Goal: Feedback & Contribution: Submit feedback/report problem

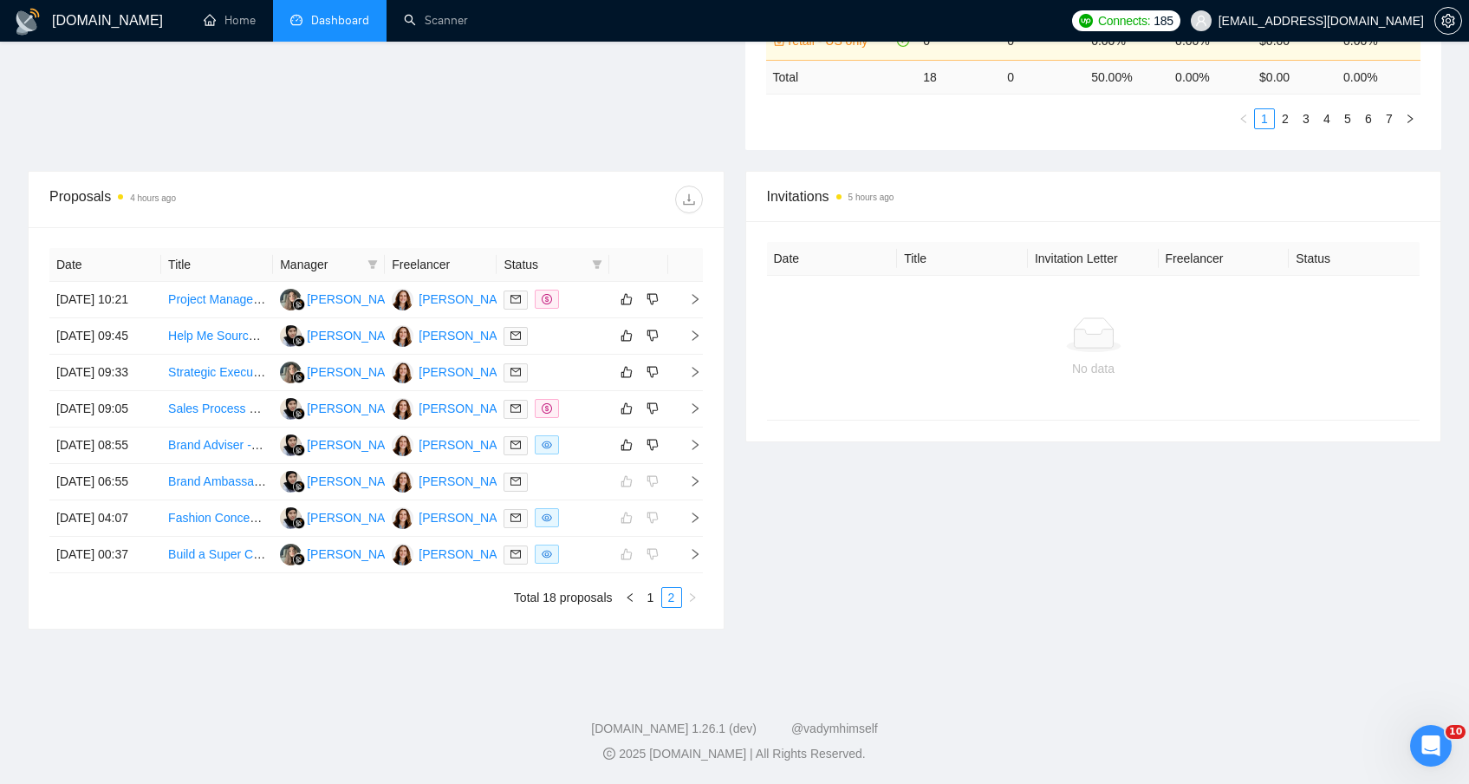
click at [453, 28] on link "Scanner" at bounding box center [436, 20] width 64 height 15
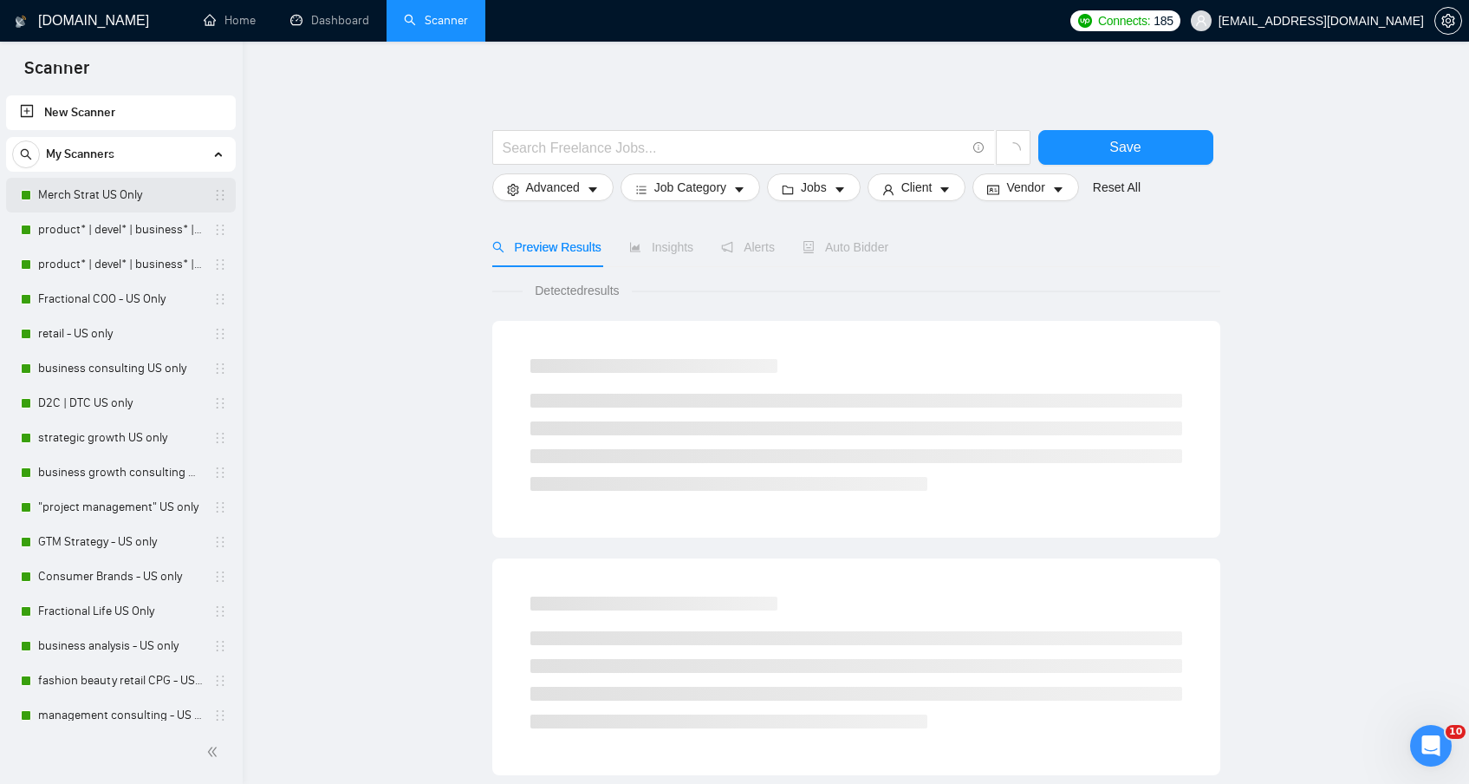
click at [136, 196] on link "Merch Strat US Only" at bounding box center [120, 195] width 165 height 35
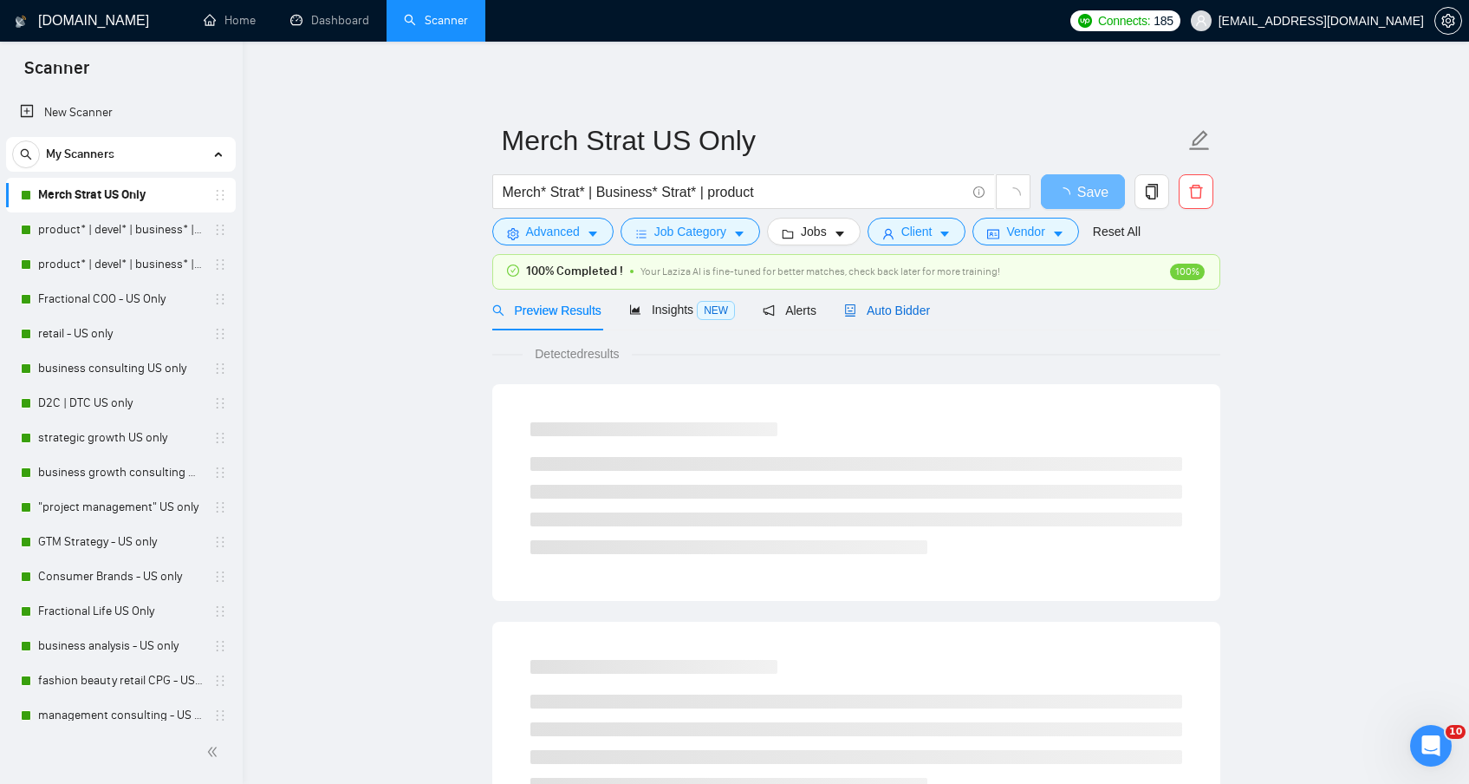
click at [905, 313] on span "Auto Bidder" at bounding box center [887, 310] width 86 height 14
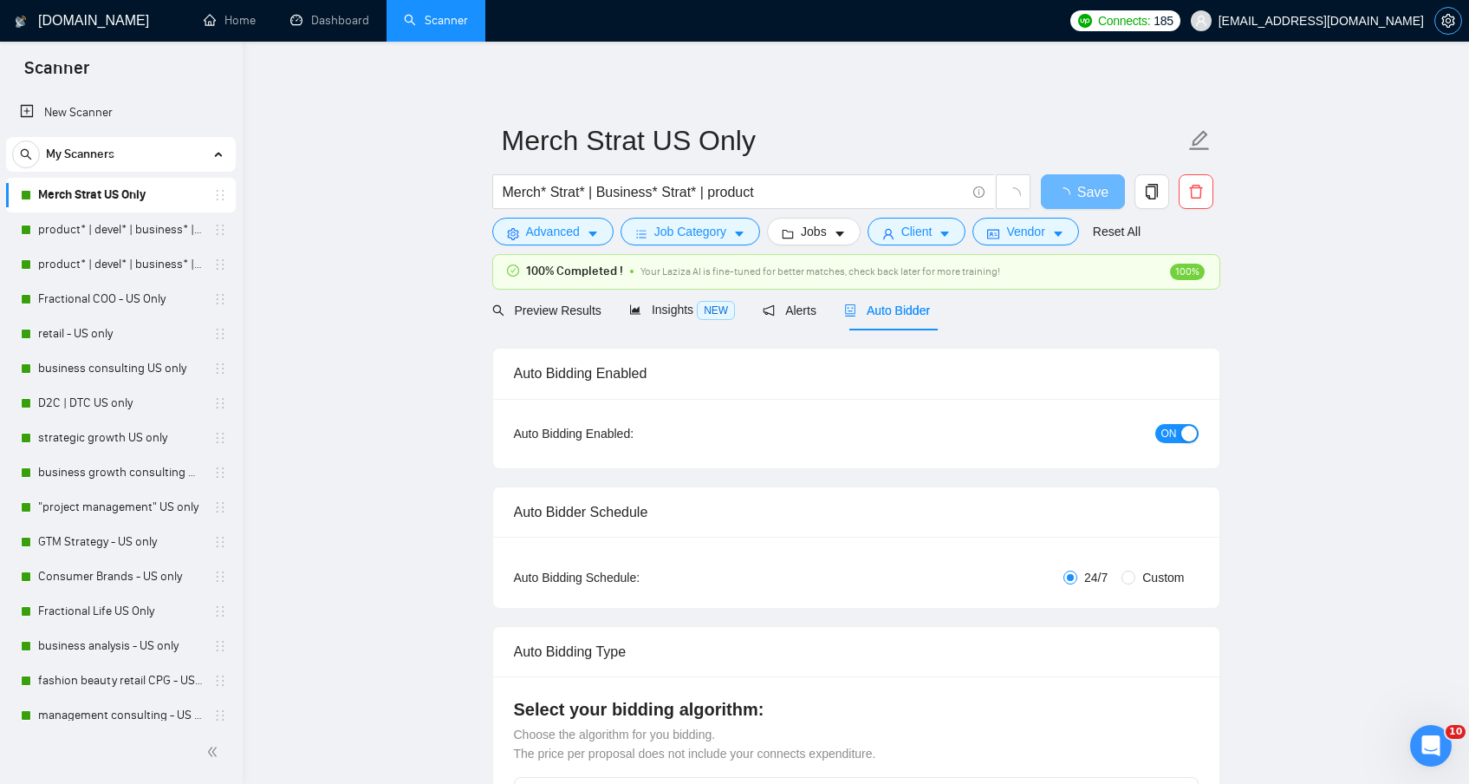
checkbox input "true"
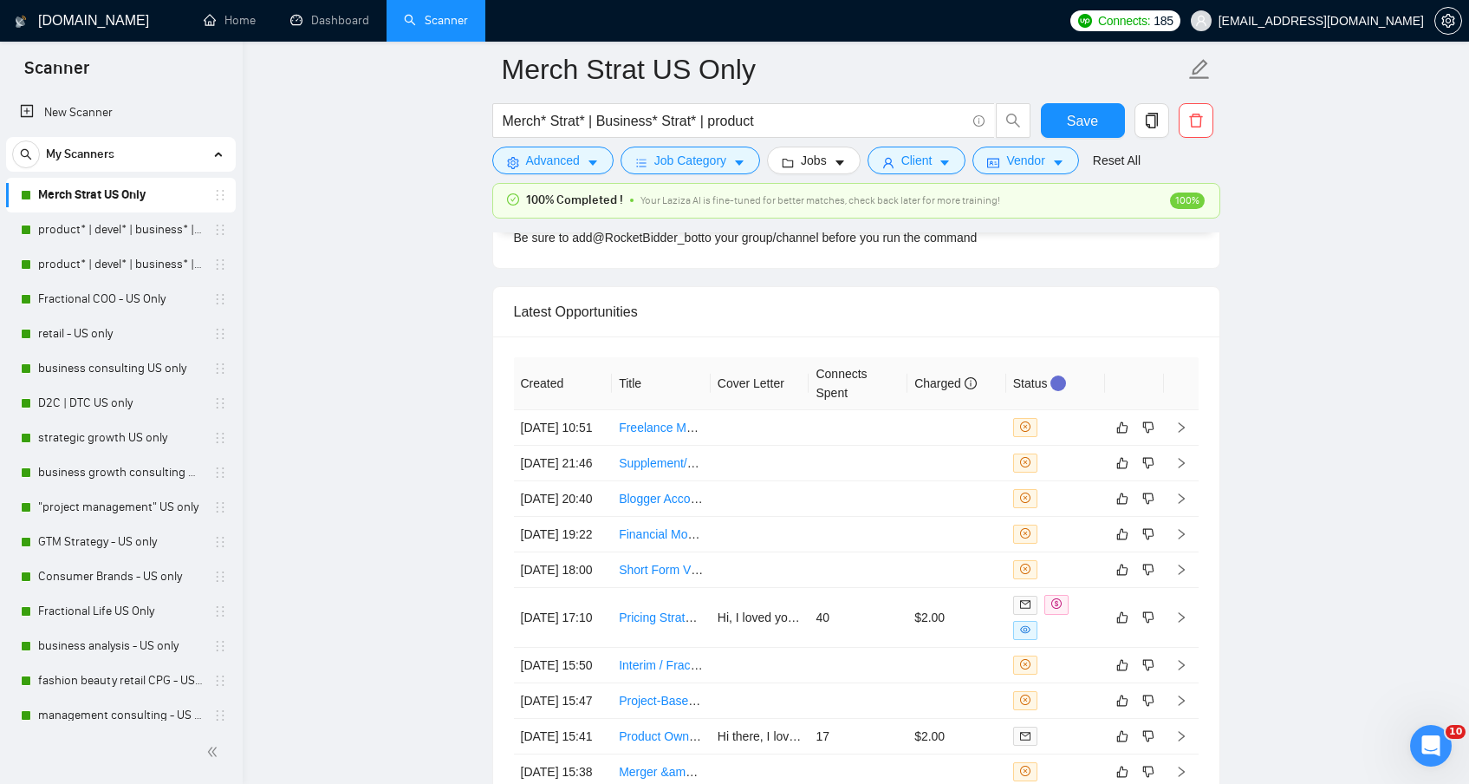
scroll to position [4531, 0]
click at [927, 442] on td at bounding box center [957, 425] width 99 height 36
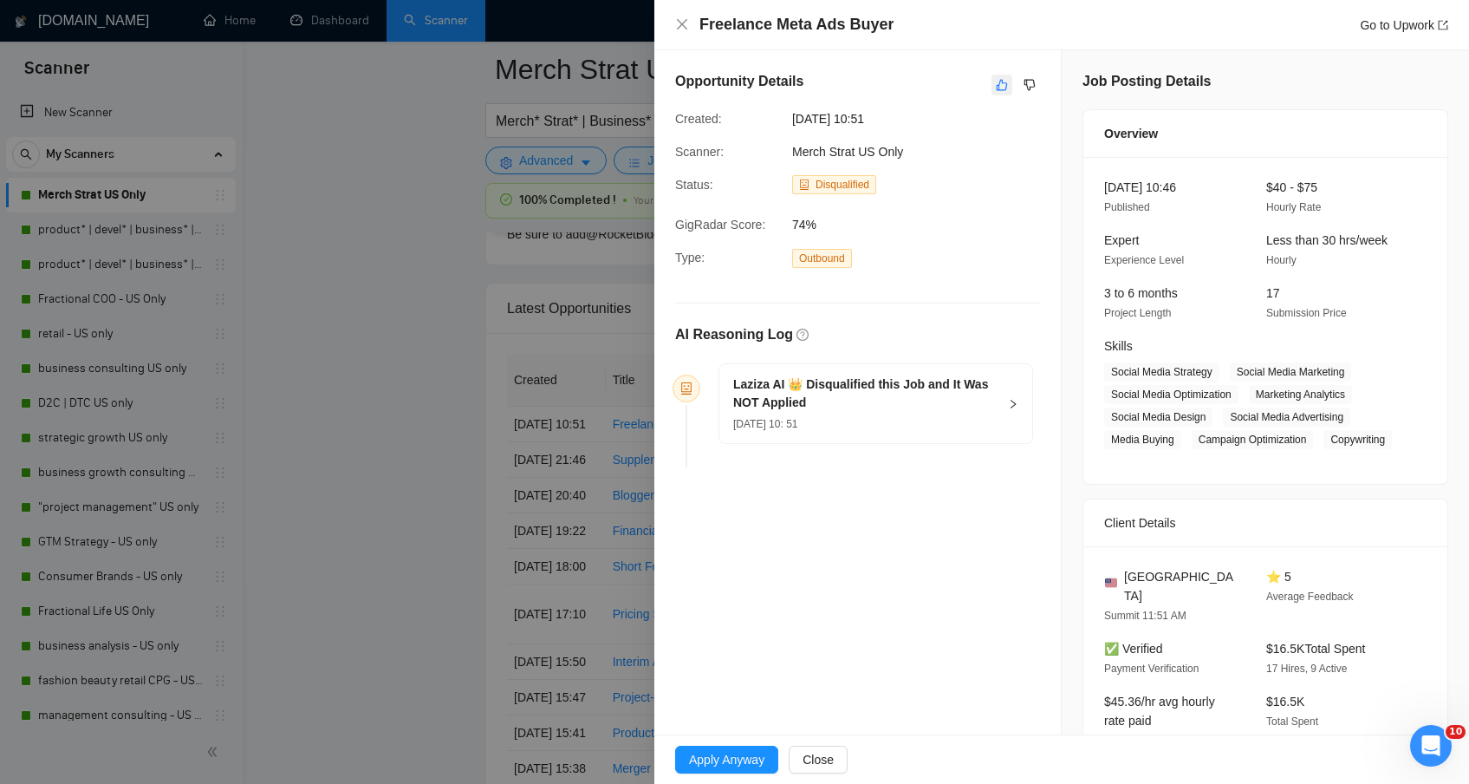
click at [996, 84] on icon "like" at bounding box center [1002, 85] width 12 height 14
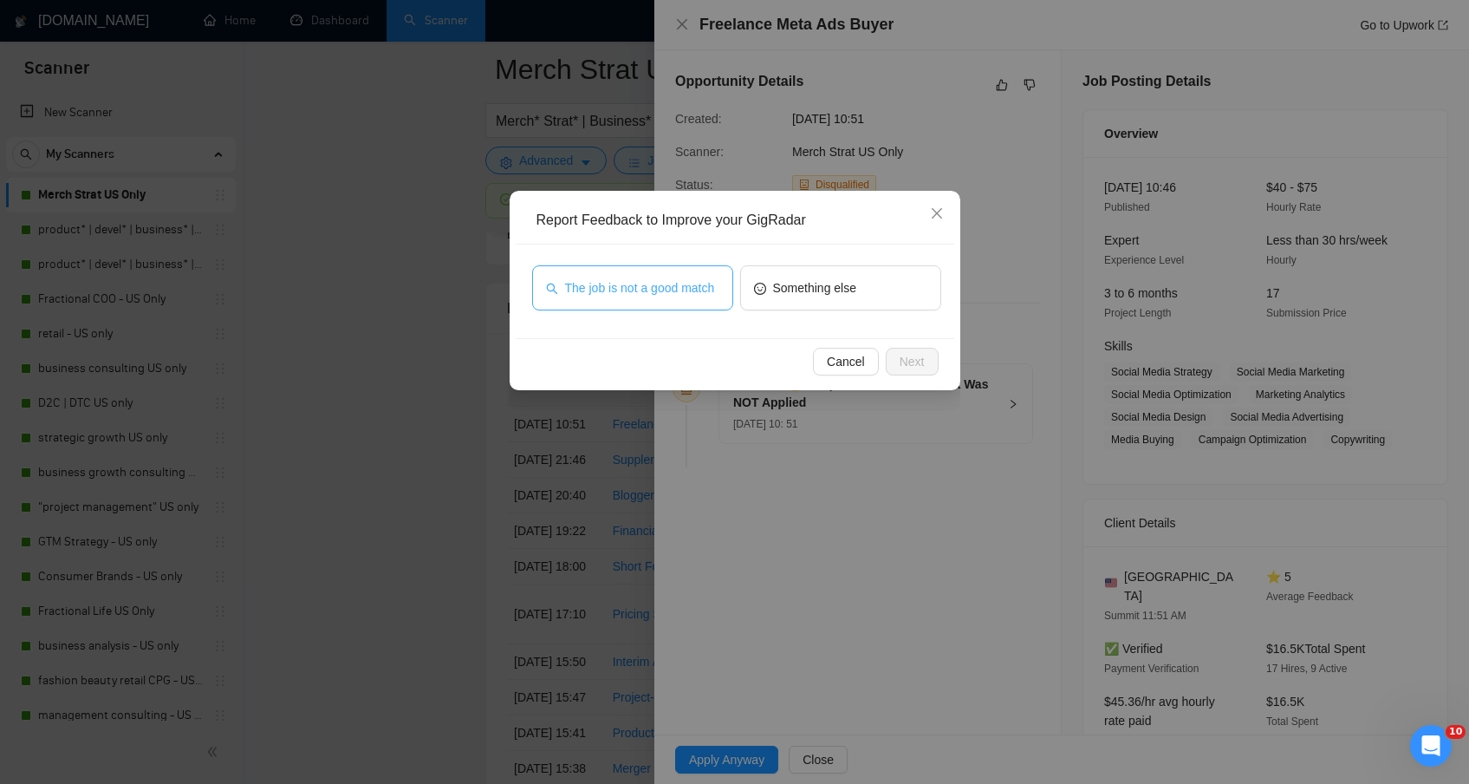
click at [659, 290] on span "The job is not a good match" at bounding box center [640, 287] width 150 height 19
click at [907, 361] on span "Next" at bounding box center [912, 361] width 25 height 19
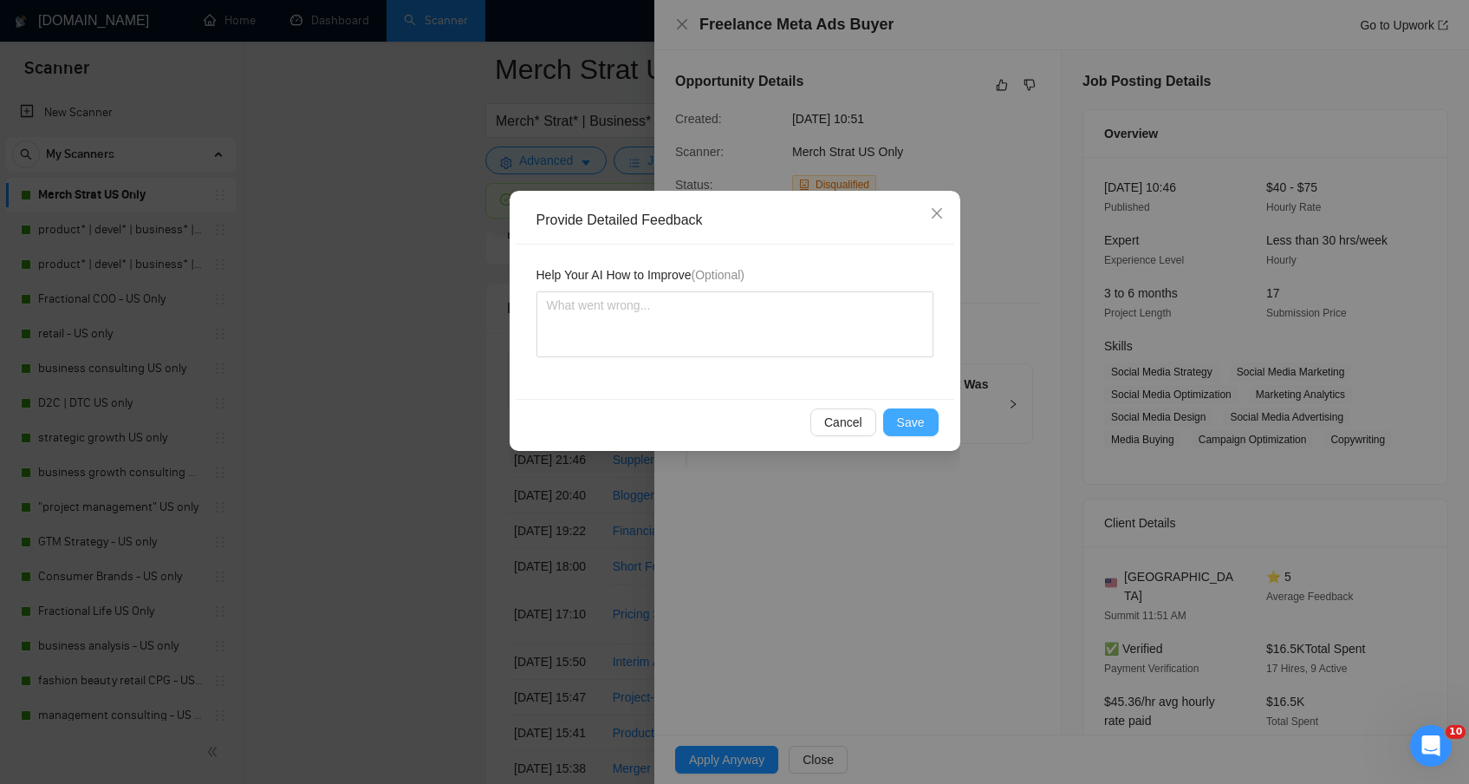
drag, startPoint x: 902, startPoint y: 392, endPoint x: 902, endPoint y: 410, distance: 18.2
click at [902, 395] on div "Help Your AI How to Improve (Optional)" at bounding box center [735, 321] width 439 height 154
click at [900, 409] on button "Save" at bounding box center [910, 422] width 55 height 28
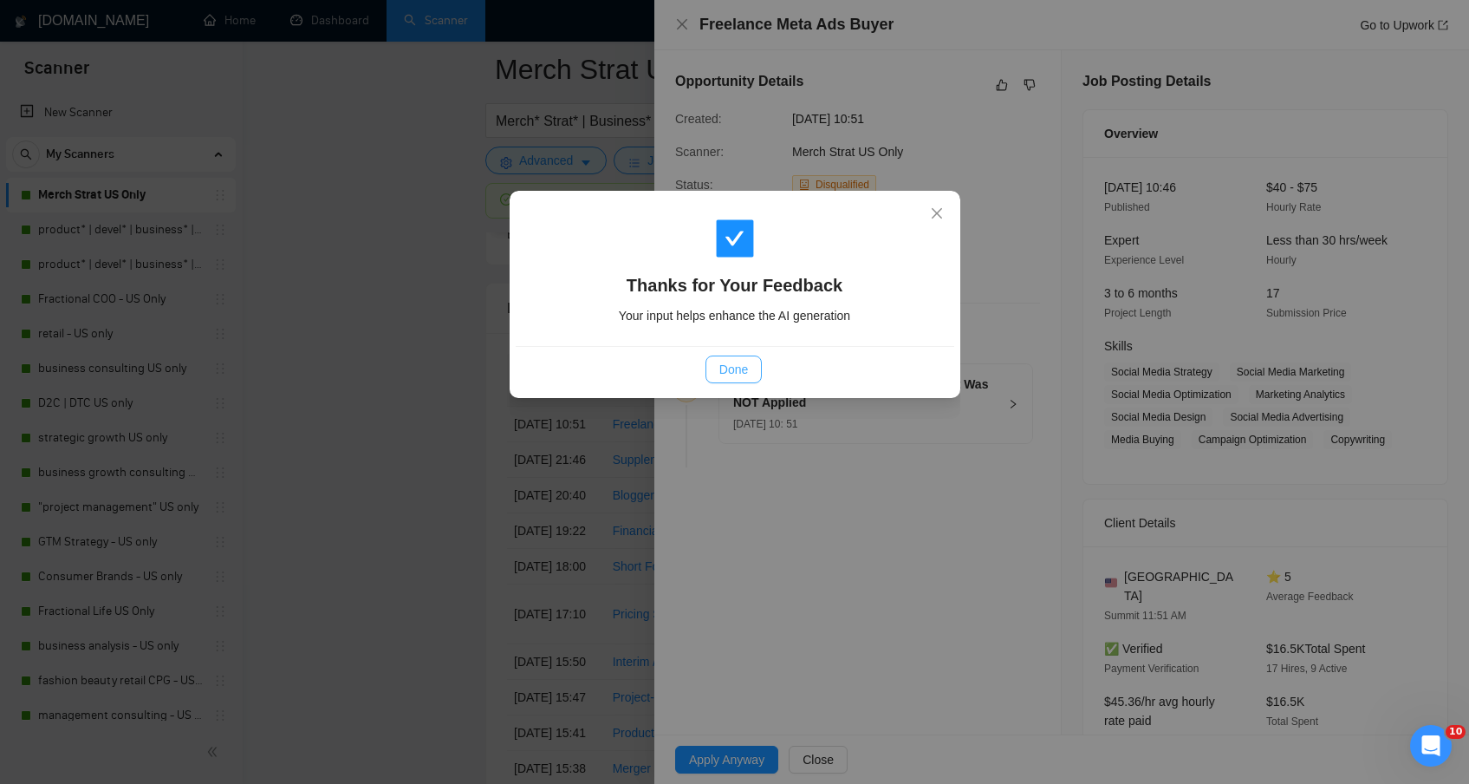
click at [716, 379] on button "Done" at bounding box center [734, 369] width 56 height 28
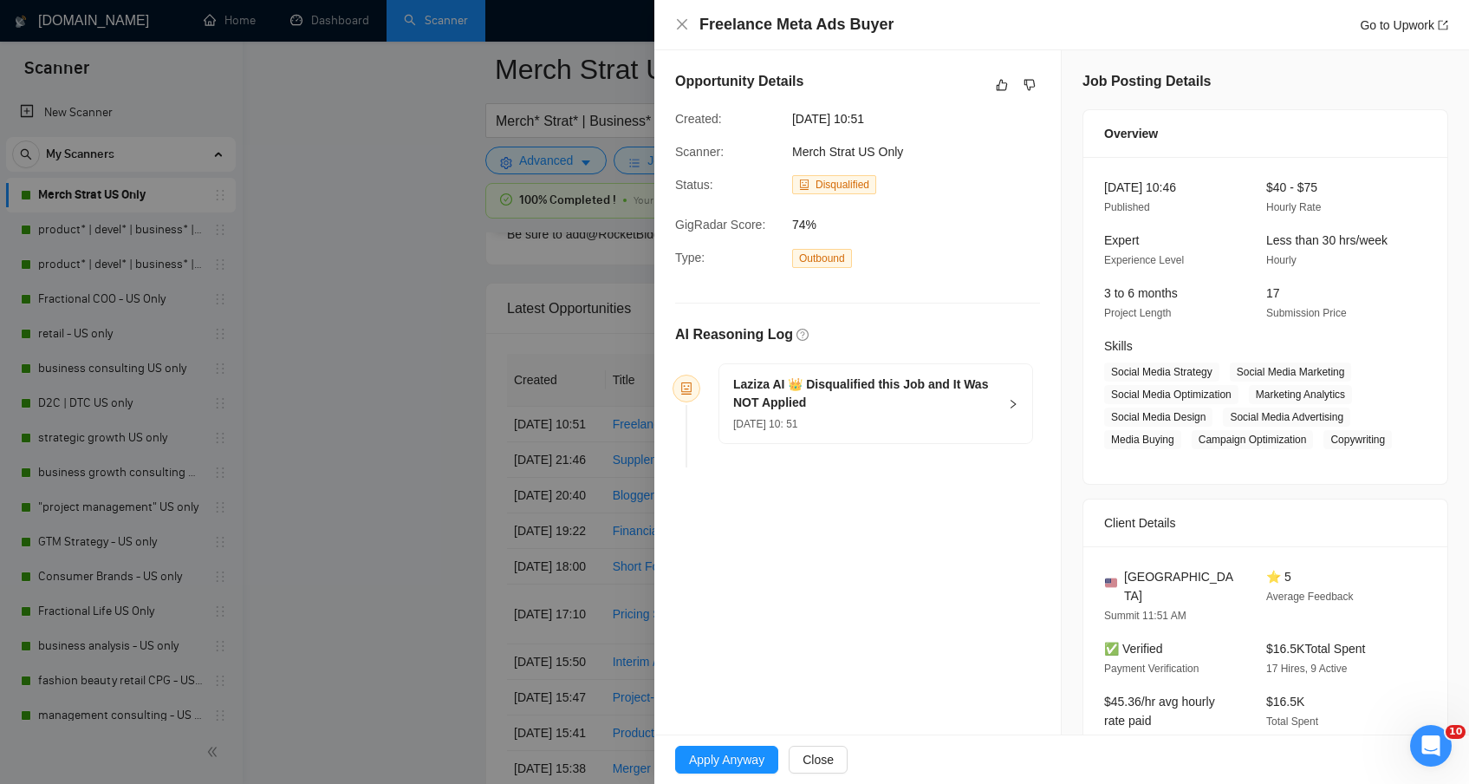
click at [458, 402] on div at bounding box center [734, 392] width 1469 height 784
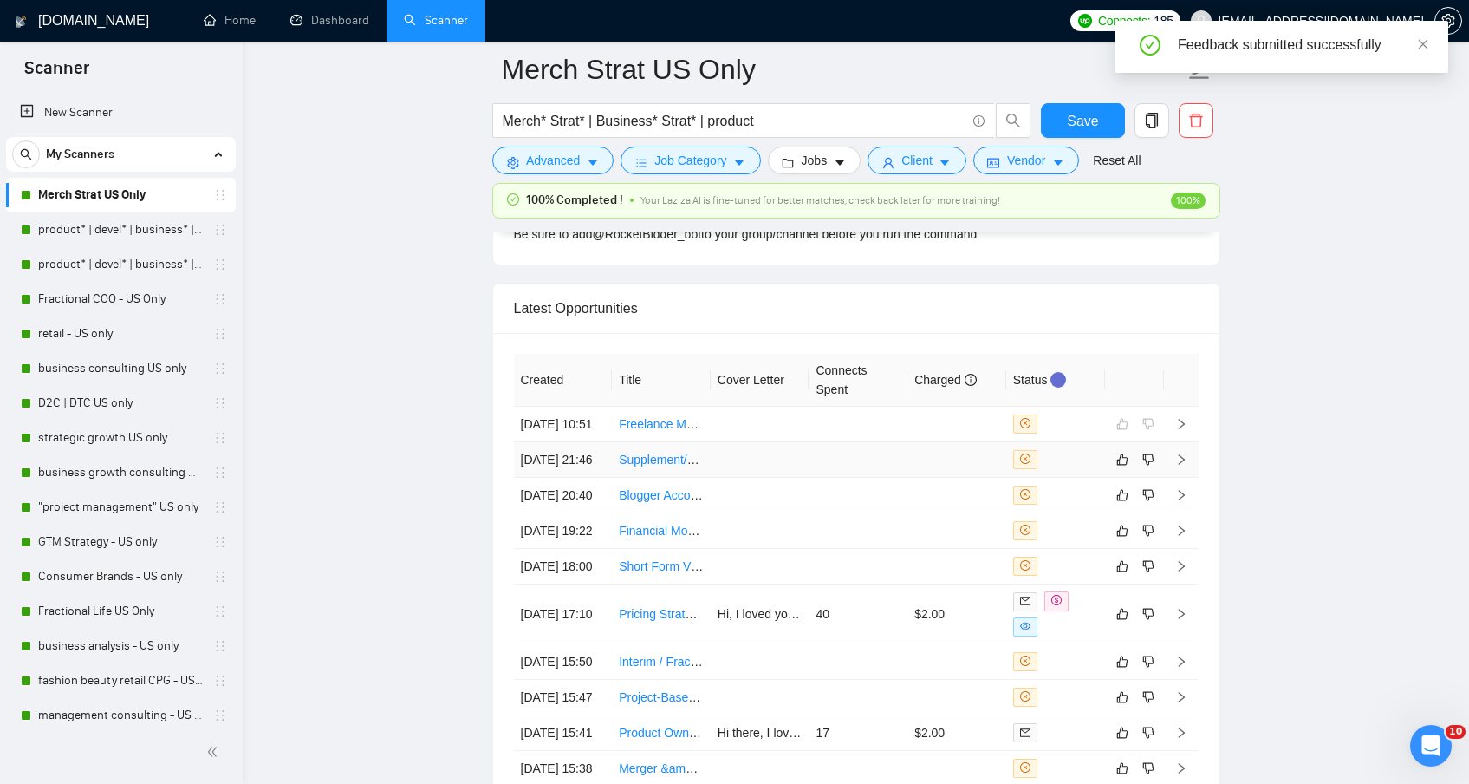
click at [921, 478] on td at bounding box center [957, 460] width 99 height 36
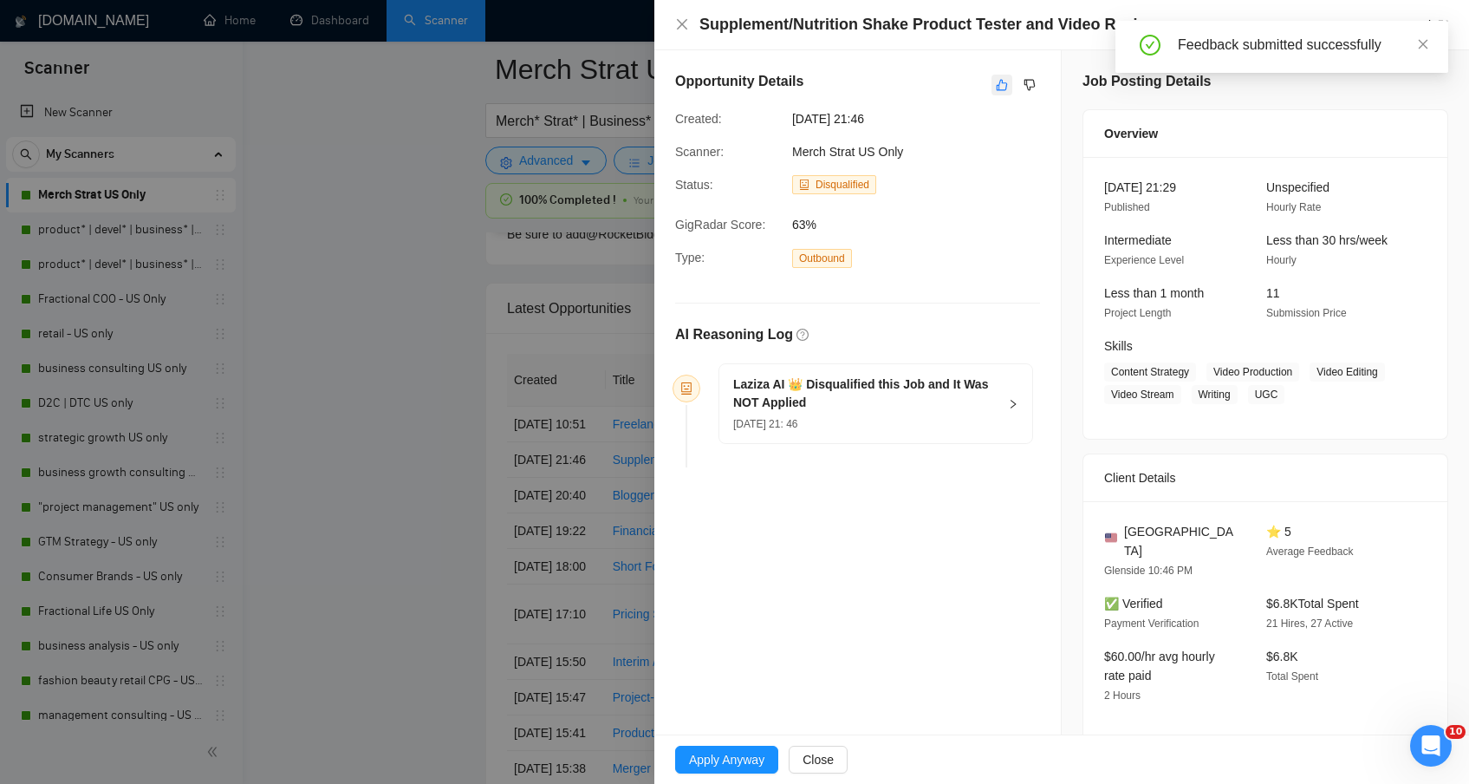
click at [996, 88] on icon "like" at bounding box center [1002, 85] width 12 height 14
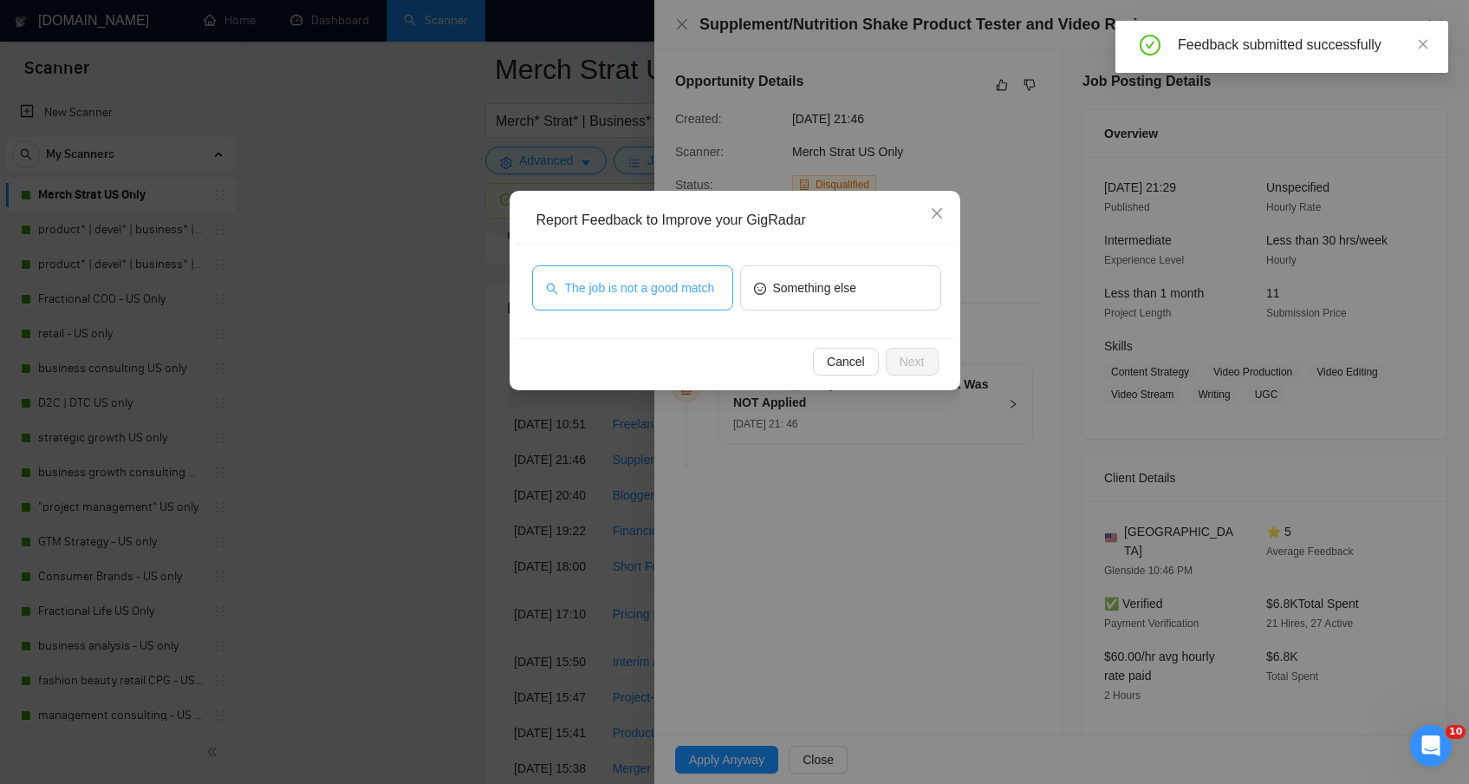
click at [696, 285] on span "The job is not a good match" at bounding box center [640, 287] width 150 height 19
click at [909, 370] on button "Next" at bounding box center [912, 362] width 53 height 28
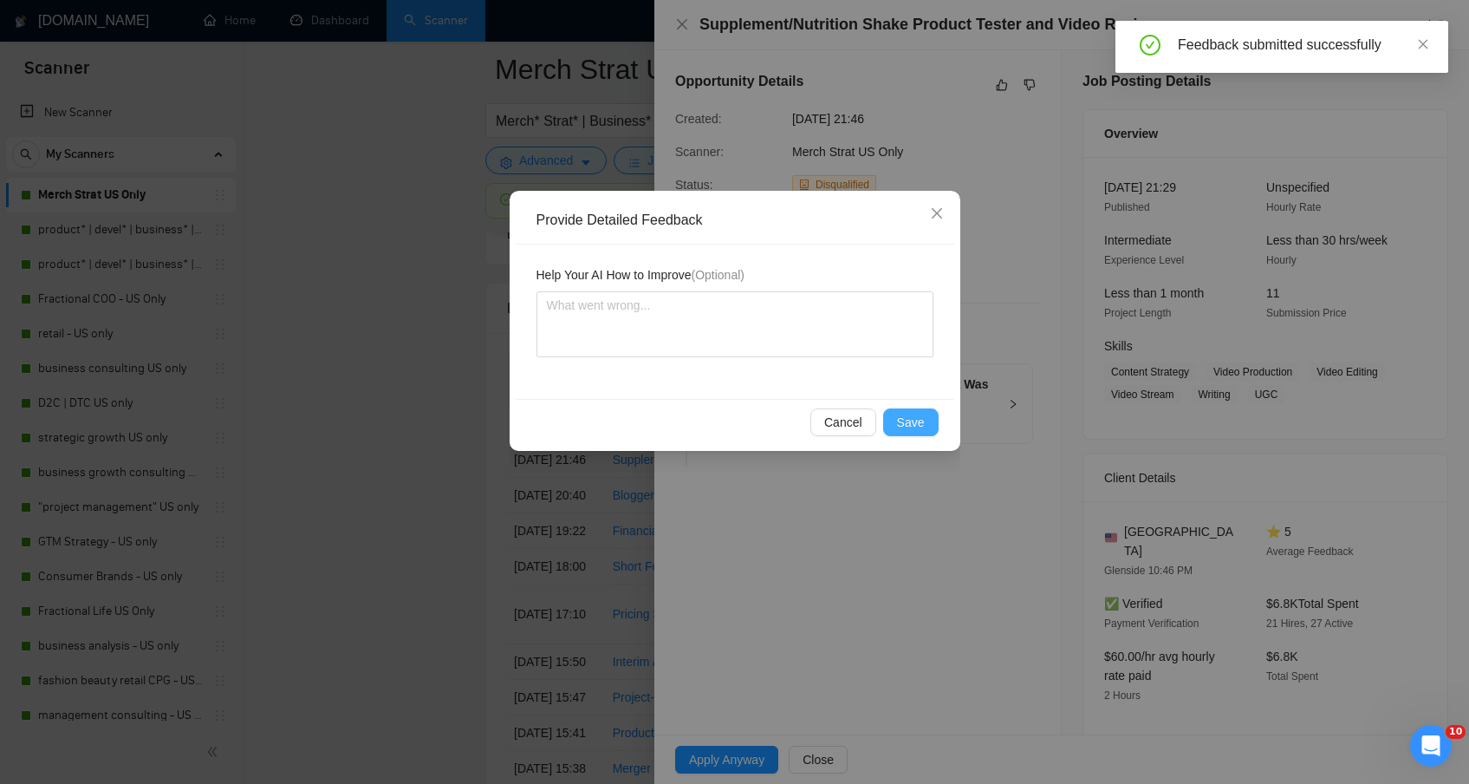
click at [905, 418] on span "Save" at bounding box center [911, 422] width 28 height 19
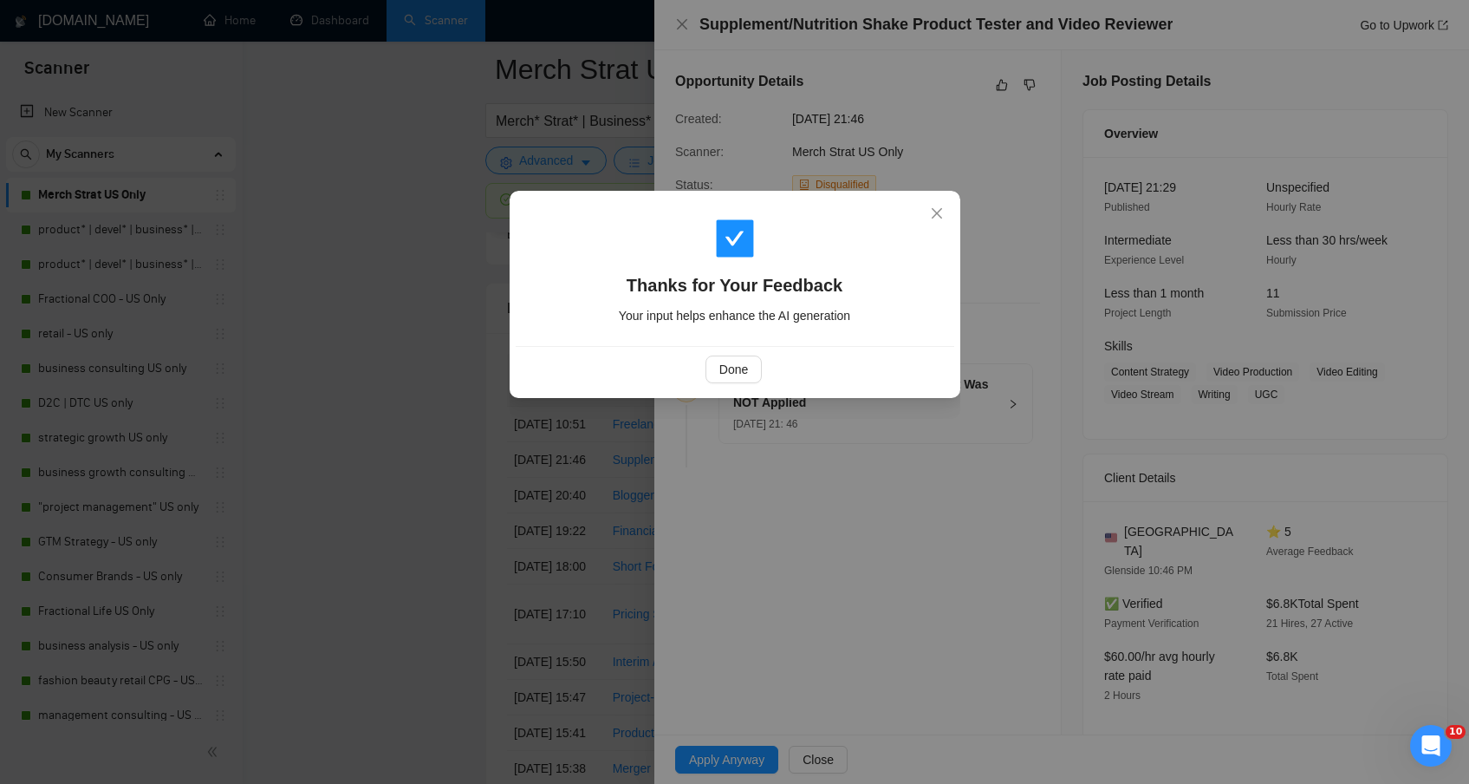
click at [701, 369] on div "Done" at bounding box center [734, 369] width 409 height 28
click at [713, 370] on button "Done" at bounding box center [734, 369] width 56 height 28
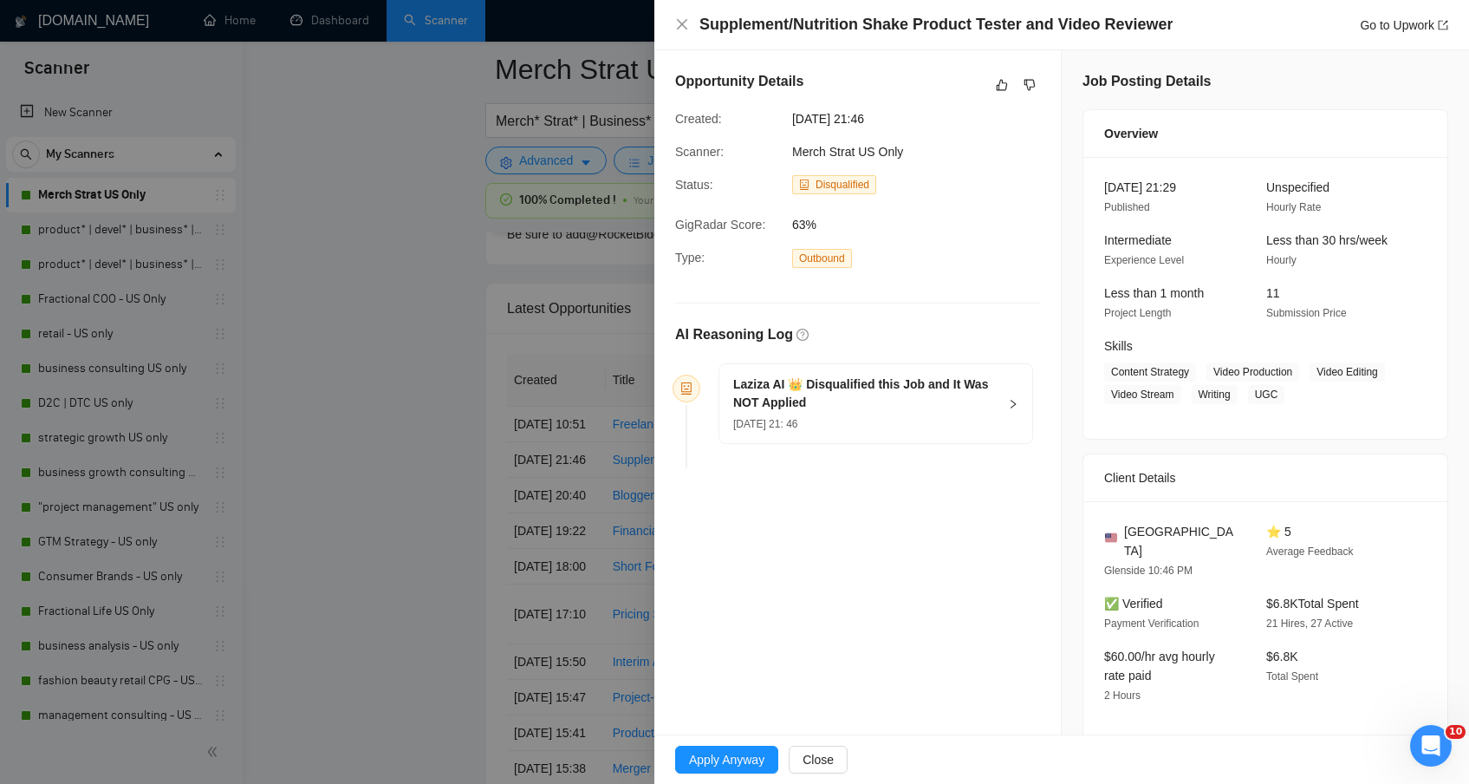
click at [438, 396] on div at bounding box center [734, 392] width 1469 height 784
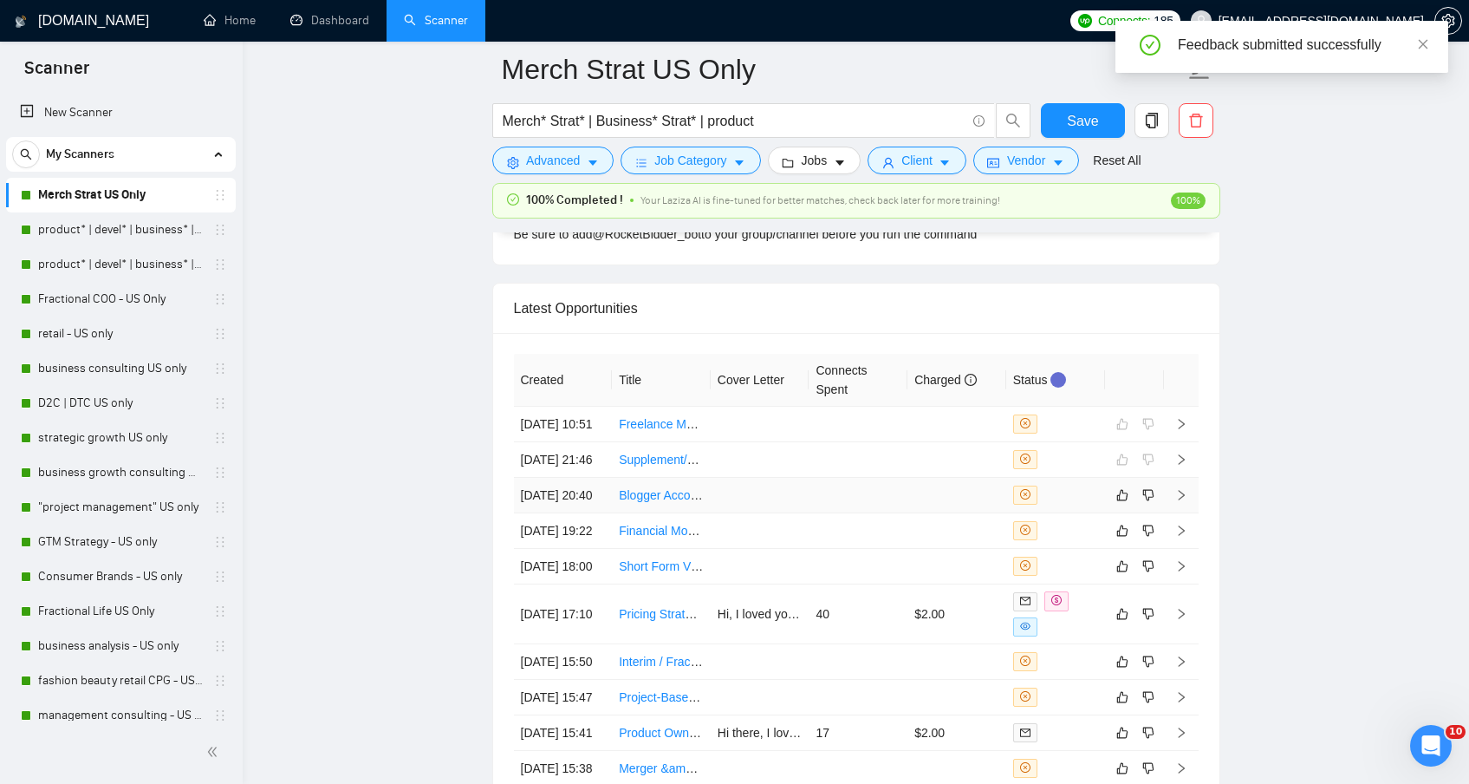
click at [938, 513] on td at bounding box center [957, 496] width 99 height 36
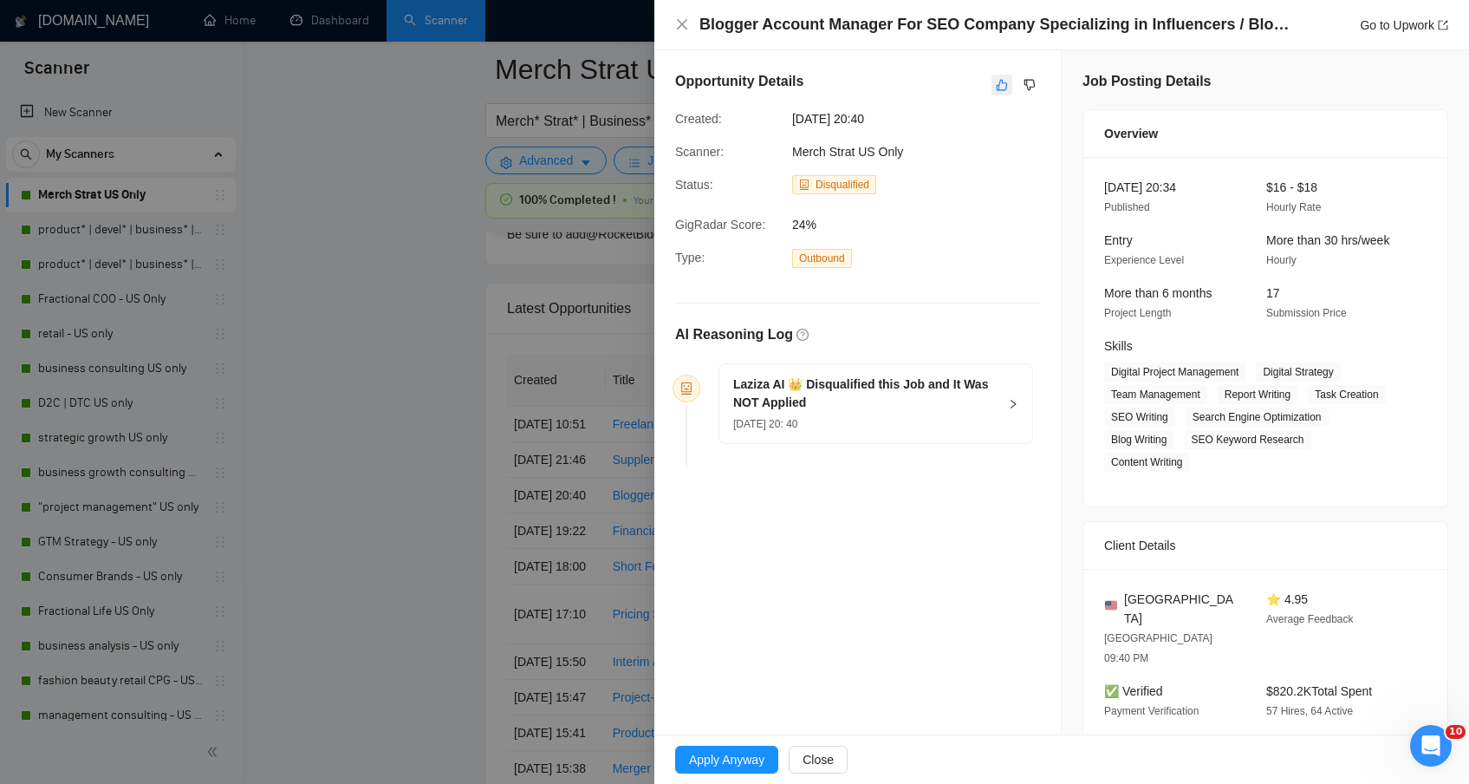
click at [996, 88] on icon "like" at bounding box center [1002, 85] width 12 height 14
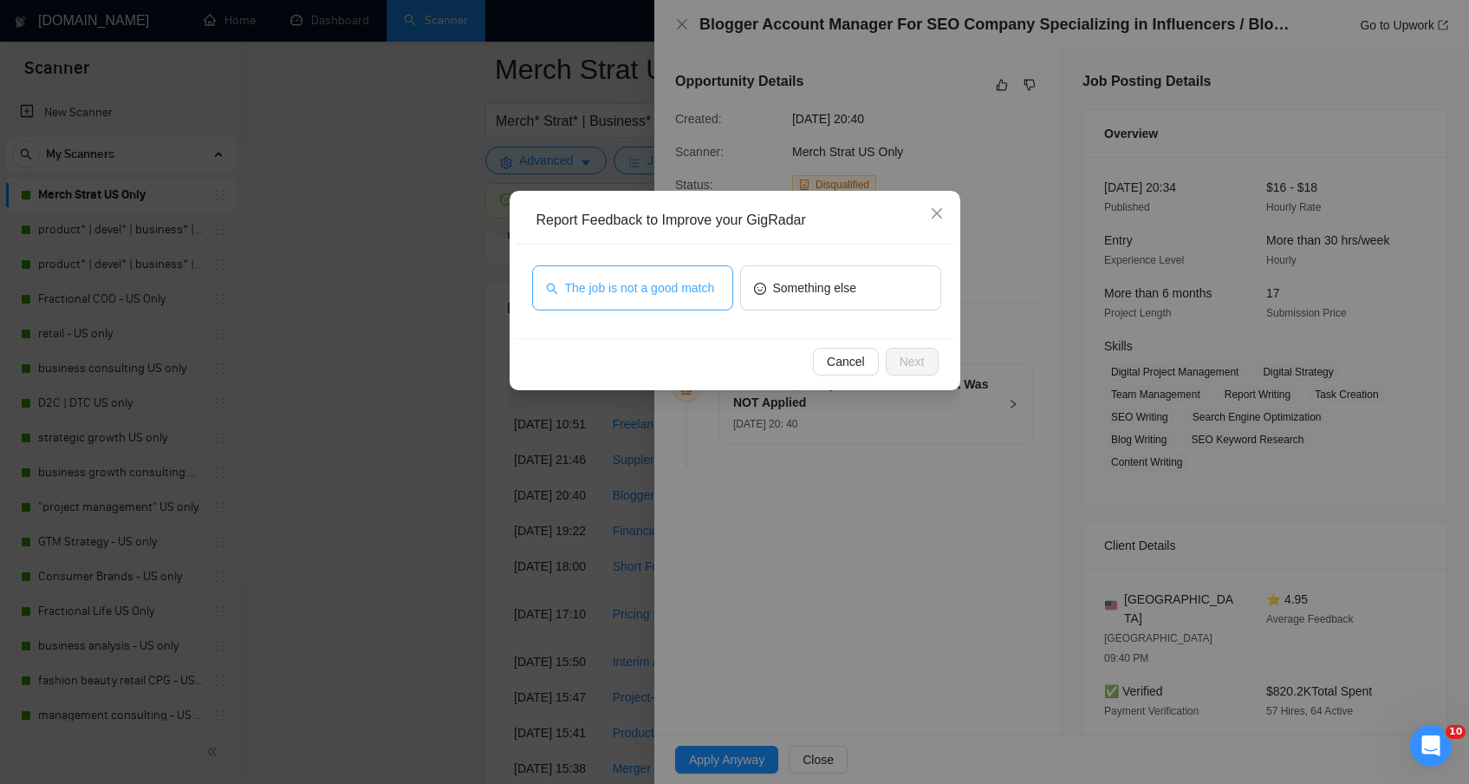
click at [648, 278] on span "The job is not a good match" at bounding box center [640, 287] width 150 height 19
click at [915, 361] on span "Next" at bounding box center [912, 361] width 25 height 19
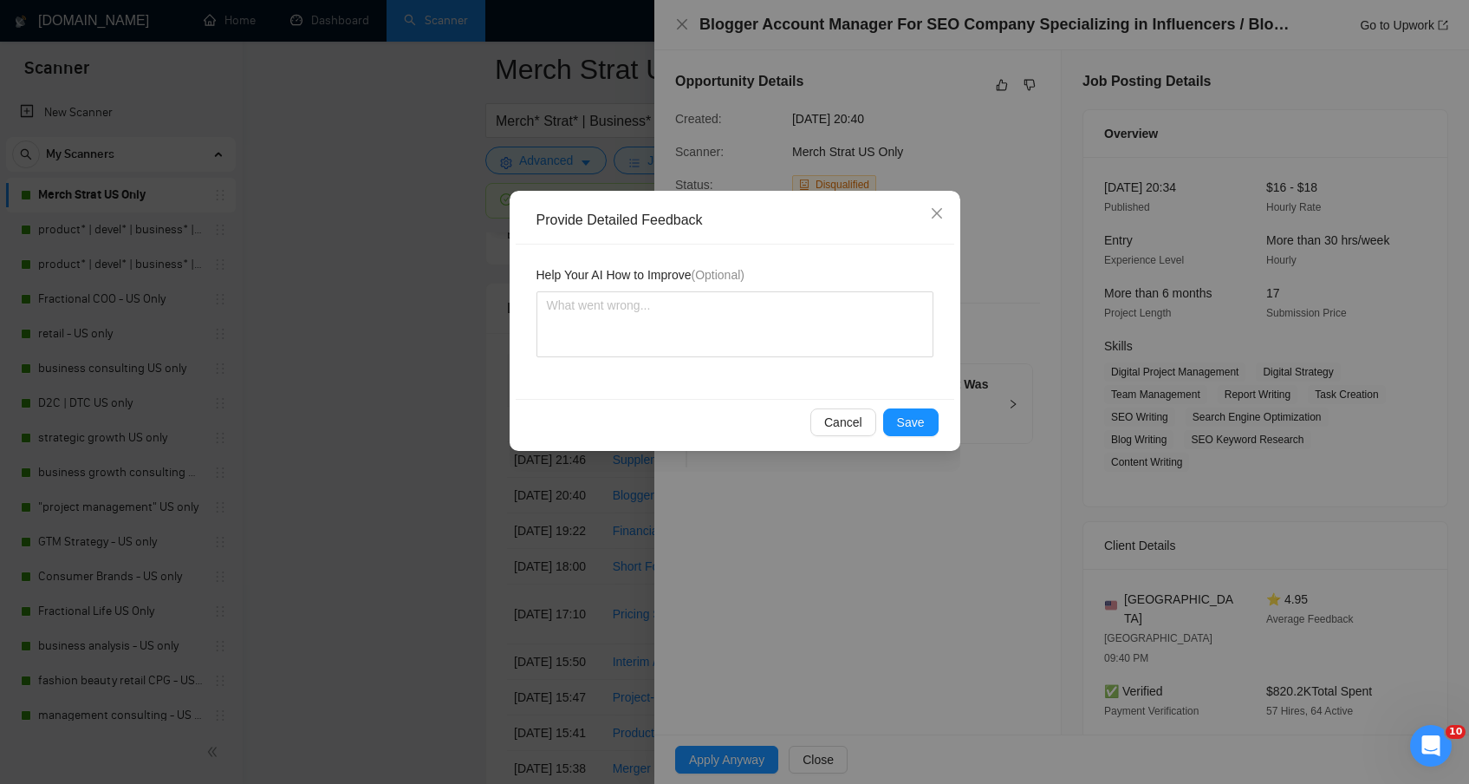
click at [907, 394] on div "Help Your AI How to Improve (Optional)" at bounding box center [735, 321] width 439 height 154
click at [903, 429] on span "Save" at bounding box center [911, 422] width 28 height 19
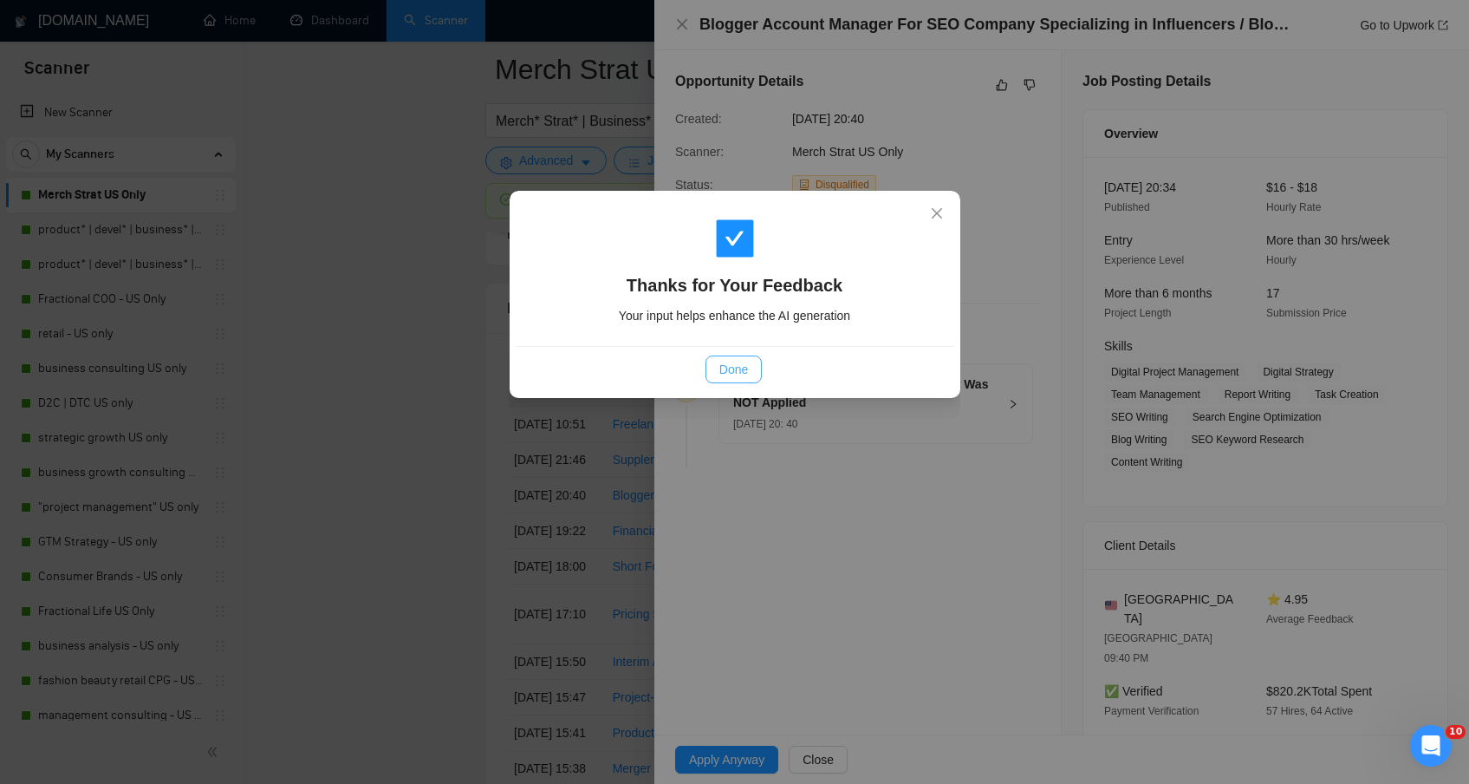
click at [706, 374] on button "Done" at bounding box center [734, 369] width 56 height 28
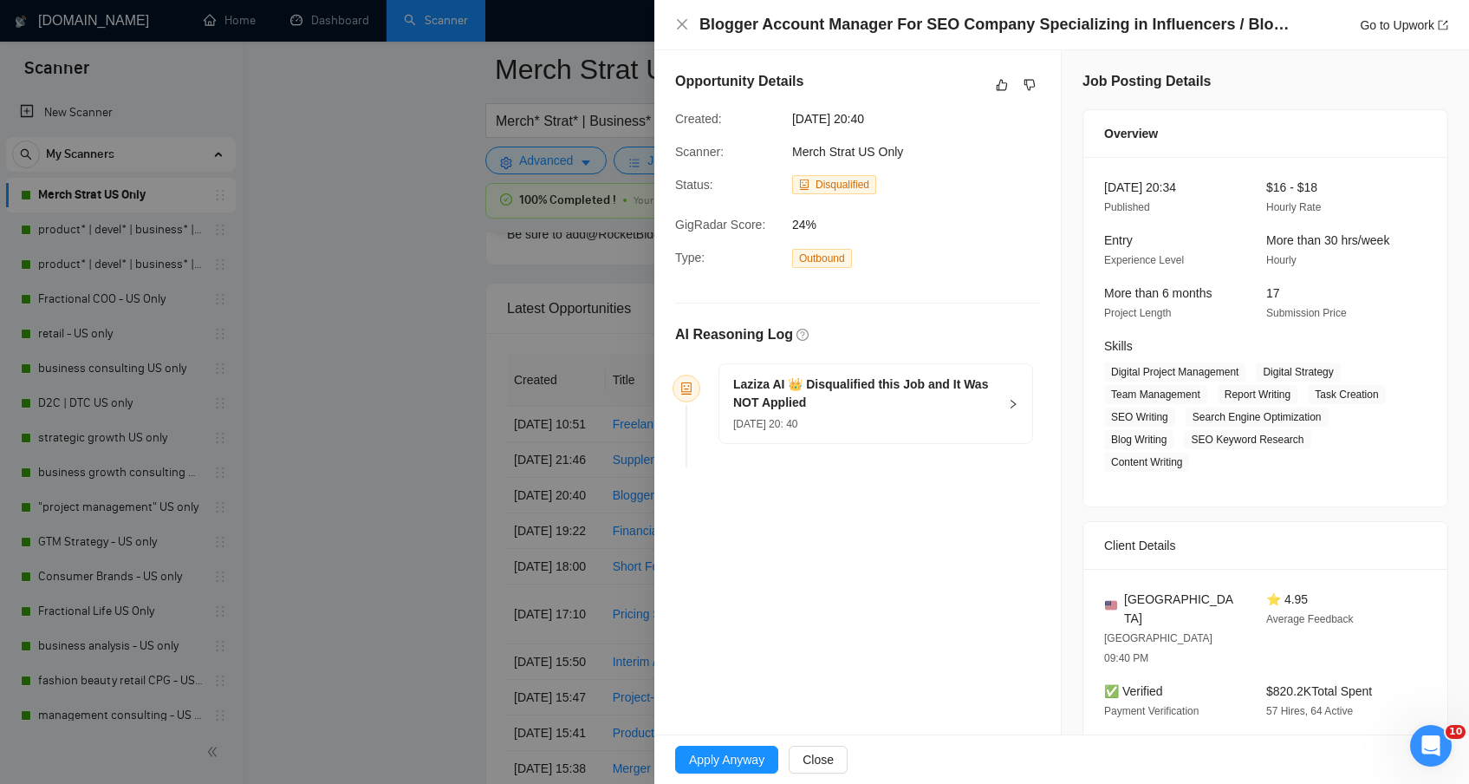
click at [373, 518] on div at bounding box center [734, 392] width 1469 height 784
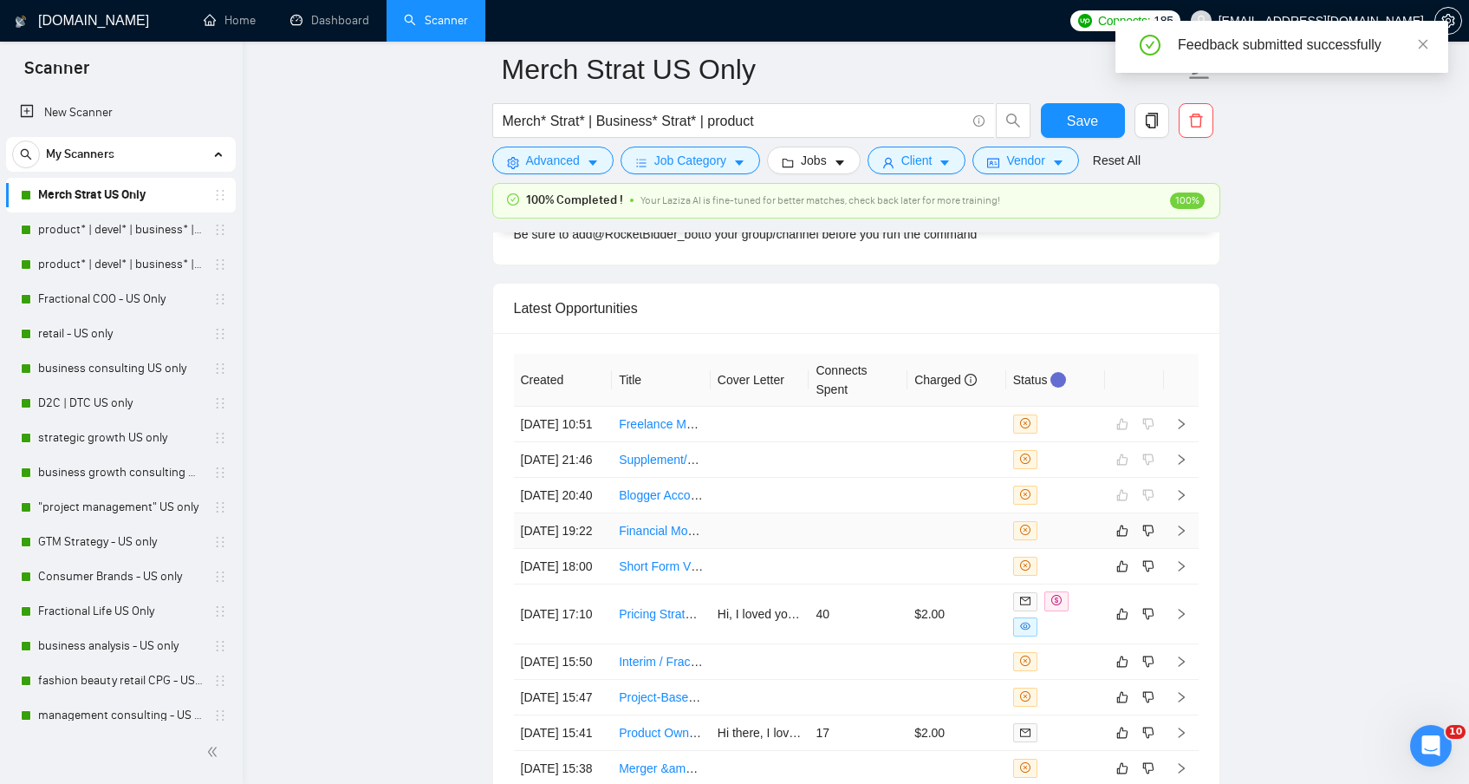
click at [901, 549] on td at bounding box center [858, 531] width 99 height 36
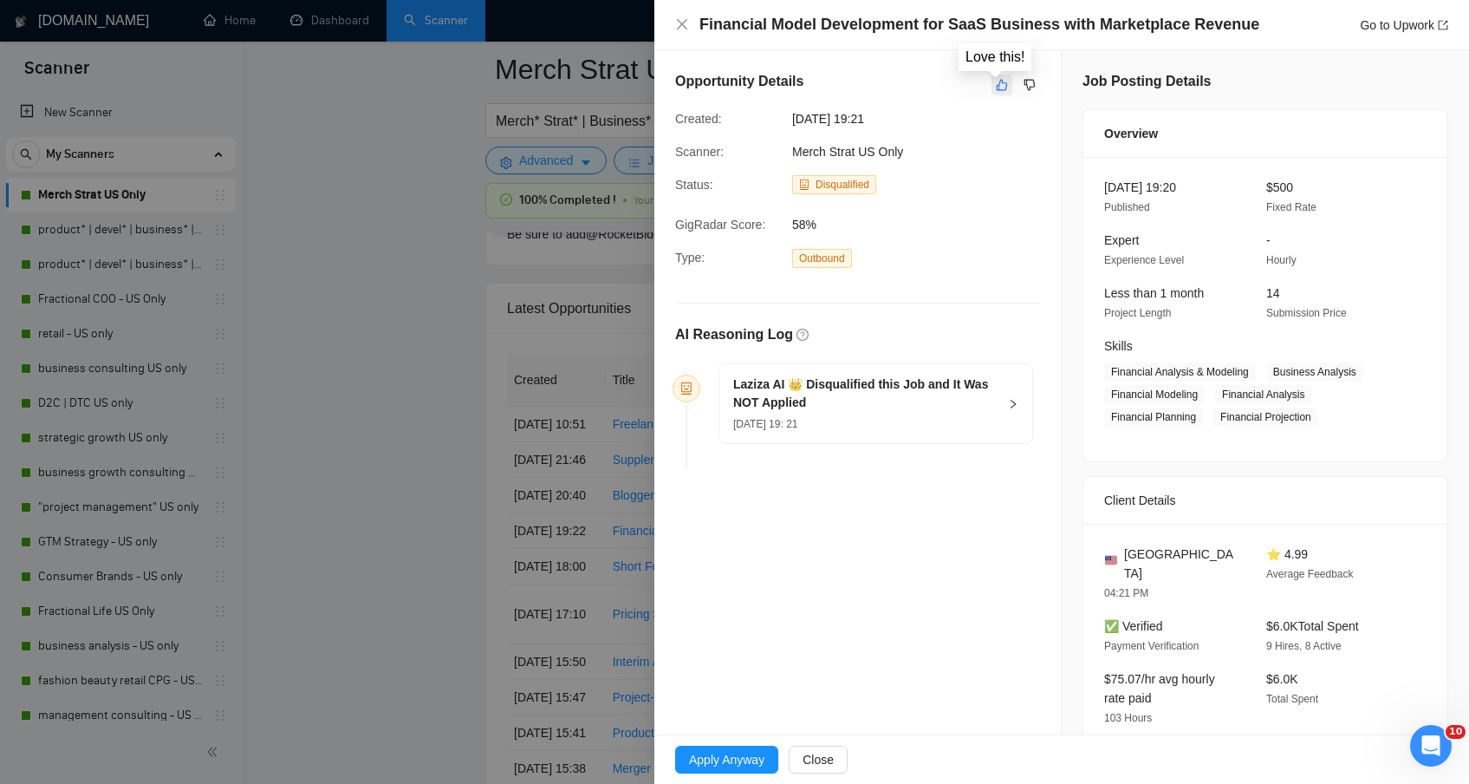
click at [997, 89] on icon "like" at bounding box center [1002, 85] width 11 height 11
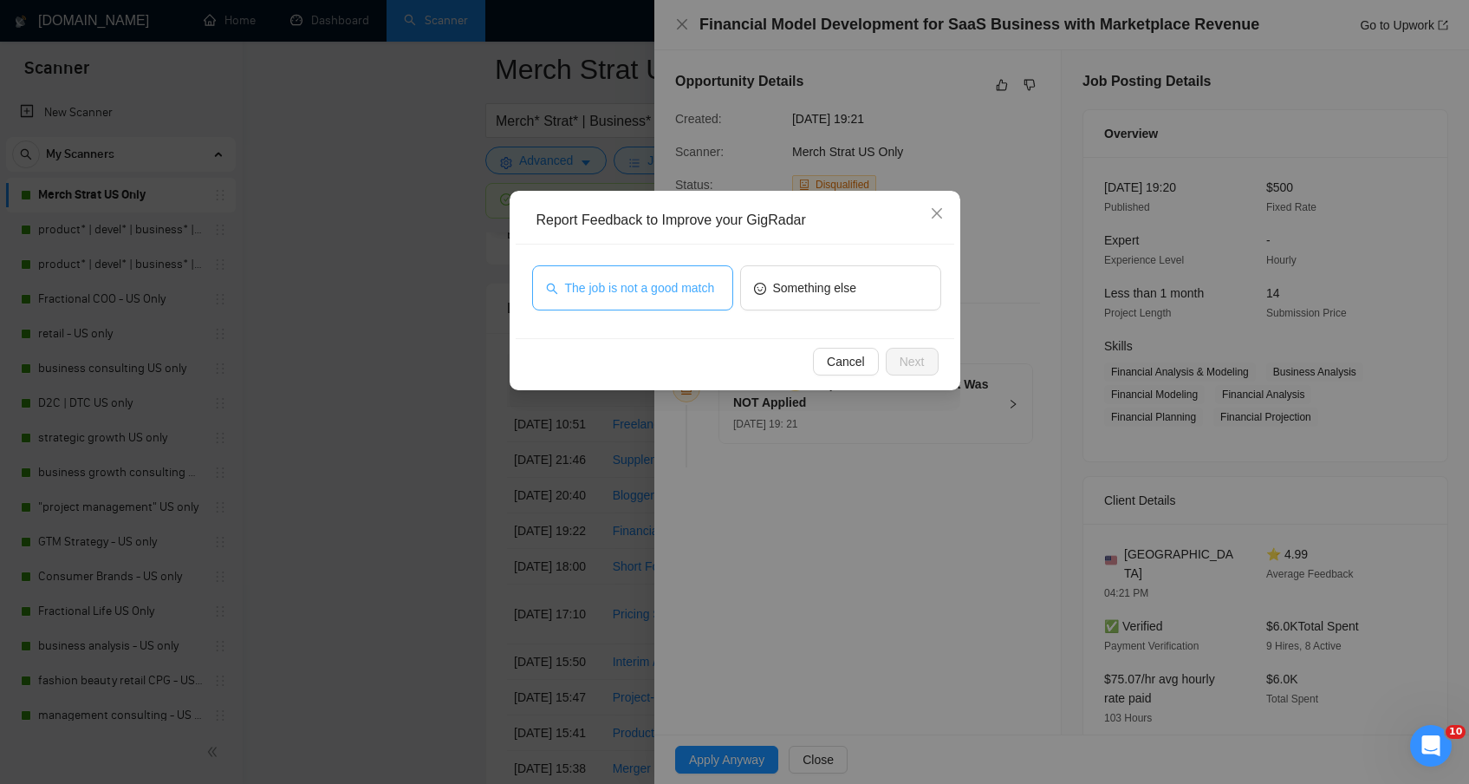
click at [686, 278] on span "The job is not a good match" at bounding box center [640, 287] width 150 height 19
click at [900, 366] on button "Next" at bounding box center [912, 362] width 53 height 28
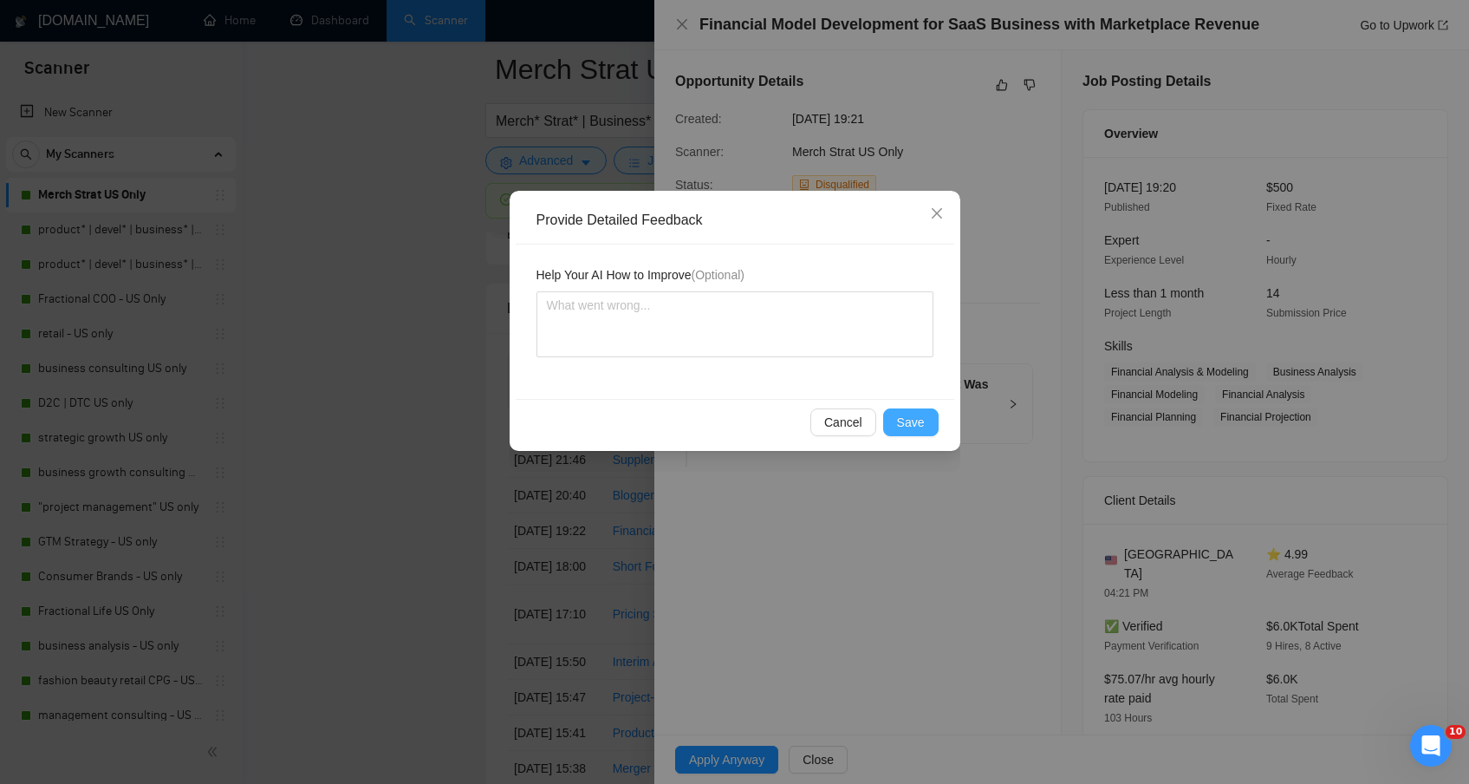
click at [904, 418] on span "Save" at bounding box center [911, 422] width 28 height 19
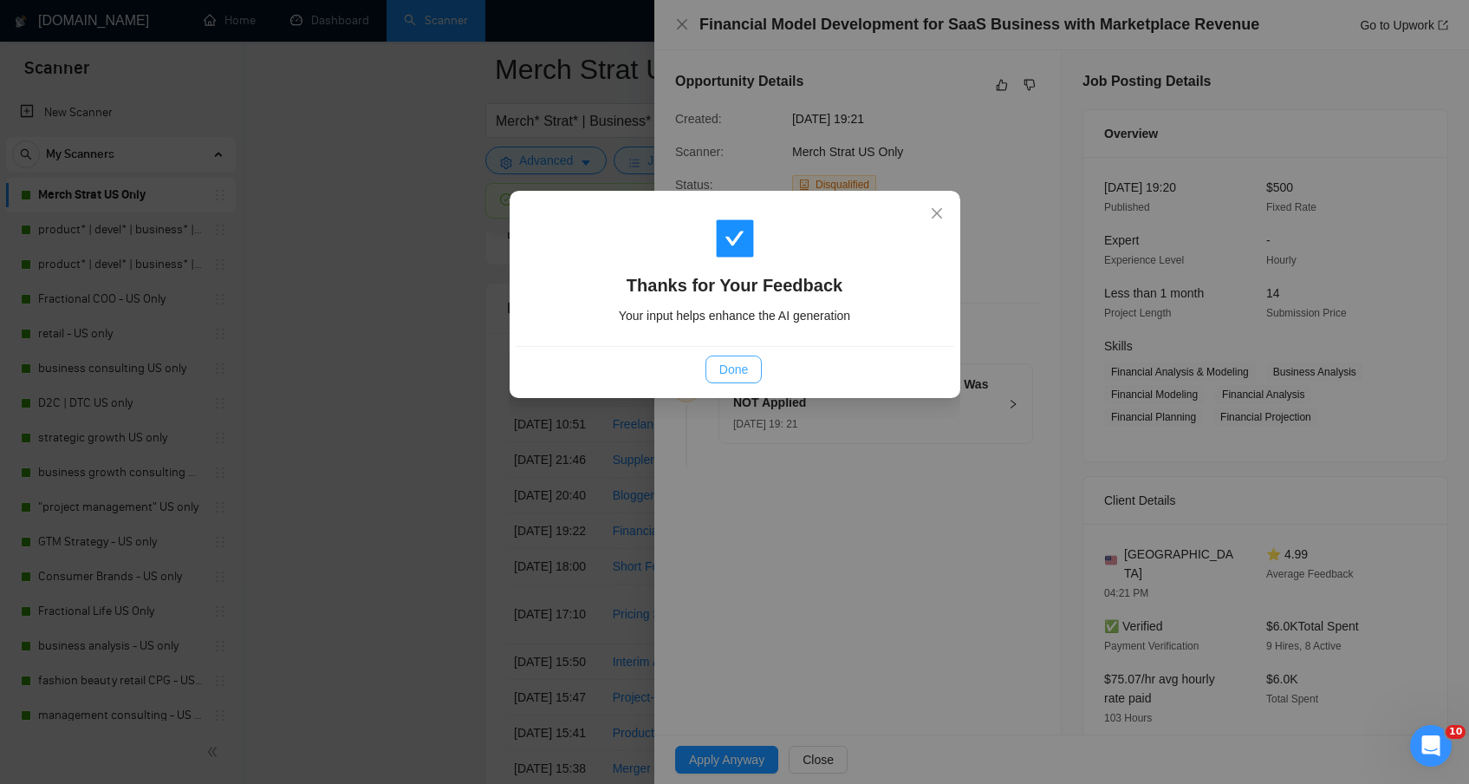
click at [736, 368] on span "Done" at bounding box center [733, 369] width 29 height 19
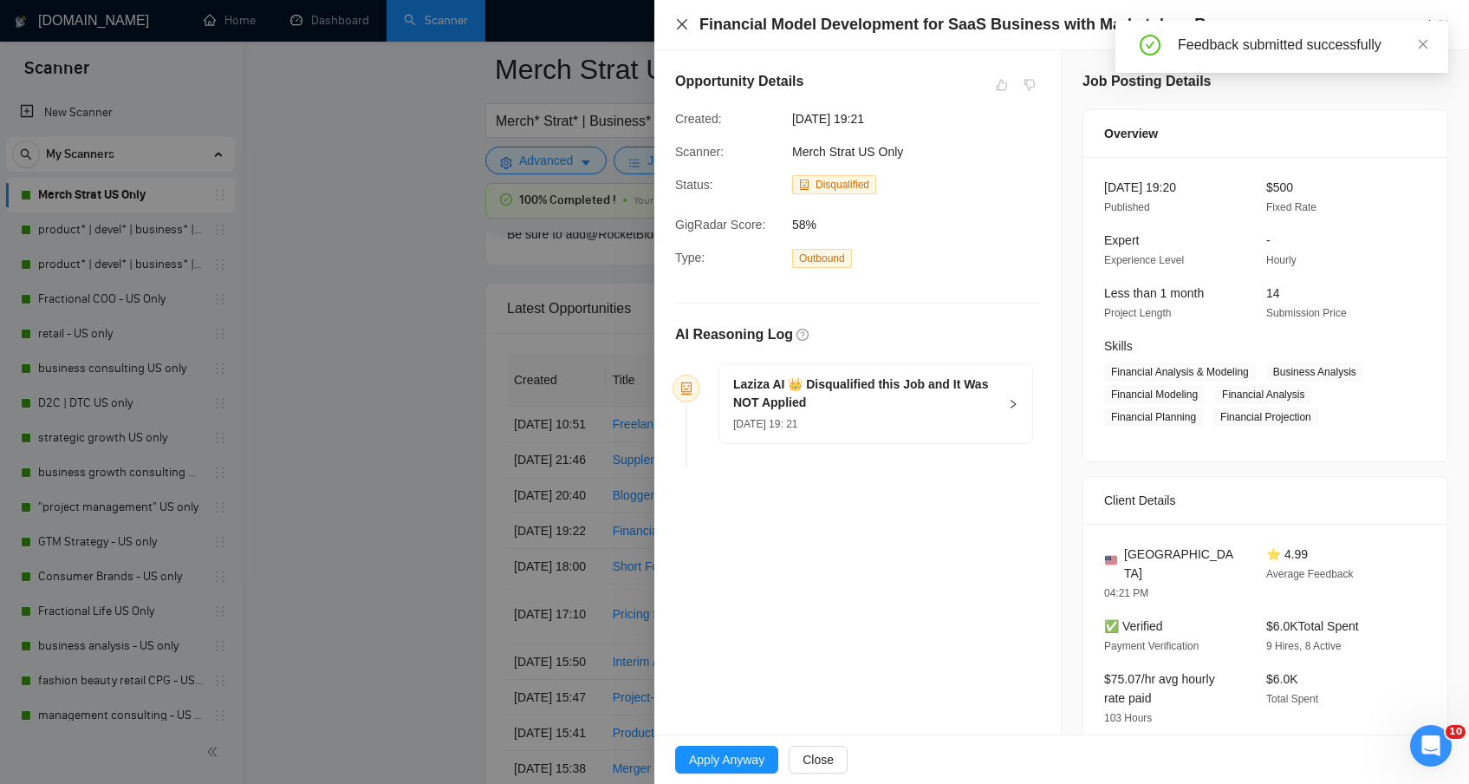
click at [679, 26] on icon "close" at bounding box center [682, 24] width 14 height 14
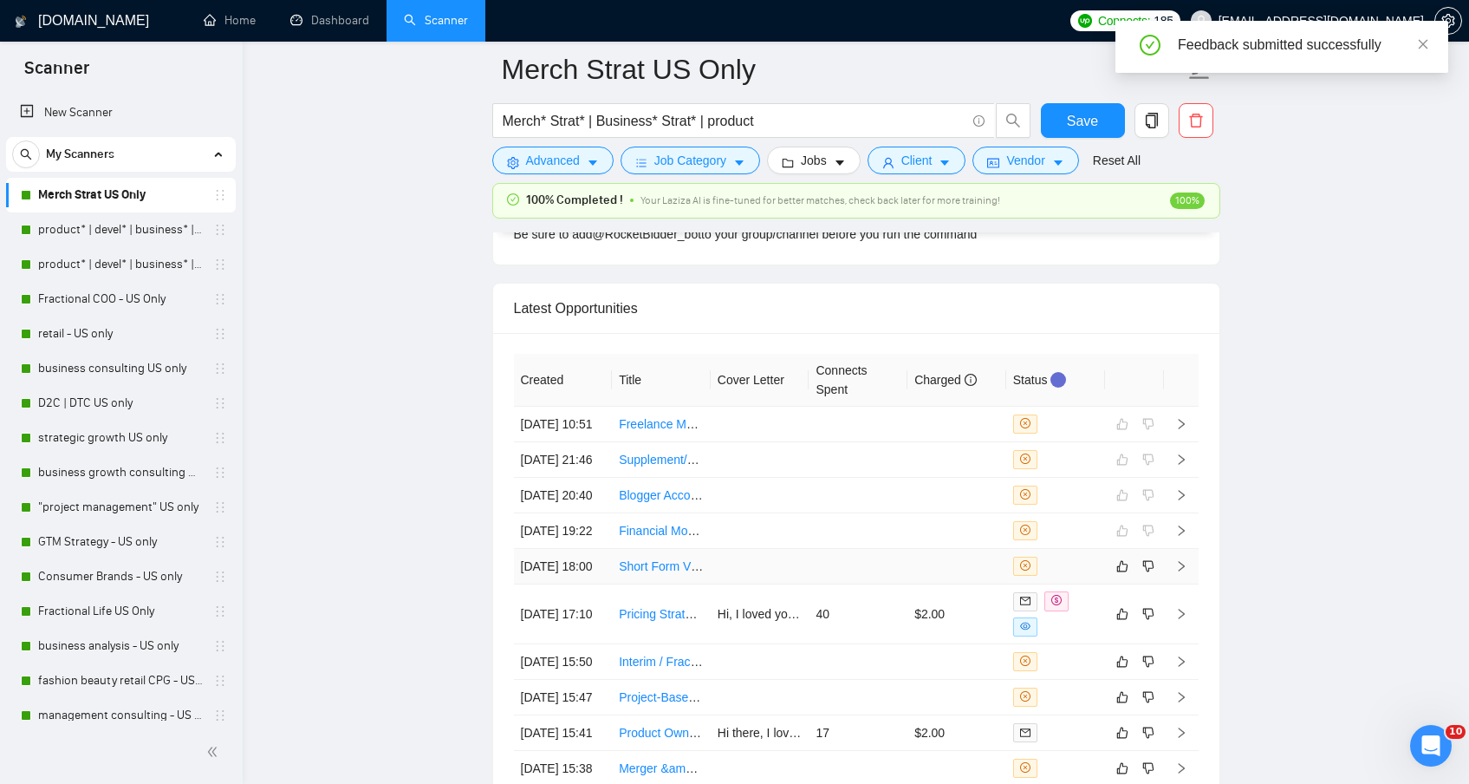
click at [1085, 576] on div at bounding box center [1055, 566] width 85 height 19
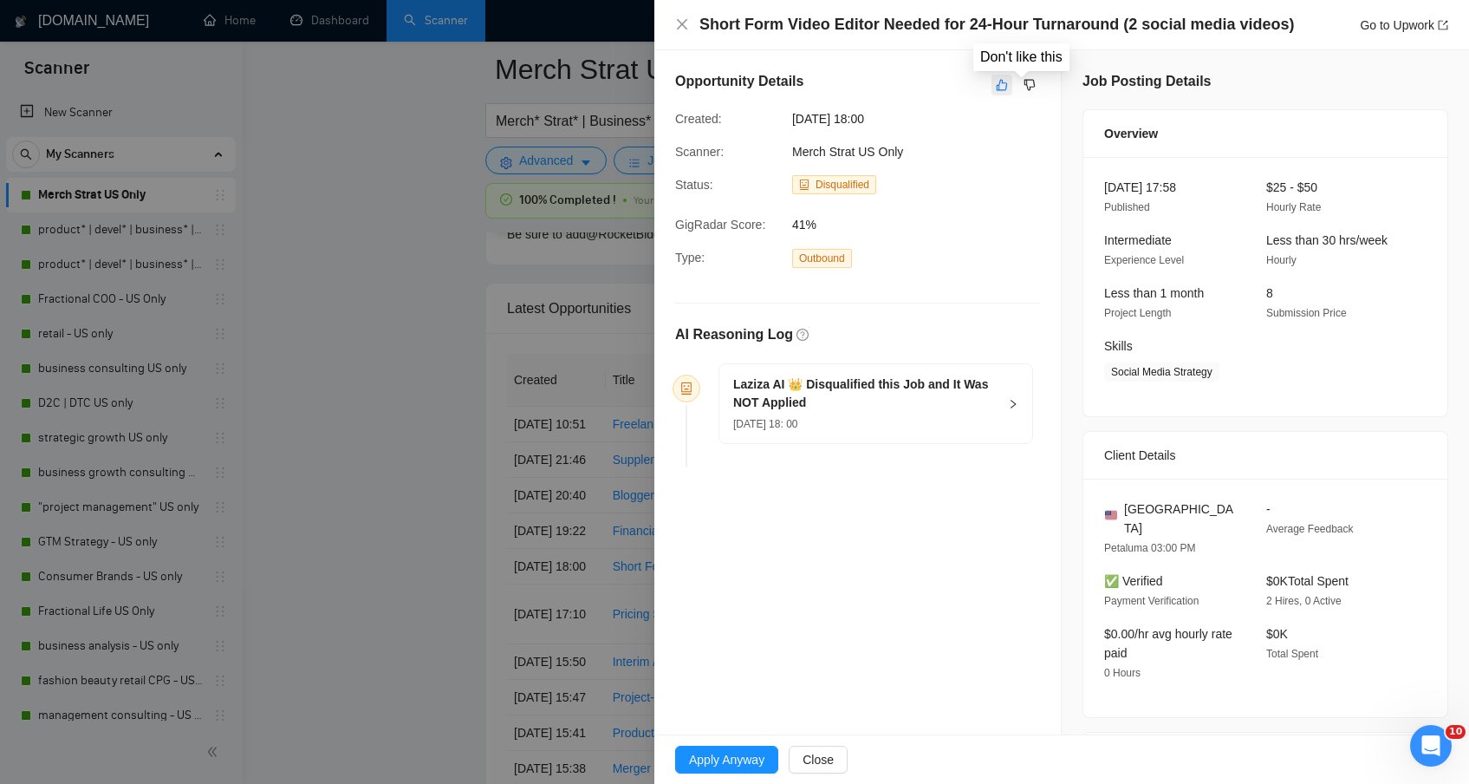
click at [997, 81] on icon "like" at bounding box center [1002, 85] width 11 height 11
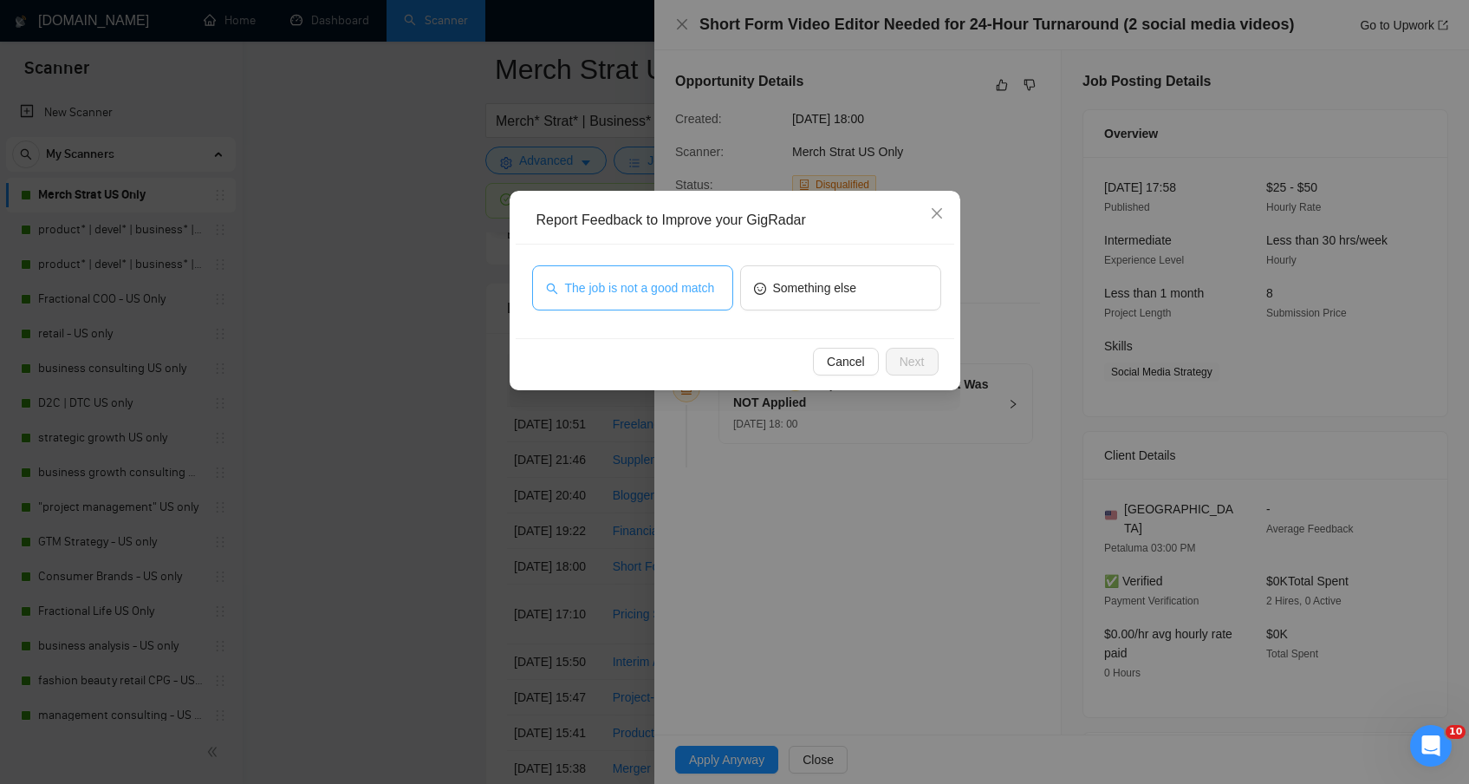
click at [715, 289] on span "The job is not a good match" at bounding box center [640, 287] width 150 height 19
drag, startPoint x: 949, startPoint y: 377, endPoint x: 938, endPoint y: 375, distance: 11.4
click at [948, 376] on div "Cancel Next" at bounding box center [735, 361] width 439 height 46
click at [928, 368] on button "Next" at bounding box center [912, 362] width 53 height 28
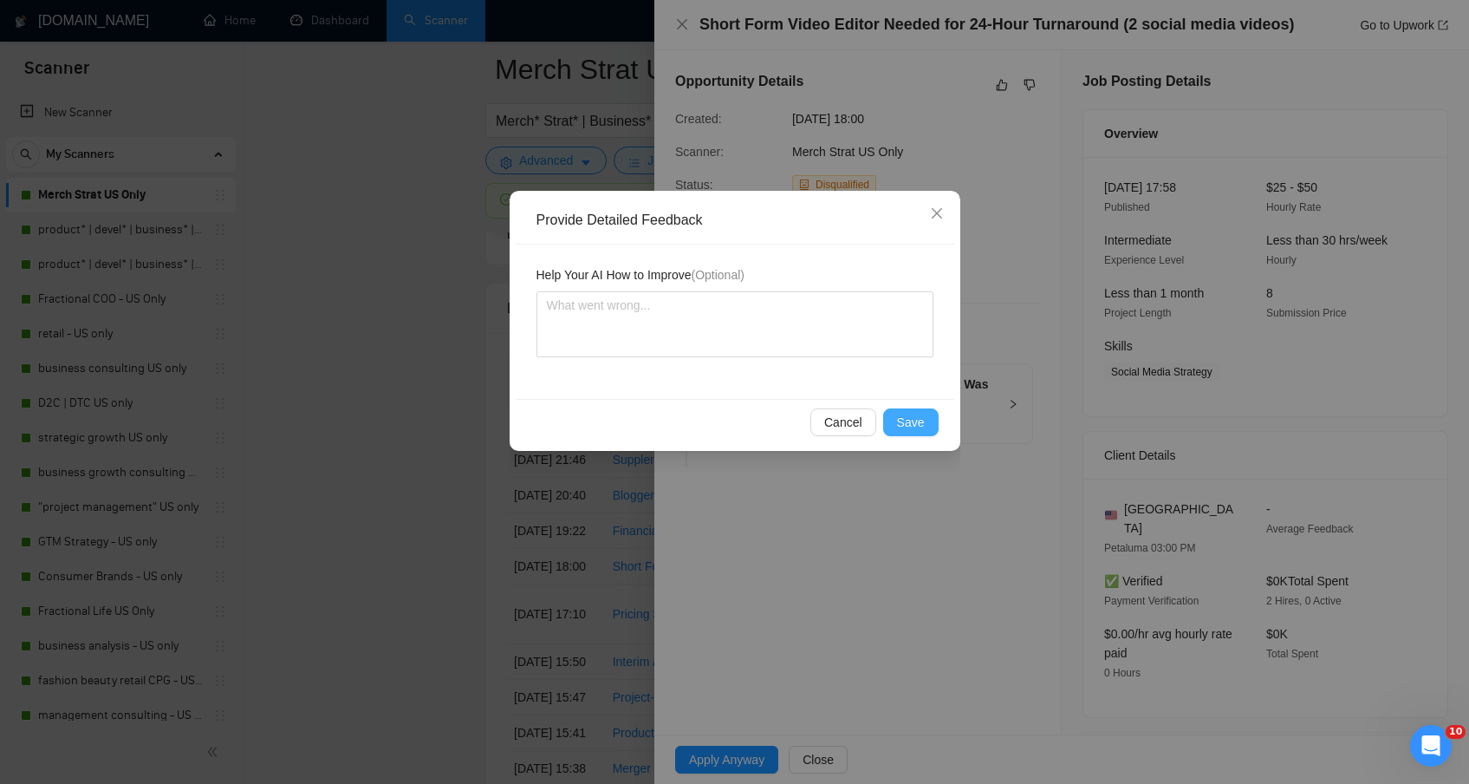
click at [902, 411] on button "Save" at bounding box center [910, 422] width 55 height 28
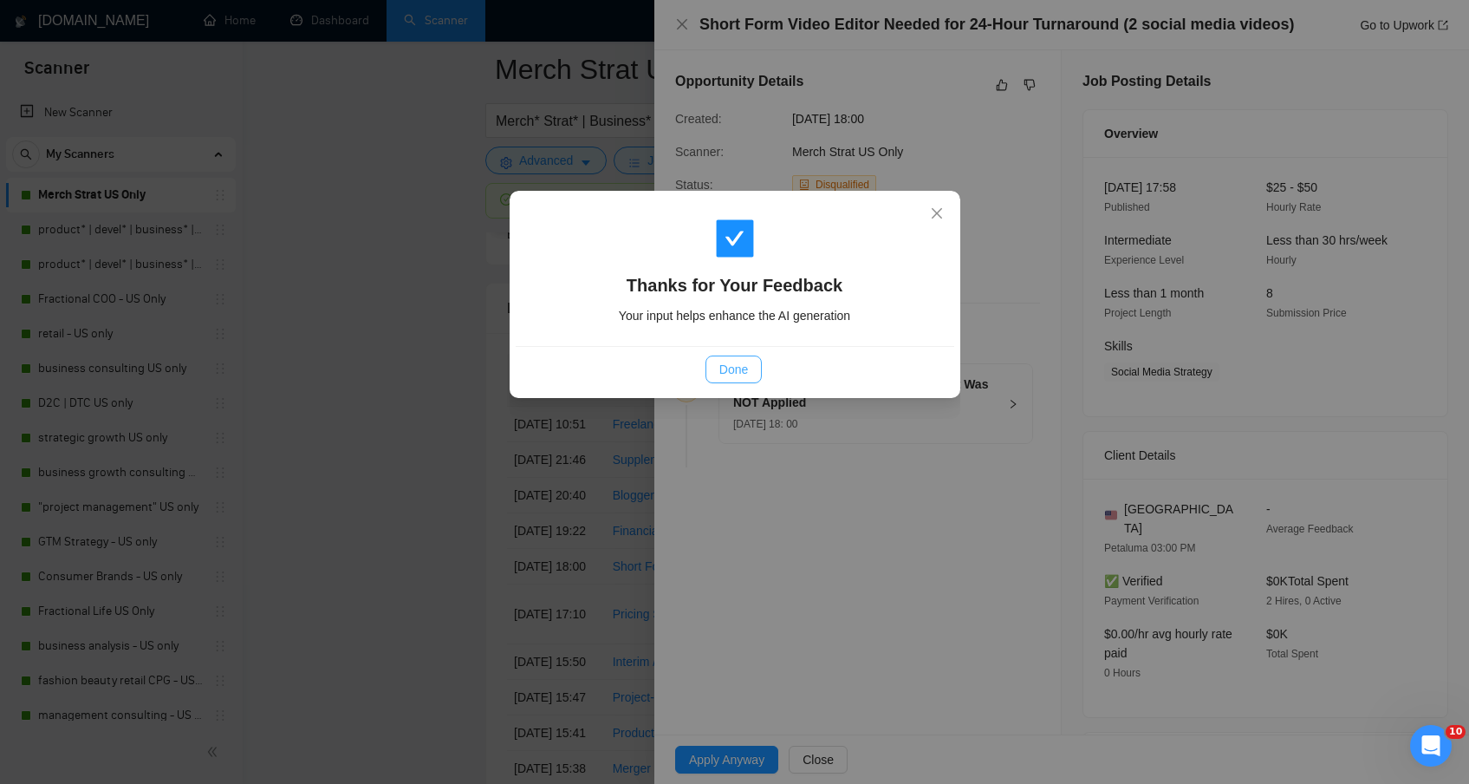
click at [723, 368] on span "Done" at bounding box center [733, 369] width 29 height 19
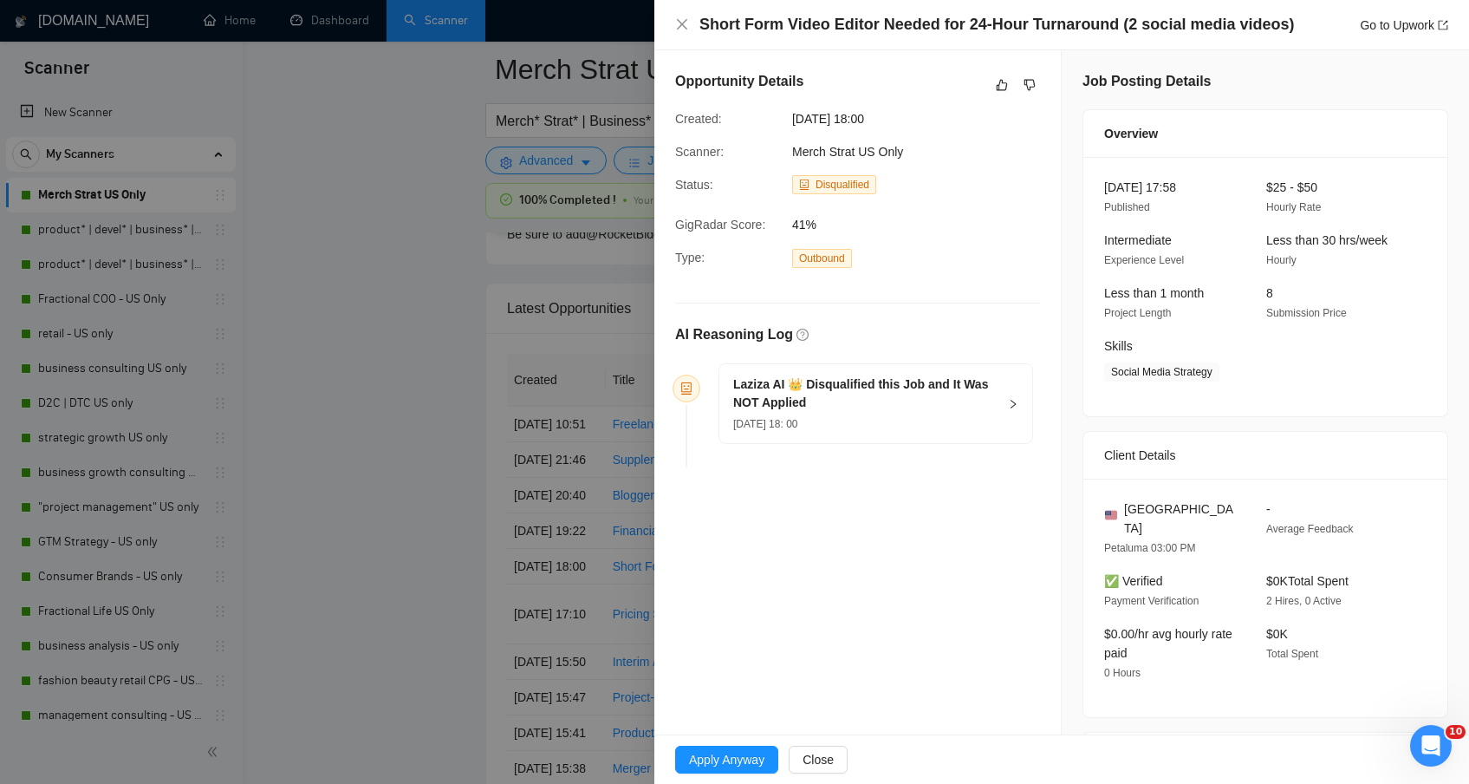
click at [402, 463] on div at bounding box center [734, 392] width 1469 height 784
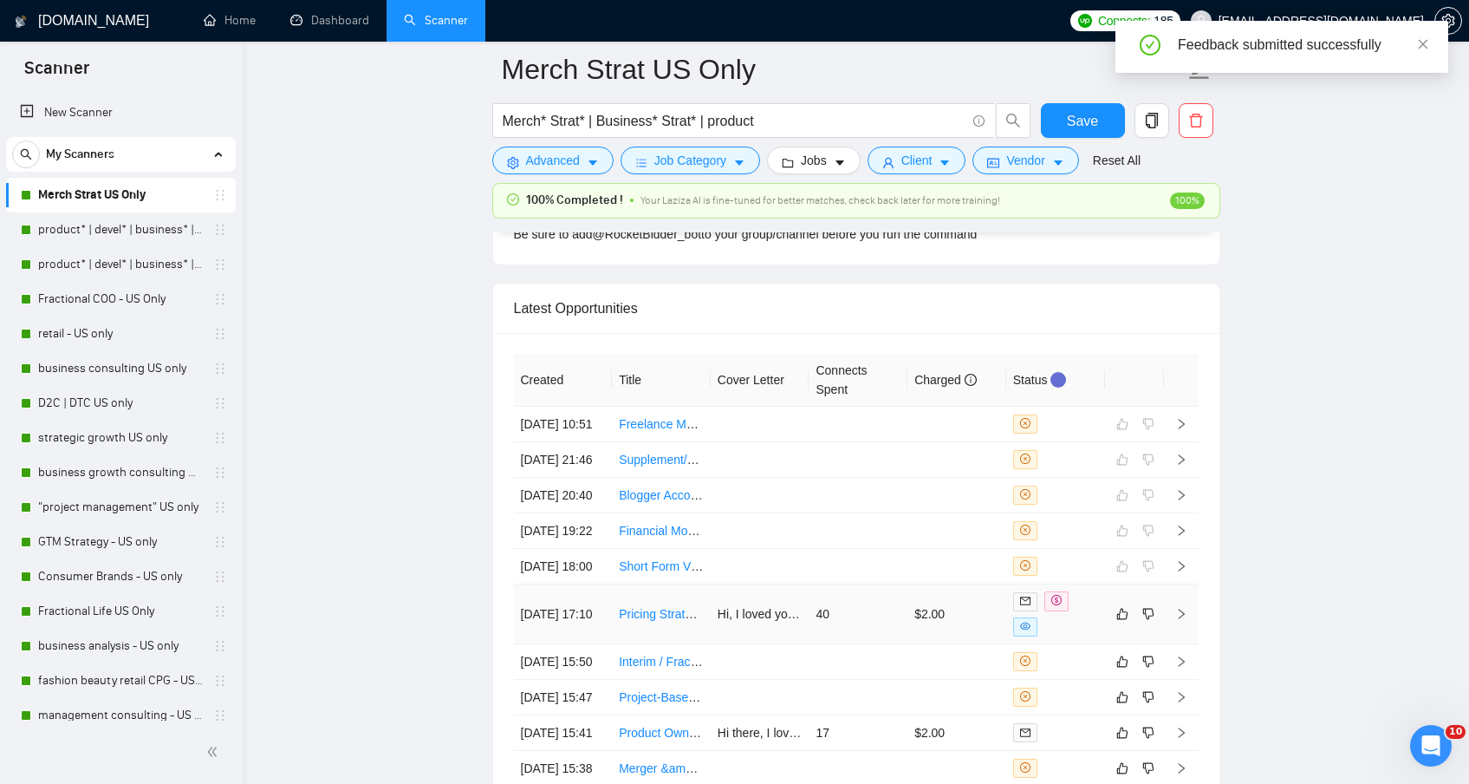
click at [1098, 644] on td at bounding box center [1055, 614] width 99 height 60
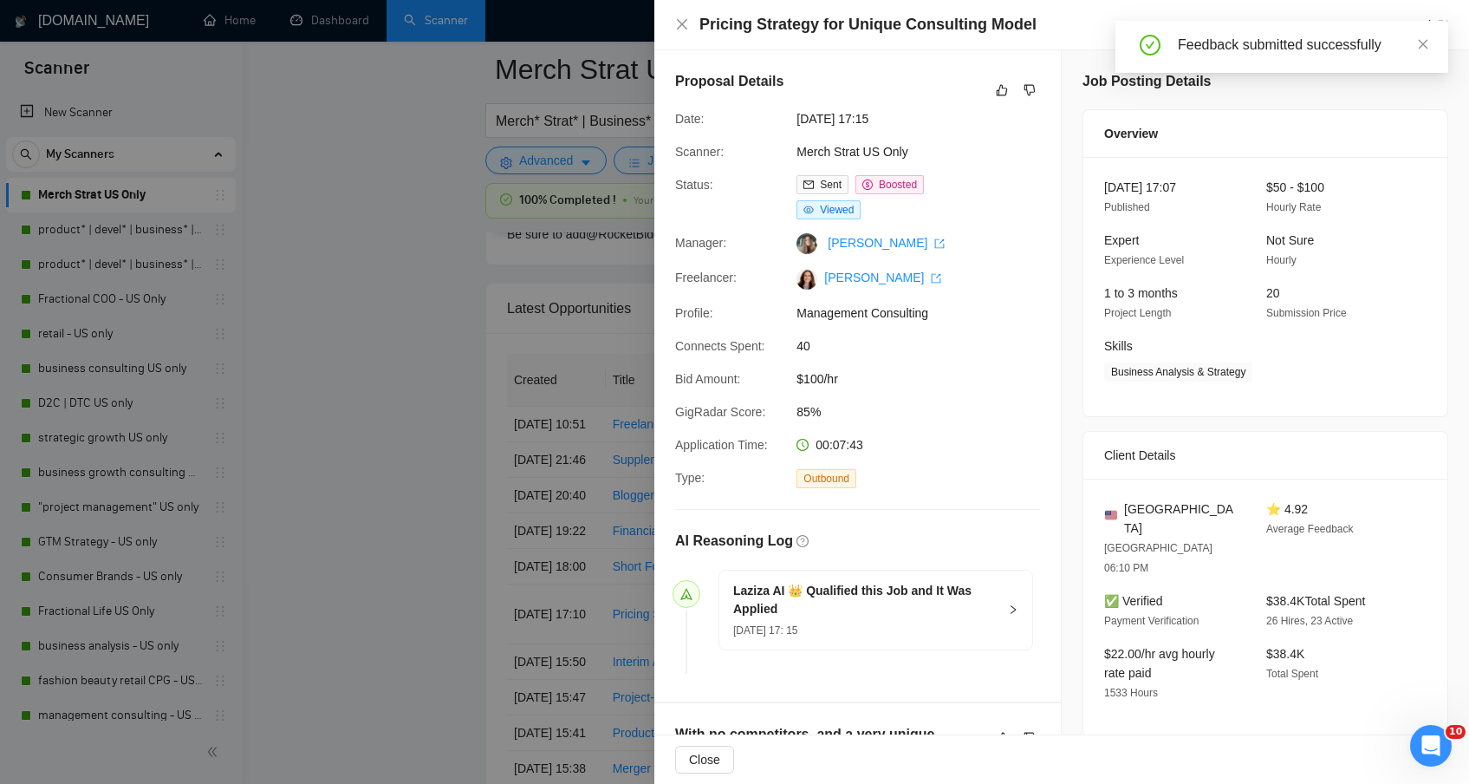
click at [992, 100] on button "button" at bounding box center [1002, 90] width 21 height 21
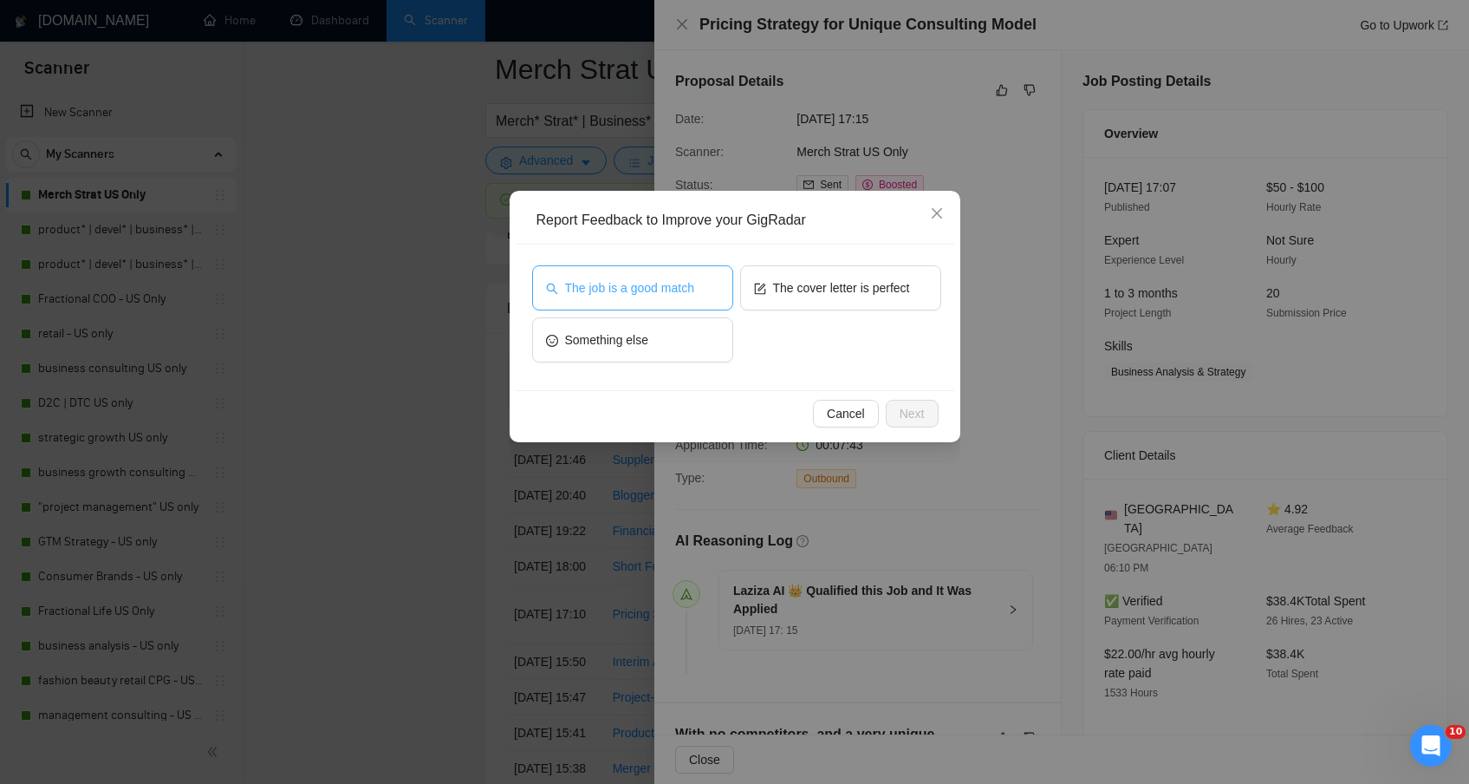
click at [620, 307] on button "The job is a good match" at bounding box center [632, 287] width 201 height 45
click at [917, 421] on span "Next" at bounding box center [912, 413] width 25 height 19
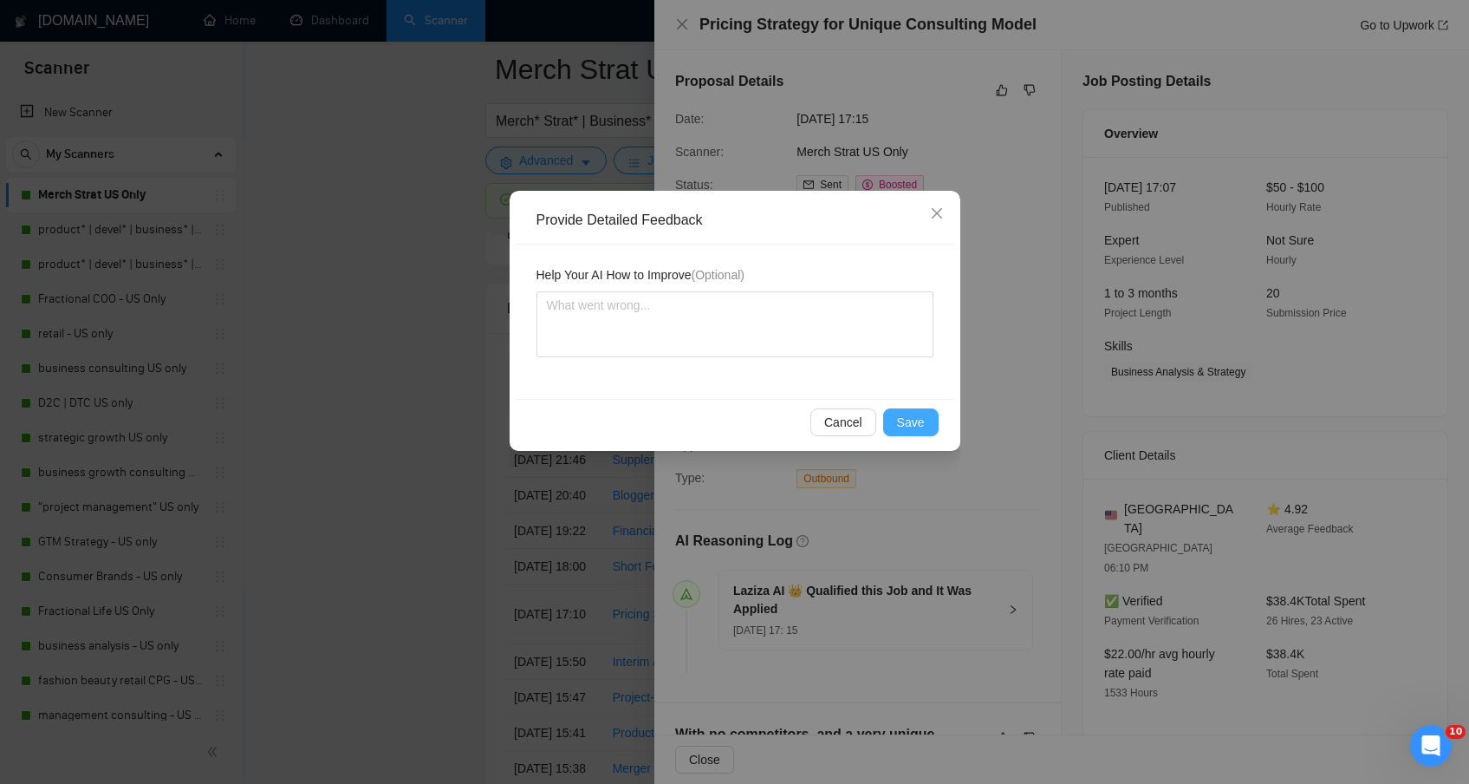
click at [917, 421] on span "Save" at bounding box center [911, 422] width 28 height 19
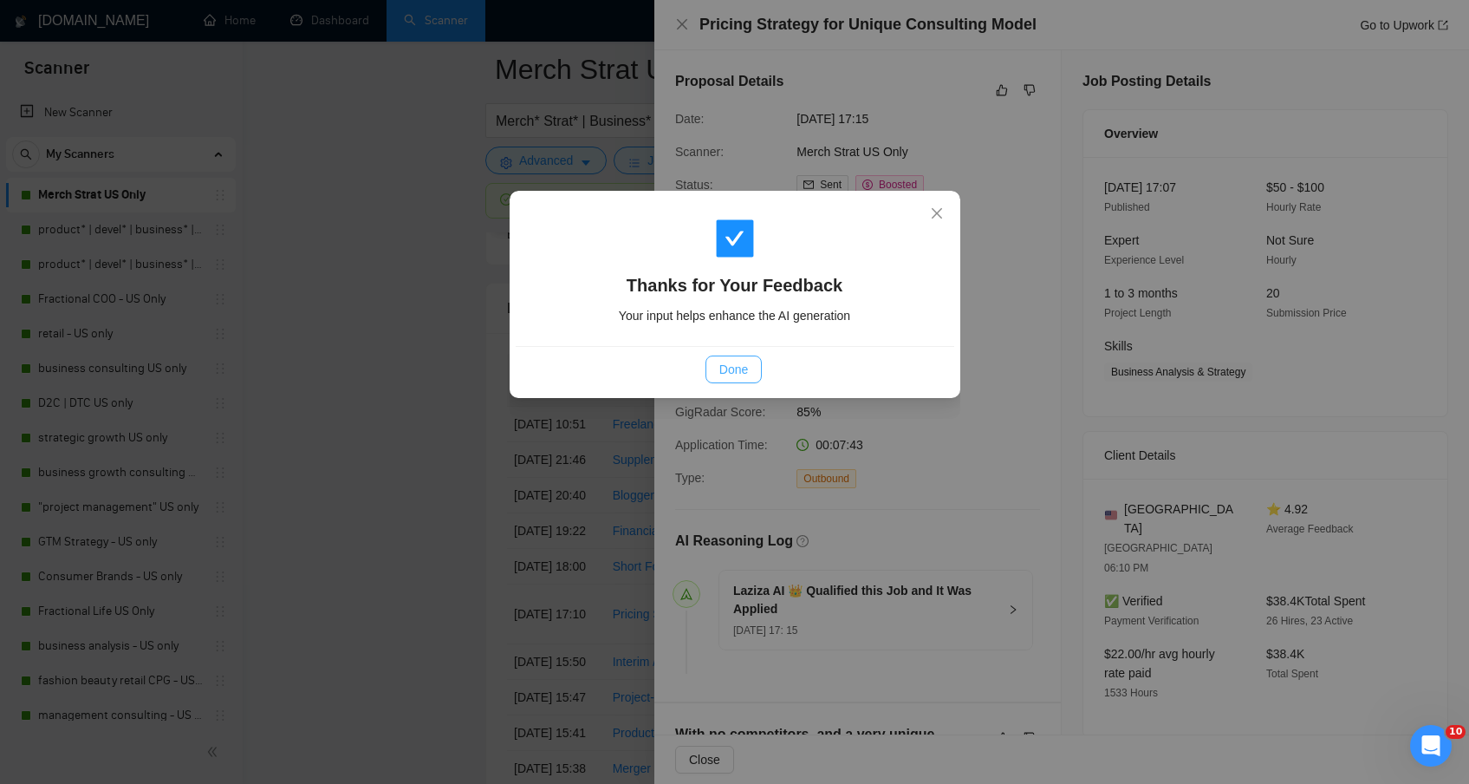
click at [749, 360] on button "Done" at bounding box center [734, 369] width 56 height 28
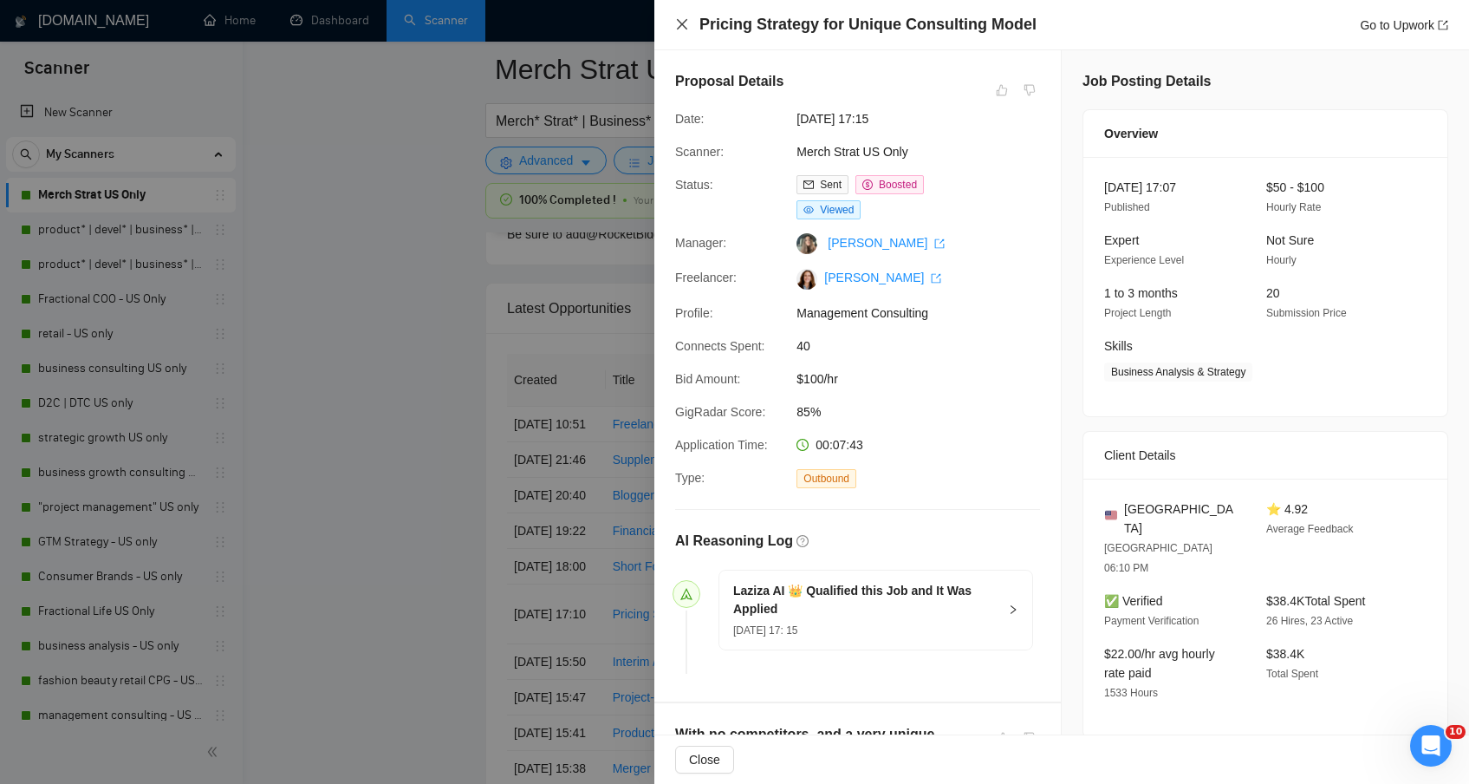
click at [684, 22] on icon "close" at bounding box center [682, 24] width 10 height 10
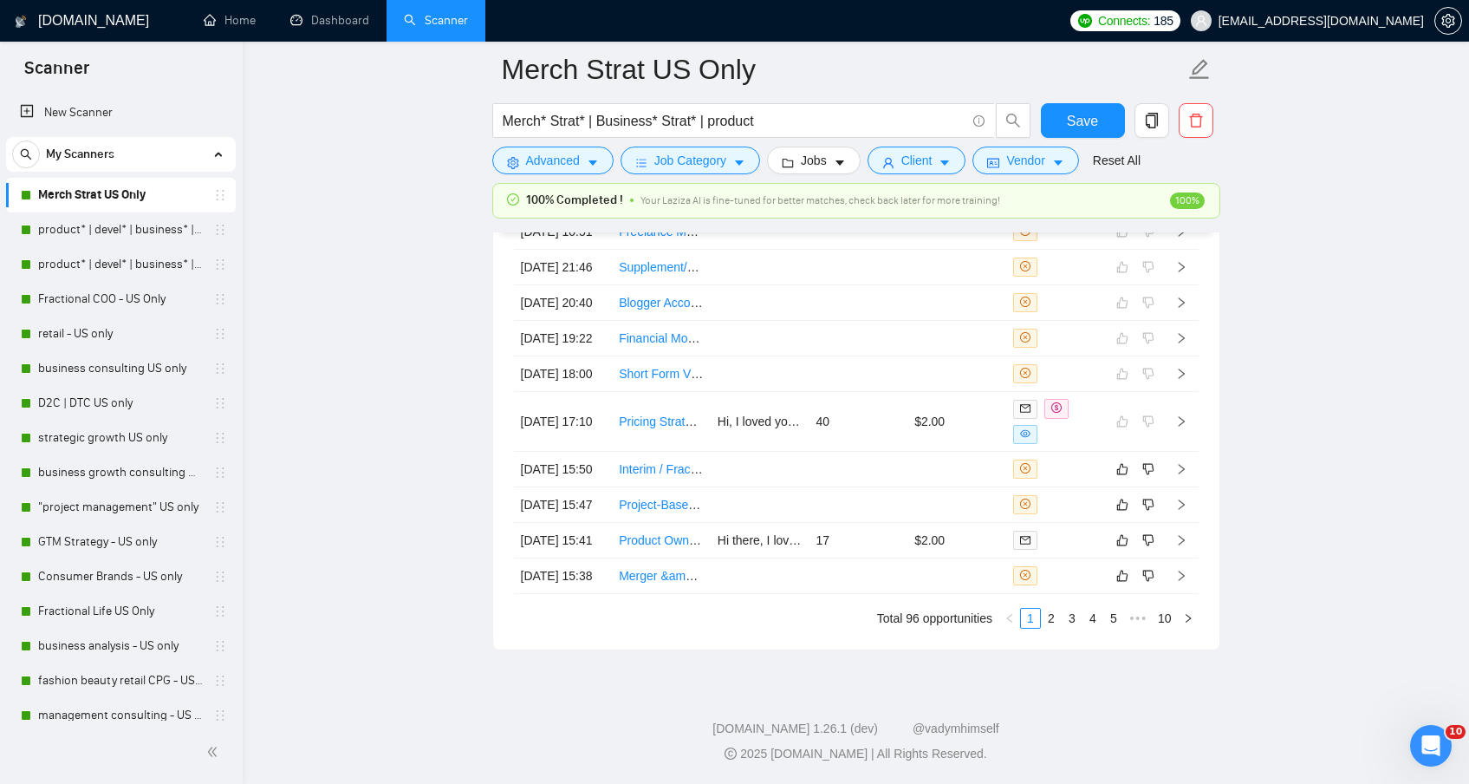
scroll to position [4808, 0]
click at [1091, 479] on div at bounding box center [1055, 468] width 85 height 19
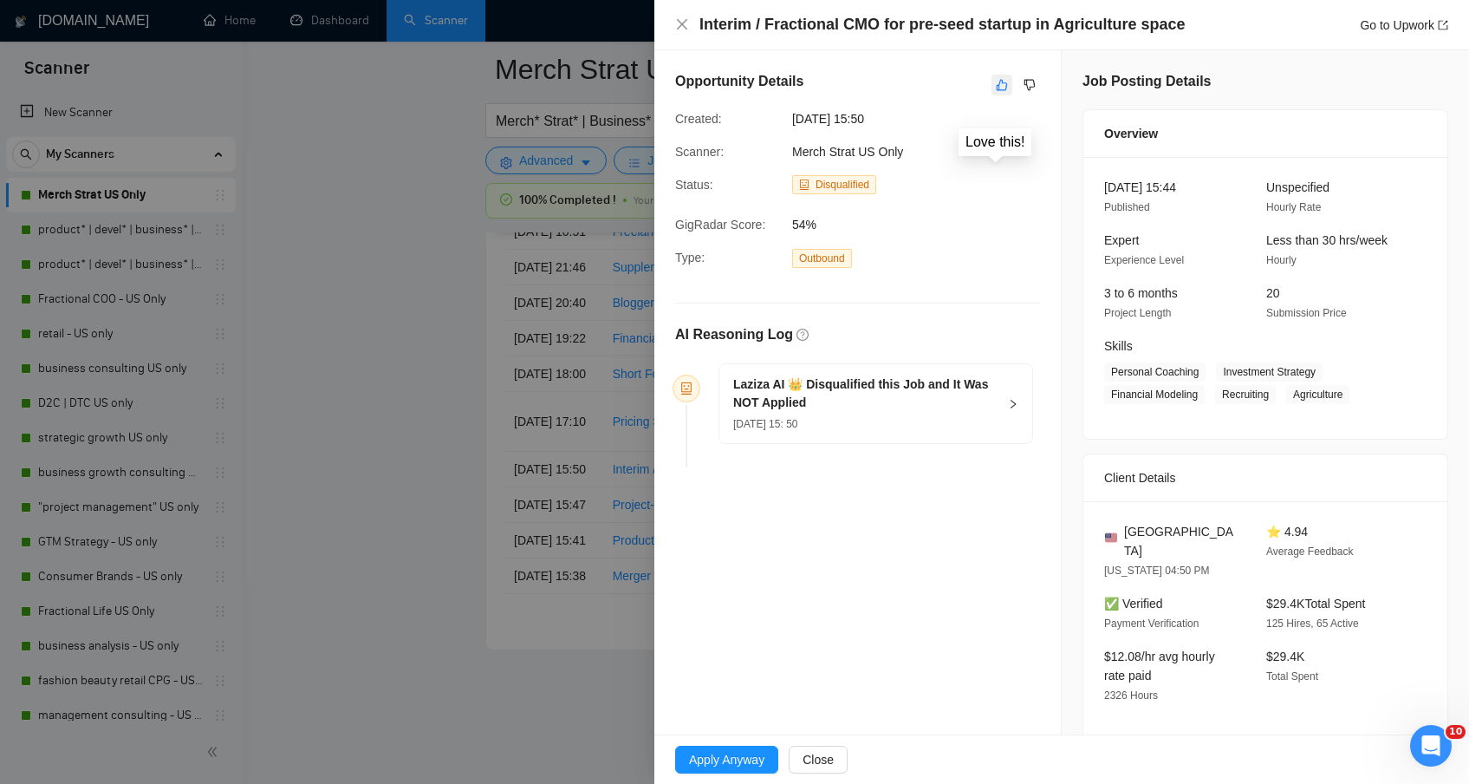
click at [996, 85] on icon "like" at bounding box center [1002, 85] width 12 height 14
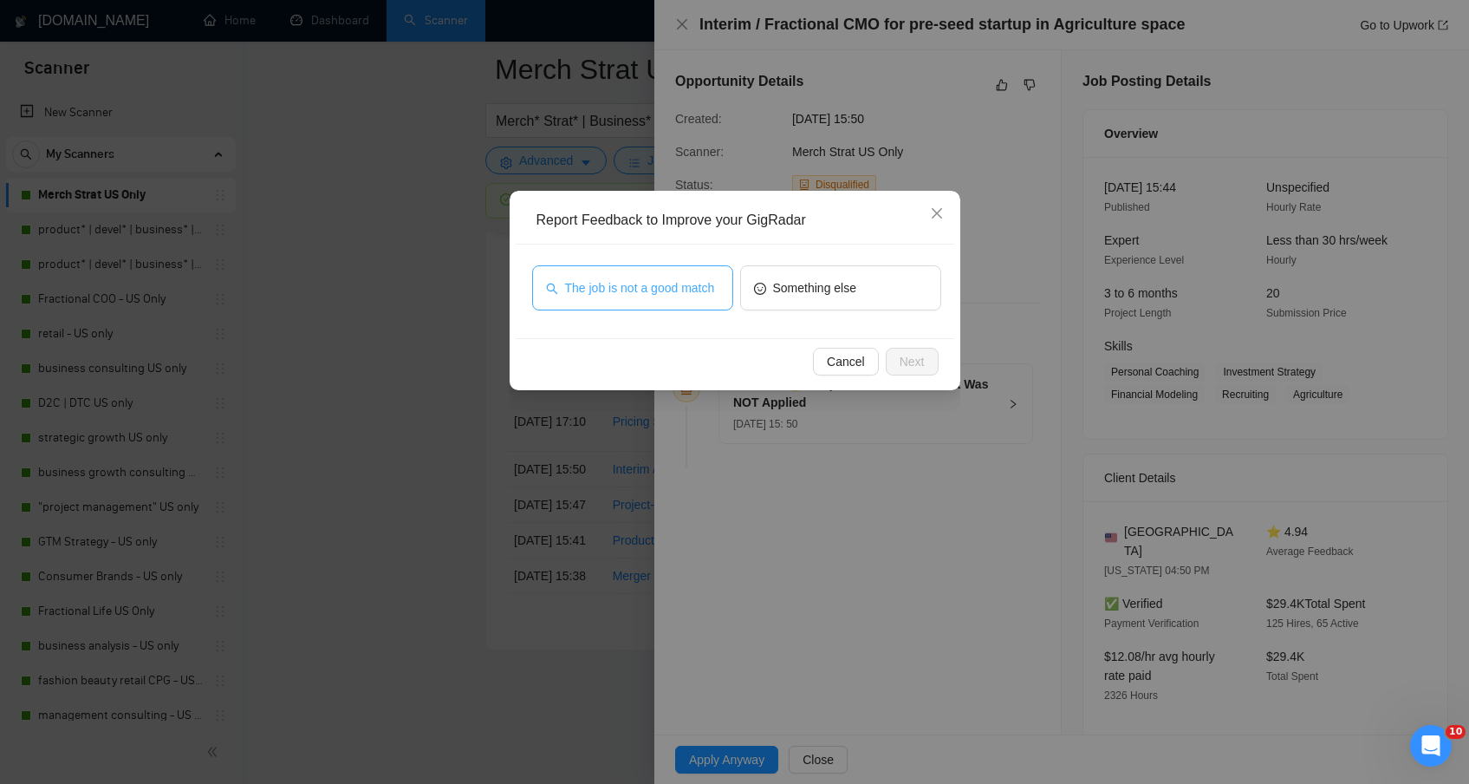
click at [670, 278] on span "The job is not a good match" at bounding box center [640, 287] width 150 height 19
click at [920, 375] on div "Cancel Next" at bounding box center [735, 361] width 439 height 46
click at [915, 367] on span "Next" at bounding box center [912, 361] width 25 height 19
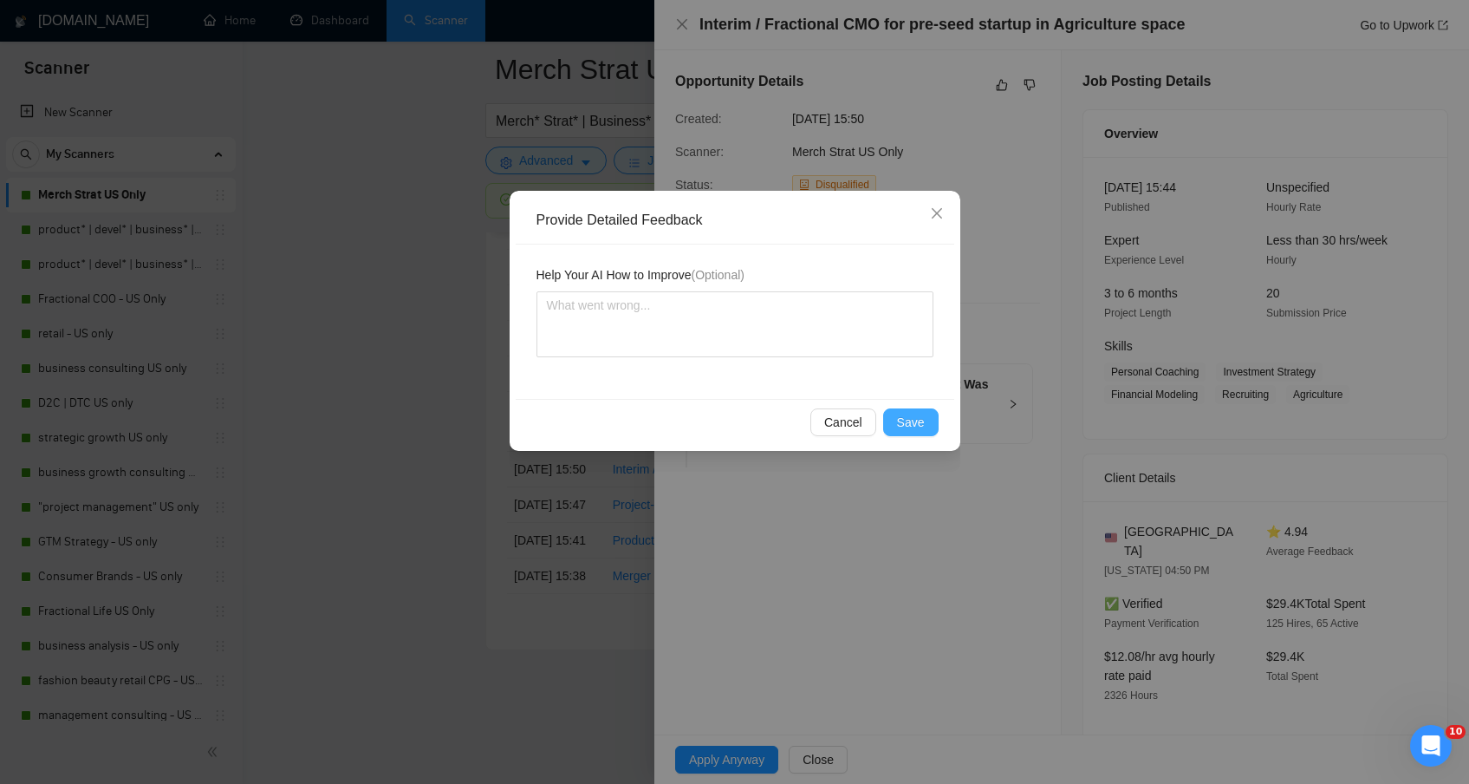
click at [909, 422] on span "Save" at bounding box center [911, 422] width 28 height 19
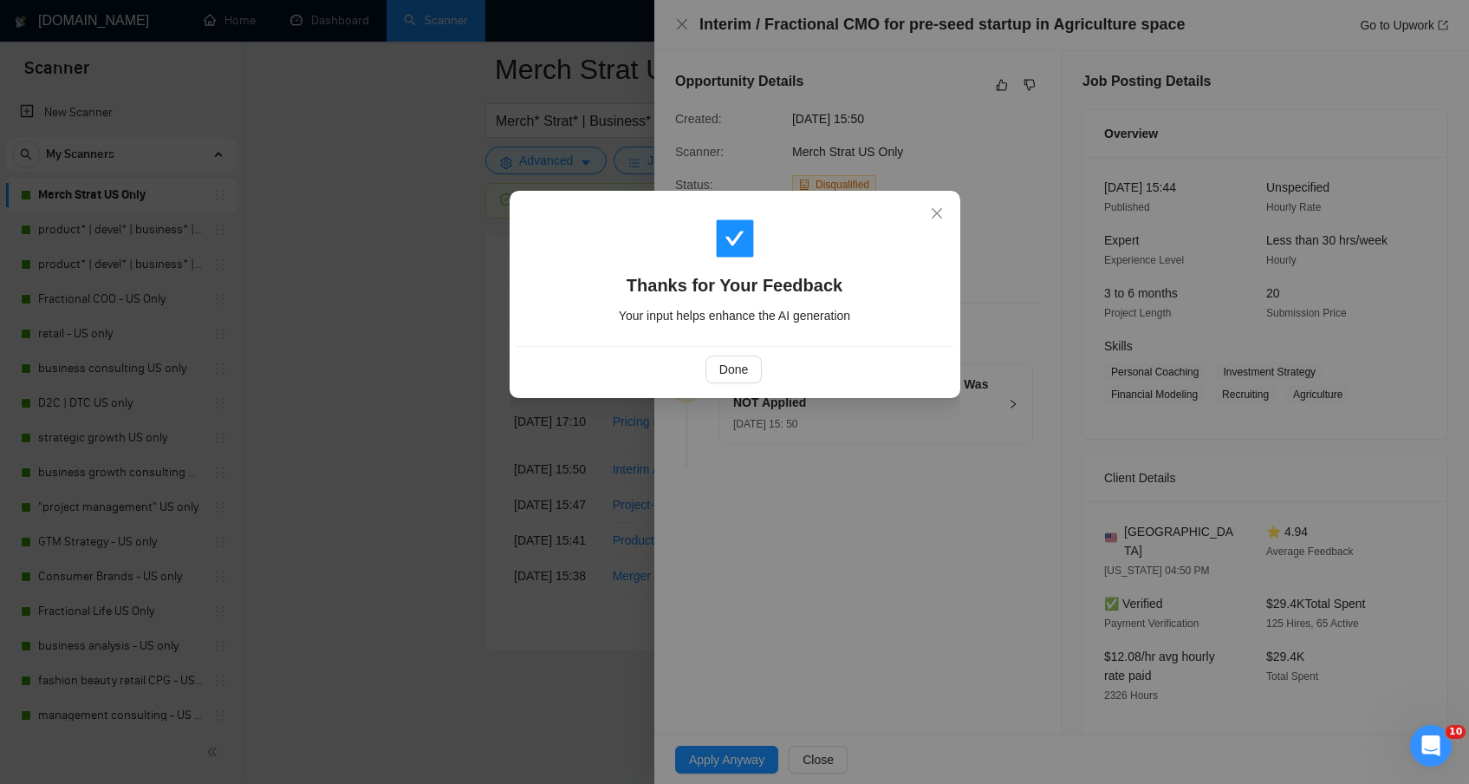
click at [727, 383] on div "Done" at bounding box center [735, 369] width 439 height 46
click at [727, 379] on button "Done" at bounding box center [734, 369] width 56 height 28
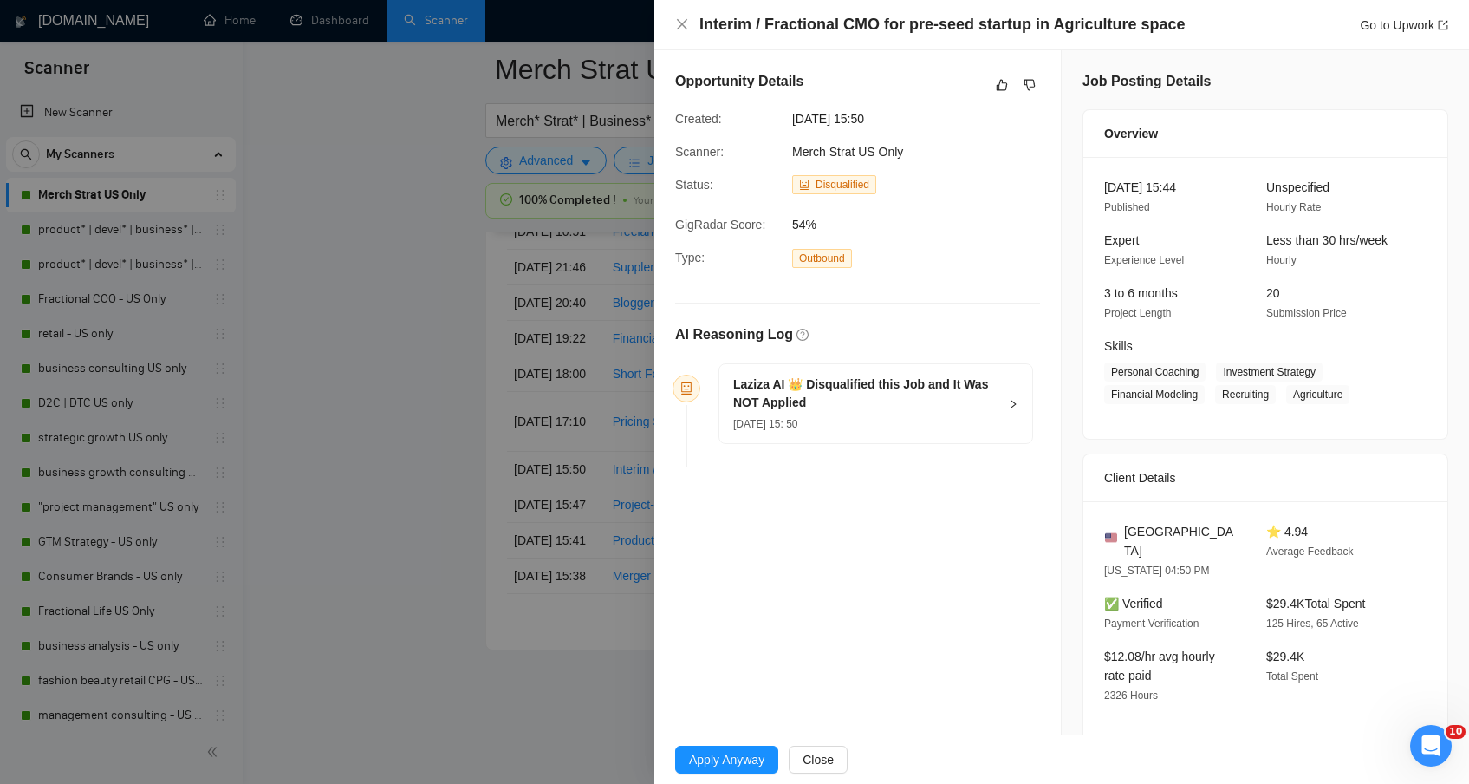
click at [443, 499] on div at bounding box center [734, 392] width 1469 height 784
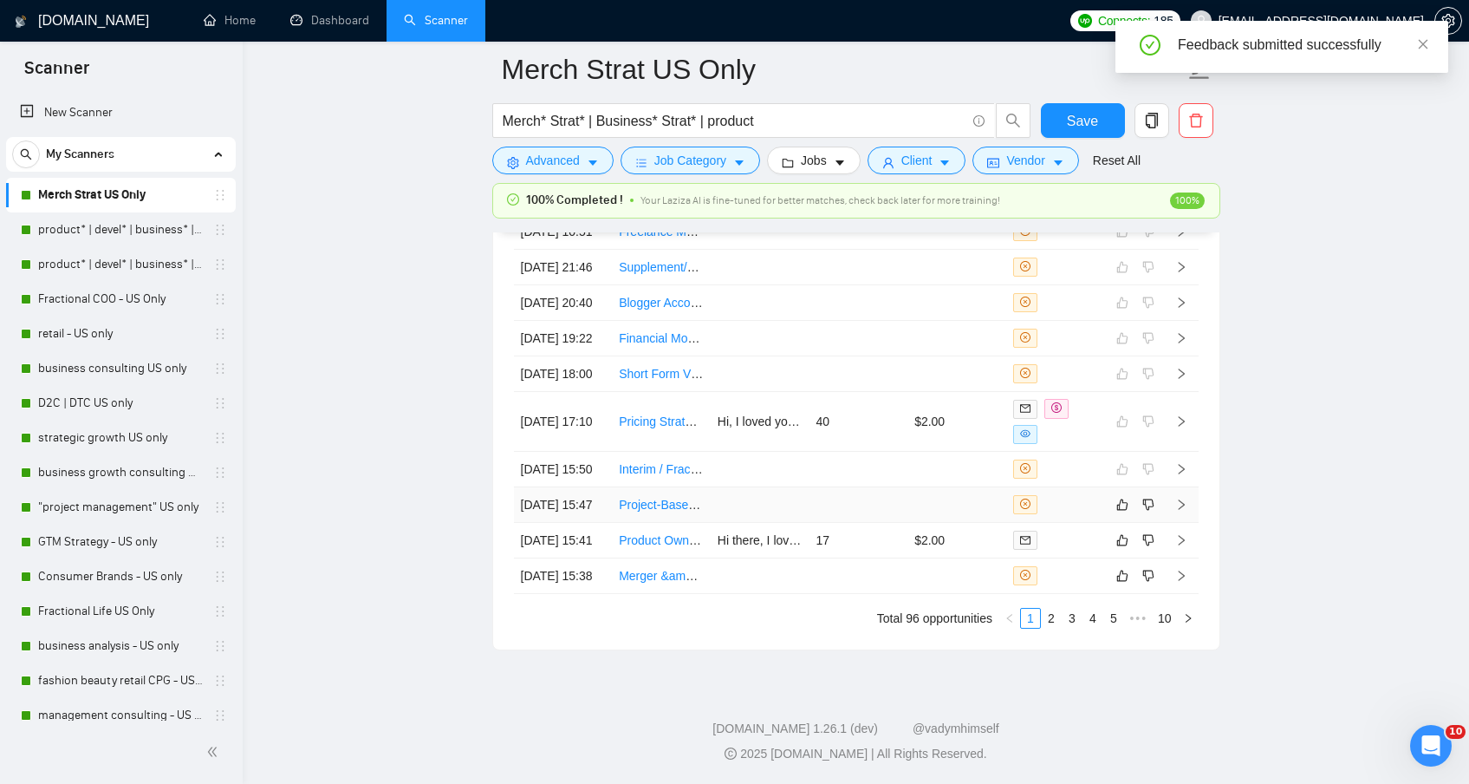
click at [1079, 514] on div at bounding box center [1055, 504] width 85 height 19
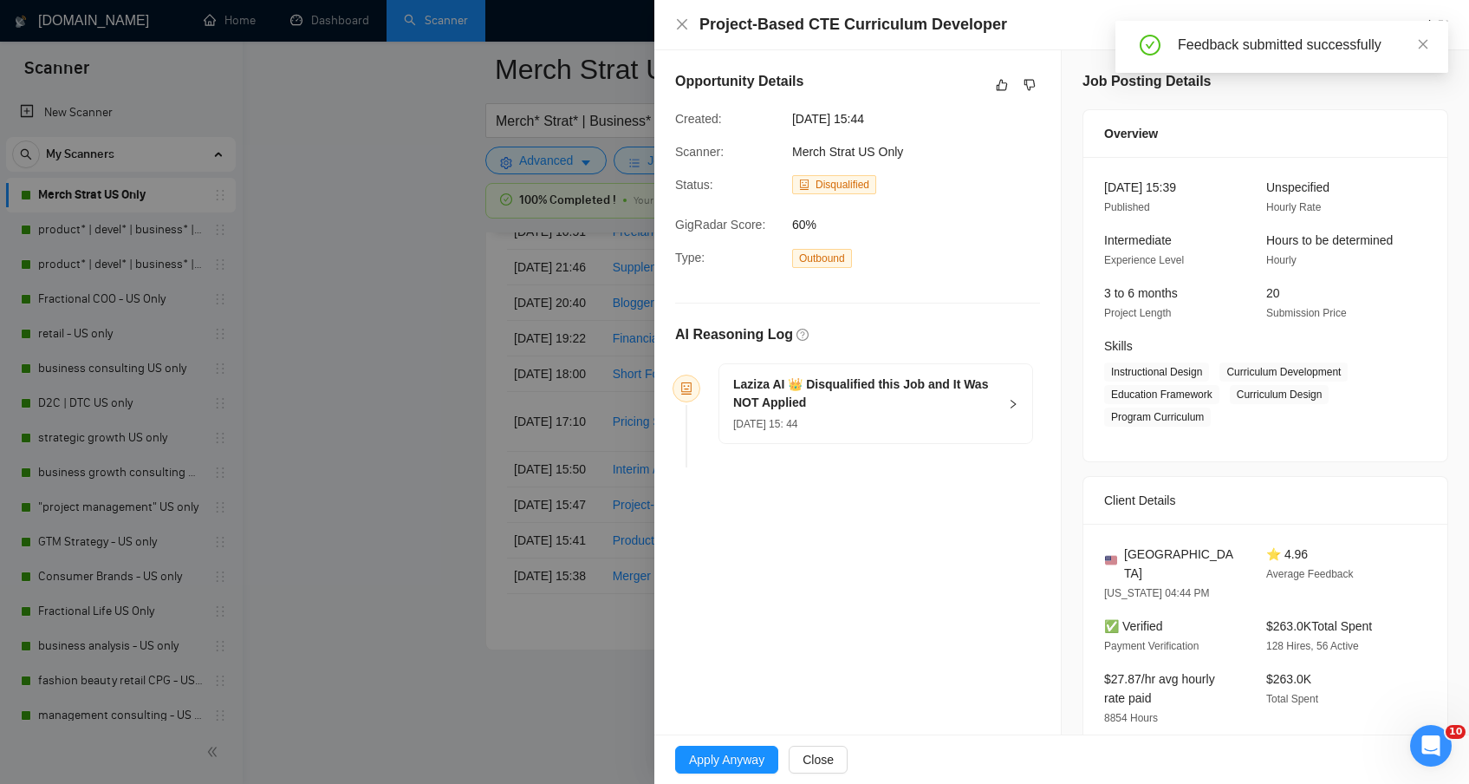
click at [1088, 305] on div "[DATE] 15:39 Published Unspecified Hourly Rate Intermediate Experience Level Ho…" at bounding box center [1266, 309] width 364 height 304
click at [996, 81] on icon "like" at bounding box center [1002, 85] width 12 height 14
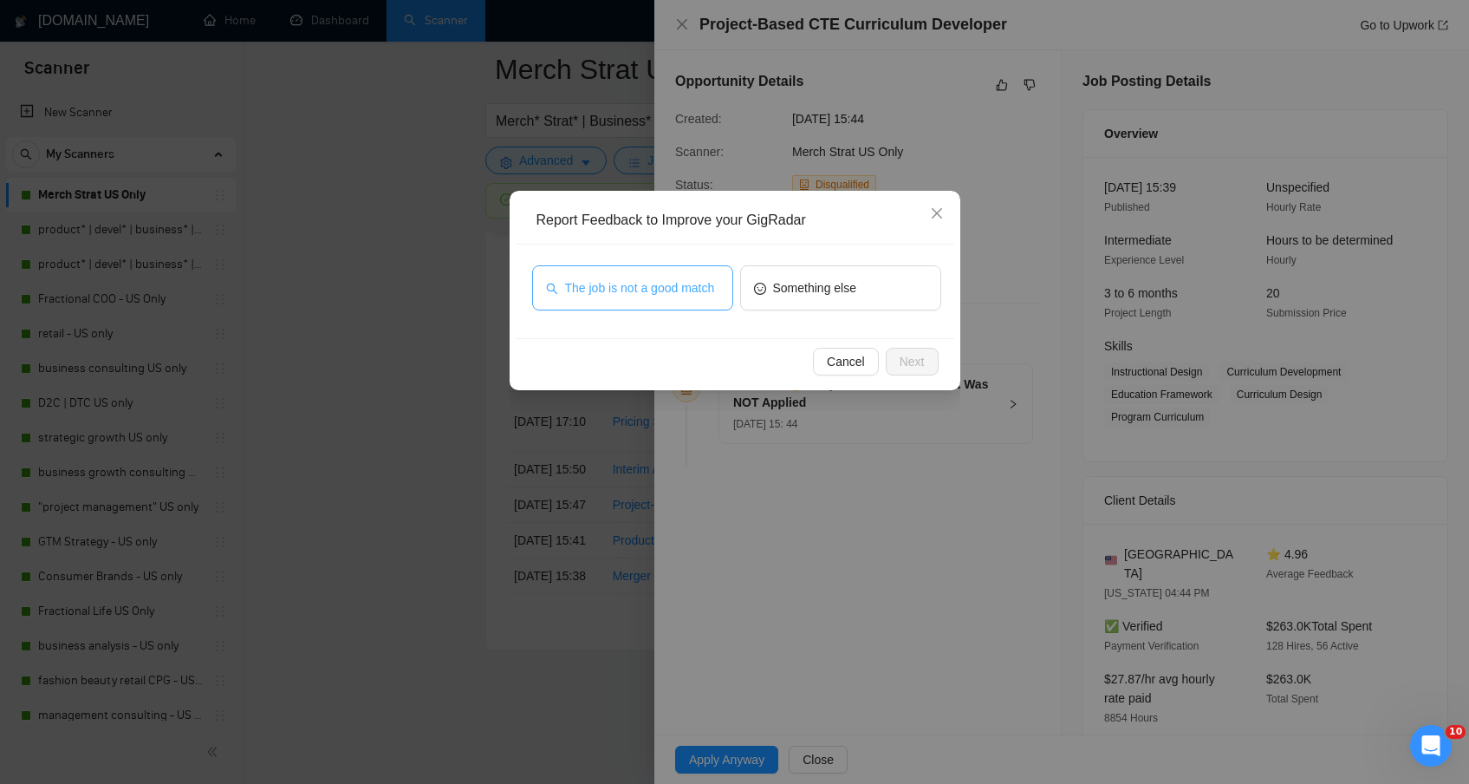
click at [667, 278] on span "The job is not a good match" at bounding box center [640, 287] width 150 height 19
click at [904, 365] on span "Next" at bounding box center [912, 361] width 25 height 19
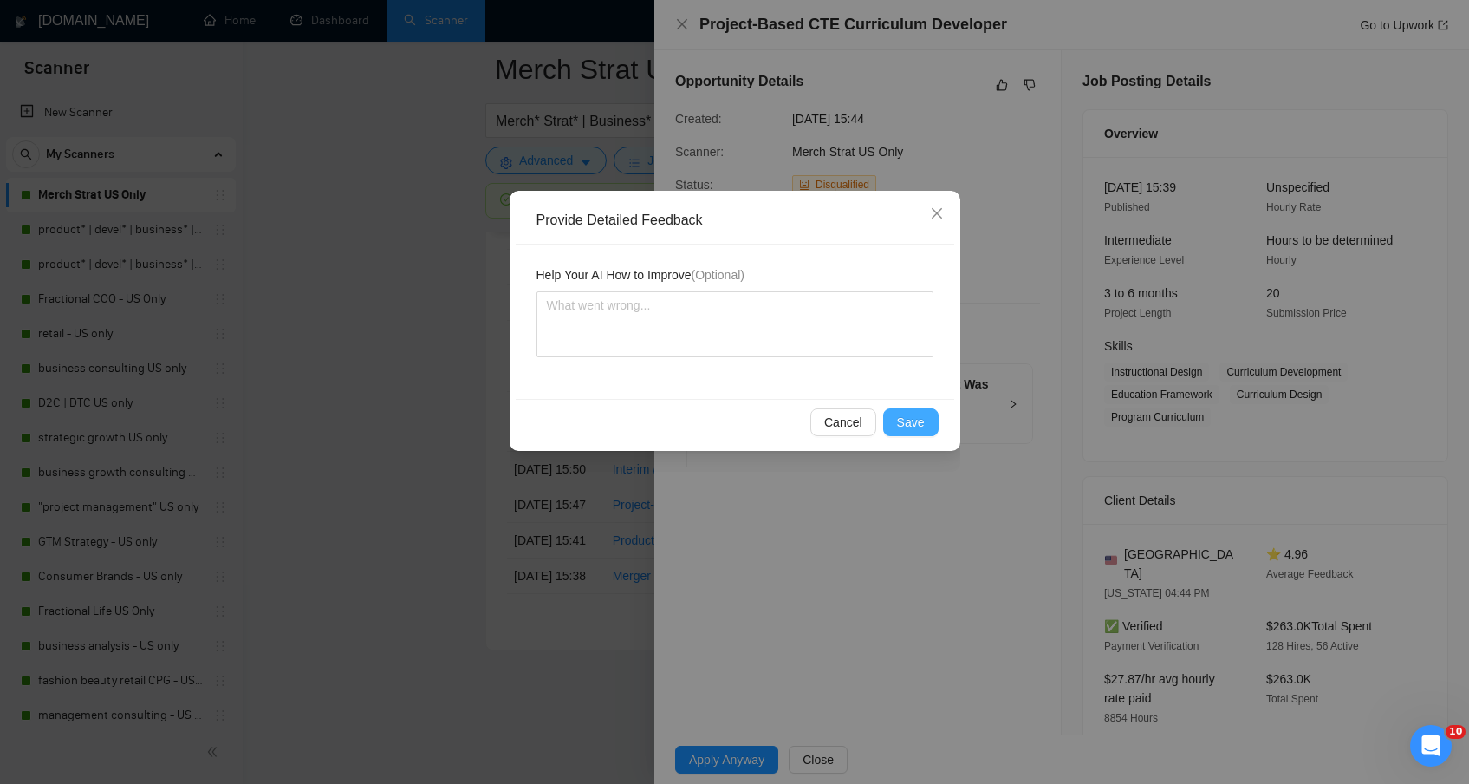
click at [903, 426] on span "Save" at bounding box center [911, 422] width 28 height 19
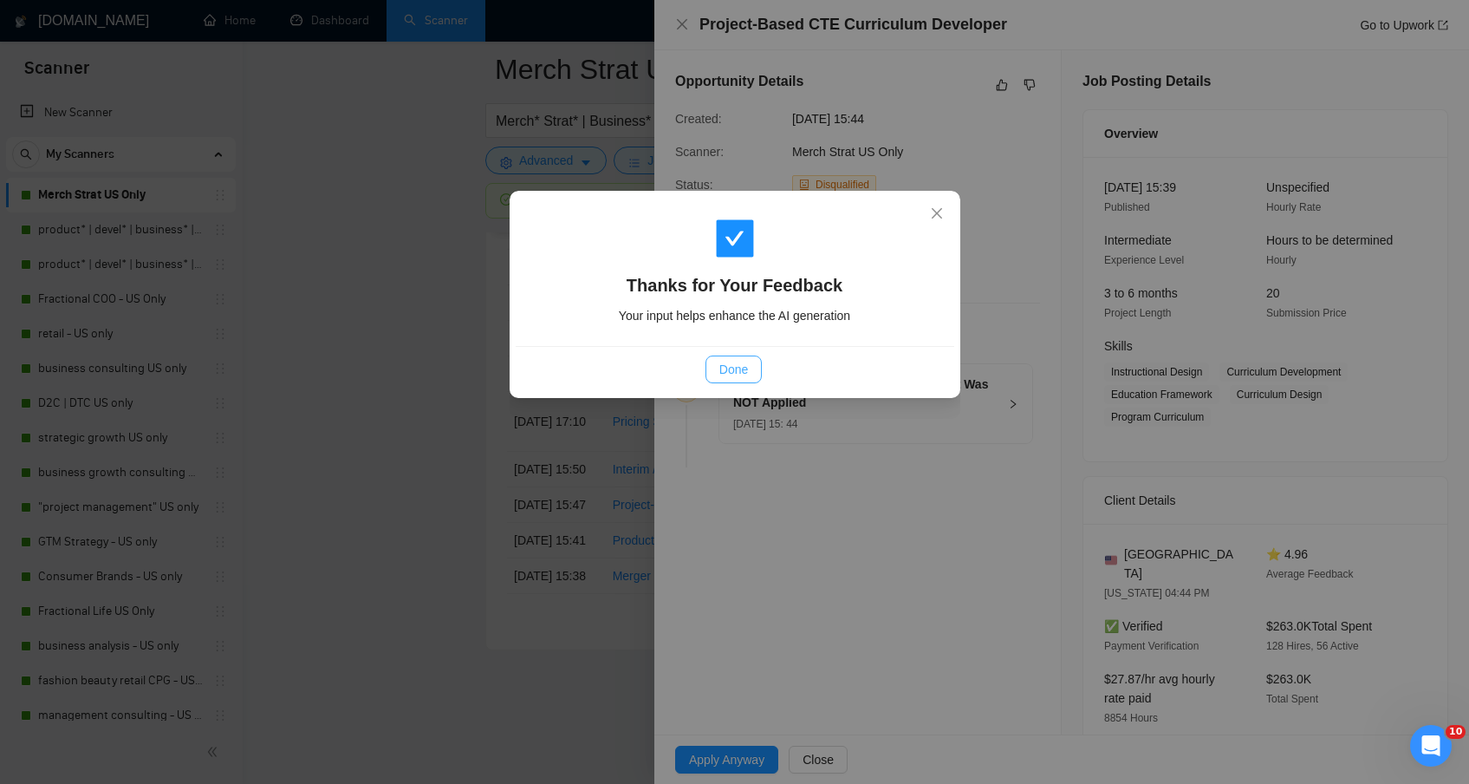
click at [737, 367] on span "Done" at bounding box center [733, 369] width 29 height 19
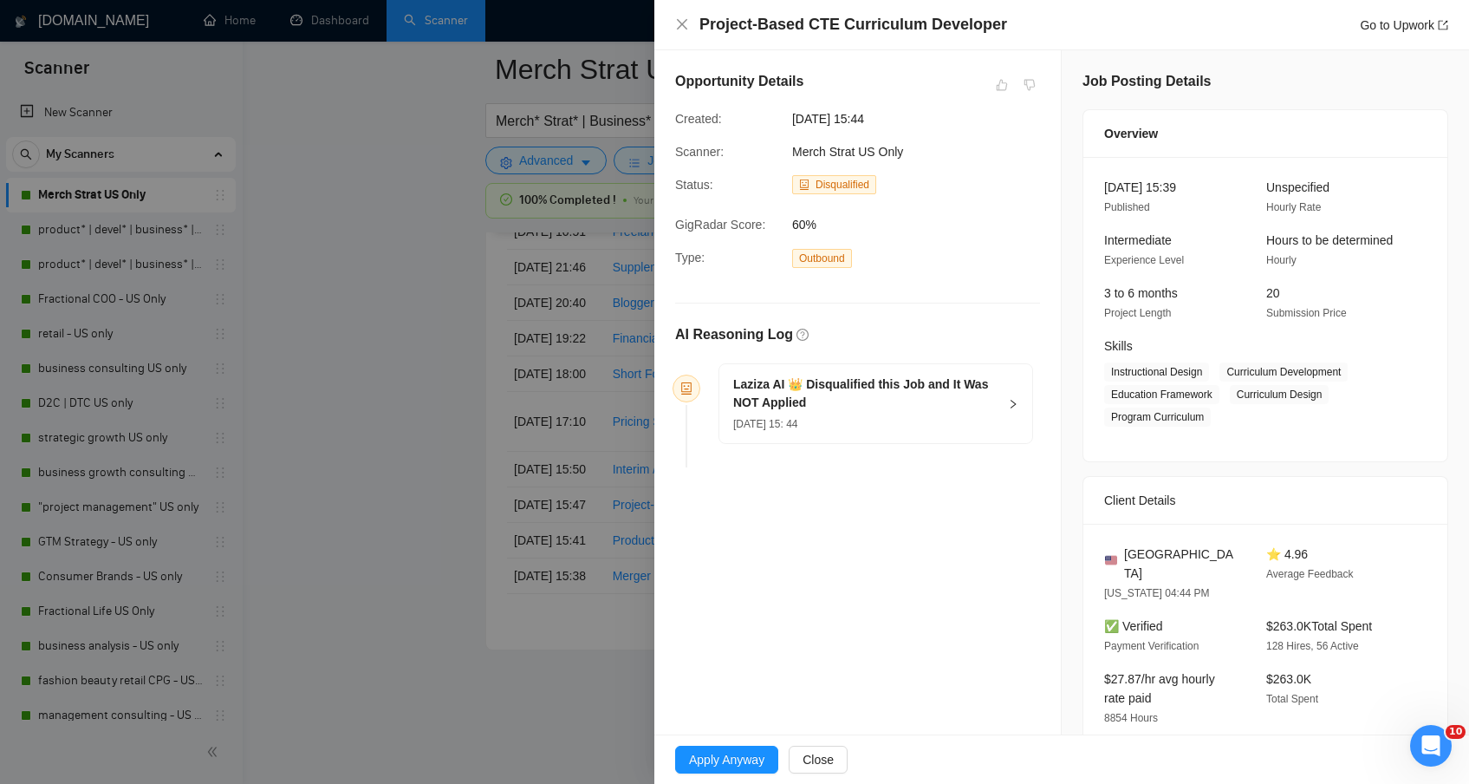
click at [408, 381] on div at bounding box center [734, 392] width 1469 height 784
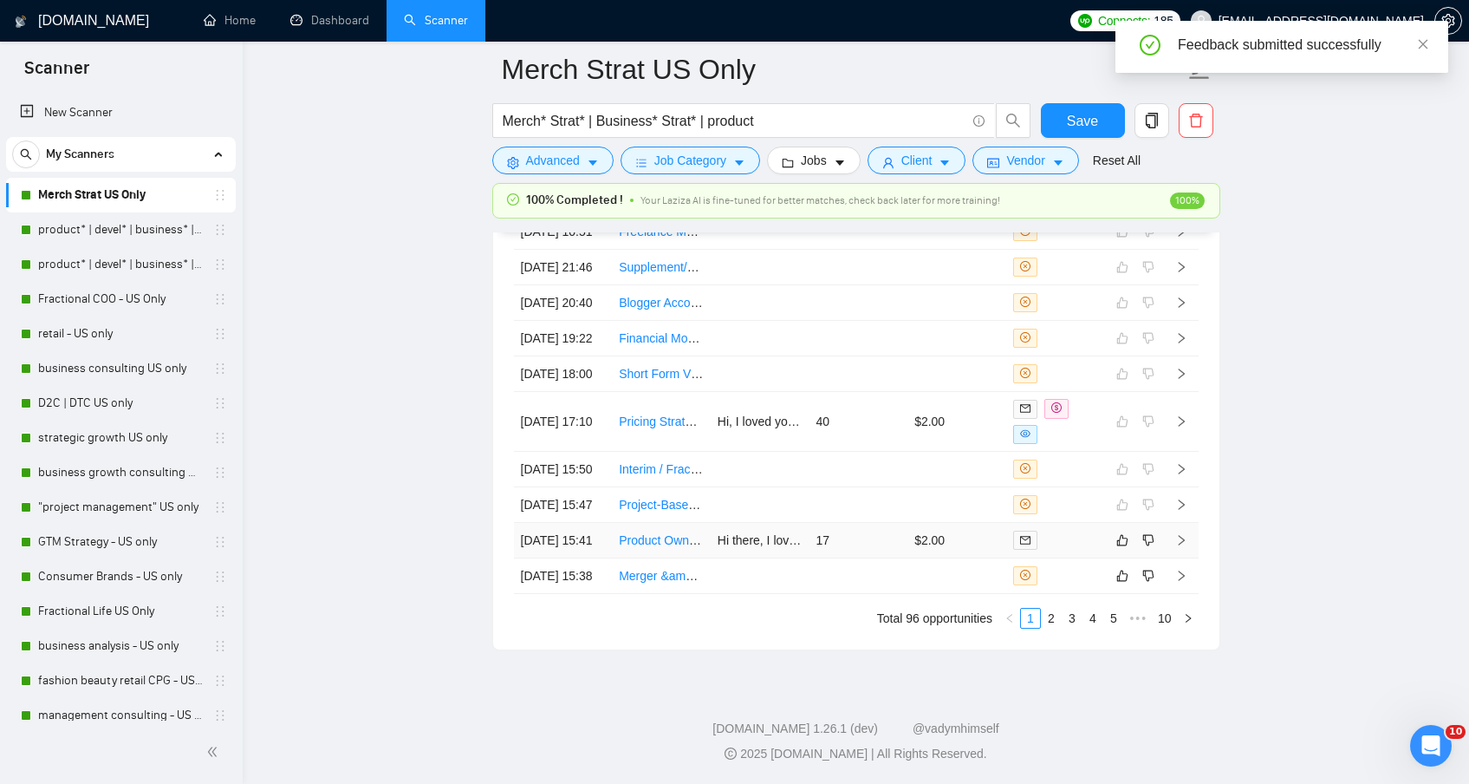
click at [1073, 532] on td at bounding box center [1055, 541] width 99 height 36
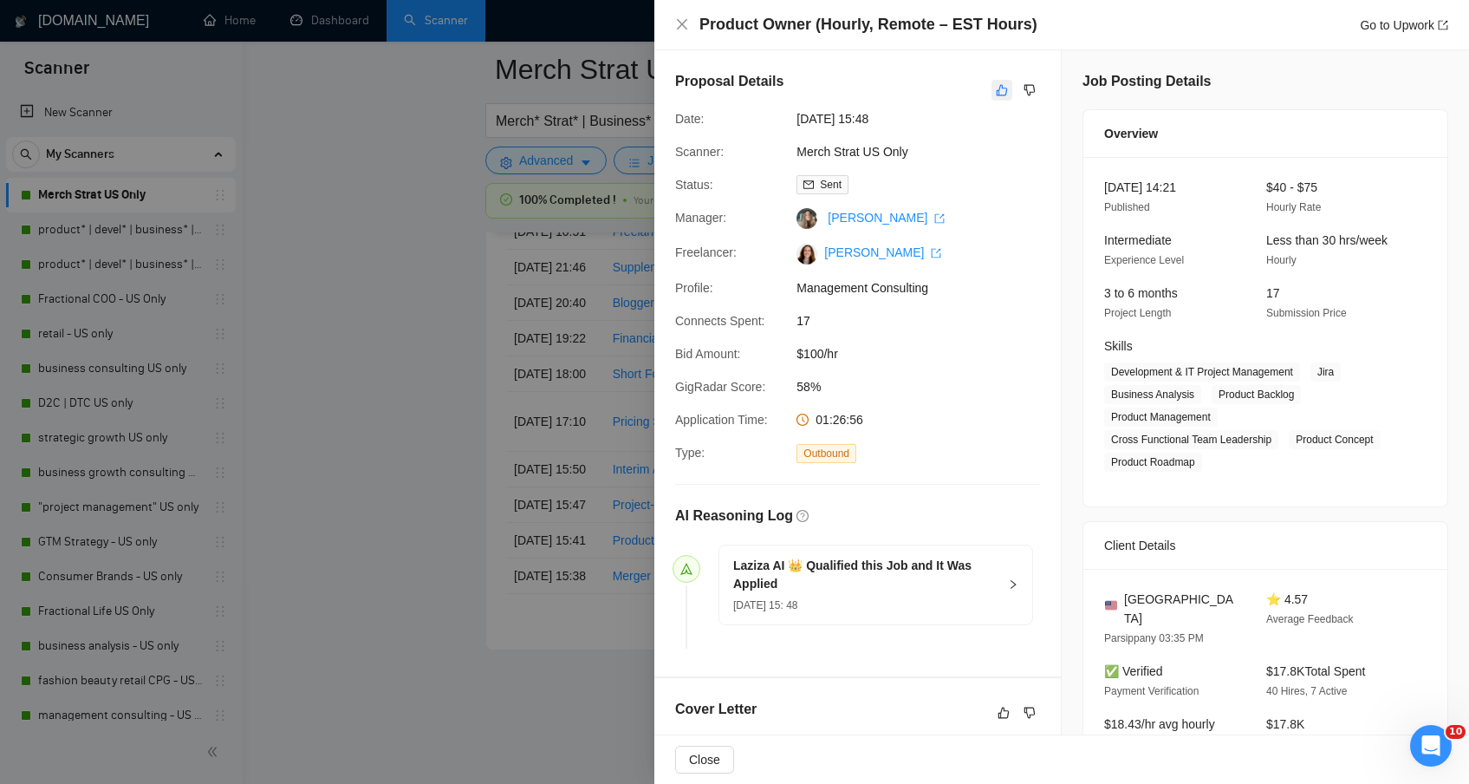
click at [997, 93] on icon "like" at bounding box center [1002, 90] width 12 height 14
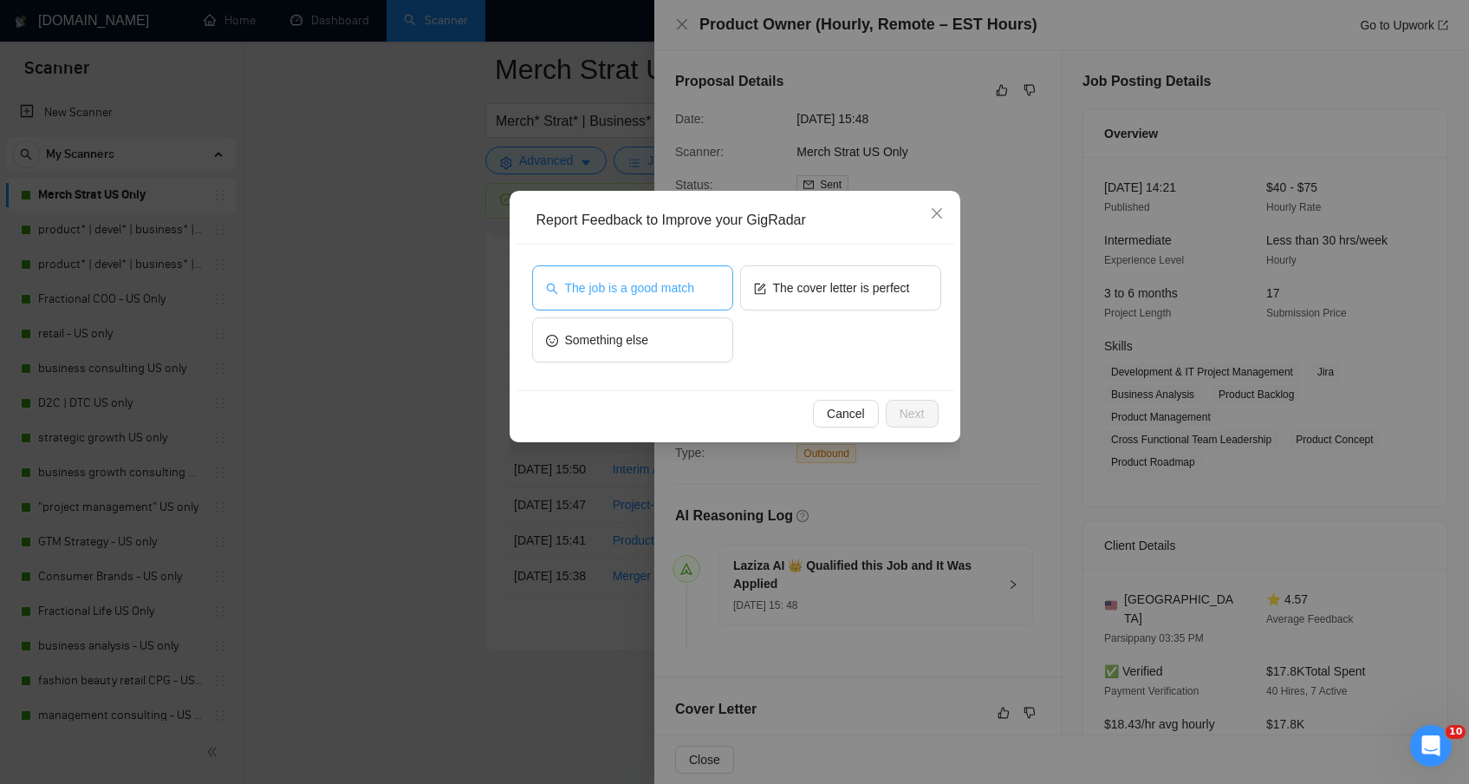
click at [643, 292] on span "The job is a good match" at bounding box center [629, 287] width 129 height 19
click at [925, 409] on button "Next" at bounding box center [912, 414] width 53 height 28
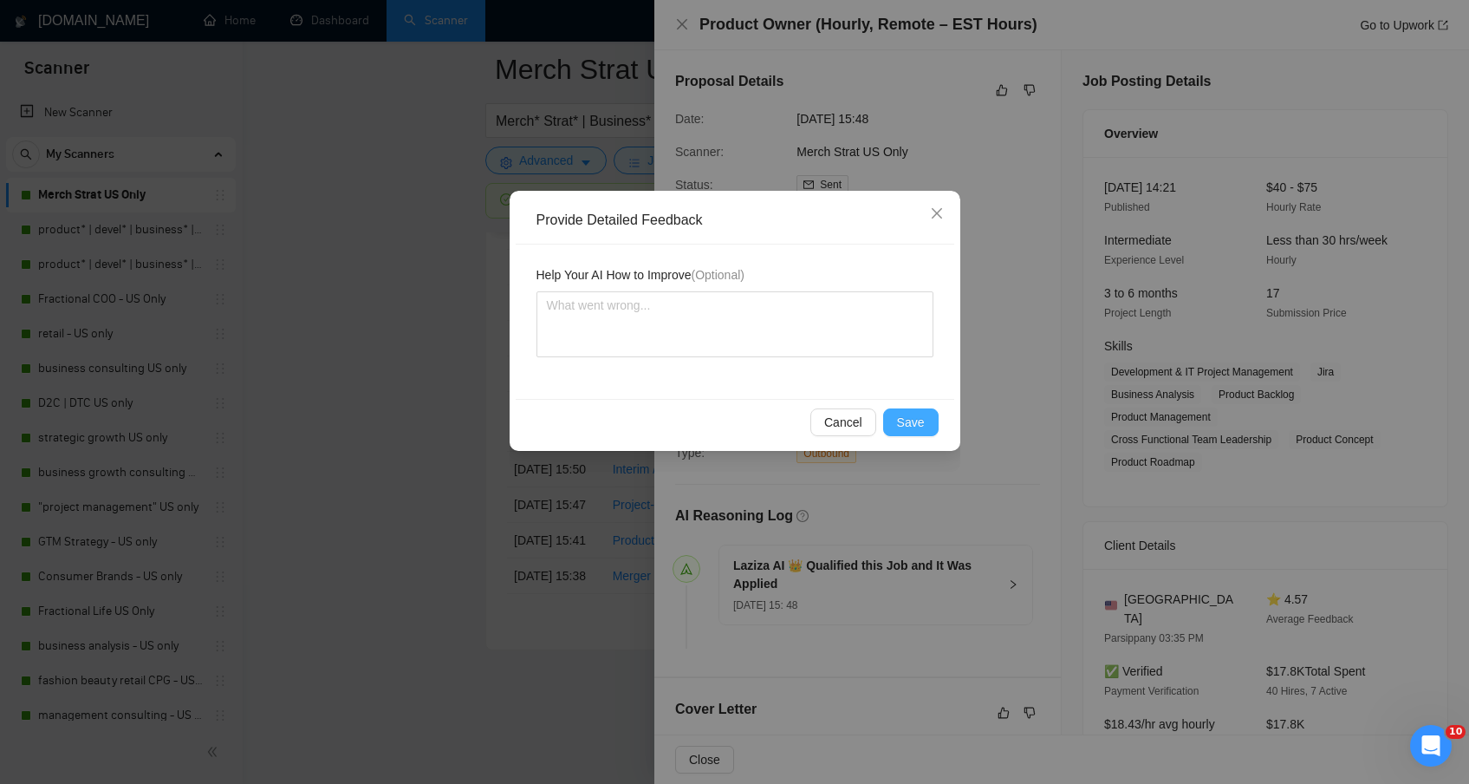
click at [925, 430] on button "Save" at bounding box center [910, 422] width 55 height 28
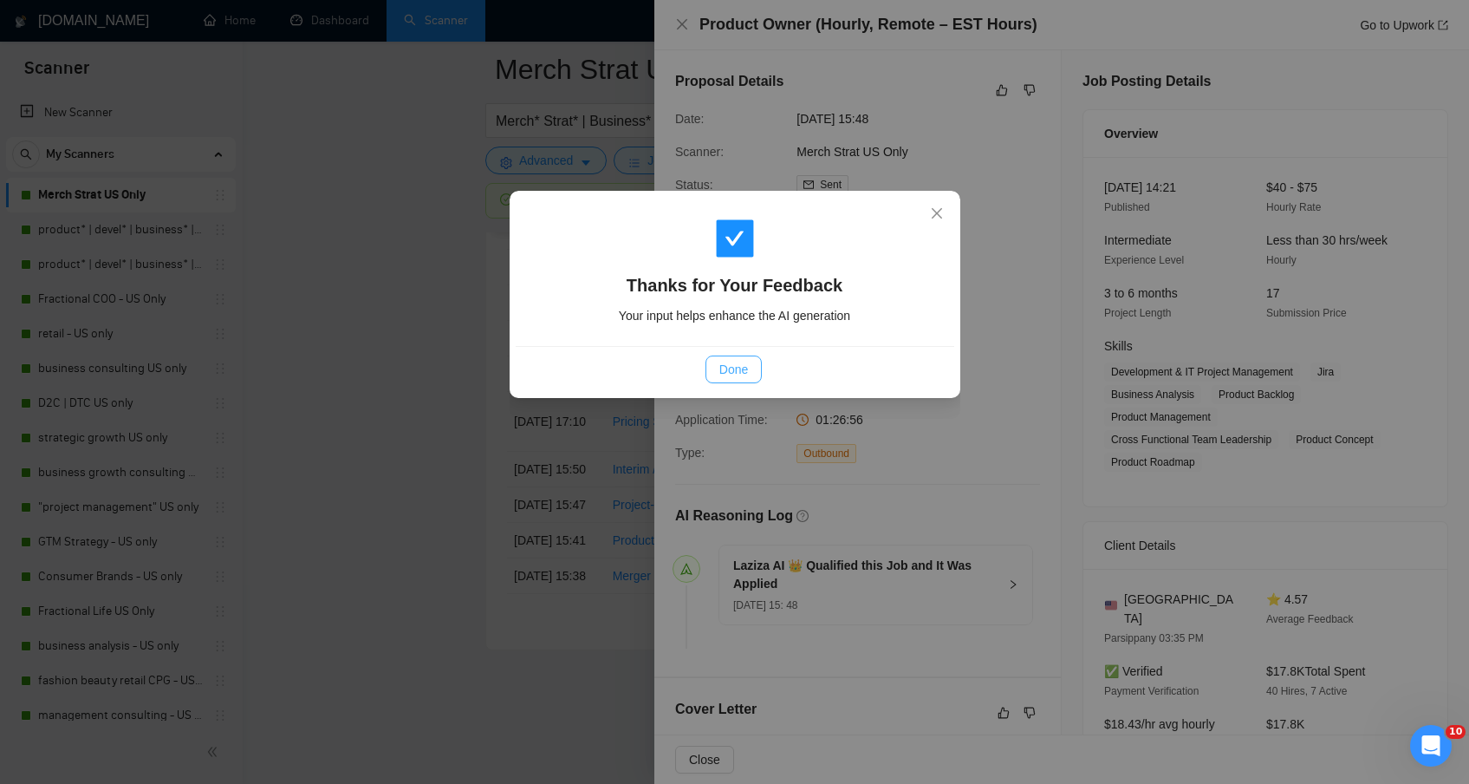
click at [741, 379] on button "Done" at bounding box center [734, 369] width 56 height 28
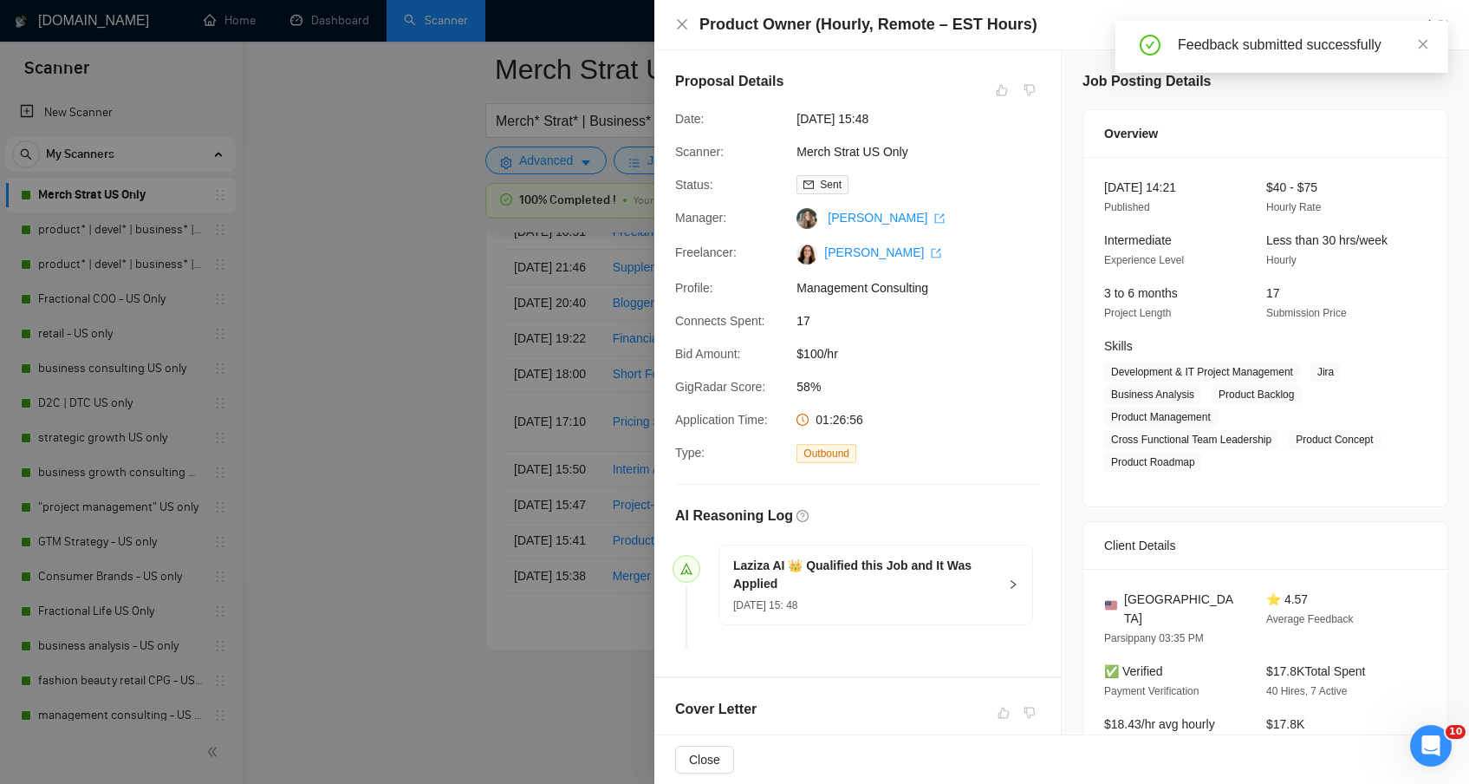
click at [405, 546] on div at bounding box center [734, 392] width 1469 height 784
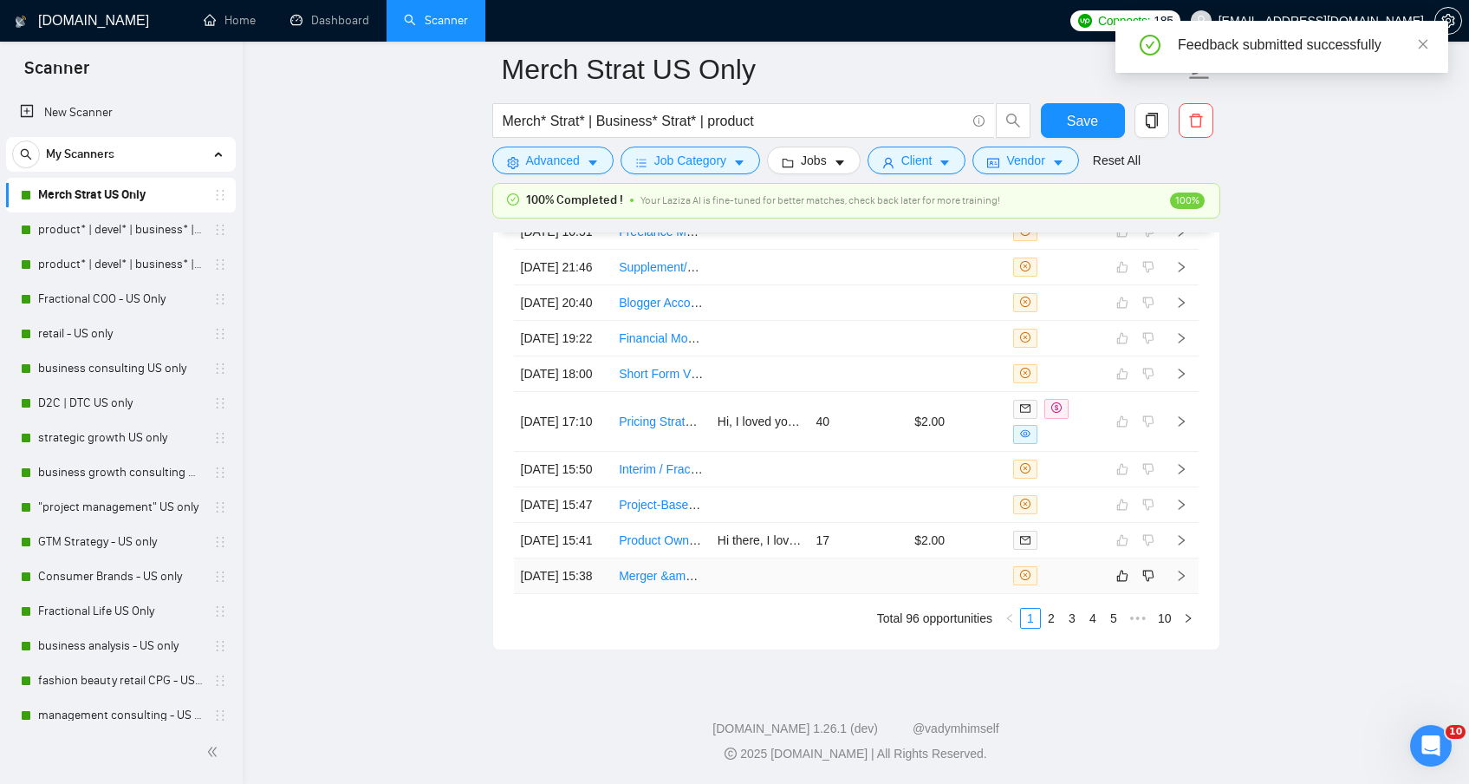
click at [1072, 583] on td at bounding box center [1055, 576] width 99 height 36
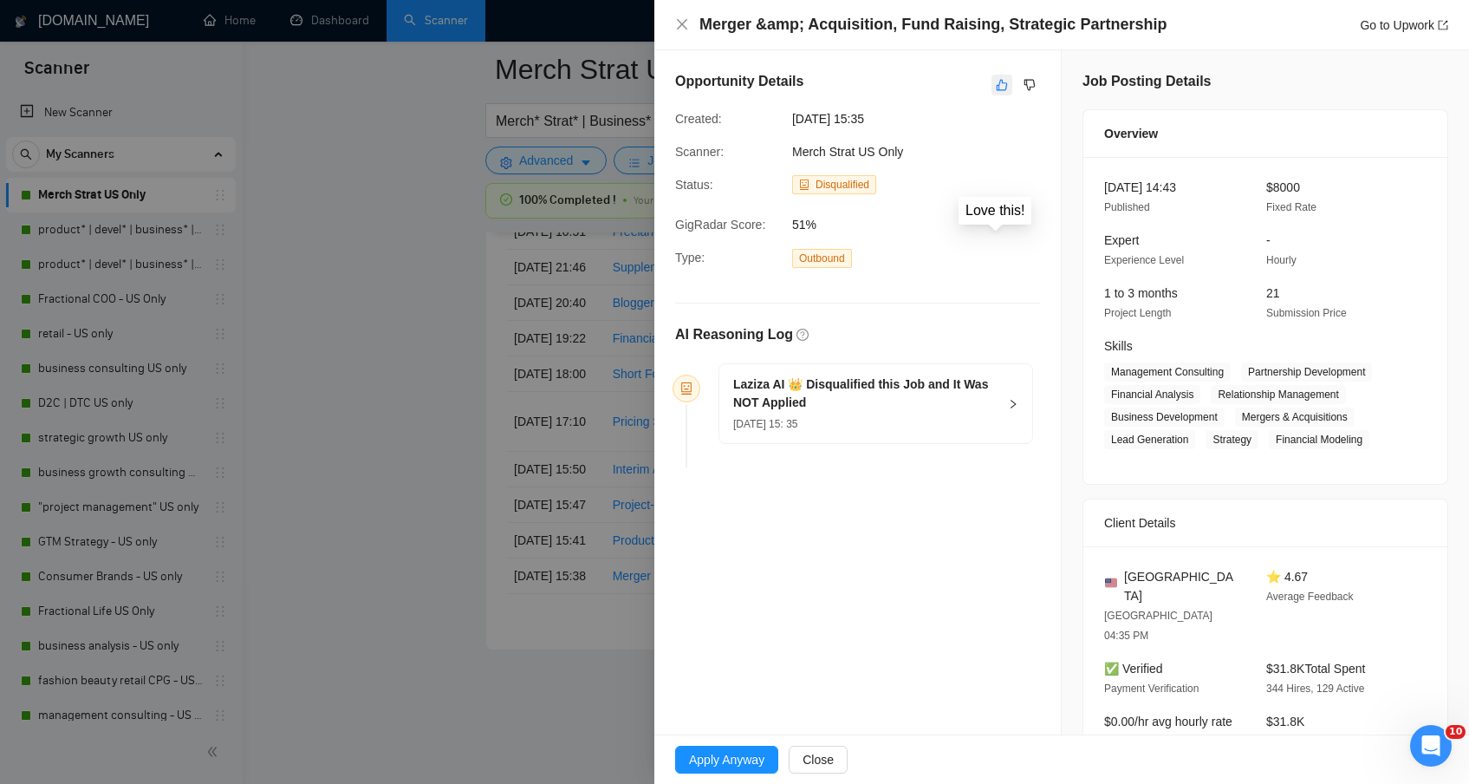
click at [995, 75] on button "button" at bounding box center [1002, 85] width 21 height 21
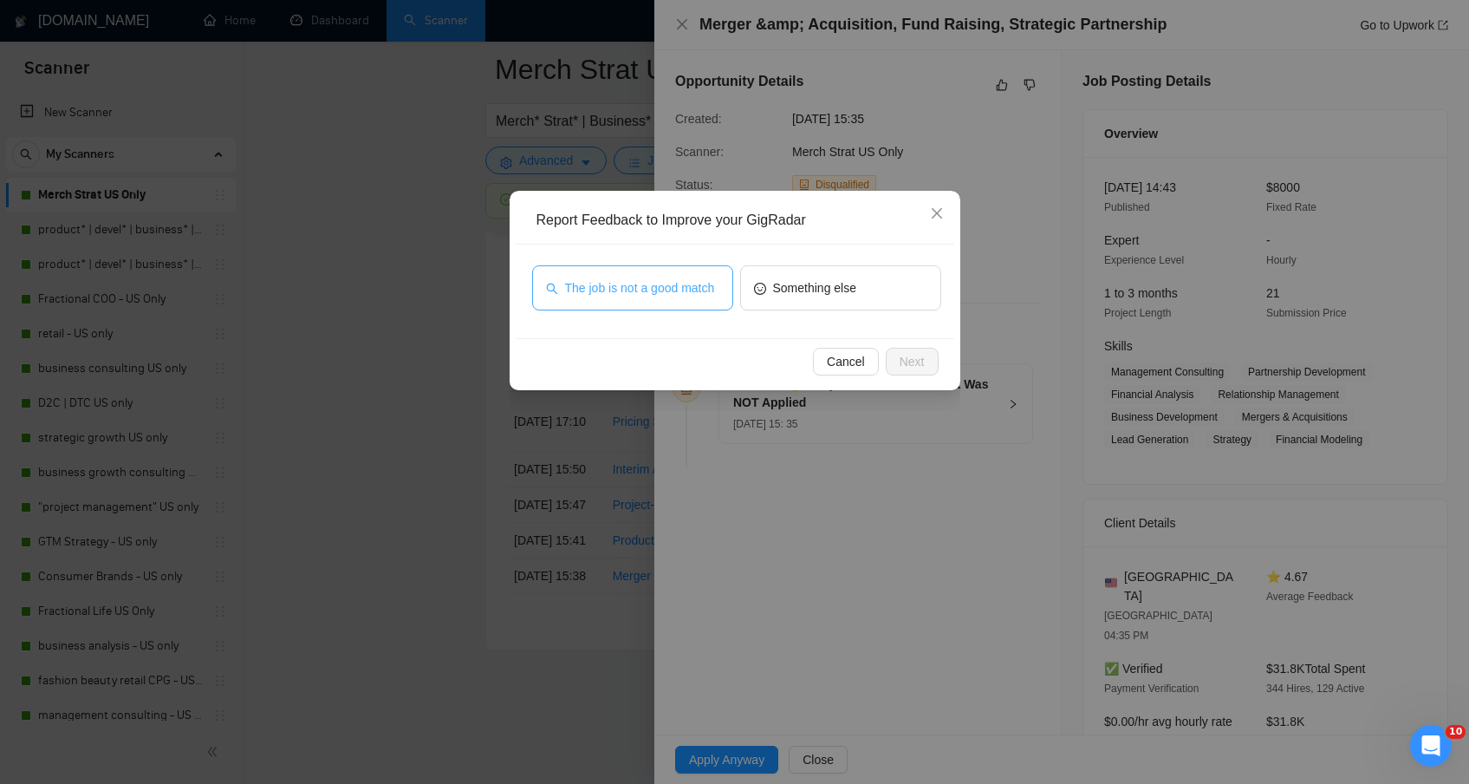
click at [664, 282] on span "The job is not a good match" at bounding box center [640, 287] width 150 height 19
click at [924, 360] on button "Next" at bounding box center [912, 362] width 53 height 28
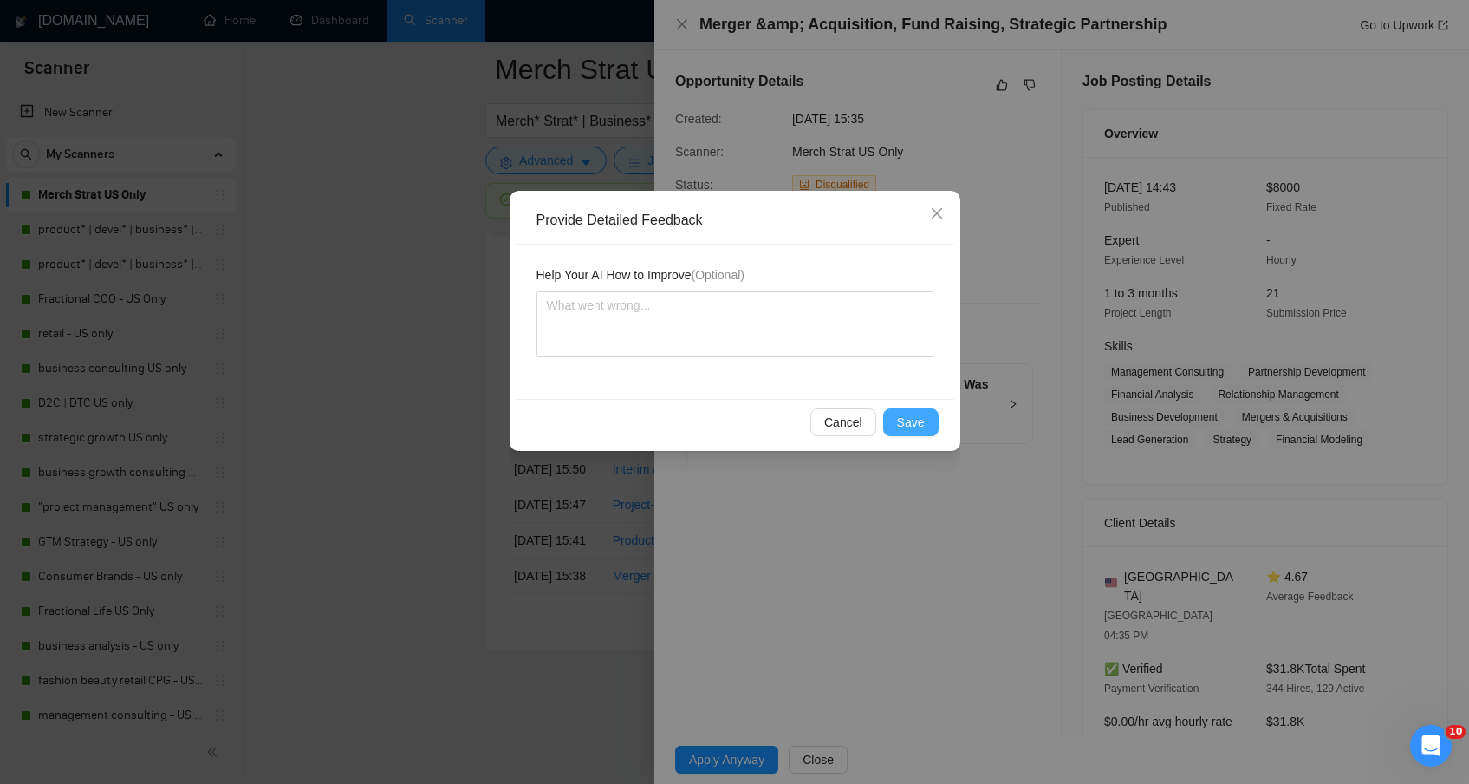
click at [900, 421] on span "Save" at bounding box center [911, 422] width 28 height 19
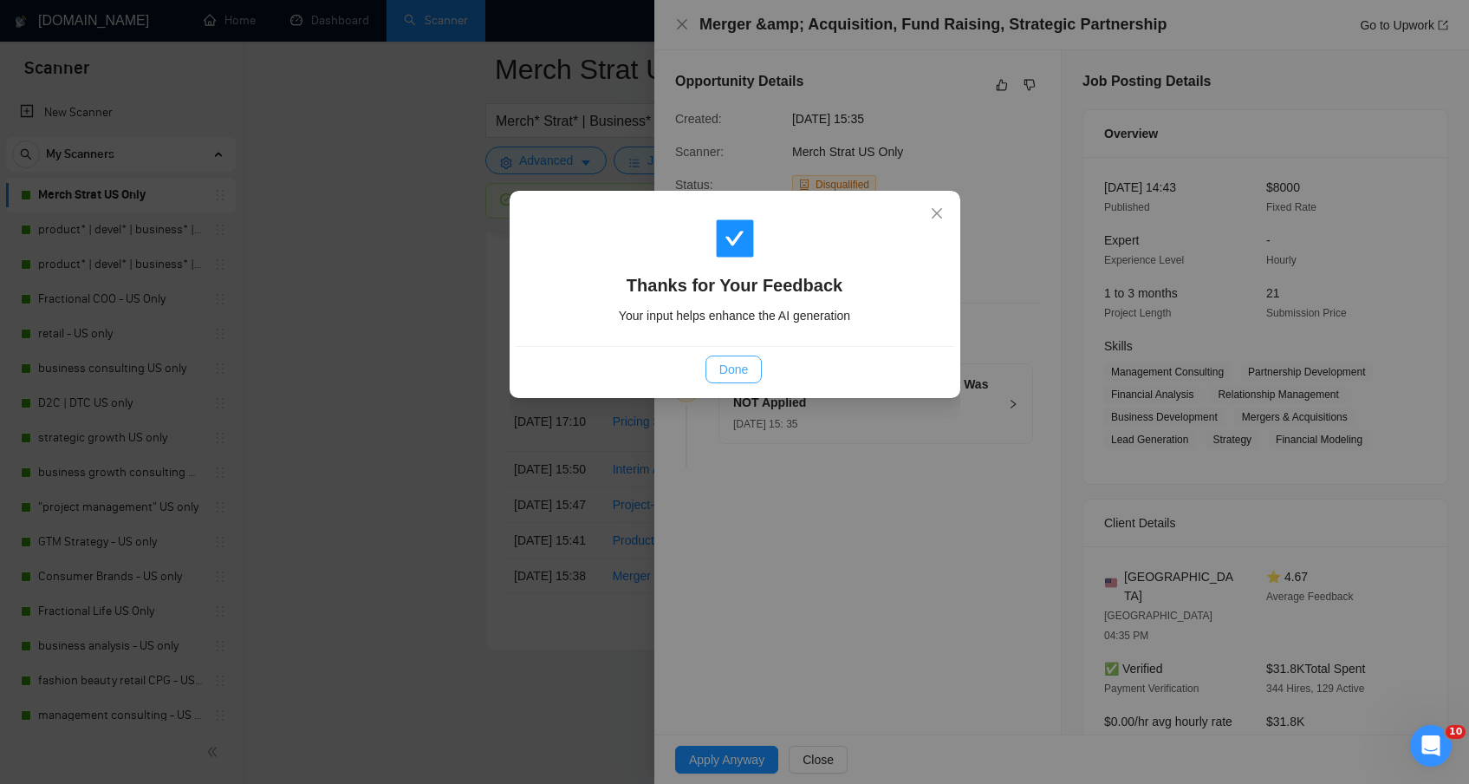
click at [720, 368] on span "Done" at bounding box center [733, 369] width 29 height 19
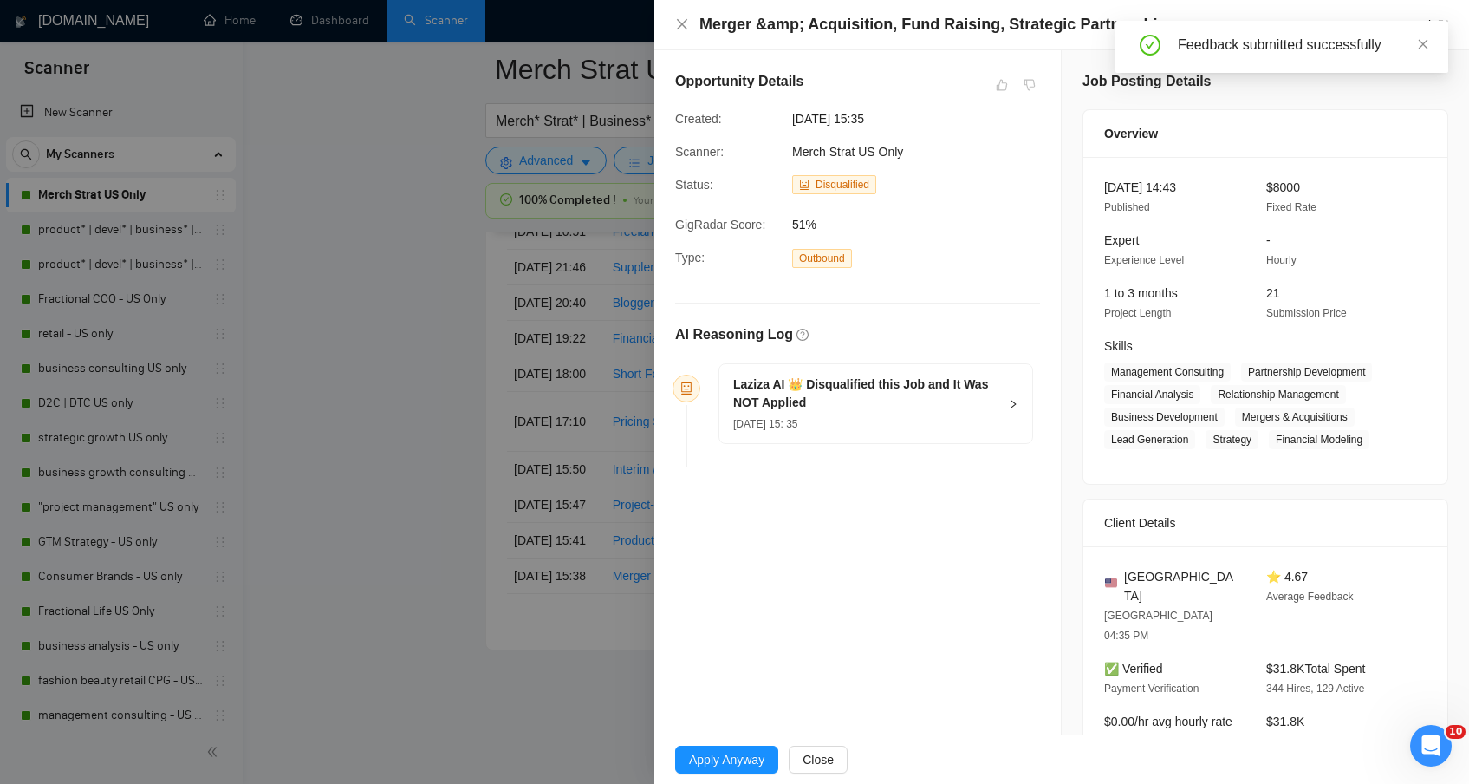
click at [560, 705] on div at bounding box center [734, 392] width 1469 height 784
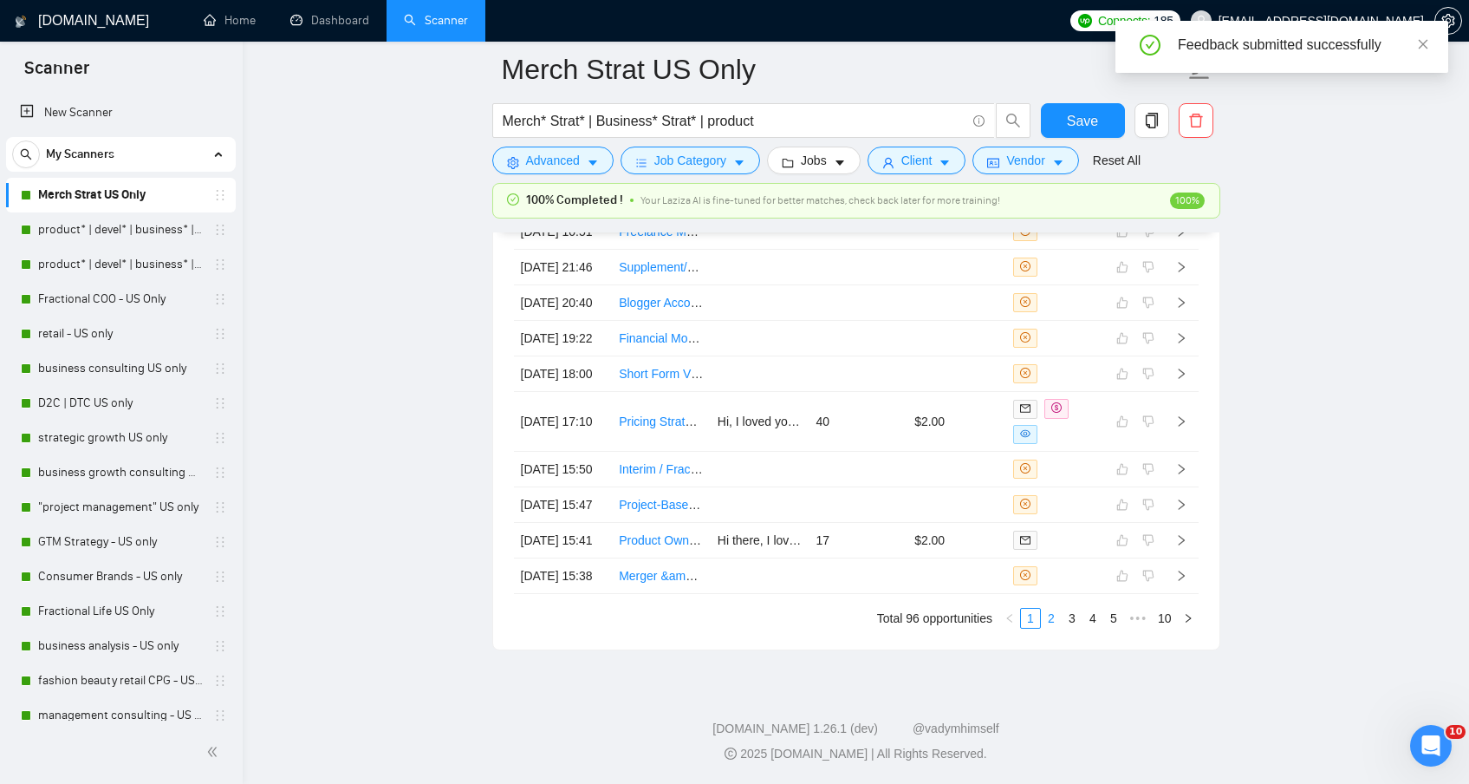
click at [1054, 625] on link "2" at bounding box center [1051, 618] width 19 height 19
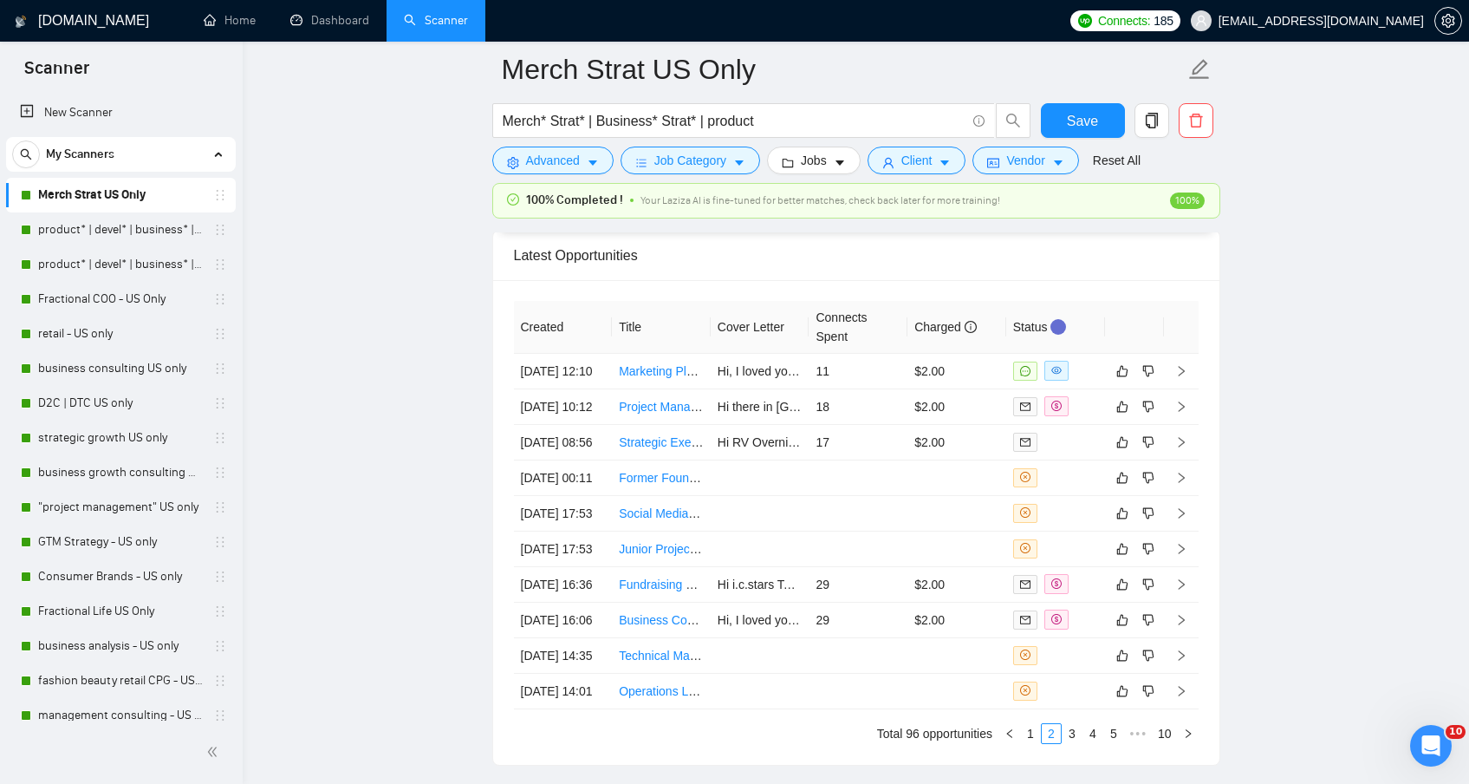
scroll to position [4560, 0]
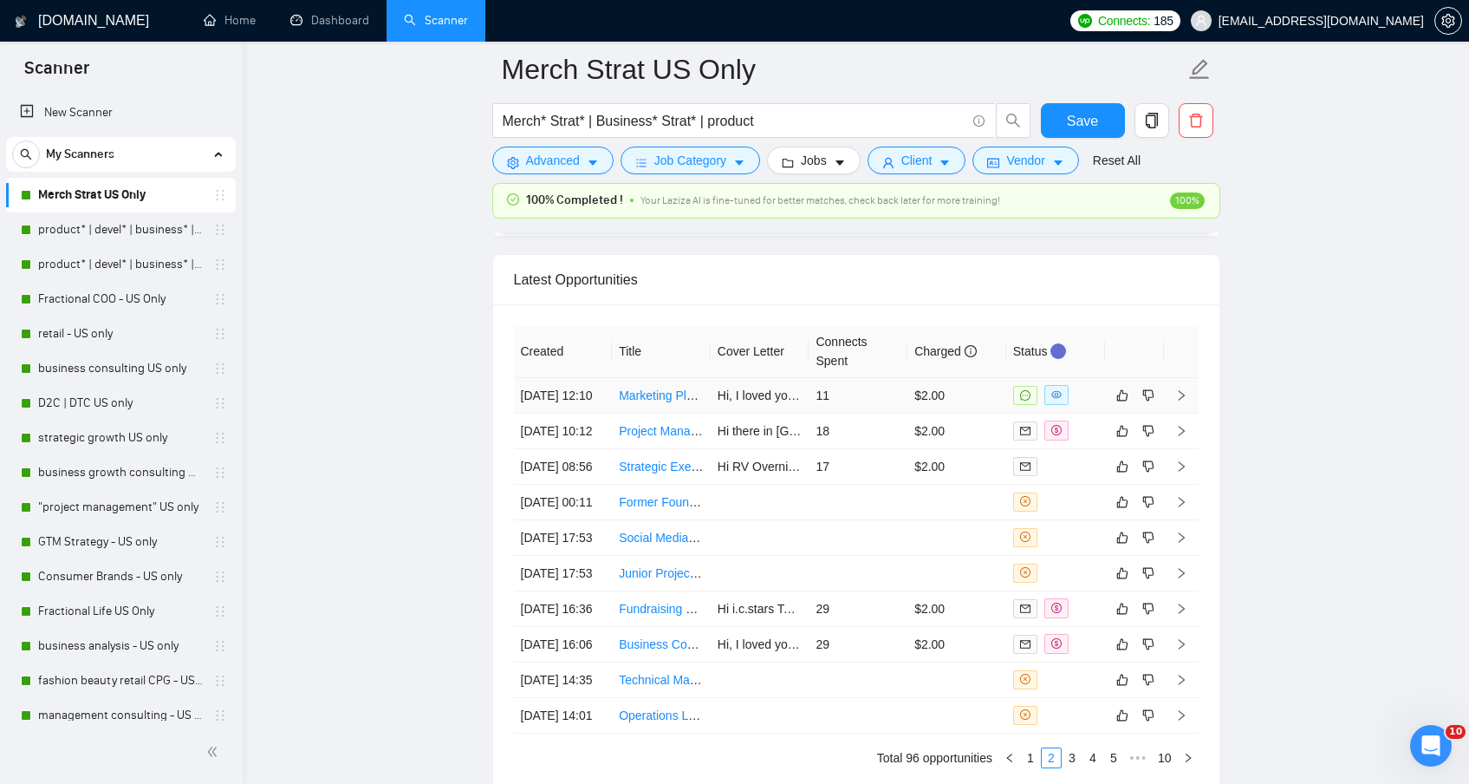
click at [1097, 409] on td at bounding box center [1055, 396] width 99 height 36
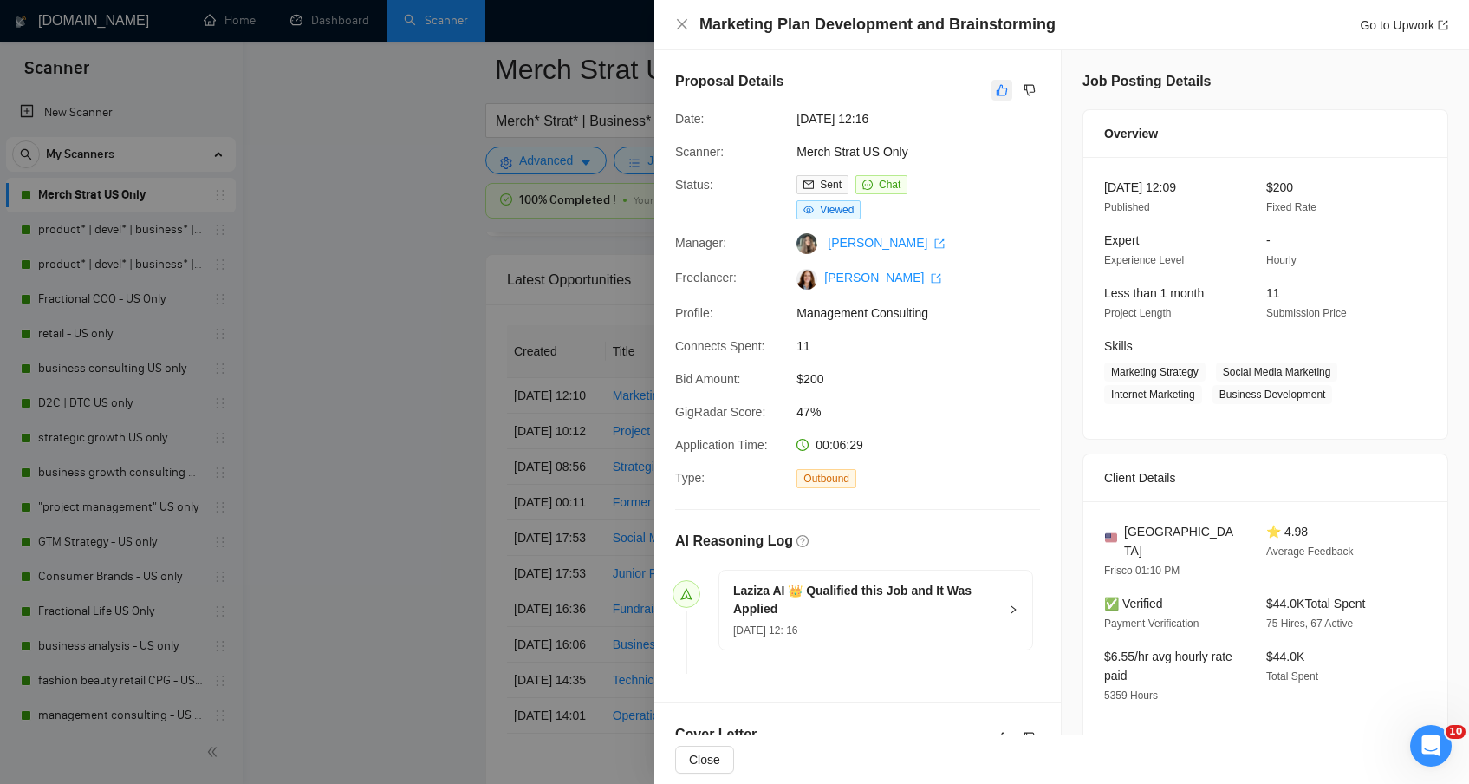
click at [999, 91] on icon "like" at bounding box center [1002, 90] width 12 height 14
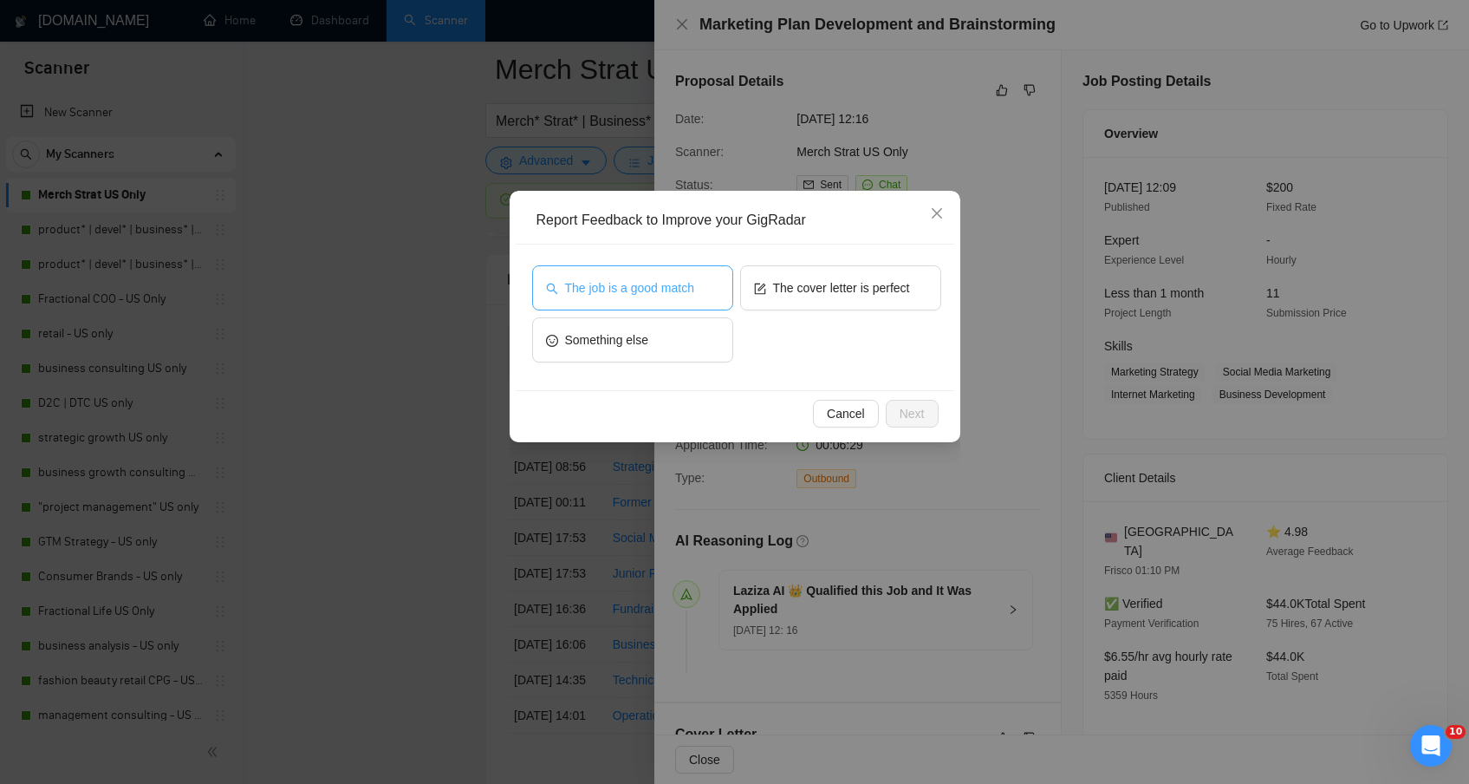
click at [705, 268] on button "The job is a good match" at bounding box center [632, 287] width 201 height 45
click at [922, 415] on span "Next" at bounding box center [912, 413] width 25 height 19
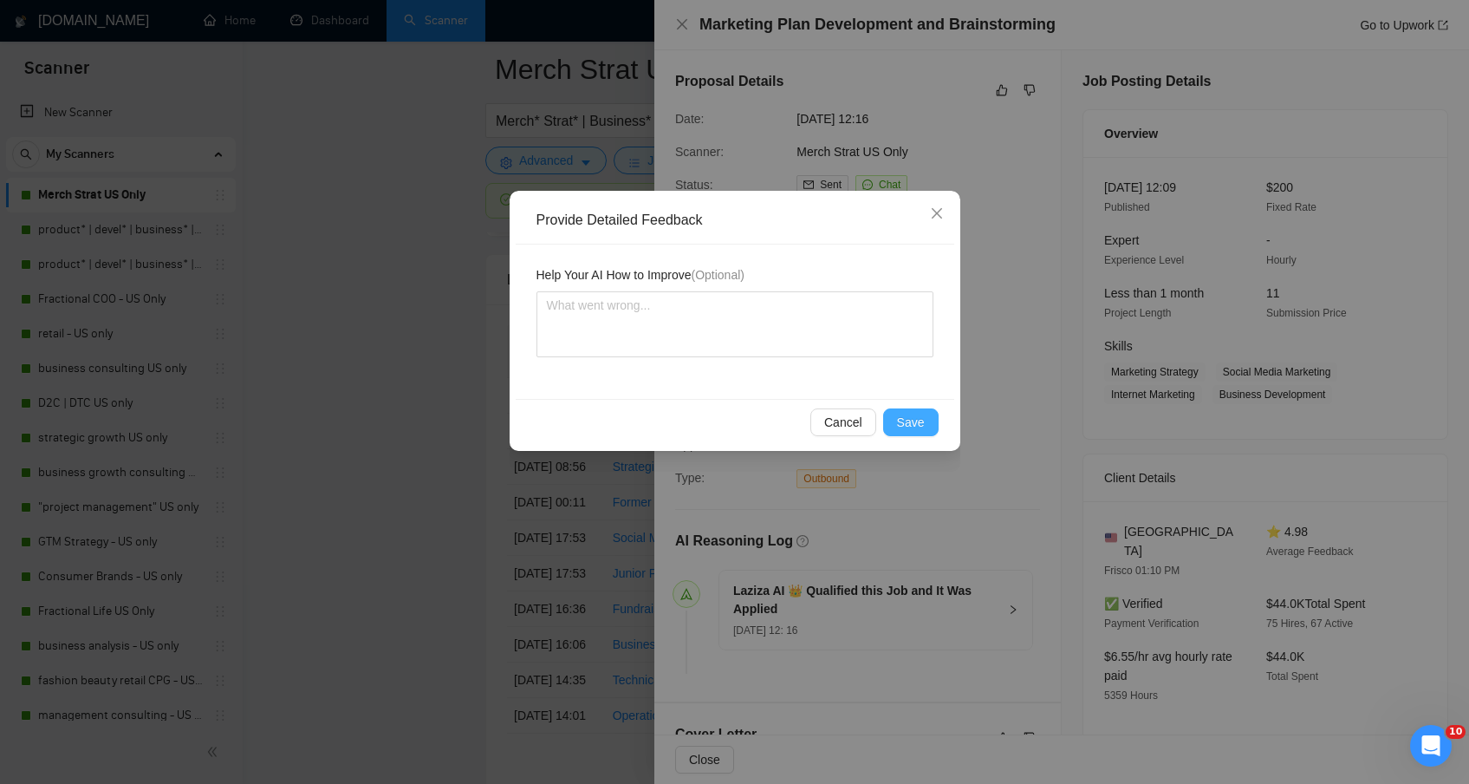
click at [889, 411] on button "Save" at bounding box center [910, 422] width 55 height 28
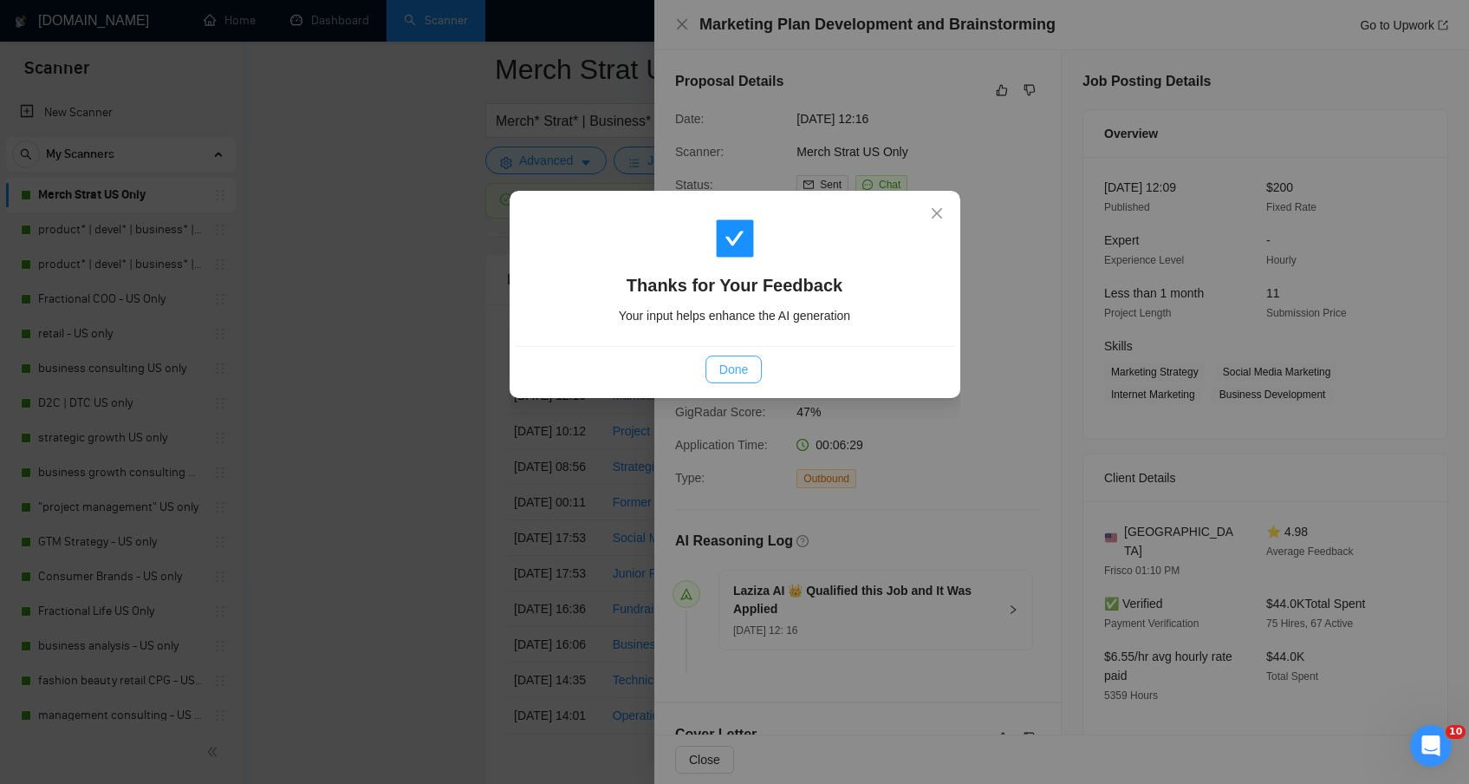
click at [726, 362] on span "Done" at bounding box center [733, 369] width 29 height 19
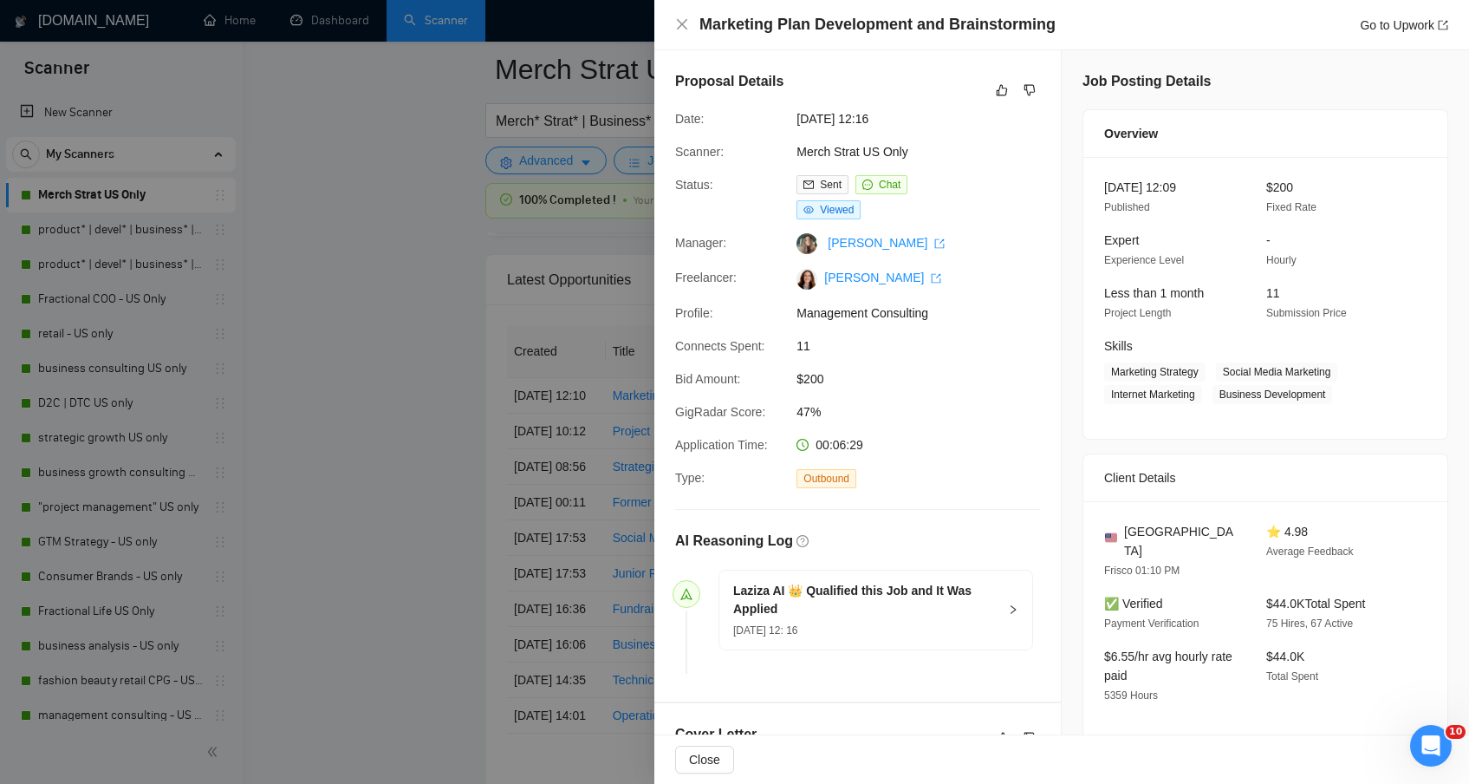
click at [430, 322] on div at bounding box center [734, 392] width 1469 height 784
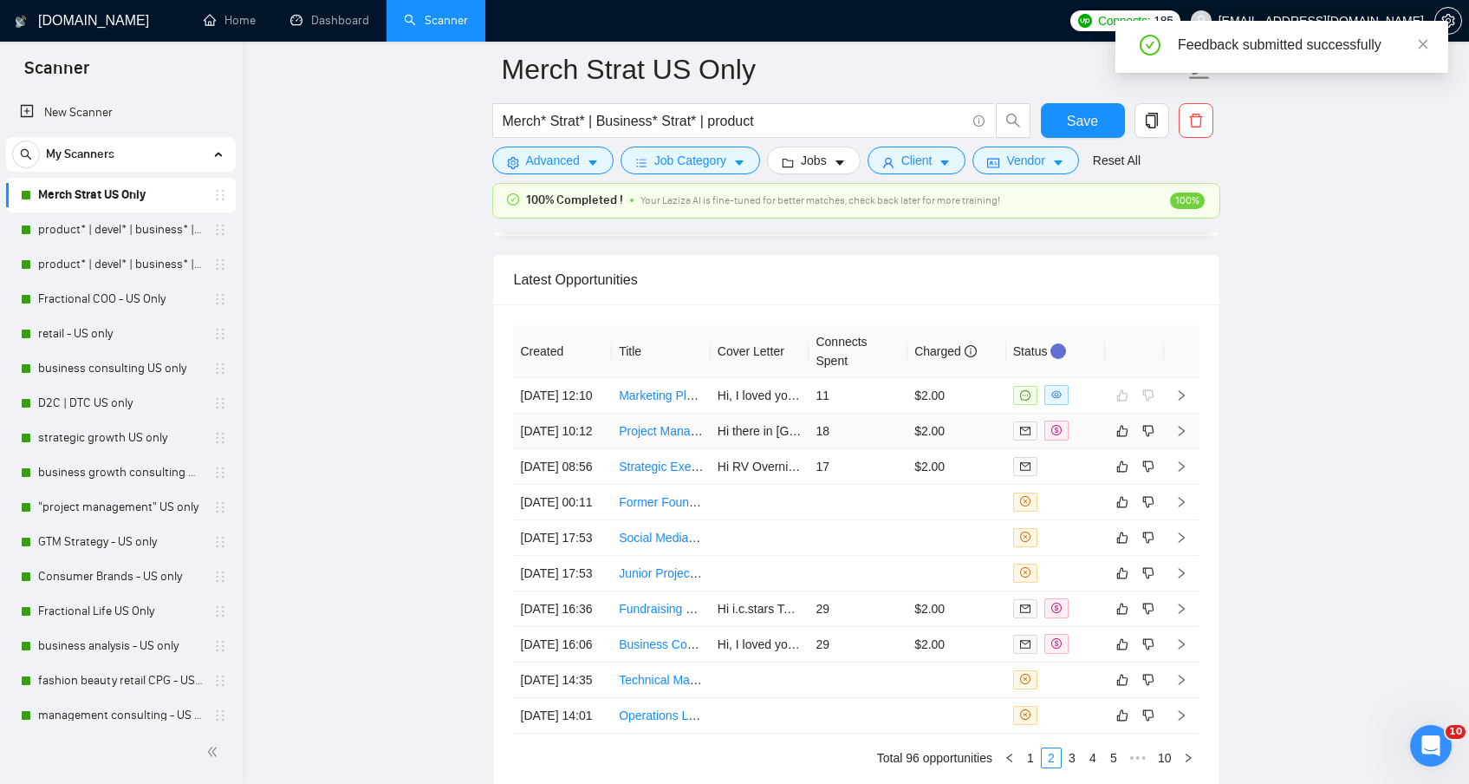
click at [999, 449] on td "$2.00" at bounding box center [957, 431] width 99 height 36
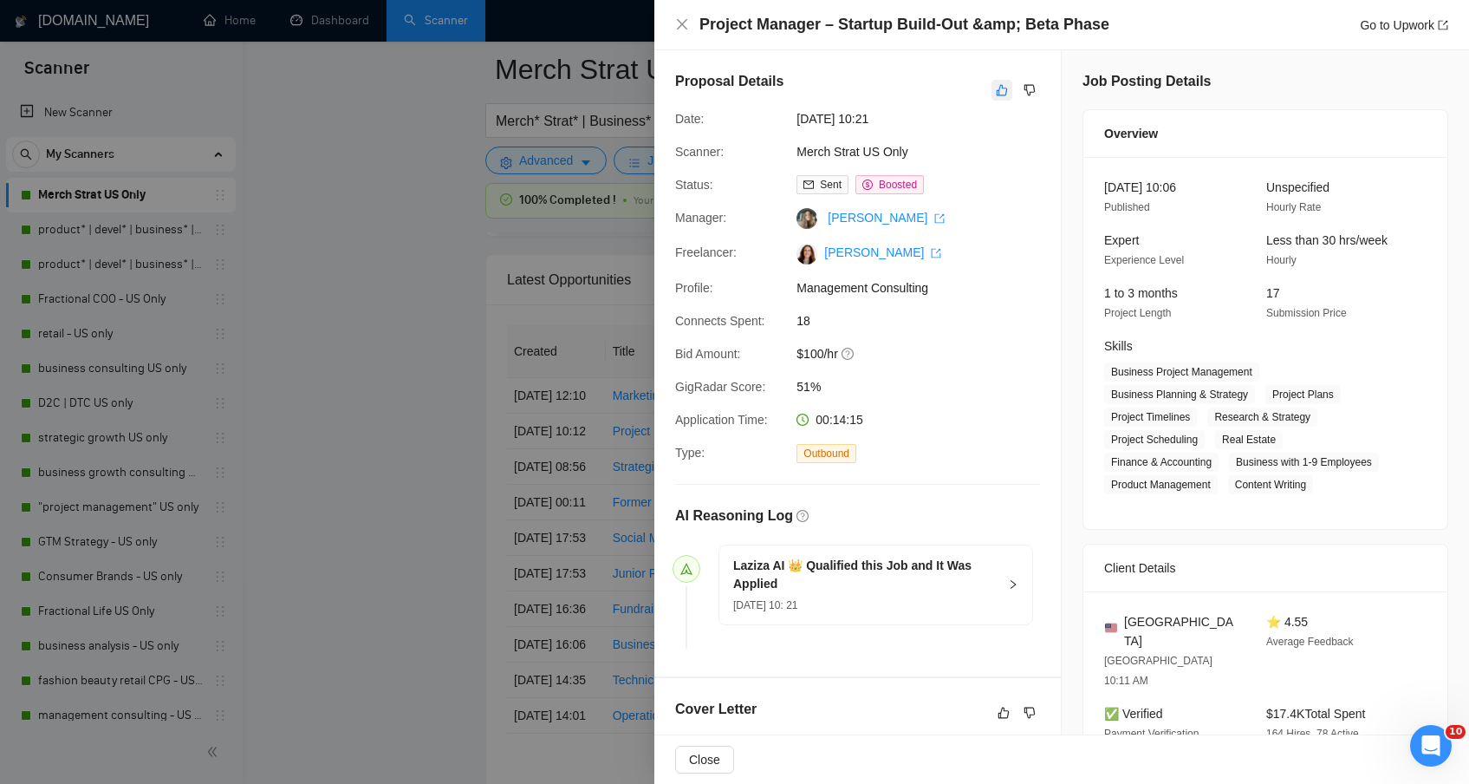
click at [998, 88] on icon "like" at bounding box center [1002, 90] width 12 height 14
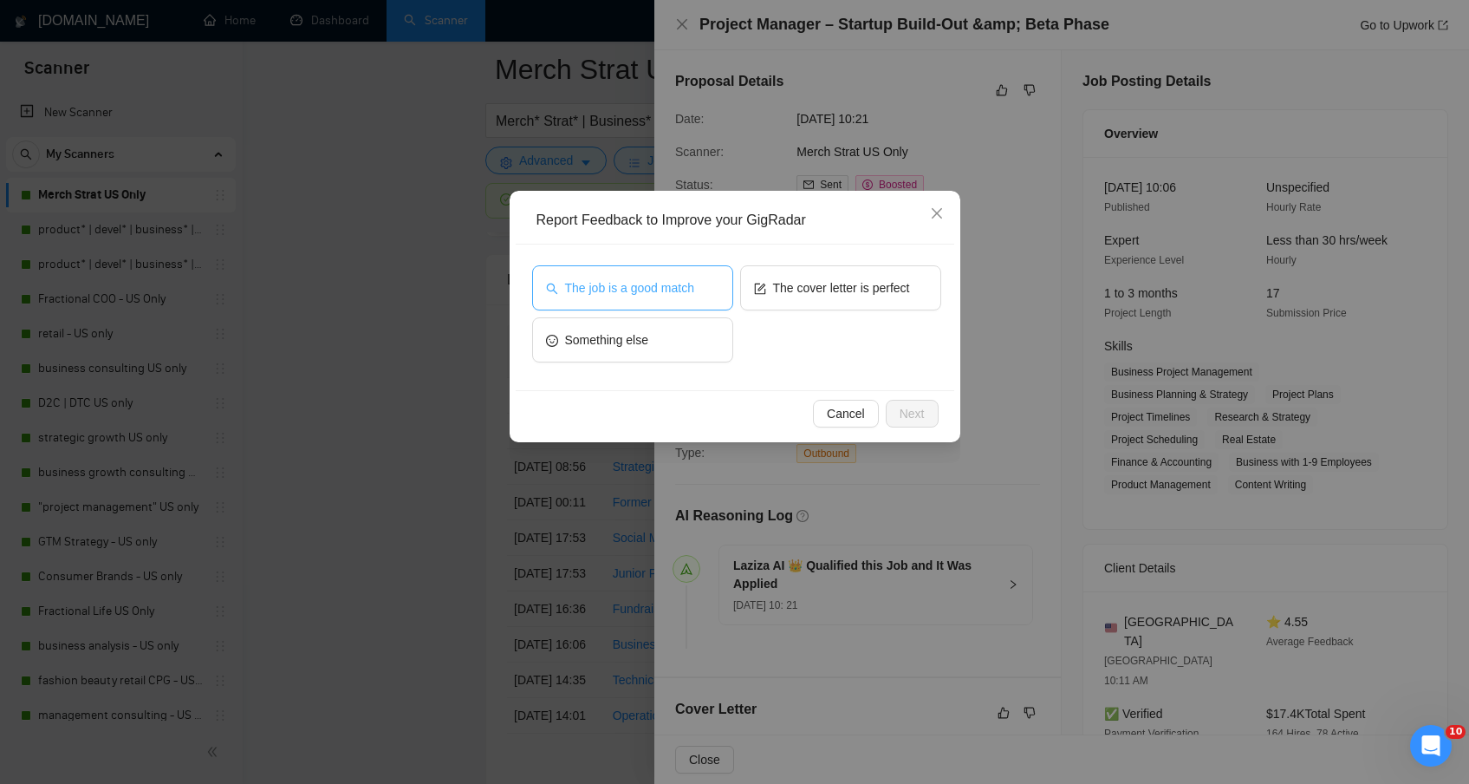
click at [703, 285] on button "The job is a good match" at bounding box center [632, 287] width 201 height 45
click at [914, 411] on span "Next" at bounding box center [912, 413] width 25 height 19
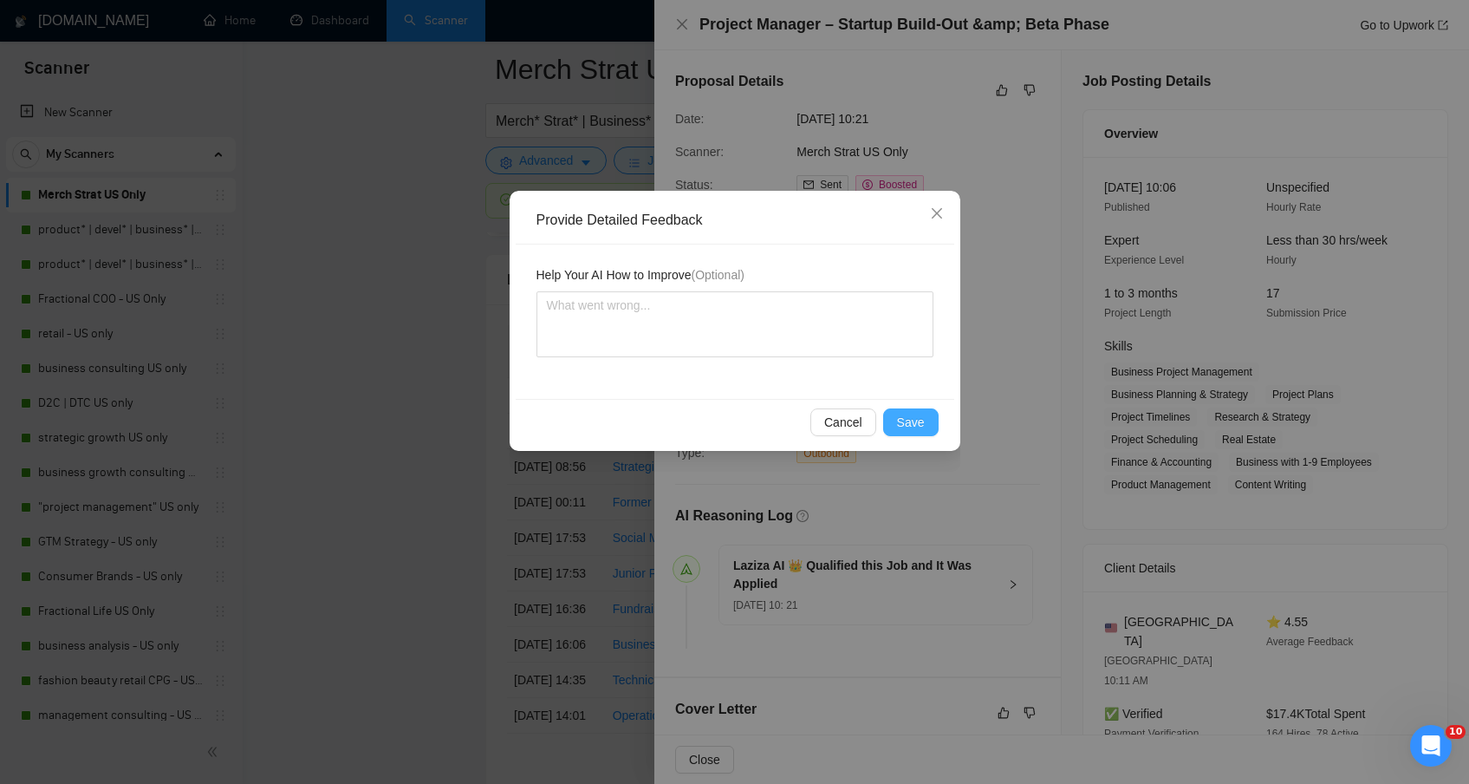
click at [908, 427] on span "Save" at bounding box center [911, 422] width 28 height 19
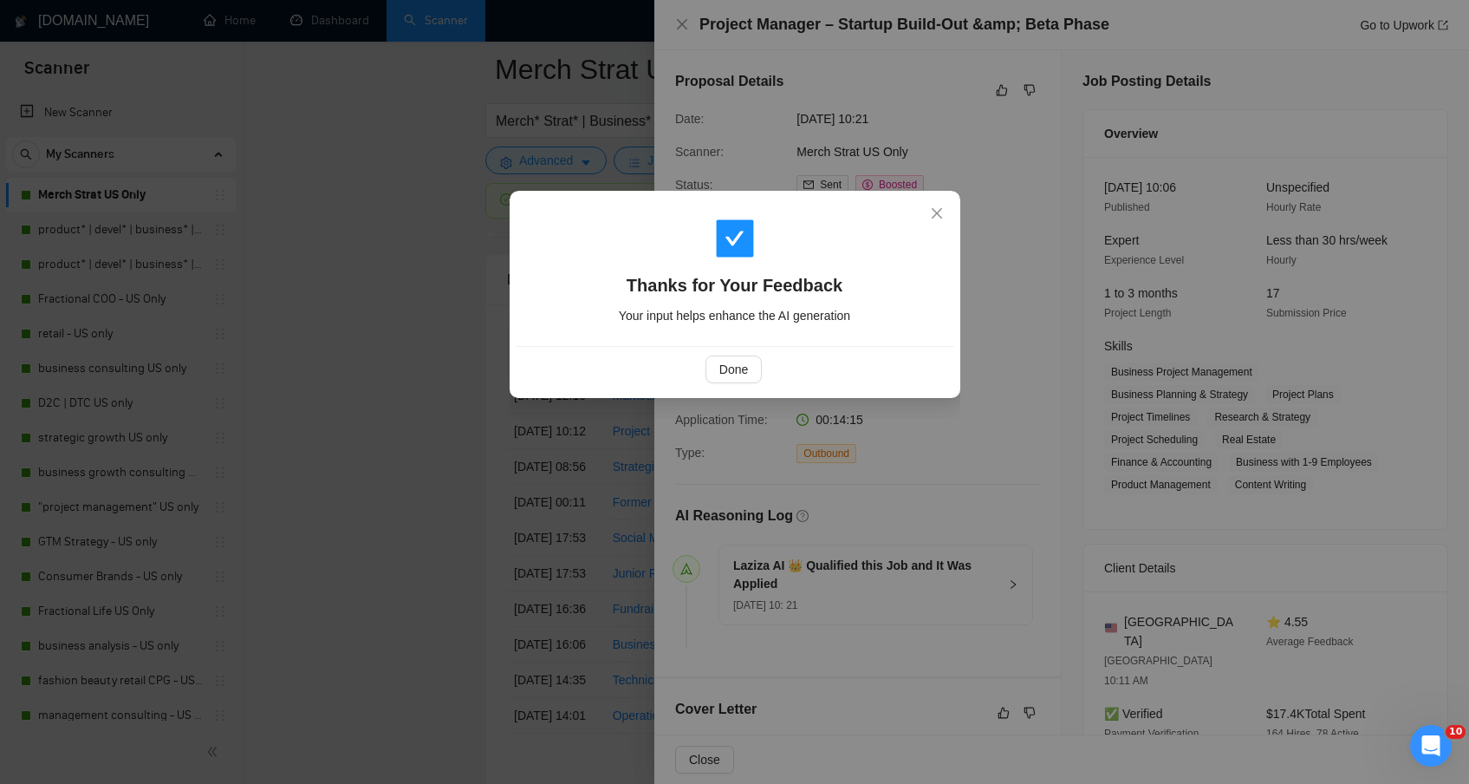
click at [408, 441] on div "Thanks for Your Feedback Your input helps enhance the AI generation Done" at bounding box center [734, 392] width 1469 height 784
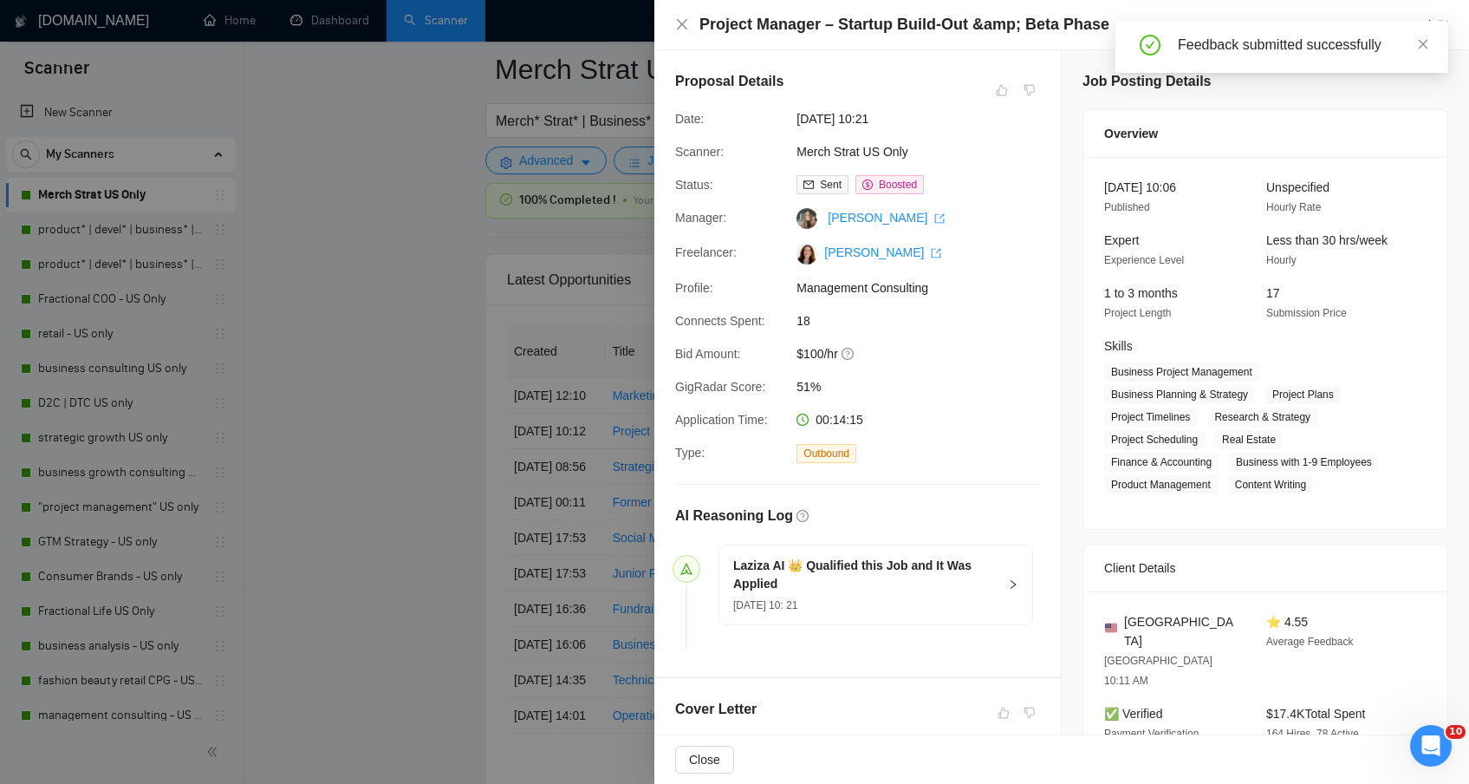
click at [400, 485] on div at bounding box center [734, 392] width 1469 height 784
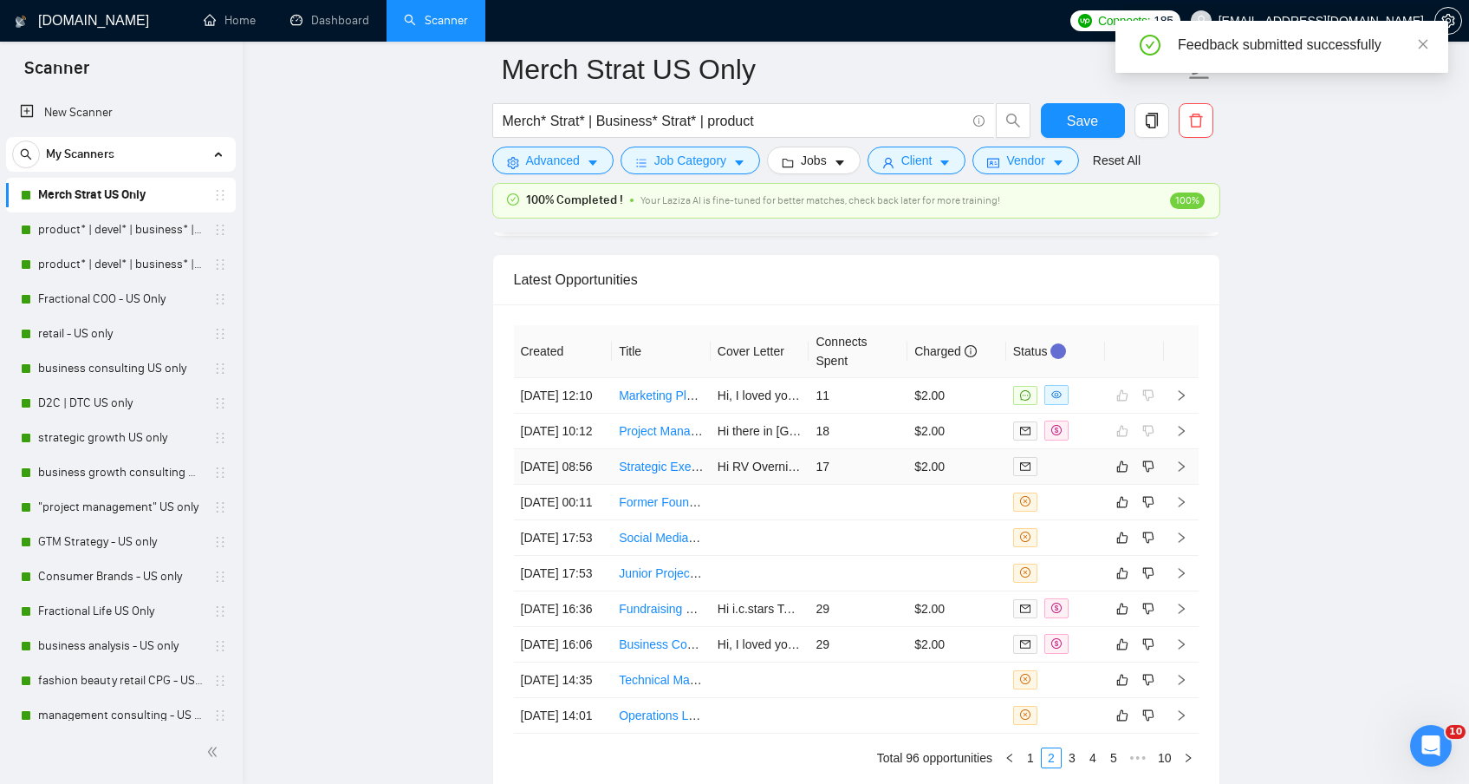
click at [1080, 485] on td at bounding box center [1055, 467] width 99 height 36
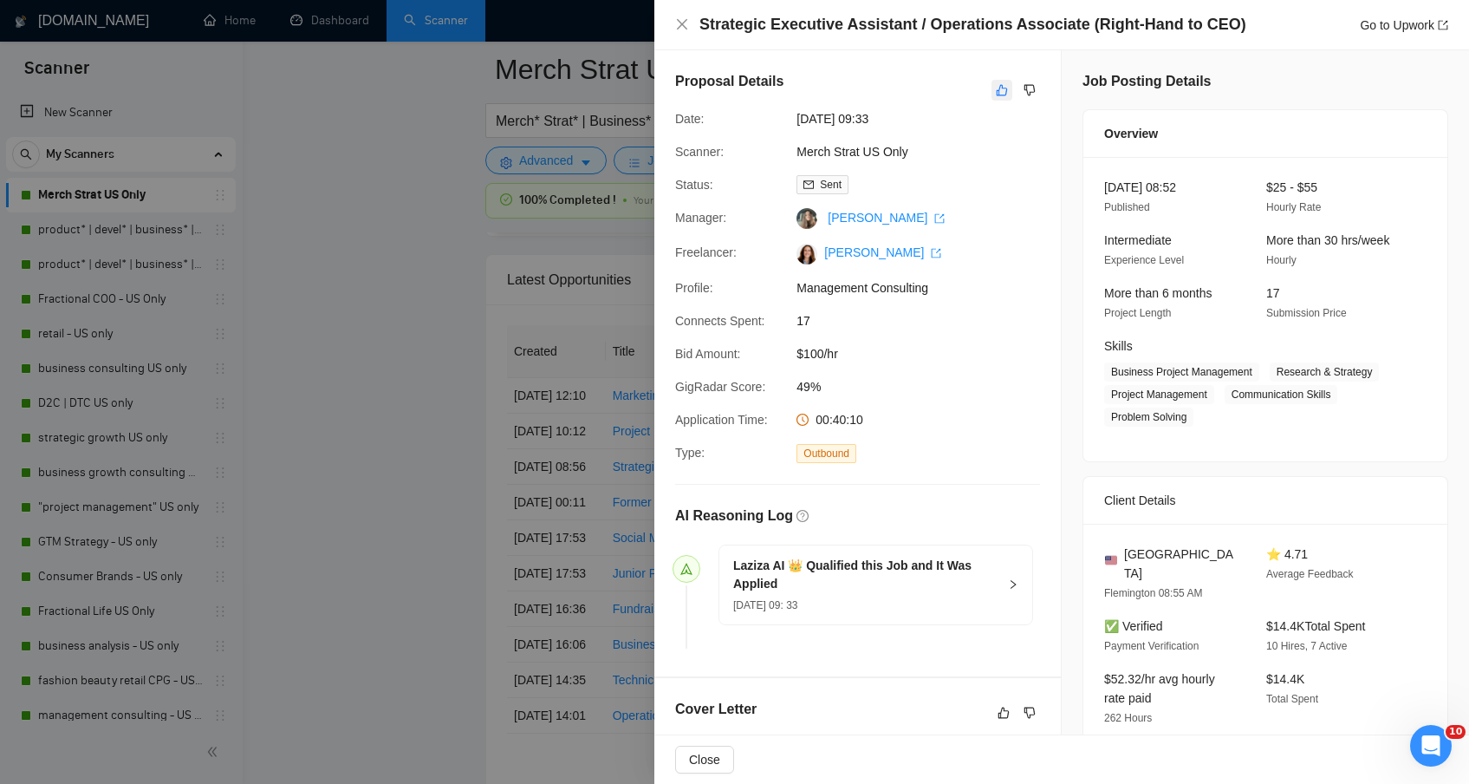
click at [996, 94] on icon "like" at bounding box center [1002, 90] width 12 height 14
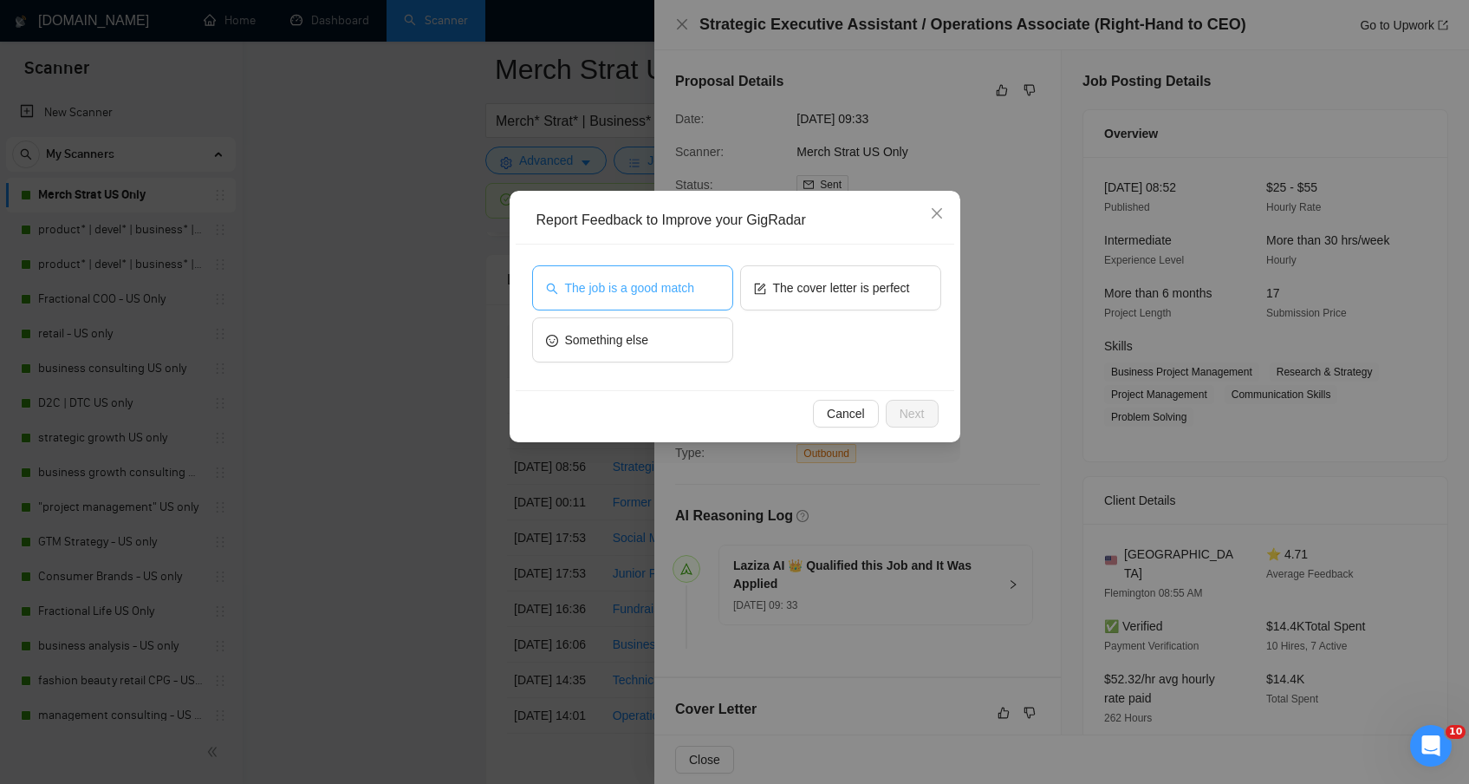
click at [661, 282] on span "The job is a good match" at bounding box center [629, 287] width 129 height 19
click at [906, 420] on span "Next" at bounding box center [912, 413] width 25 height 19
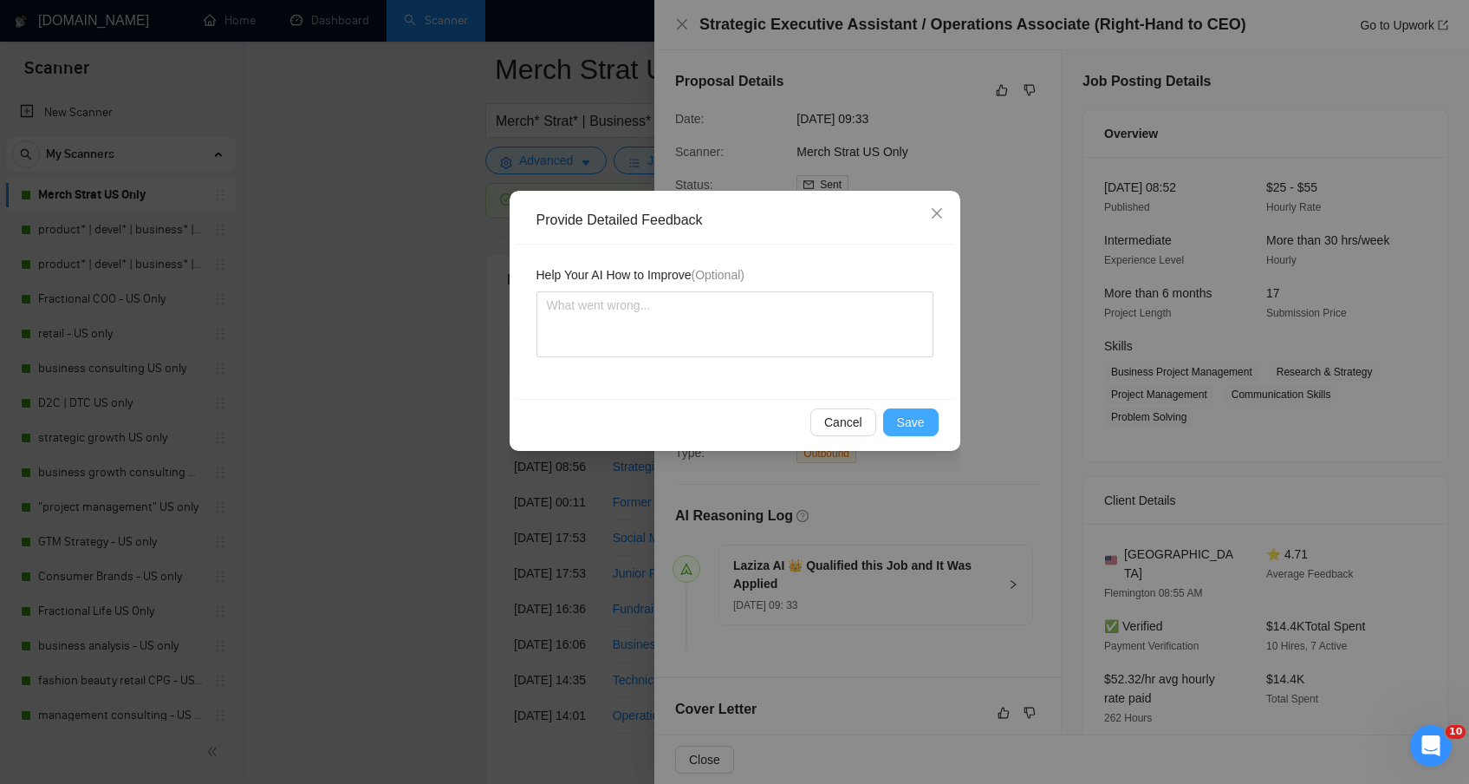
click at [906, 420] on span "Save" at bounding box center [911, 422] width 28 height 19
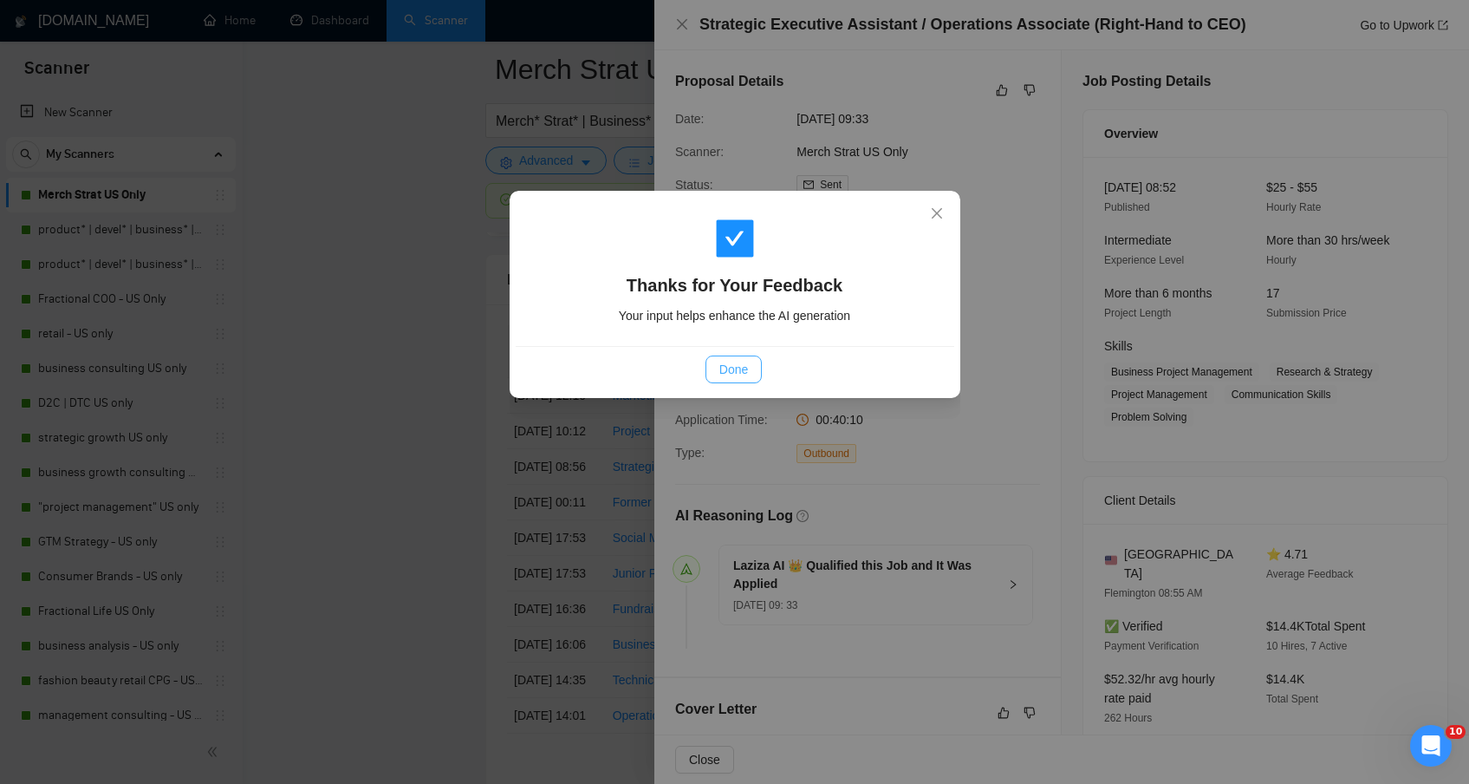
click at [736, 375] on span "Done" at bounding box center [733, 369] width 29 height 19
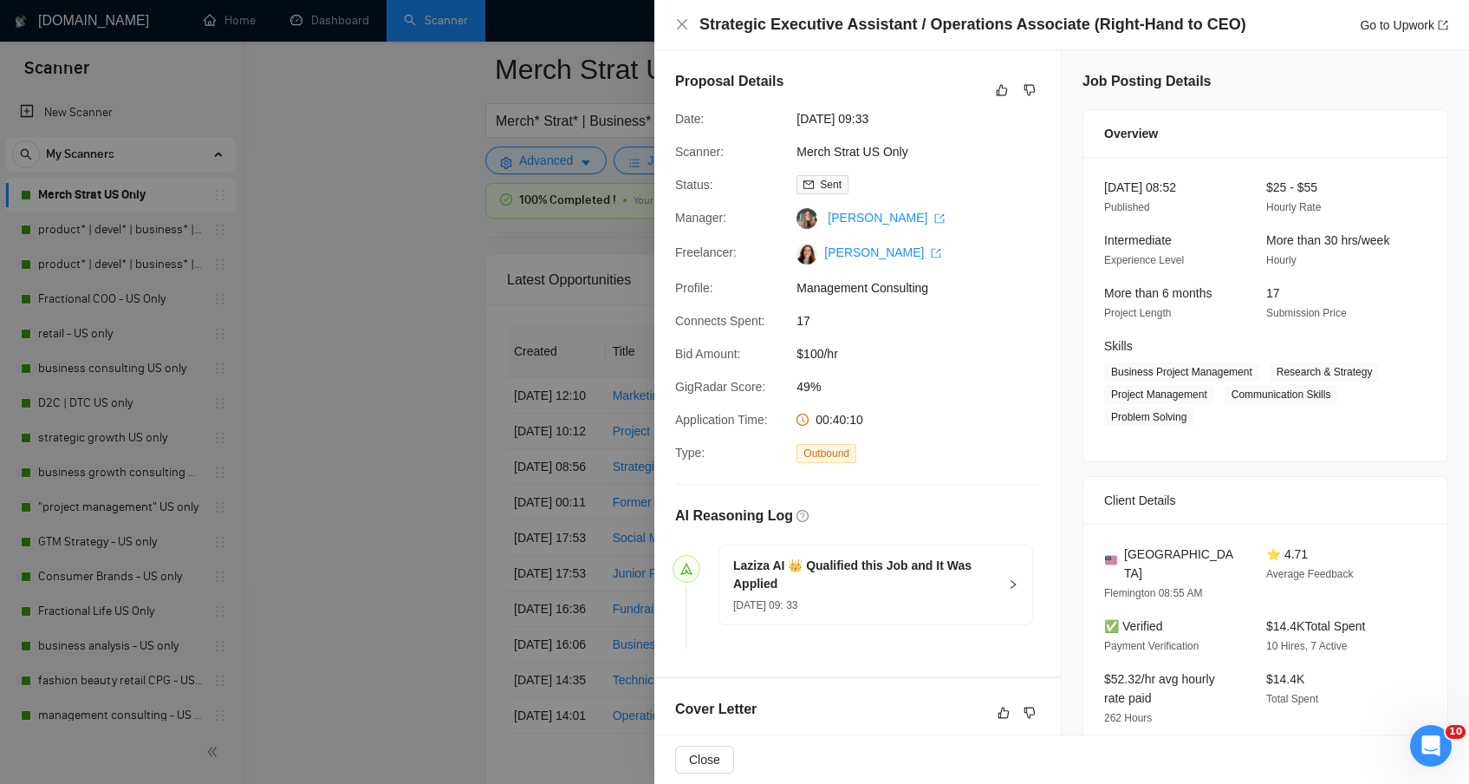
click at [368, 398] on div at bounding box center [734, 392] width 1469 height 784
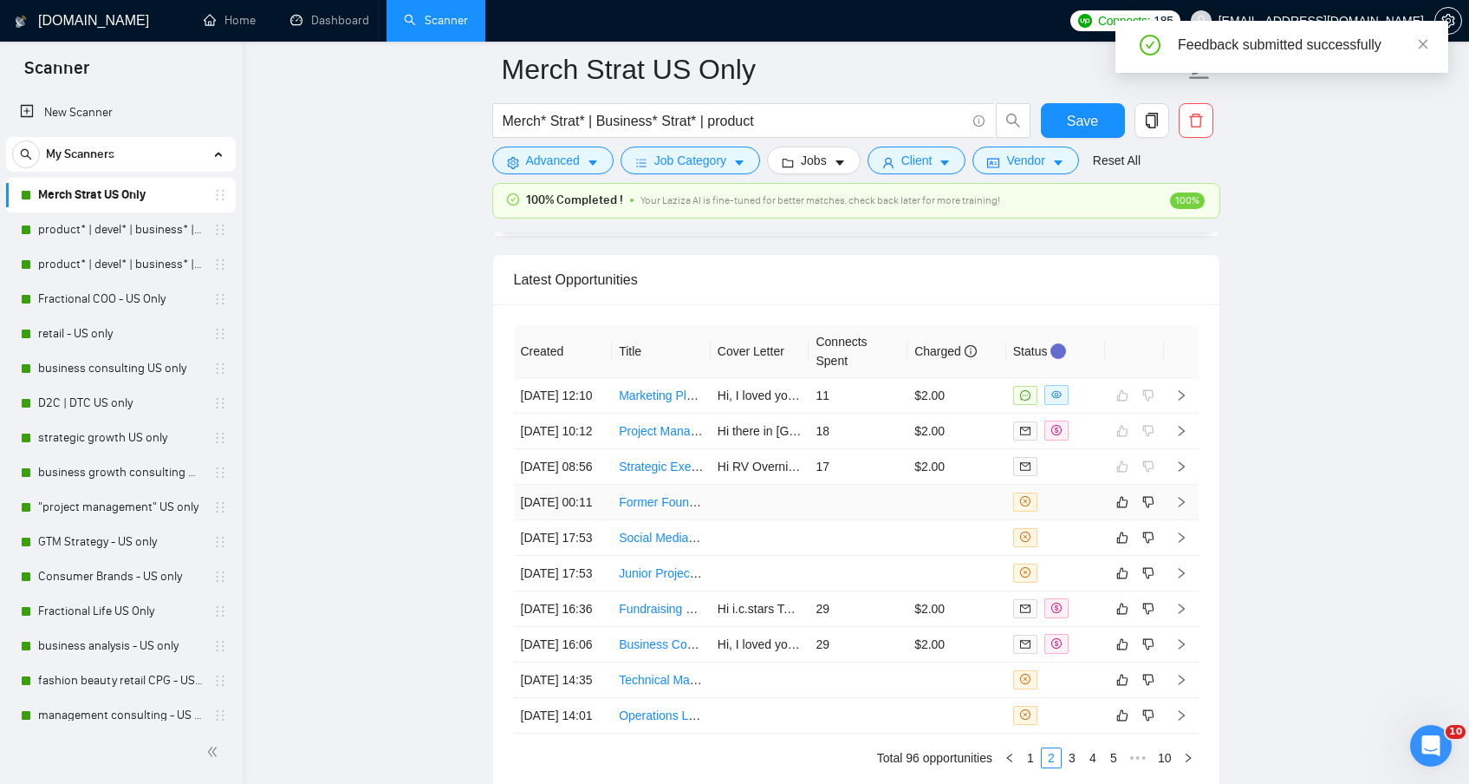
click at [1085, 511] on div at bounding box center [1055, 501] width 85 height 19
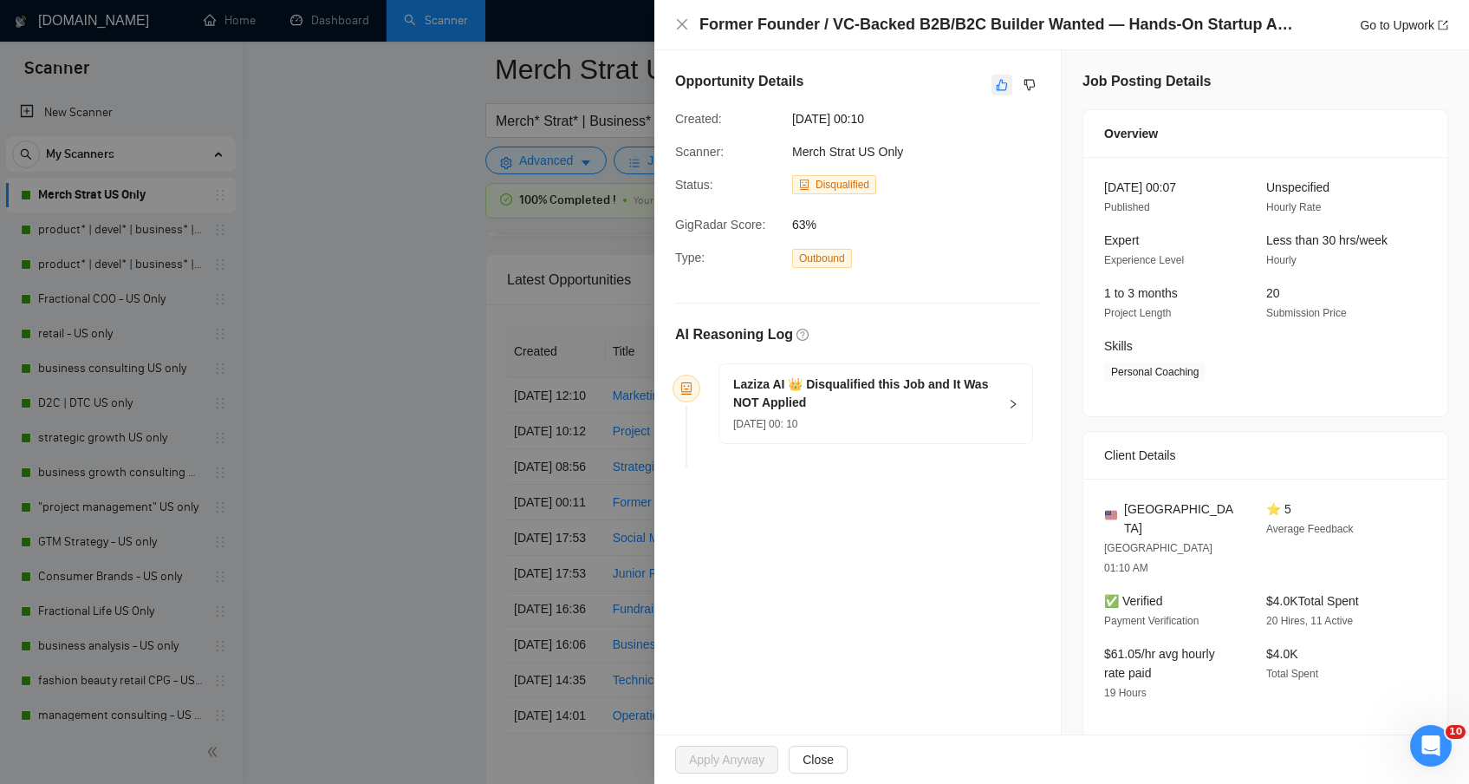
click at [992, 81] on button "button" at bounding box center [1002, 85] width 21 height 21
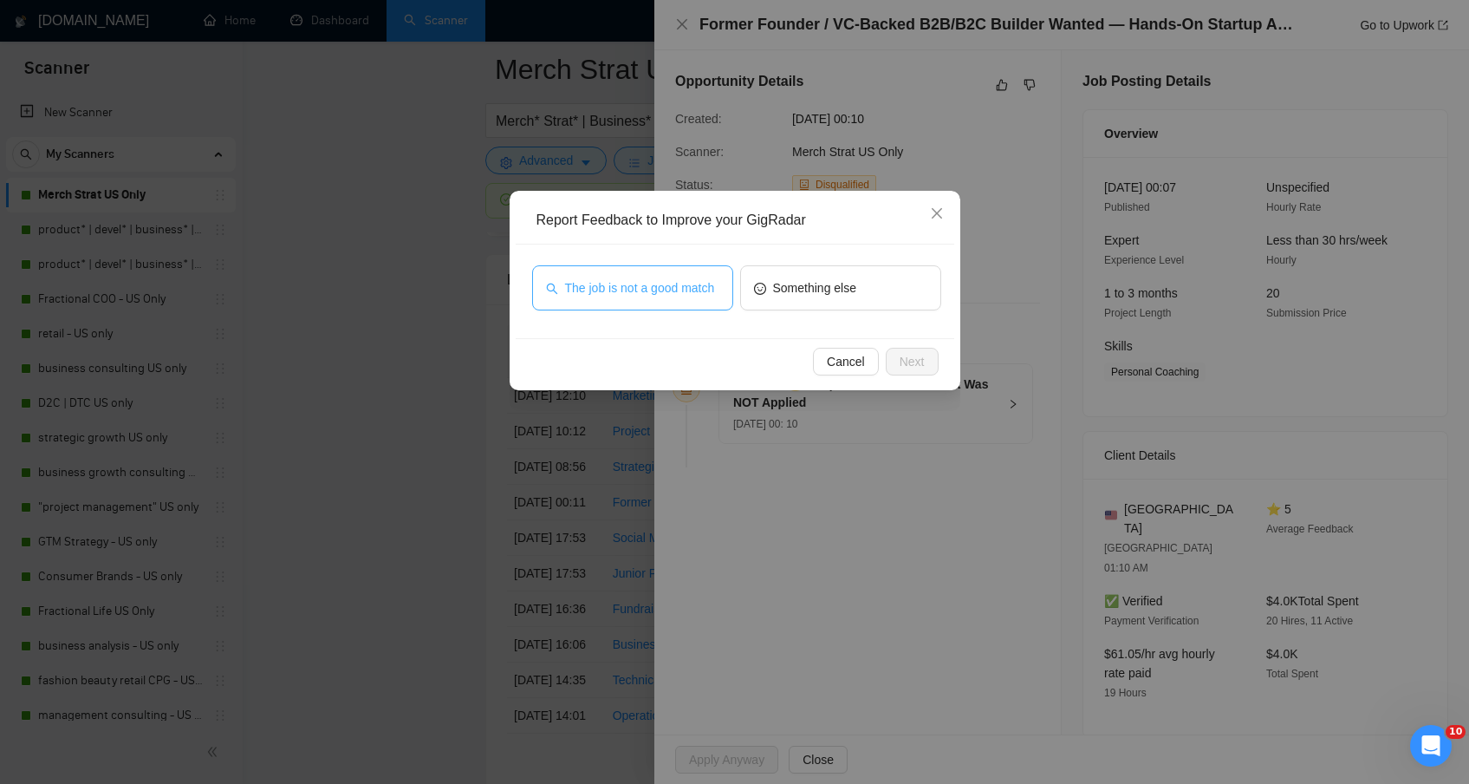
click at [672, 290] on span "The job is not a good match" at bounding box center [640, 287] width 150 height 19
click at [905, 357] on span "Next" at bounding box center [912, 361] width 25 height 19
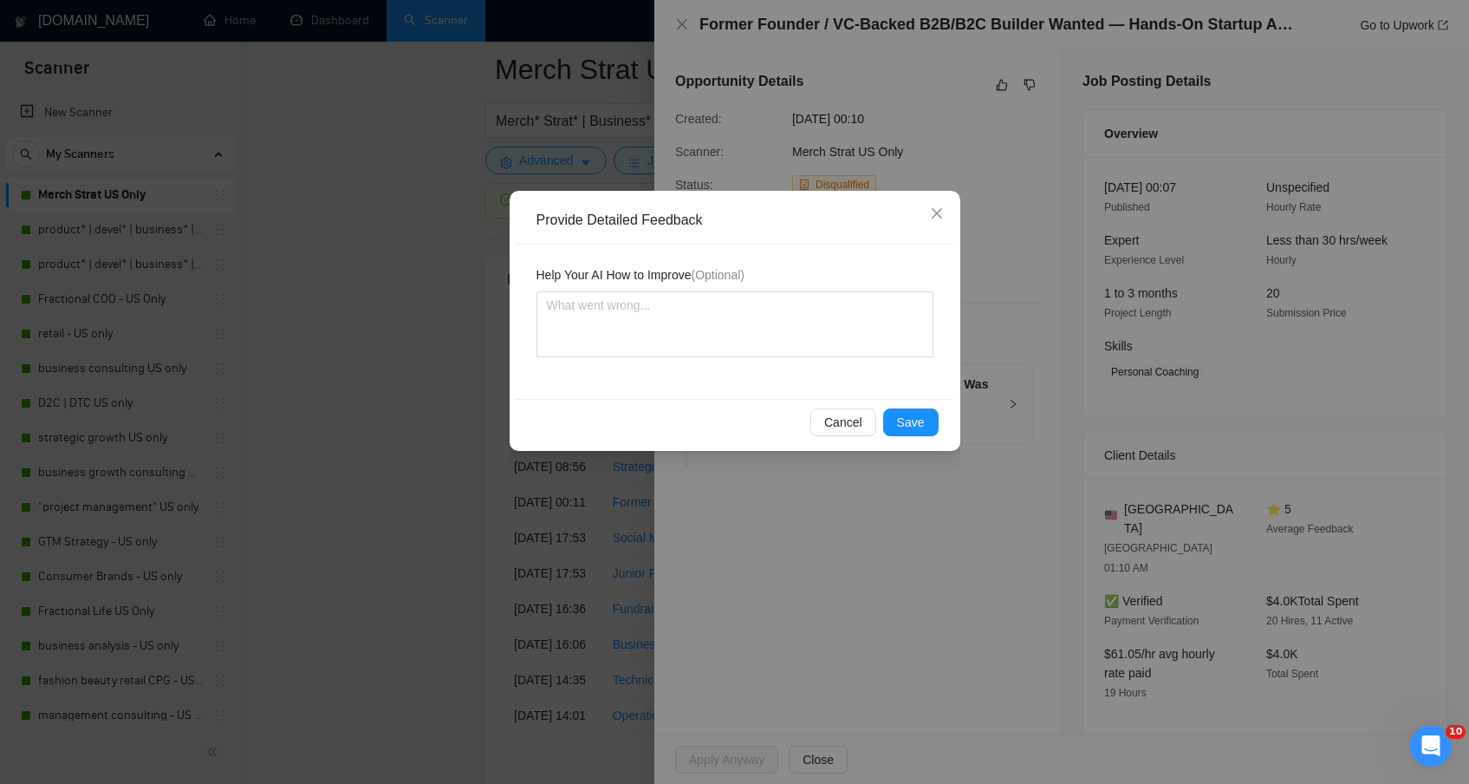
click at [904, 436] on div "Cancel Save" at bounding box center [735, 422] width 439 height 46
click at [903, 430] on button "Save" at bounding box center [910, 422] width 55 height 28
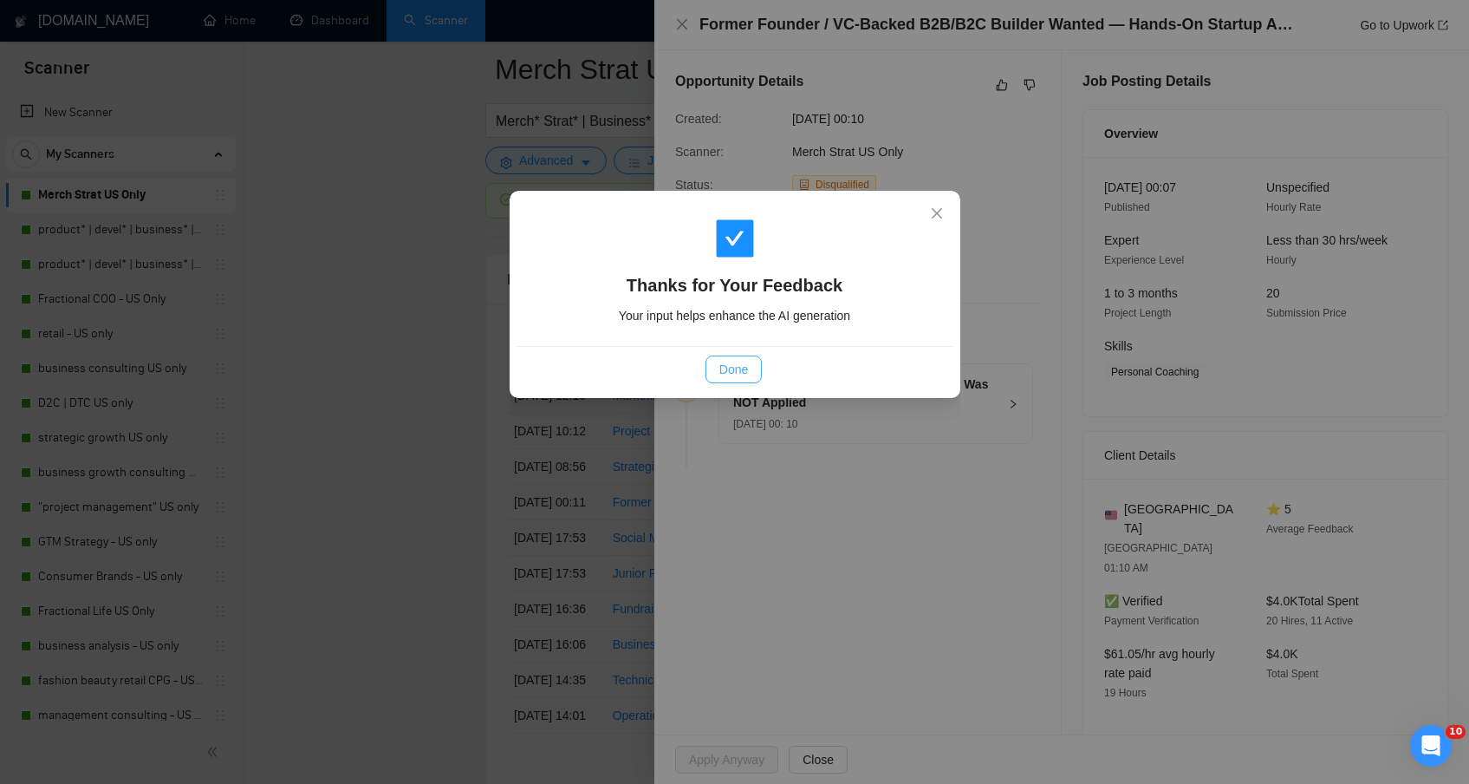
click at [739, 368] on span "Done" at bounding box center [733, 369] width 29 height 19
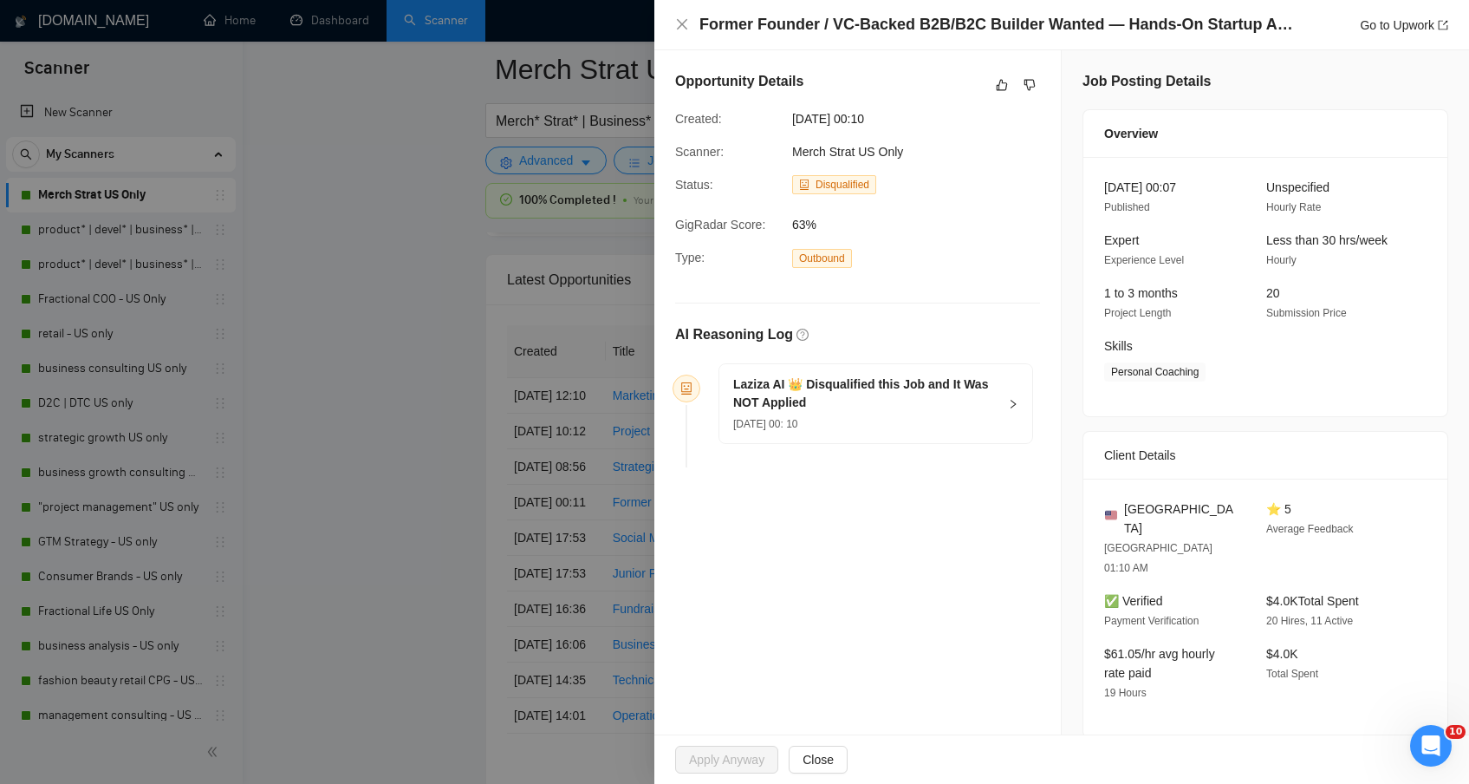
click at [367, 443] on div at bounding box center [734, 392] width 1469 height 784
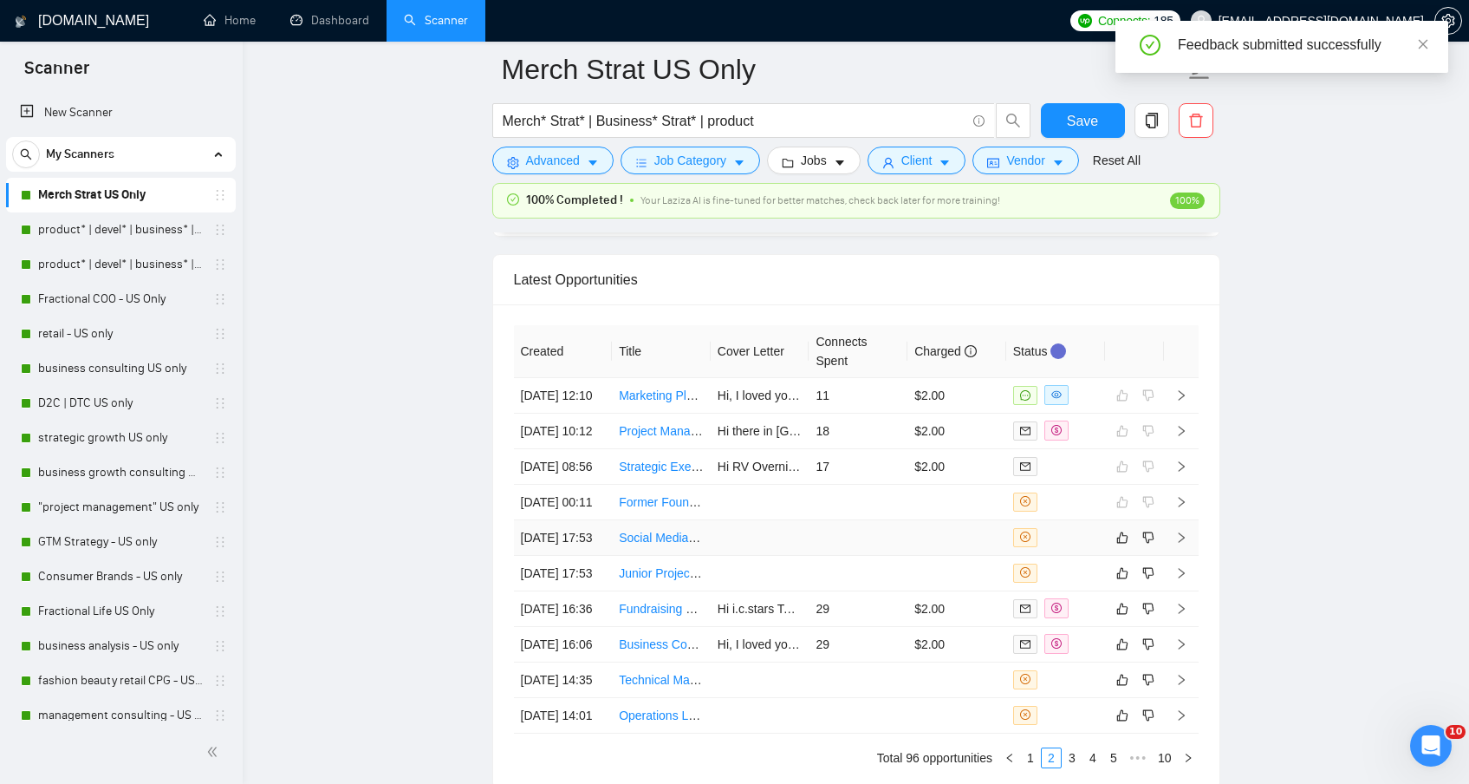
click at [1061, 547] on div at bounding box center [1055, 537] width 85 height 19
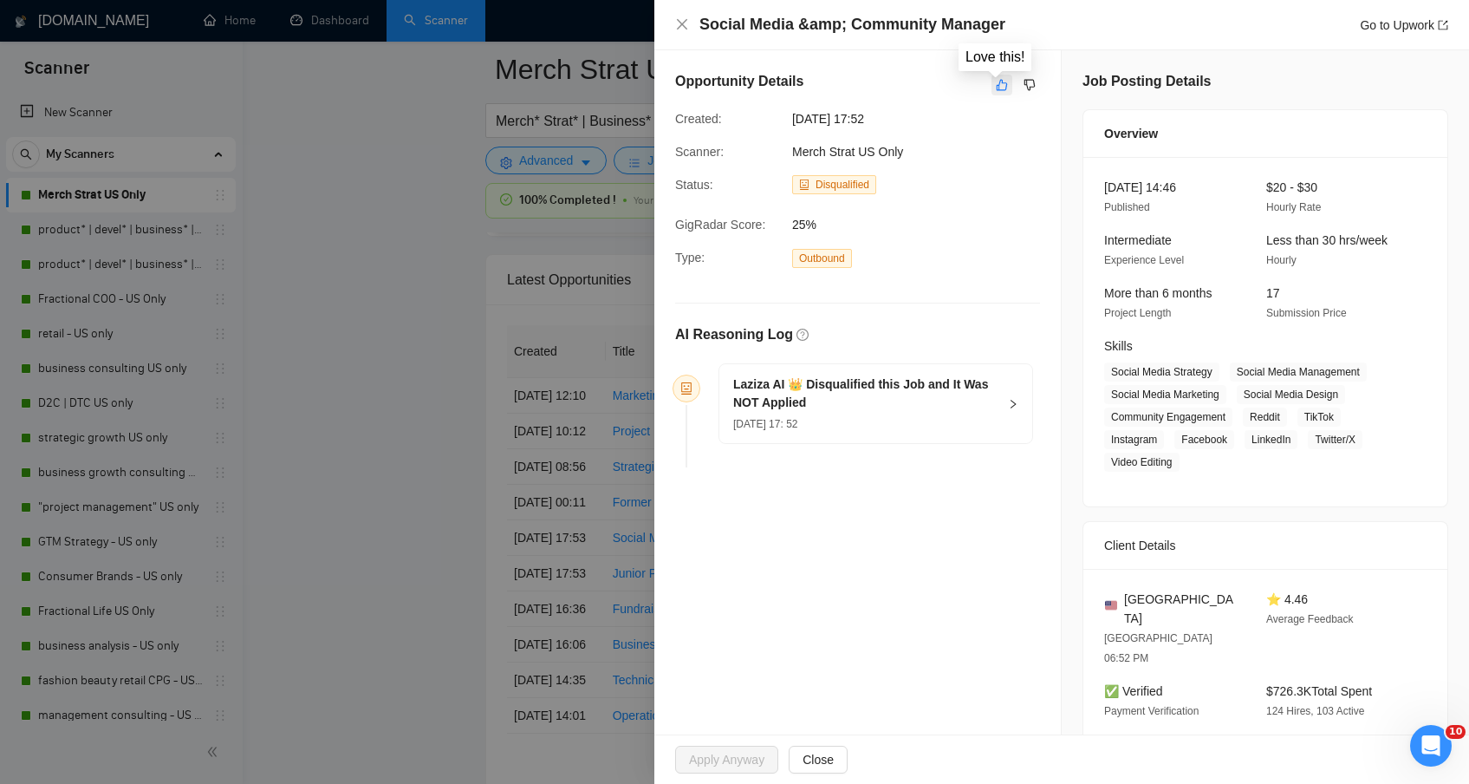
click at [998, 87] on icon "like" at bounding box center [1002, 85] width 12 height 14
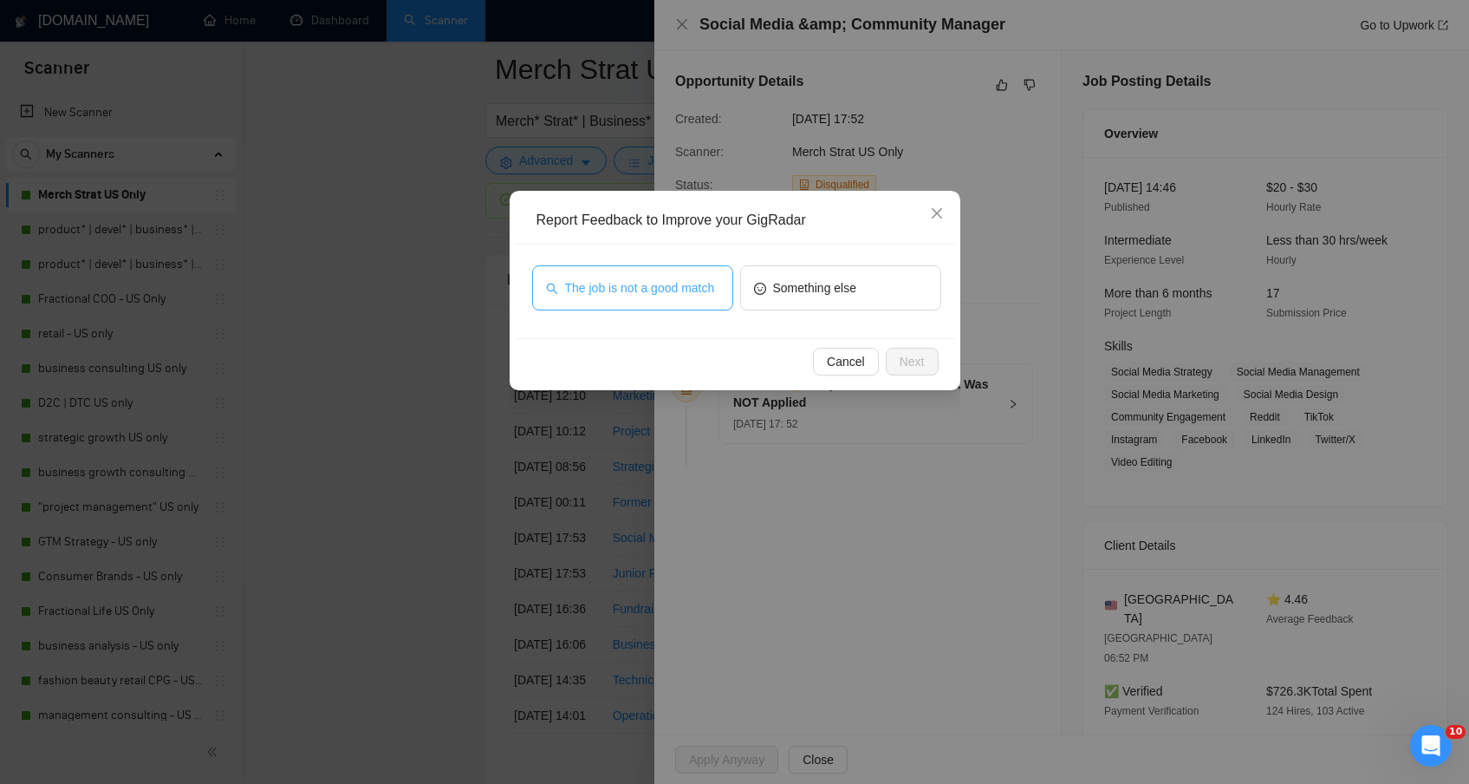
click at [688, 295] on span "The job is not a good match" at bounding box center [640, 287] width 150 height 19
click at [944, 378] on div "Cancel Next" at bounding box center [735, 361] width 439 height 46
click at [921, 363] on span "Next" at bounding box center [912, 361] width 25 height 19
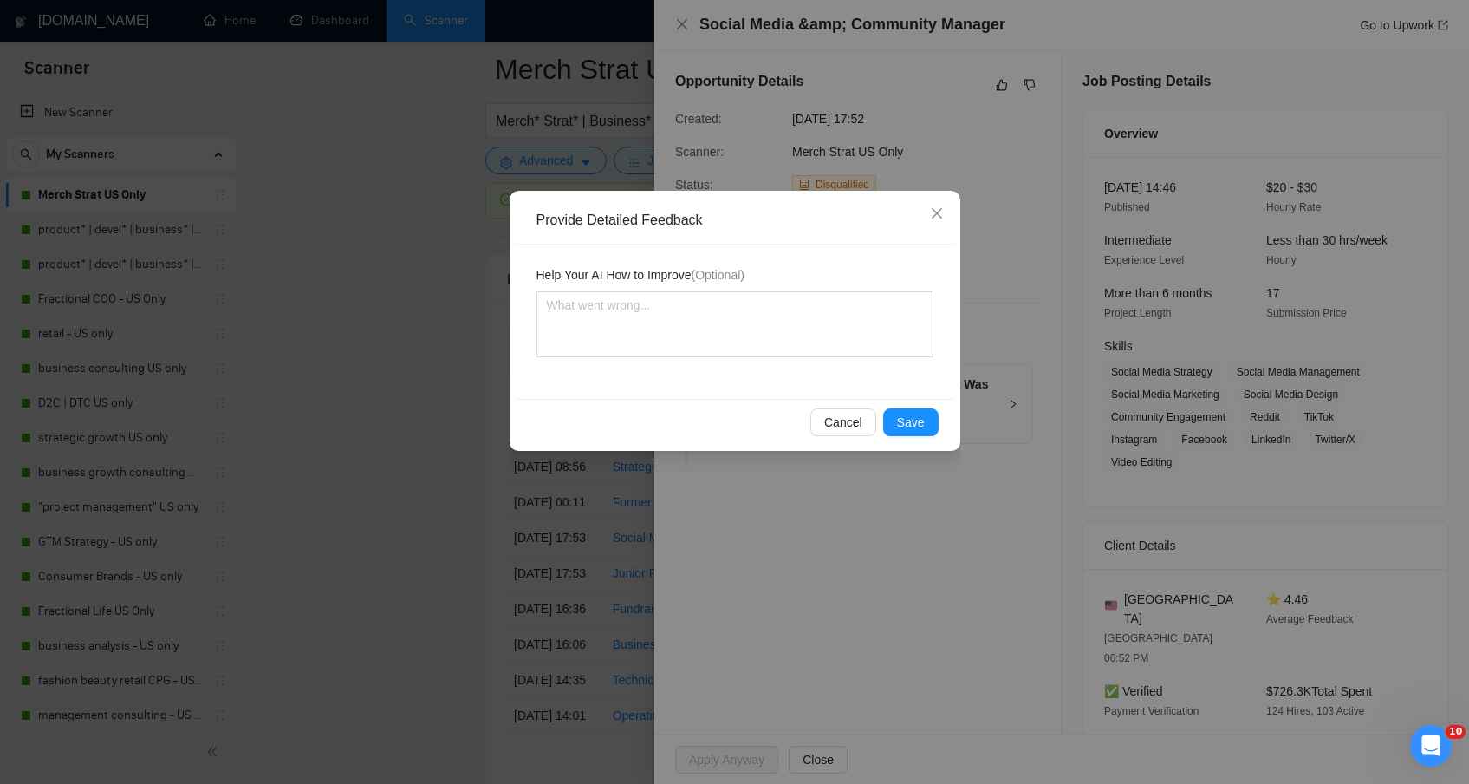
click at [918, 395] on div "Help Your AI How to Improve (Optional)" at bounding box center [735, 321] width 439 height 154
click at [913, 406] on div "Cancel Save" at bounding box center [735, 422] width 439 height 46
click at [903, 420] on span "Save" at bounding box center [911, 422] width 28 height 19
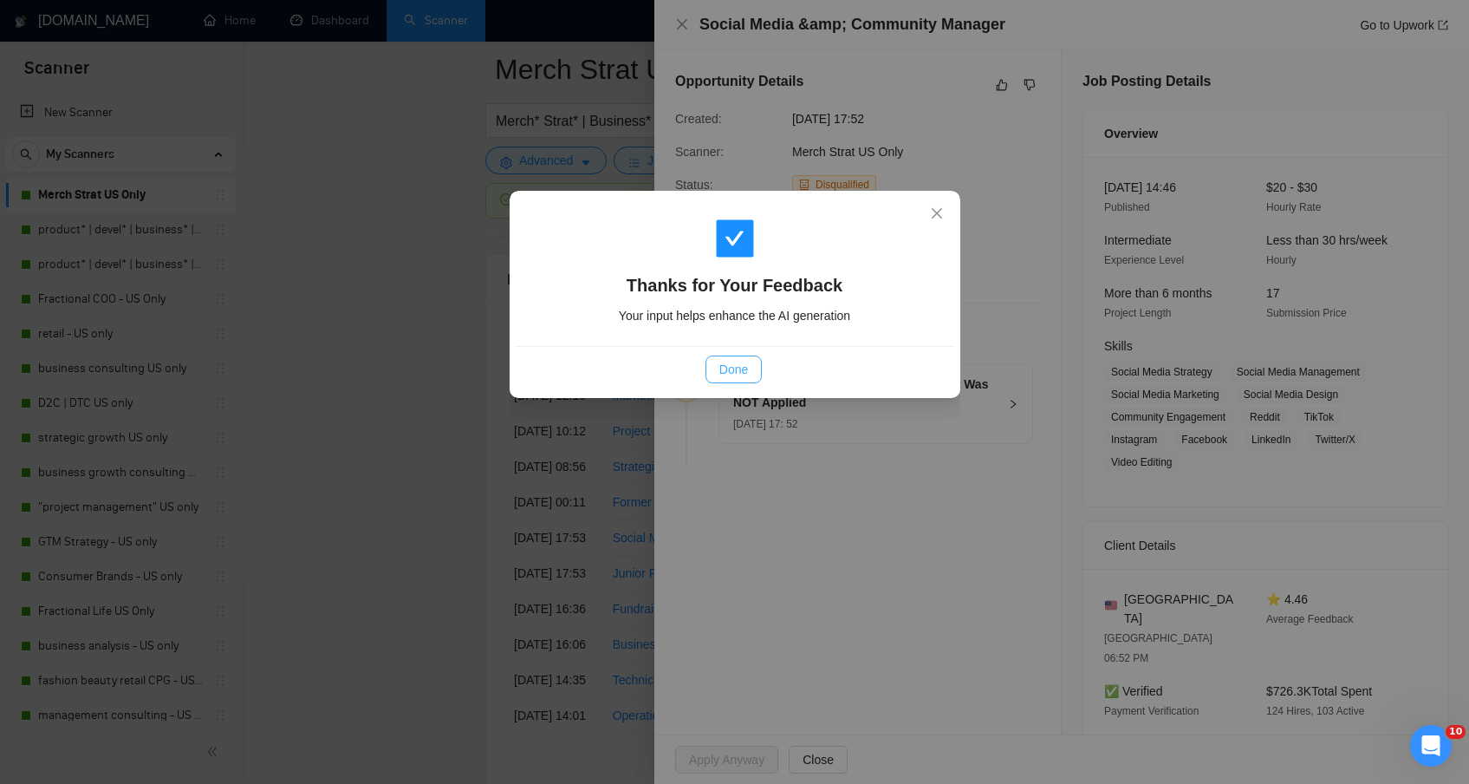
click at [749, 377] on button "Done" at bounding box center [734, 369] width 56 height 28
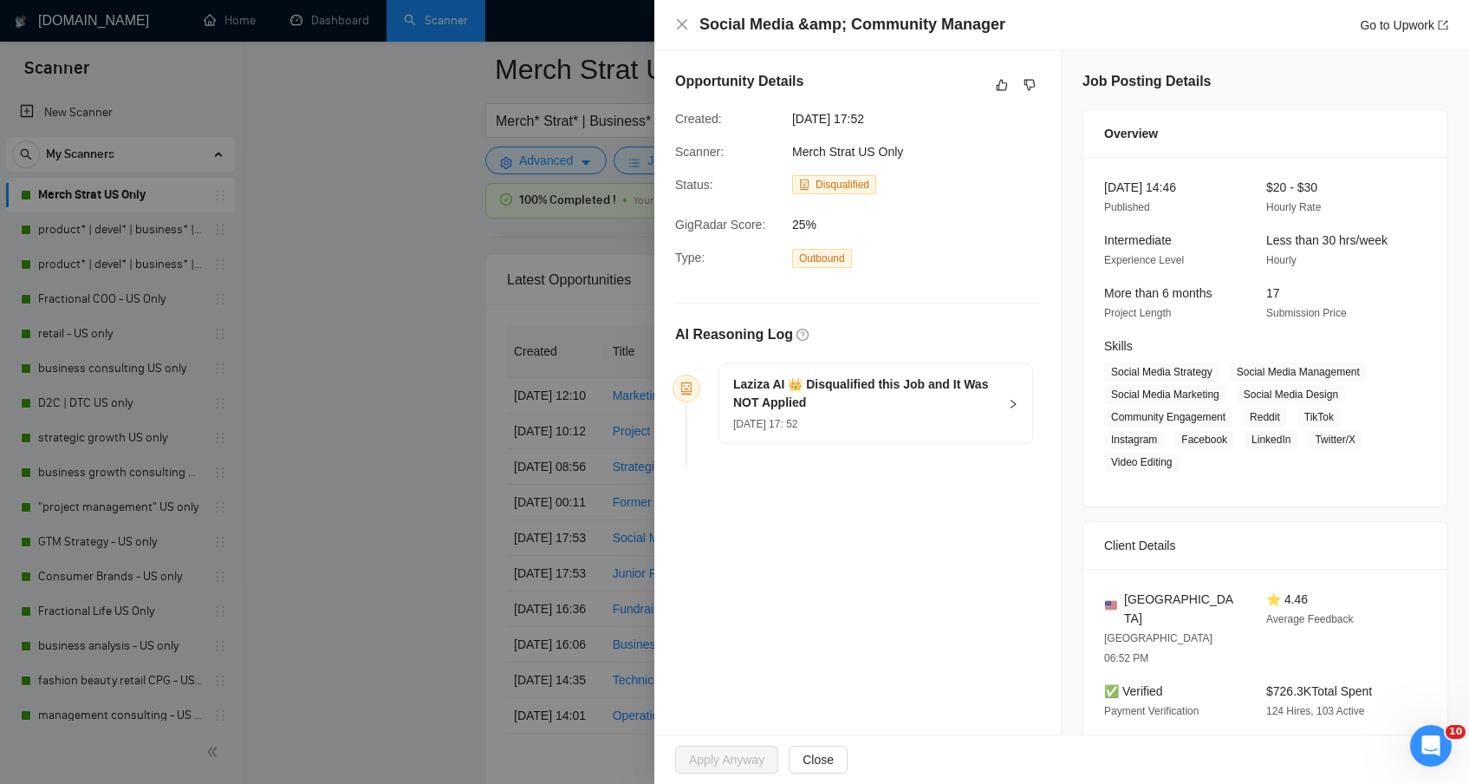
click at [316, 348] on div at bounding box center [734, 392] width 1469 height 784
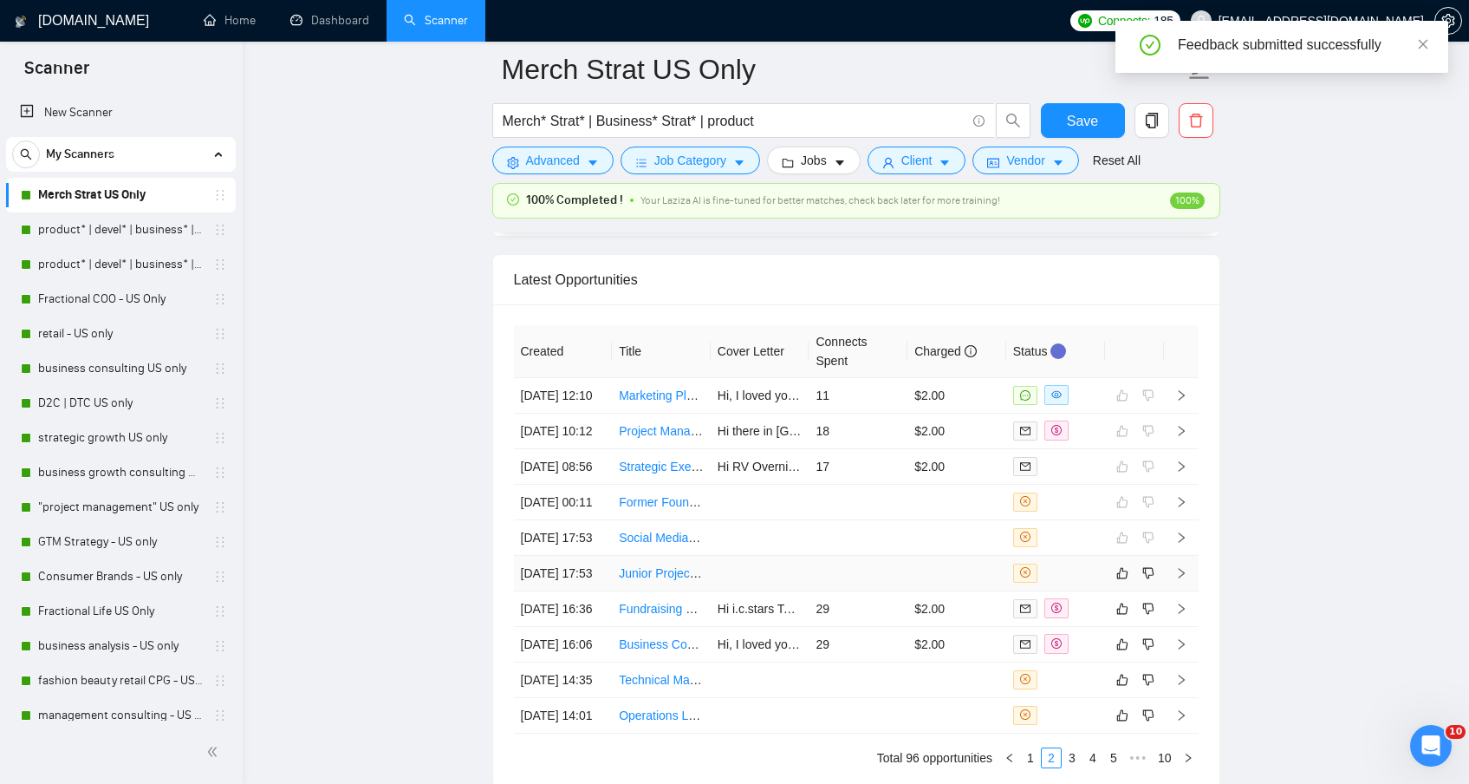
click at [1082, 583] on div at bounding box center [1055, 572] width 85 height 19
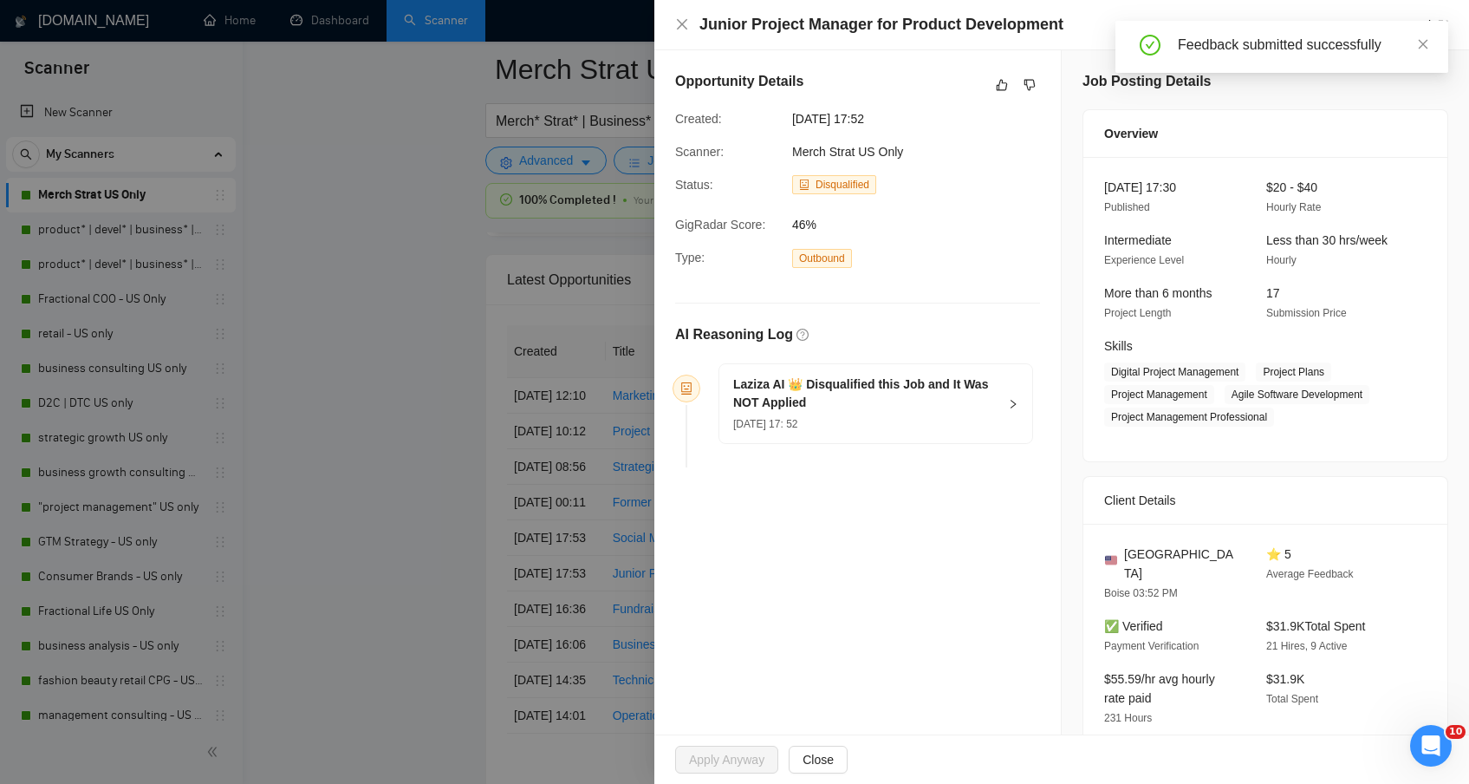
click at [1062, 293] on div "Job Posting Details Overview [DATE] 17:30 Published $20 - $40 Hourly Rate Inter…" at bounding box center [1265, 539] width 407 height 978
click at [997, 89] on icon "like" at bounding box center [1002, 85] width 11 height 11
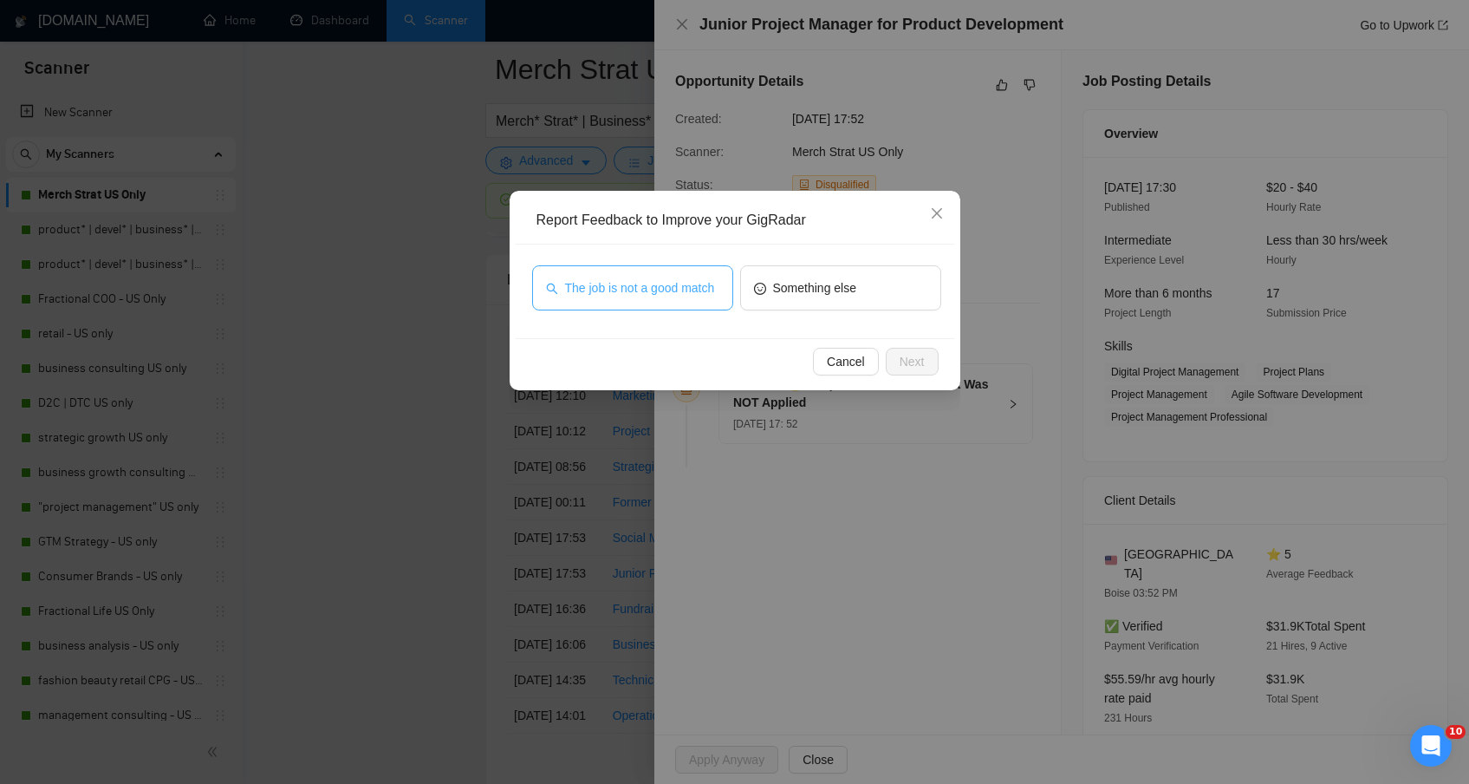
click at [686, 288] on span "The job is not a good match" at bounding box center [640, 287] width 150 height 19
click at [915, 363] on span "Next" at bounding box center [912, 361] width 25 height 19
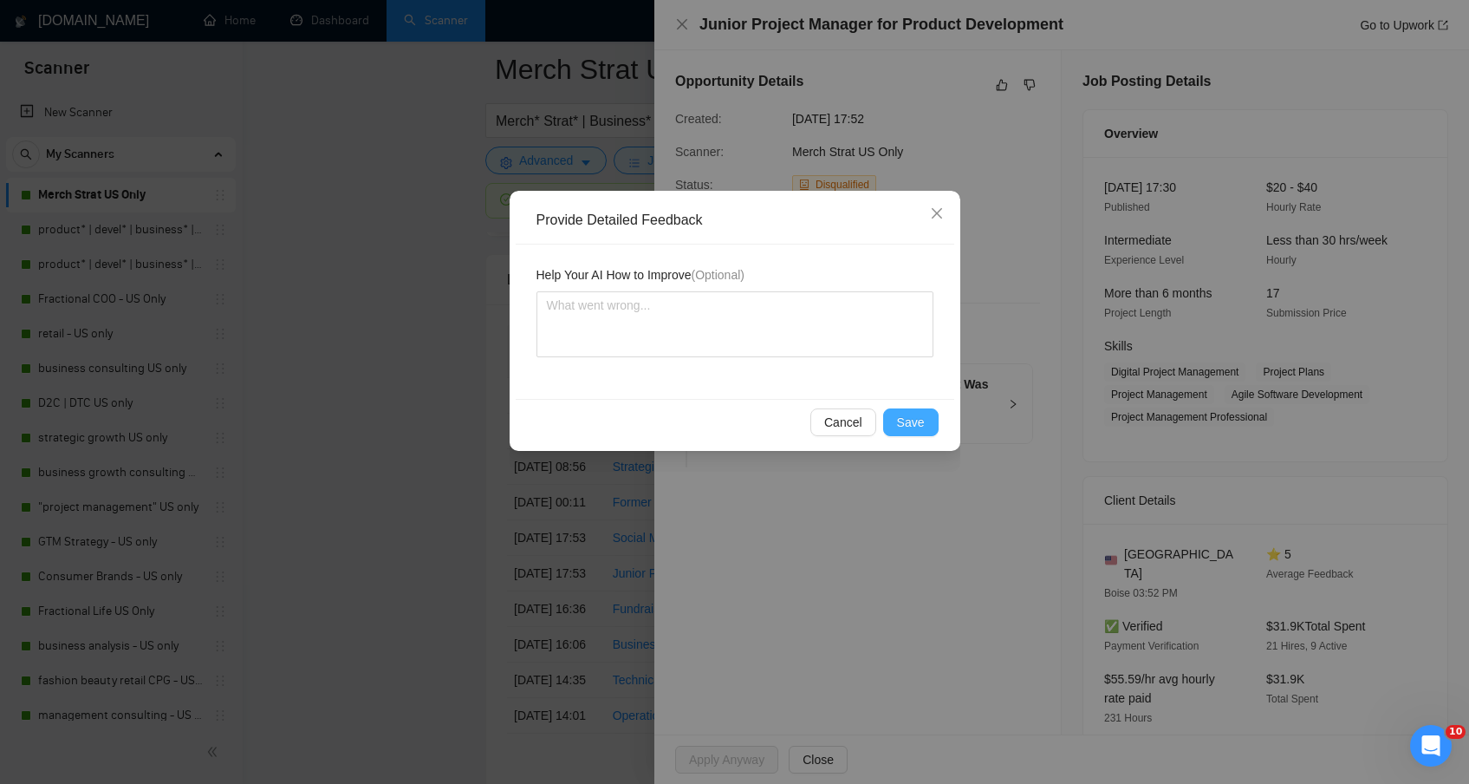
click at [898, 426] on span "Save" at bounding box center [911, 422] width 28 height 19
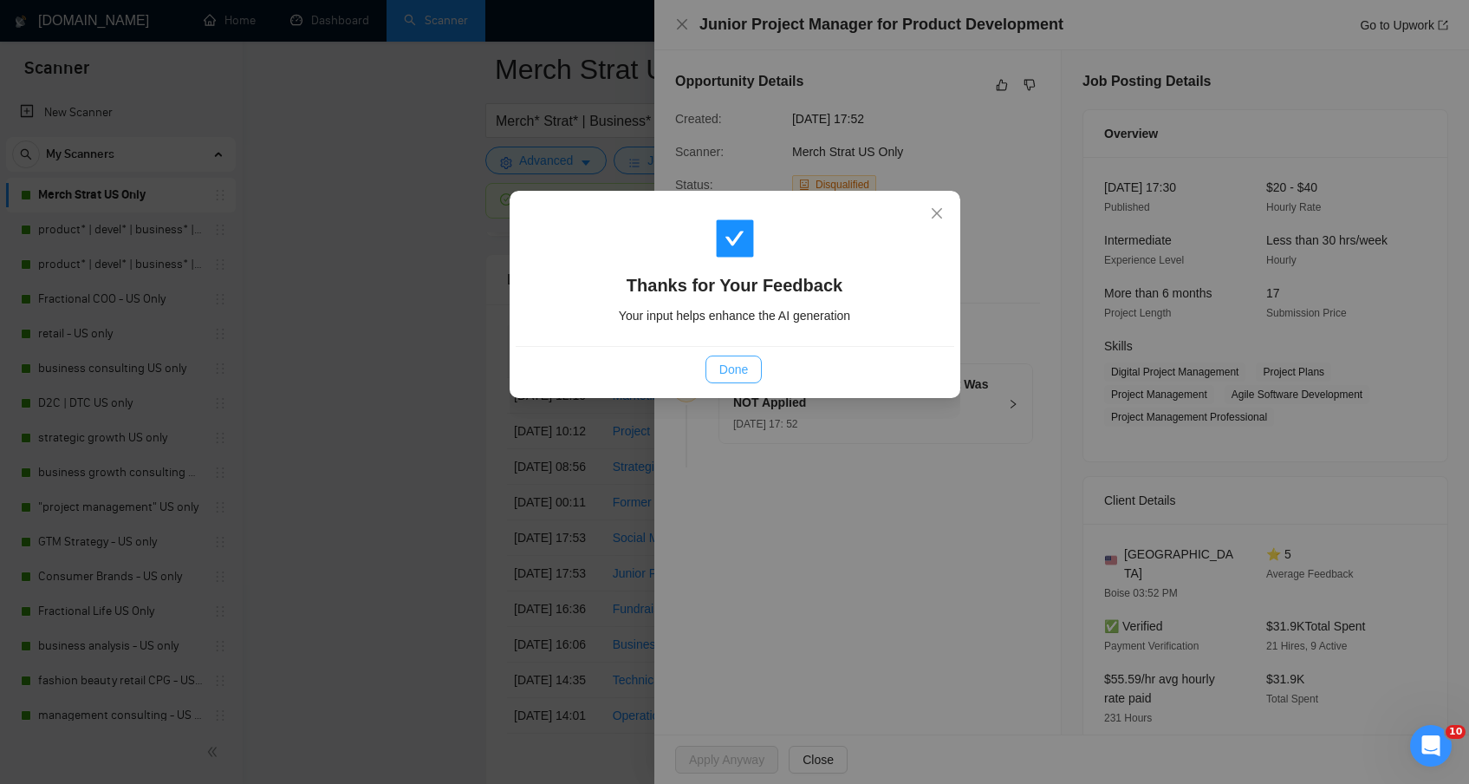
click at [718, 373] on button "Done" at bounding box center [734, 369] width 56 height 28
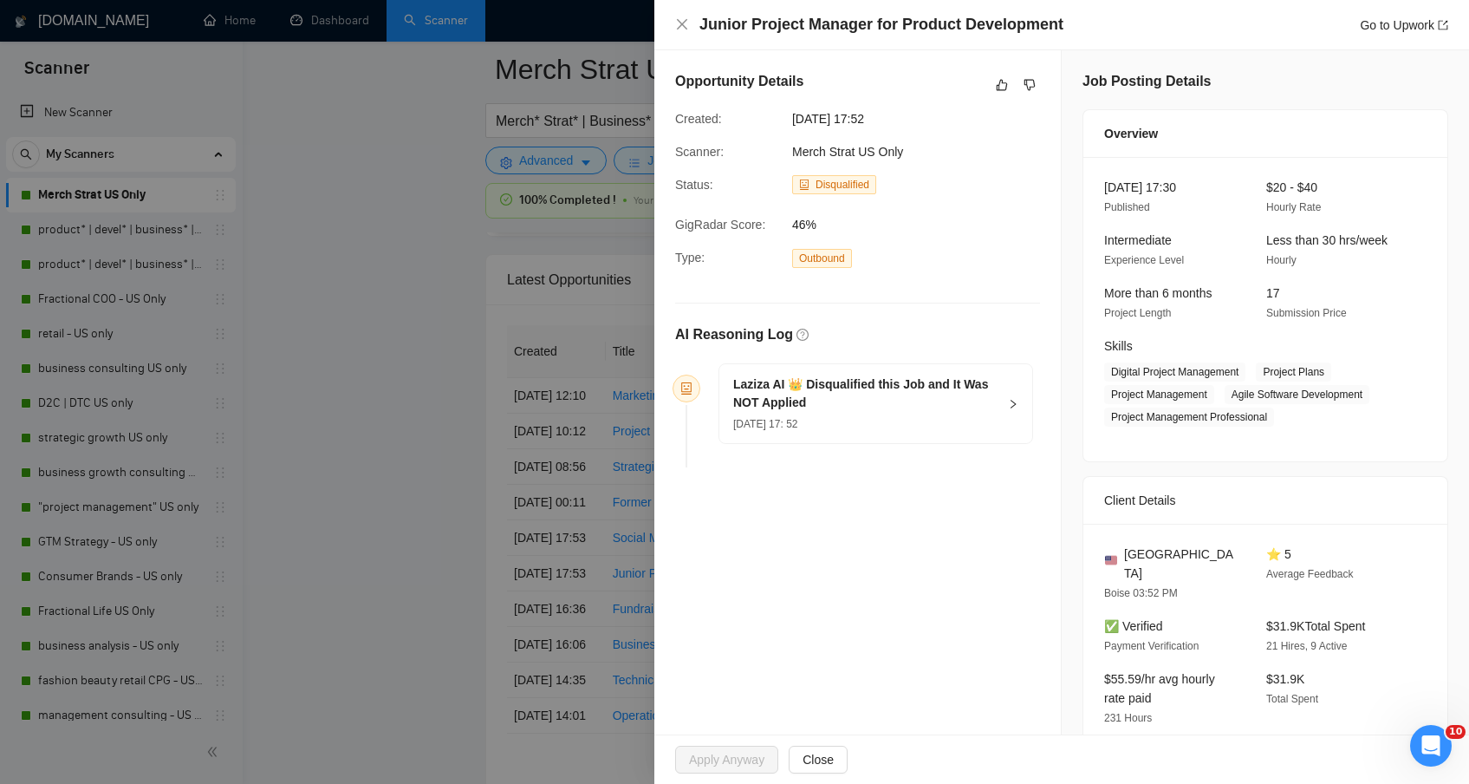
click at [368, 425] on div at bounding box center [734, 392] width 1469 height 784
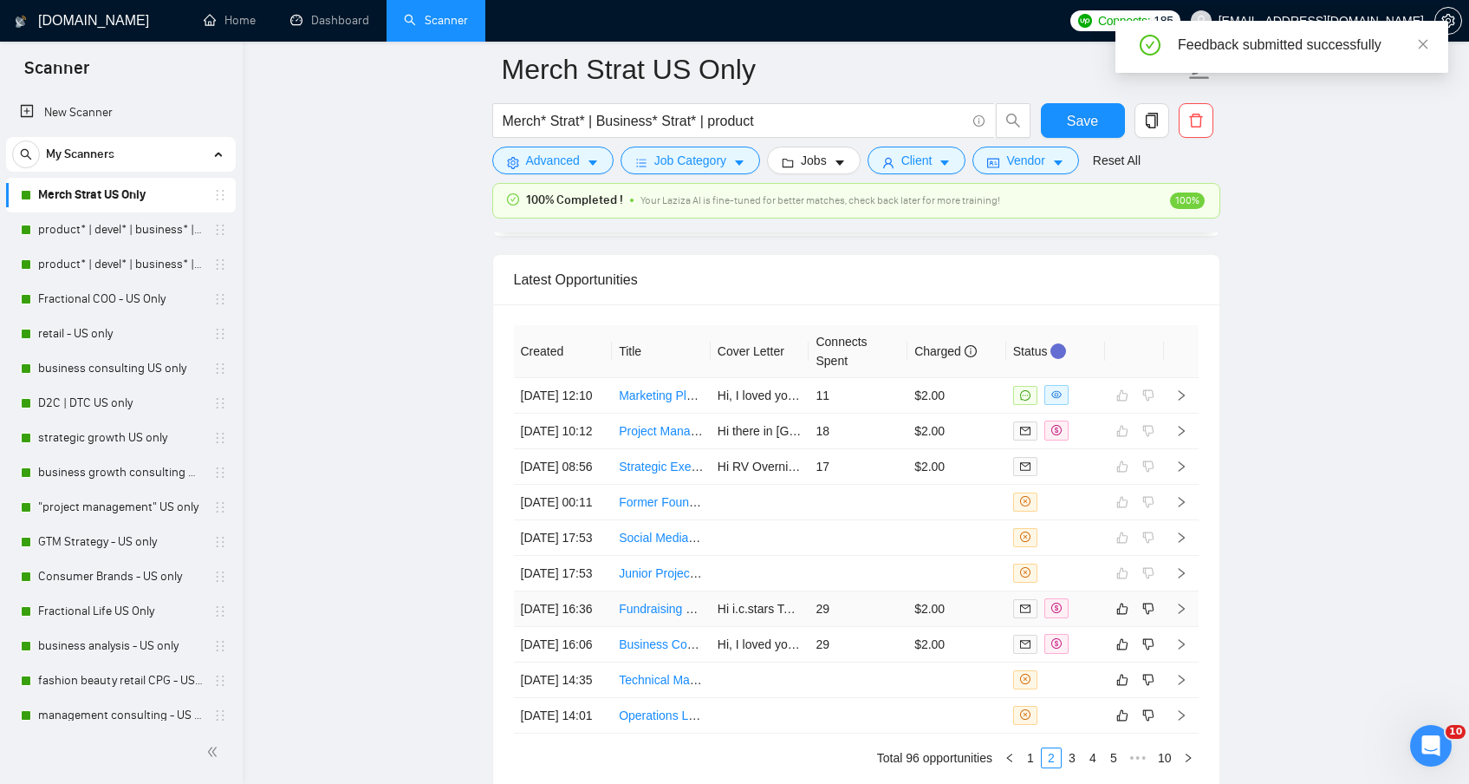
click at [1097, 618] on div at bounding box center [1055, 608] width 85 height 20
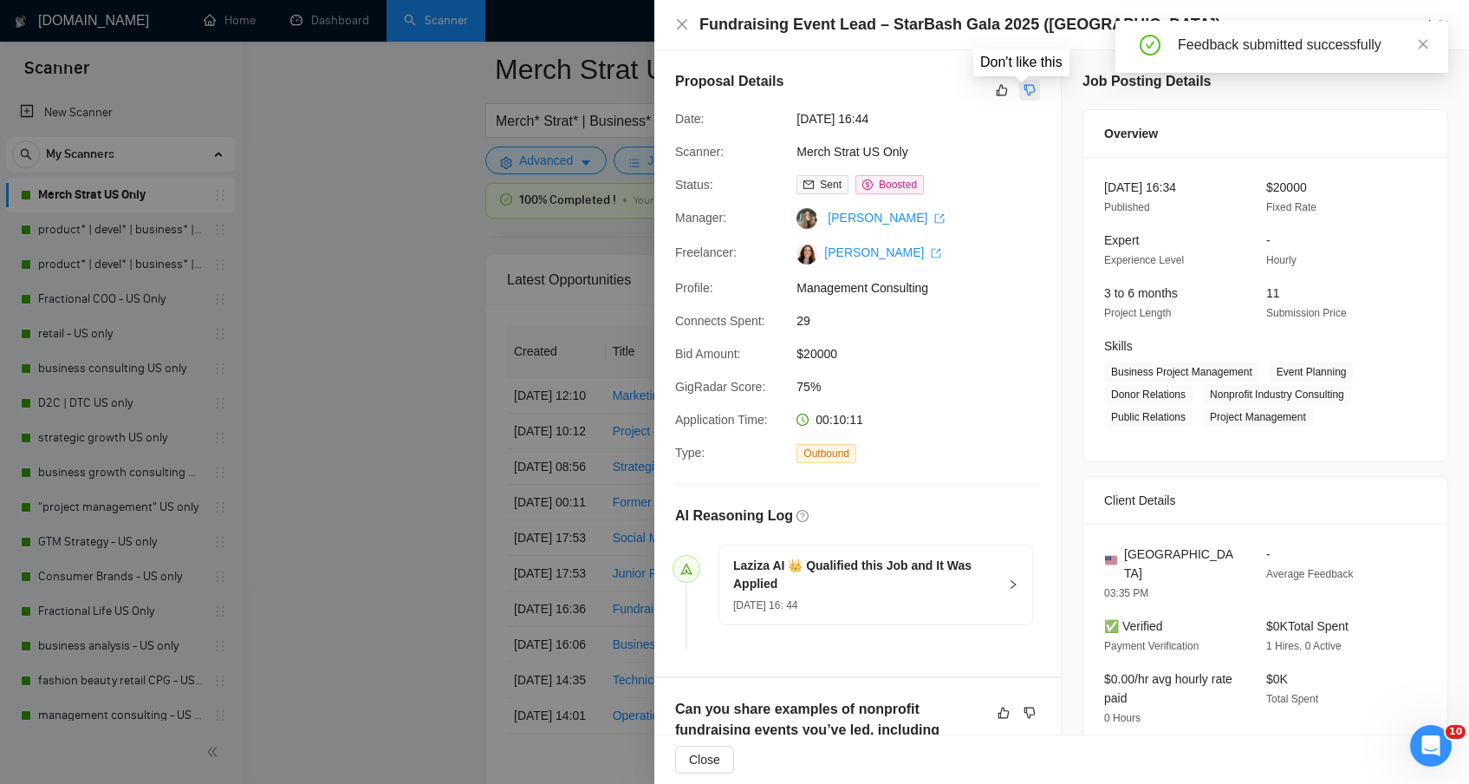
click at [1025, 88] on icon "dislike" at bounding box center [1030, 90] width 12 height 14
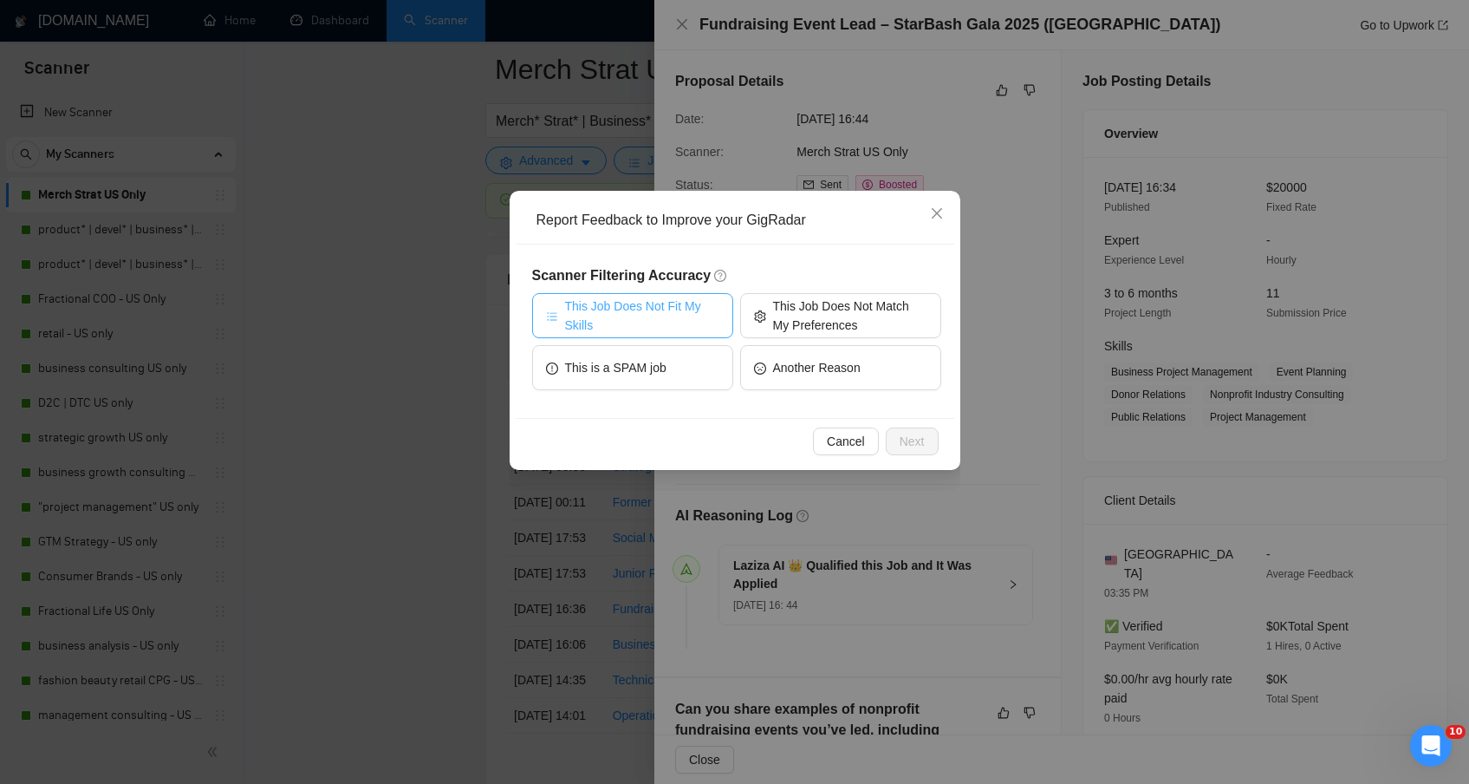
click at [666, 308] on span "This Job Does Not Fit My Skills" at bounding box center [642, 315] width 154 height 38
click at [908, 438] on span "Next" at bounding box center [912, 441] width 25 height 19
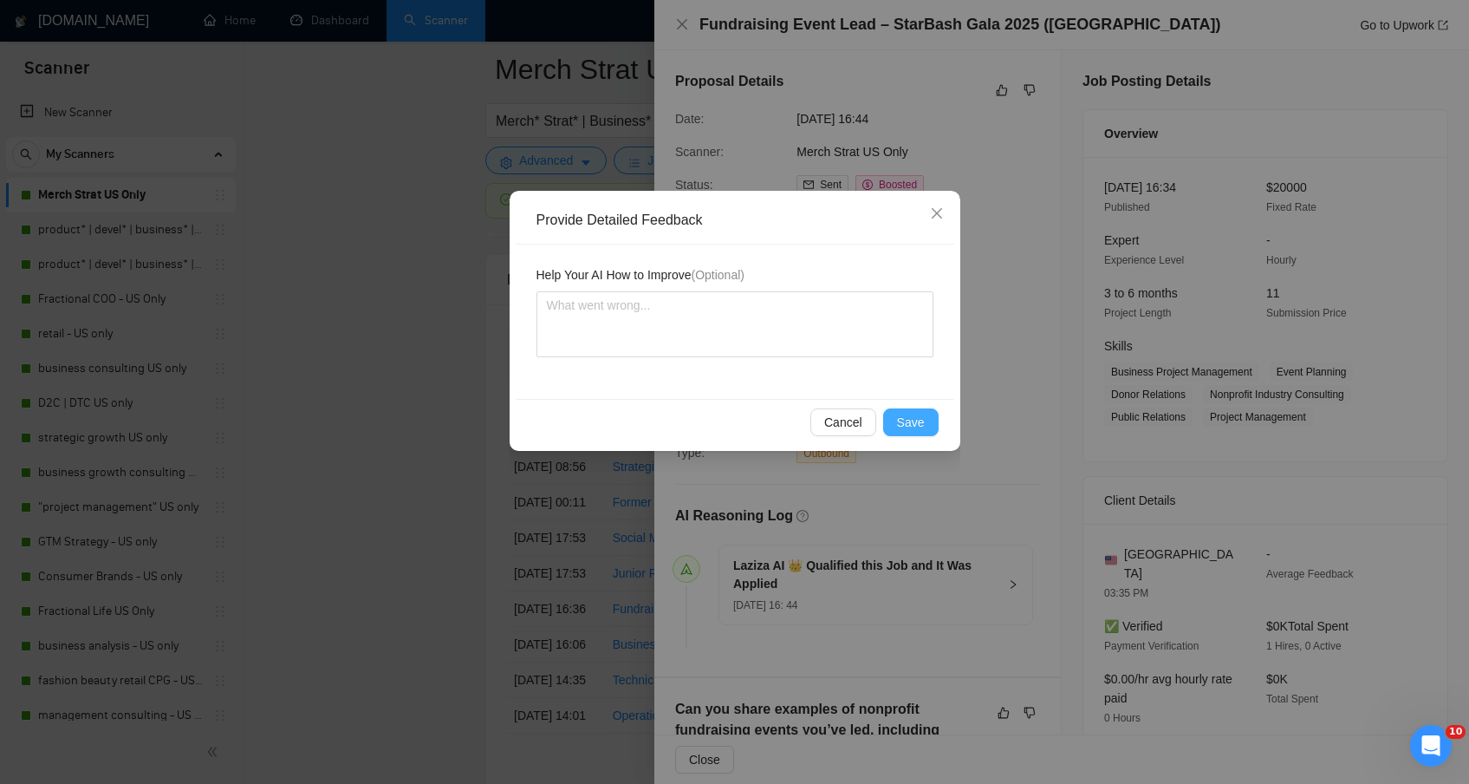
click at [908, 429] on span "Save" at bounding box center [911, 422] width 28 height 19
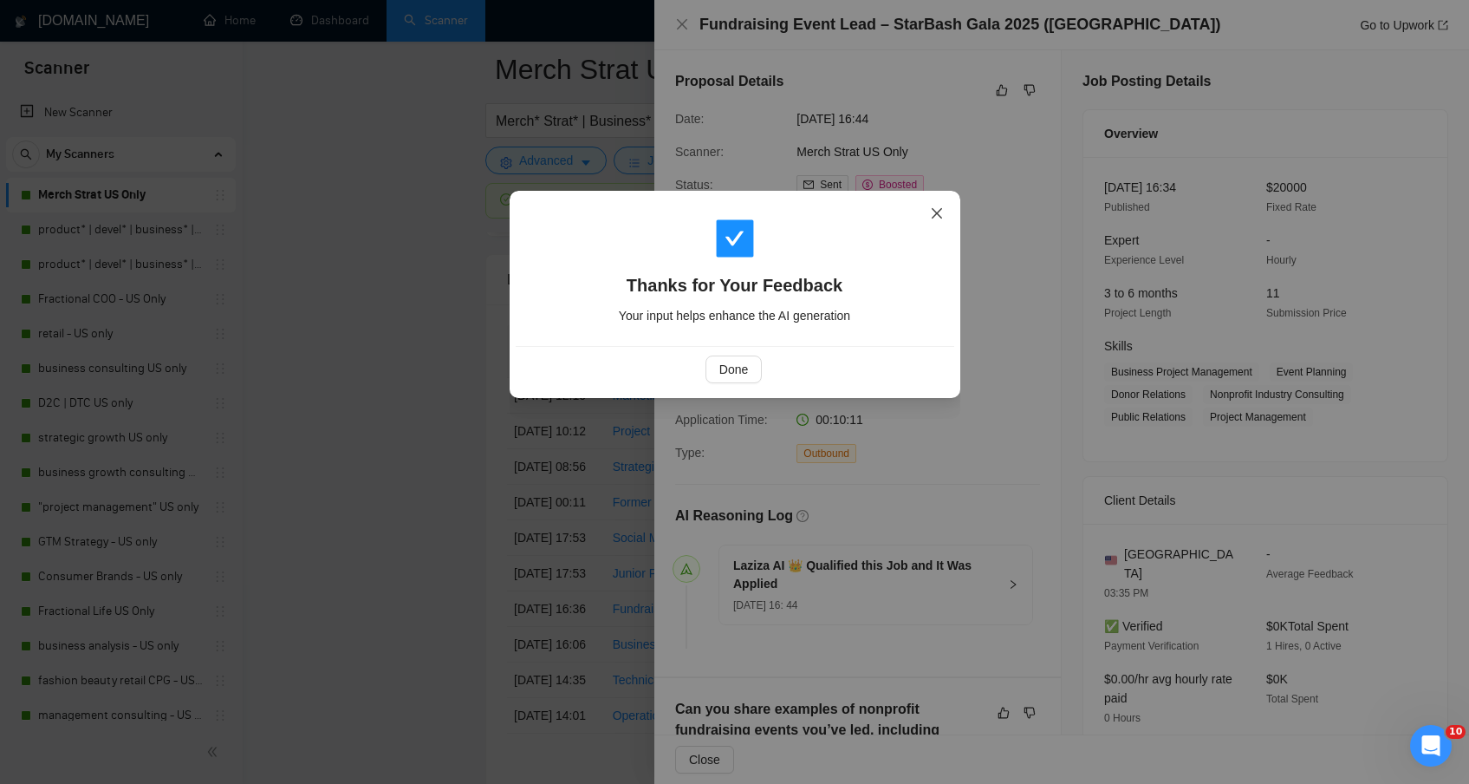
click at [934, 212] on icon "close" at bounding box center [937, 213] width 14 height 14
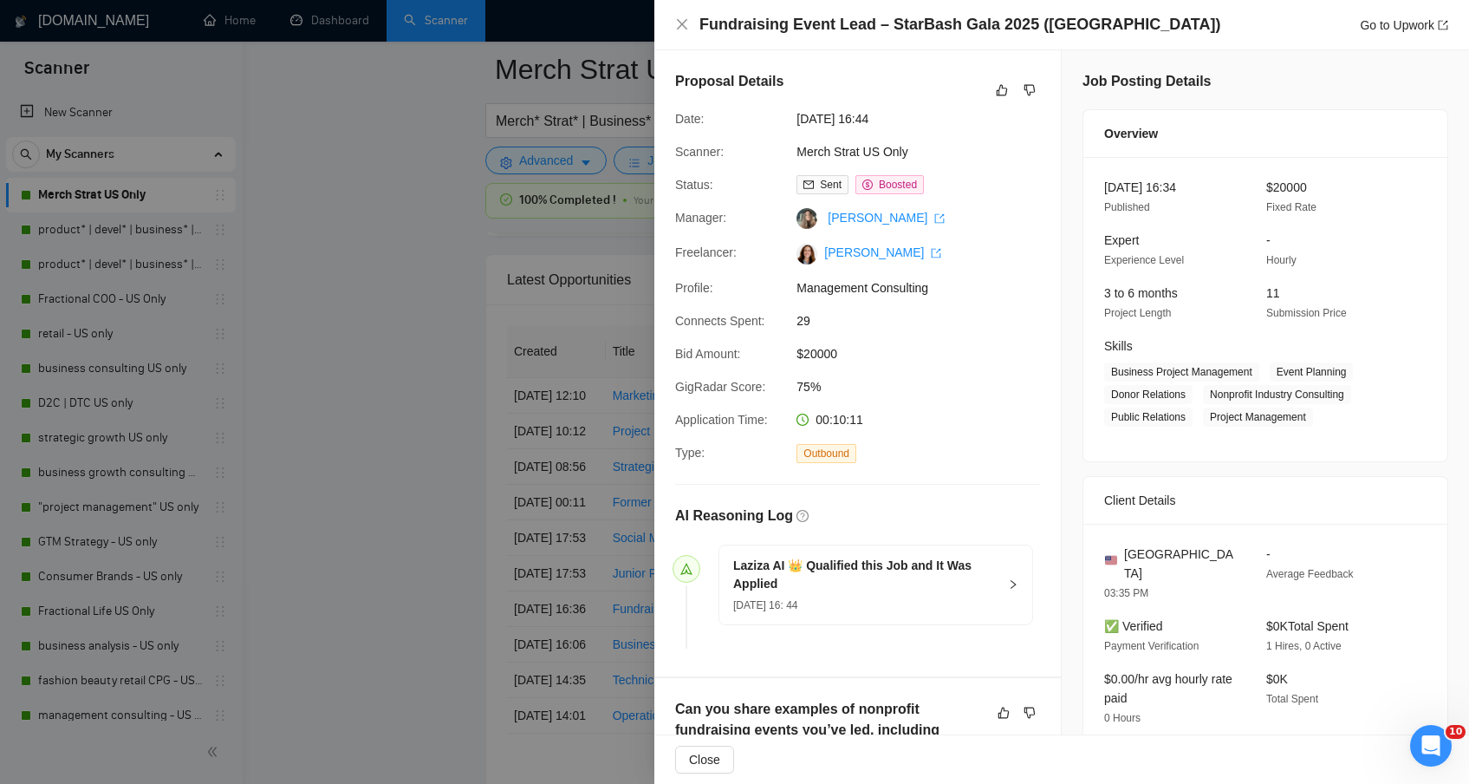
click at [436, 320] on div at bounding box center [734, 392] width 1469 height 784
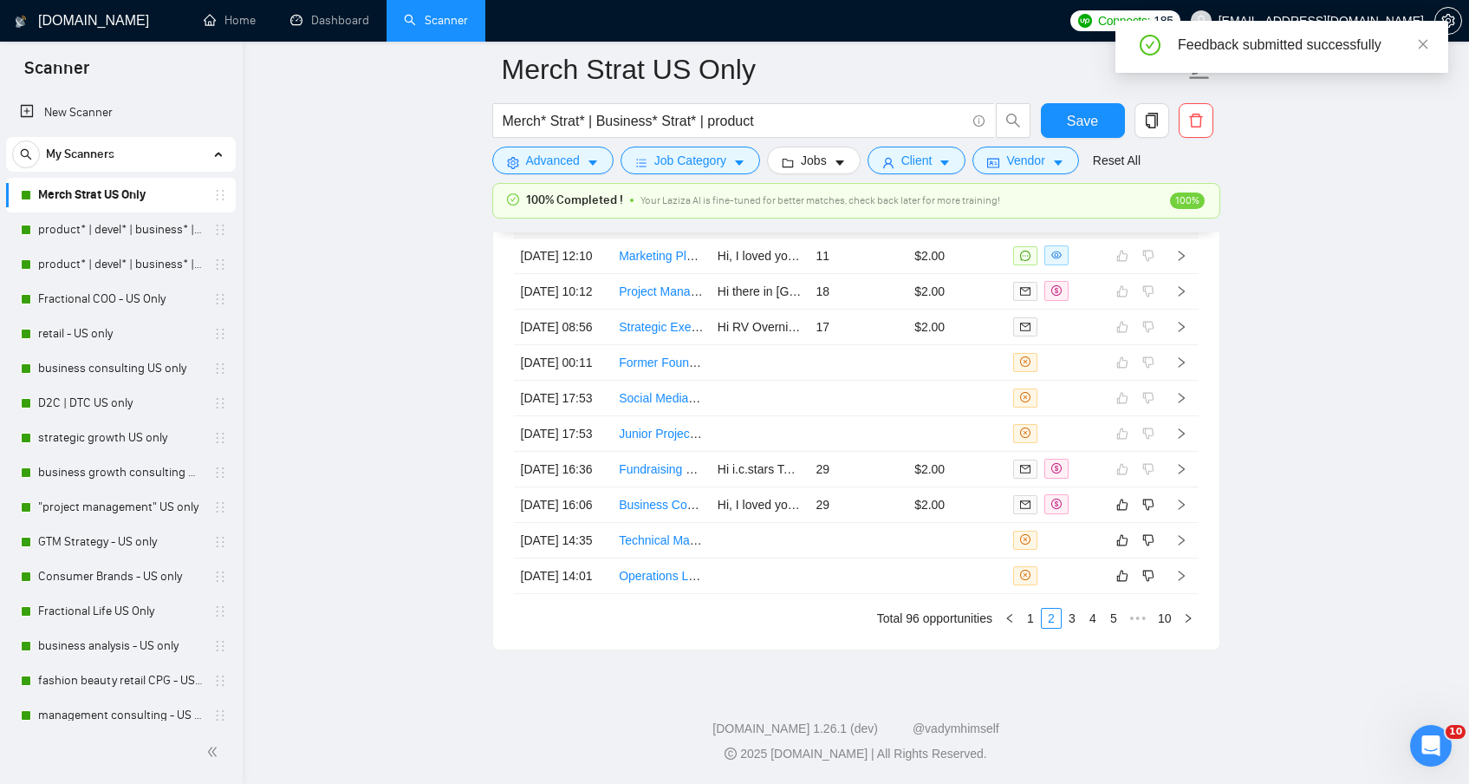
scroll to position [4837, 0]
click at [1089, 494] on div at bounding box center [1055, 504] width 85 height 20
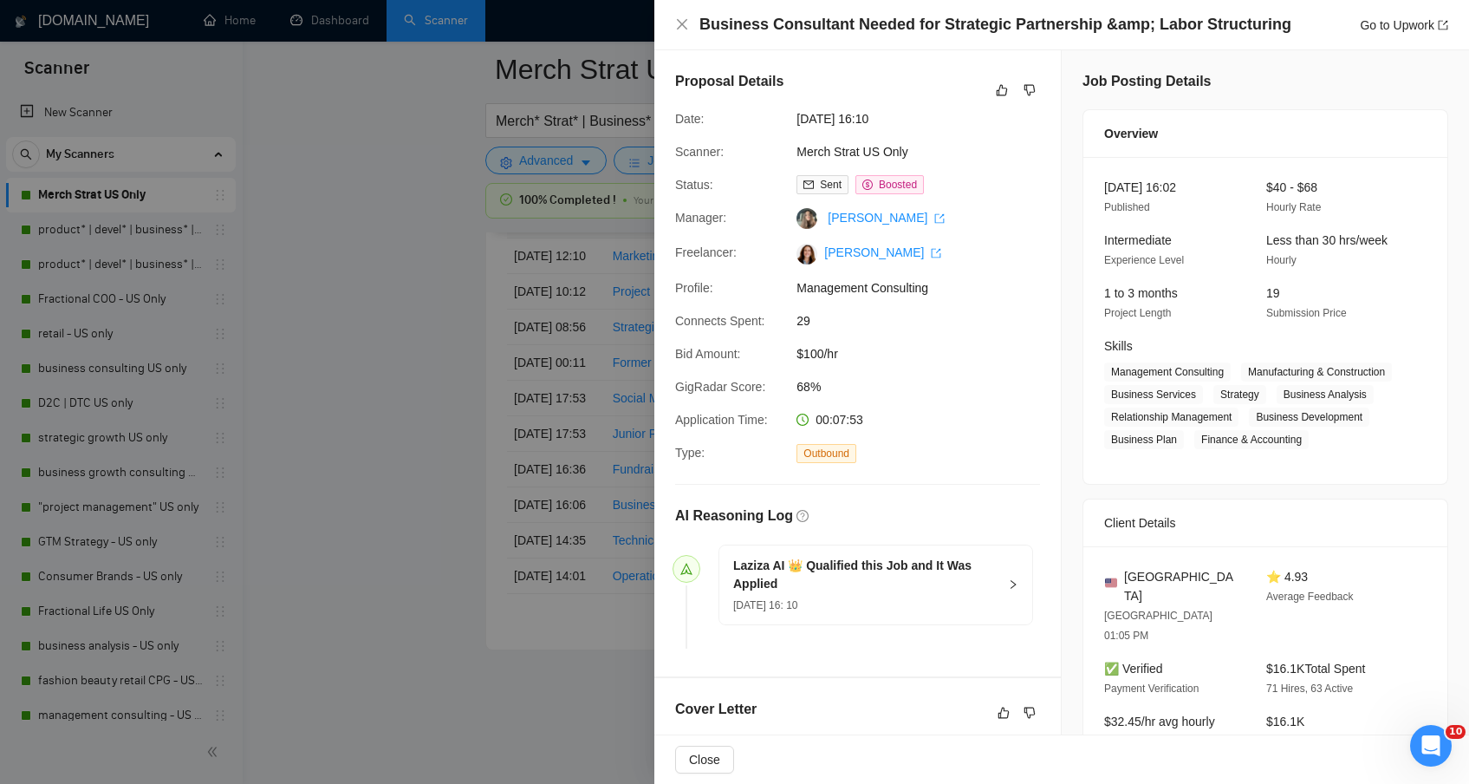
click at [980, 92] on div "Proposal Details" at bounding box center [857, 90] width 365 height 38
click at [996, 96] on icon "like" at bounding box center [1002, 90] width 12 height 14
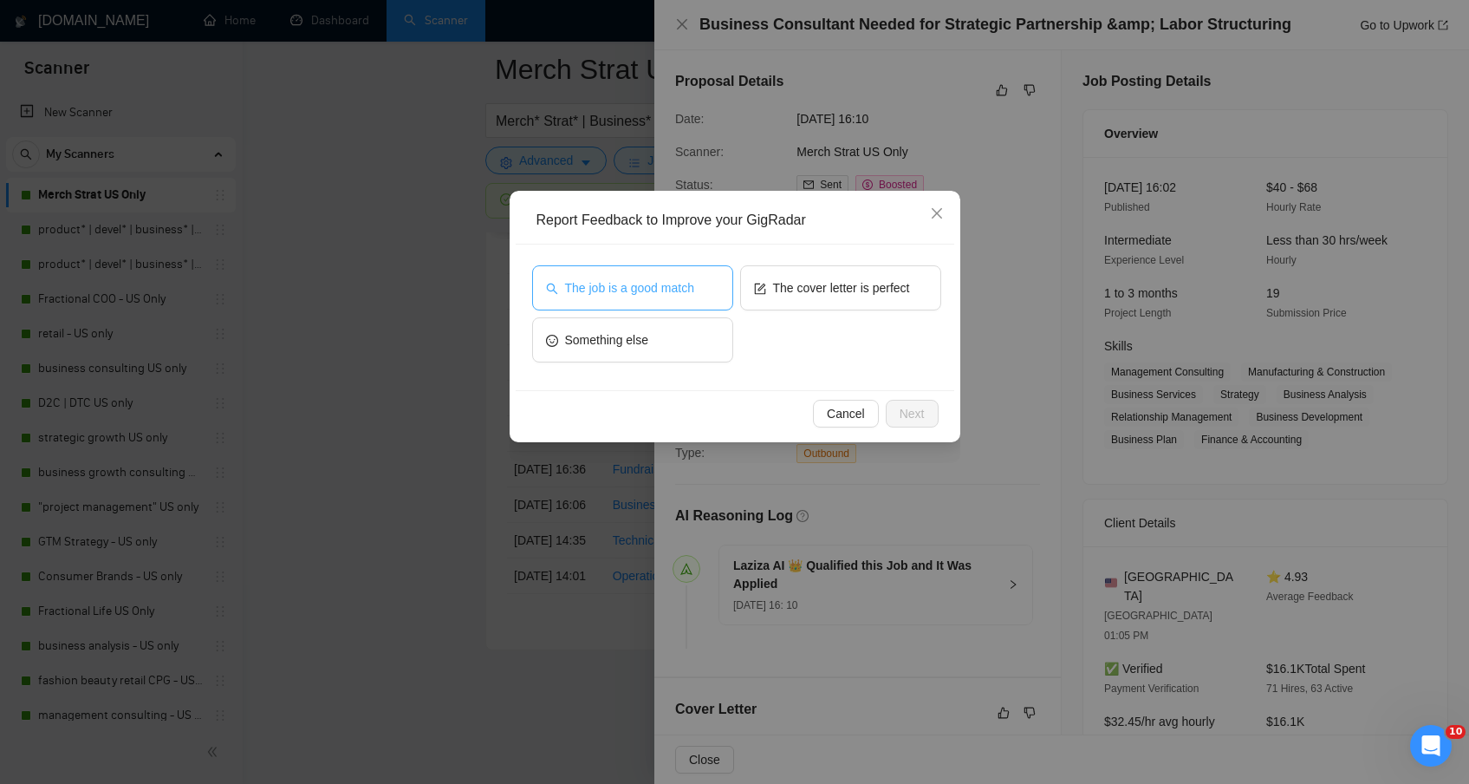
click at [700, 292] on button "The job is a good match" at bounding box center [632, 287] width 201 height 45
click at [900, 419] on span "Next" at bounding box center [912, 413] width 25 height 19
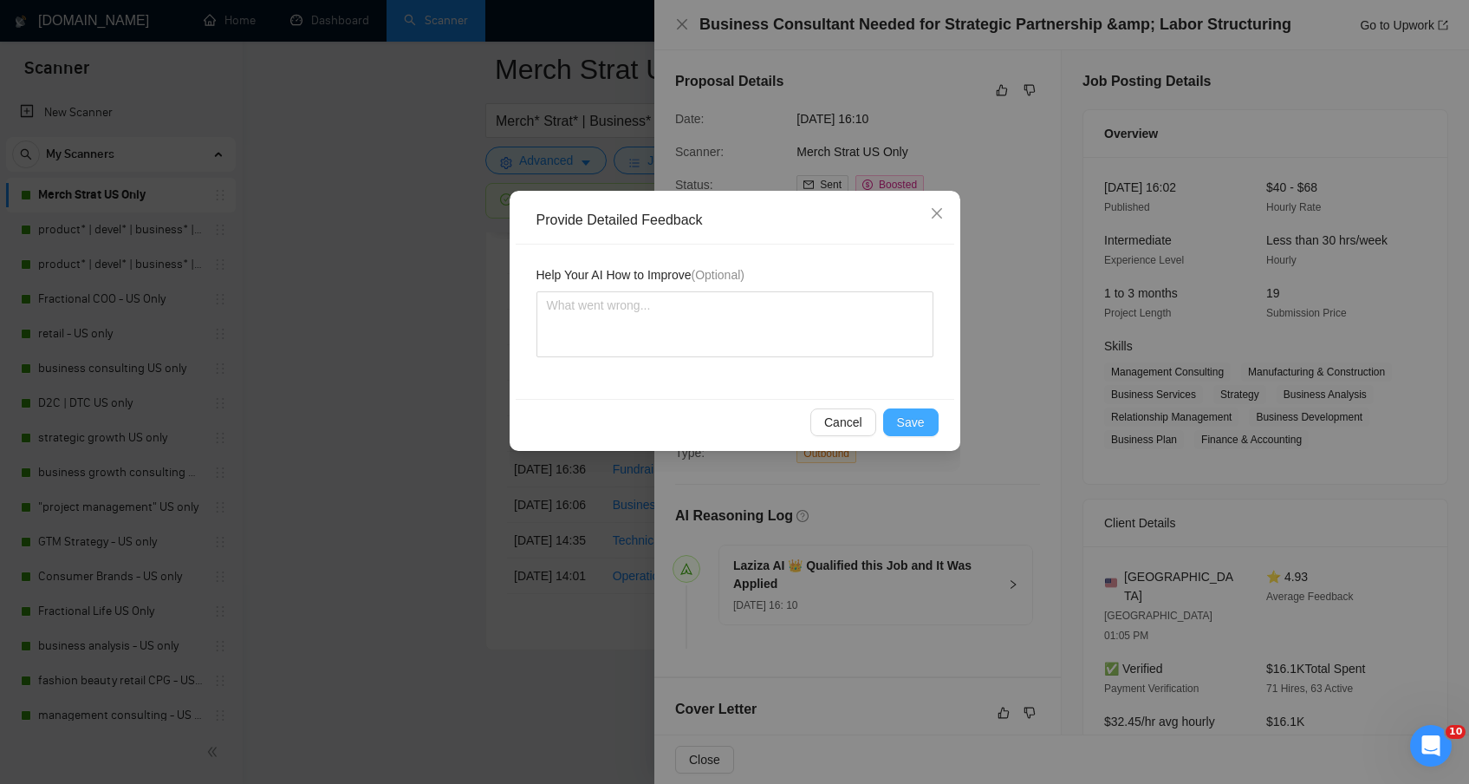
click at [915, 427] on span "Save" at bounding box center [911, 422] width 28 height 19
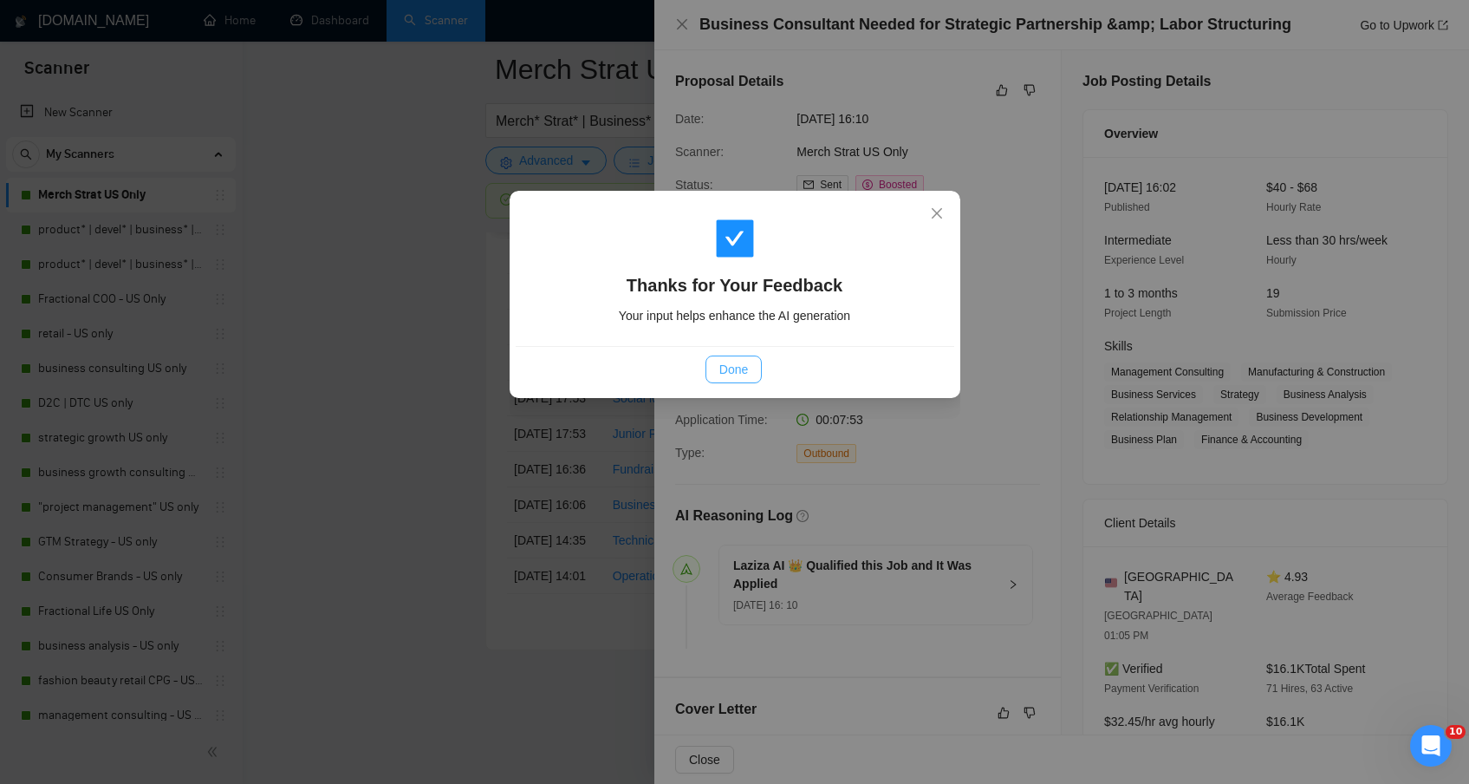
click at [707, 373] on button "Done" at bounding box center [734, 369] width 56 height 28
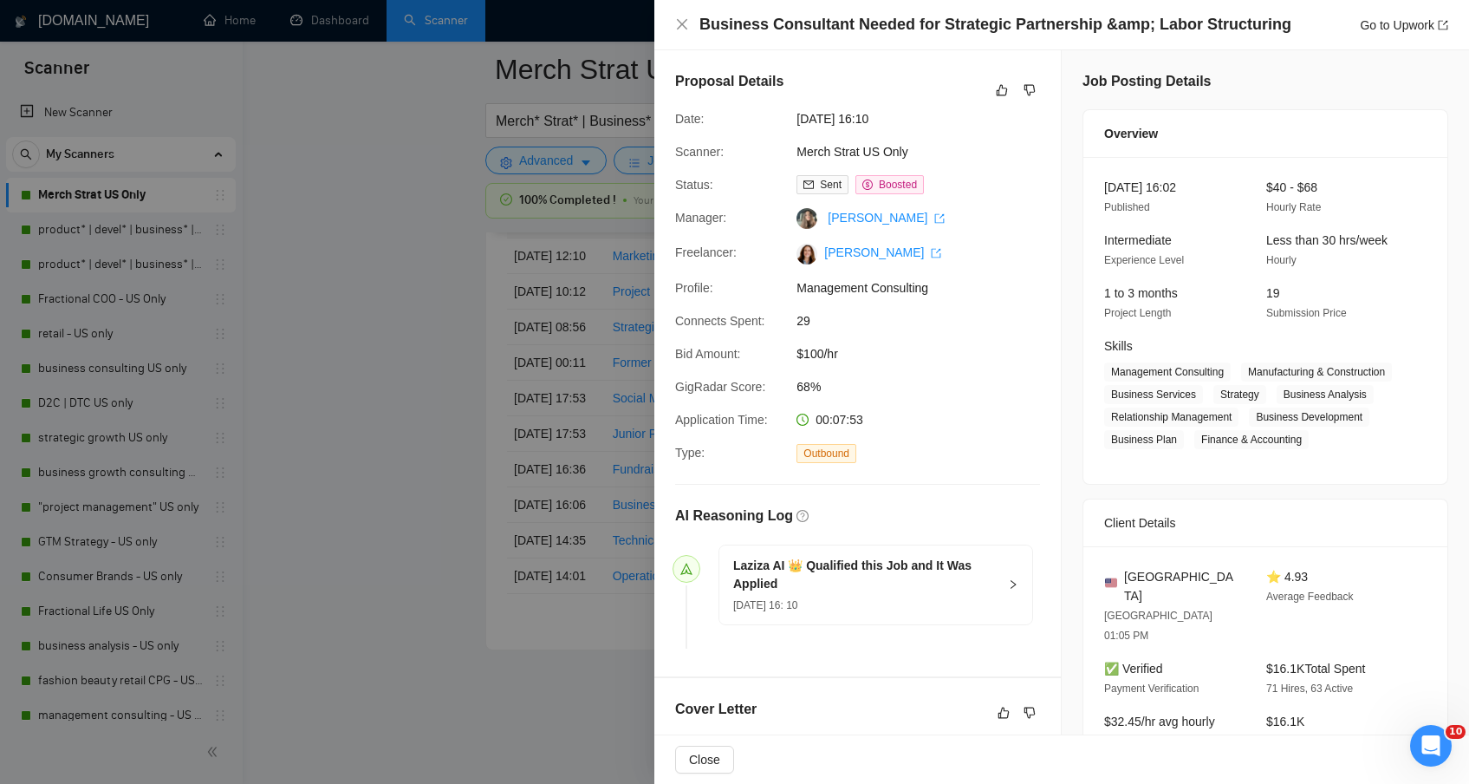
click at [443, 462] on div at bounding box center [734, 392] width 1469 height 784
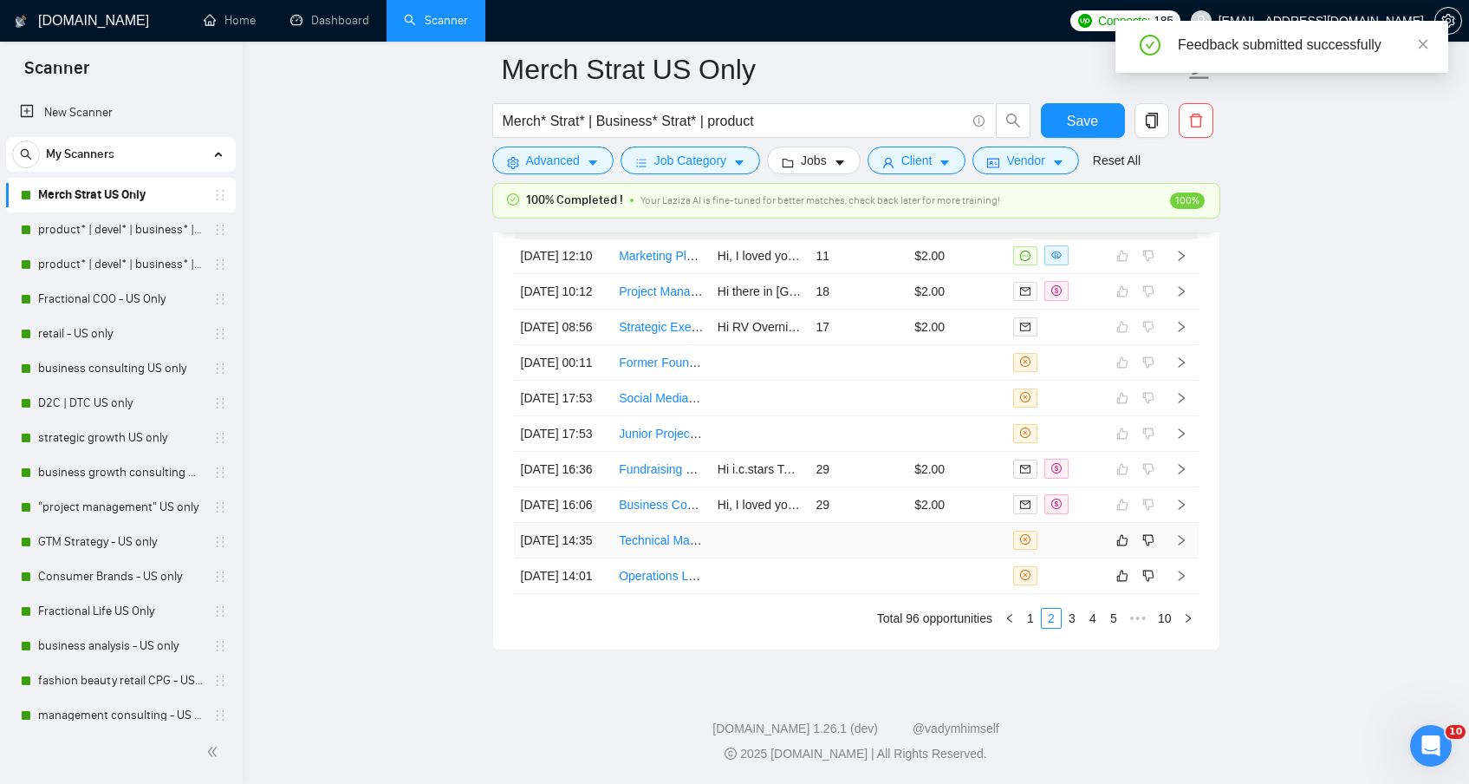
click at [1106, 556] on td at bounding box center [1134, 541] width 59 height 36
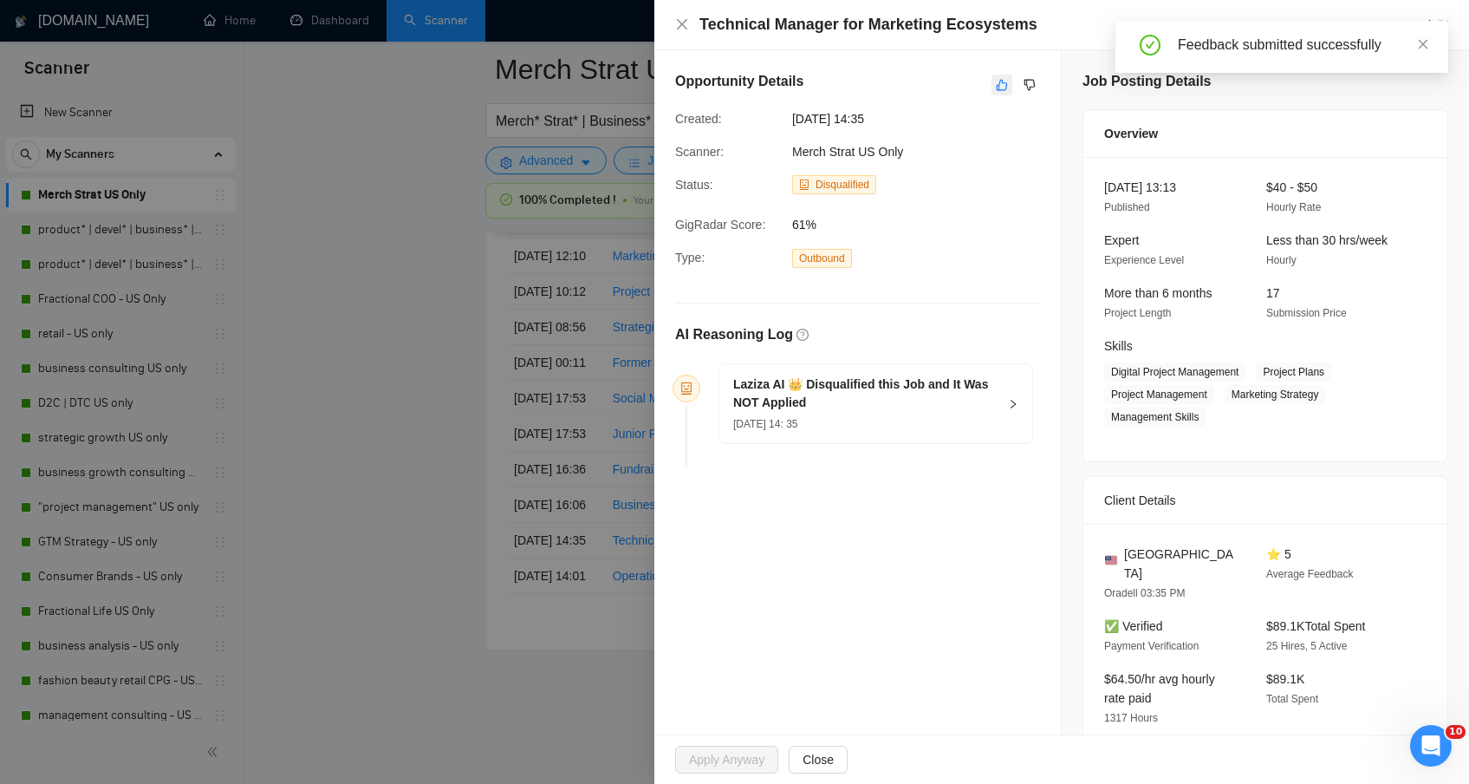
click at [996, 86] on icon "like" at bounding box center [1002, 85] width 12 height 14
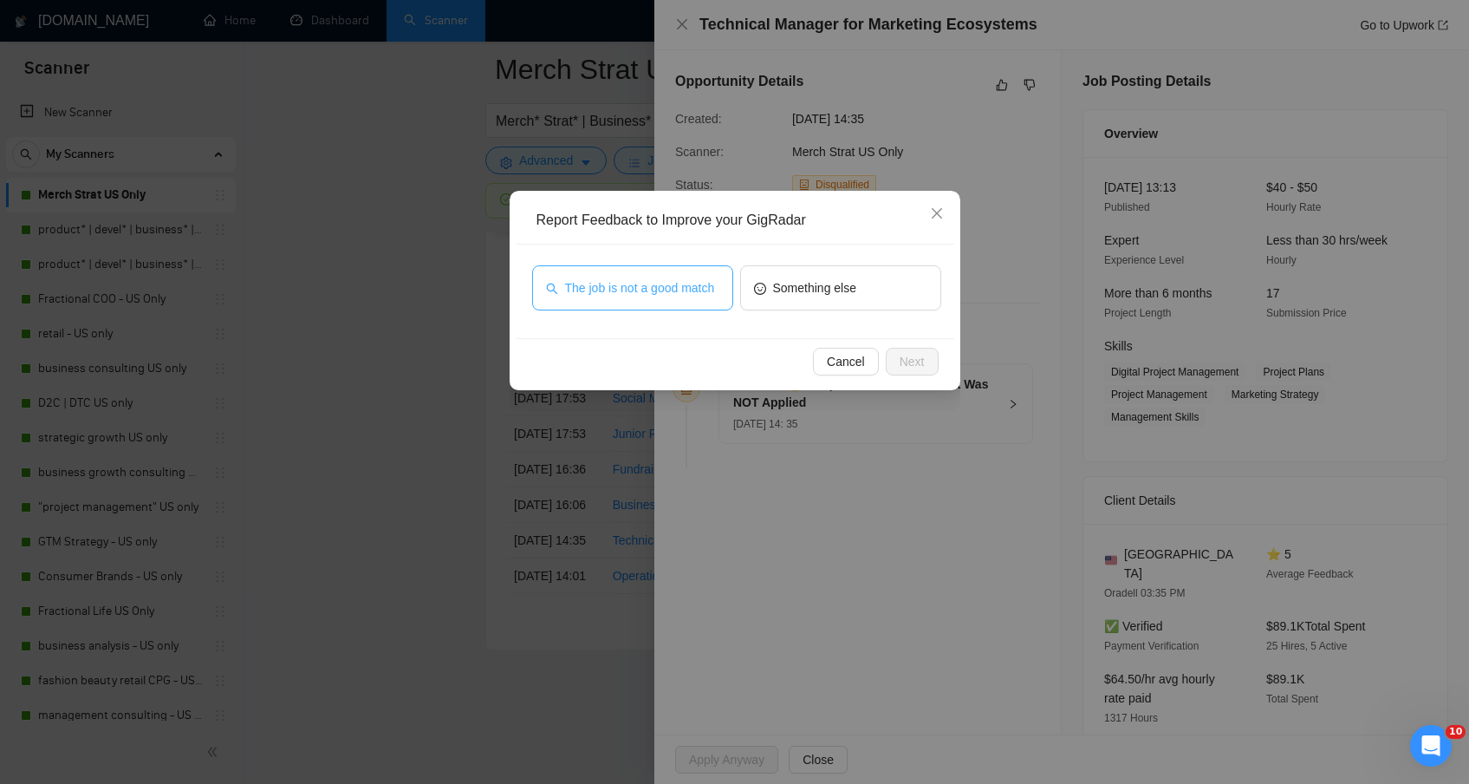
click at [706, 279] on span "The job is not a good match" at bounding box center [640, 287] width 150 height 19
click at [893, 361] on button "Next" at bounding box center [912, 362] width 53 height 28
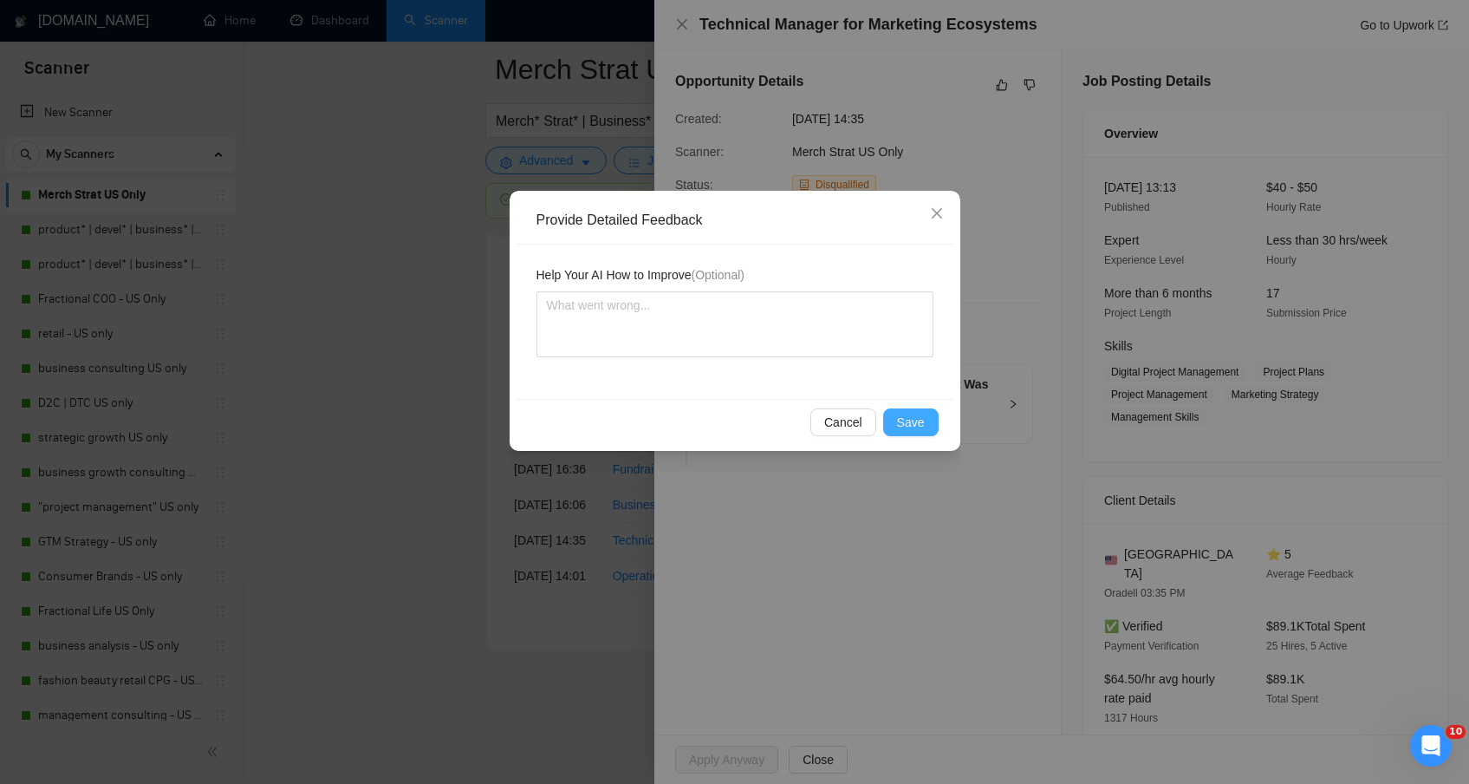
click at [908, 428] on span "Save" at bounding box center [911, 422] width 28 height 19
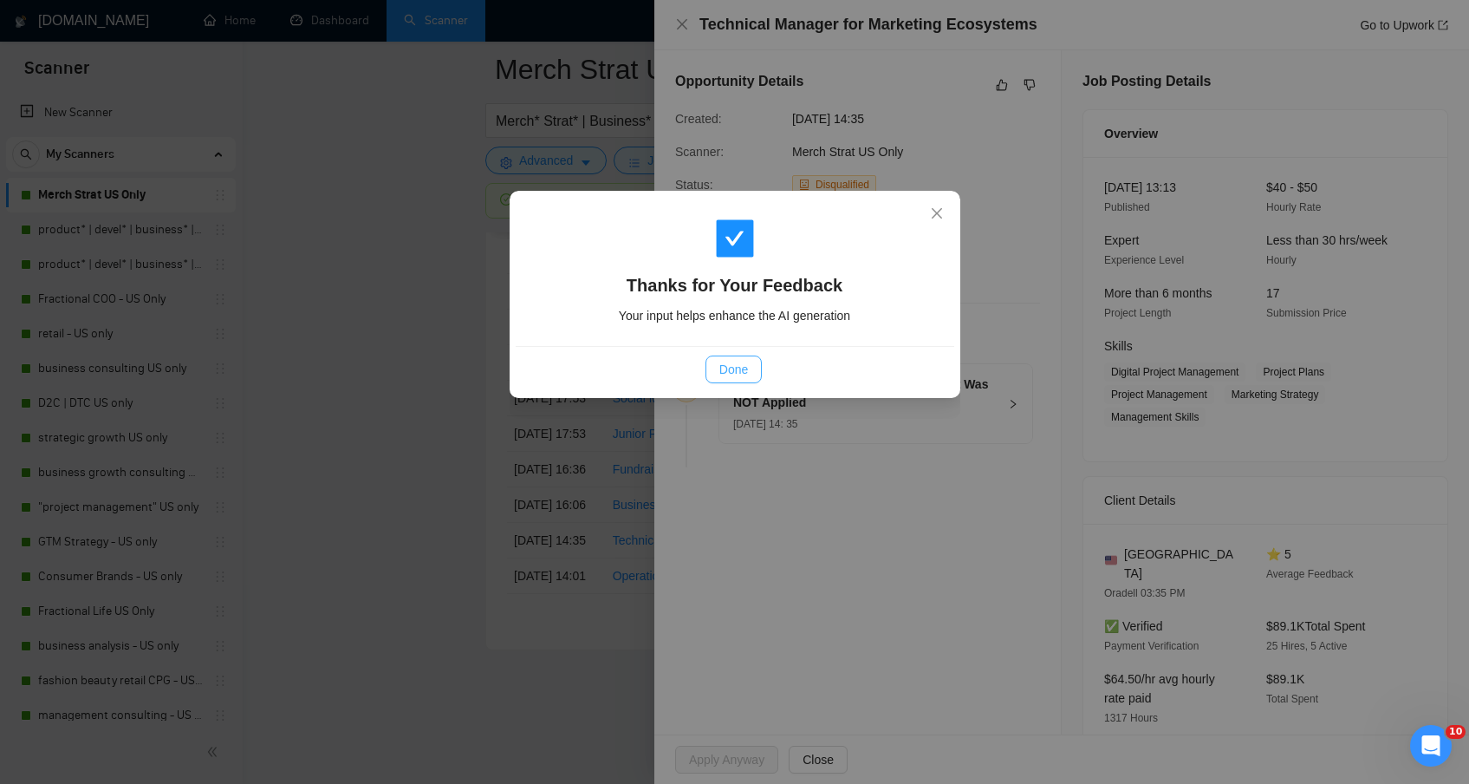
click at [718, 375] on button "Done" at bounding box center [734, 369] width 56 height 28
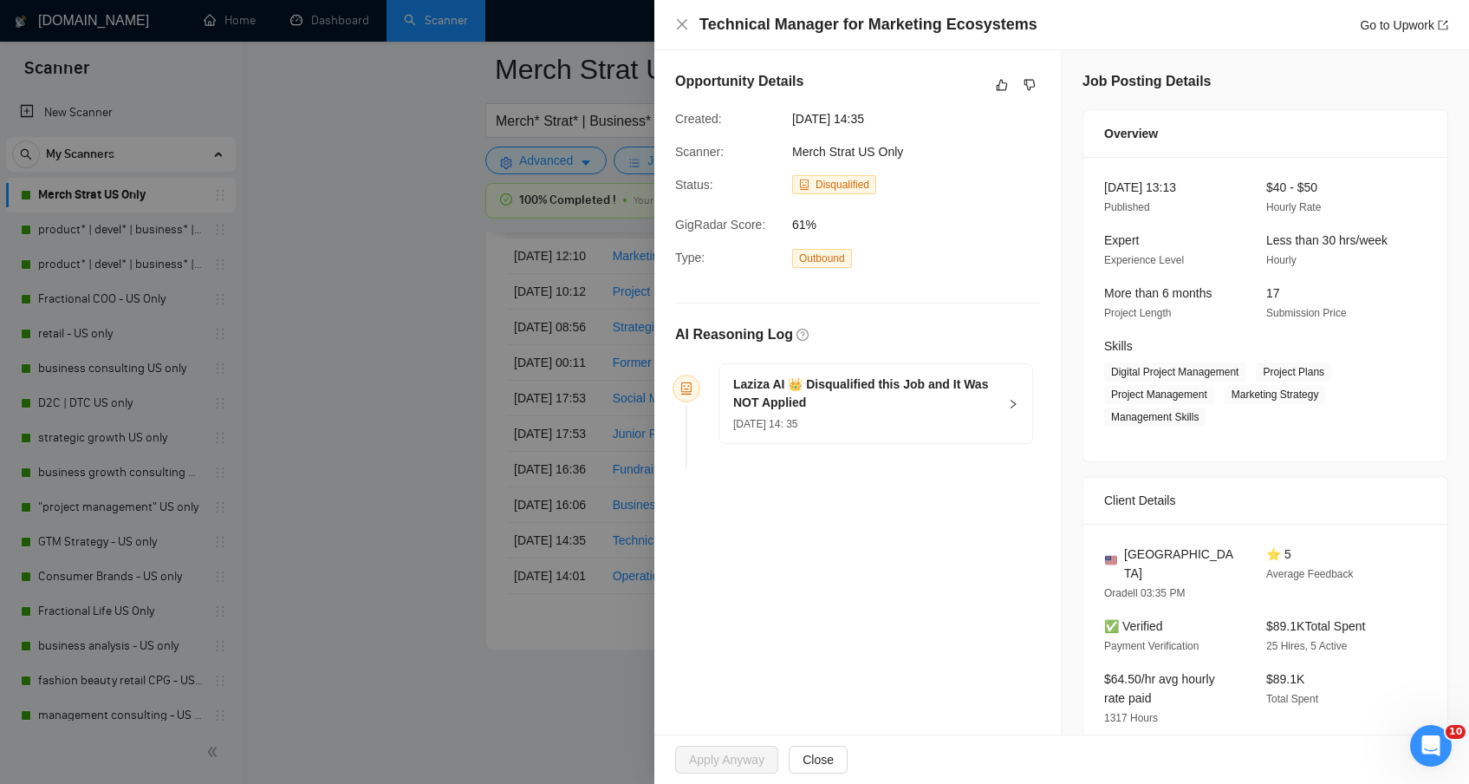
click at [400, 370] on div at bounding box center [734, 392] width 1469 height 784
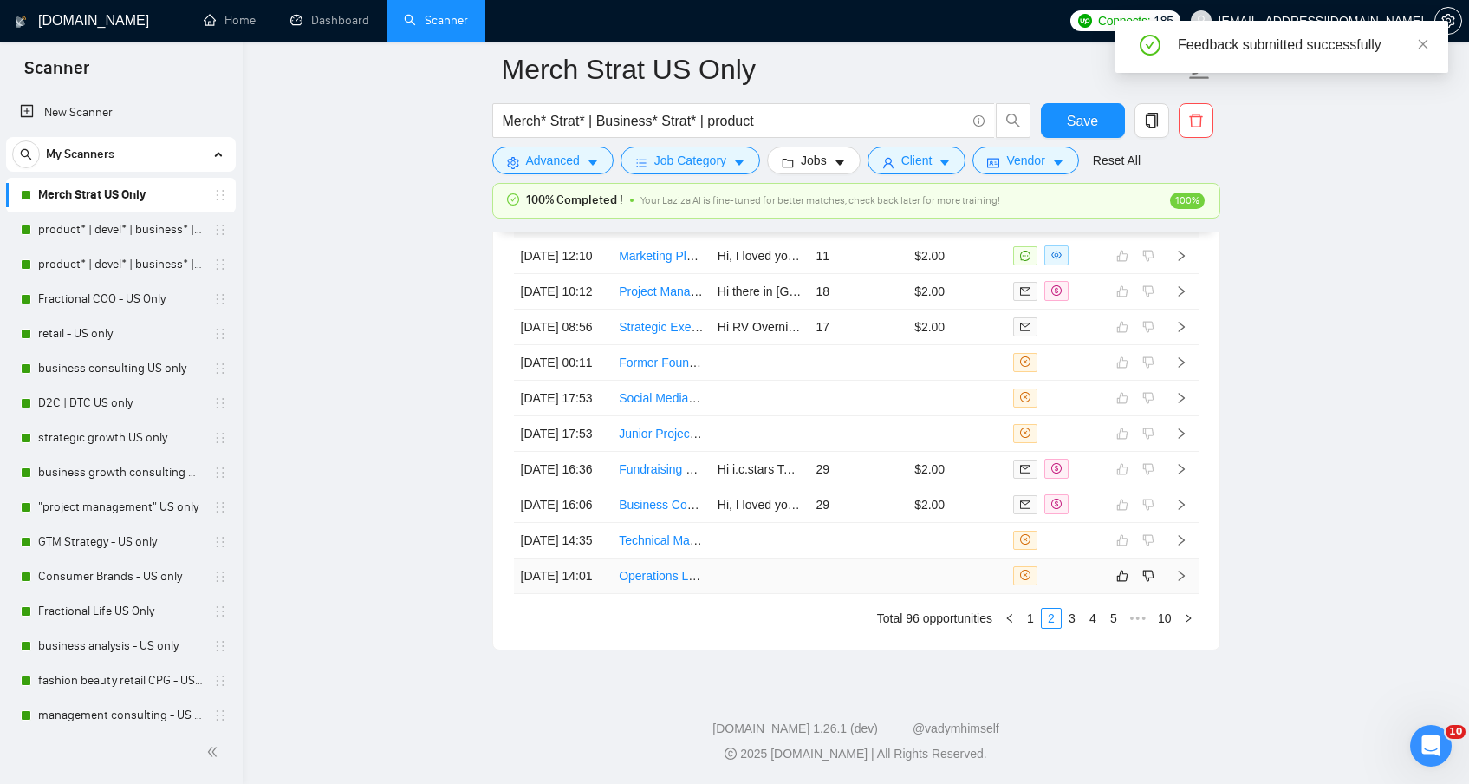
click at [1084, 585] on div at bounding box center [1055, 575] width 85 height 19
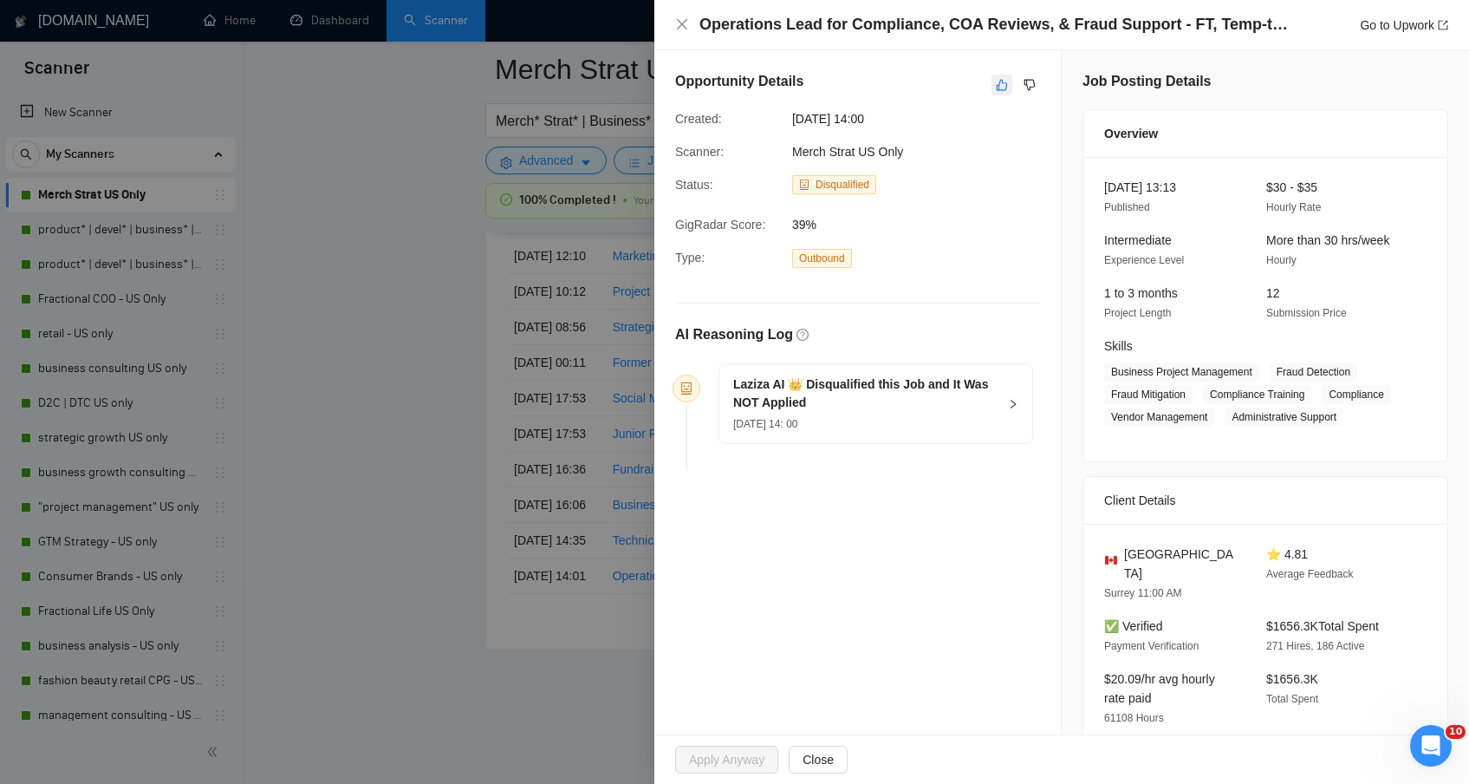
click at [992, 91] on button "button" at bounding box center [1002, 85] width 21 height 21
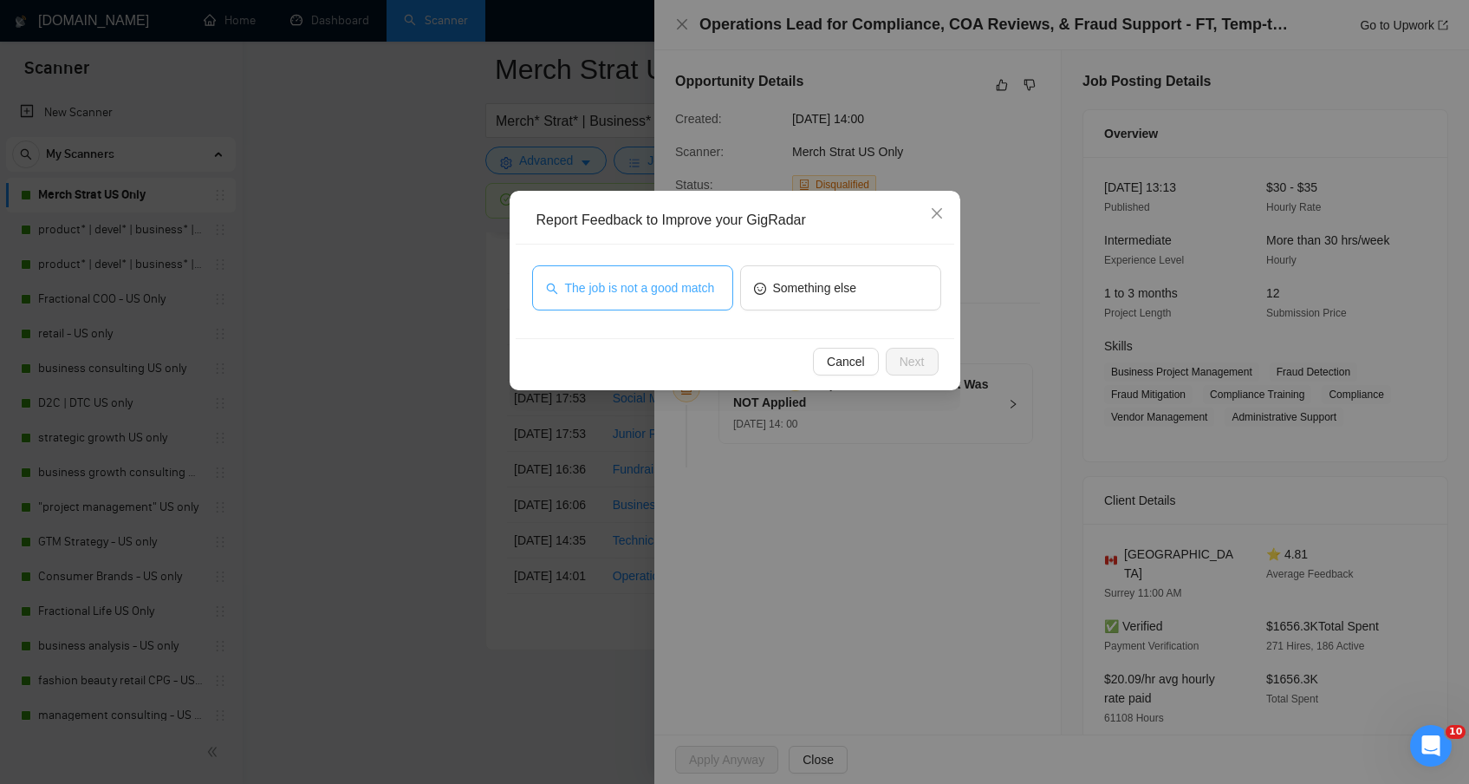
click at [688, 297] on span "The job is not a good match" at bounding box center [640, 287] width 150 height 19
click at [909, 363] on span "Next" at bounding box center [912, 361] width 25 height 19
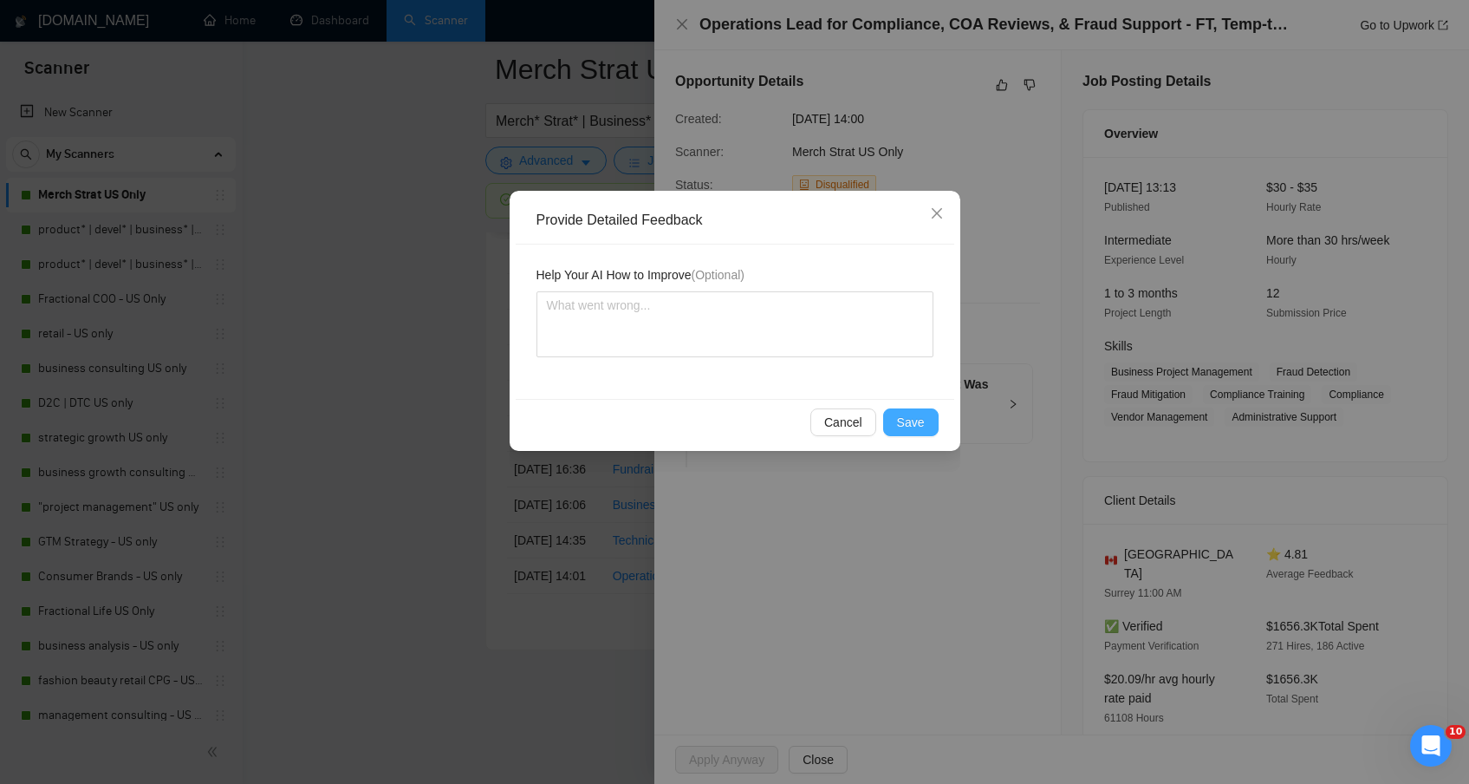
click at [912, 429] on span "Save" at bounding box center [911, 422] width 28 height 19
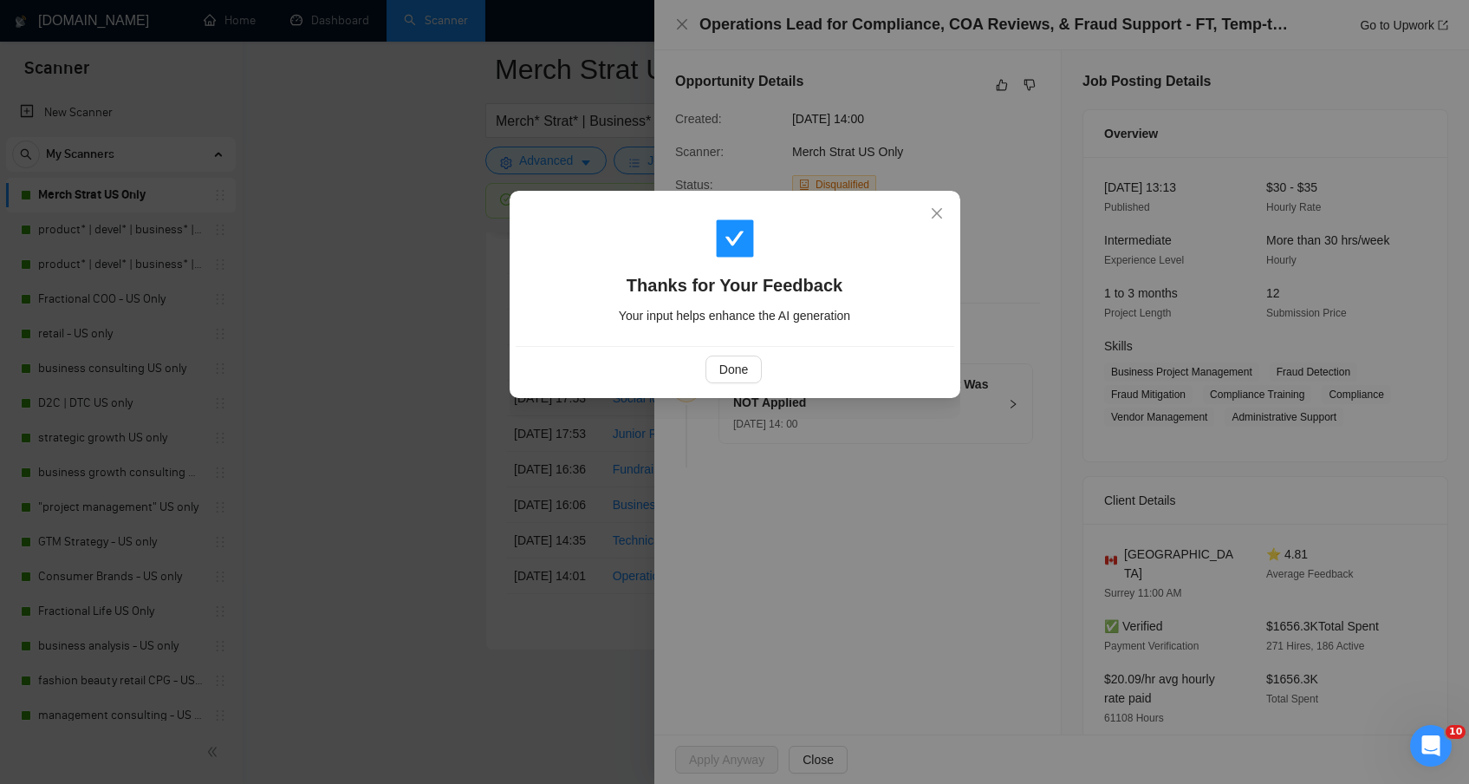
click at [361, 453] on div "Thanks for Your Feedback Your input helps enhance the AI generation Done" at bounding box center [734, 392] width 1469 height 784
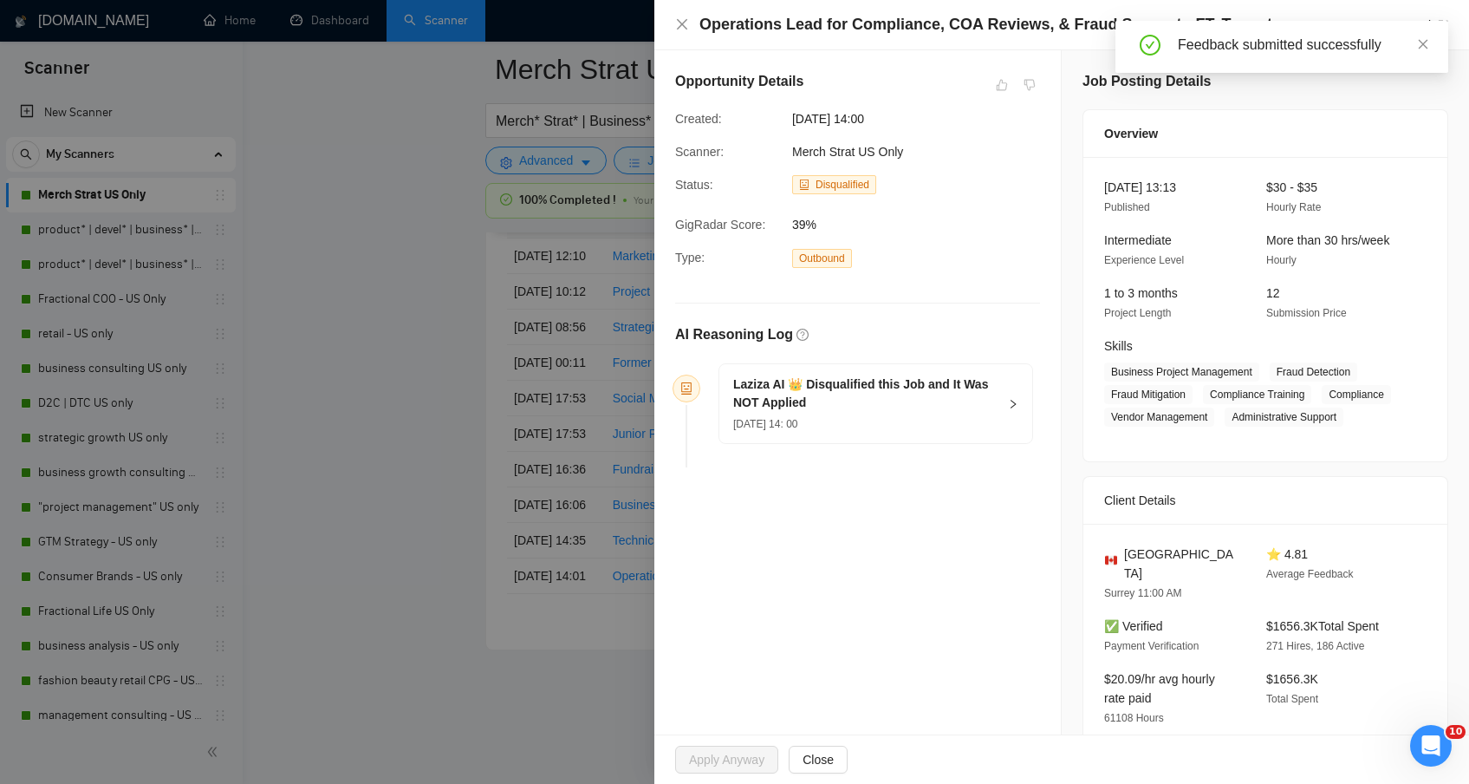
click at [499, 593] on div at bounding box center [734, 392] width 1469 height 784
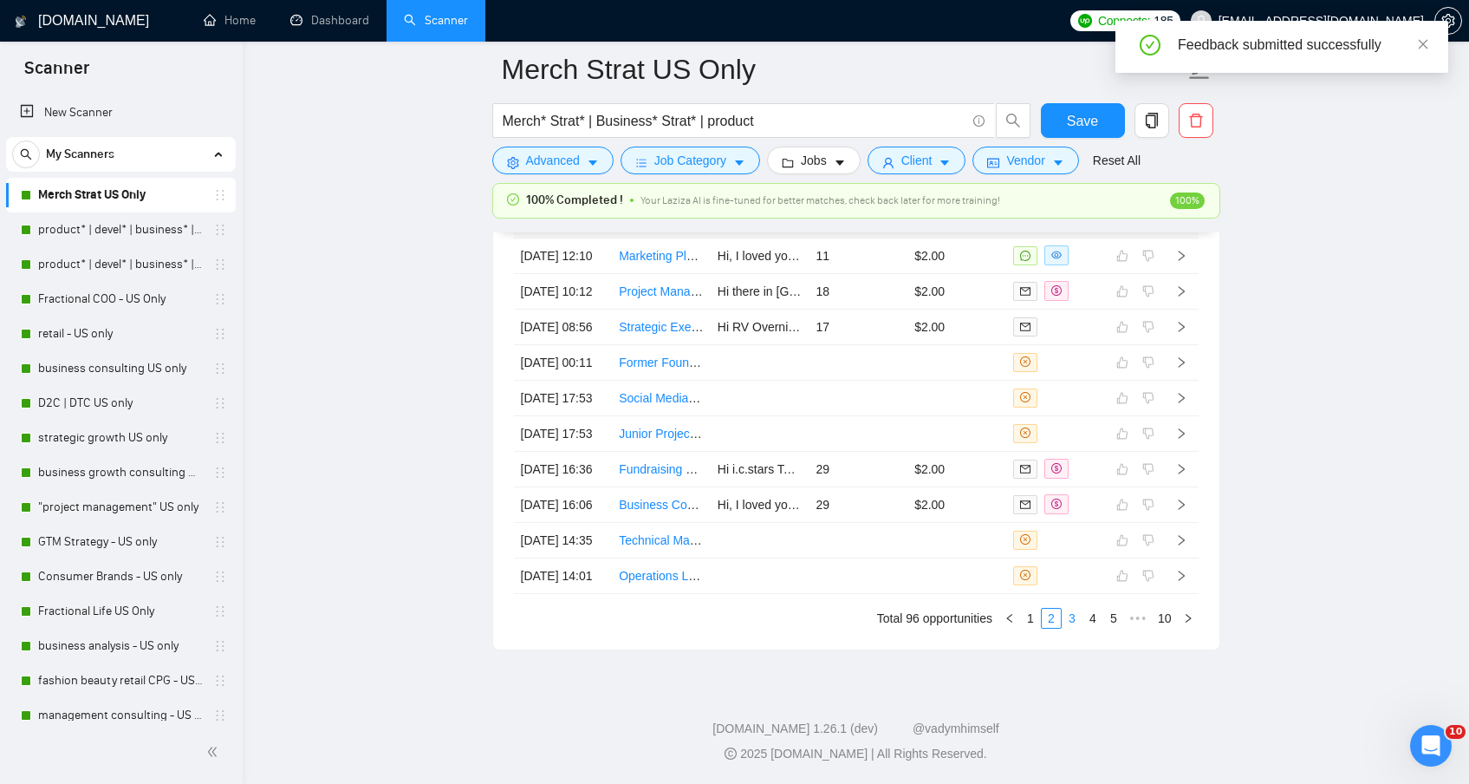
click at [1067, 628] on link "3" at bounding box center [1072, 618] width 19 height 19
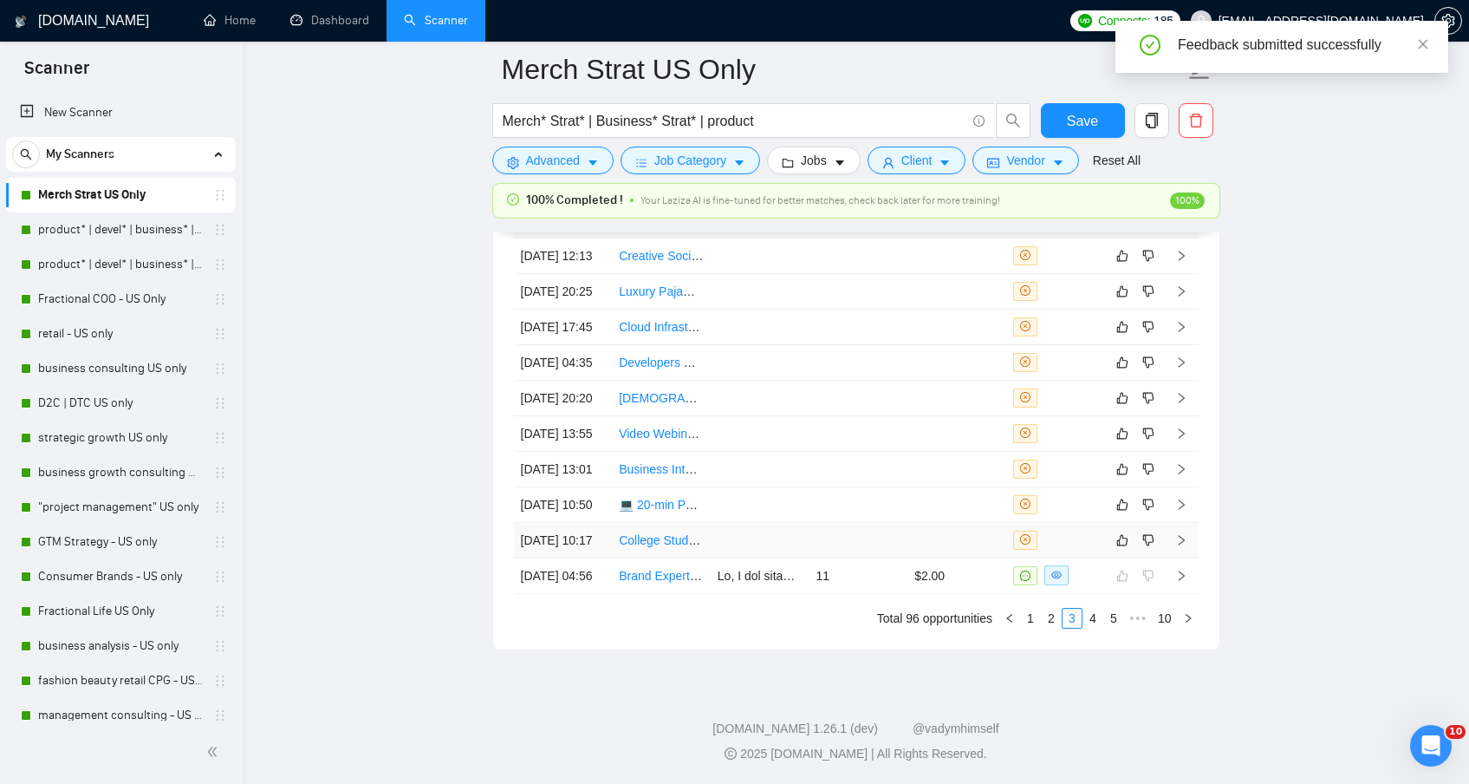
click at [1051, 558] on td at bounding box center [1055, 541] width 99 height 36
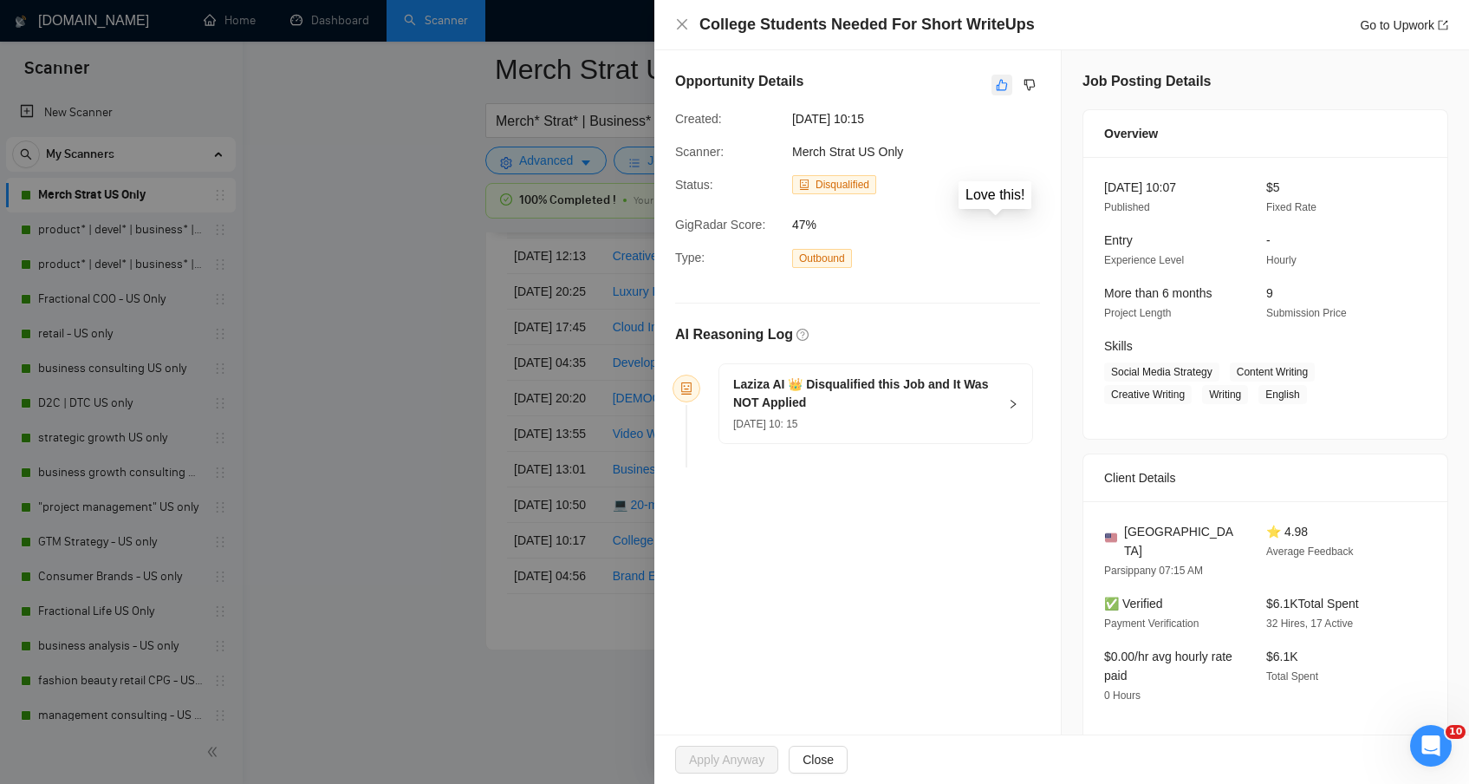
click at [993, 76] on button "button" at bounding box center [1002, 85] width 21 height 21
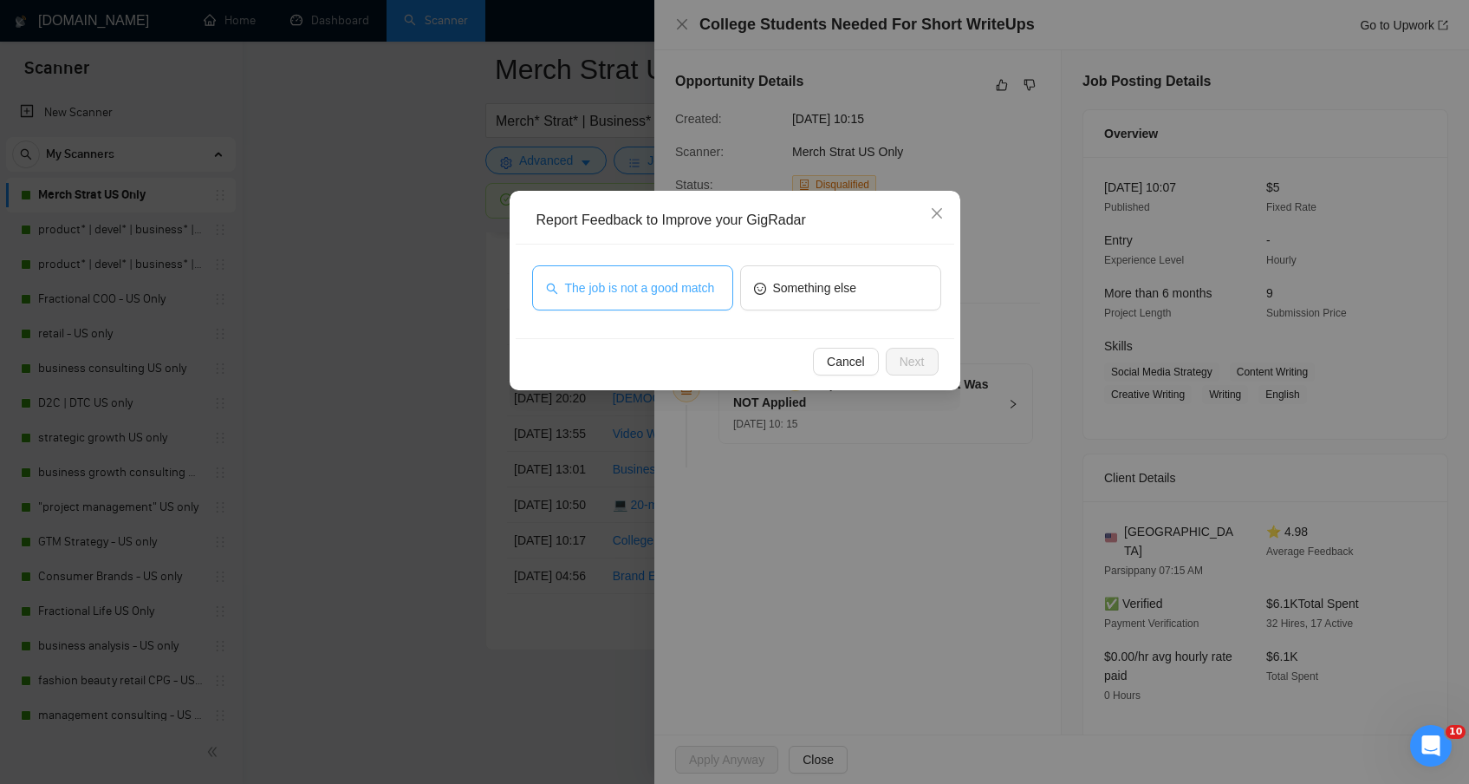
click at [668, 297] on span "The job is not a good match" at bounding box center [640, 287] width 150 height 19
click at [909, 370] on span "Next" at bounding box center [912, 361] width 25 height 19
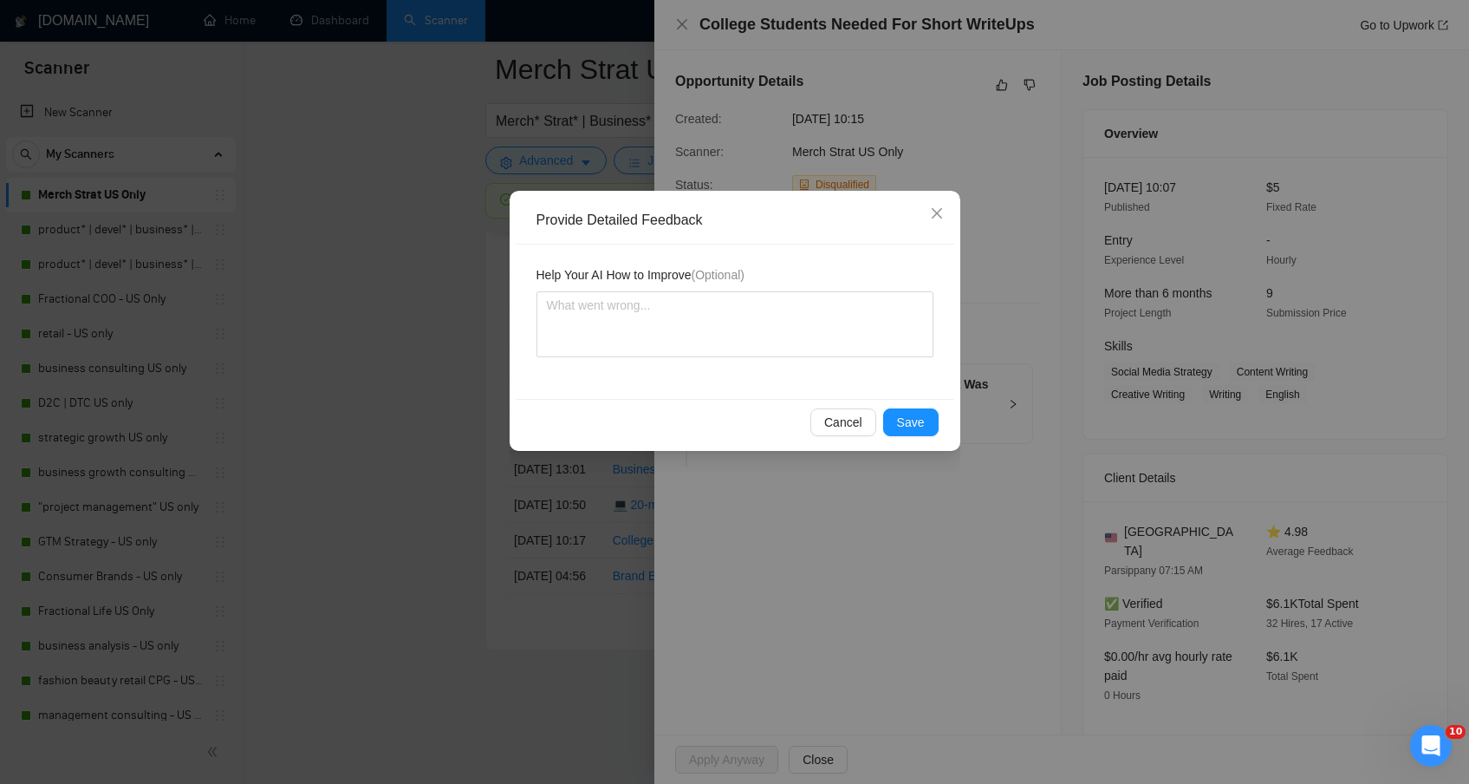
click at [909, 370] on div "Help Your AI How to Improve (Optional)" at bounding box center [735, 321] width 439 height 154
click at [908, 429] on span "Save" at bounding box center [911, 422] width 28 height 19
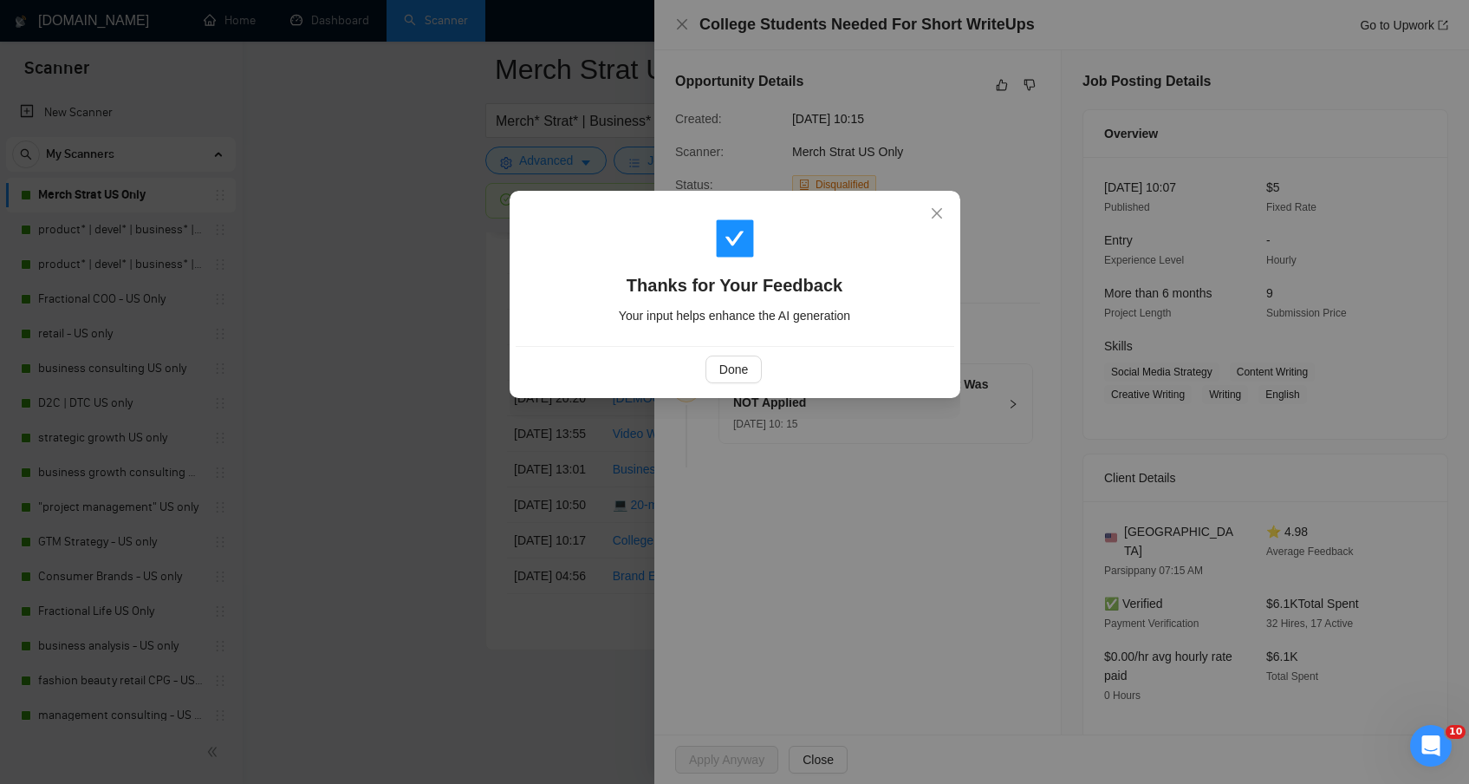
click at [448, 405] on div "Thanks for Your Feedback Your input helps enhance the AI generation Done" at bounding box center [734, 392] width 1469 height 784
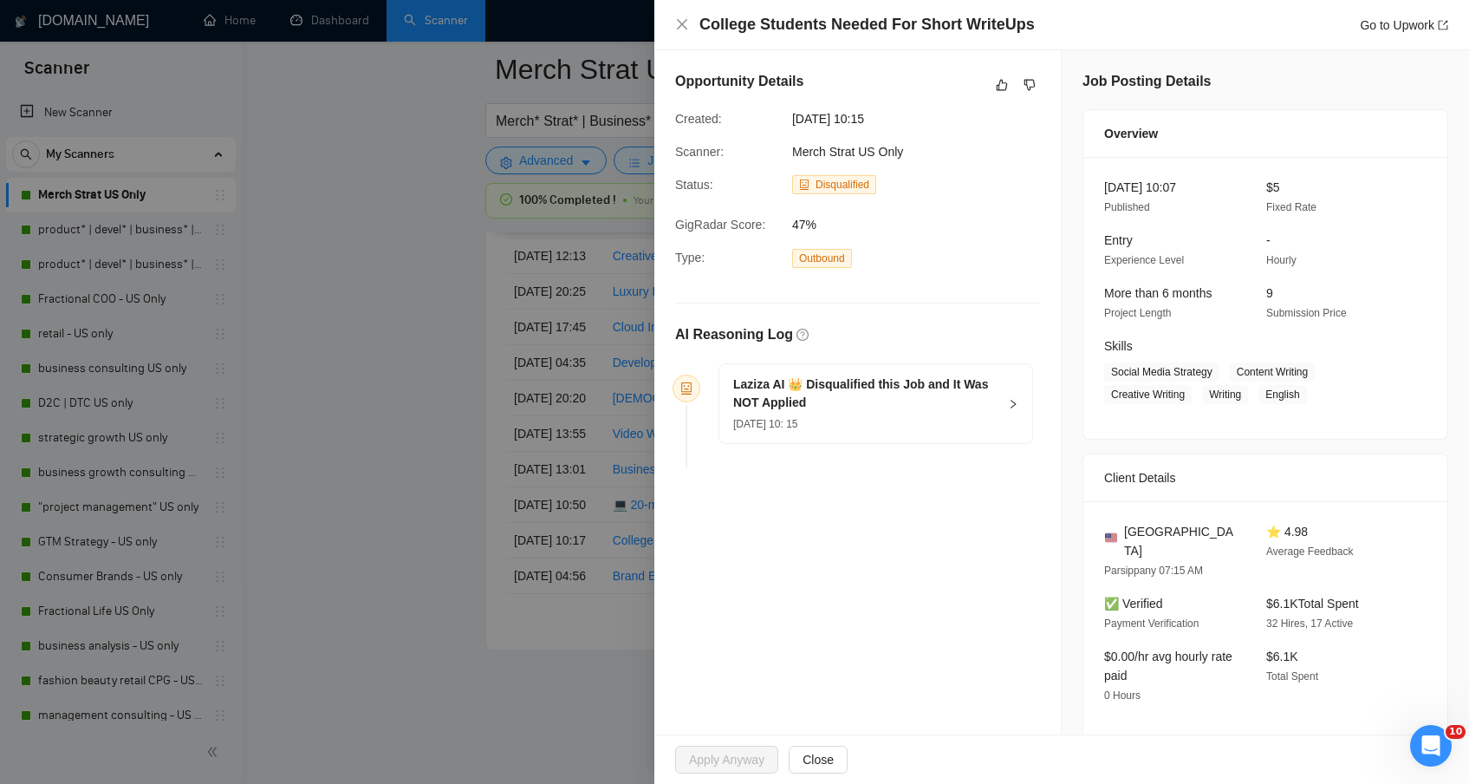
click at [467, 414] on div at bounding box center [734, 392] width 1469 height 784
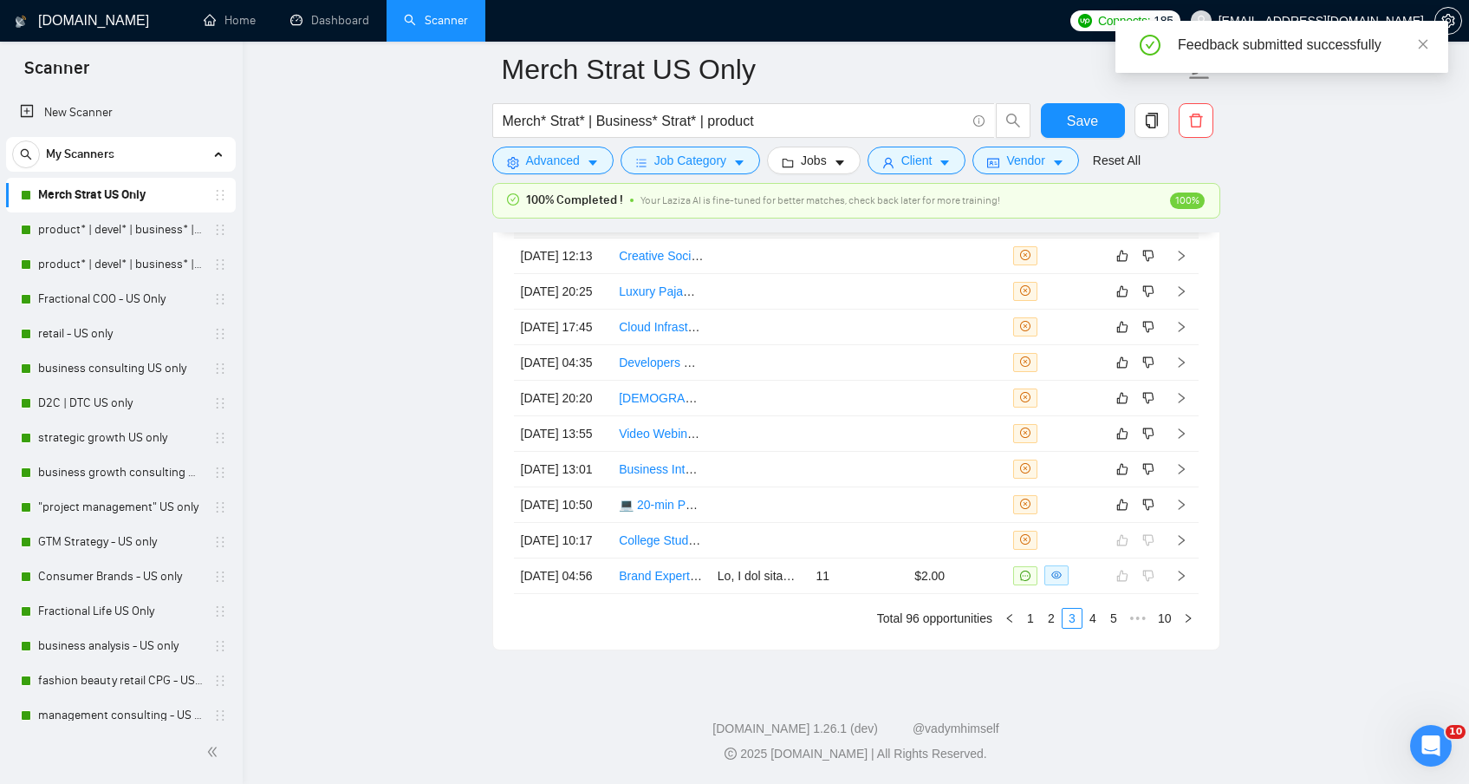
scroll to position [4698, 0]
click at [1078, 515] on div at bounding box center [1055, 505] width 85 height 19
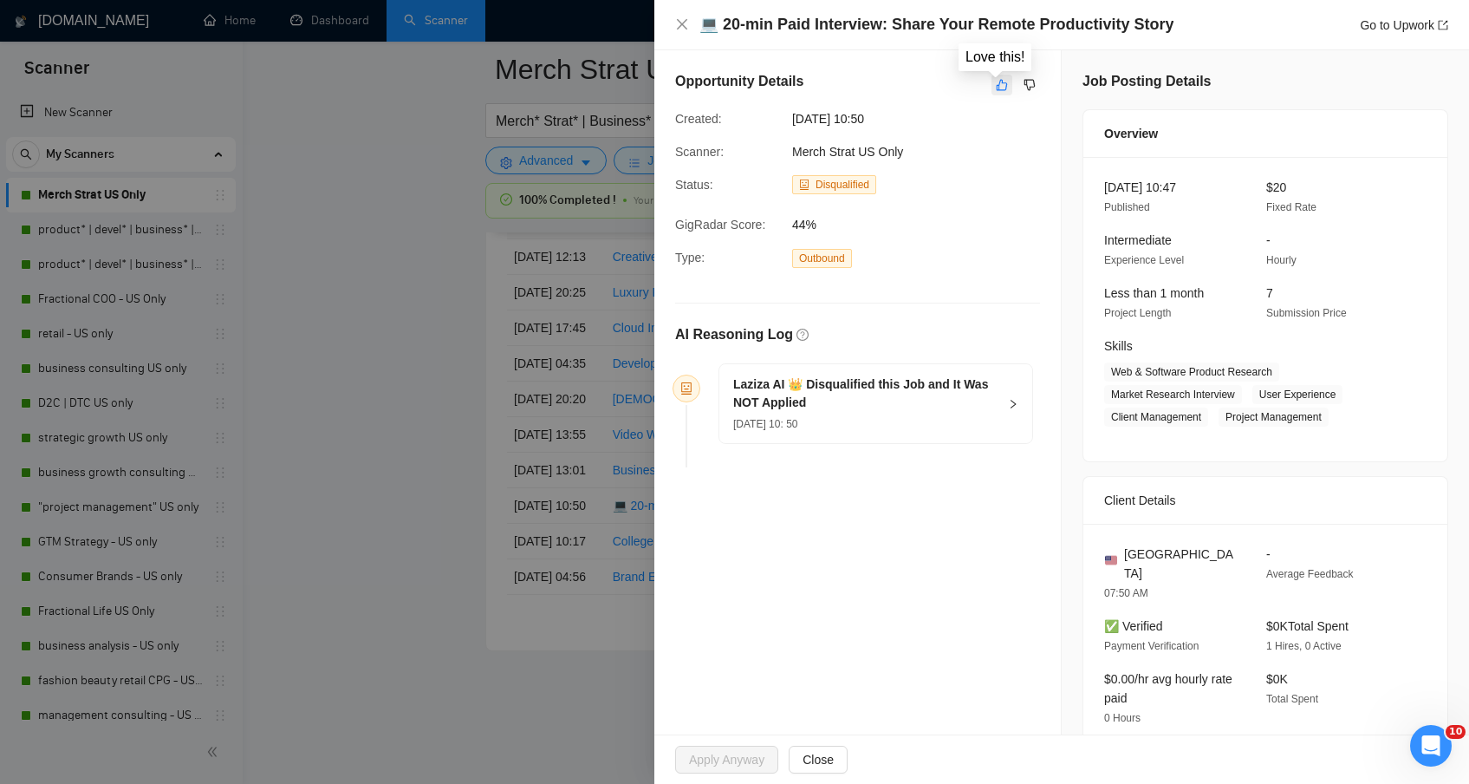
click at [997, 84] on icon "like" at bounding box center [1002, 85] width 12 height 14
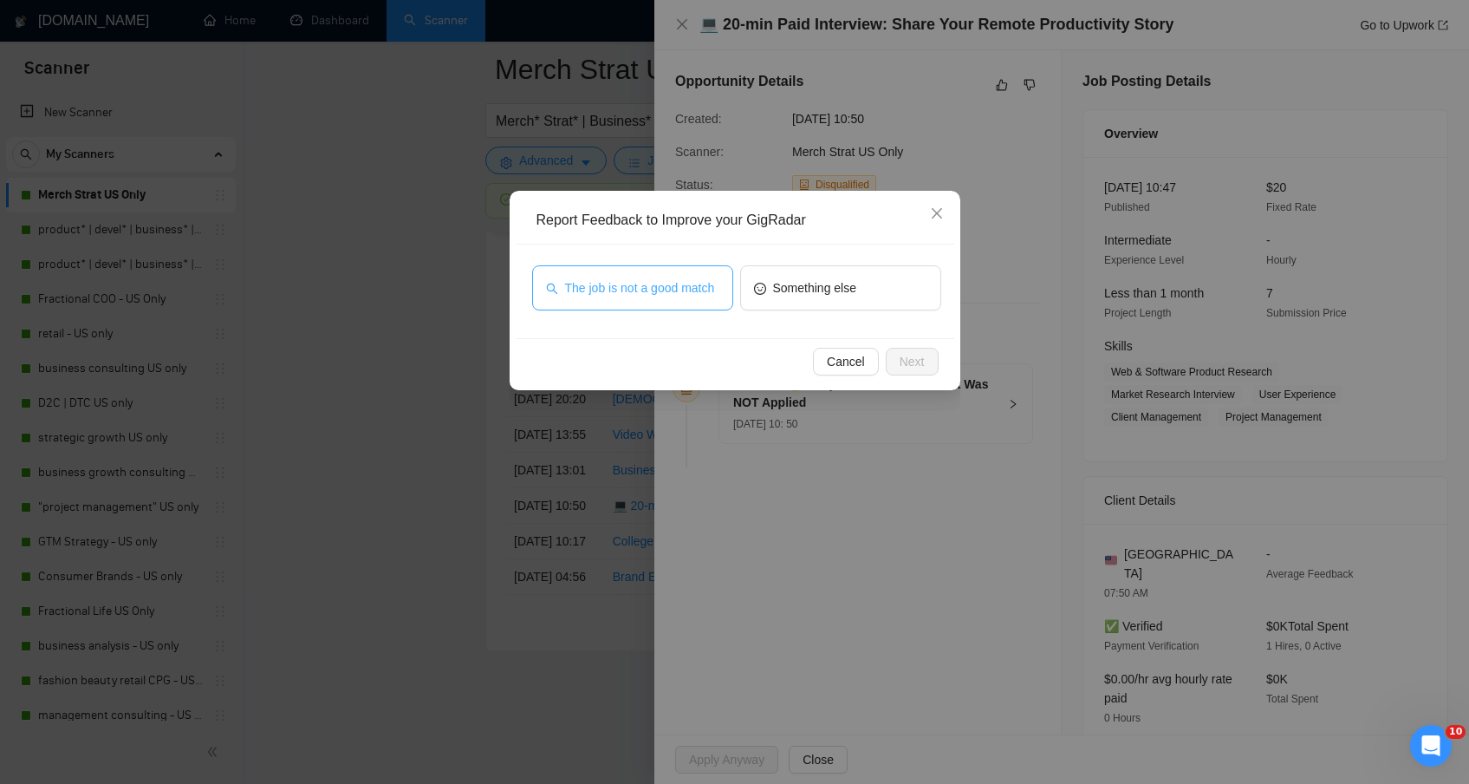
click at [653, 278] on span "The job is not a good match" at bounding box center [640, 287] width 150 height 19
click at [911, 356] on span "Next" at bounding box center [912, 361] width 25 height 19
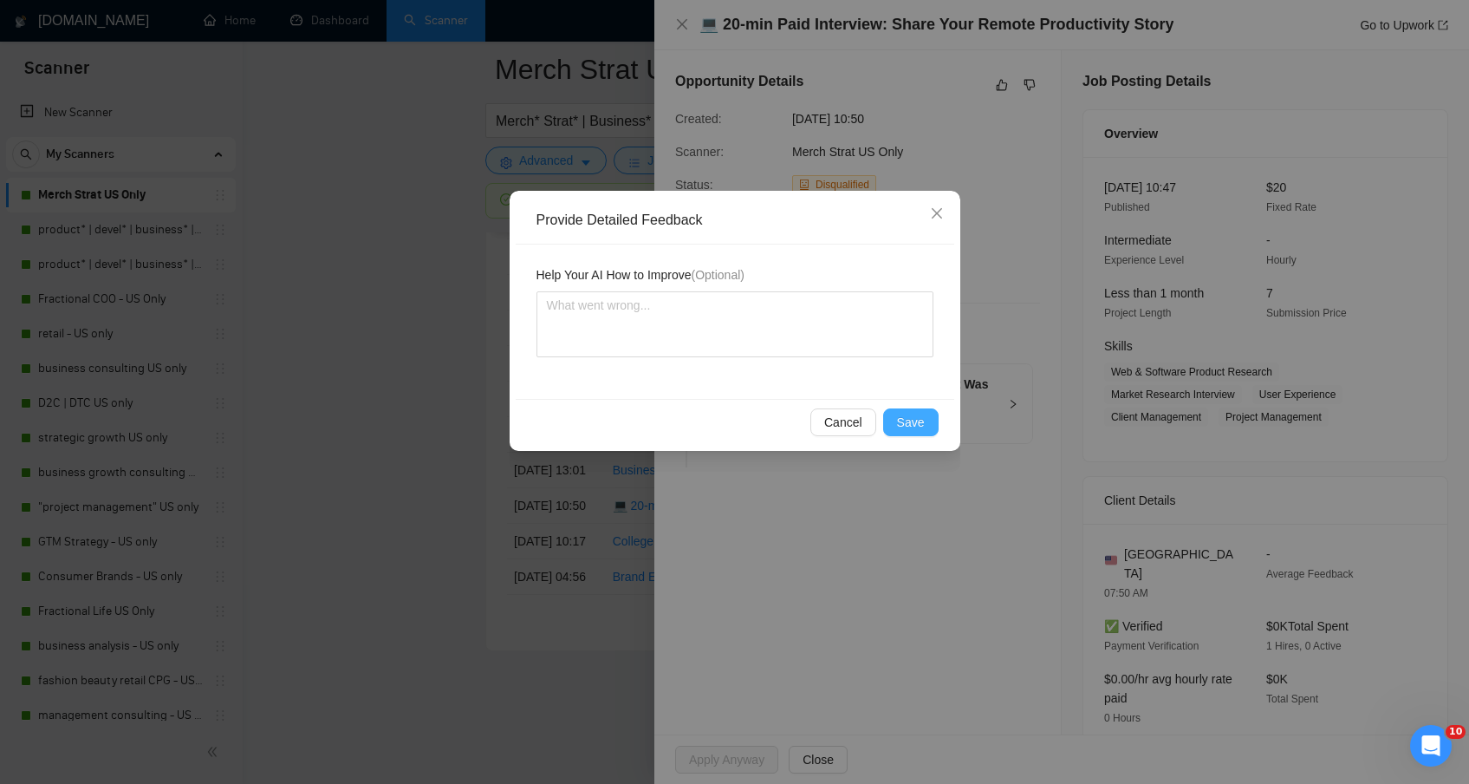
click at [902, 434] on button "Save" at bounding box center [910, 422] width 55 height 28
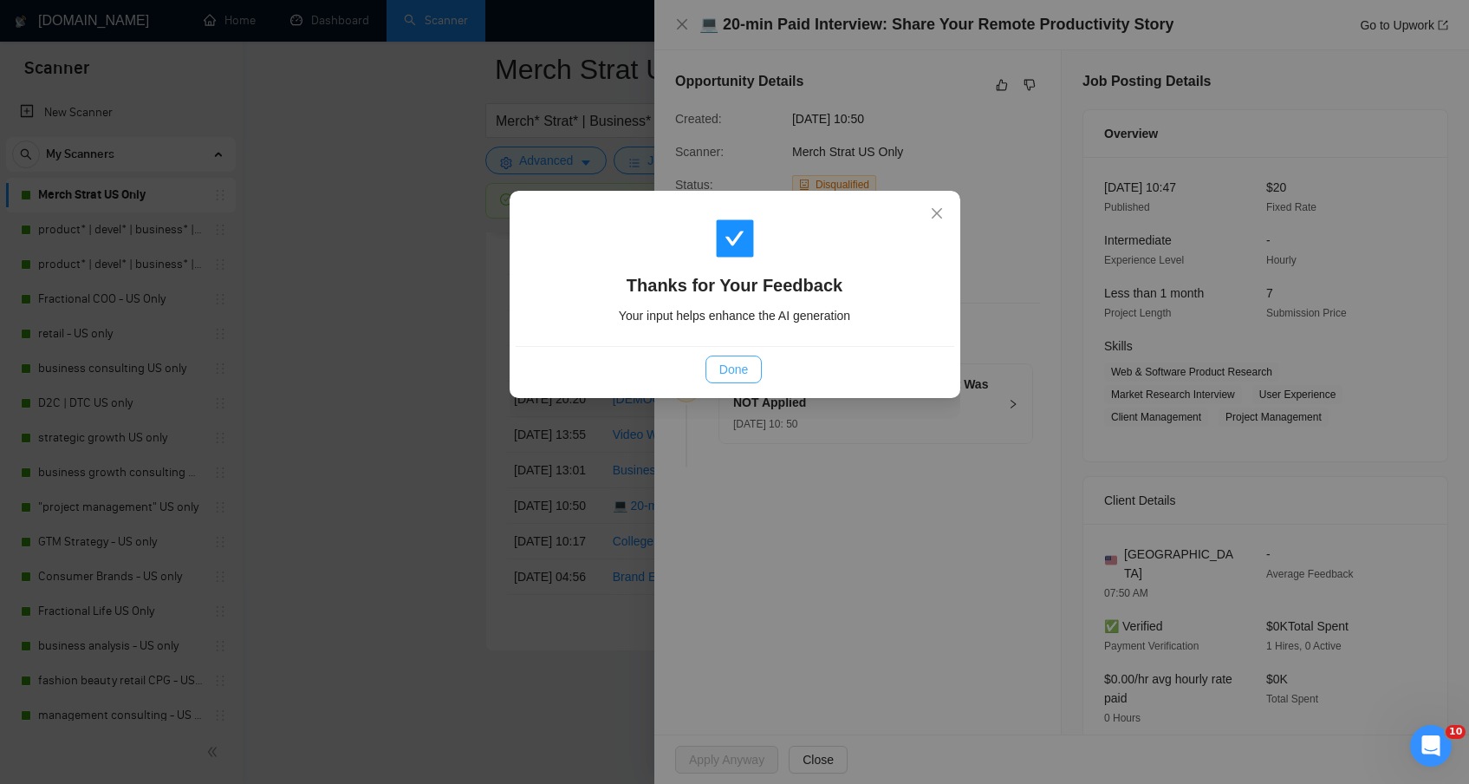
click at [730, 357] on button "Done" at bounding box center [734, 369] width 56 height 28
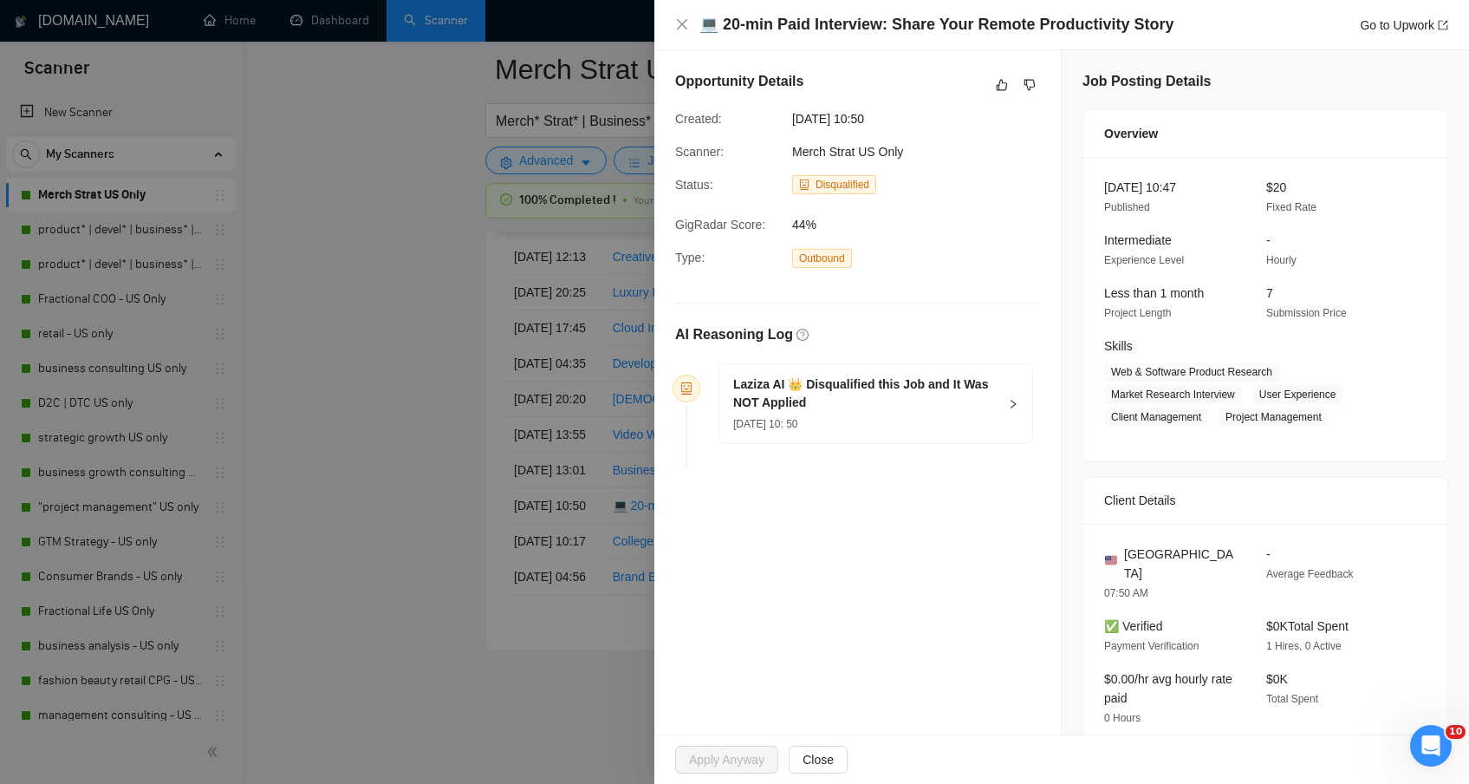
click at [472, 432] on div at bounding box center [734, 392] width 1469 height 784
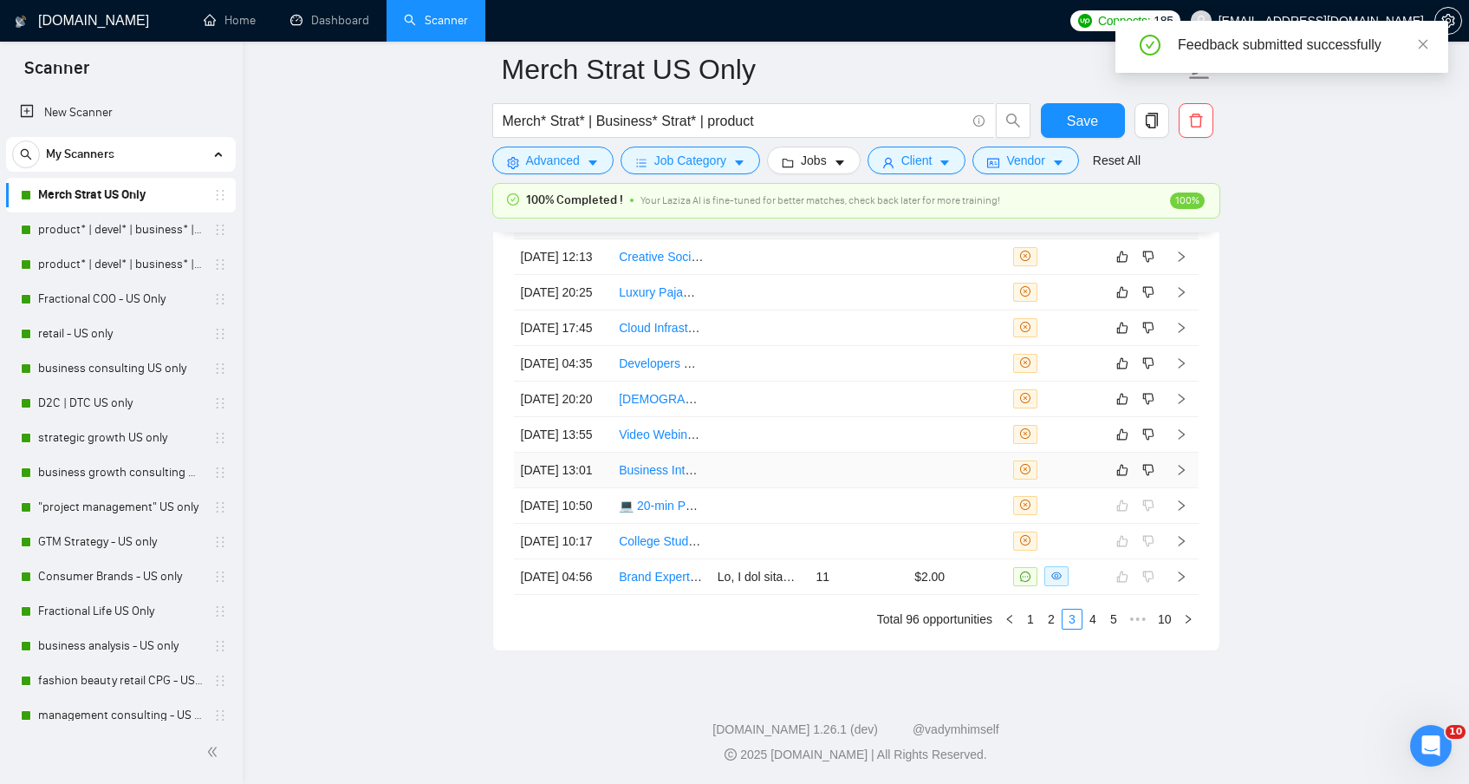
click at [1088, 479] on div at bounding box center [1055, 469] width 85 height 19
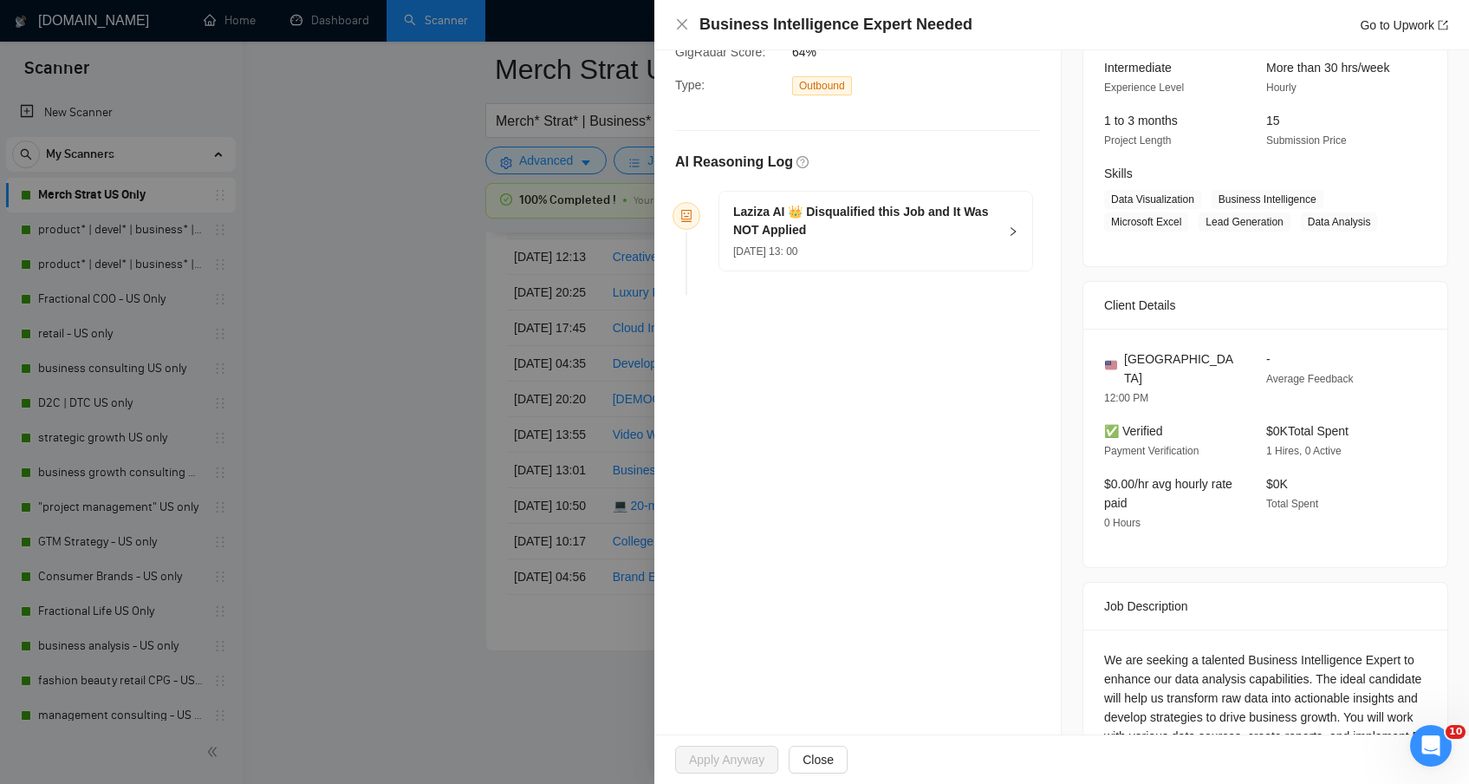
scroll to position [307, 0]
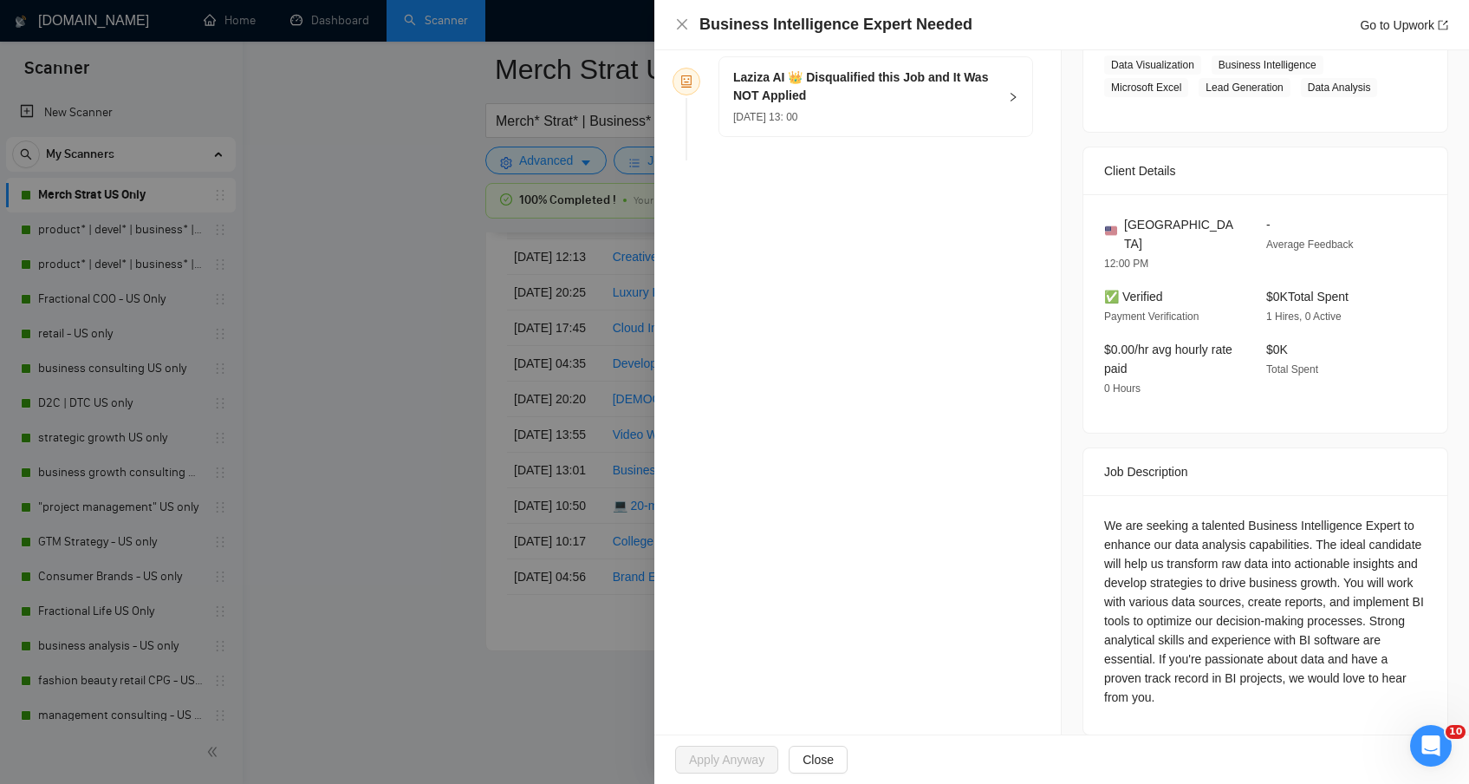
click at [1467, 25] on div "Business Intelligence Expert Needed Go to Upwork" at bounding box center [1061, 25] width 815 height 50
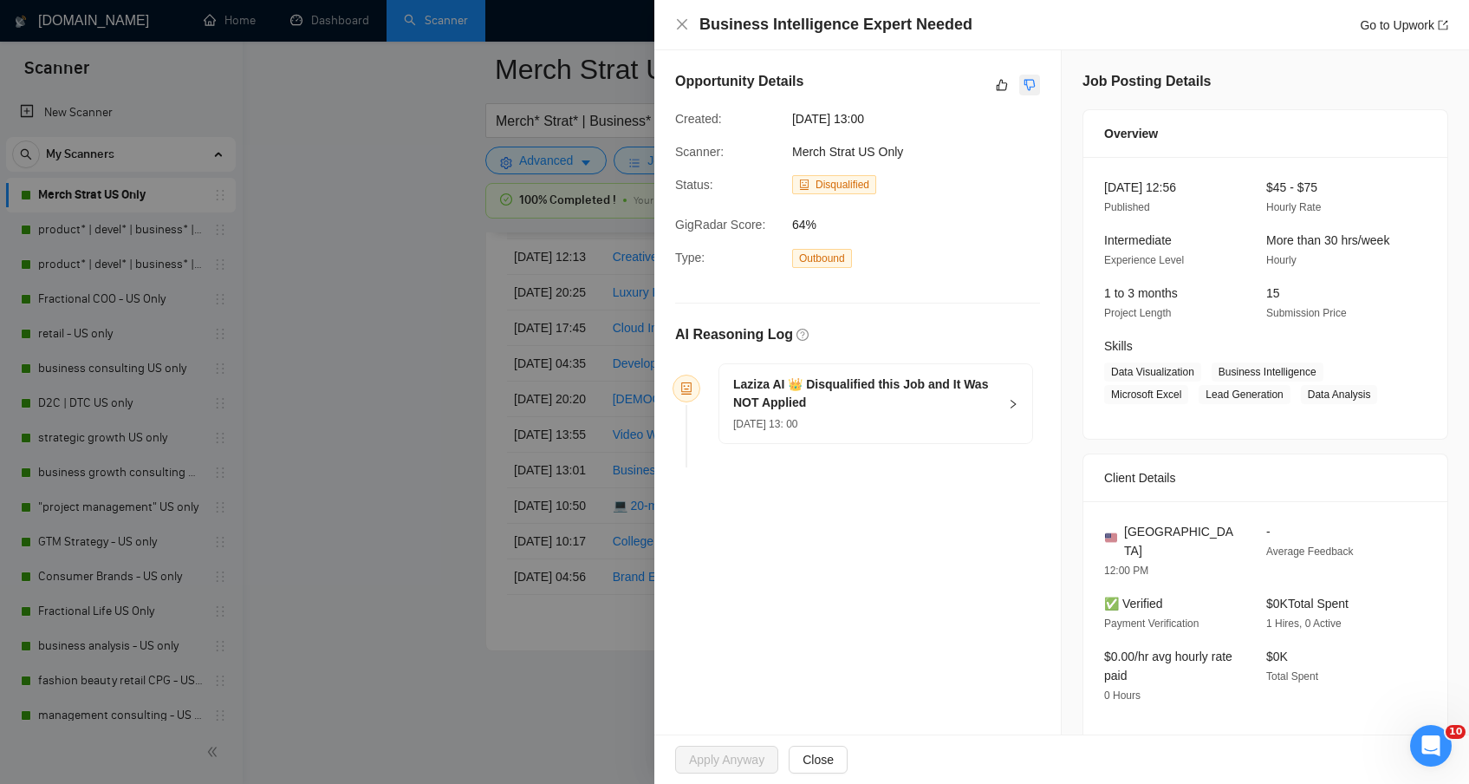
click at [1025, 89] on icon "dislike" at bounding box center [1030, 85] width 12 height 14
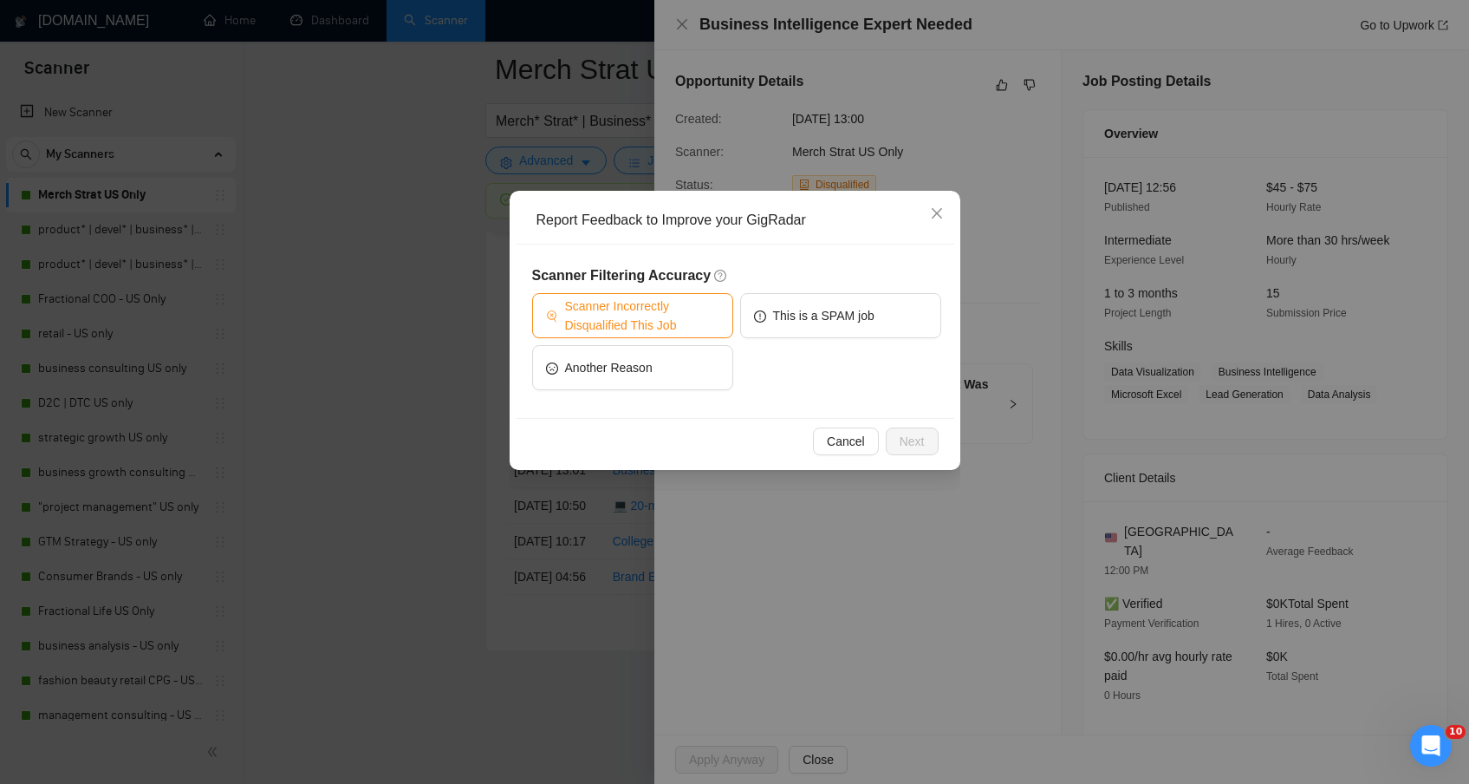
click at [661, 314] on span "Scanner Incorrectly Disqualified This Job" at bounding box center [642, 315] width 154 height 38
click at [915, 449] on span "Next" at bounding box center [912, 441] width 25 height 19
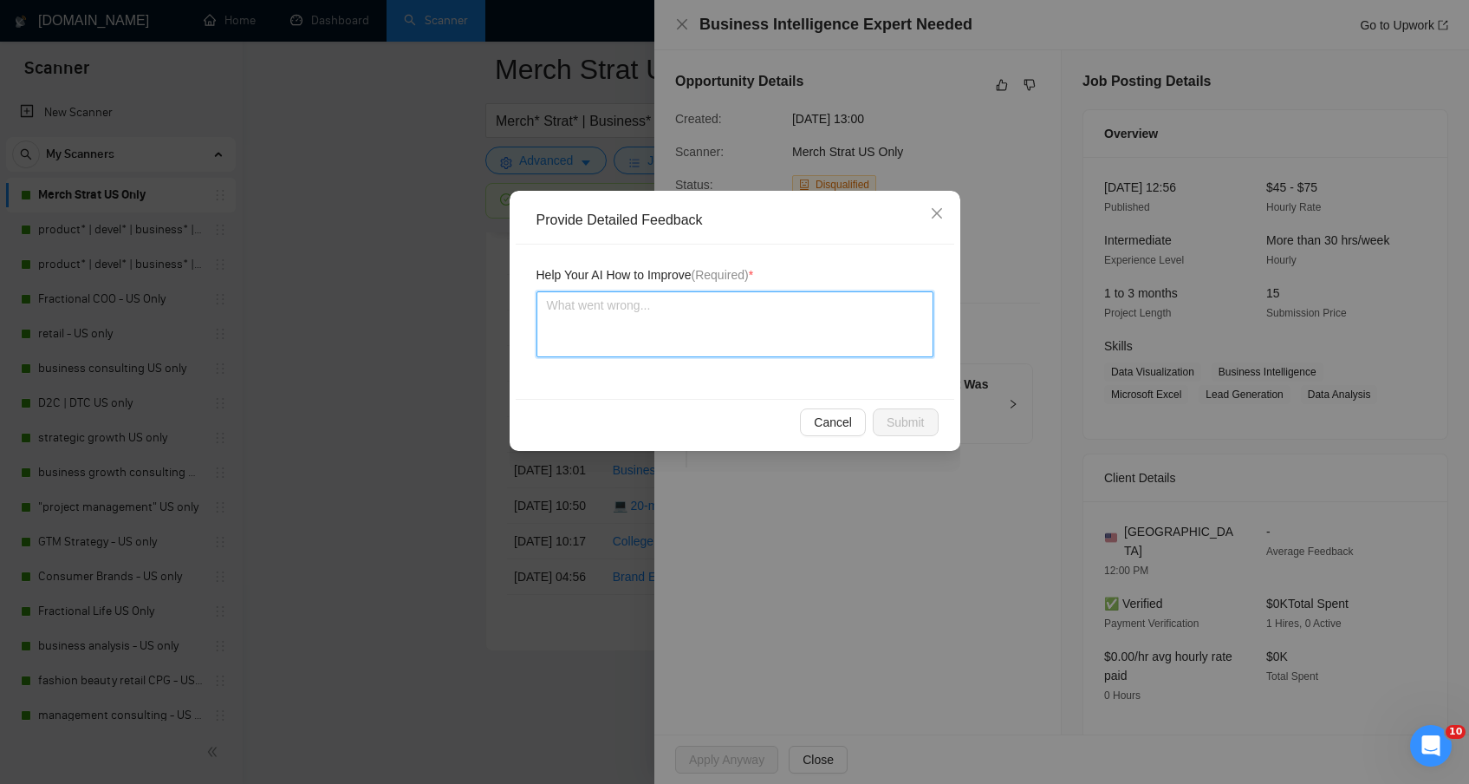
click at [681, 311] on textarea at bounding box center [735, 324] width 397 height 66
type textarea "I"
type textarea "I c"
type textarea "I co"
type textarea "I cou"
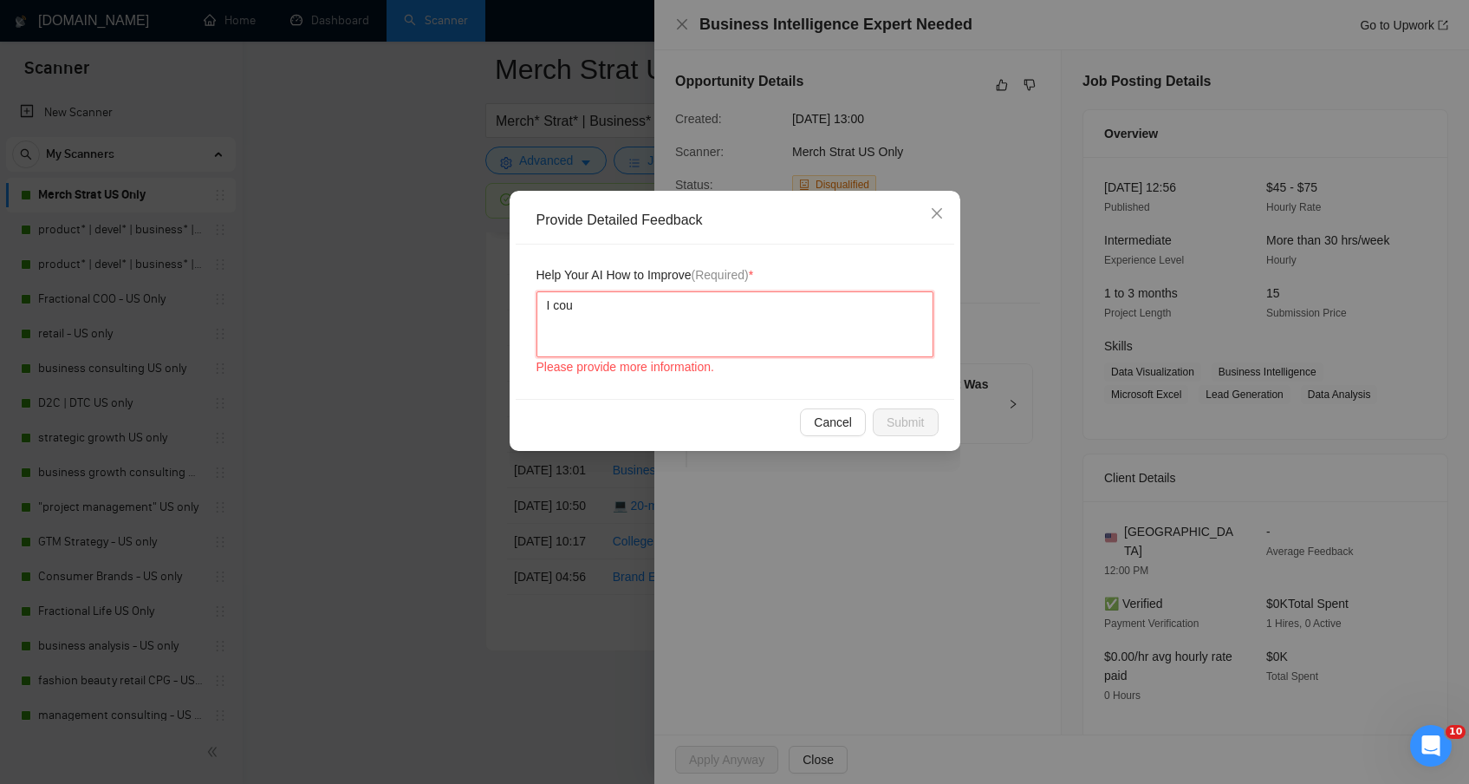
type textarea "I coul"
type textarea "I could"
type textarea "I could ha"
type textarea "I could hav"
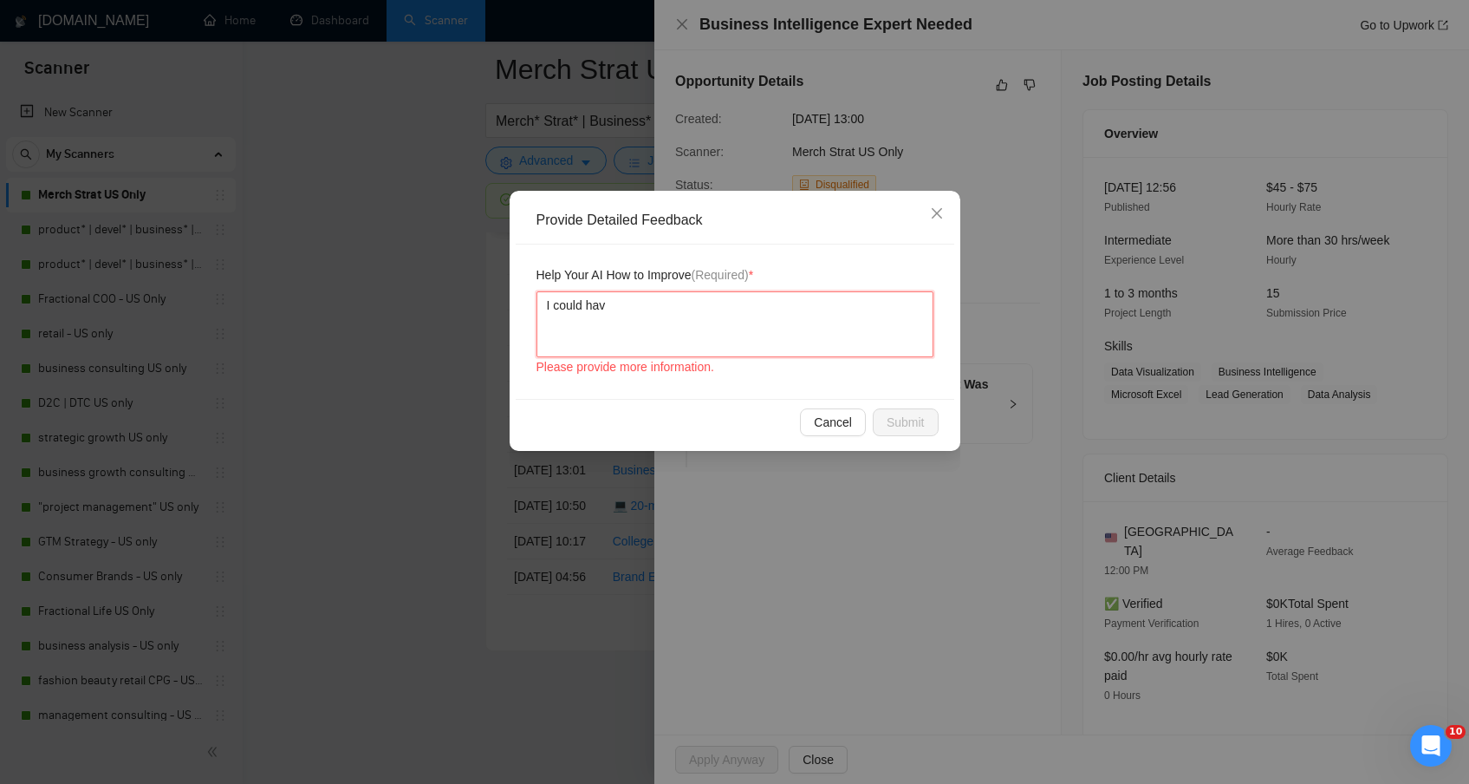
type textarea "I could have"
type textarea "I could have t"
type textarea "I could have d"
type textarea "I could have do"
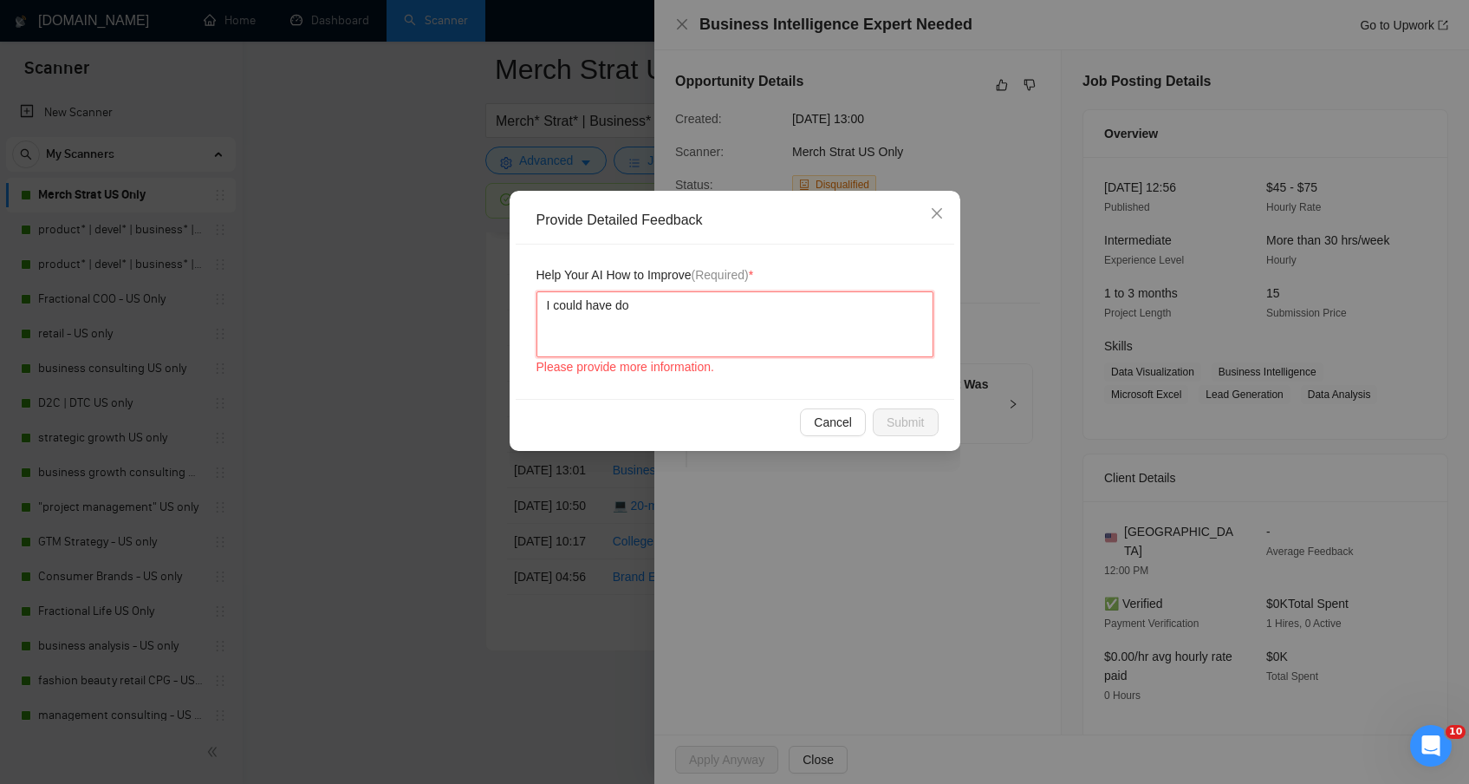
type textarea "I could have don"
type textarea "I could have done"
type textarea "I could have done t"
type textarea "I could have done th"
type textarea "I could have done thi"
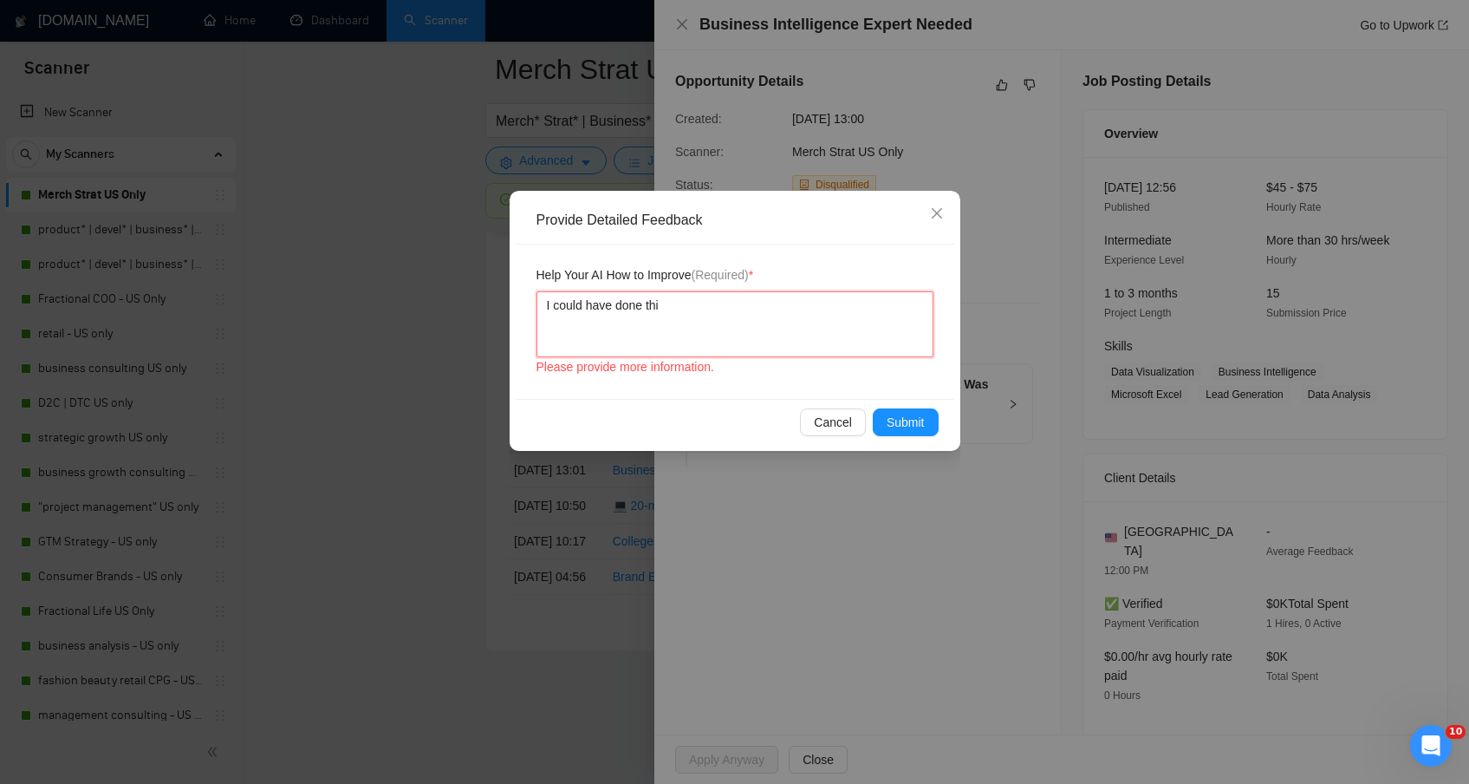
type textarea "I could have done this"
type textarea "I could have done this r"
type textarea "I could have done this ro"
type textarea "I could have done this role"
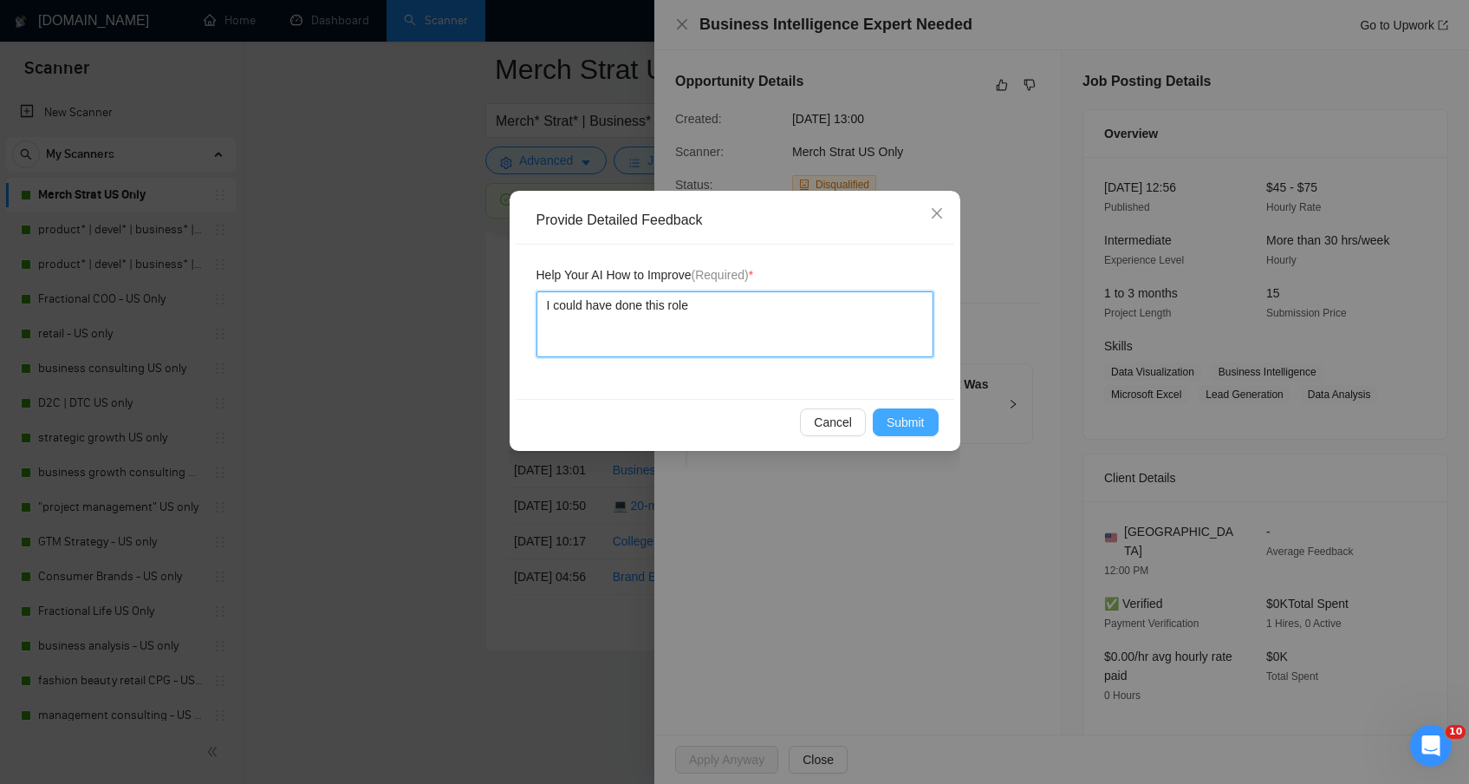
type textarea "I could have done this role"
click at [905, 409] on button "Submit" at bounding box center [906, 422] width 66 height 28
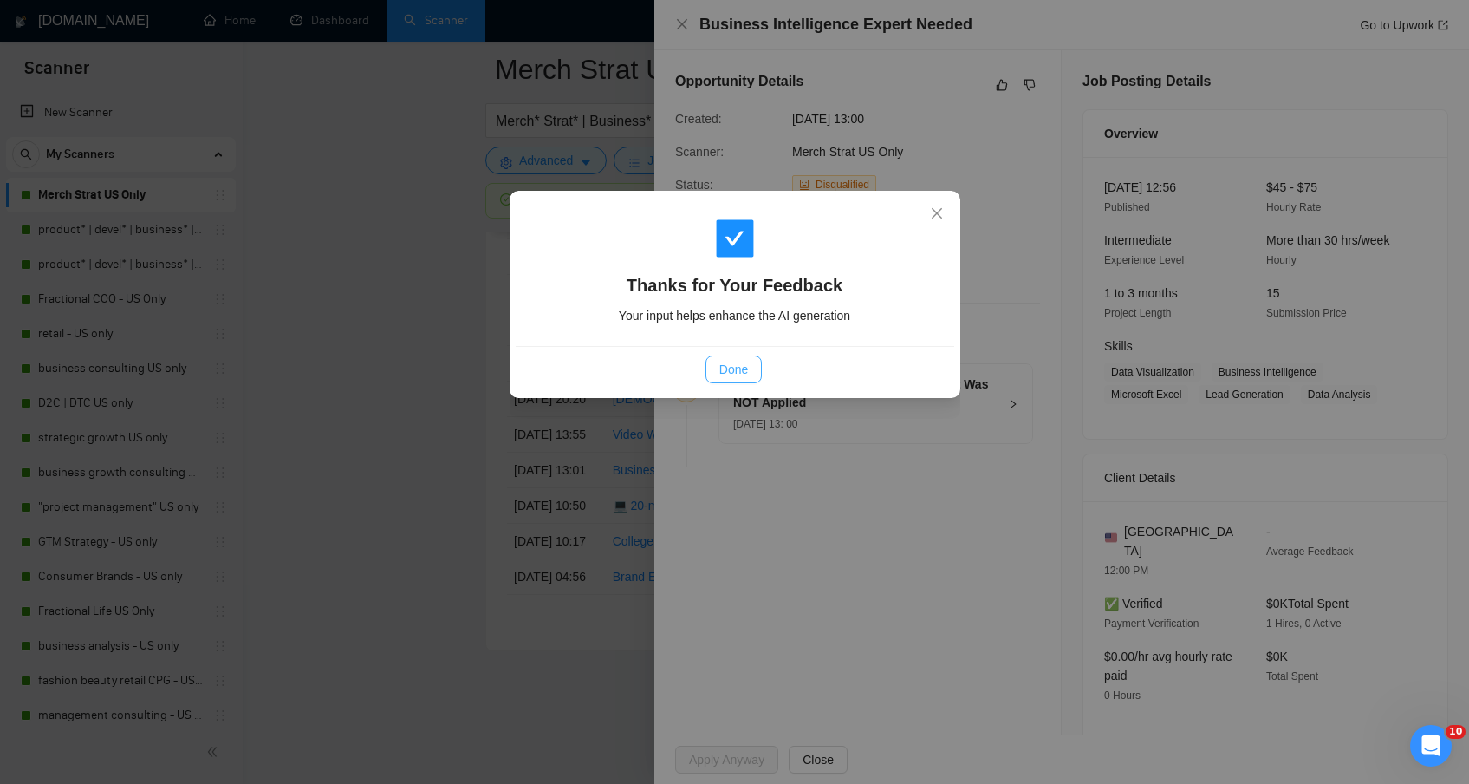
click at [732, 372] on span "Done" at bounding box center [733, 369] width 29 height 19
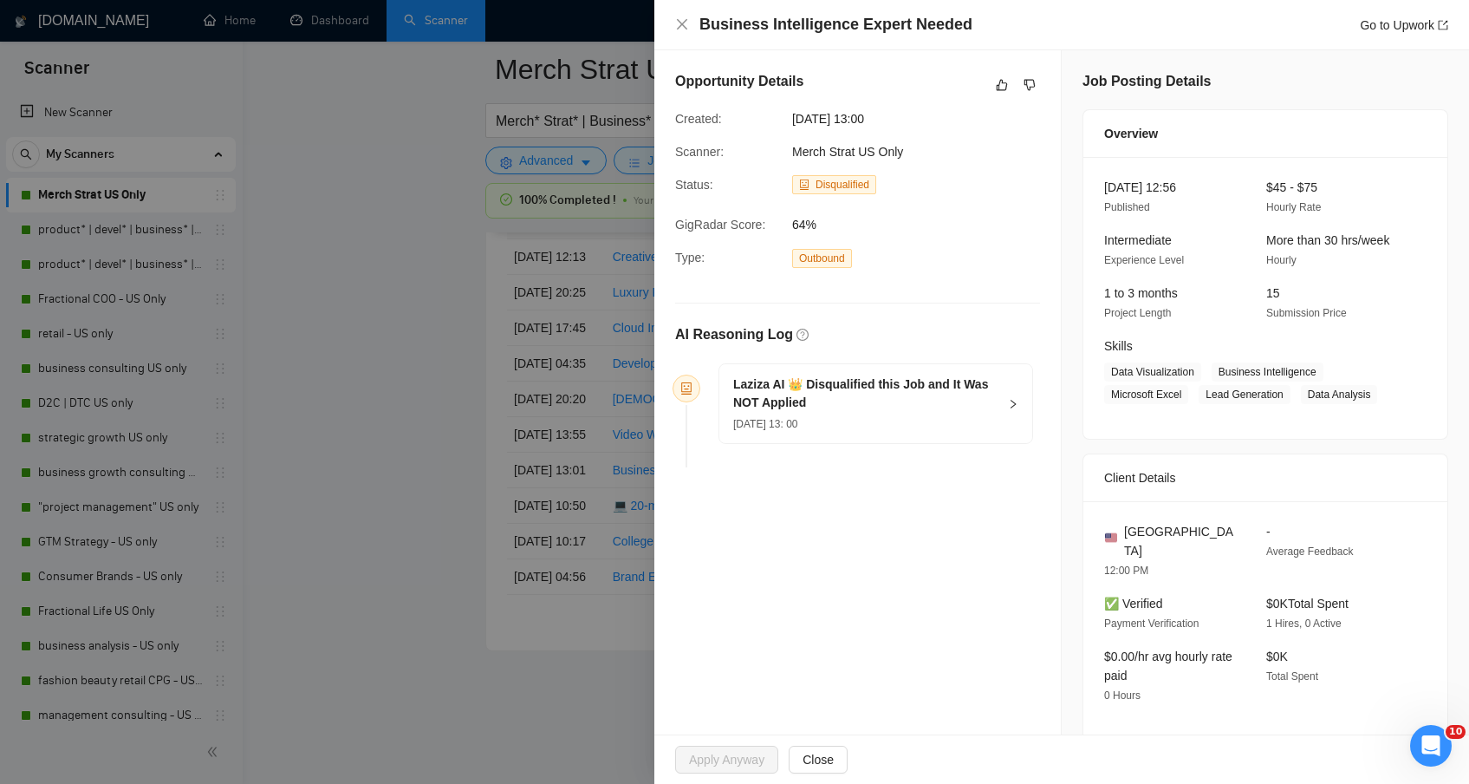
click at [399, 446] on div at bounding box center [734, 392] width 1469 height 784
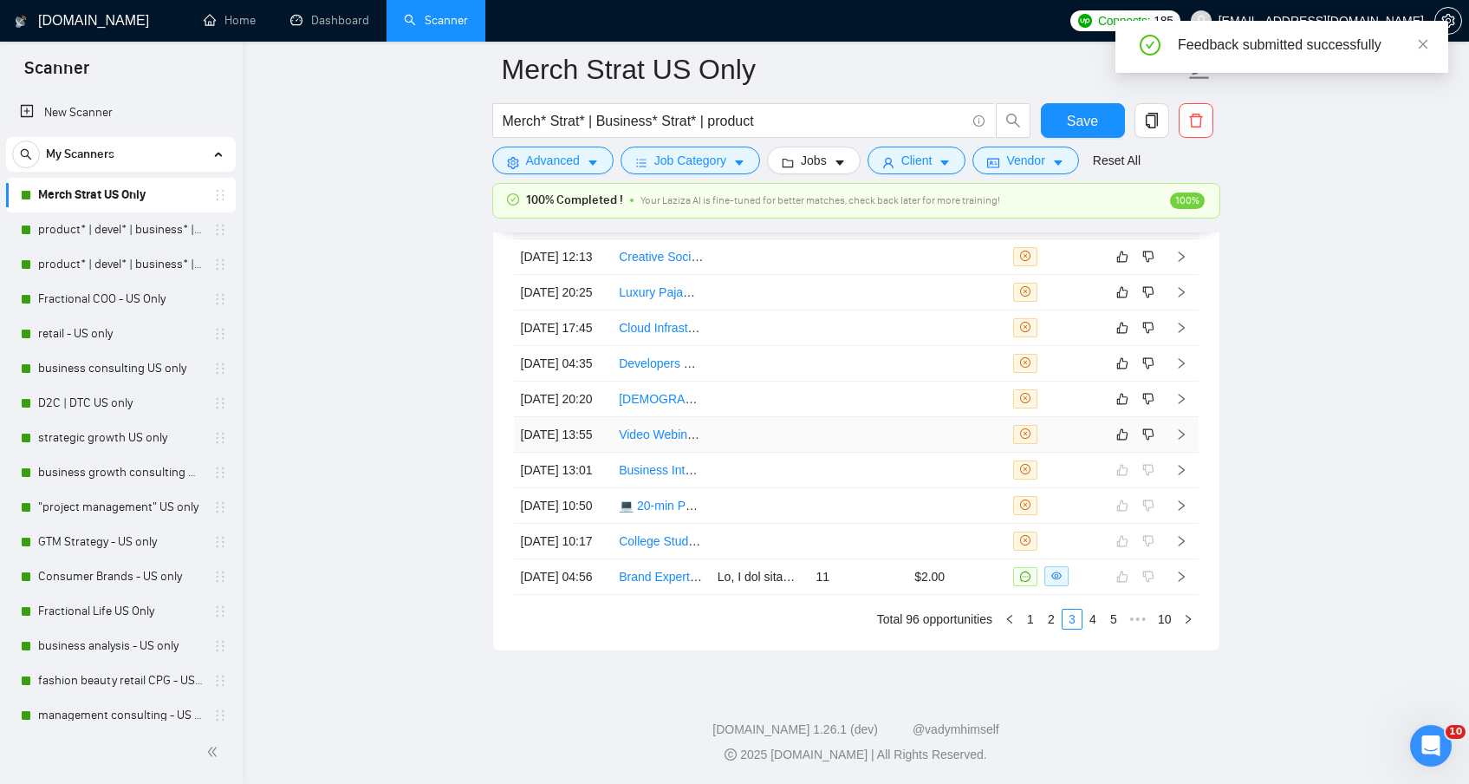
click at [1062, 444] on div at bounding box center [1055, 434] width 85 height 19
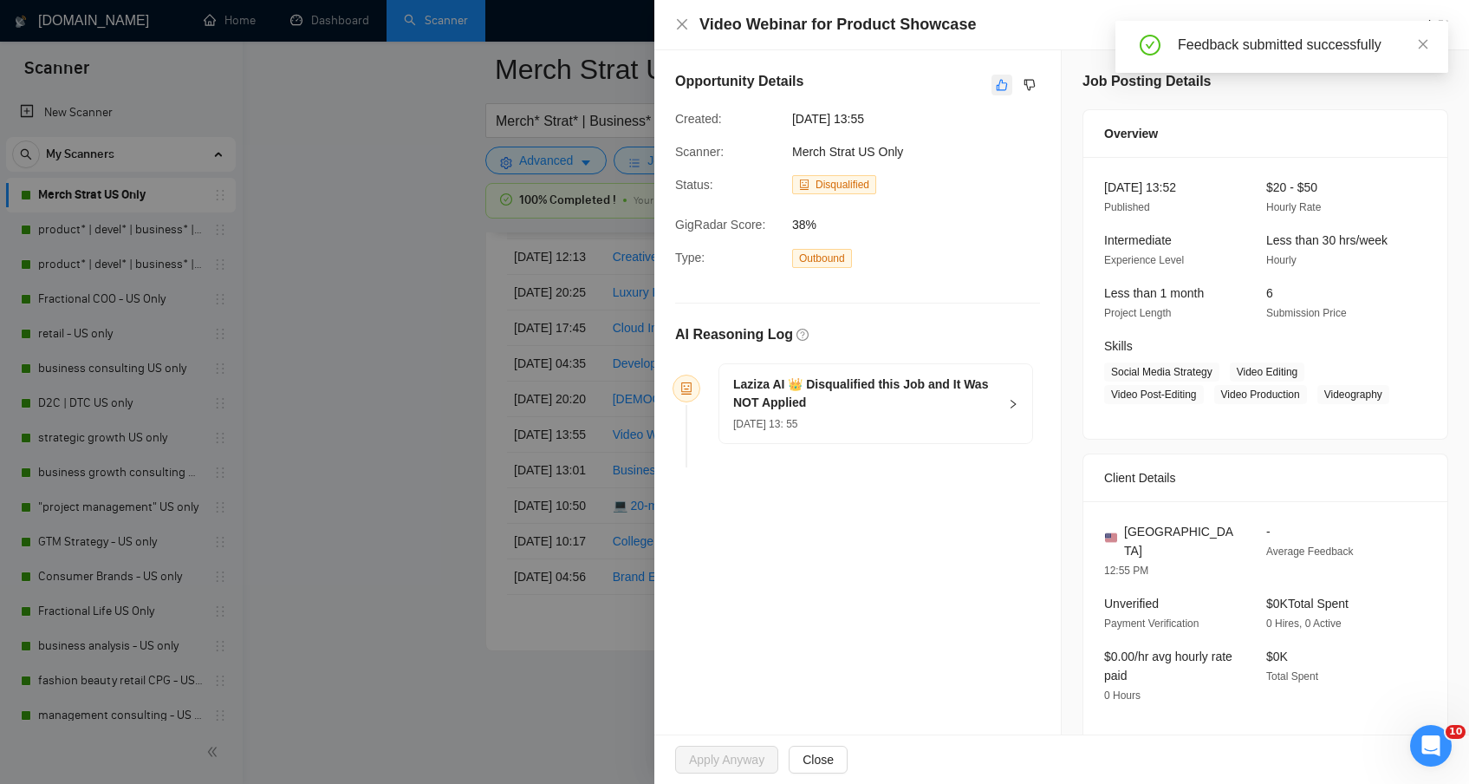
click at [997, 83] on icon "like" at bounding box center [1002, 85] width 11 height 11
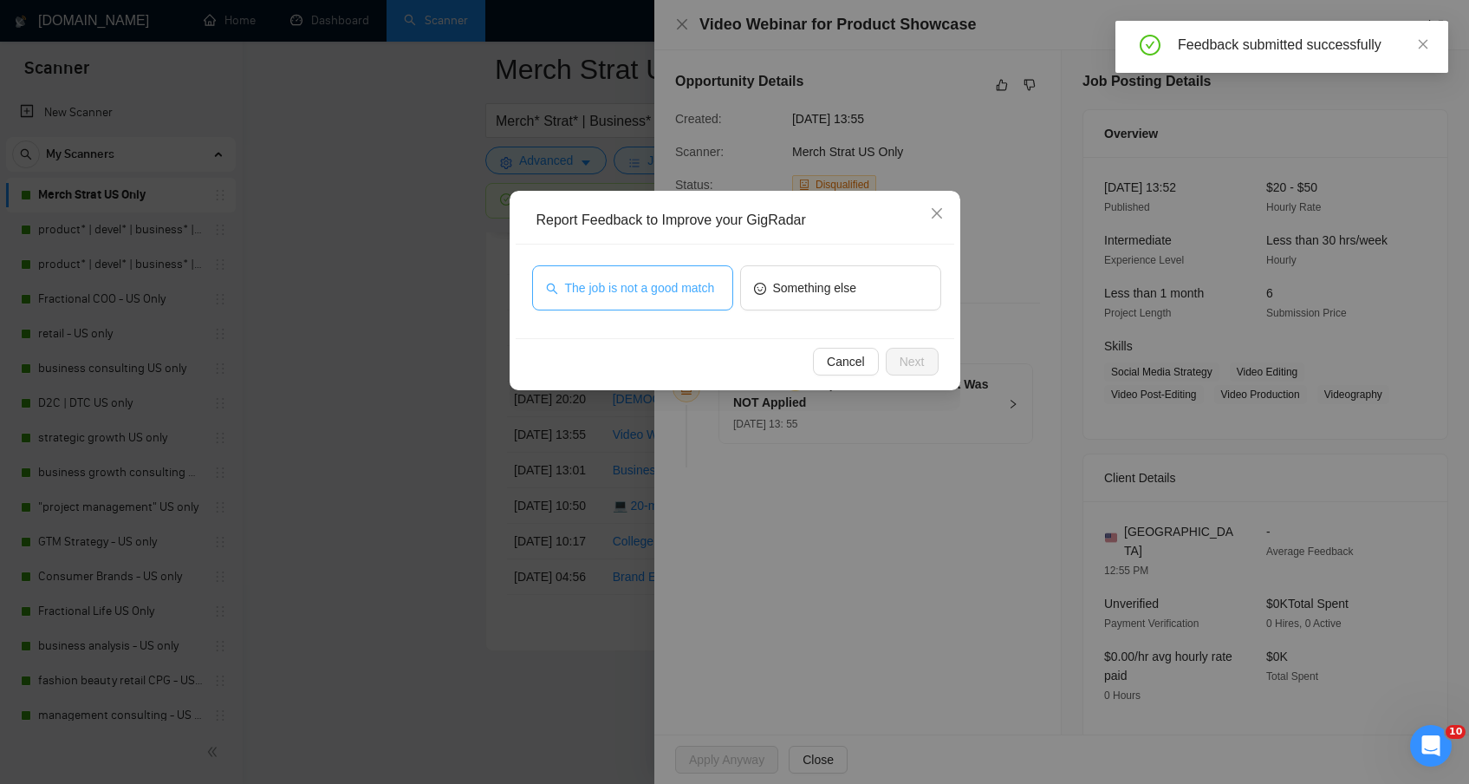
click at [699, 281] on span "The job is not a good match" at bounding box center [640, 287] width 150 height 19
click at [928, 361] on button "Next" at bounding box center [912, 362] width 53 height 28
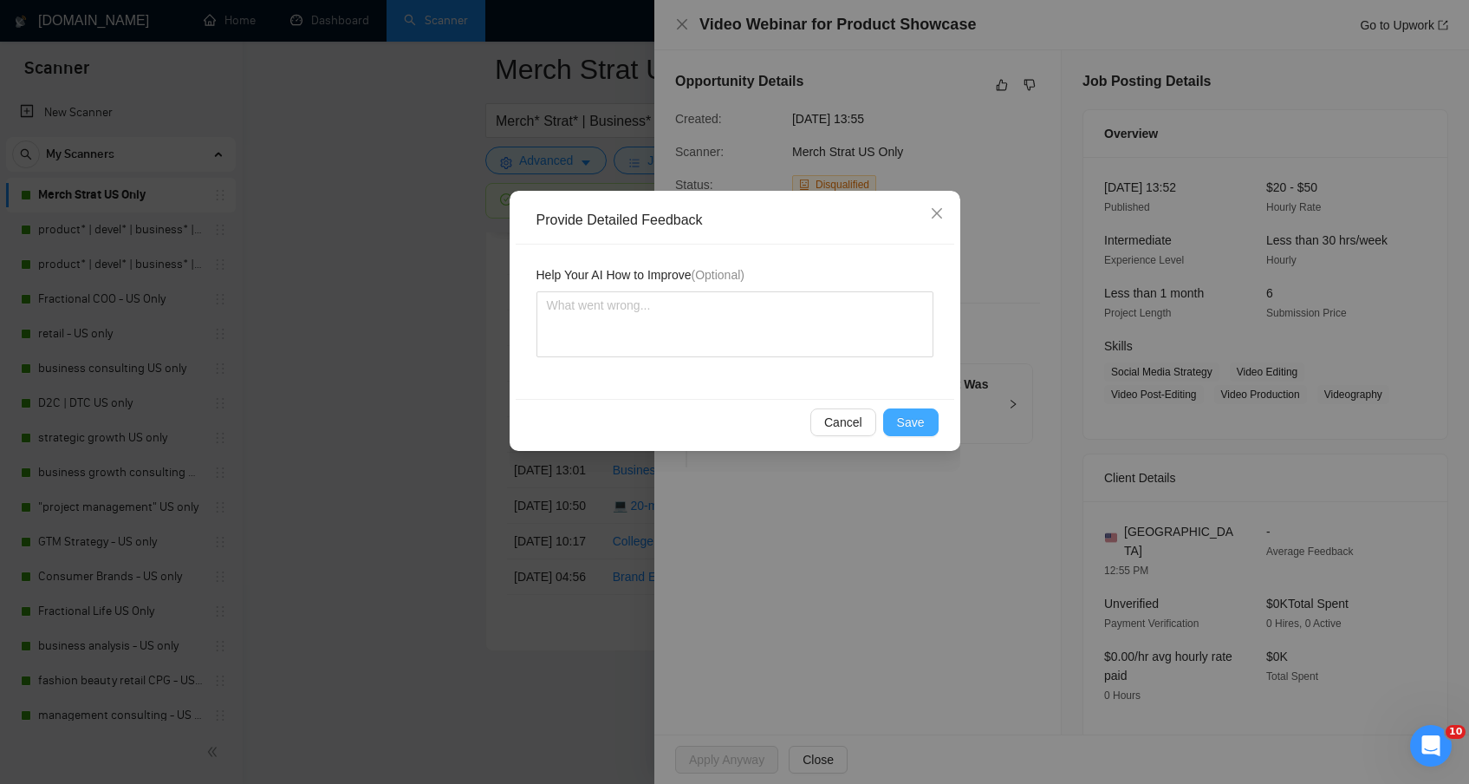
click at [912, 420] on span "Save" at bounding box center [911, 422] width 28 height 19
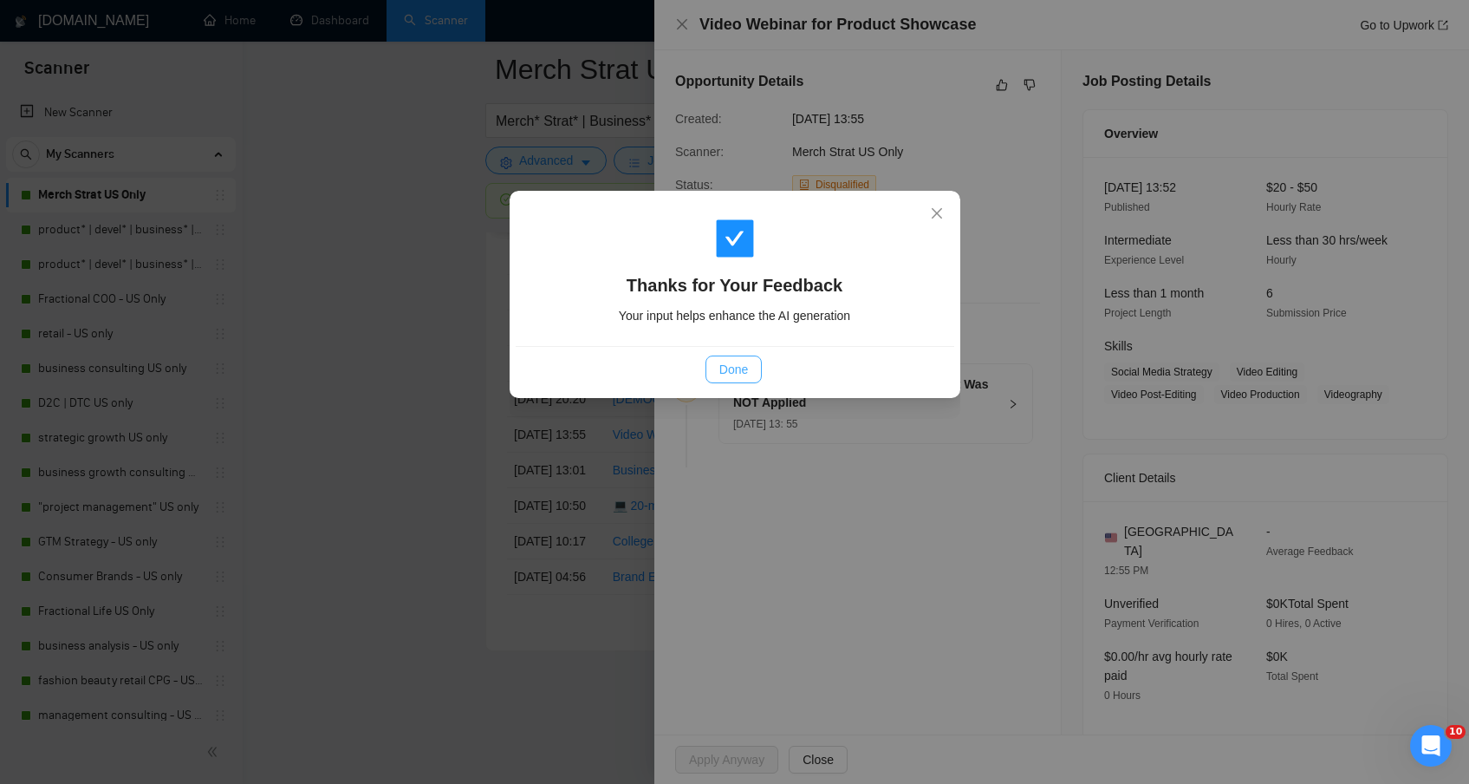
click at [706, 366] on button "Done" at bounding box center [734, 369] width 56 height 28
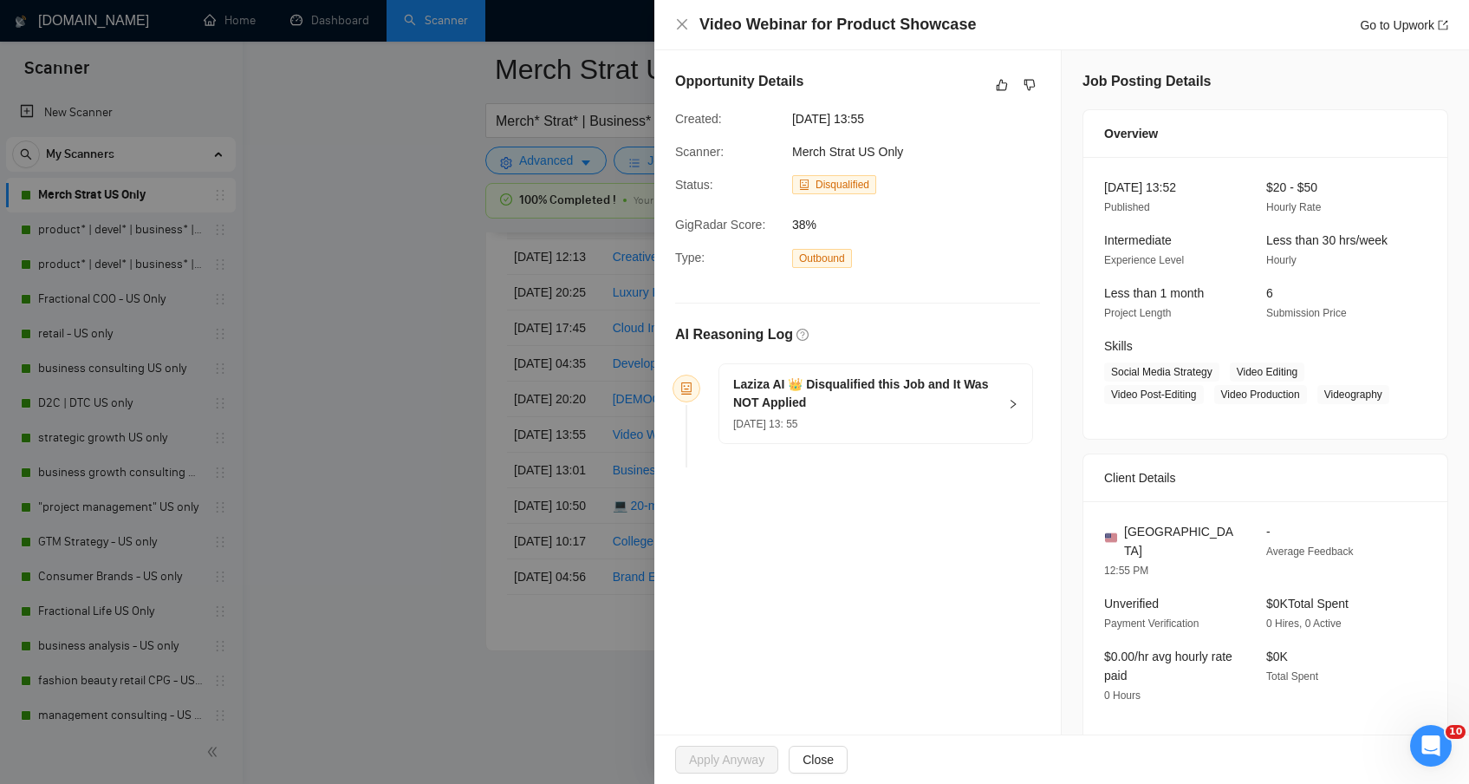
click at [384, 277] on div at bounding box center [734, 392] width 1469 height 784
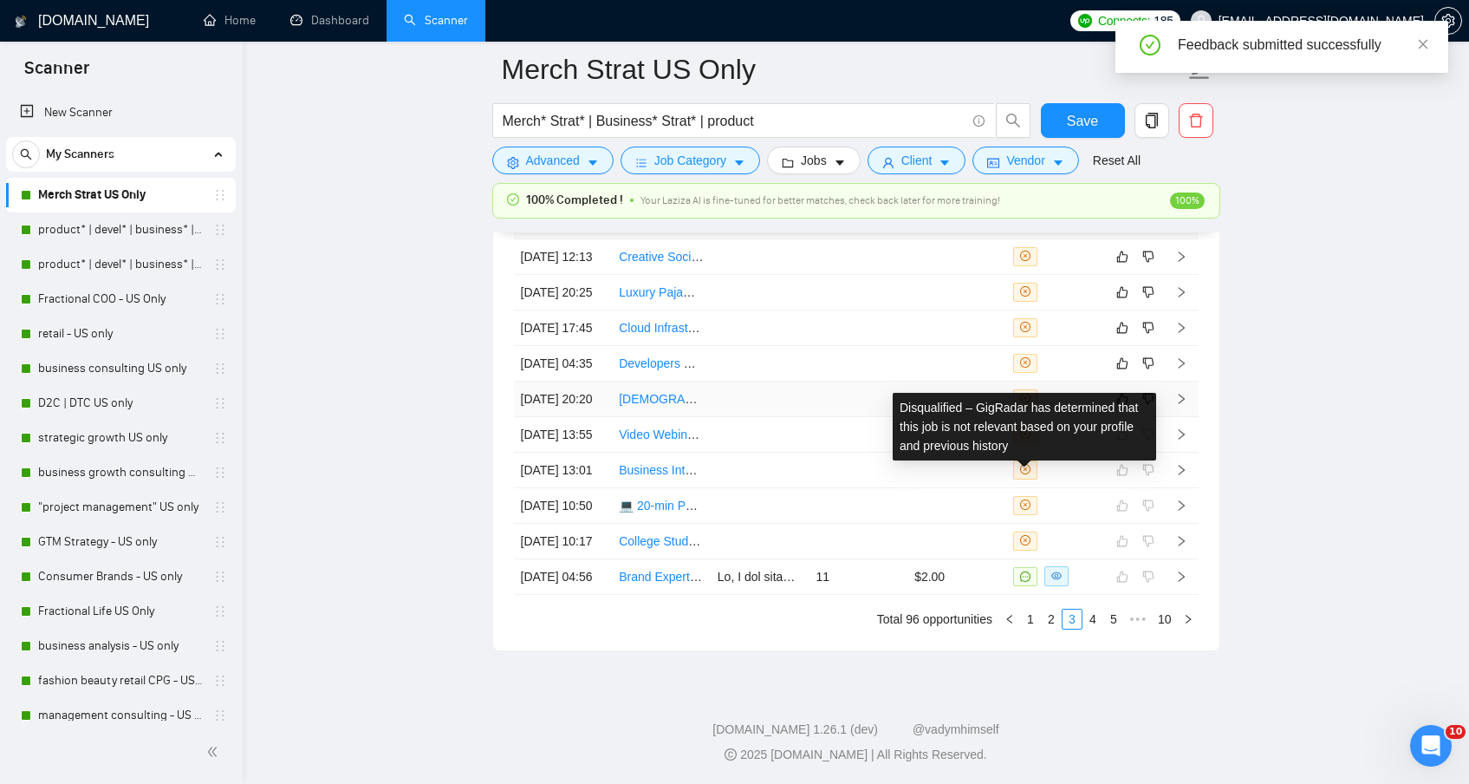
click at [1085, 417] on td at bounding box center [1055, 399] width 99 height 36
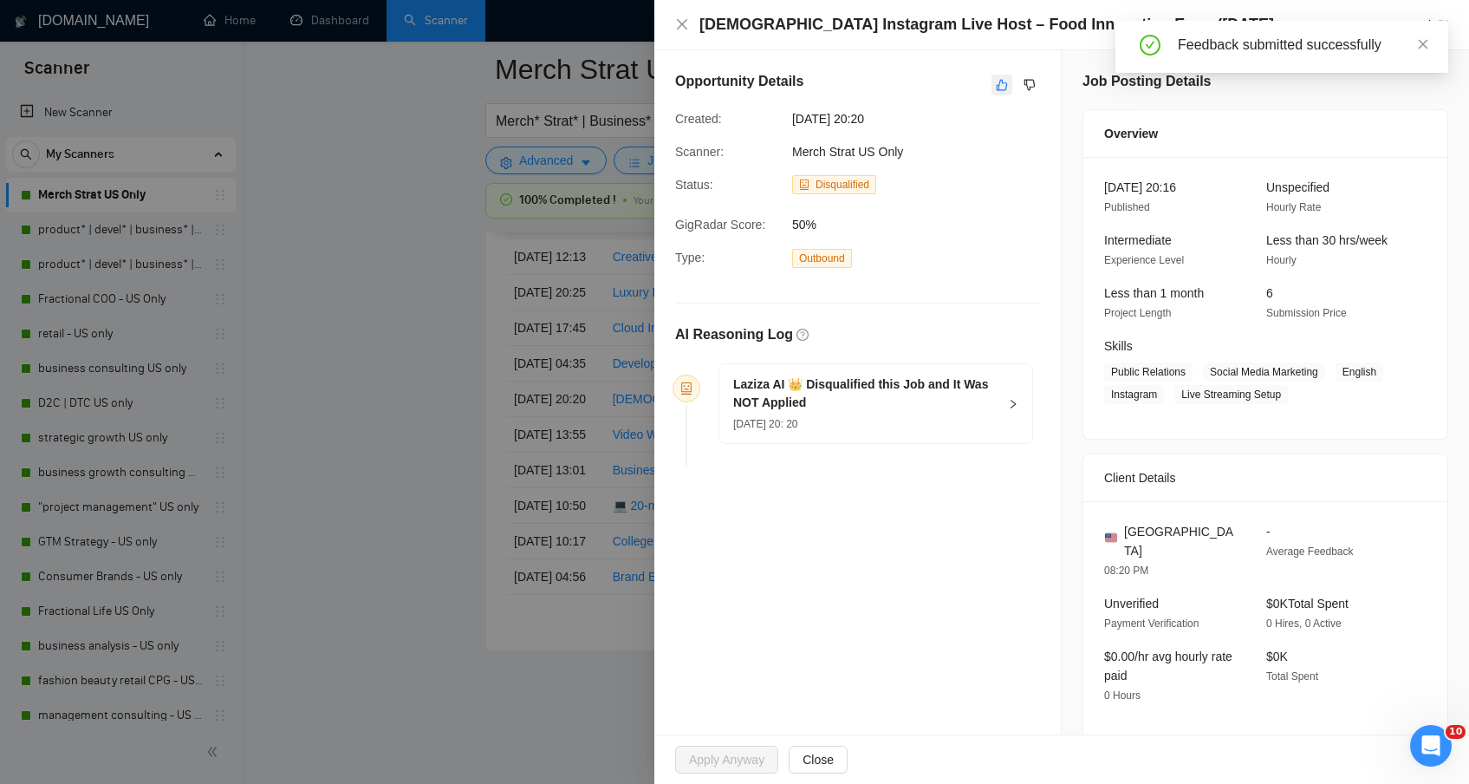
click at [992, 92] on button "button" at bounding box center [1002, 85] width 21 height 21
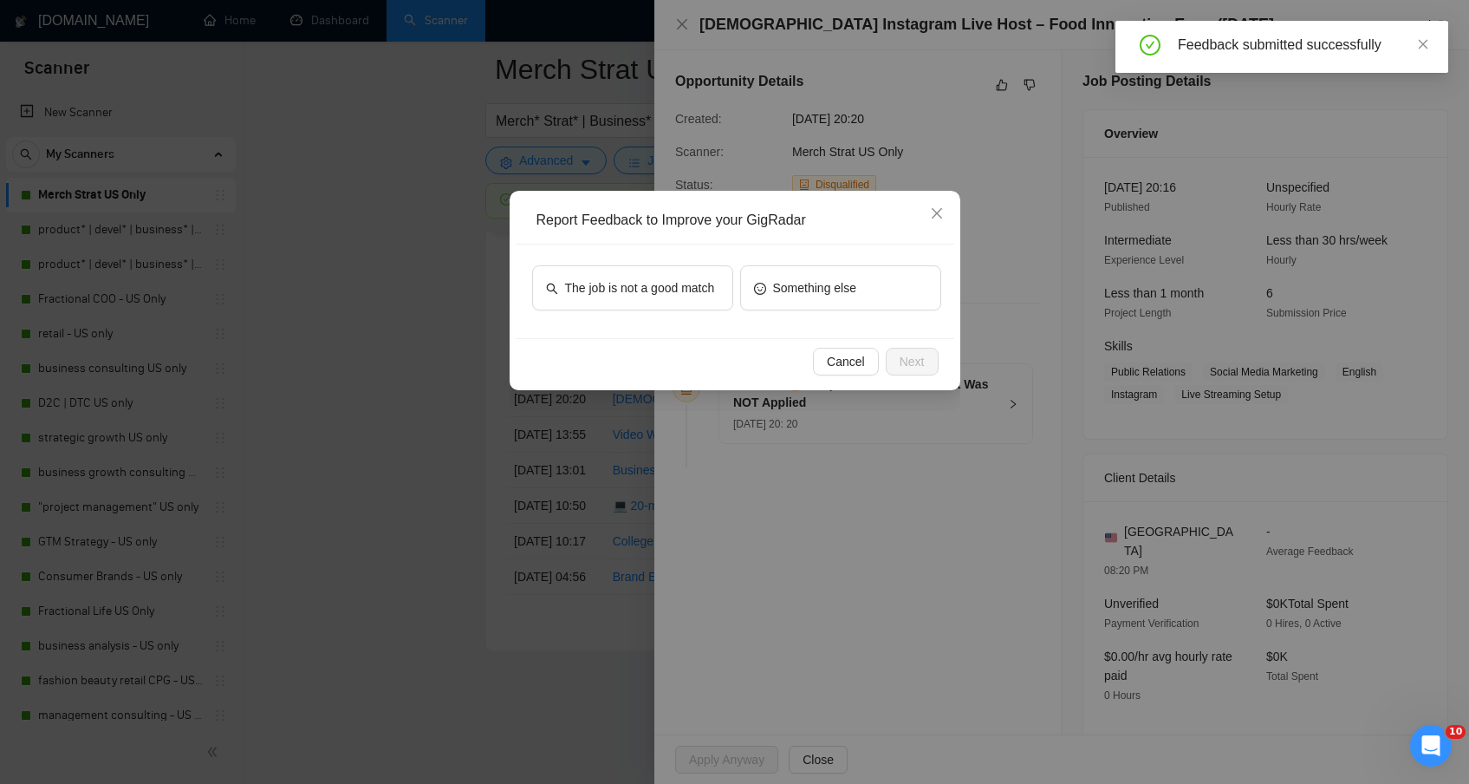
click at [658, 339] on div "Cancel Next" at bounding box center [735, 361] width 439 height 46
click at [667, 311] on div "The job is not a good match" at bounding box center [632, 291] width 201 height 52
click at [675, 297] on span "The job is not a good match" at bounding box center [640, 287] width 150 height 19
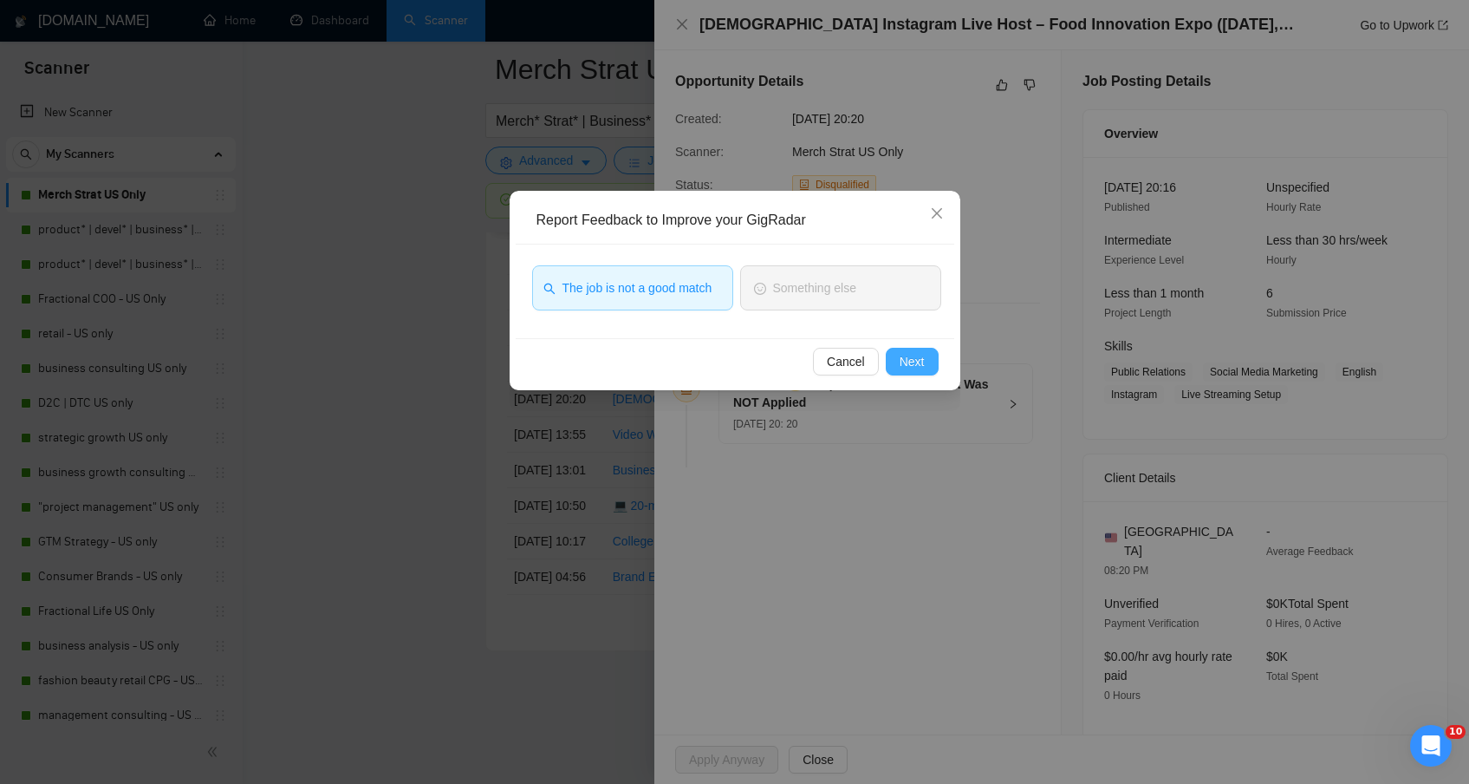
click at [922, 362] on span "Next" at bounding box center [912, 361] width 25 height 19
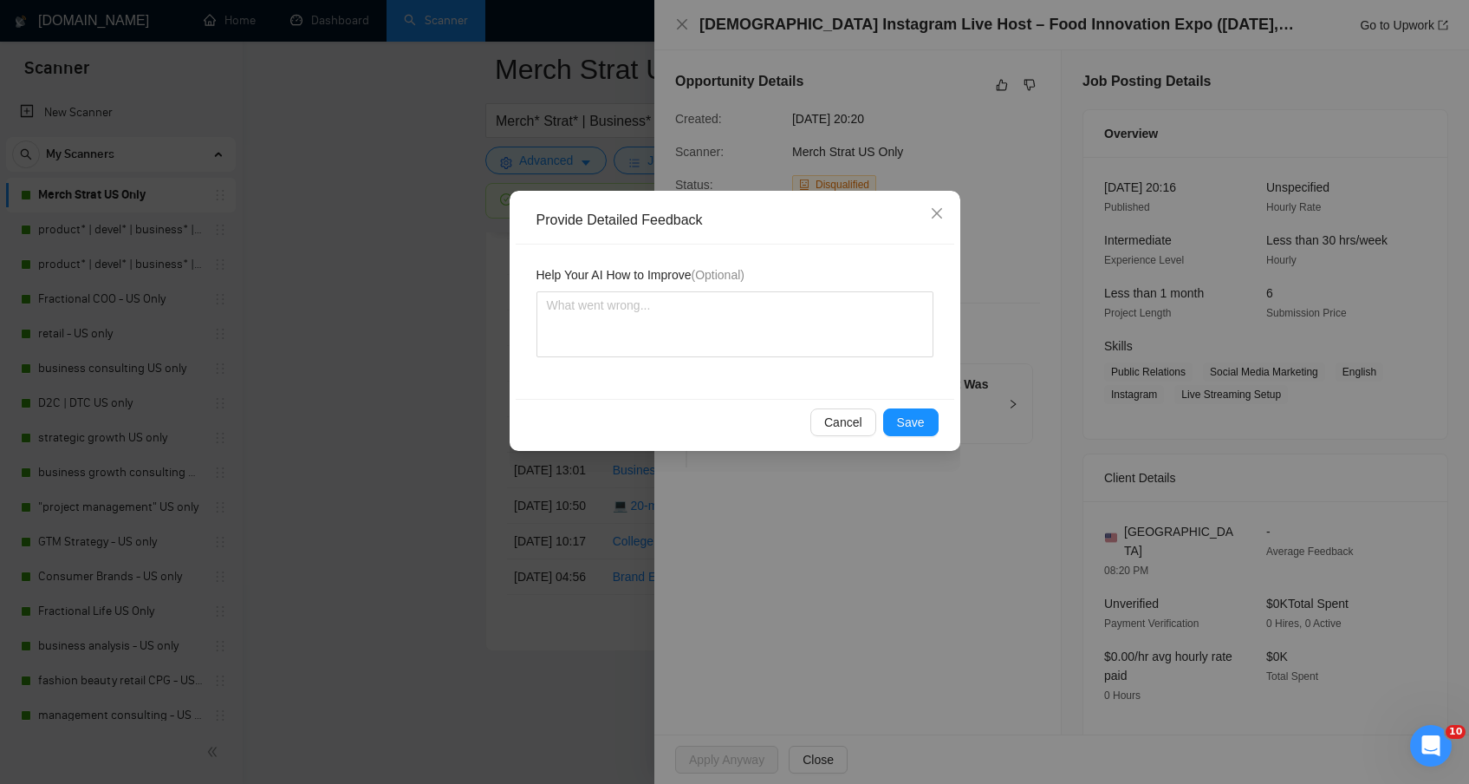
click at [911, 402] on div "Cancel Save" at bounding box center [735, 422] width 439 height 46
click at [911, 411] on button "Save" at bounding box center [910, 422] width 55 height 28
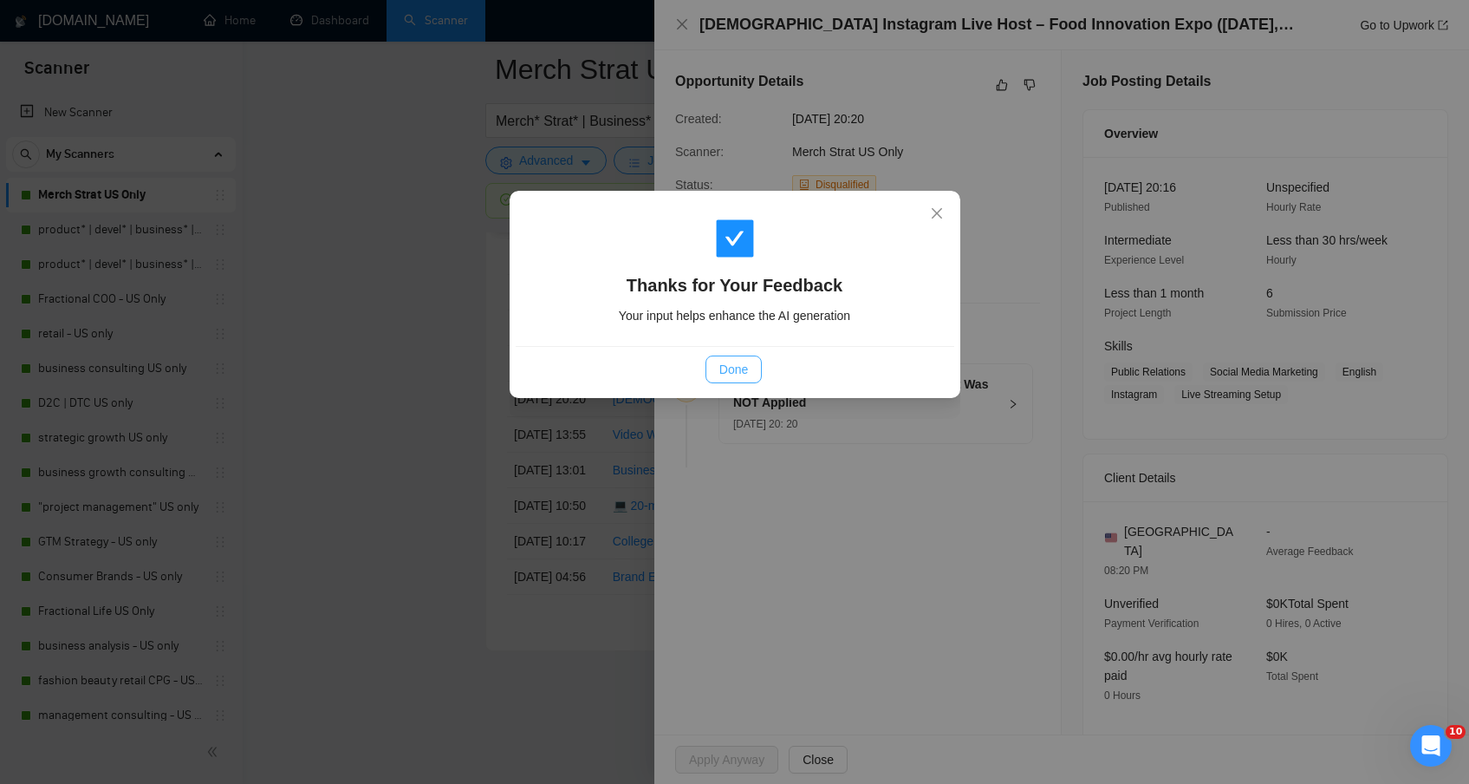
click at [734, 373] on span "Done" at bounding box center [733, 369] width 29 height 19
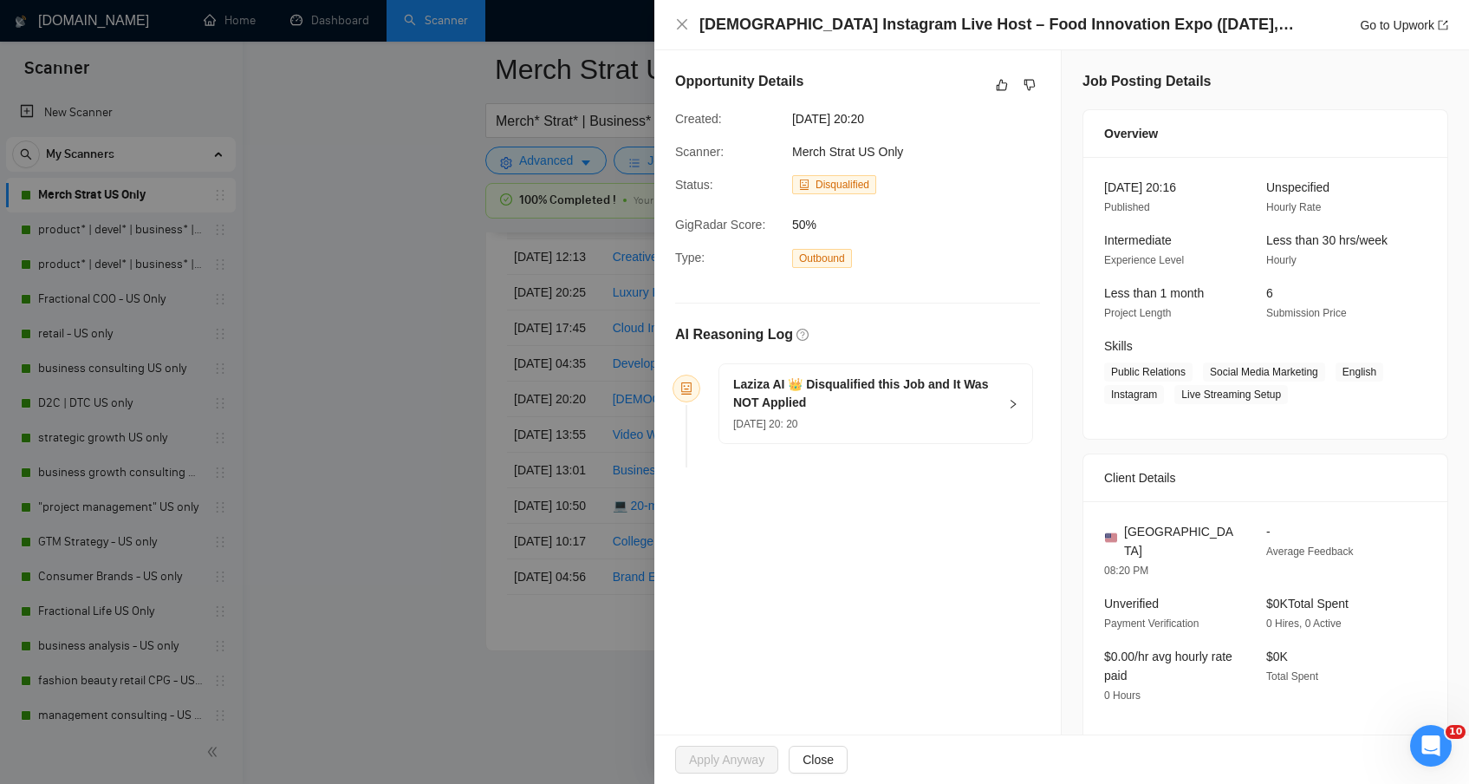
click at [388, 388] on div at bounding box center [734, 392] width 1469 height 784
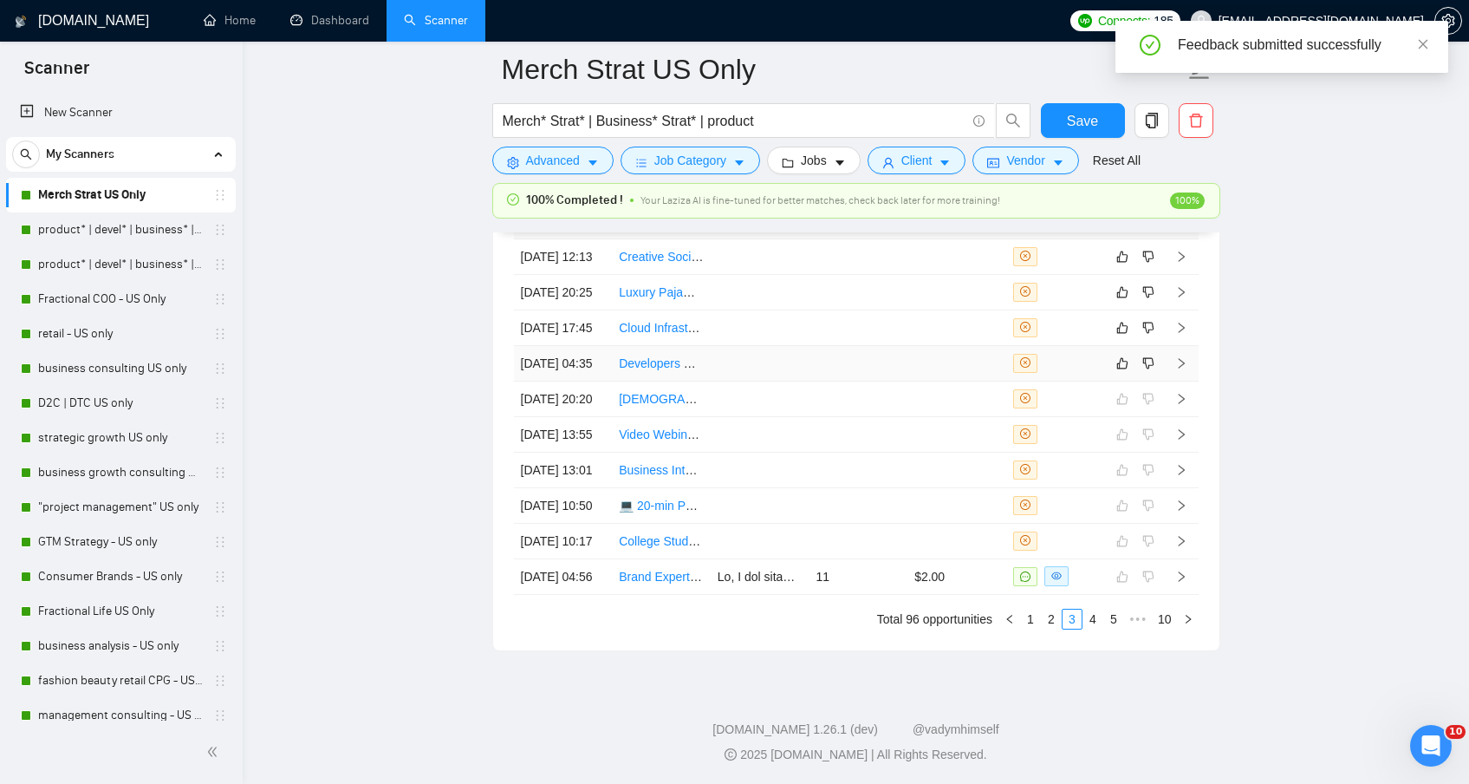
click at [1069, 373] on div at bounding box center [1055, 363] width 85 height 19
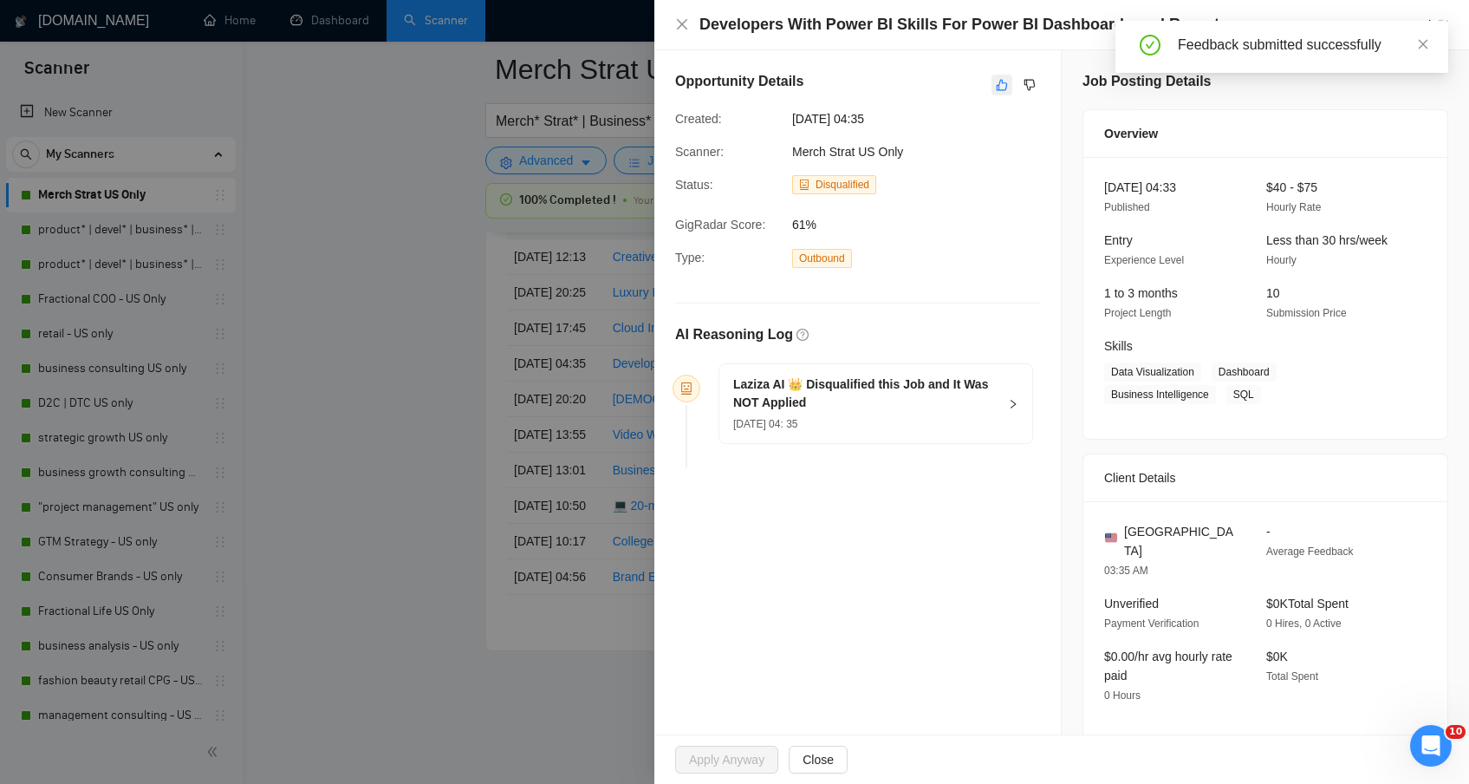
click at [992, 79] on button "button" at bounding box center [1002, 85] width 21 height 21
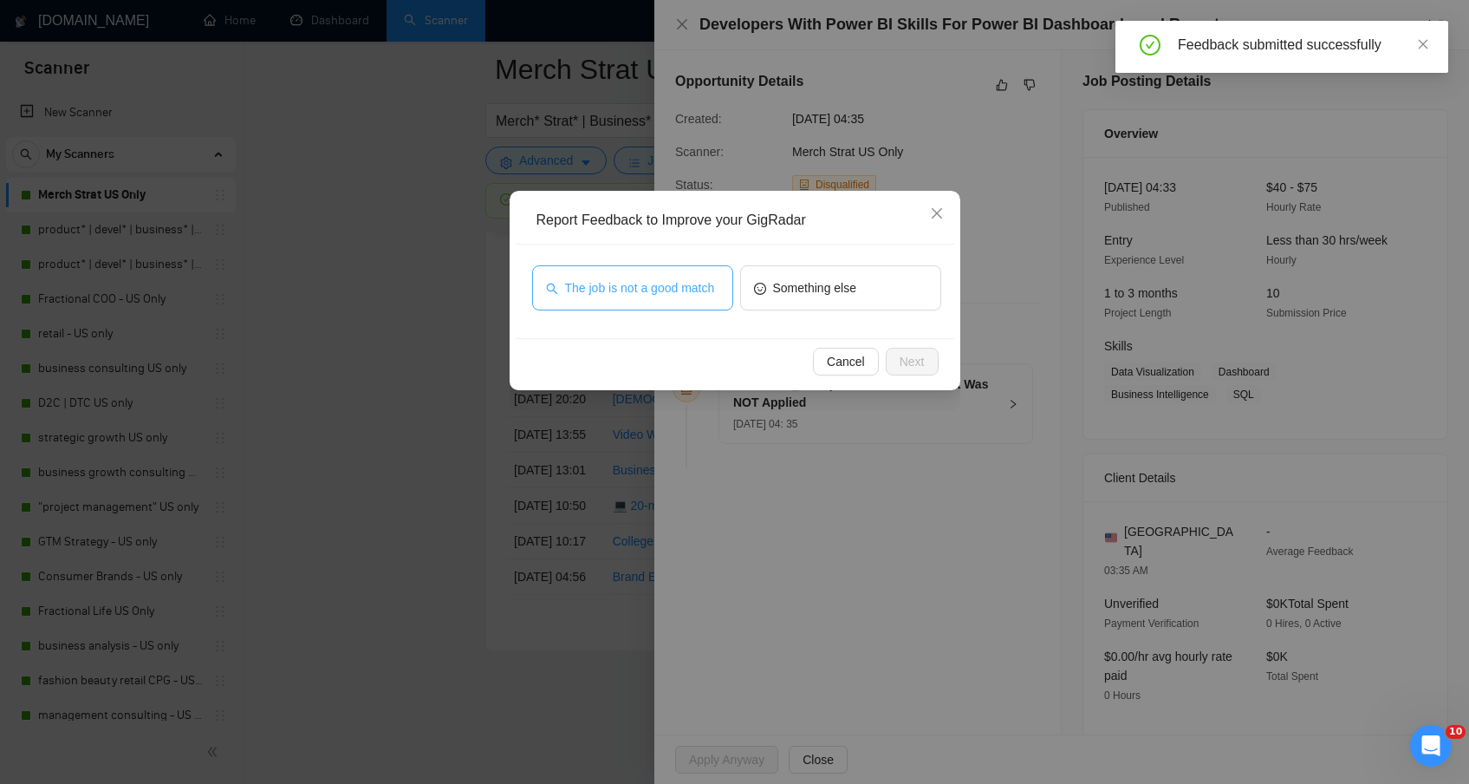
click at [652, 290] on span "The job is not a good match" at bounding box center [640, 287] width 150 height 19
click at [931, 373] on button "Next" at bounding box center [912, 362] width 53 height 28
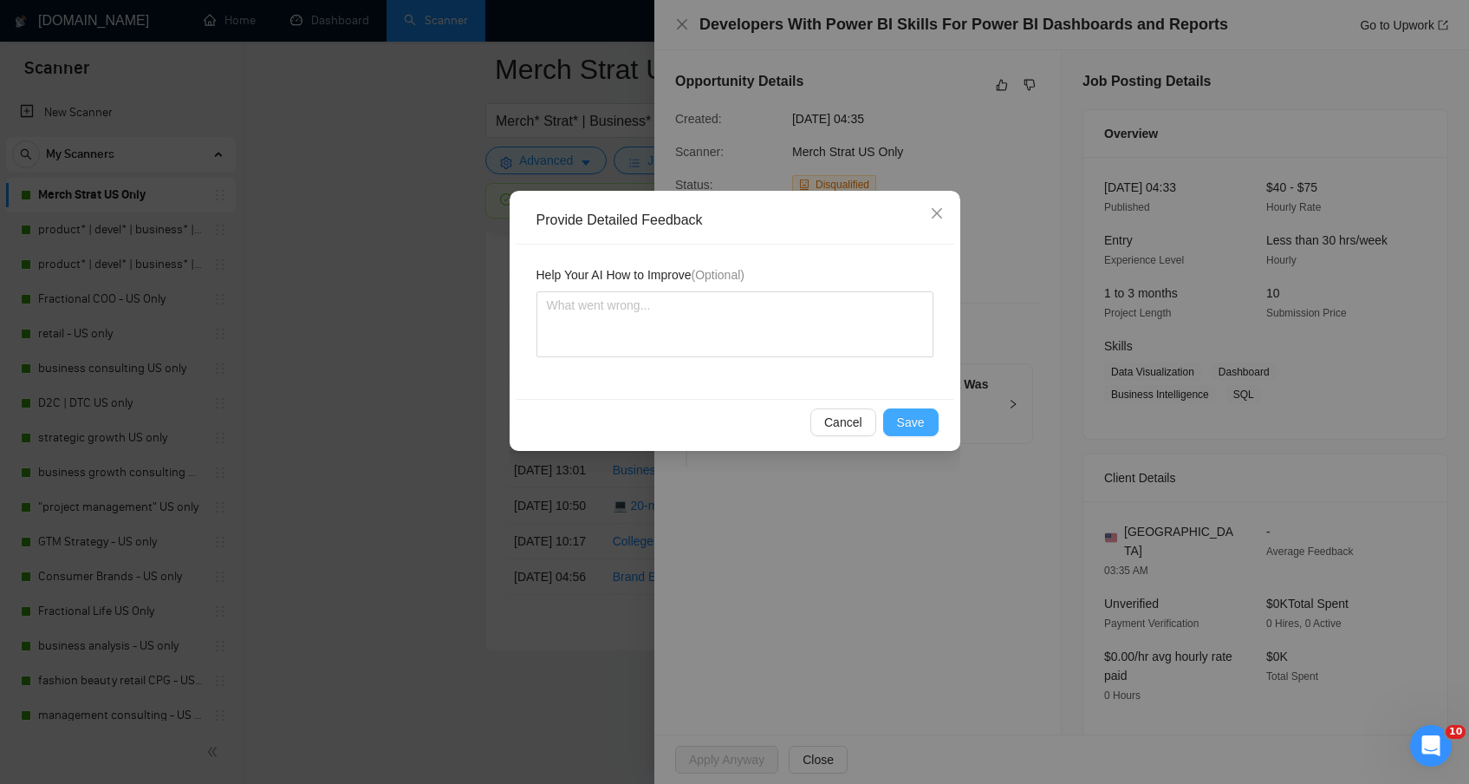
click at [897, 435] on div "Cancel Save" at bounding box center [735, 422] width 439 height 46
click at [902, 426] on span "Save" at bounding box center [911, 422] width 28 height 19
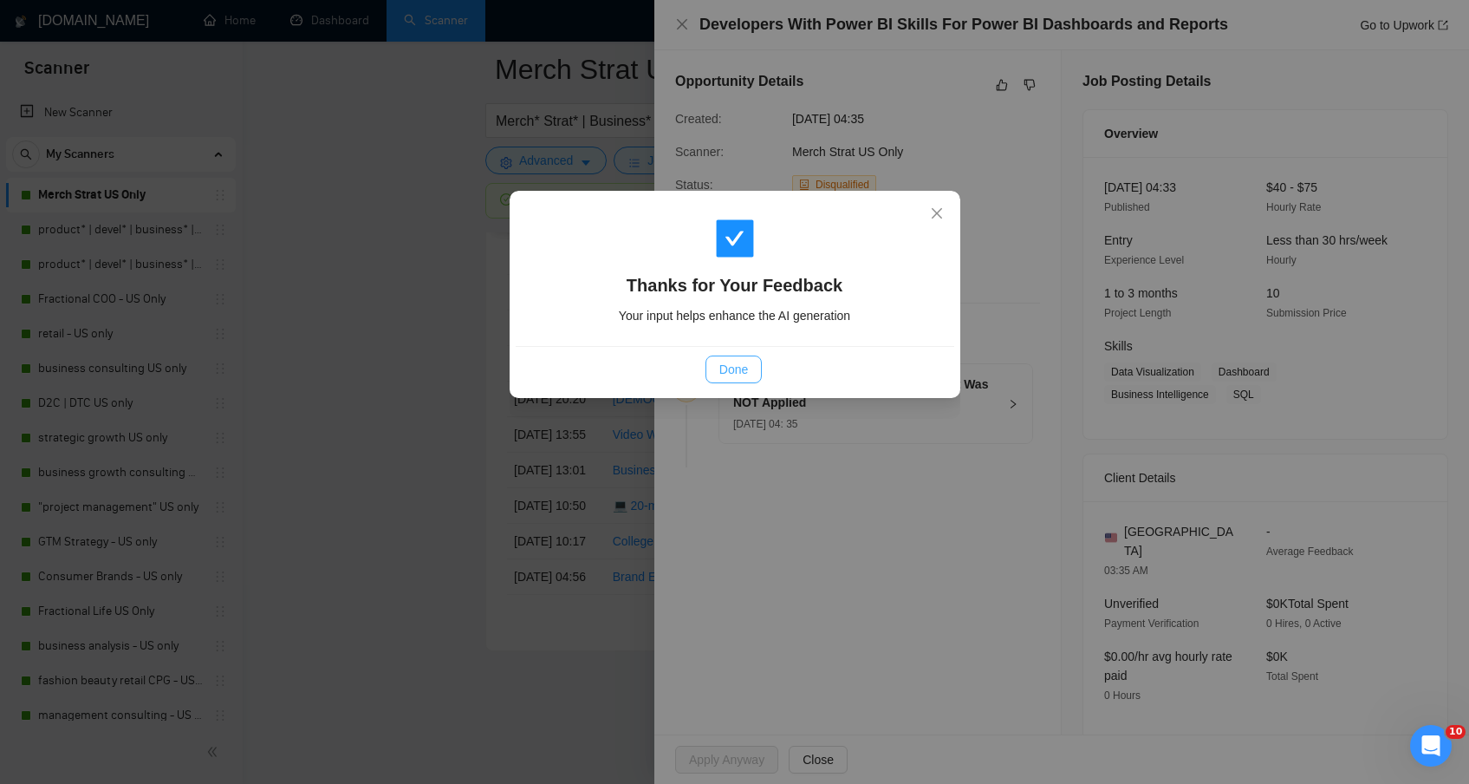
click at [732, 380] on button "Done" at bounding box center [734, 369] width 56 height 28
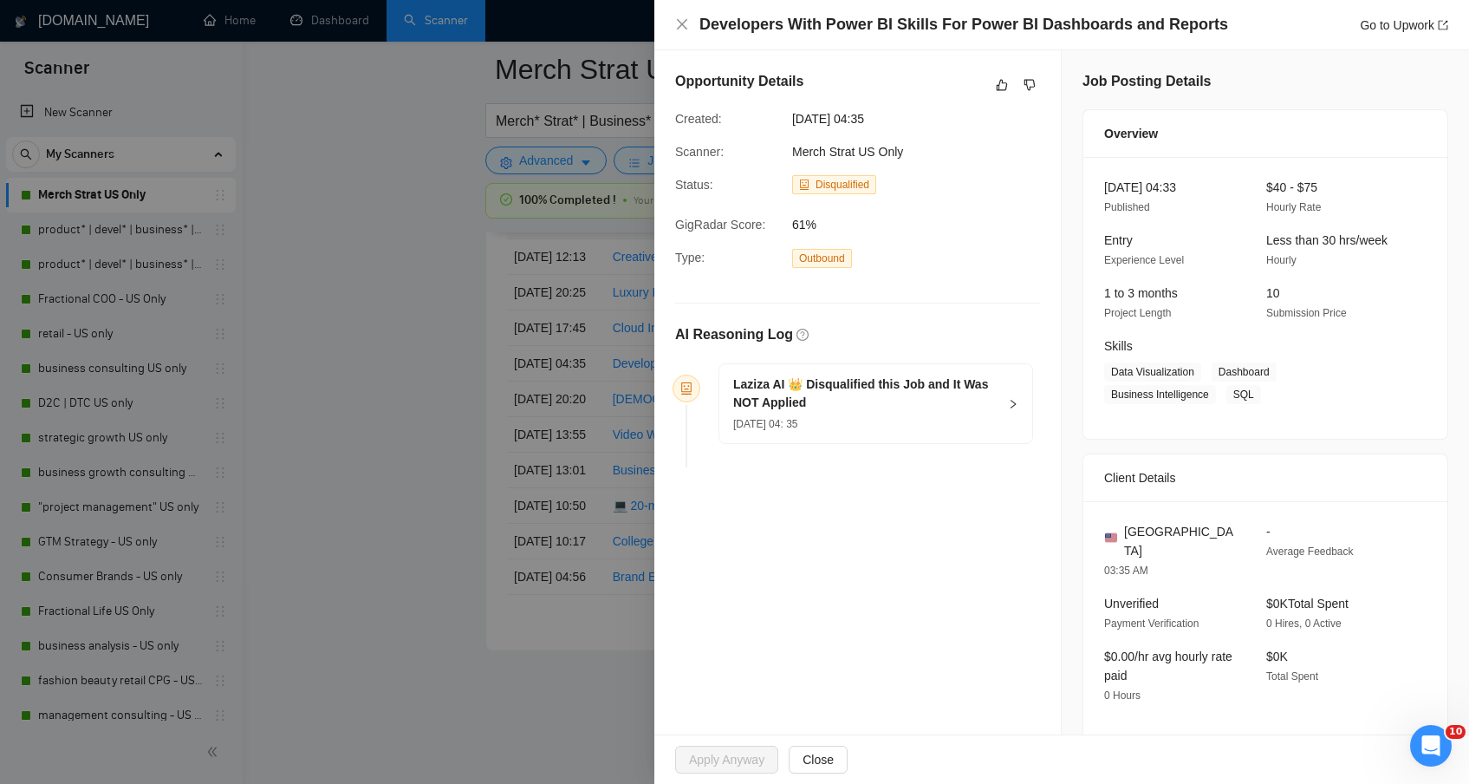
click at [463, 265] on div at bounding box center [734, 392] width 1469 height 784
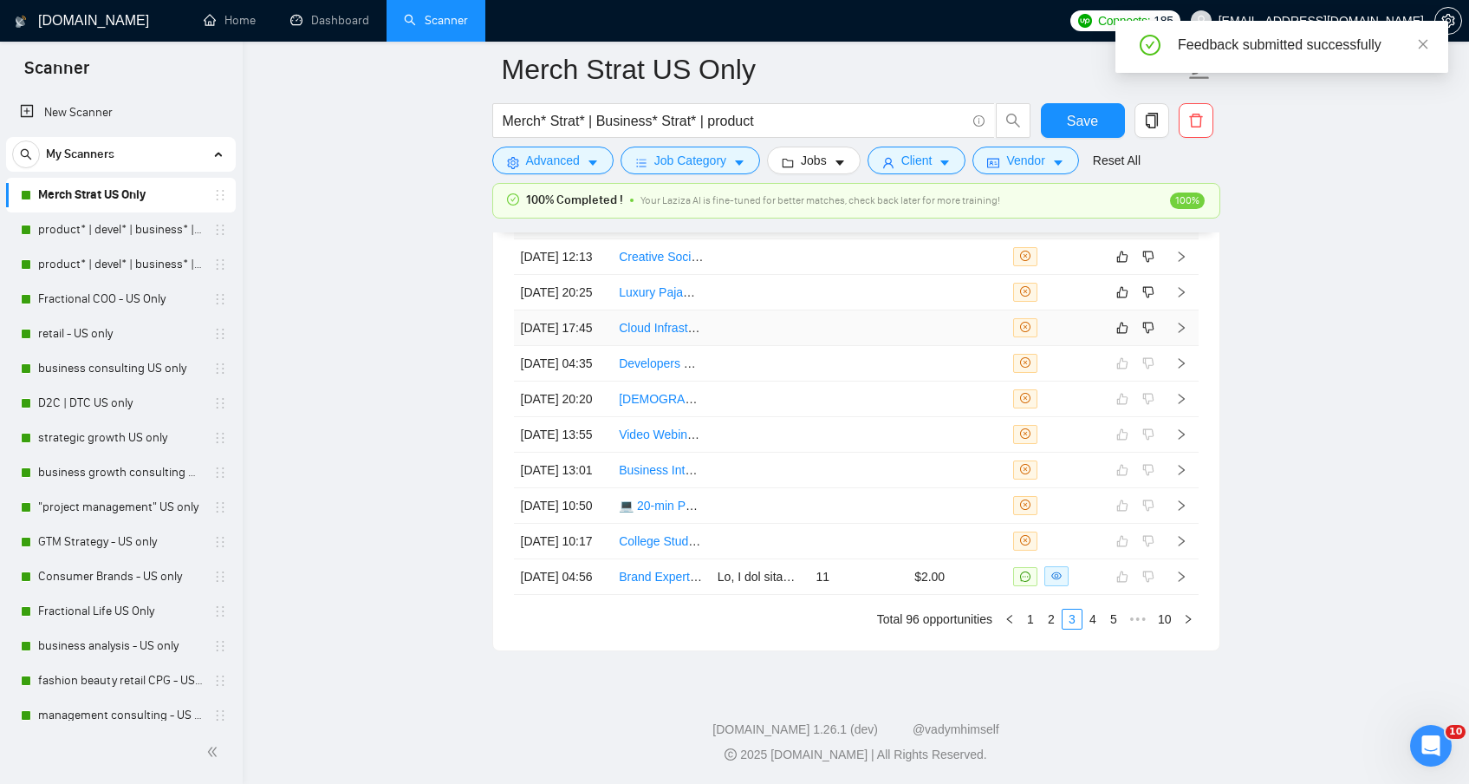
click at [1076, 346] on td at bounding box center [1055, 328] width 99 height 36
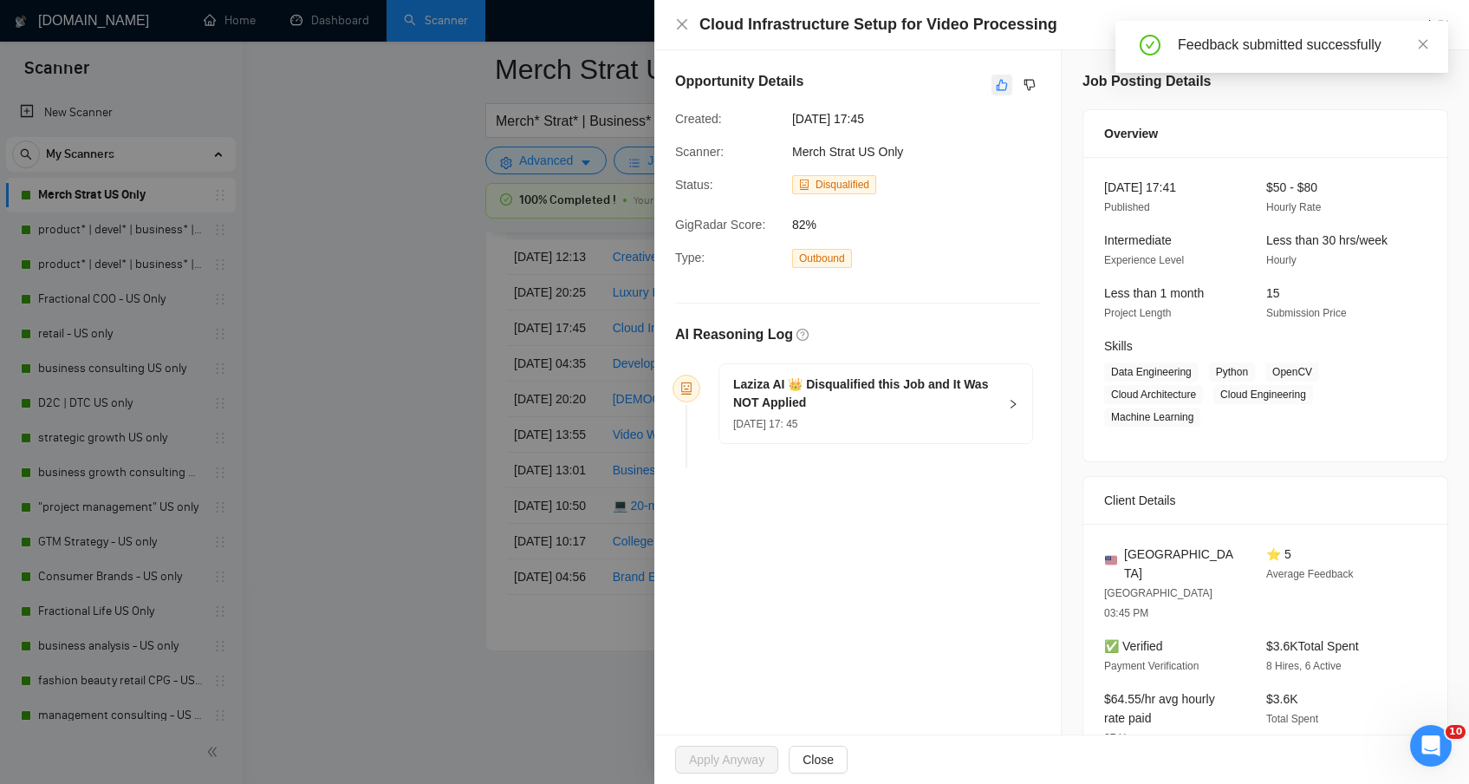
click at [996, 84] on icon "like" at bounding box center [1002, 85] width 12 height 14
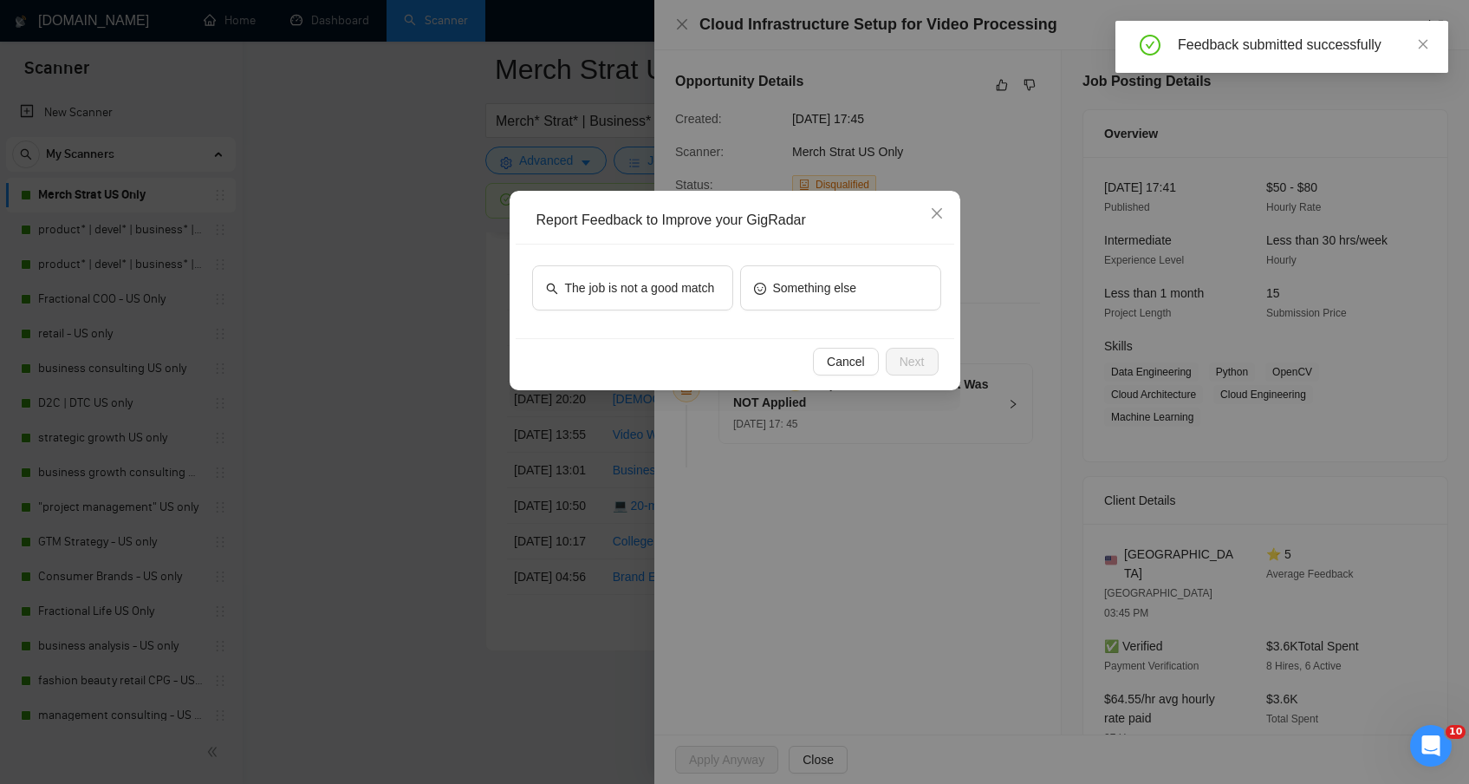
click at [700, 313] on div "The job is not a good match" at bounding box center [632, 291] width 201 height 52
click at [701, 297] on span "The job is not a good match" at bounding box center [640, 287] width 150 height 19
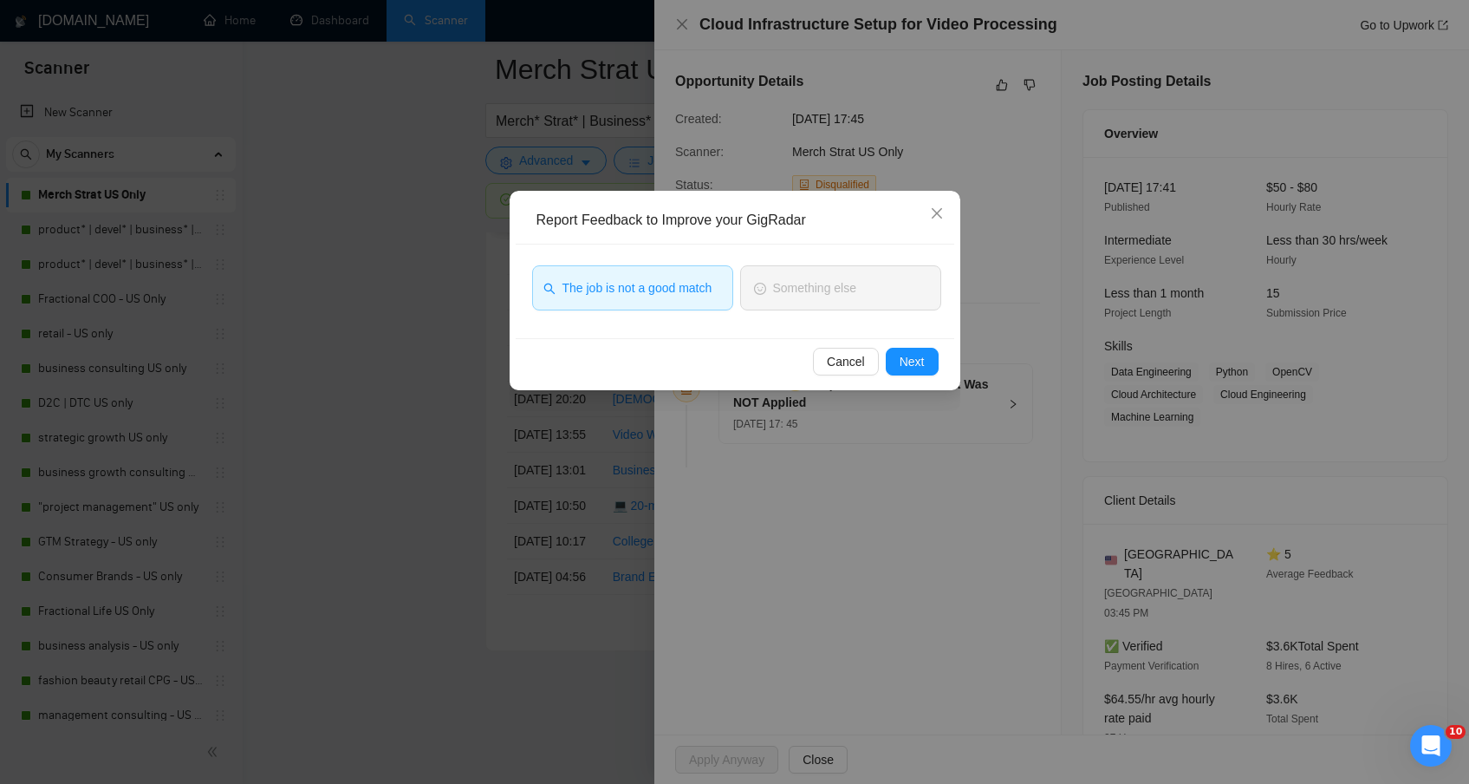
click at [882, 361] on div "Cancel Next" at bounding box center [734, 362] width 409 height 28
click at [900, 367] on span "Next" at bounding box center [912, 361] width 25 height 19
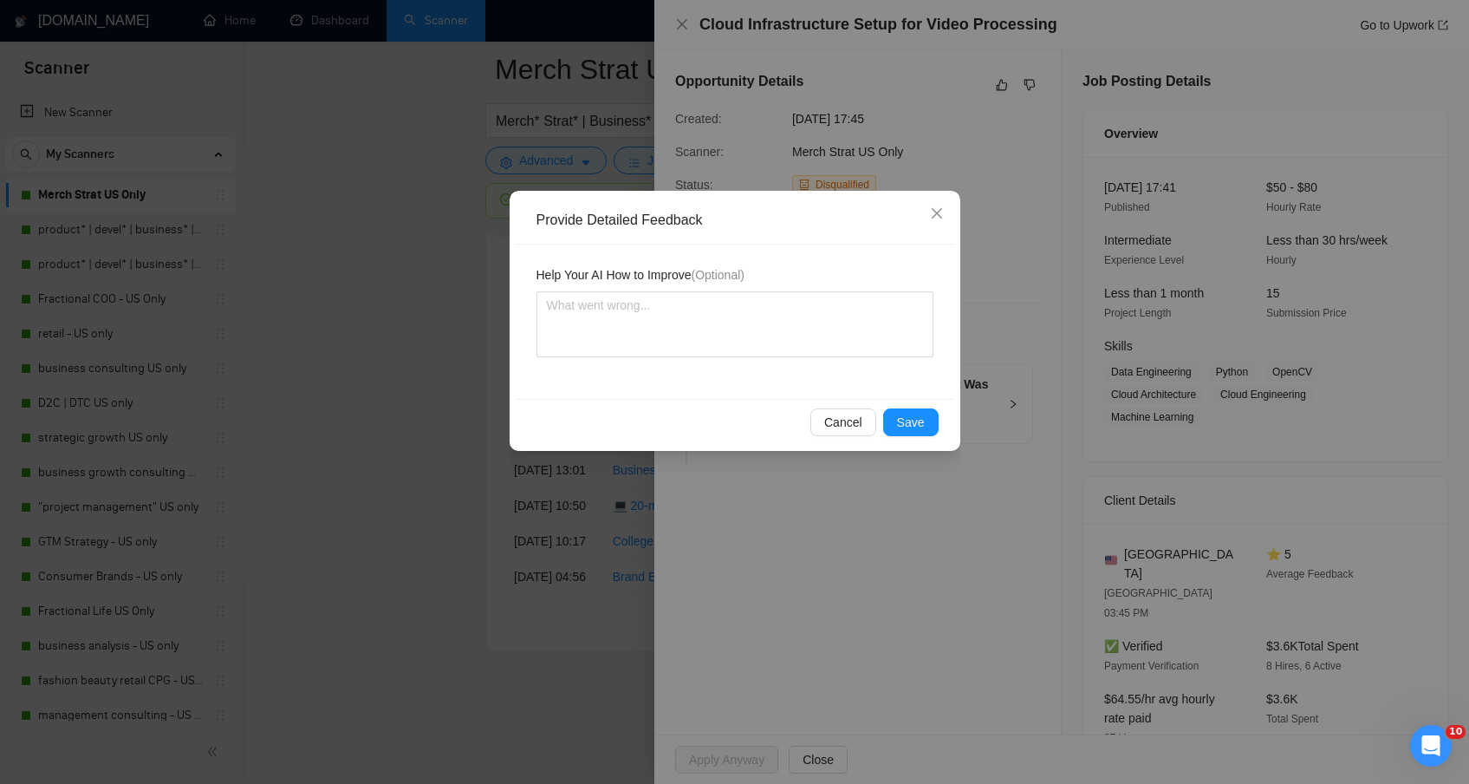
click at [898, 367] on div "Help Your AI How to Improve (Optional)" at bounding box center [735, 321] width 439 height 154
click at [903, 427] on span "Save" at bounding box center [911, 422] width 28 height 19
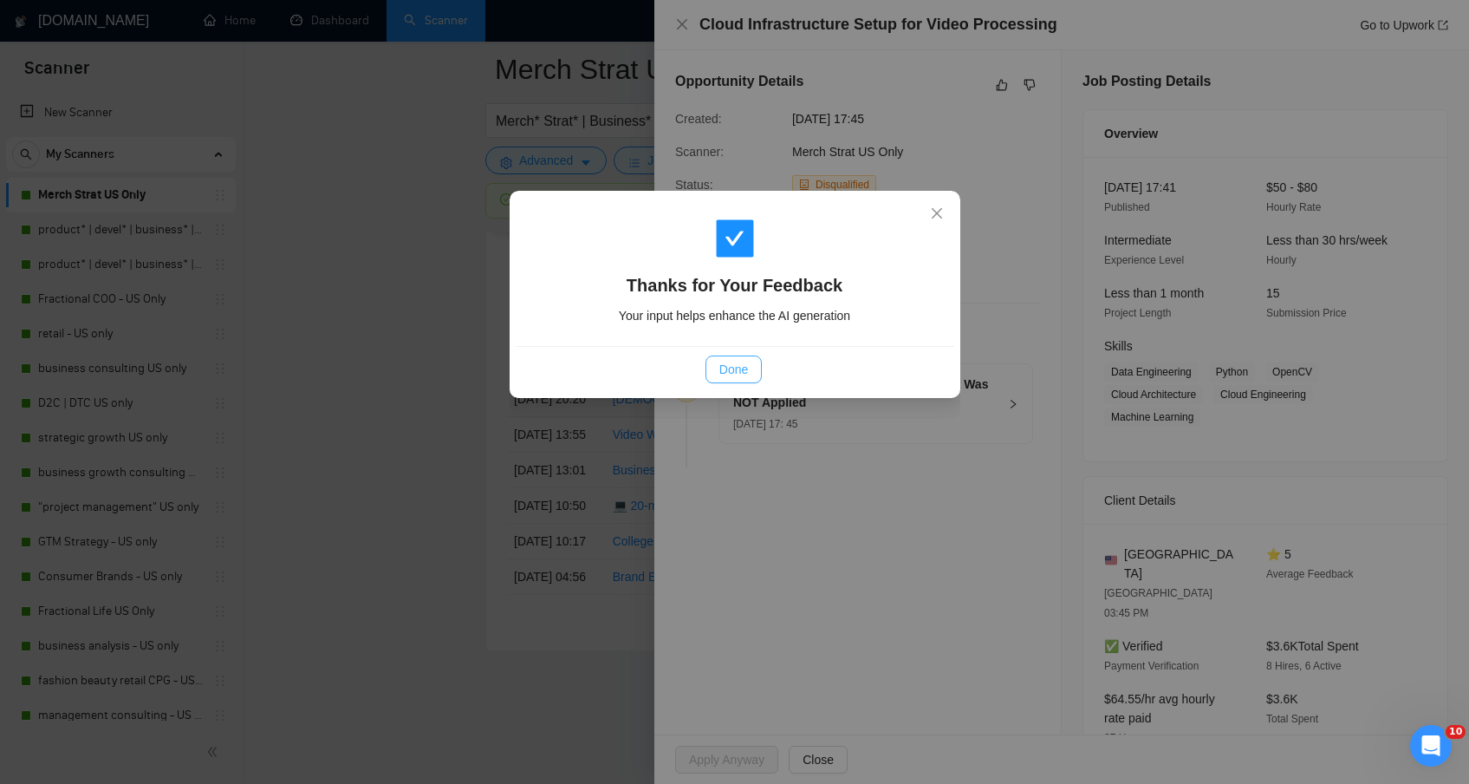
click at [713, 370] on button "Done" at bounding box center [734, 369] width 56 height 28
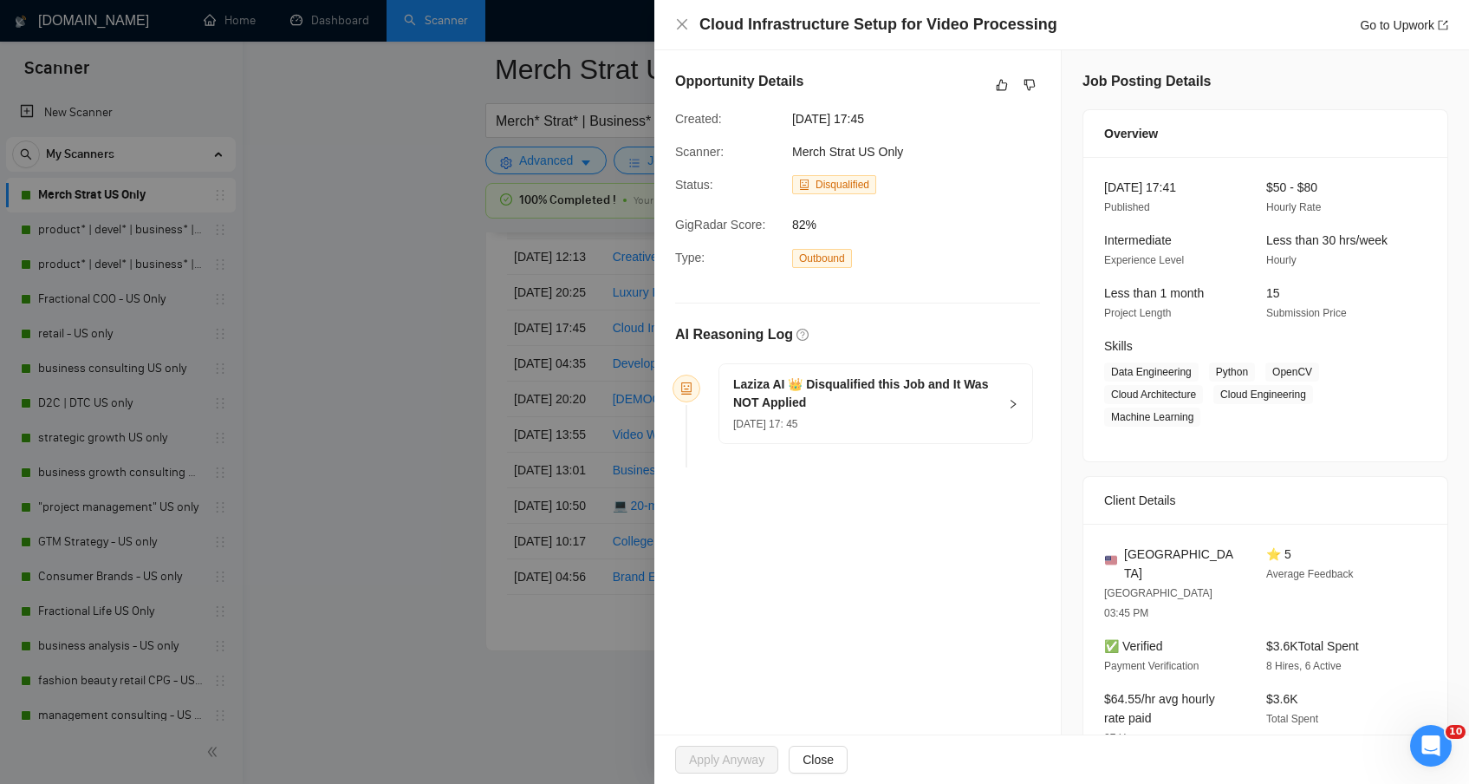
click at [386, 334] on div at bounding box center [734, 392] width 1469 height 784
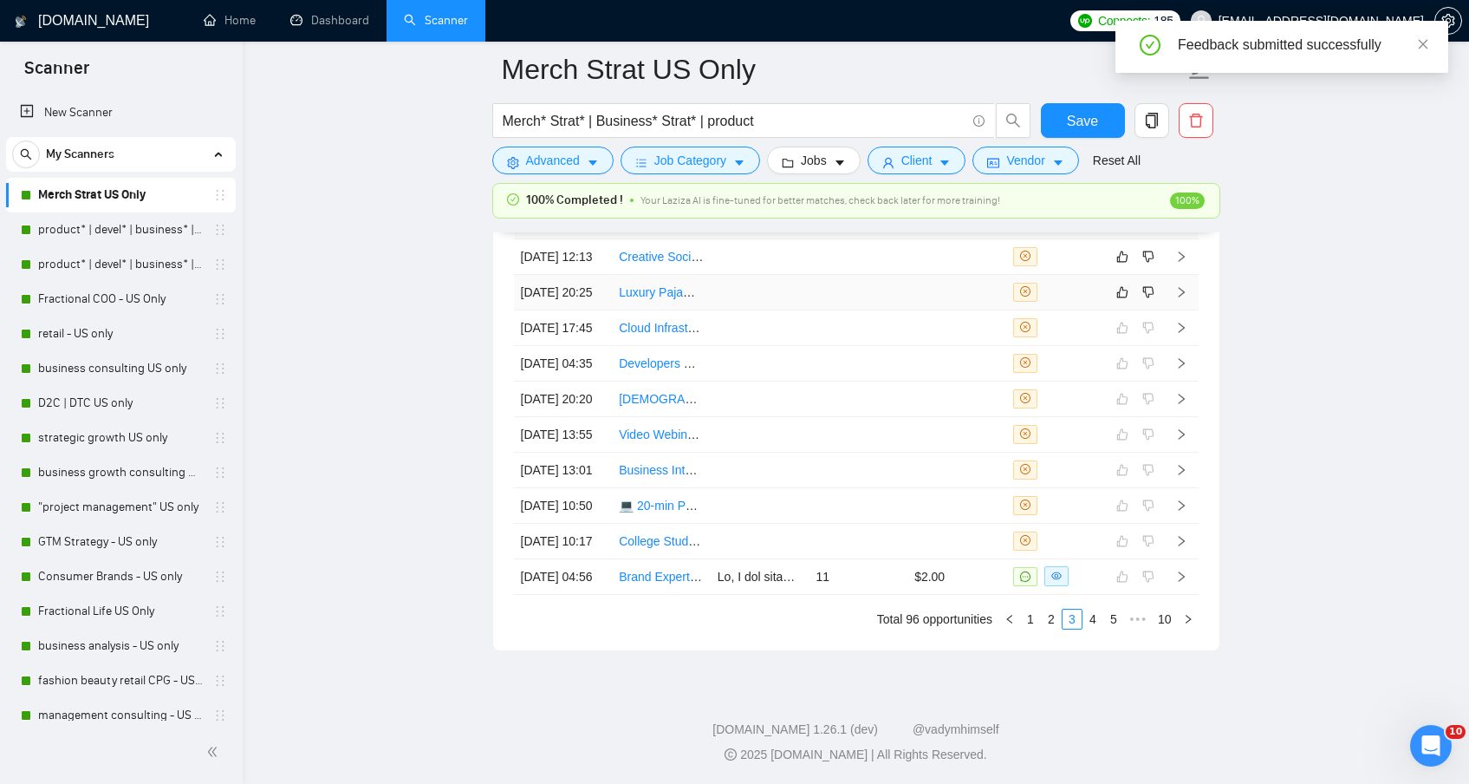
click at [1082, 310] on td at bounding box center [1055, 293] width 99 height 36
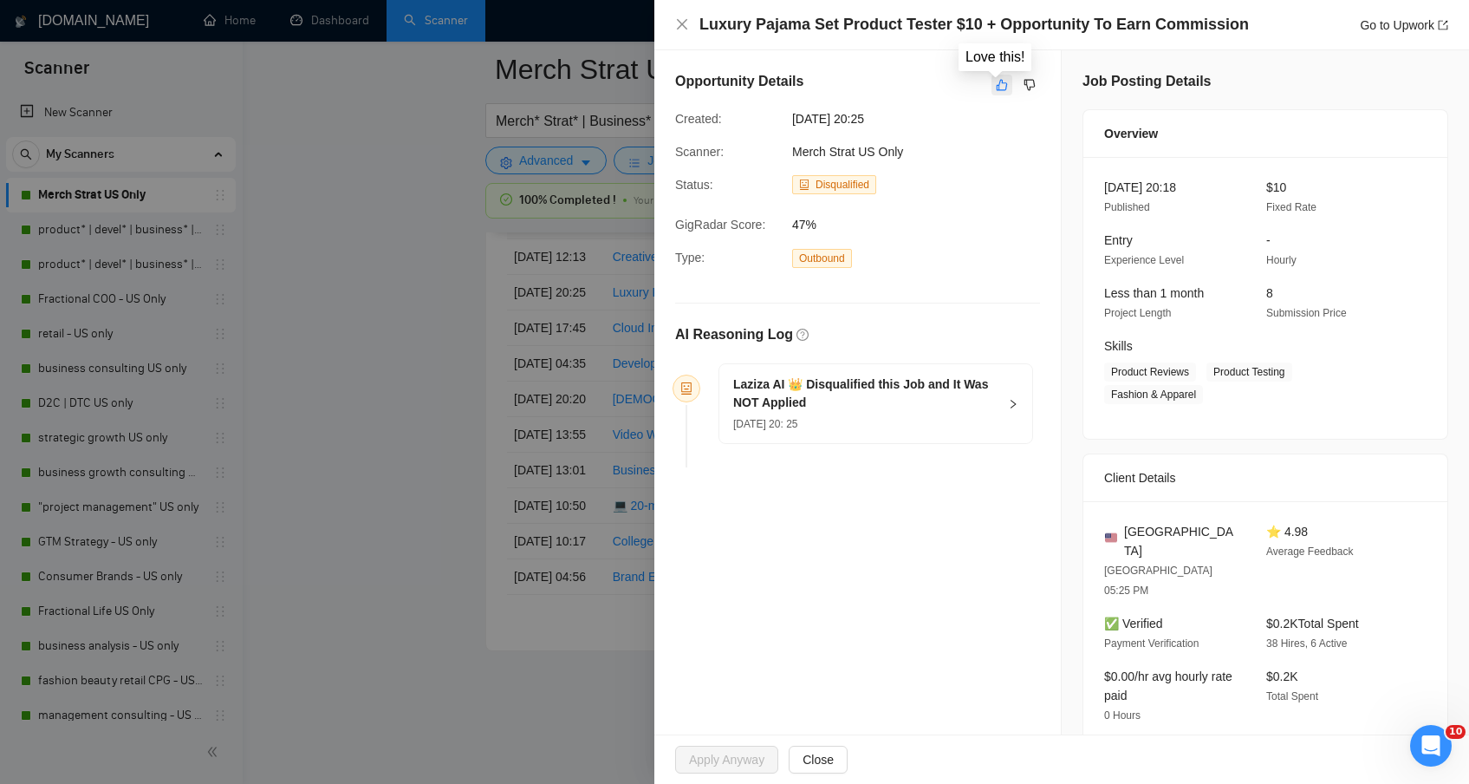
click at [992, 84] on button "button" at bounding box center [1002, 85] width 21 height 21
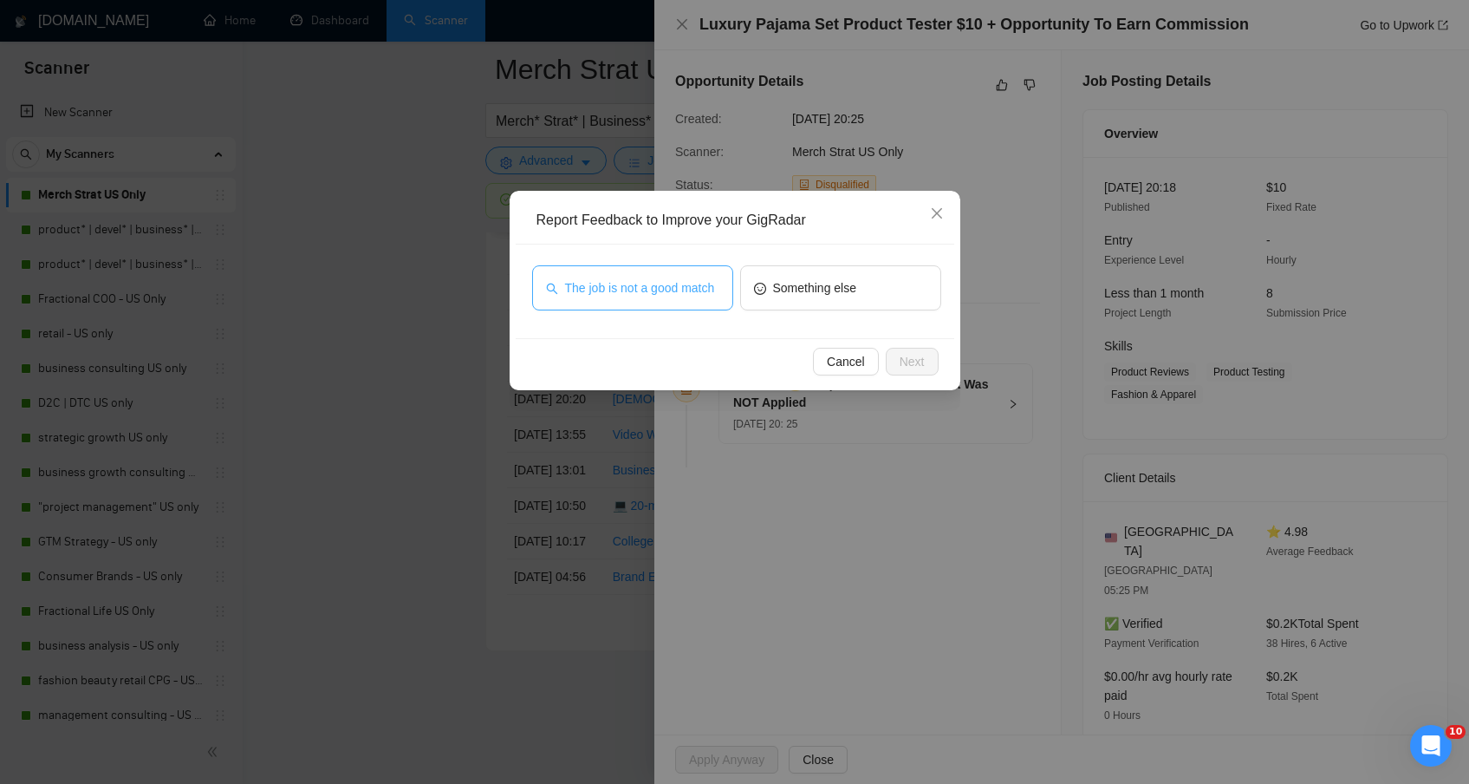
click at [635, 282] on span "The job is not a good match" at bounding box center [640, 287] width 150 height 19
click at [917, 348] on button "Next" at bounding box center [912, 362] width 53 height 28
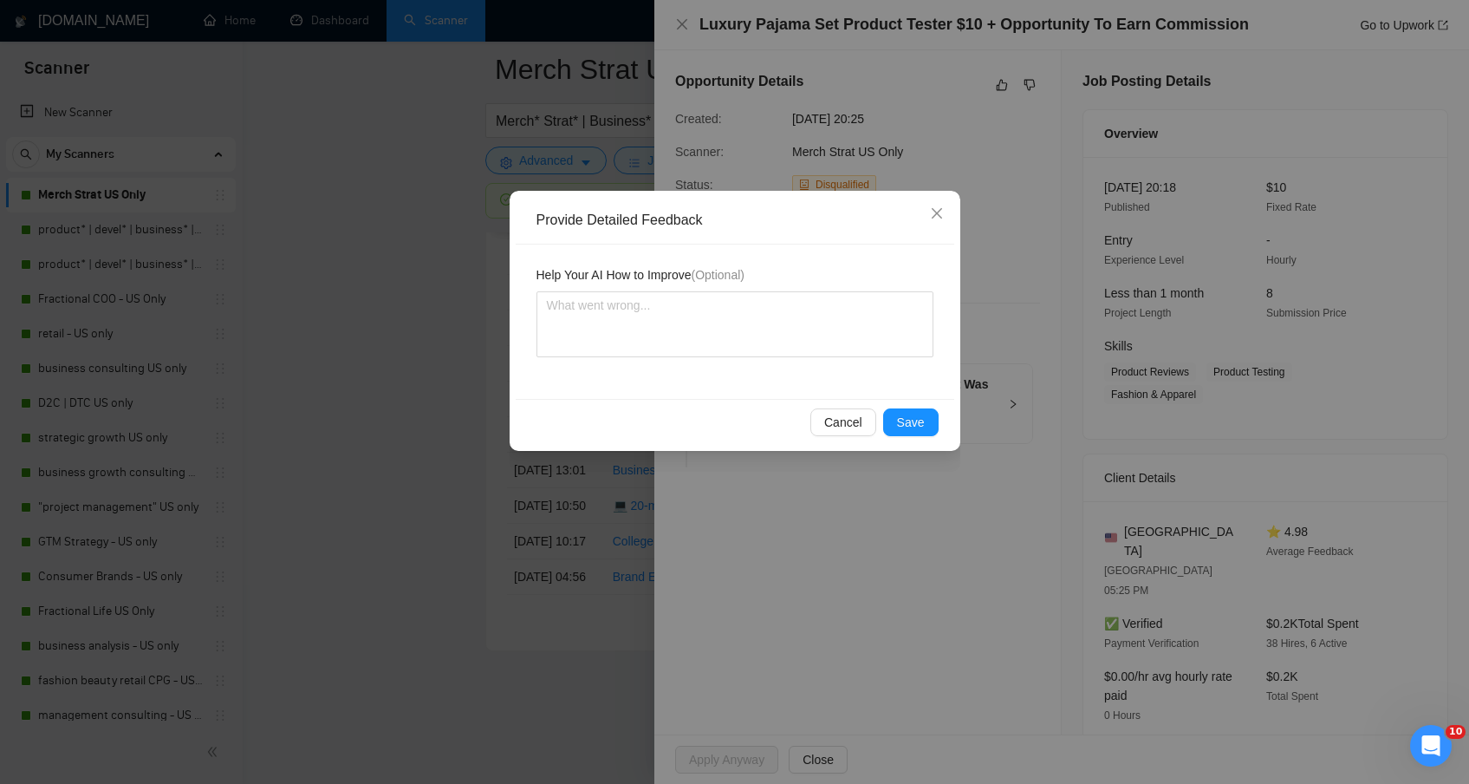
click at [901, 407] on div "Cancel Save" at bounding box center [735, 422] width 439 height 46
click at [898, 416] on span "Save" at bounding box center [911, 422] width 28 height 19
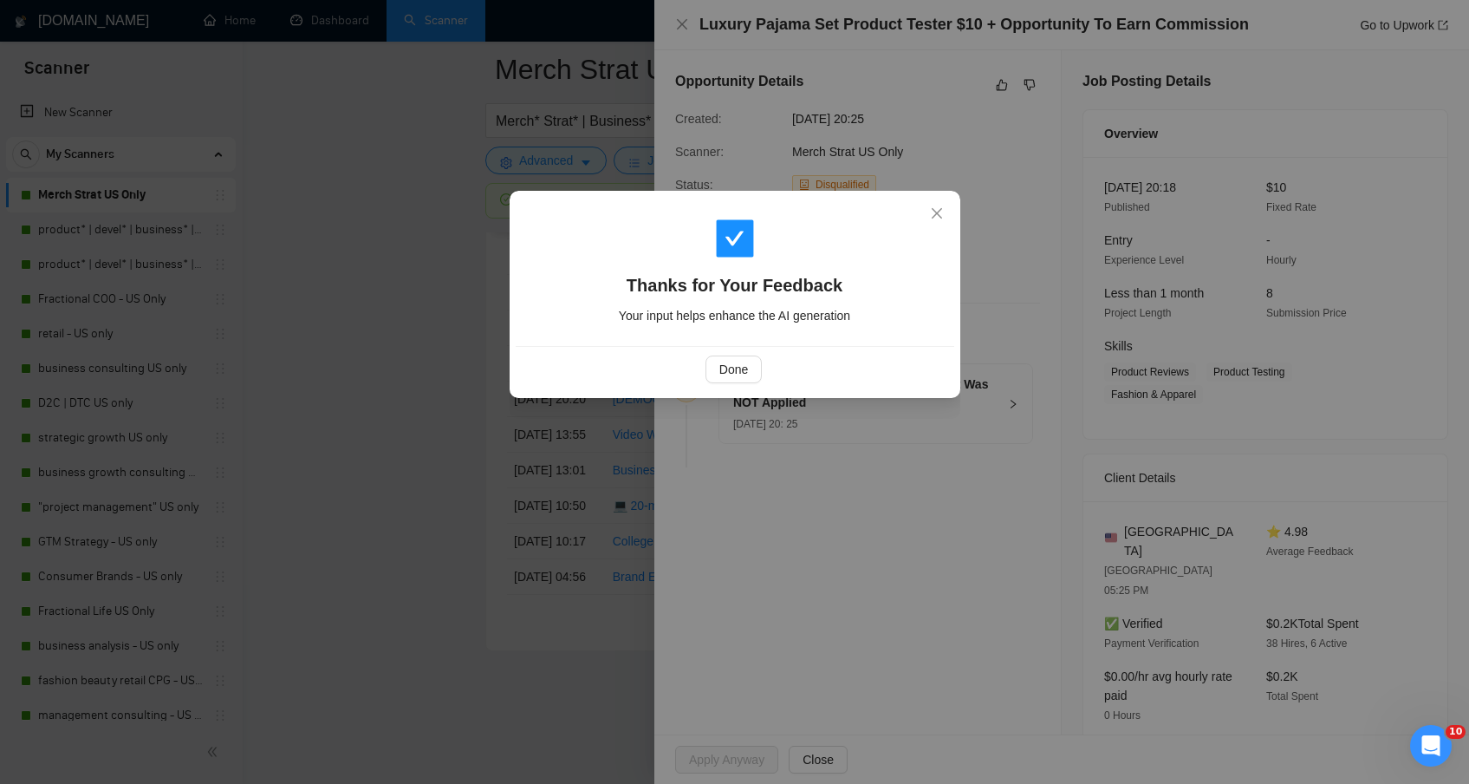
click at [394, 323] on div "Thanks for Your Feedback Your input helps enhance the AI generation Done" at bounding box center [734, 392] width 1469 height 784
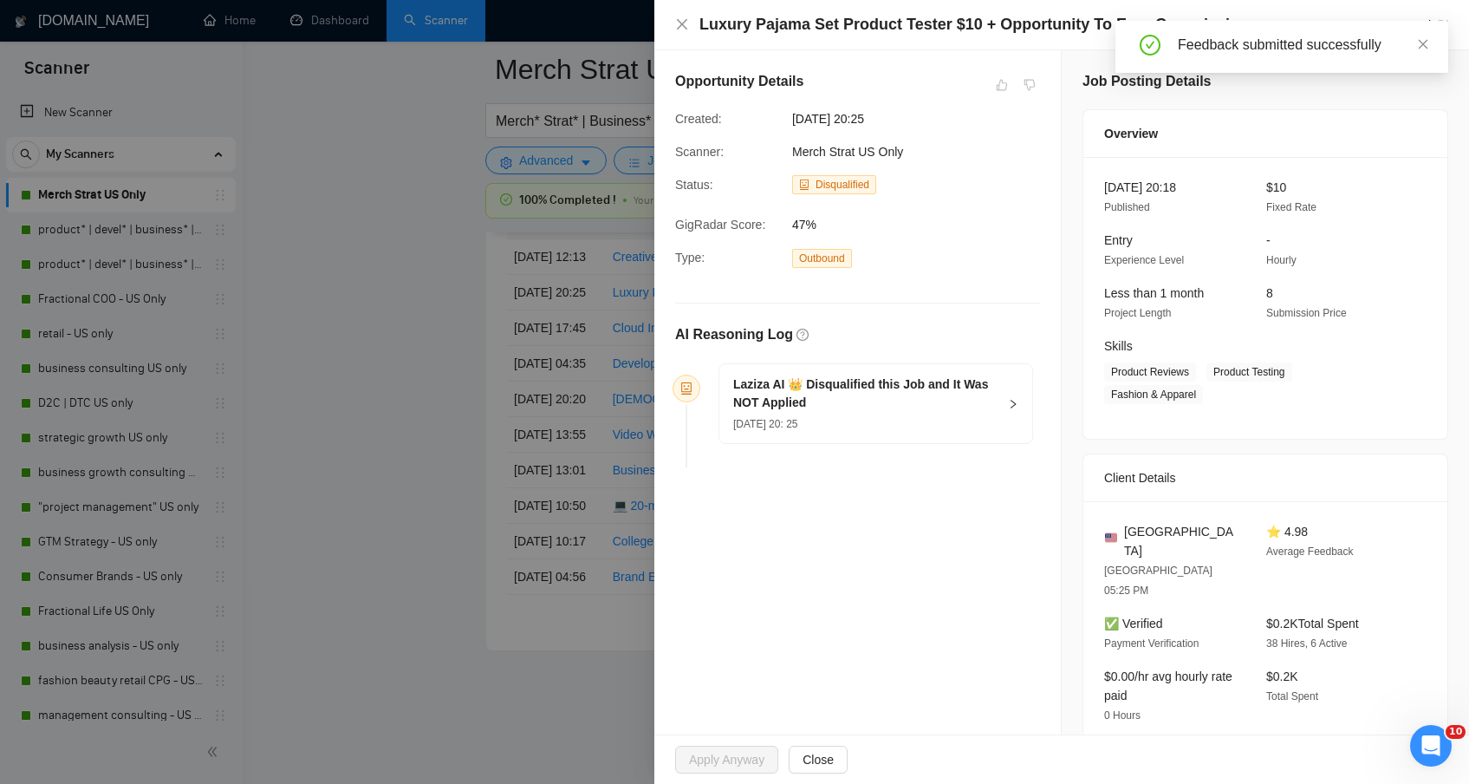
click at [389, 293] on div at bounding box center [734, 392] width 1469 height 784
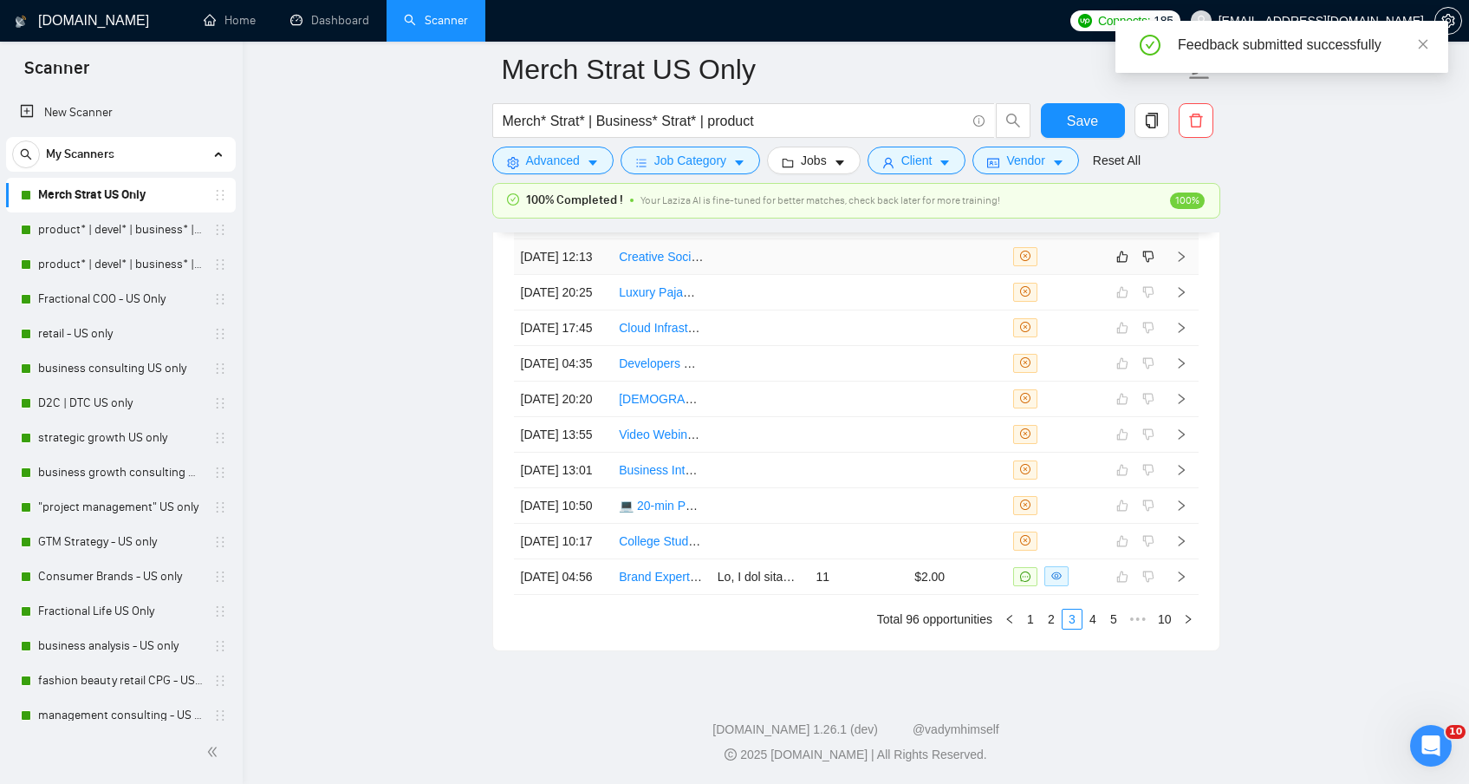
click at [1073, 274] on td at bounding box center [1055, 257] width 99 height 36
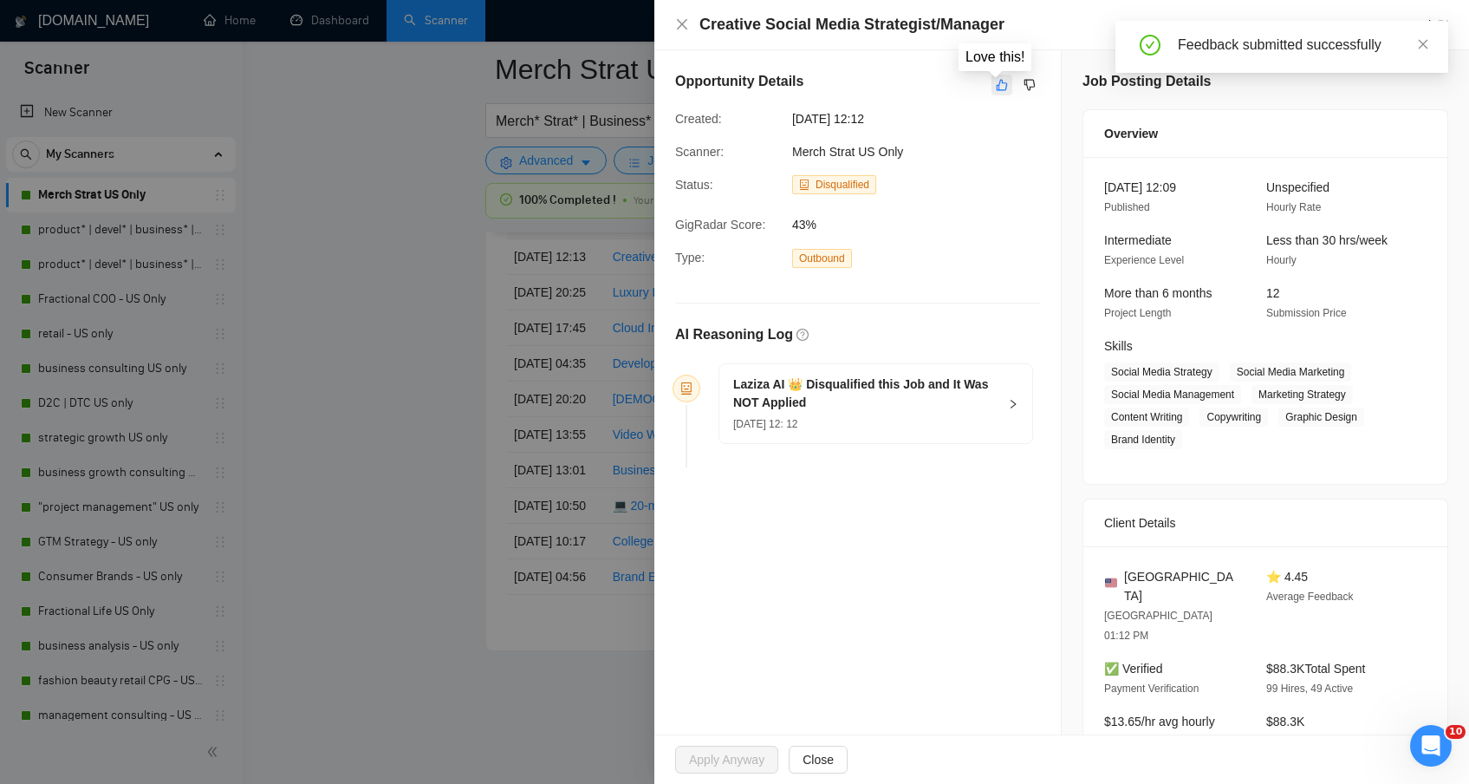
click at [996, 81] on icon "like" at bounding box center [1002, 85] width 12 height 14
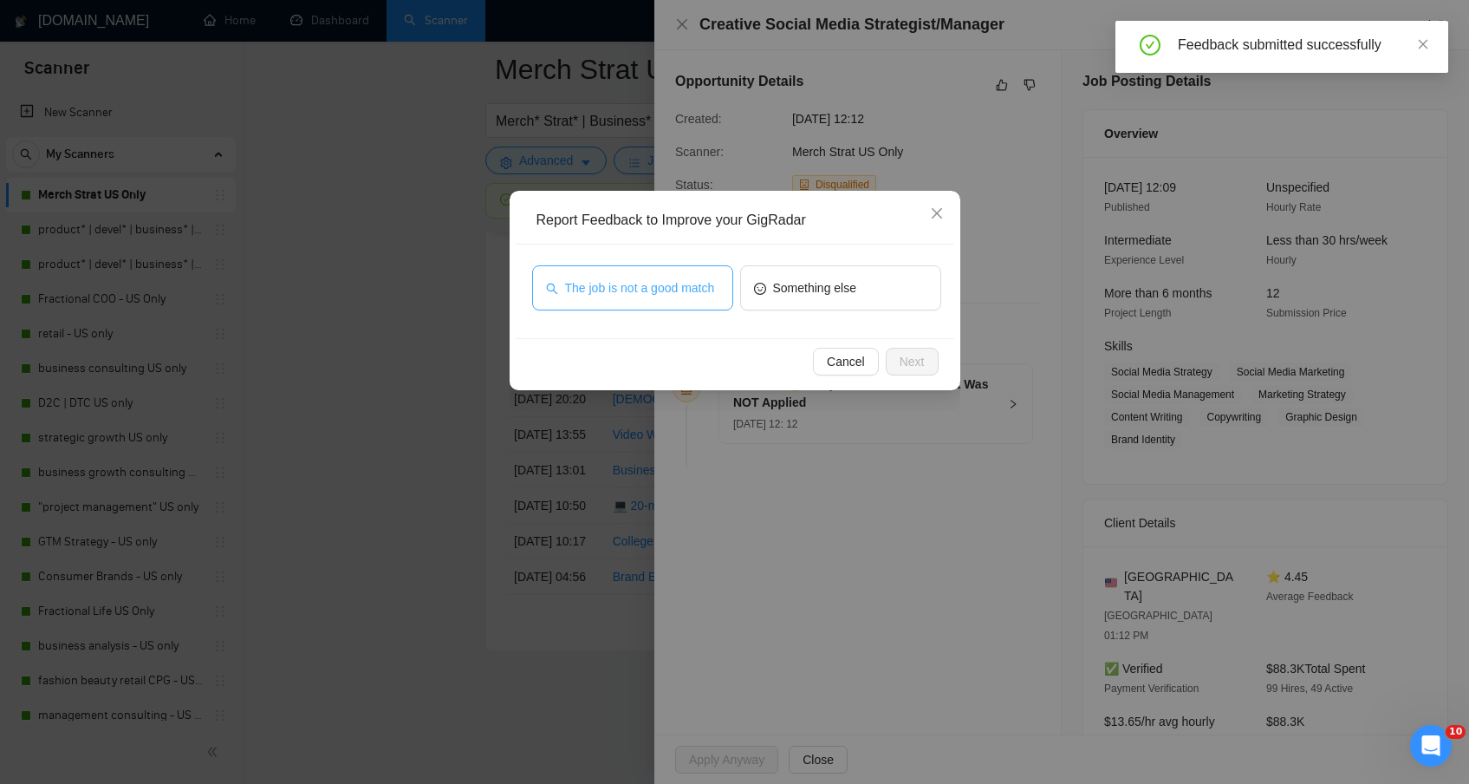
click at [626, 278] on span "The job is not a good match" at bounding box center [640, 287] width 150 height 19
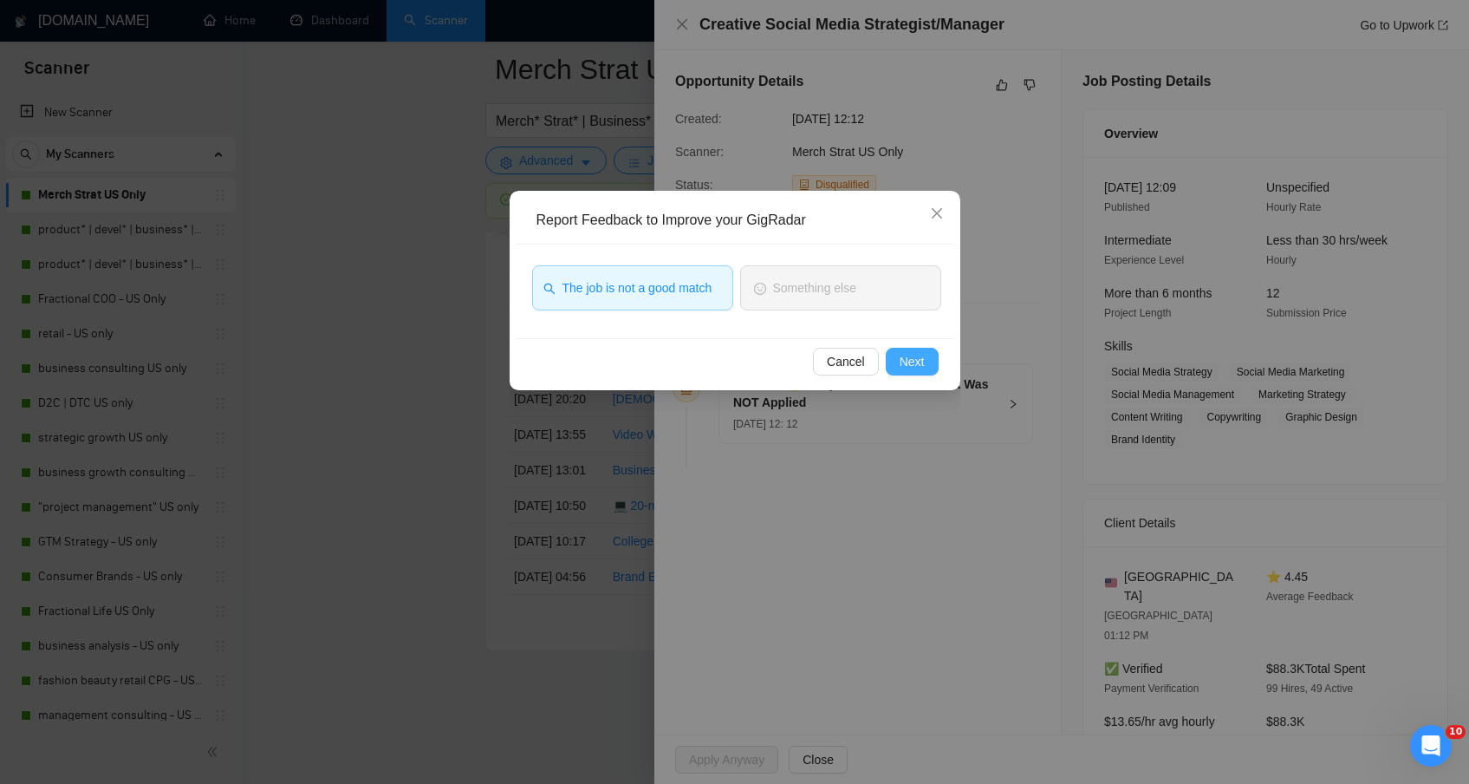
click at [914, 366] on span "Next" at bounding box center [912, 361] width 25 height 19
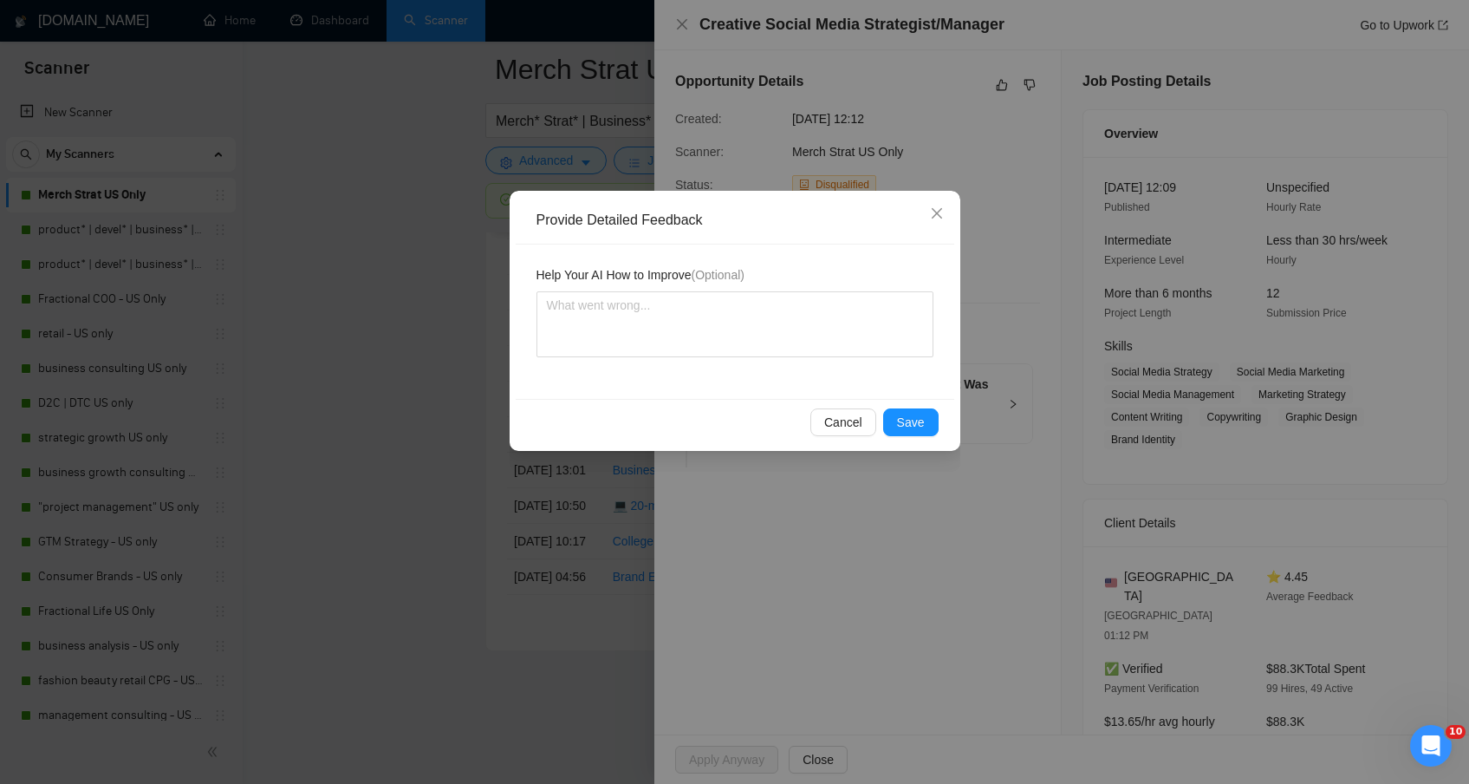
click at [926, 439] on div "Cancel Save" at bounding box center [735, 422] width 439 height 46
click at [924, 426] on span "Save" at bounding box center [911, 422] width 28 height 19
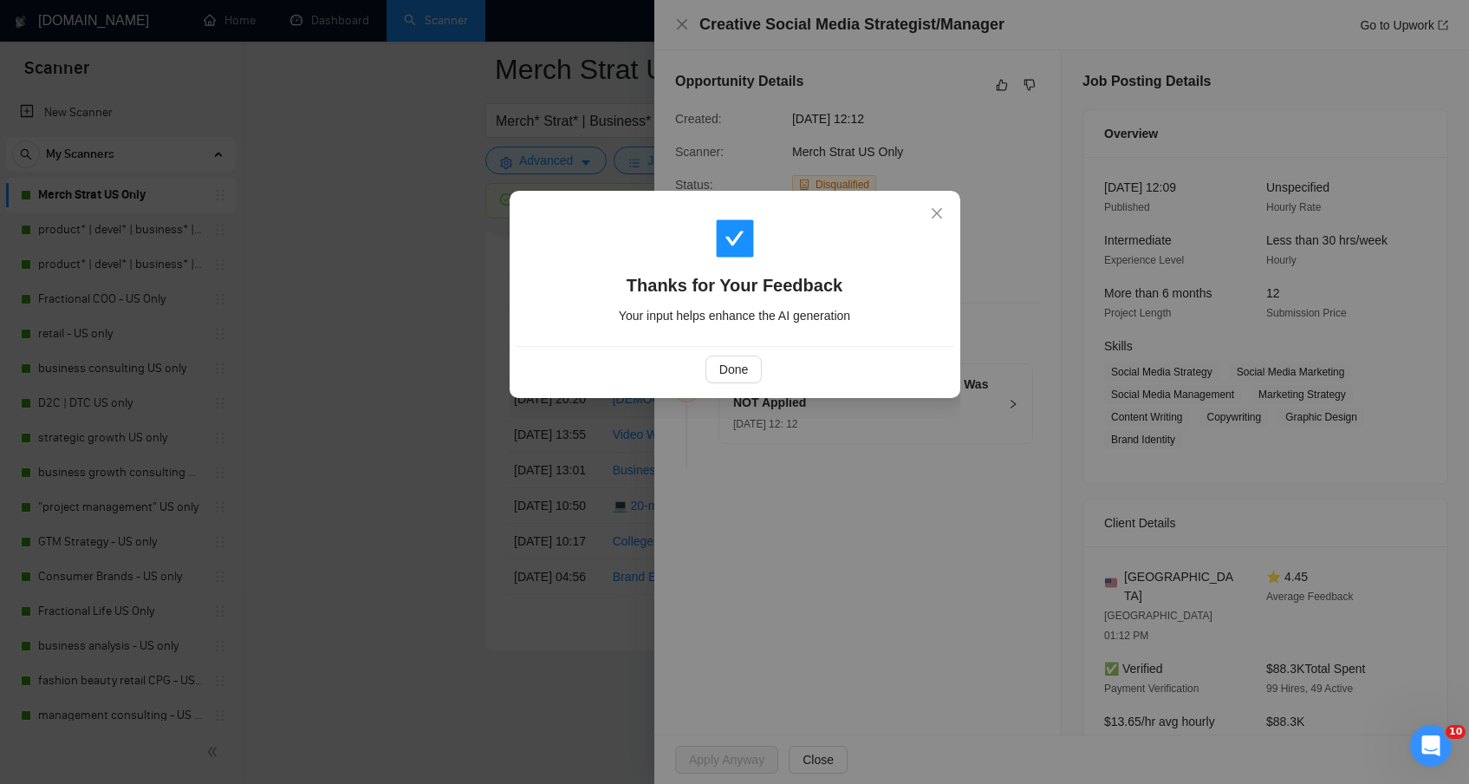
click at [346, 397] on div "Thanks for Your Feedback Your input helps enhance the AI generation Done" at bounding box center [734, 392] width 1469 height 784
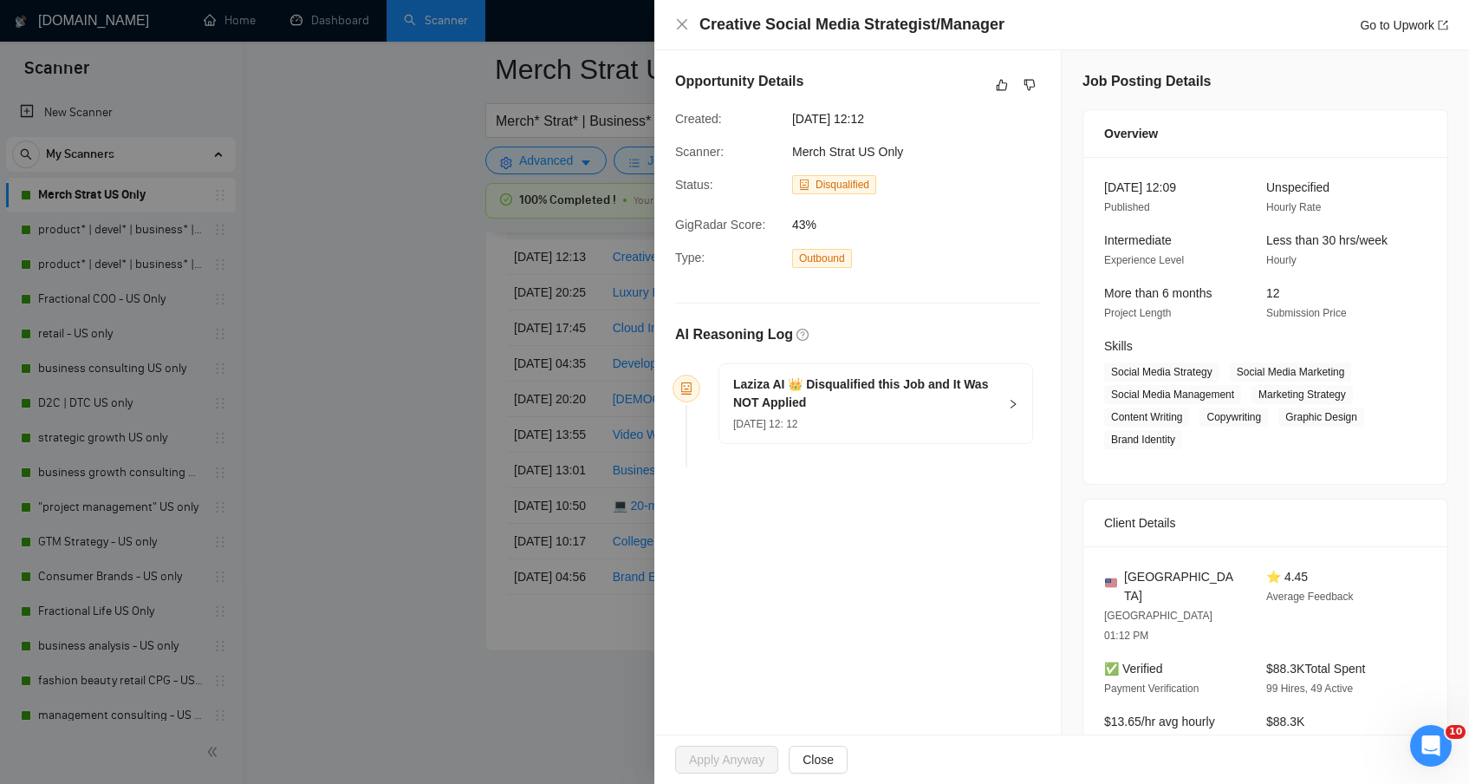
click at [415, 413] on div at bounding box center [734, 392] width 1469 height 784
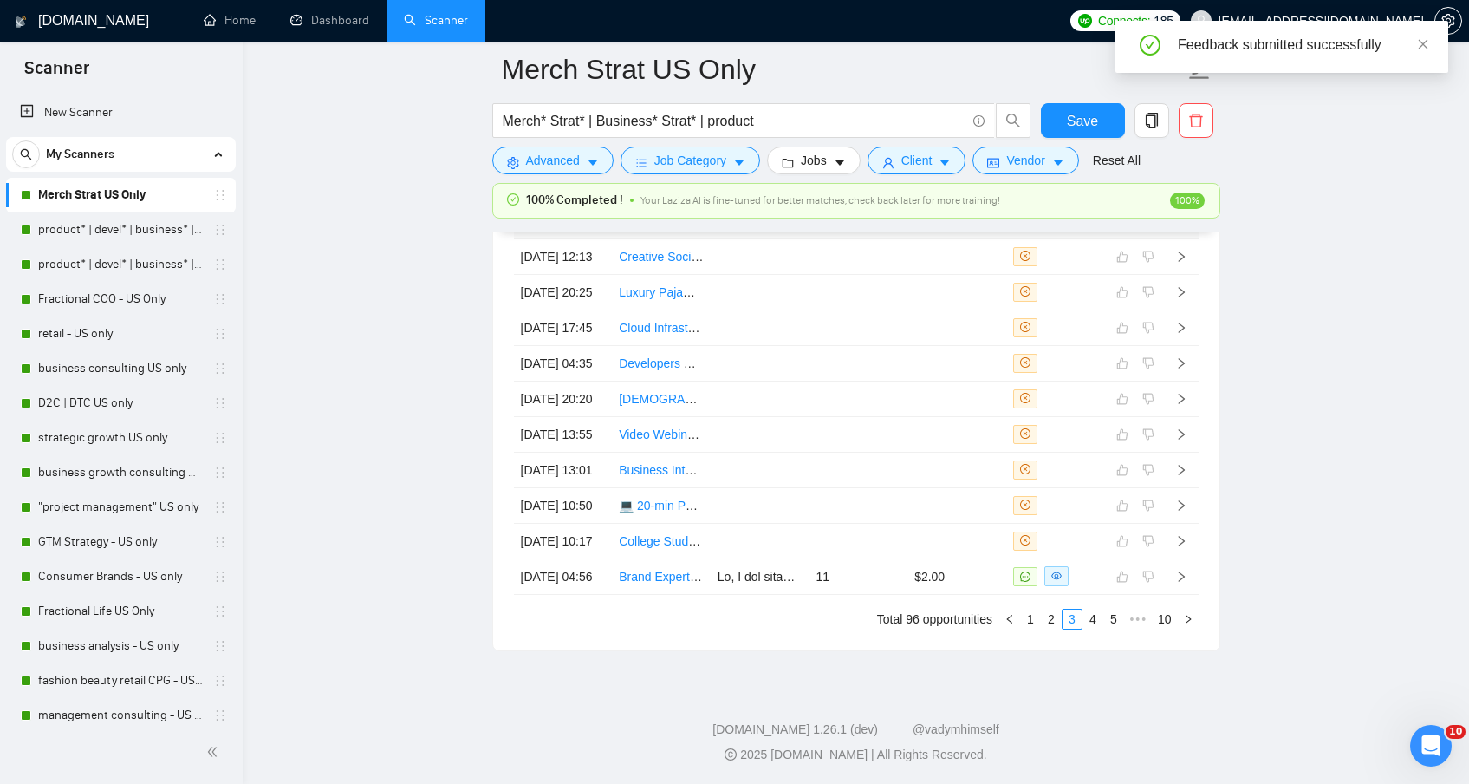
click at [1088, 618] on link "4" at bounding box center [1093, 618] width 19 height 19
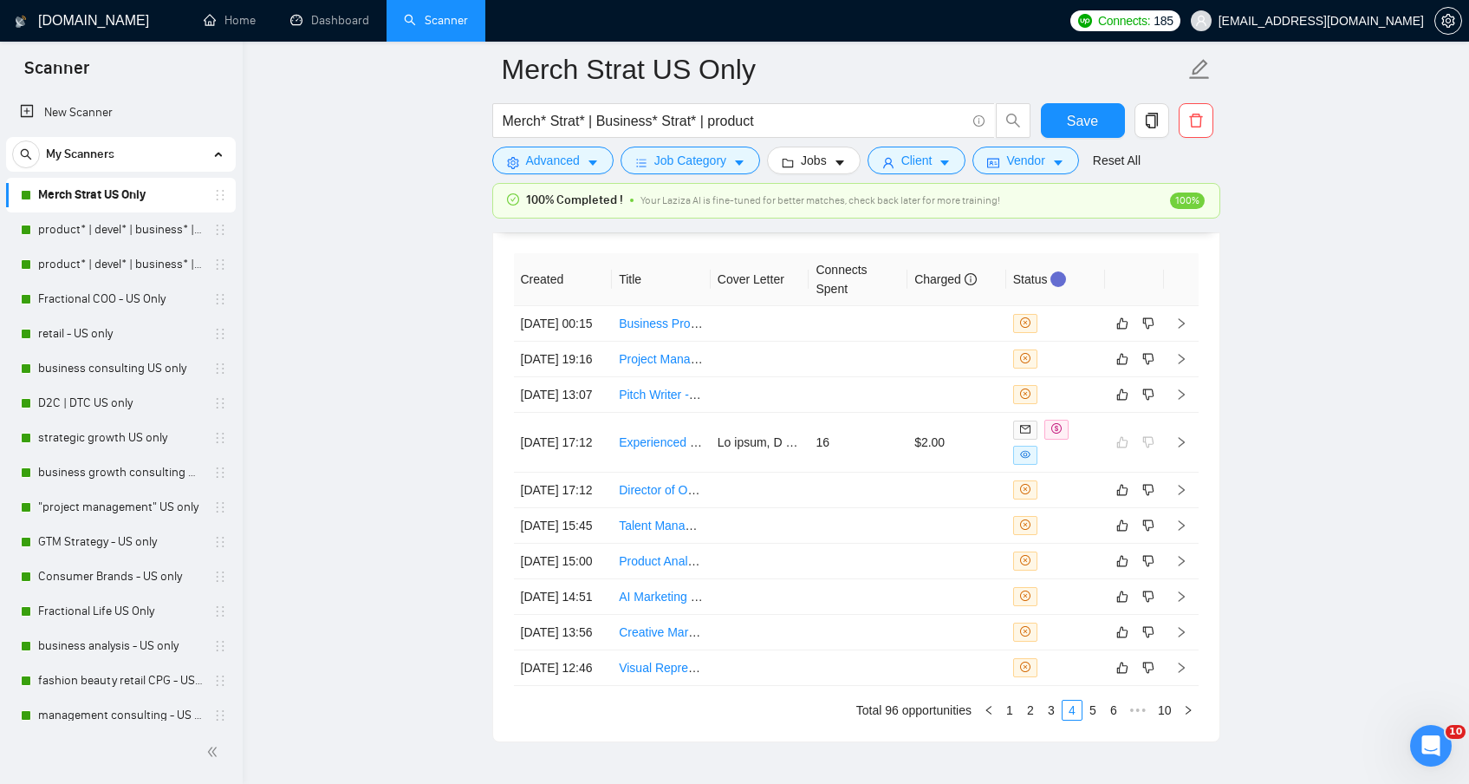
scroll to position [4629, 0]
click at [1095, 320] on td at bounding box center [1055, 327] width 99 height 36
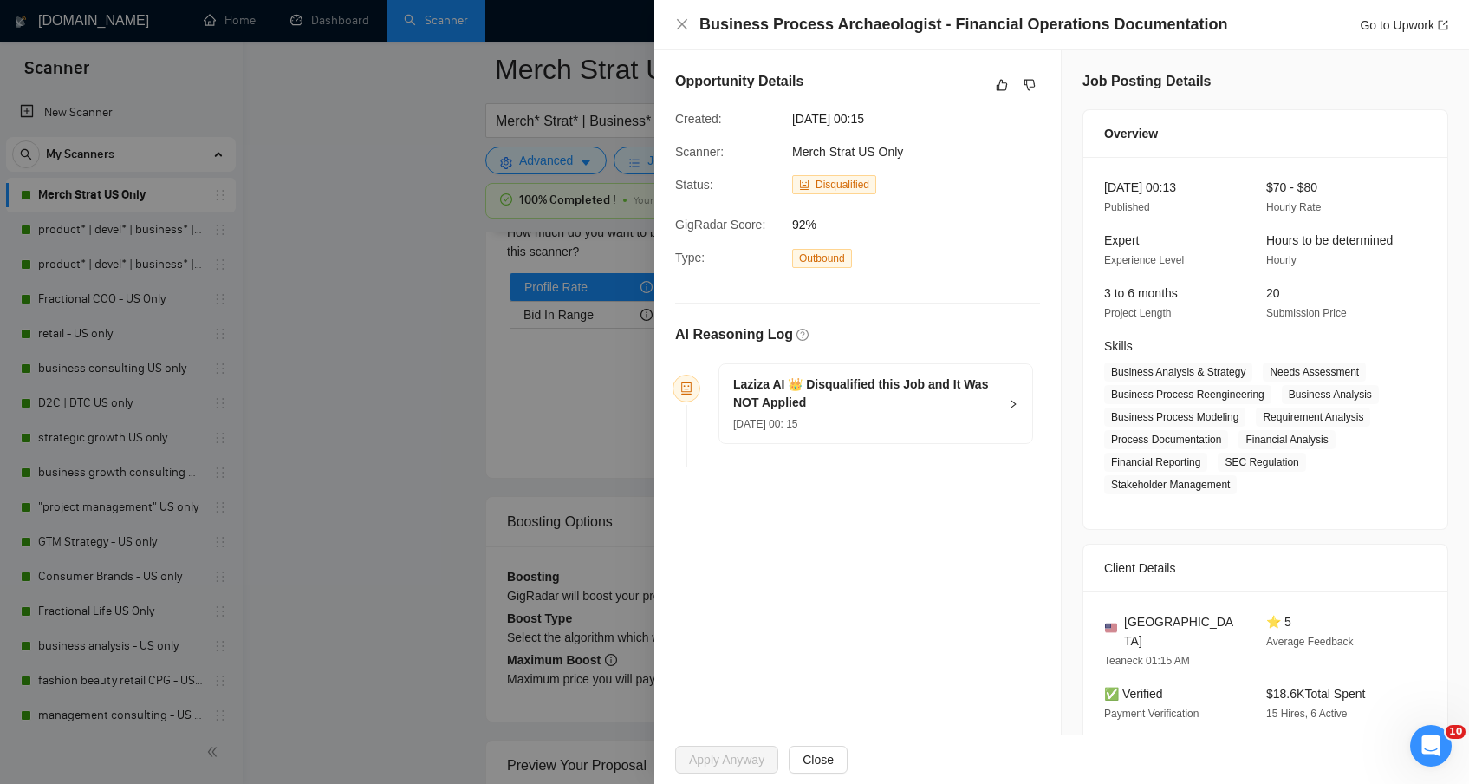
click at [1027, 73] on div "Opportunity Details" at bounding box center [857, 85] width 365 height 28
click at [1026, 80] on icon "dislike" at bounding box center [1030, 85] width 12 height 14
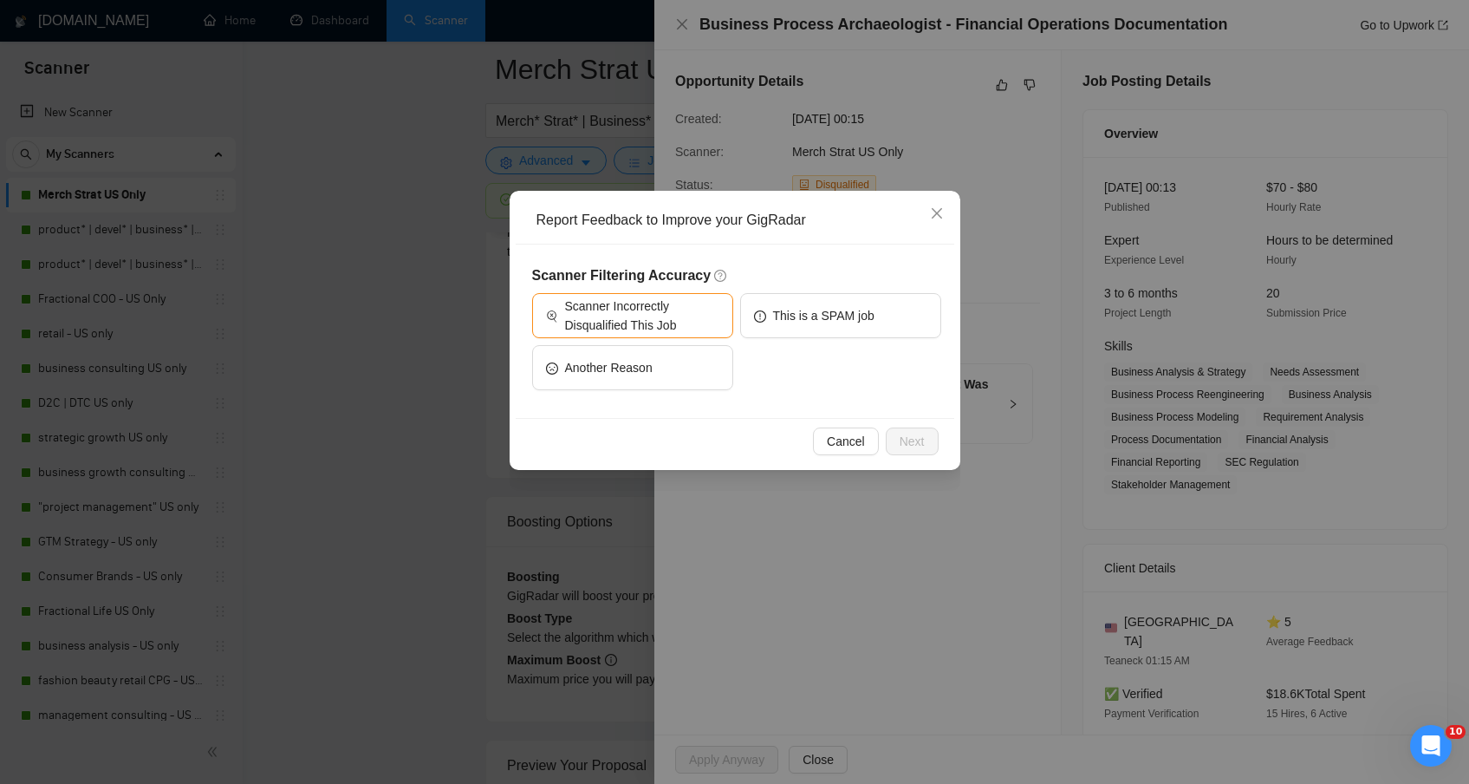
click at [635, 338] on div "Scanner Incorrectly Disqualified This Job" at bounding box center [632, 319] width 201 height 52
click at [937, 215] on icon "close" at bounding box center [936, 213] width 10 height 10
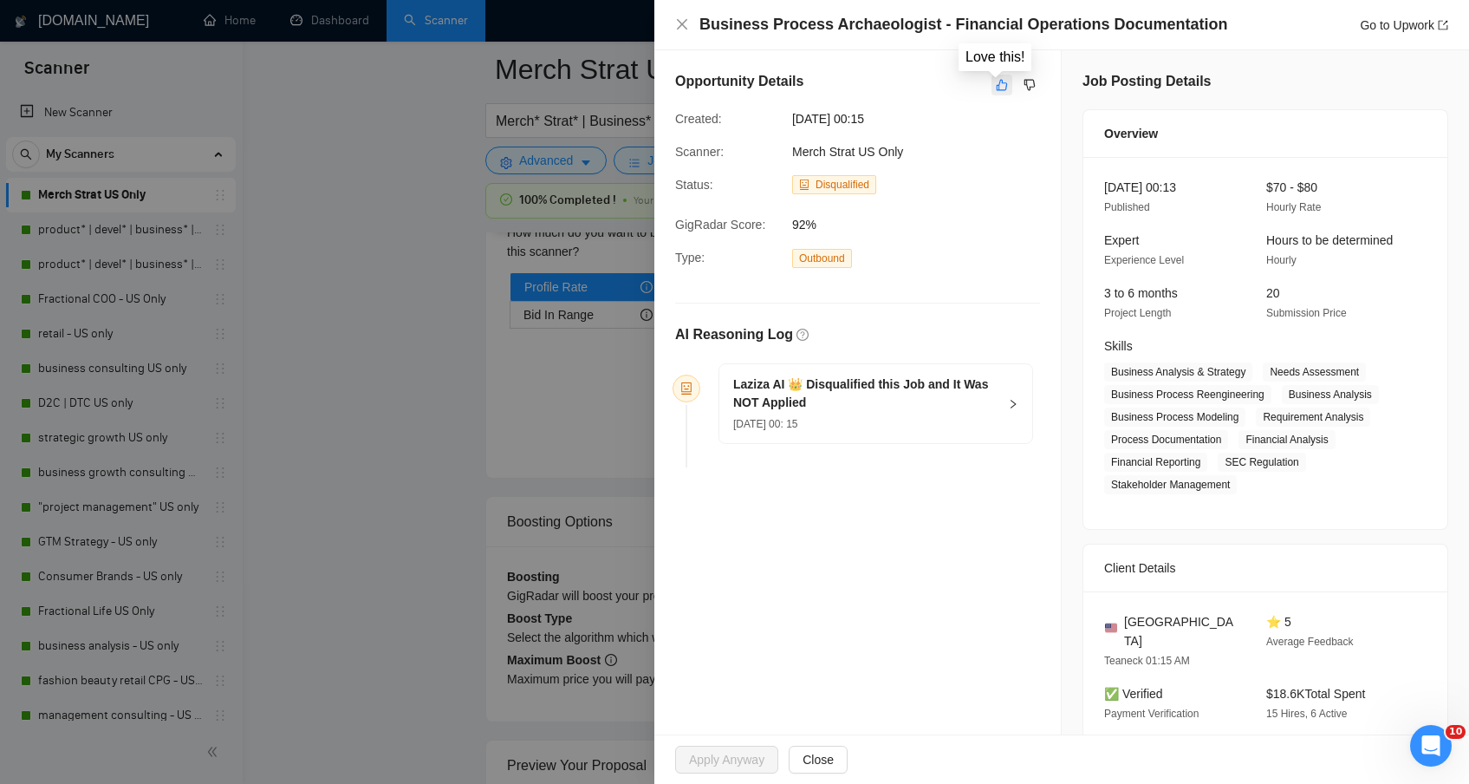
click at [996, 85] on icon "like" at bounding box center [1002, 85] width 12 height 14
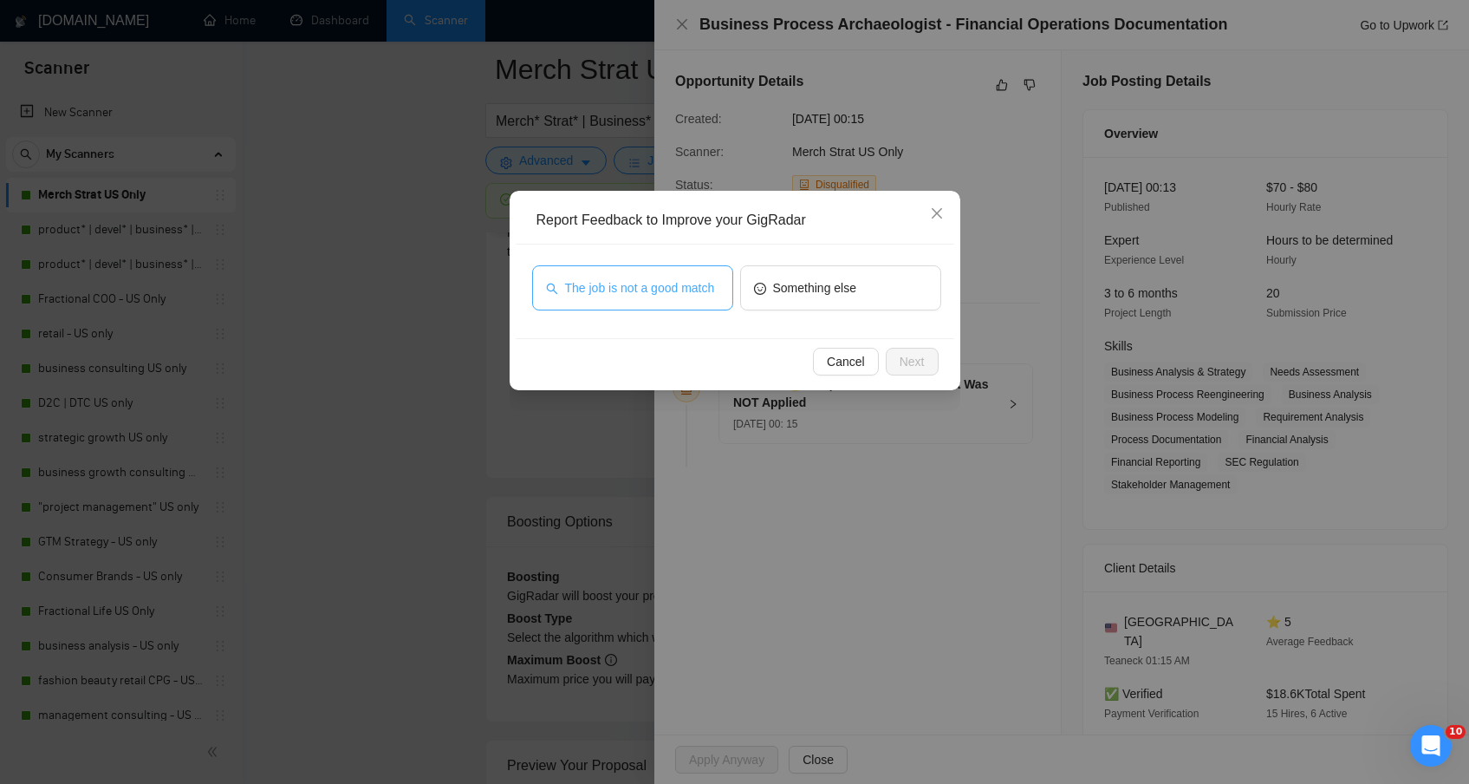
click at [648, 266] on button "The job is not a good match" at bounding box center [632, 287] width 201 height 45
click at [901, 359] on span "Next" at bounding box center [912, 361] width 25 height 19
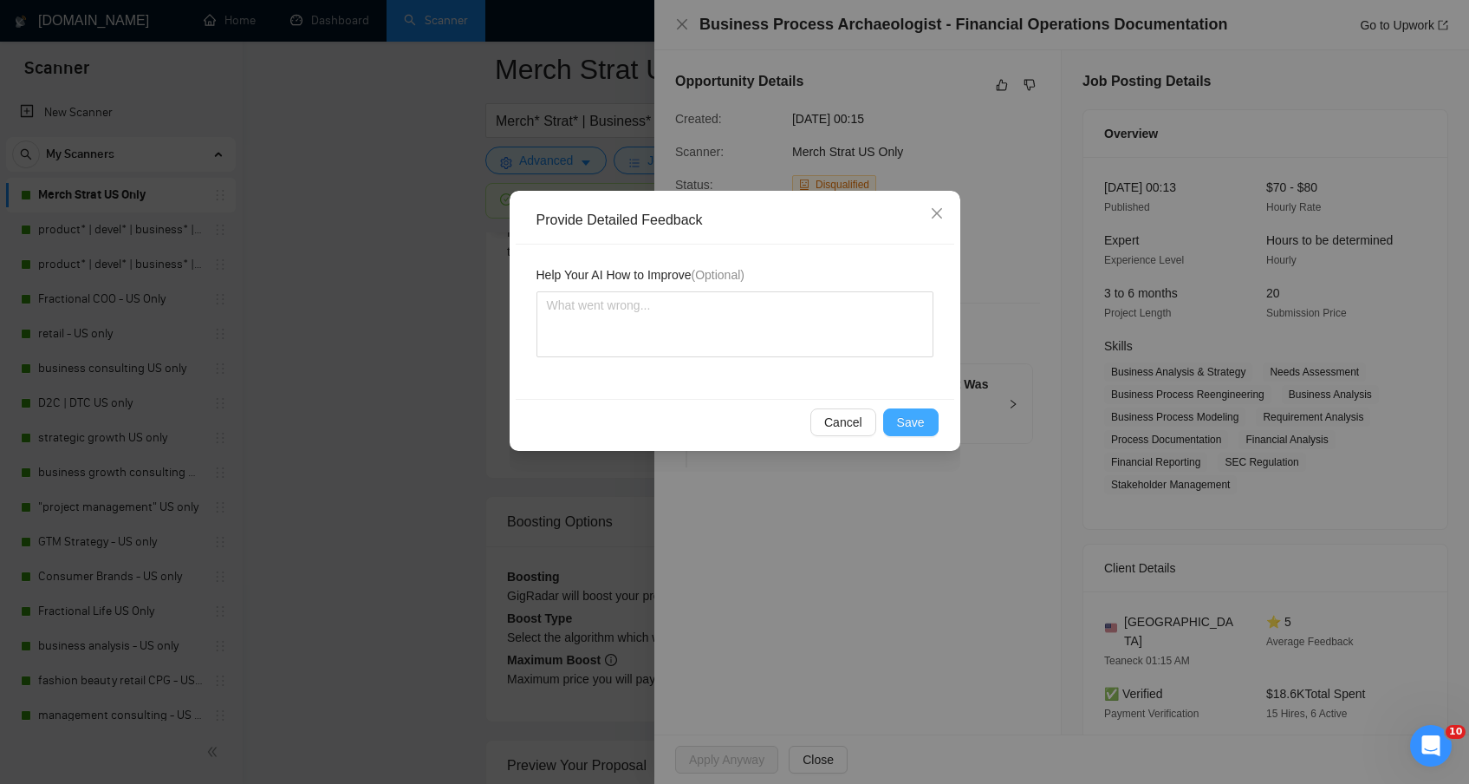
click at [904, 435] on button "Save" at bounding box center [910, 422] width 55 height 28
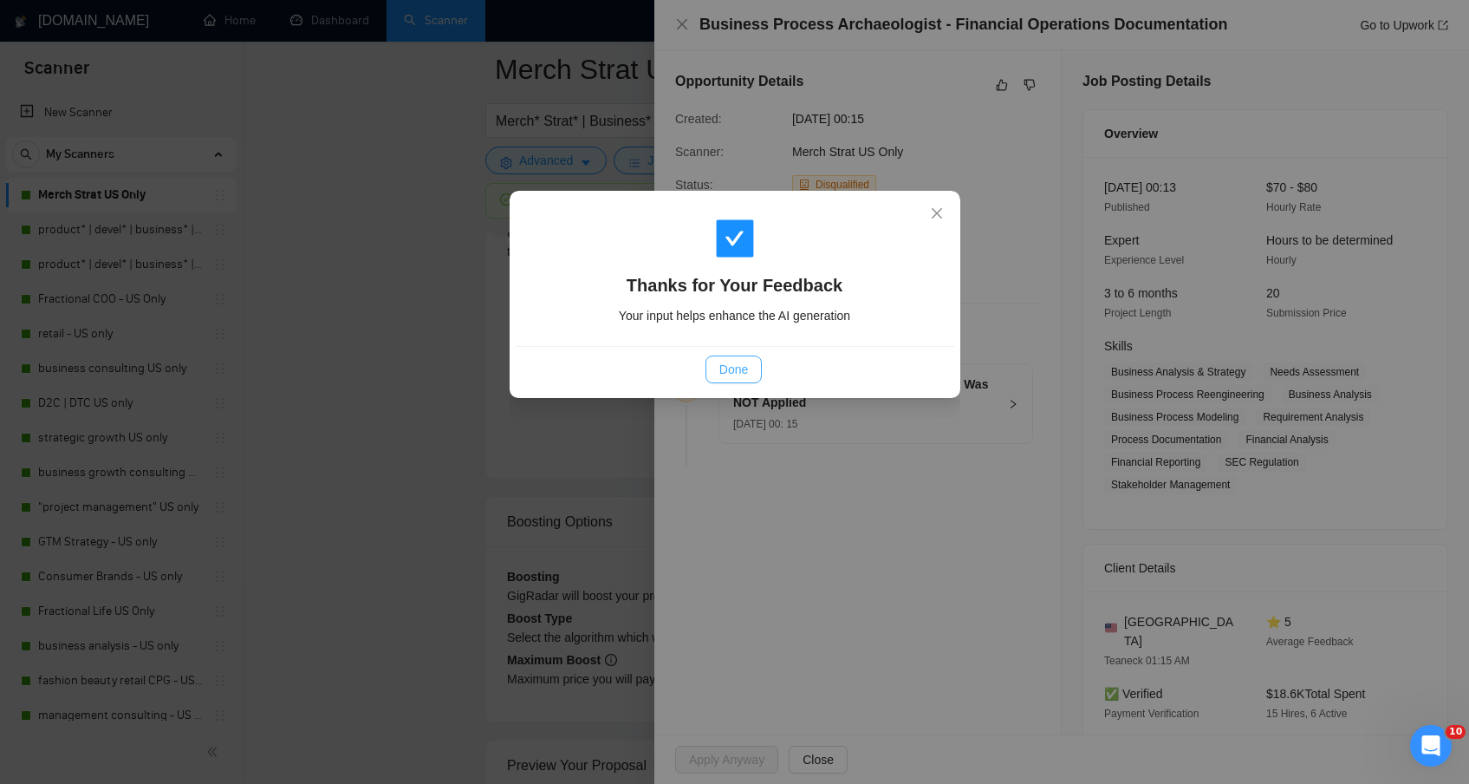
click at [743, 371] on span "Done" at bounding box center [733, 369] width 29 height 19
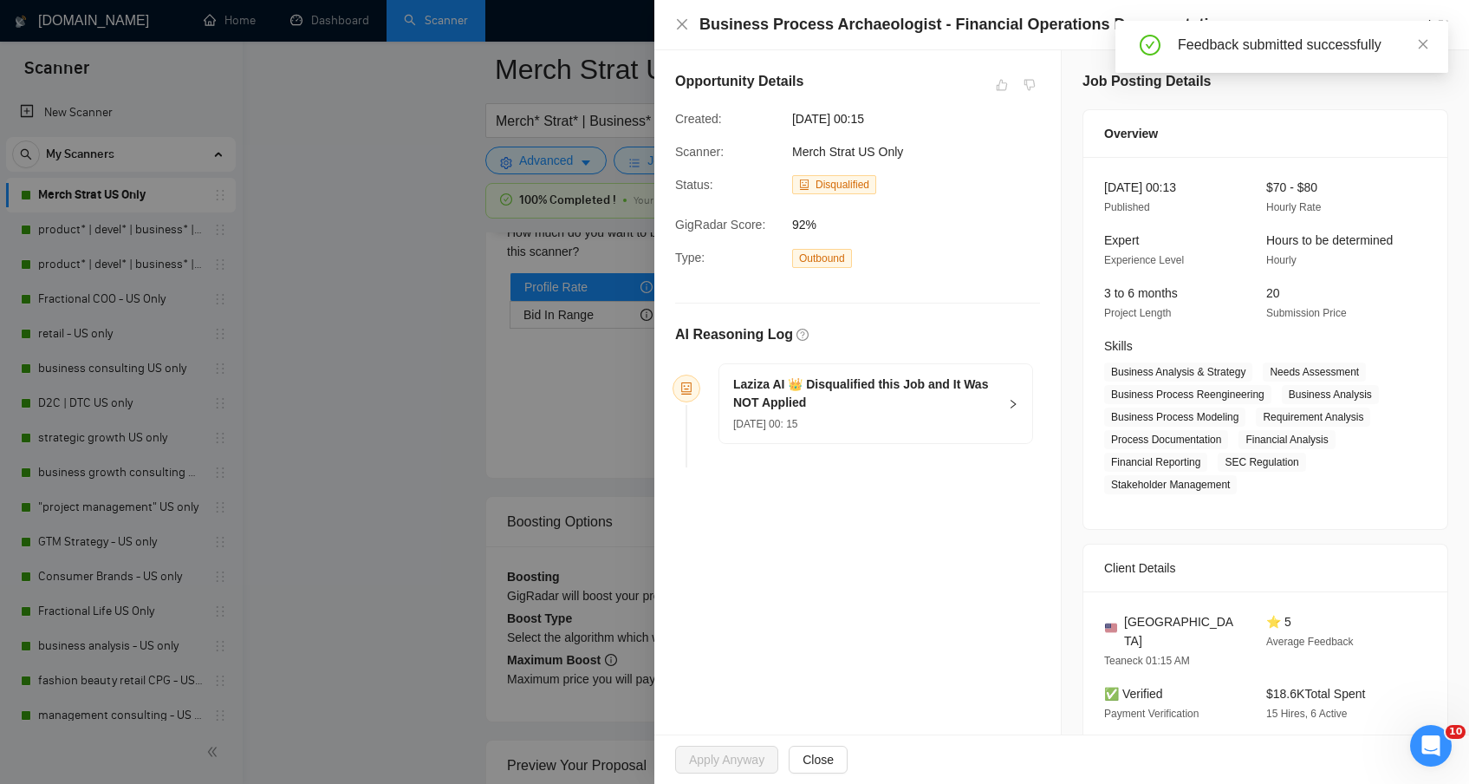
click at [342, 422] on div at bounding box center [734, 392] width 1469 height 784
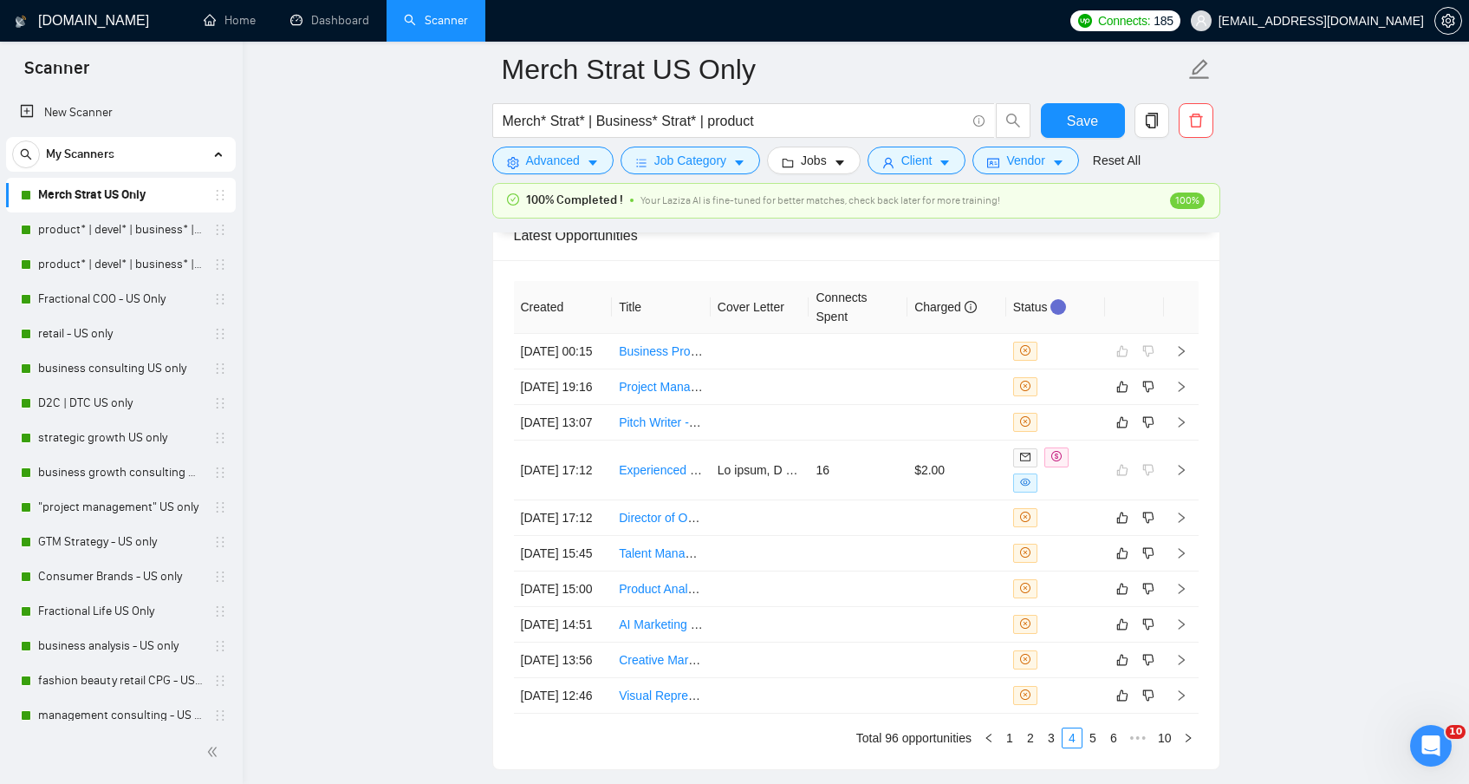
scroll to position [4598, 0]
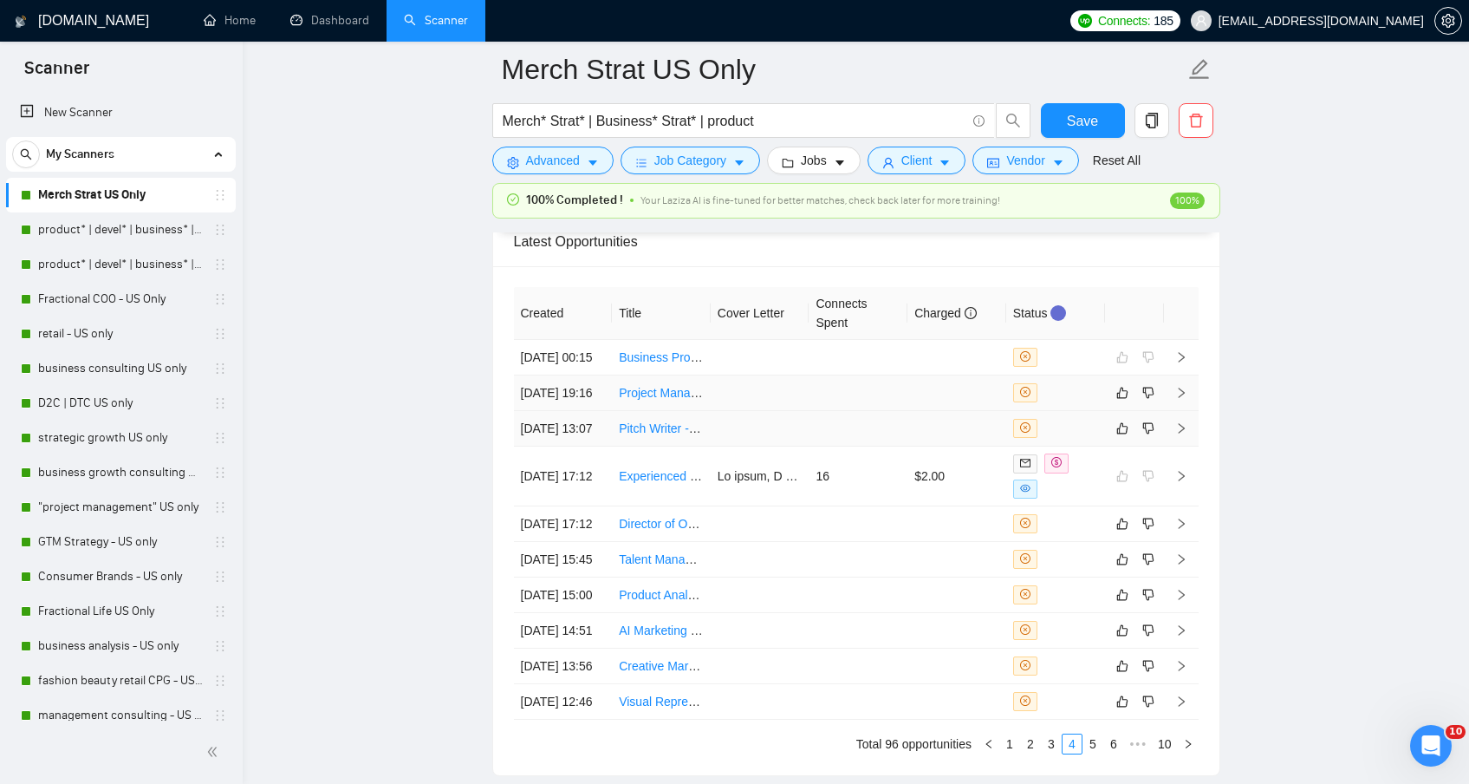
click at [1080, 402] on div at bounding box center [1055, 392] width 85 height 19
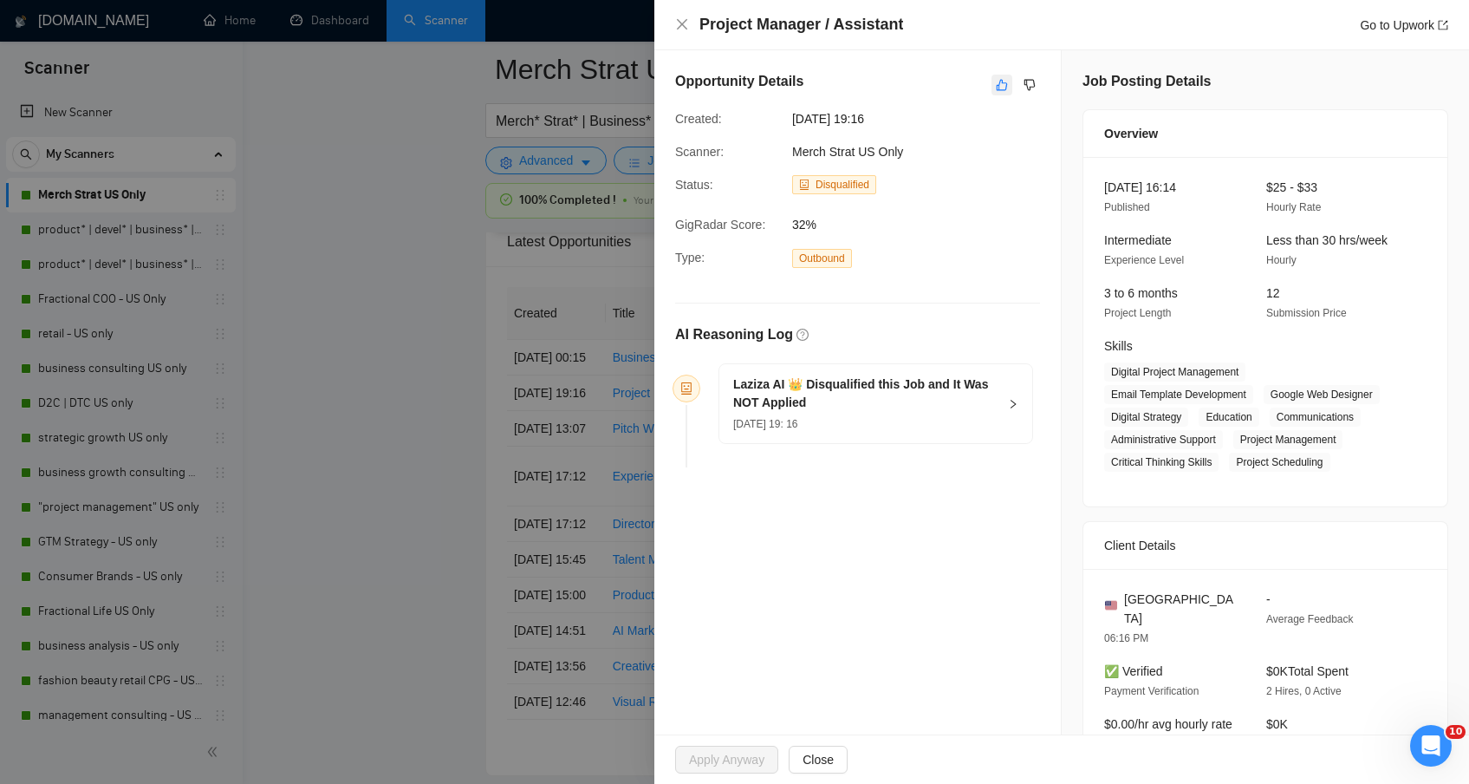
click at [999, 88] on icon "like" at bounding box center [1002, 85] width 12 height 14
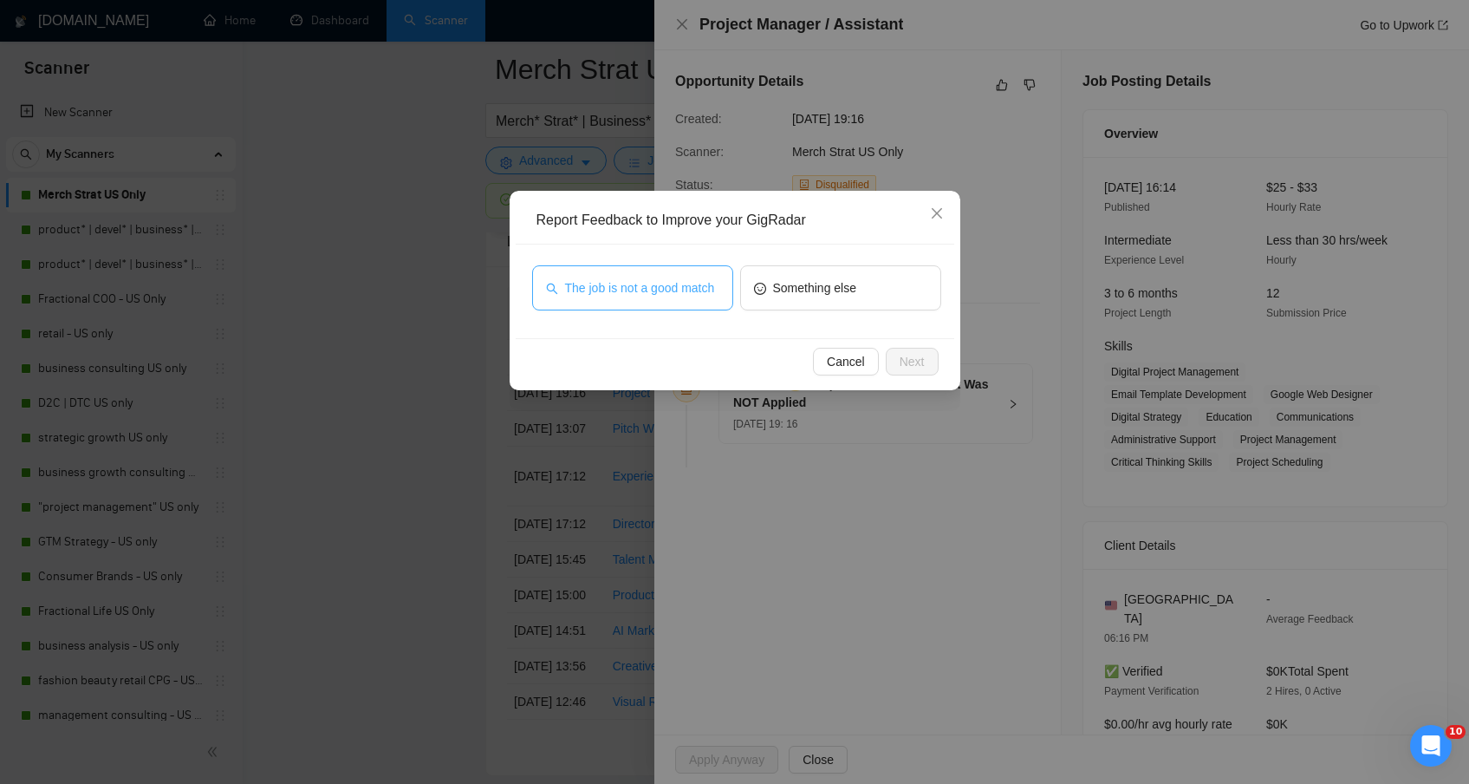
click at [687, 289] on span "The job is not a good match" at bounding box center [640, 287] width 150 height 19
click at [900, 360] on span "Next" at bounding box center [912, 361] width 25 height 19
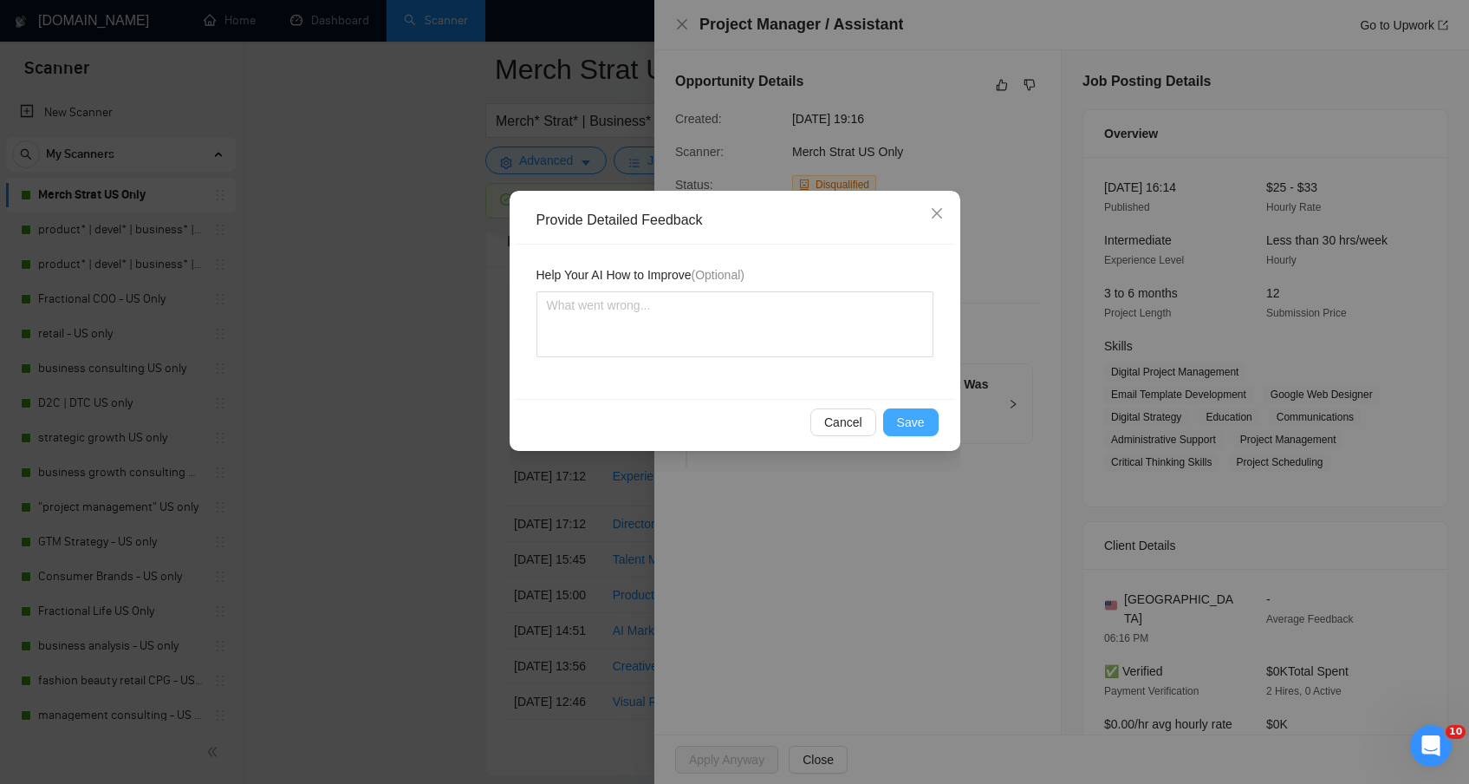
click at [905, 413] on span "Save" at bounding box center [911, 422] width 28 height 19
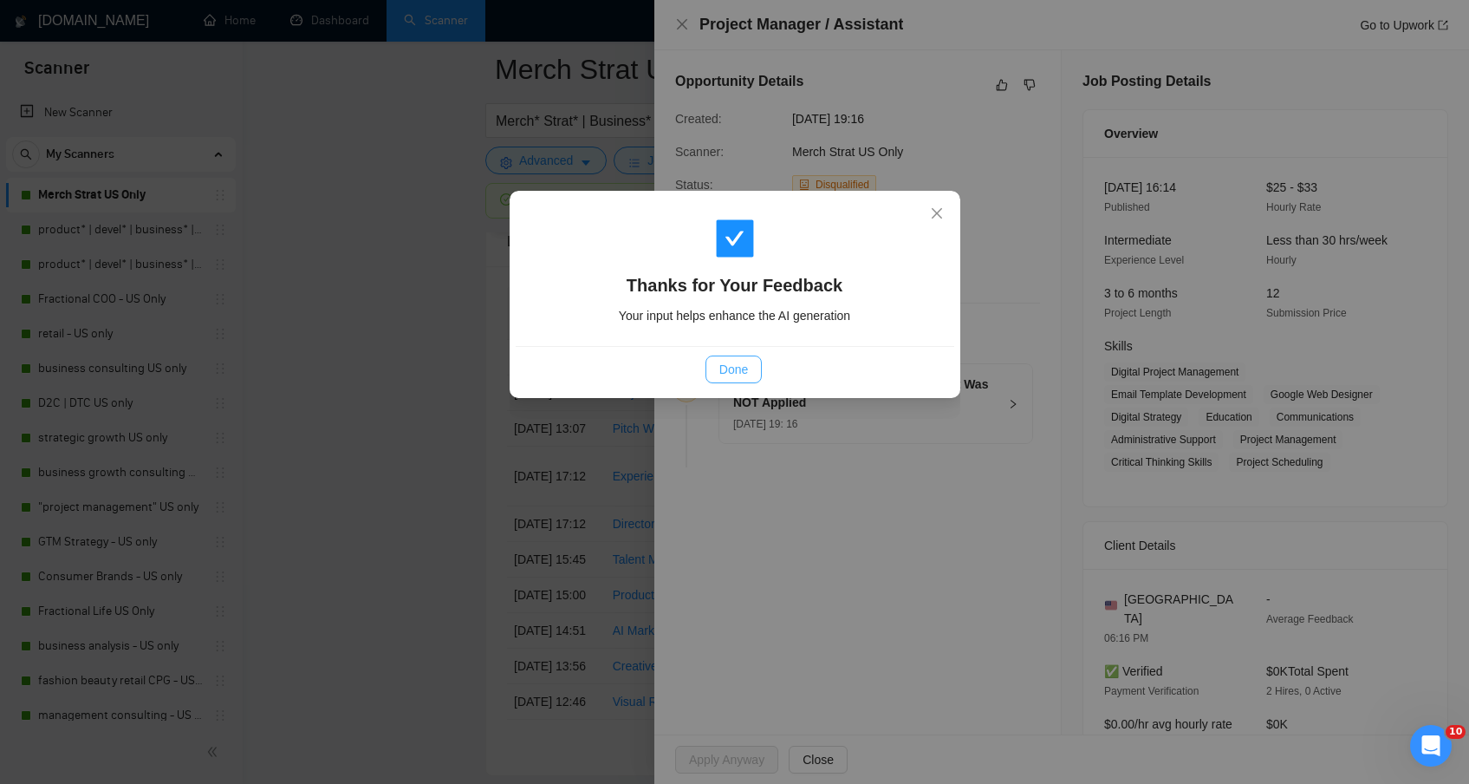
click at [719, 366] on span "Done" at bounding box center [733, 369] width 29 height 19
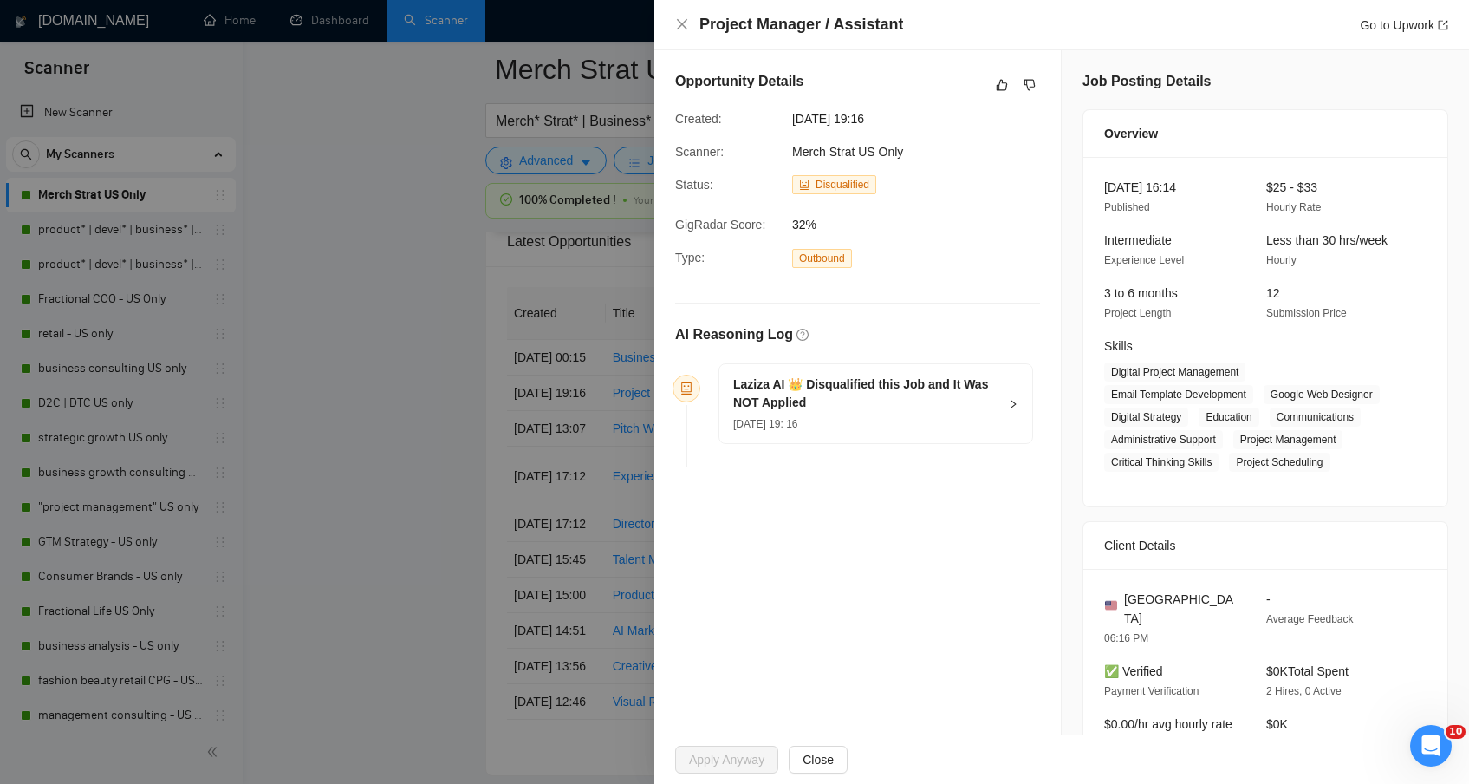
click at [393, 376] on div at bounding box center [734, 392] width 1469 height 784
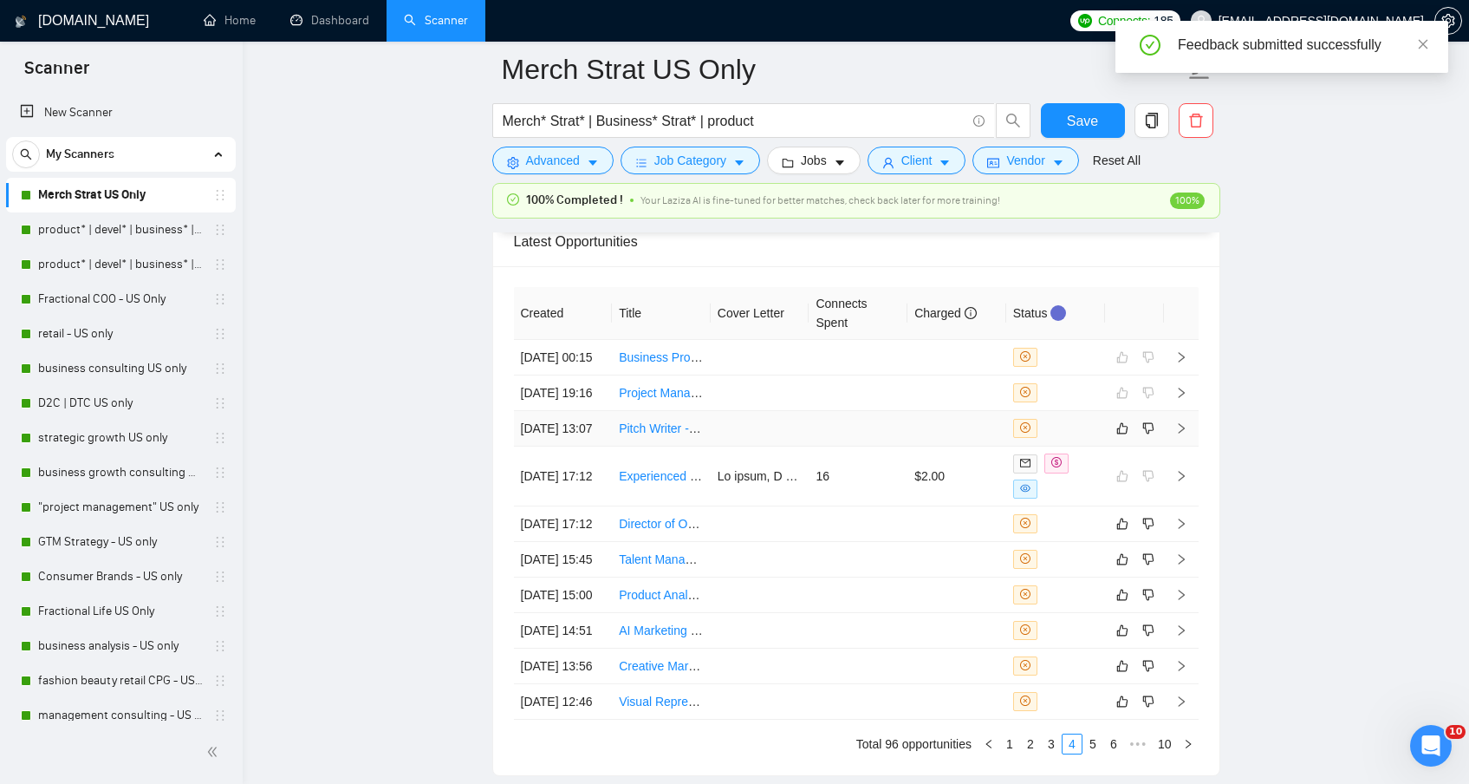
click at [1091, 438] on div at bounding box center [1055, 428] width 85 height 19
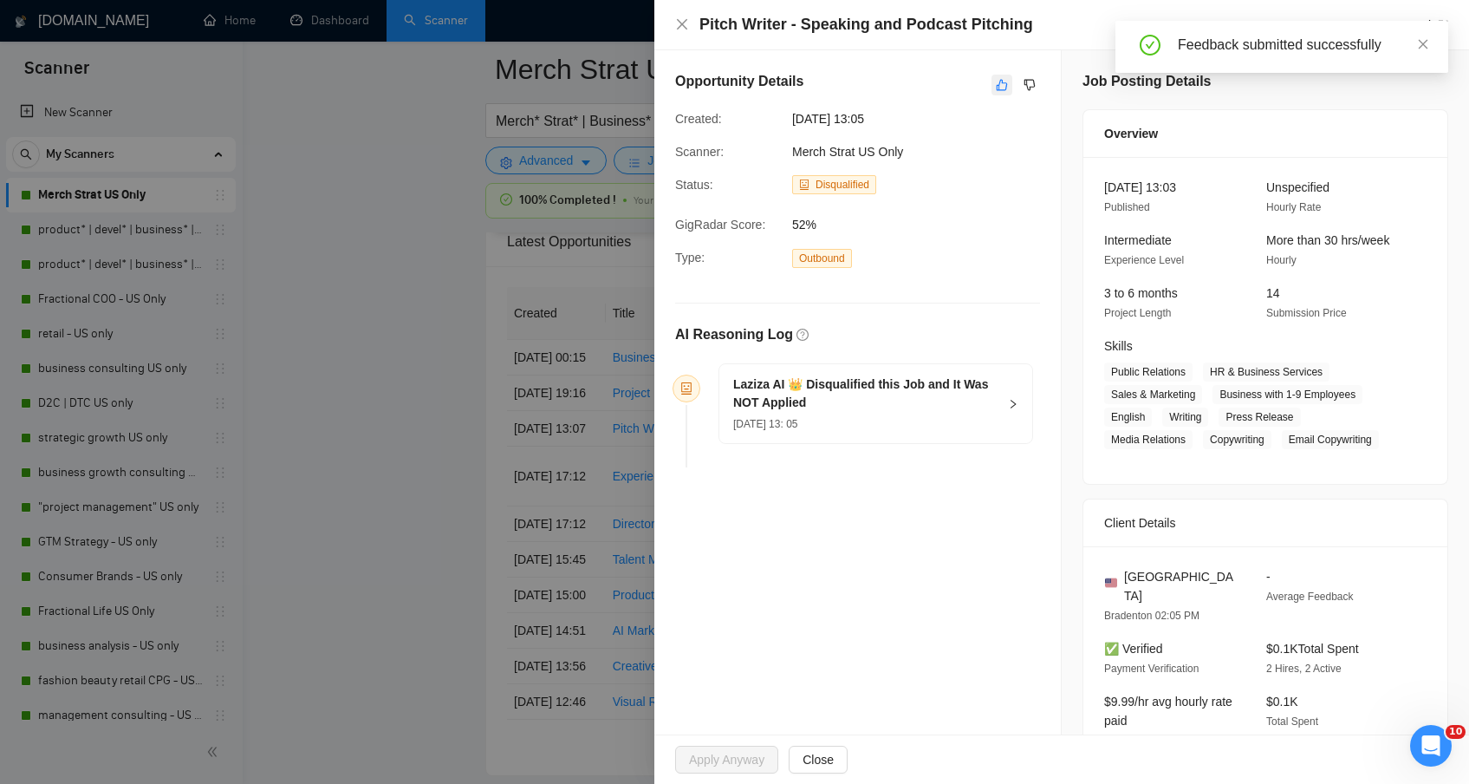
click at [998, 91] on icon "like" at bounding box center [1002, 85] width 12 height 14
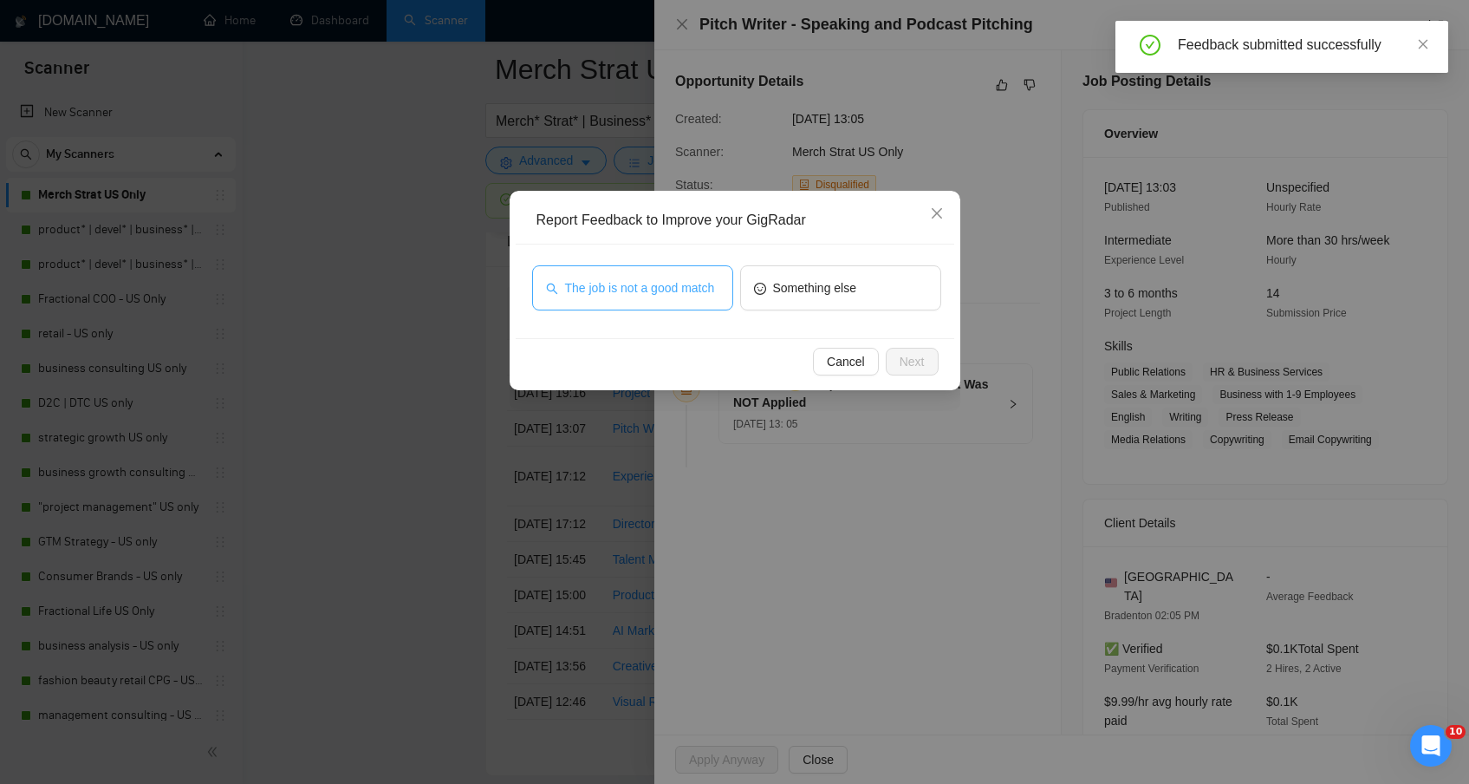
click at [670, 278] on span "The job is not a good match" at bounding box center [640, 287] width 150 height 19
click at [906, 366] on span "Next" at bounding box center [912, 361] width 25 height 19
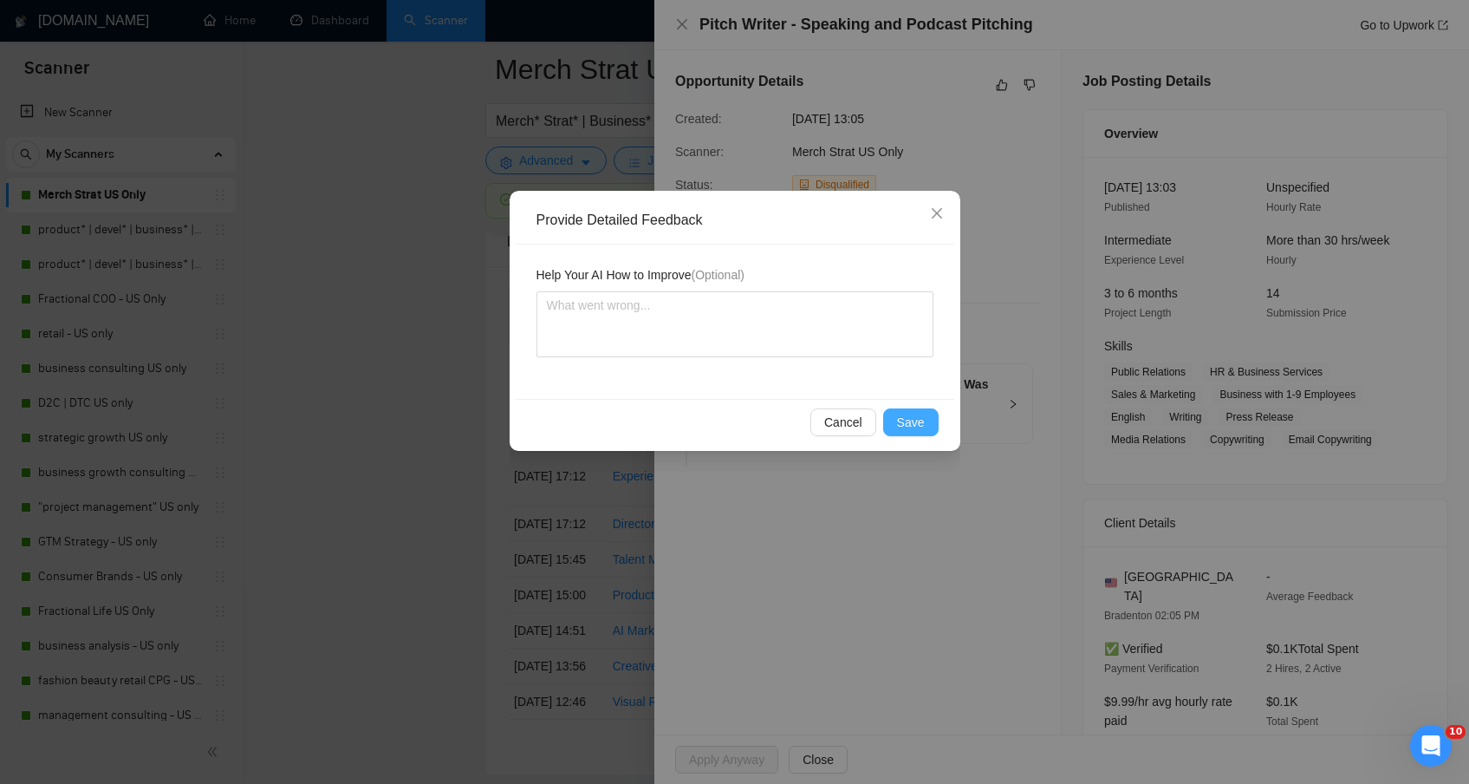
click at [902, 410] on button "Save" at bounding box center [910, 422] width 55 height 28
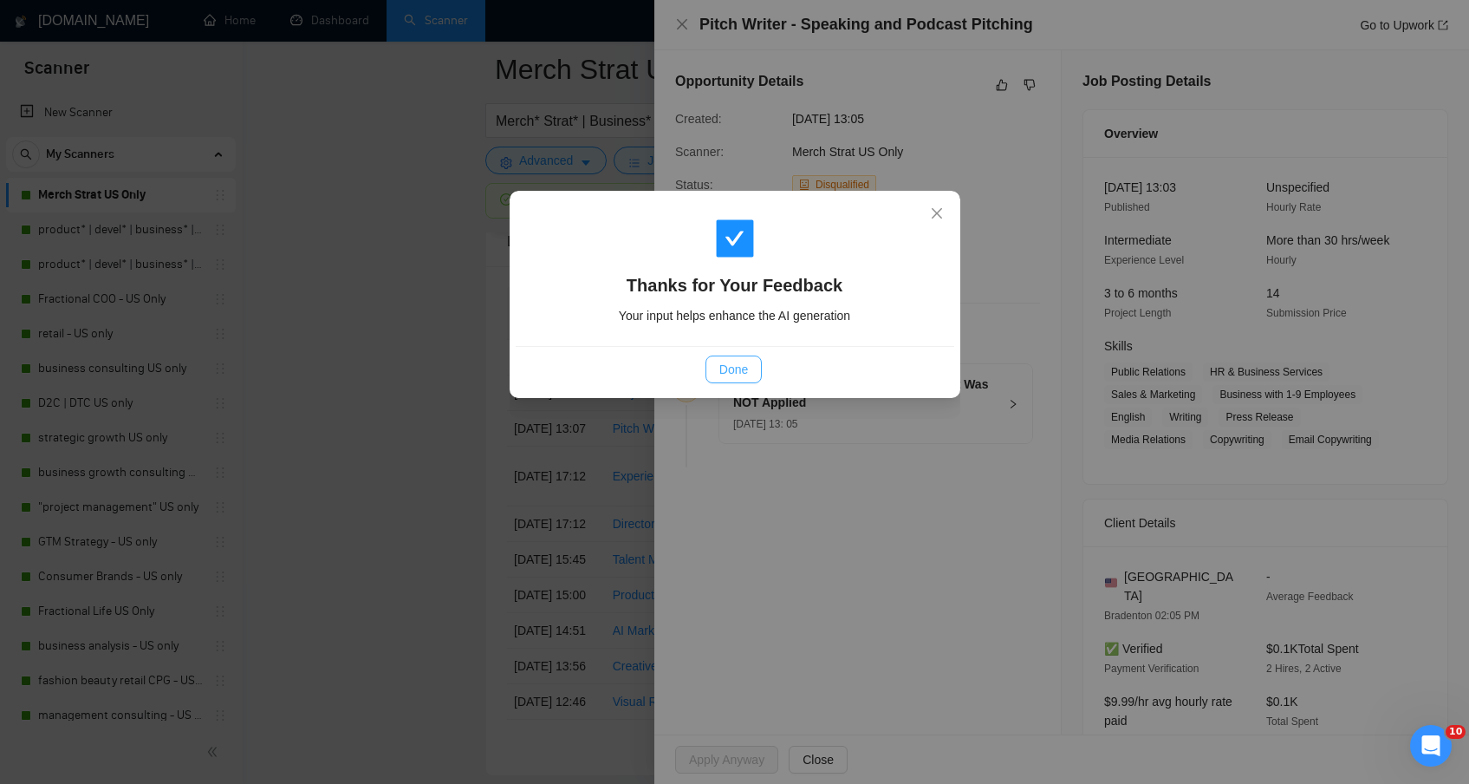
click at [713, 376] on button "Done" at bounding box center [734, 369] width 56 height 28
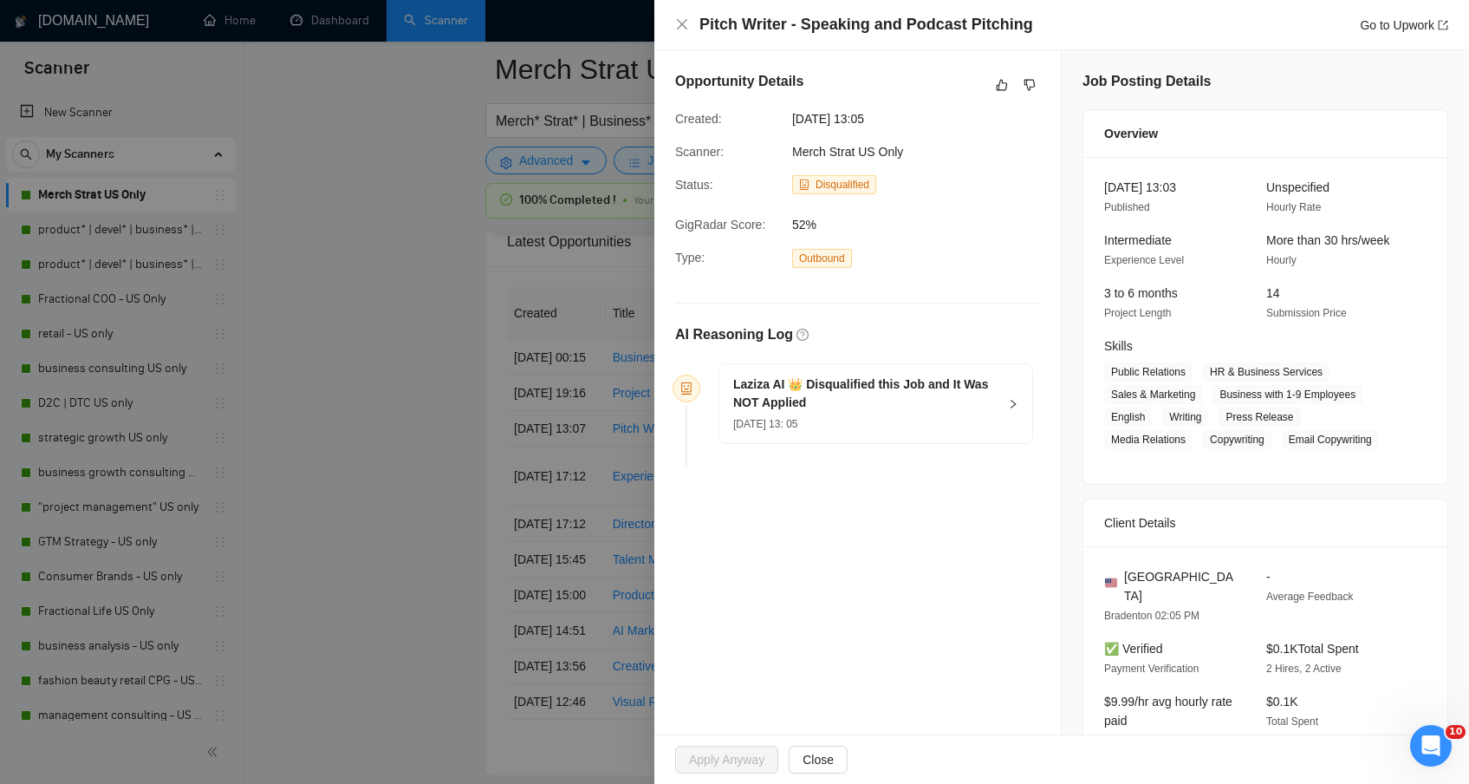
click at [331, 411] on div at bounding box center [734, 392] width 1469 height 784
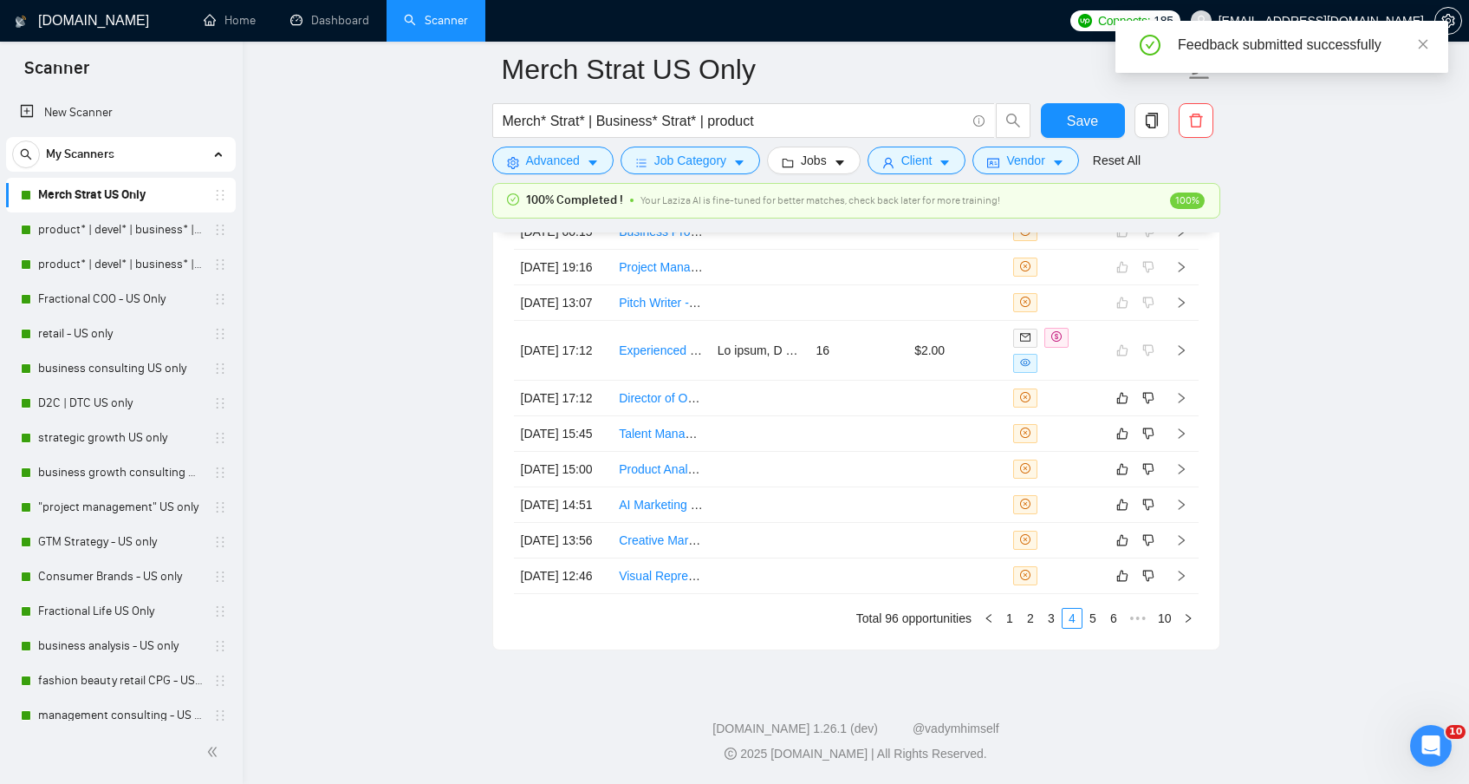
scroll to position [4841, 0]
click at [1106, 381] on td at bounding box center [1134, 399] width 59 height 36
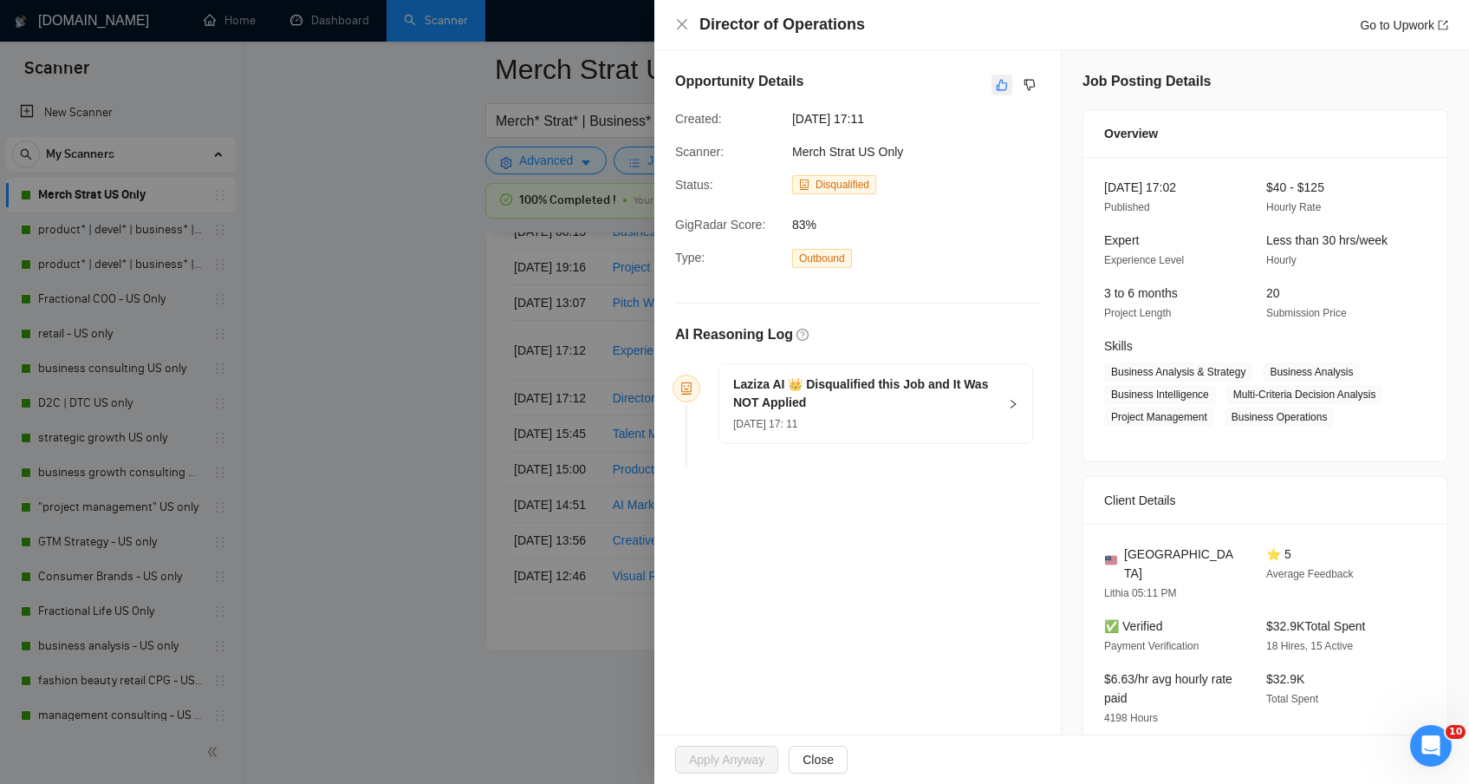
click at [996, 83] on icon "like" at bounding box center [1002, 85] width 12 height 14
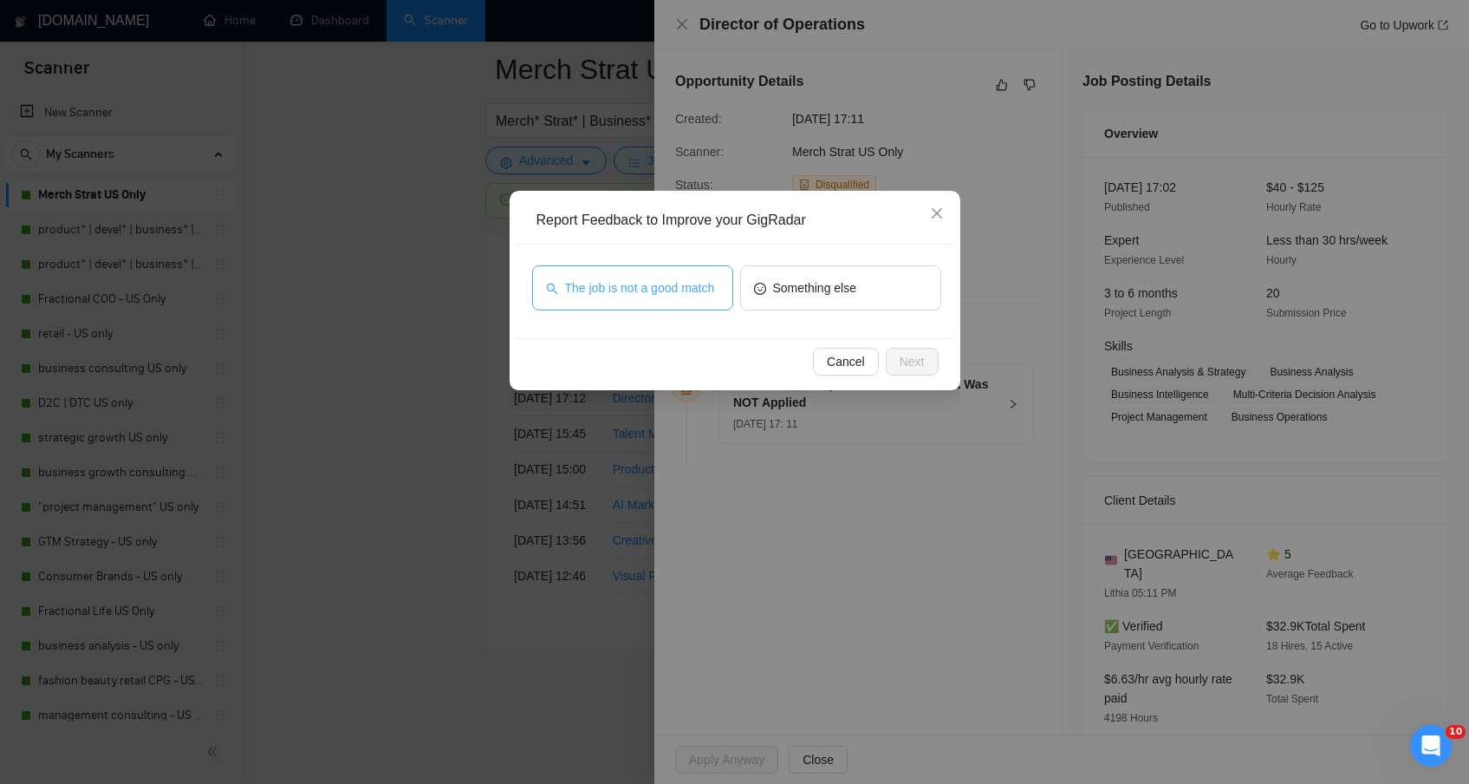
click at [653, 288] on span "The job is not a good match" at bounding box center [640, 287] width 150 height 19
click at [930, 355] on button "Next" at bounding box center [912, 362] width 53 height 28
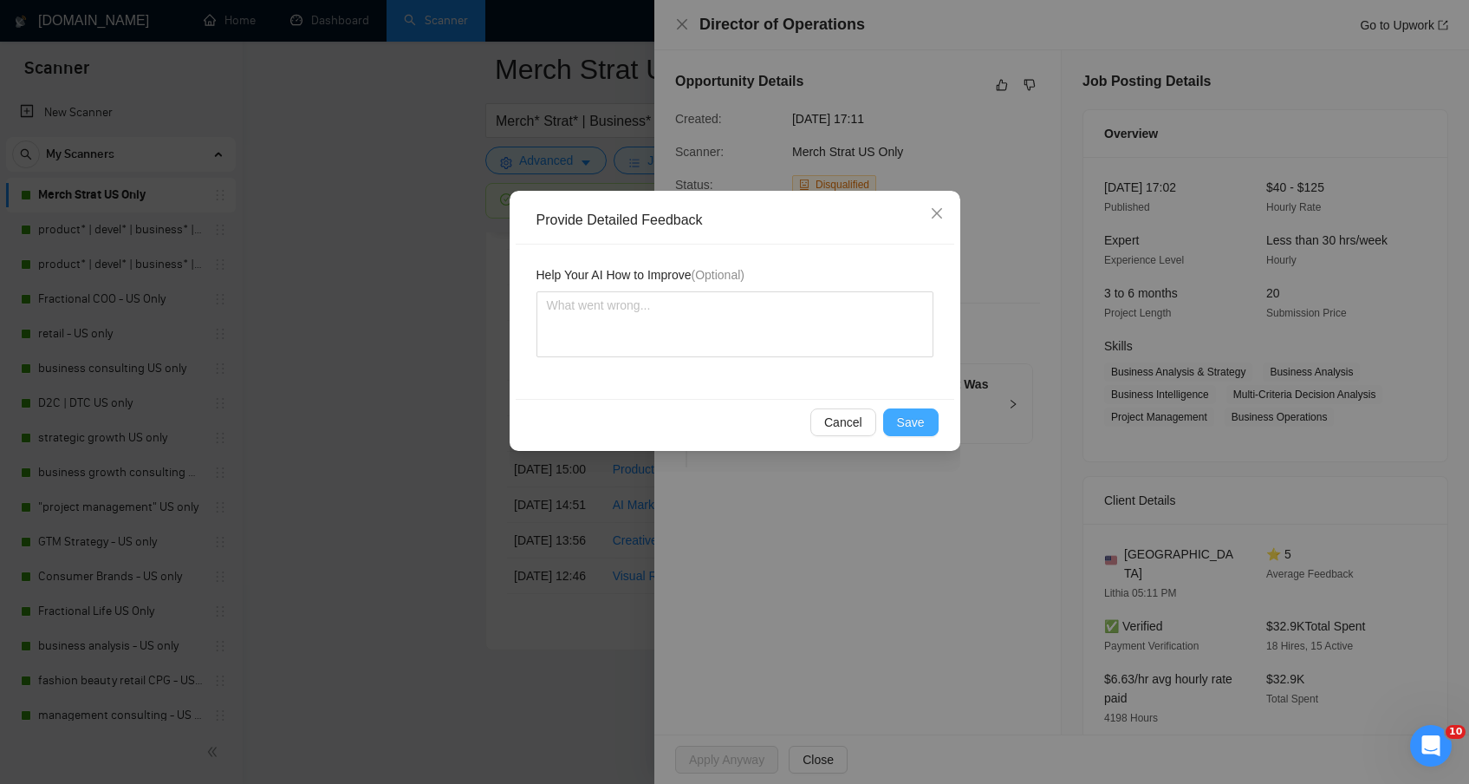
click at [904, 416] on span "Save" at bounding box center [911, 422] width 28 height 19
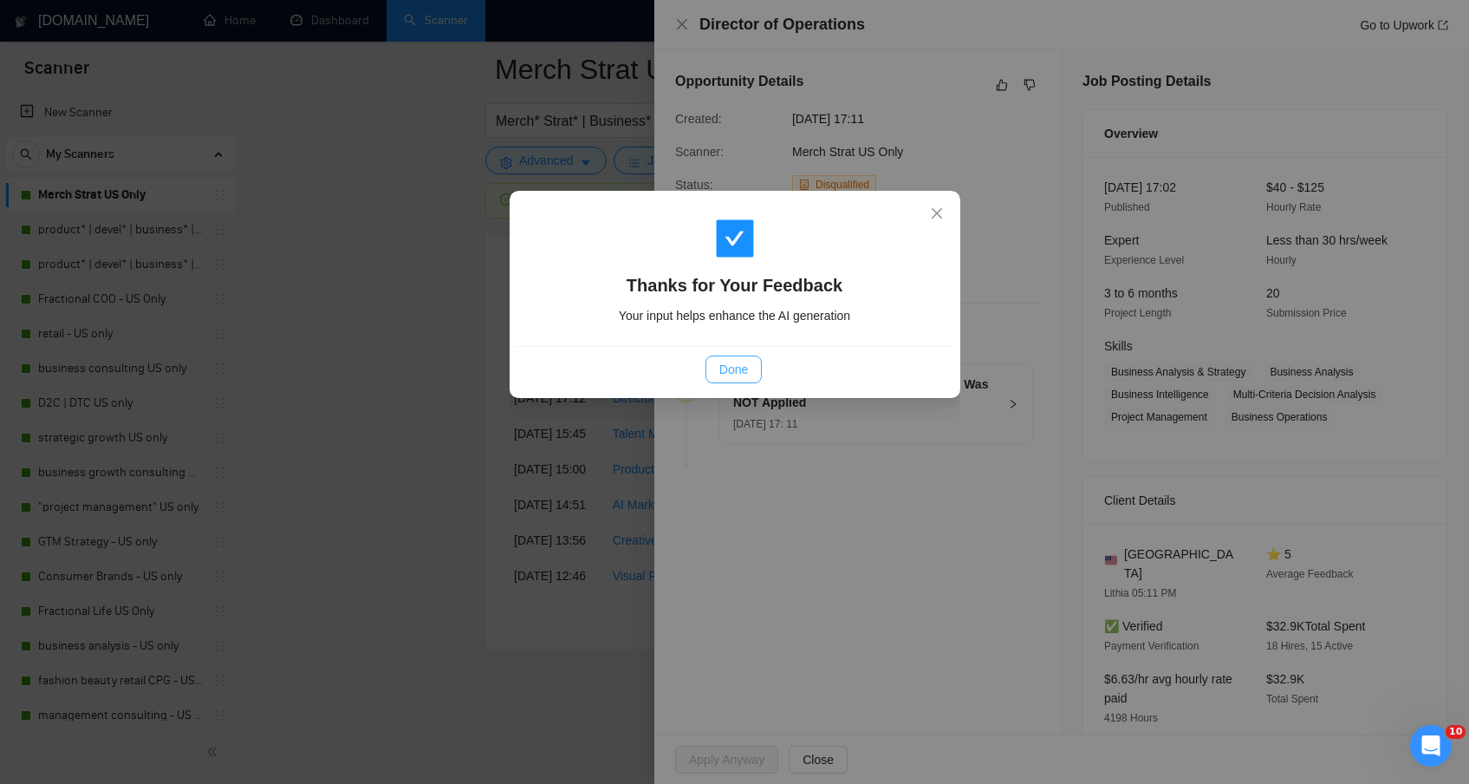
click at [749, 373] on button "Done" at bounding box center [734, 369] width 56 height 28
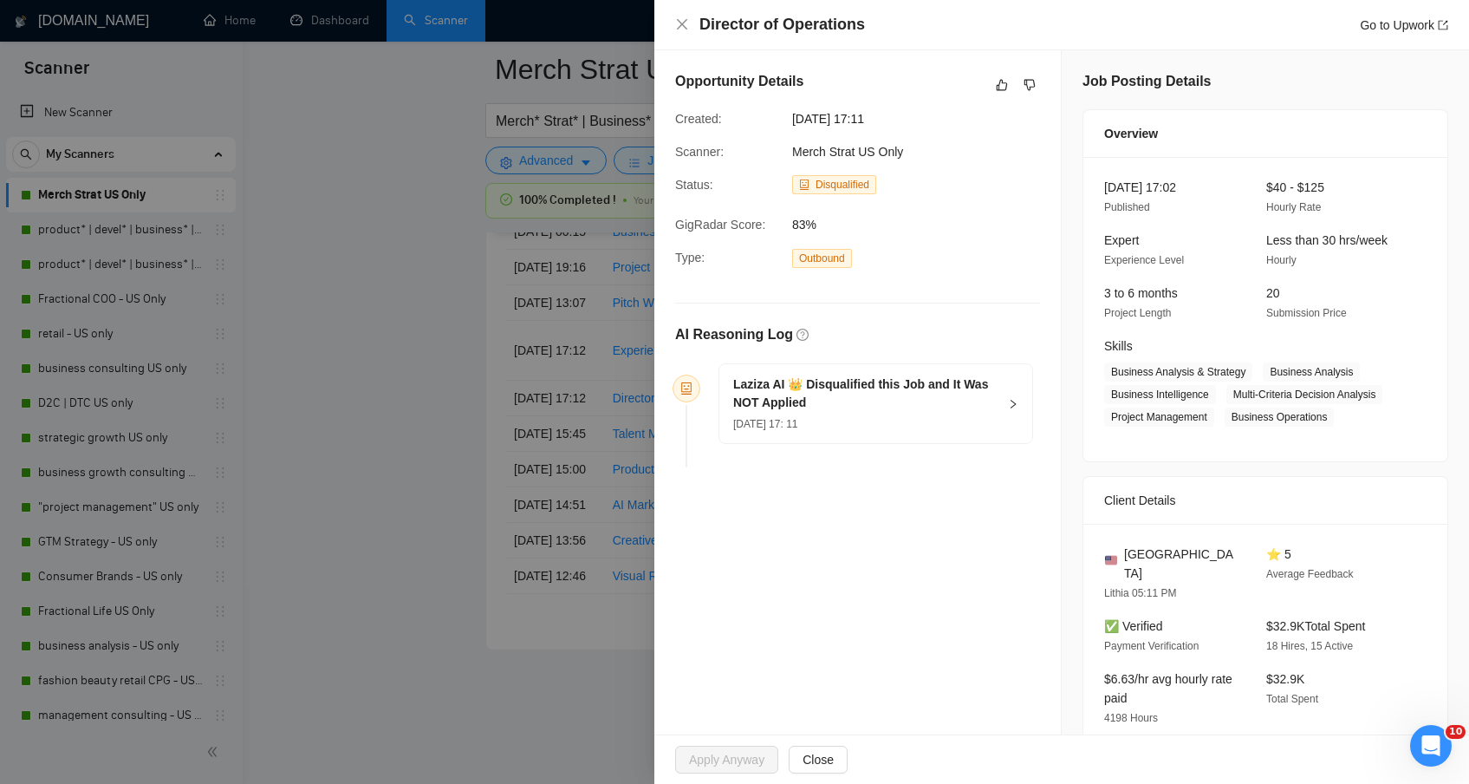
click at [328, 356] on div at bounding box center [734, 392] width 1469 height 784
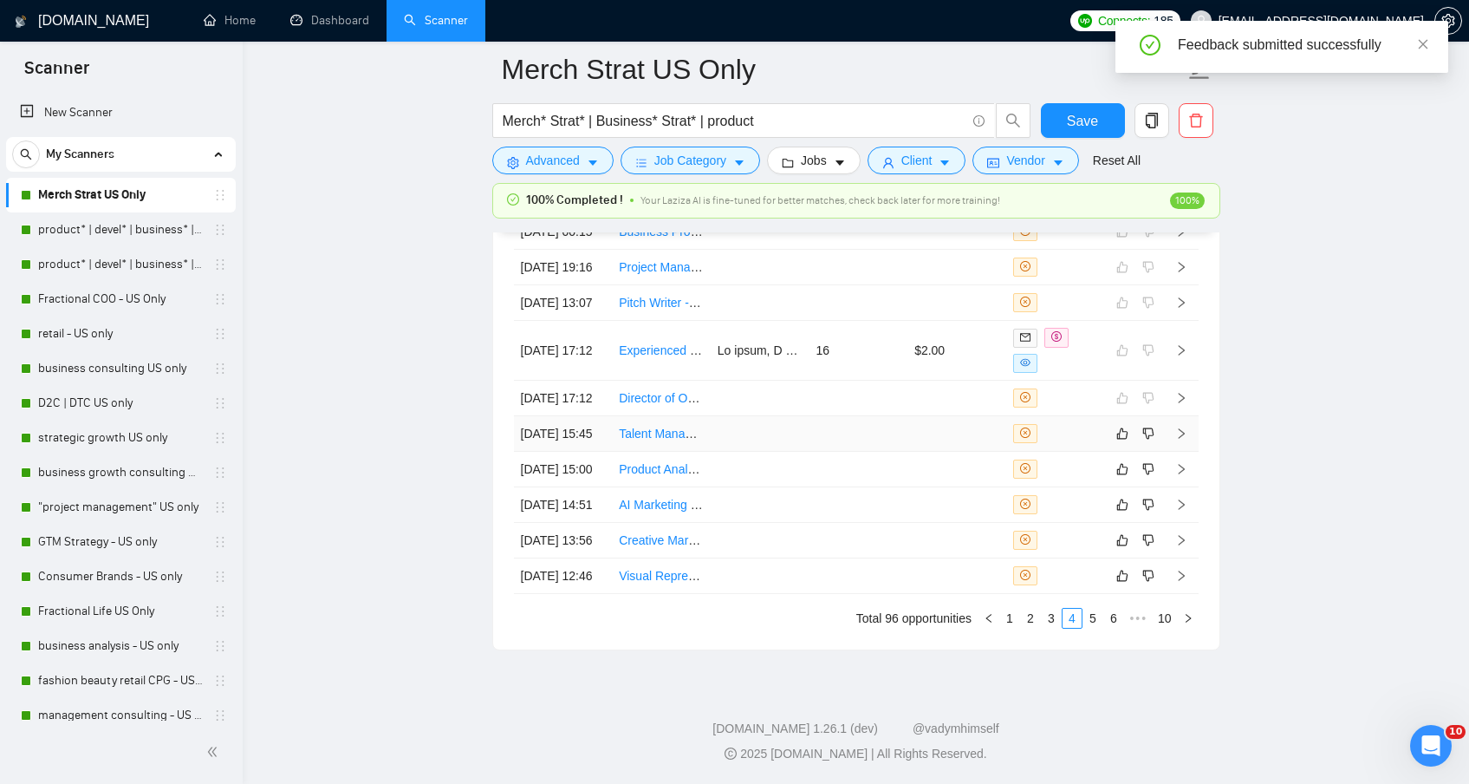
click at [1092, 424] on div at bounding box center [1055, 433] width 85 height 19
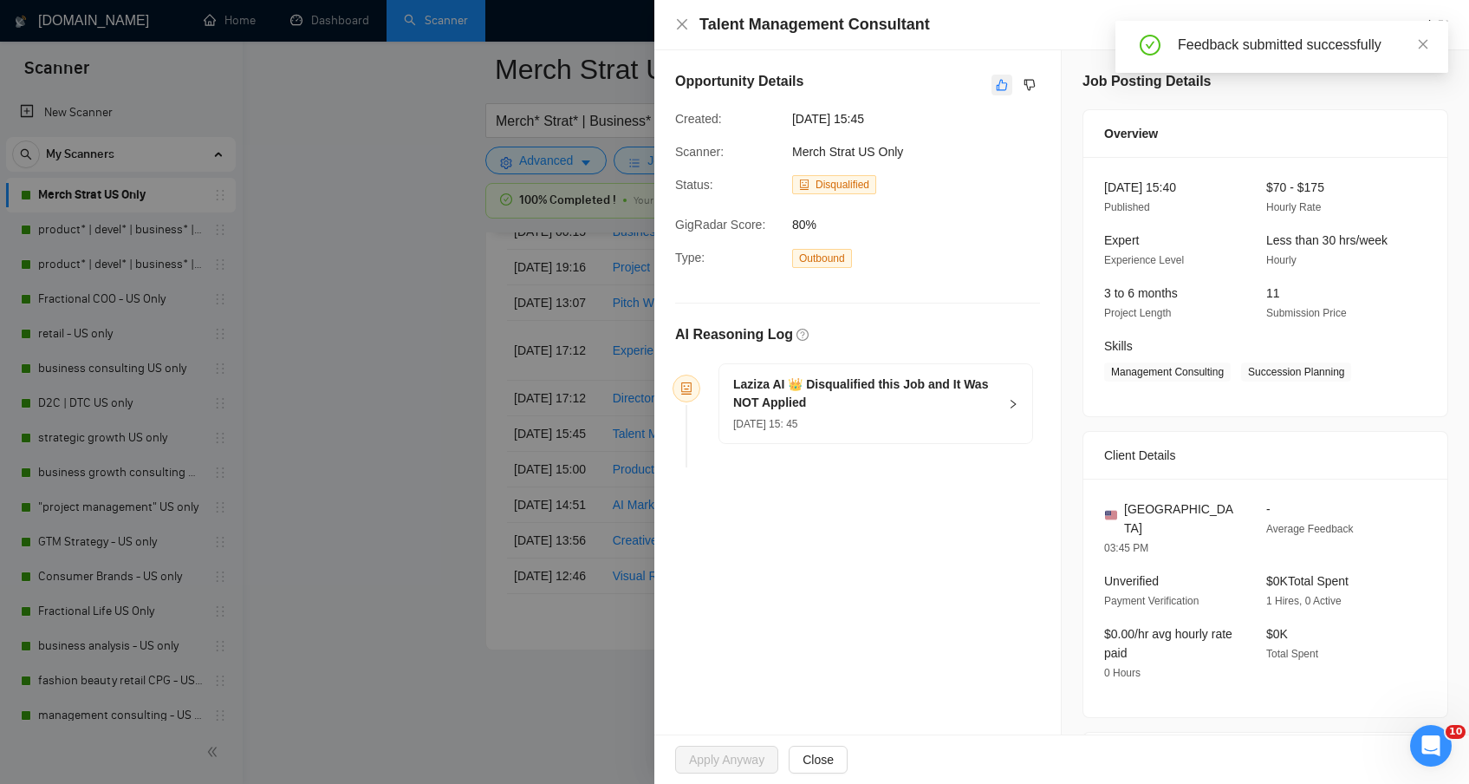
click at [992, 89] on button "button" at bounding box center [1002, 85] width 21 height 21
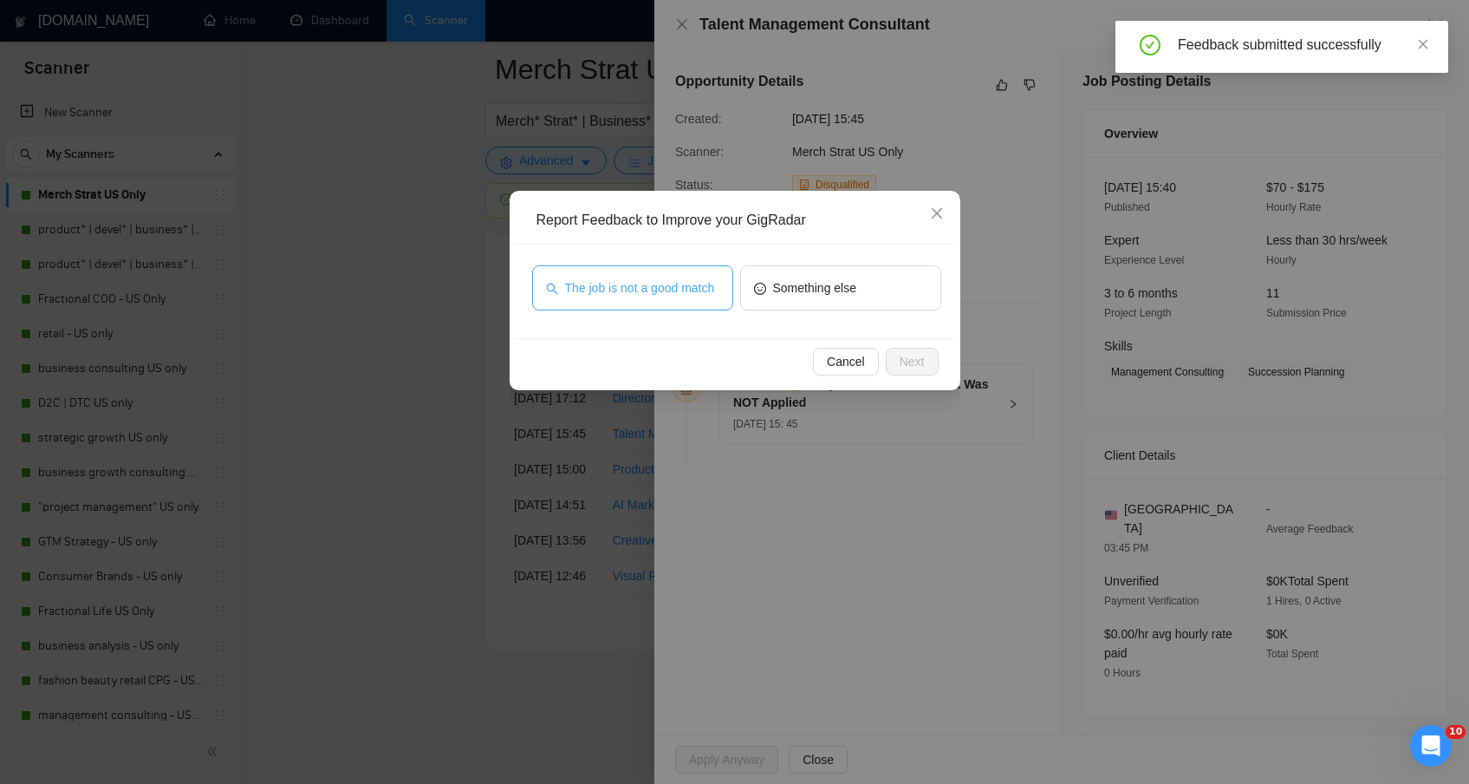
click at [683, 297] on span "The job is not a good match" at bounding box center [640, 287] width 150 height 19
click at [895, 360] on button "Next" at bounding box center [912, 362] width 53 height 28
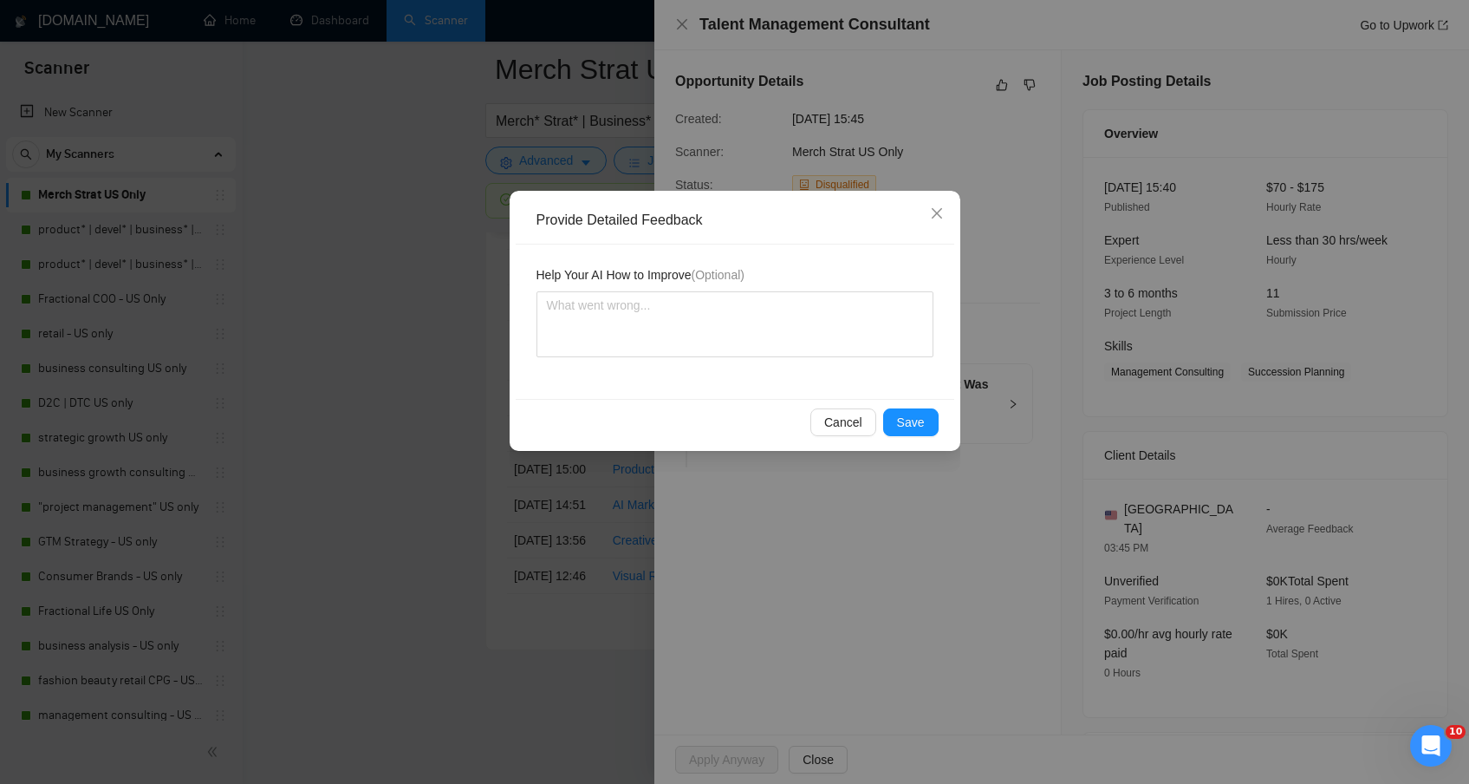
click at [895, 360] on div "Help Your AI How to Improve (Optional)" at bounding box center [735, 321] width 439 height 154
click at [901, 427] on span "Save" at bounding box center [911, 422] width 28 height 19
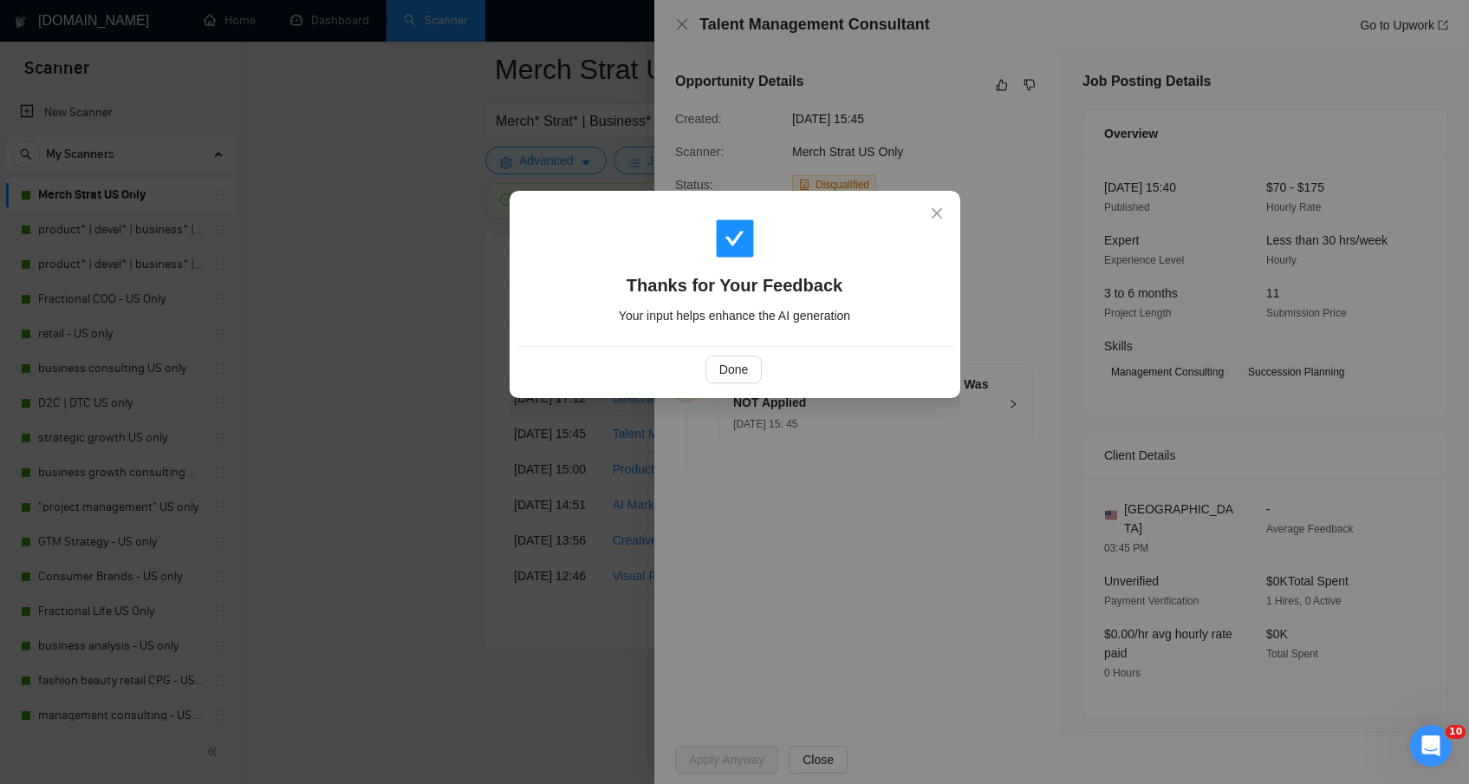
click at [329, 395] on div "Thanks for Your Feedback Your input helps enhance the AI generation Done" at bounding box center [734, 392] width 1469 height 784
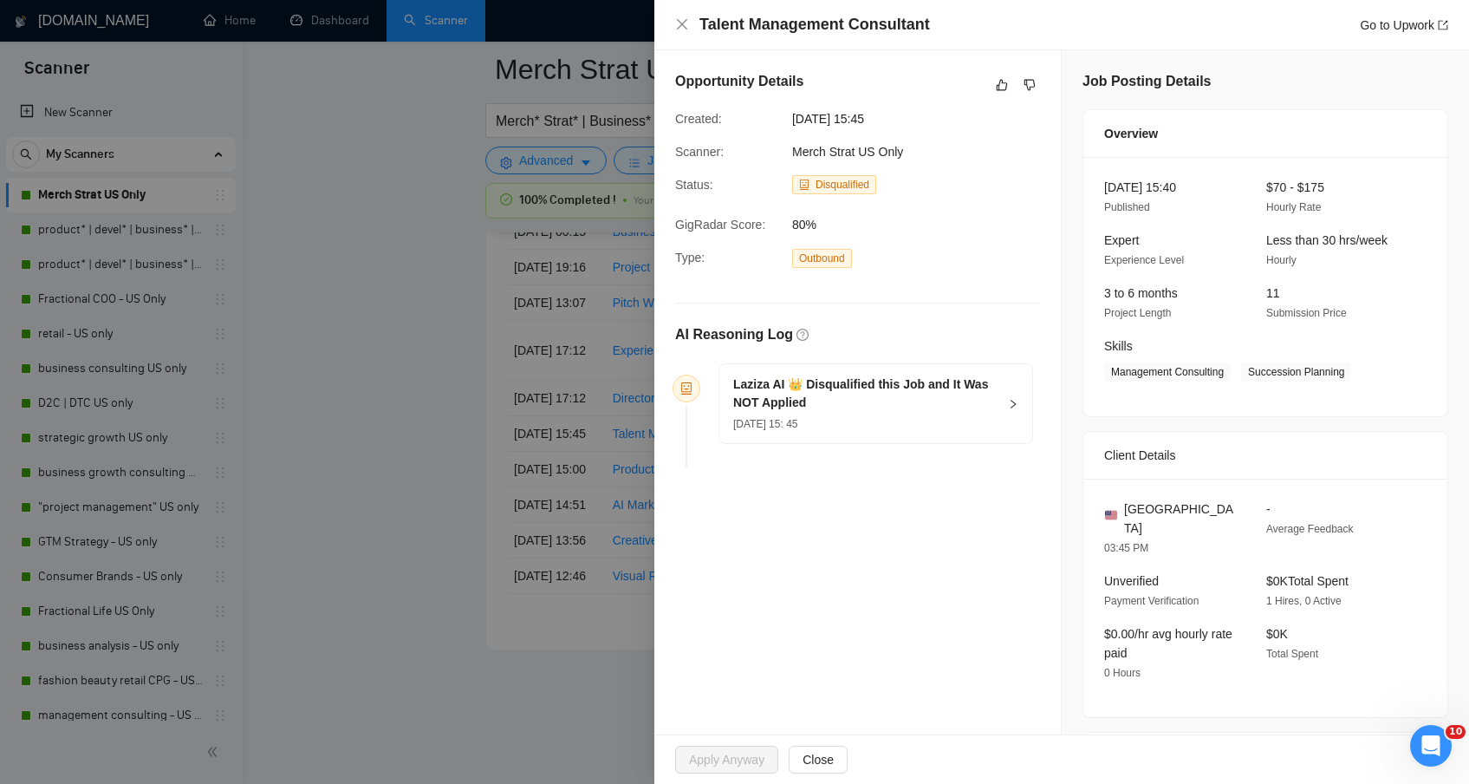
click at [457, 453] on div at bounding box center [734, 392] width 1469 height 784
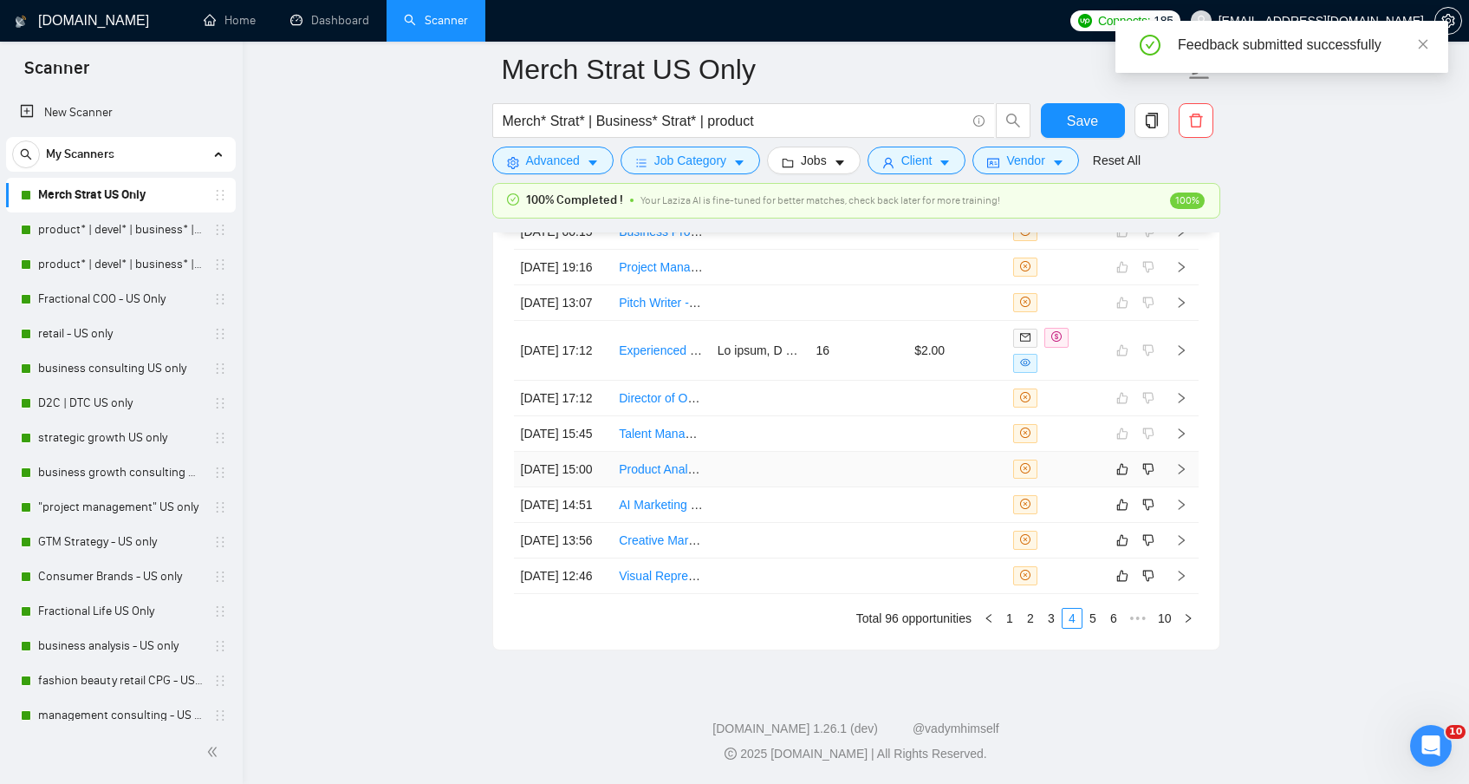
click at [1092, 459] on div at bounding box center [1055, 468] width 85 height 19
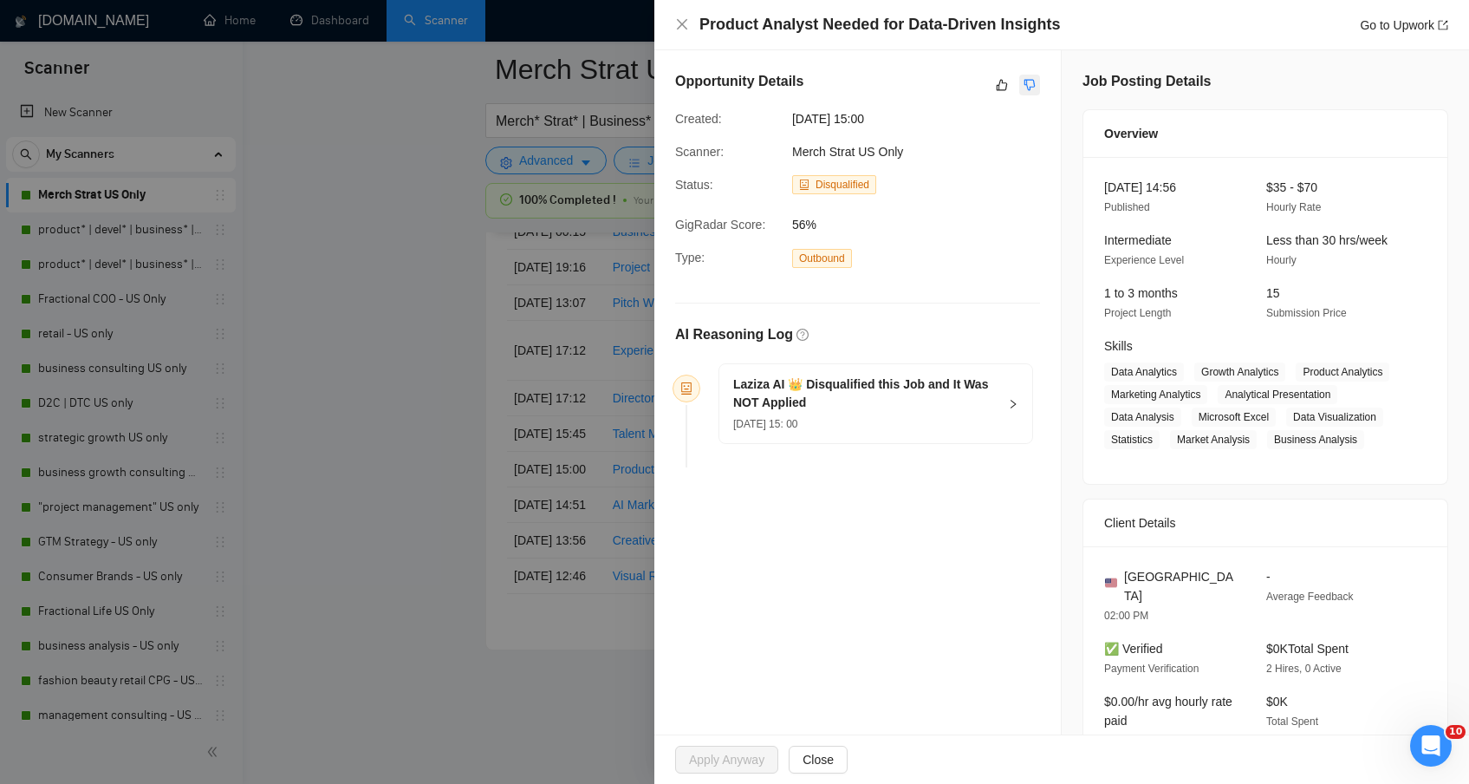
click at [1020, 77] on button "button" at bounding box center [1029, 85] width 21 height 21
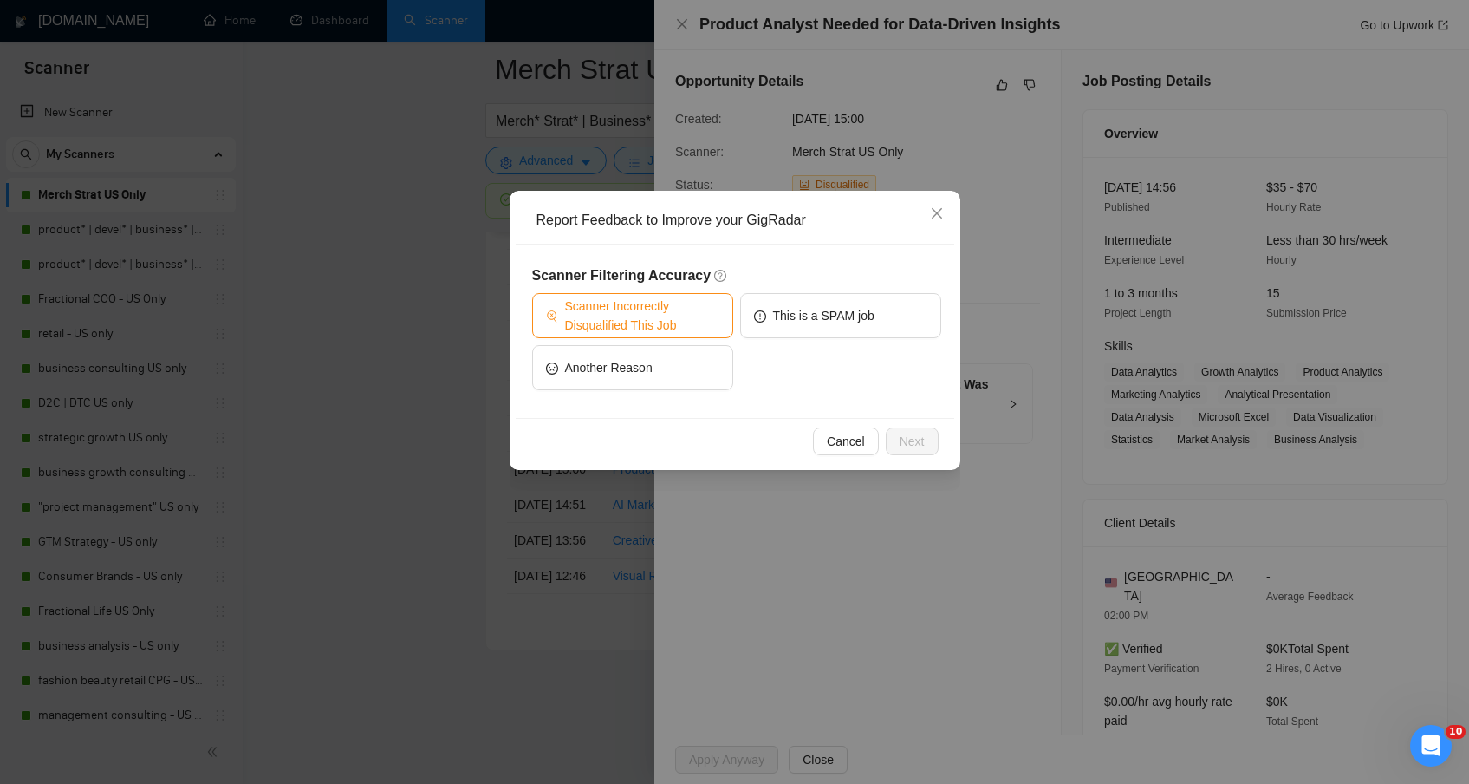
click at [670, 313] on span "Scanner Incorrectly Disqualified This Job" at bounding box center [642, 315] width 154 height 38
click at [922, 435] on span "Next" at bounding box center [912, 441] width 25 height 19
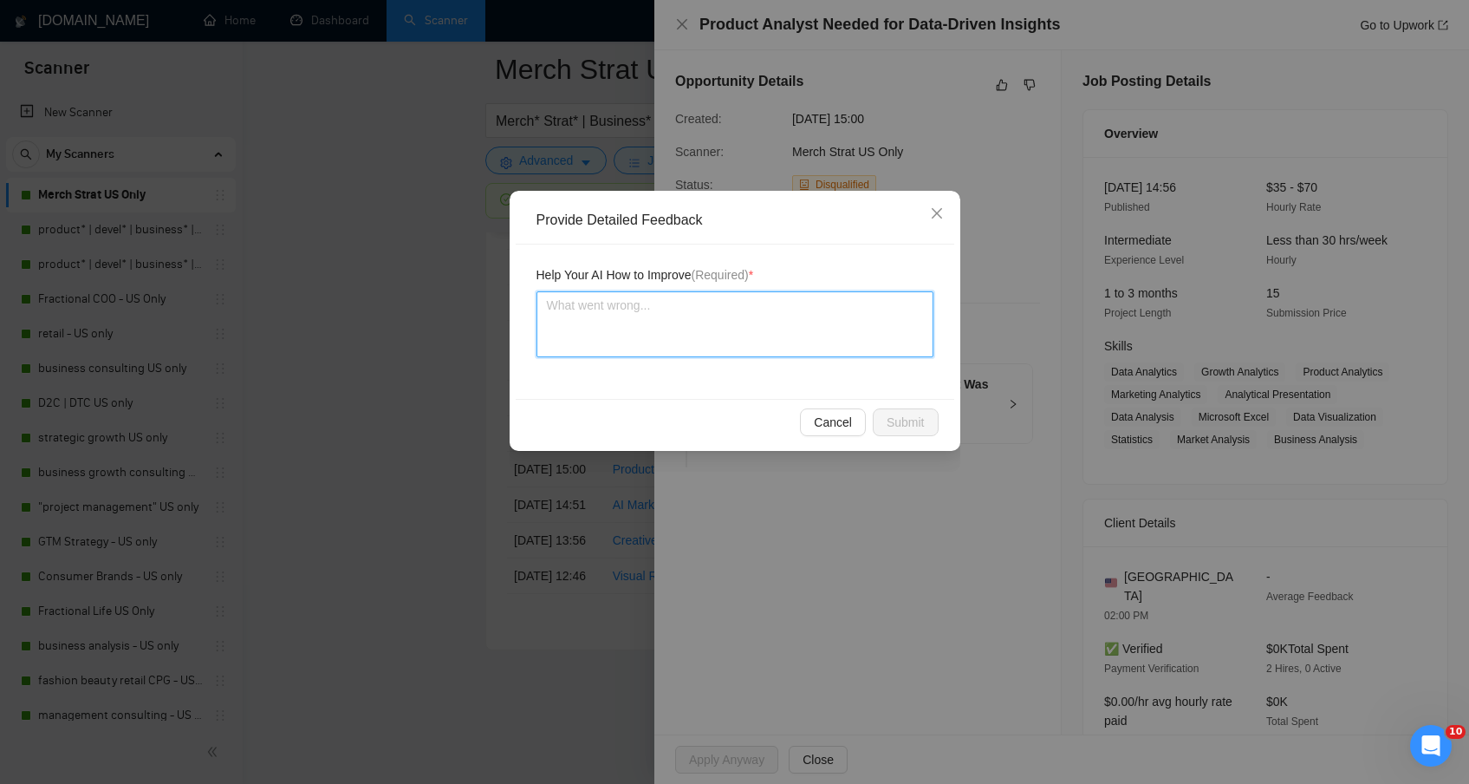
click at [810, 322] on textarea at bounding box center [735, 324] width 397 height 66
type textarea "I"
type textarea "I co"
type textarea "I cou"
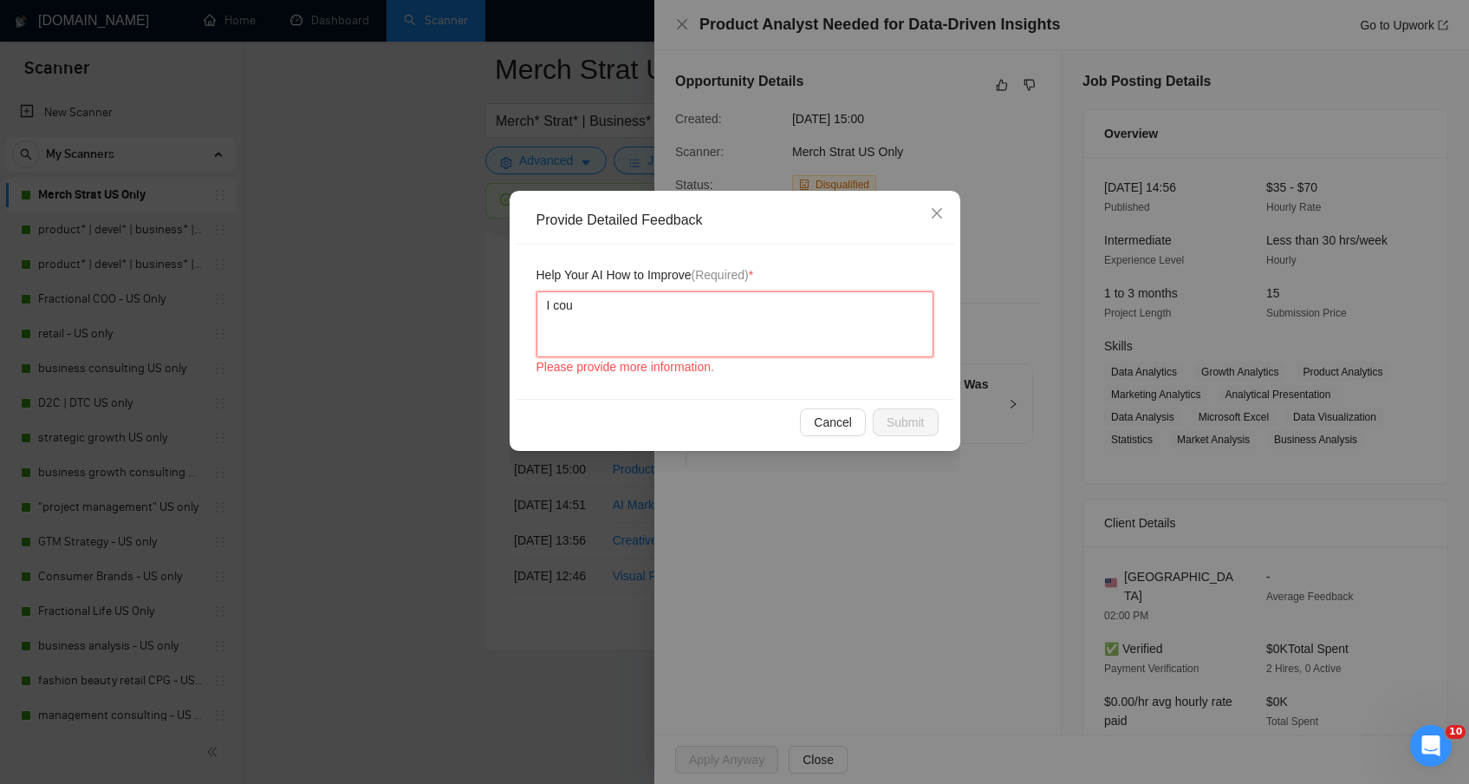
type textarea "I coul"
type textarea "I could"
type textarea "I could ha"
type textarea "I could have"
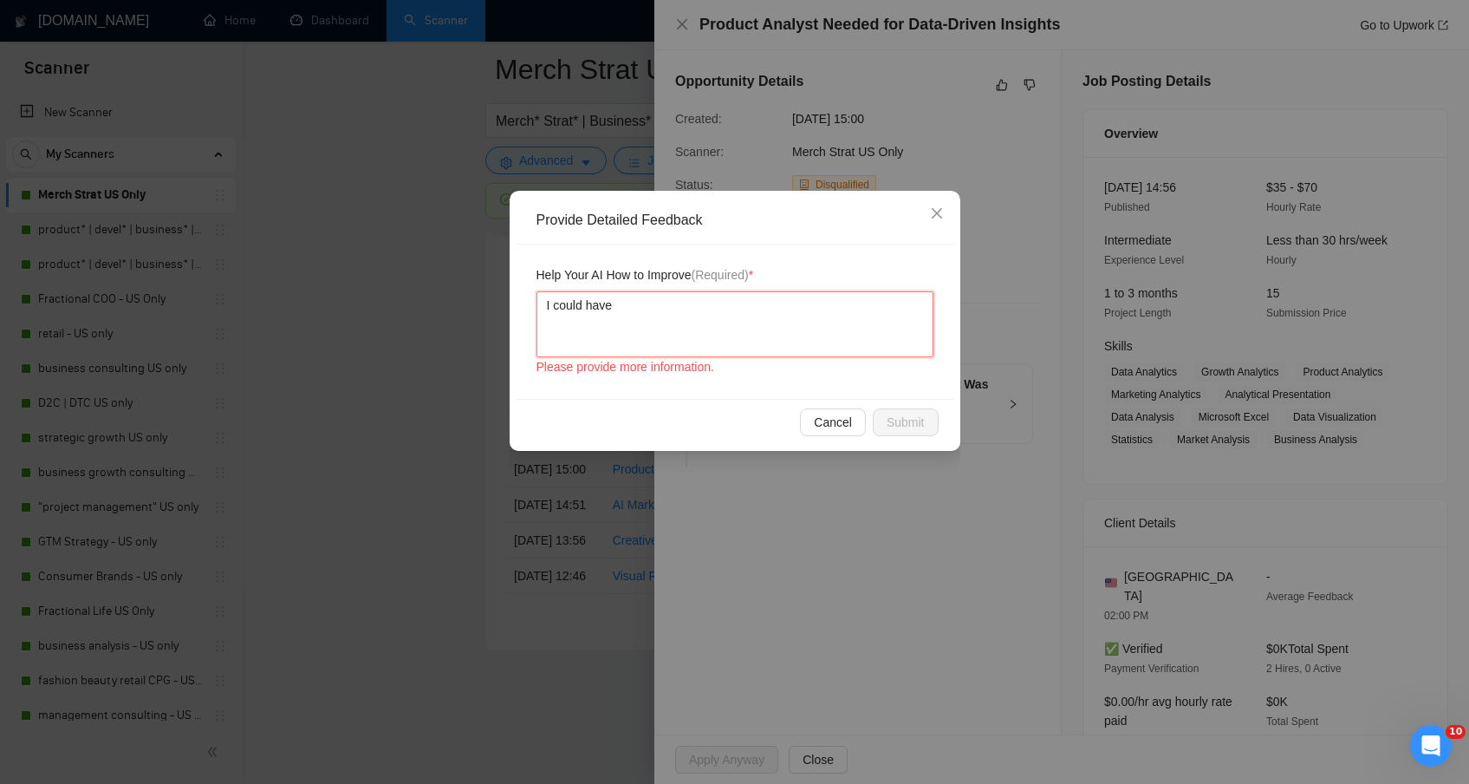
type textarea "I could have"
type textarea "I could have d"
type textarea "I could have do"
type textarea "I could have don"
type textarea "I could have done"
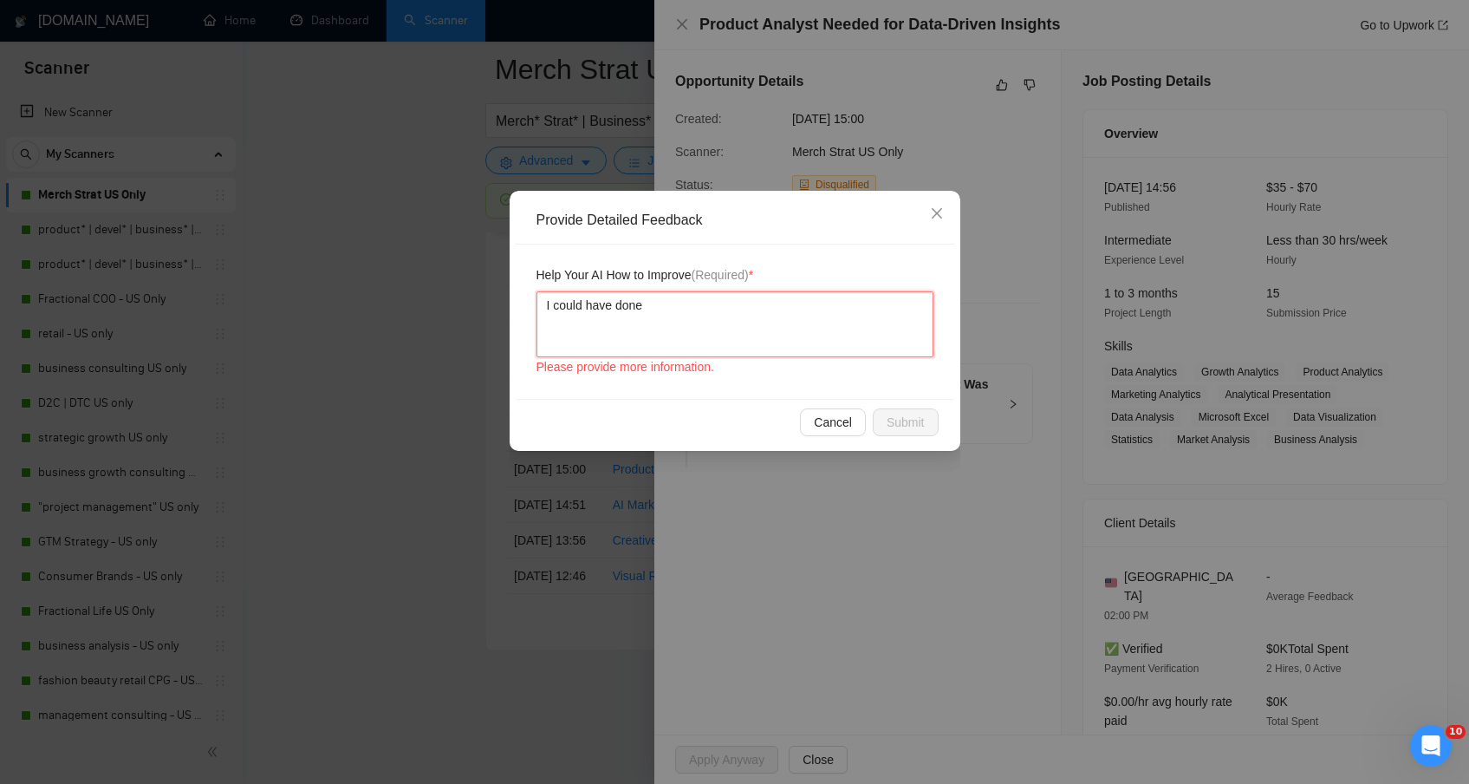
type textarea "I could have done t"
type textarea "I could have done this"
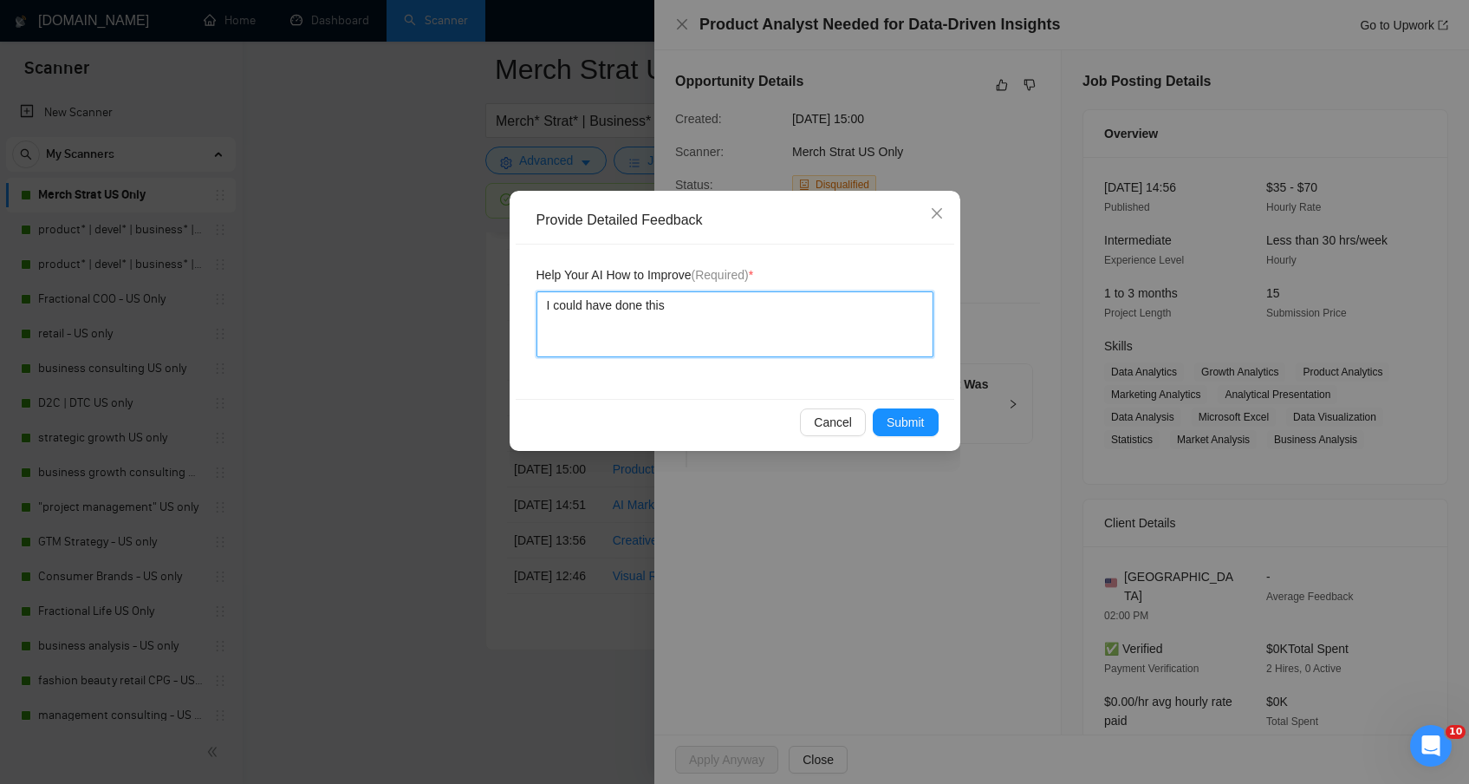
type textarea "I could have done this r"
type textarea "I could have done this ro"
type textarea "I could have done this rol"
type textarea "I could have done this role"
click at [911, 433] on button "Submit" at bounding box center [906, 422] width 66 height 28
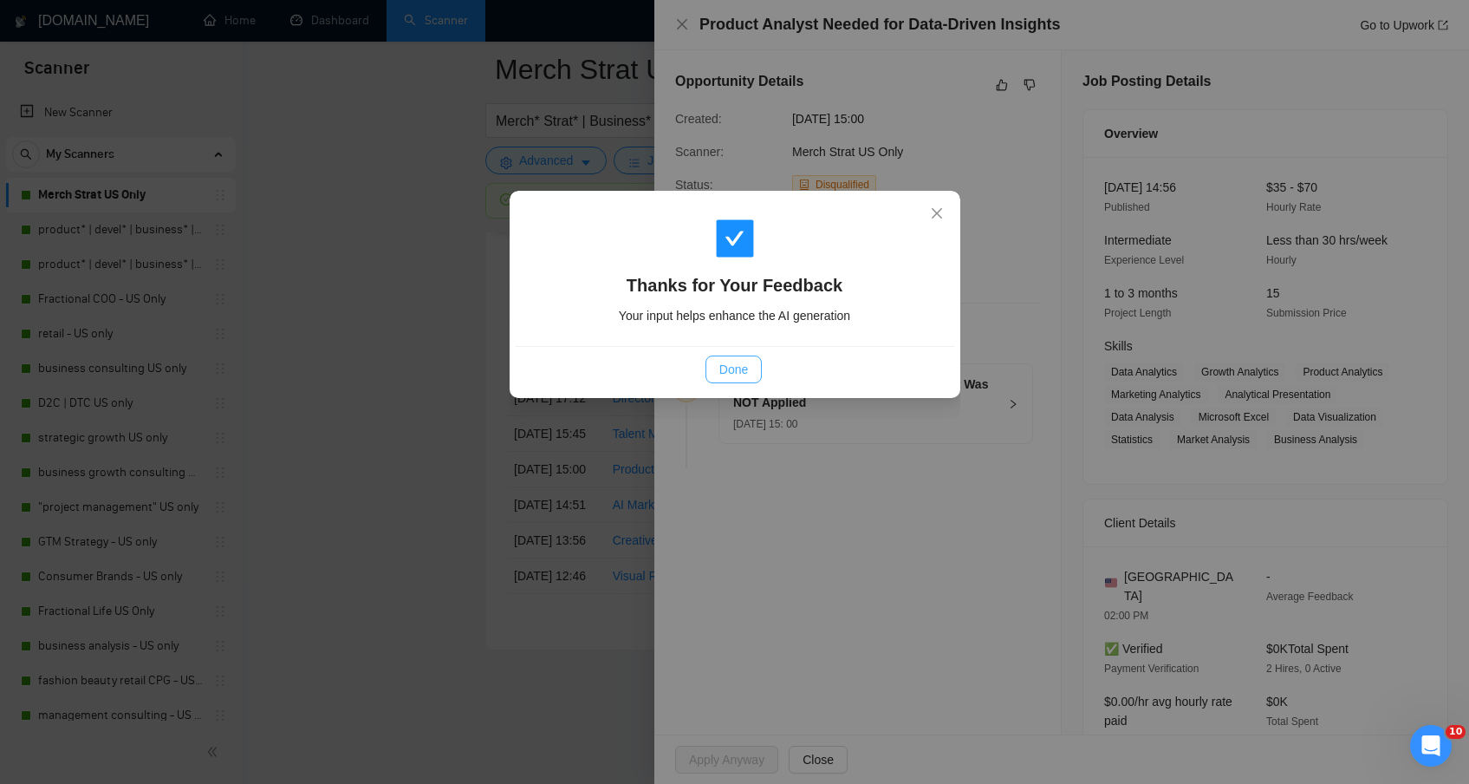
click at [759, 357] on div "Done" at bounding box center [734, 369] width 409 height 28
click at [759, 361] on button "Done" at bounding box center [734, 369] width 56 height 28
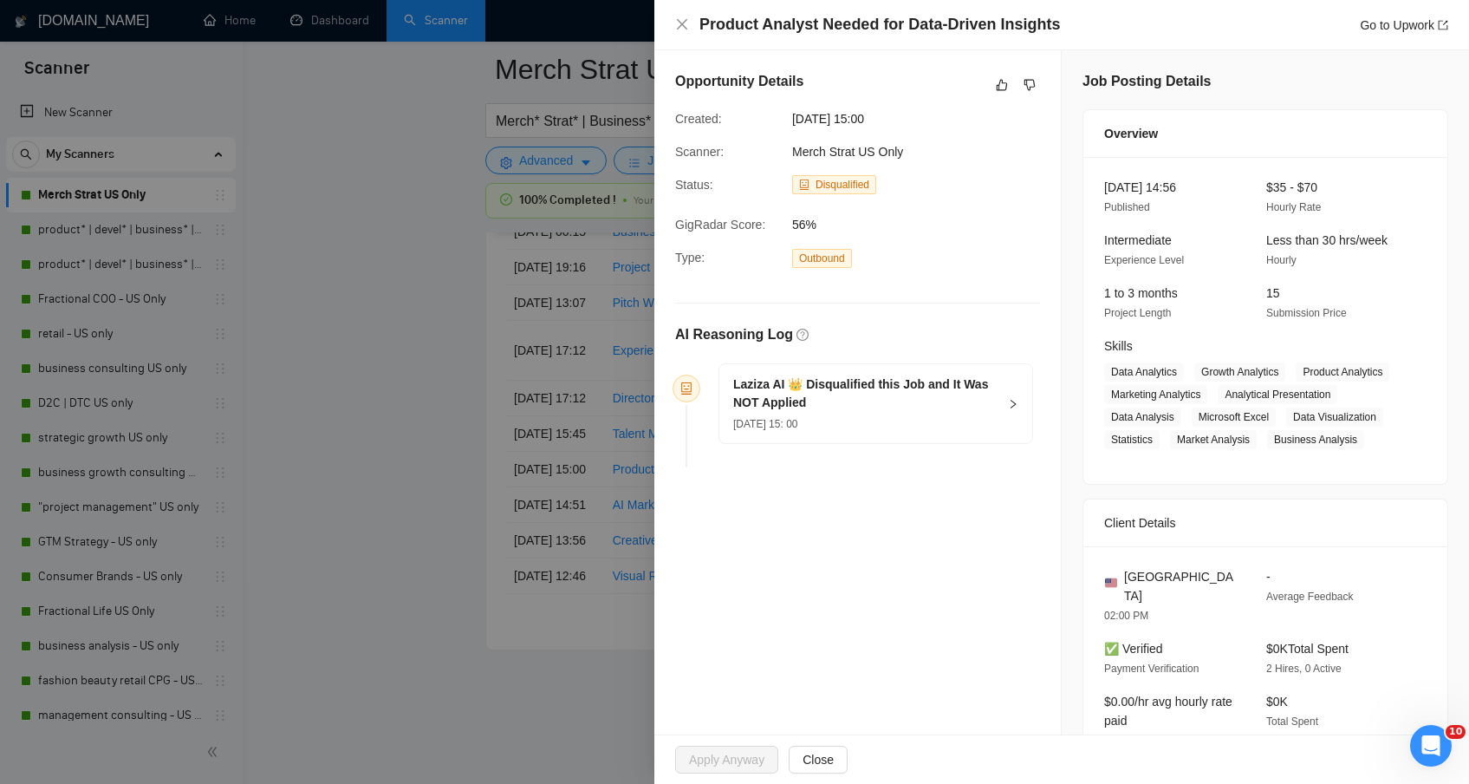
click at [340, 382] on div at bounding box center [734, 392] width 1469 height 784
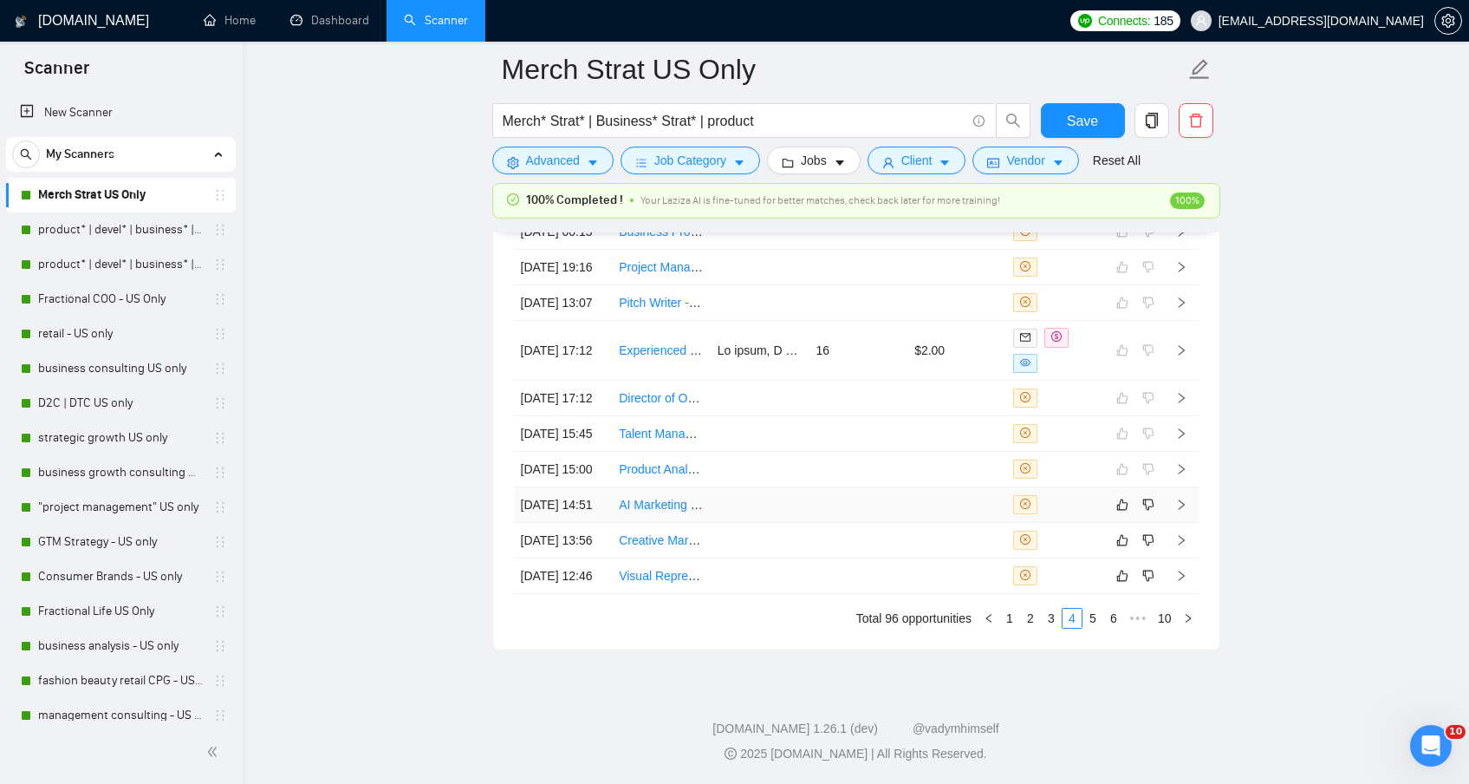
click at [1074, 506] on div at bounding box center [1055, 504] width 85 height 19
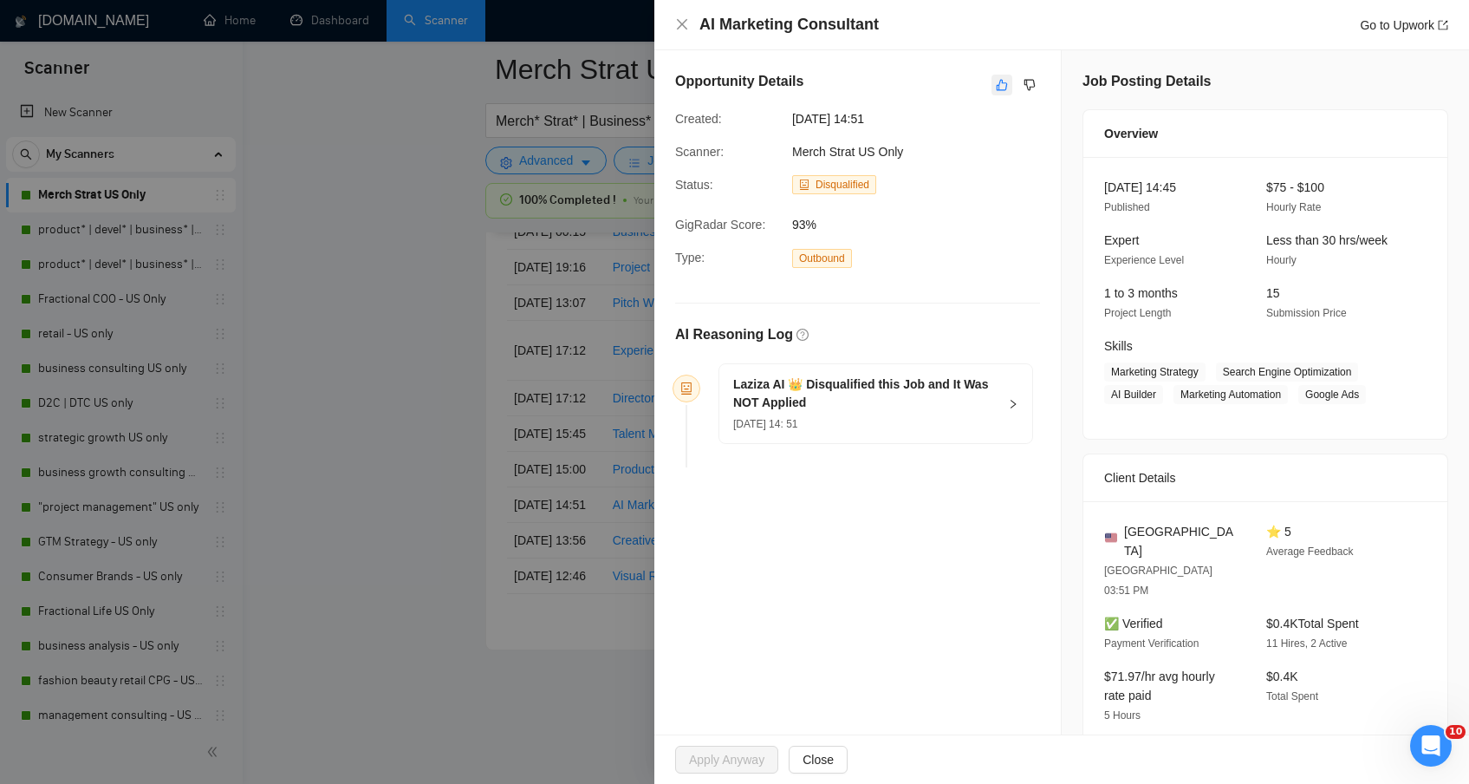
click at [1001, 82] on icon "like" at bounding box center [1002, 85] width 12 height 14
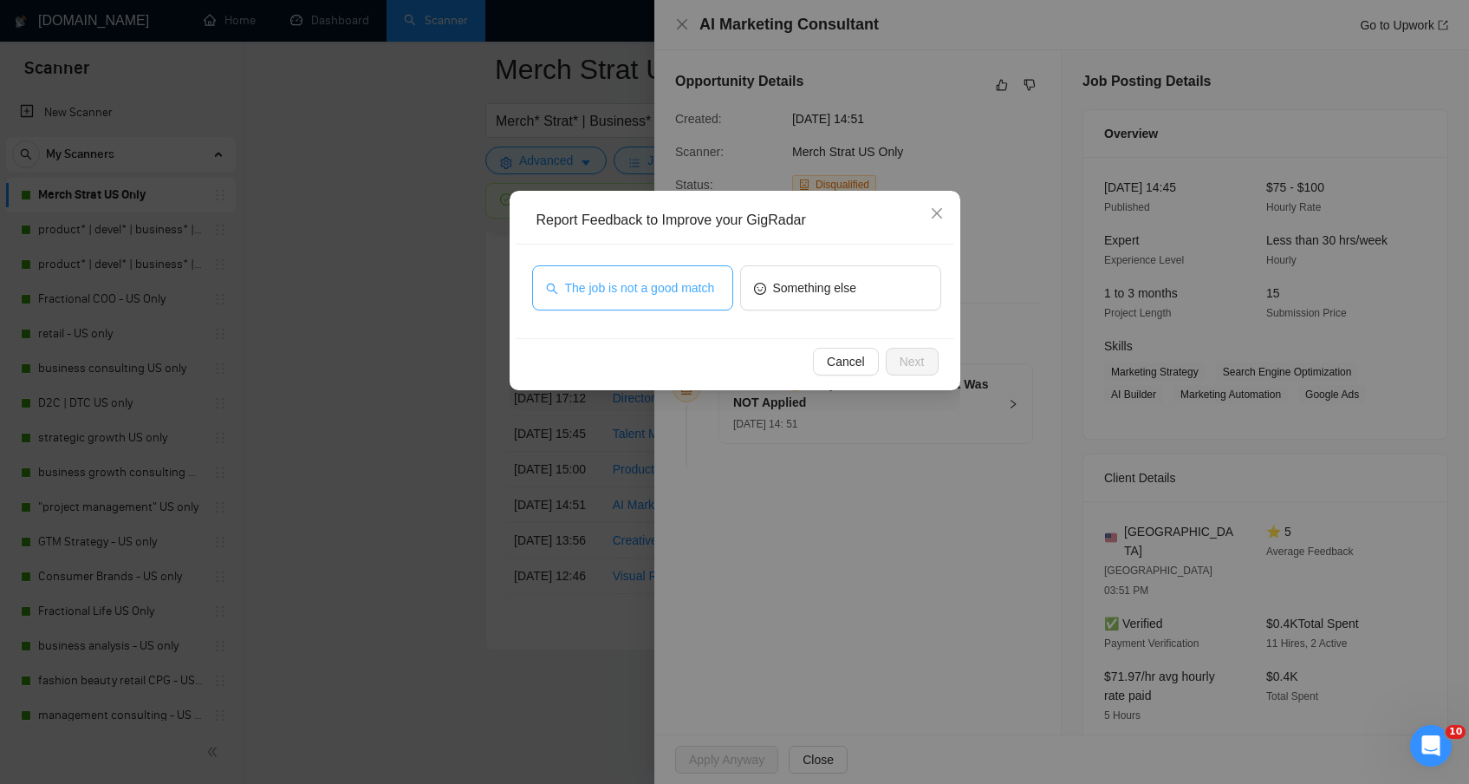
click at [692, 286] on span "The job is not a good match" at bounding box center [640, 287] width 150 height 19
click at [924, 366] on span "Next" at bounding box center [912, 361] width 25 height 19
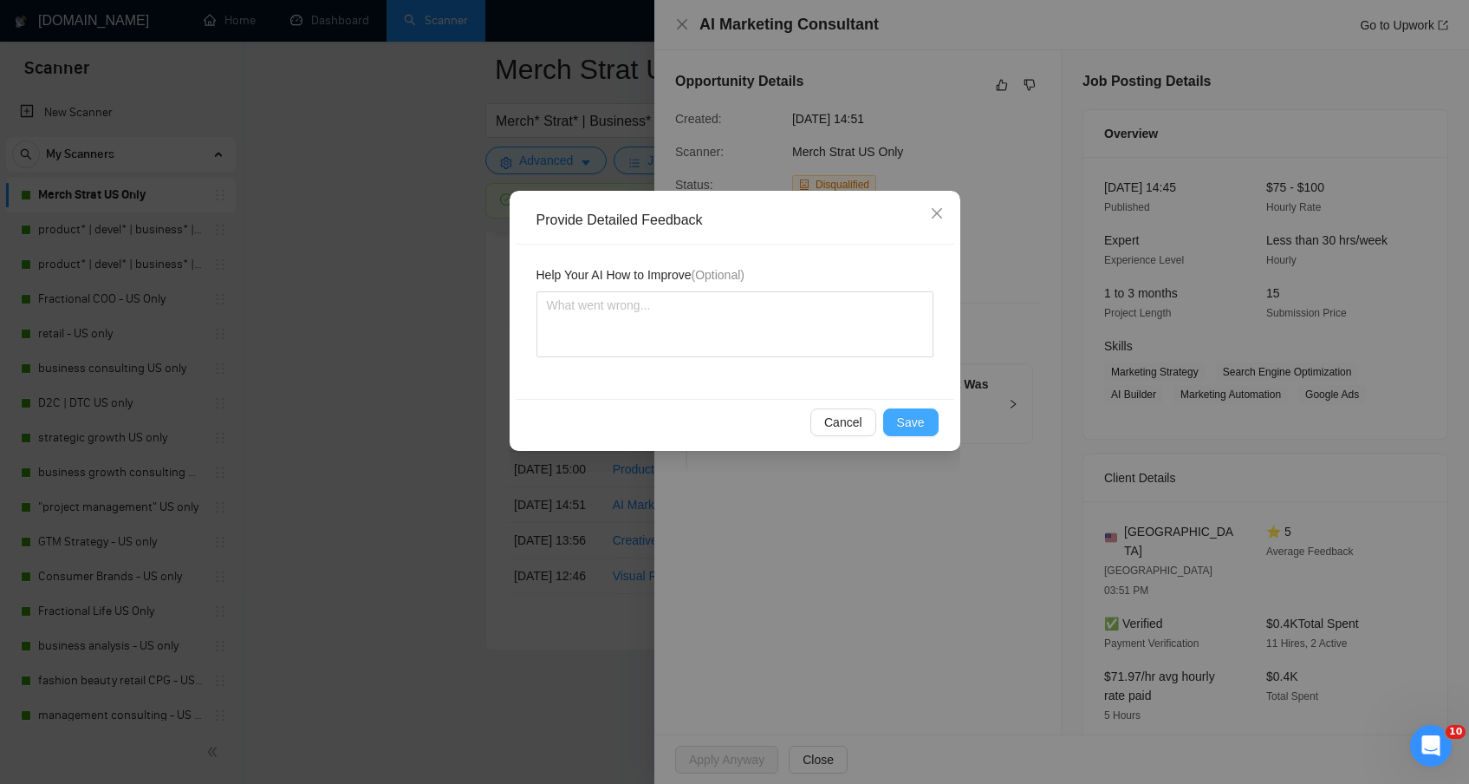
click at [896, 424] on button "Save" at bounding box center [910, 422] width 55 height 28
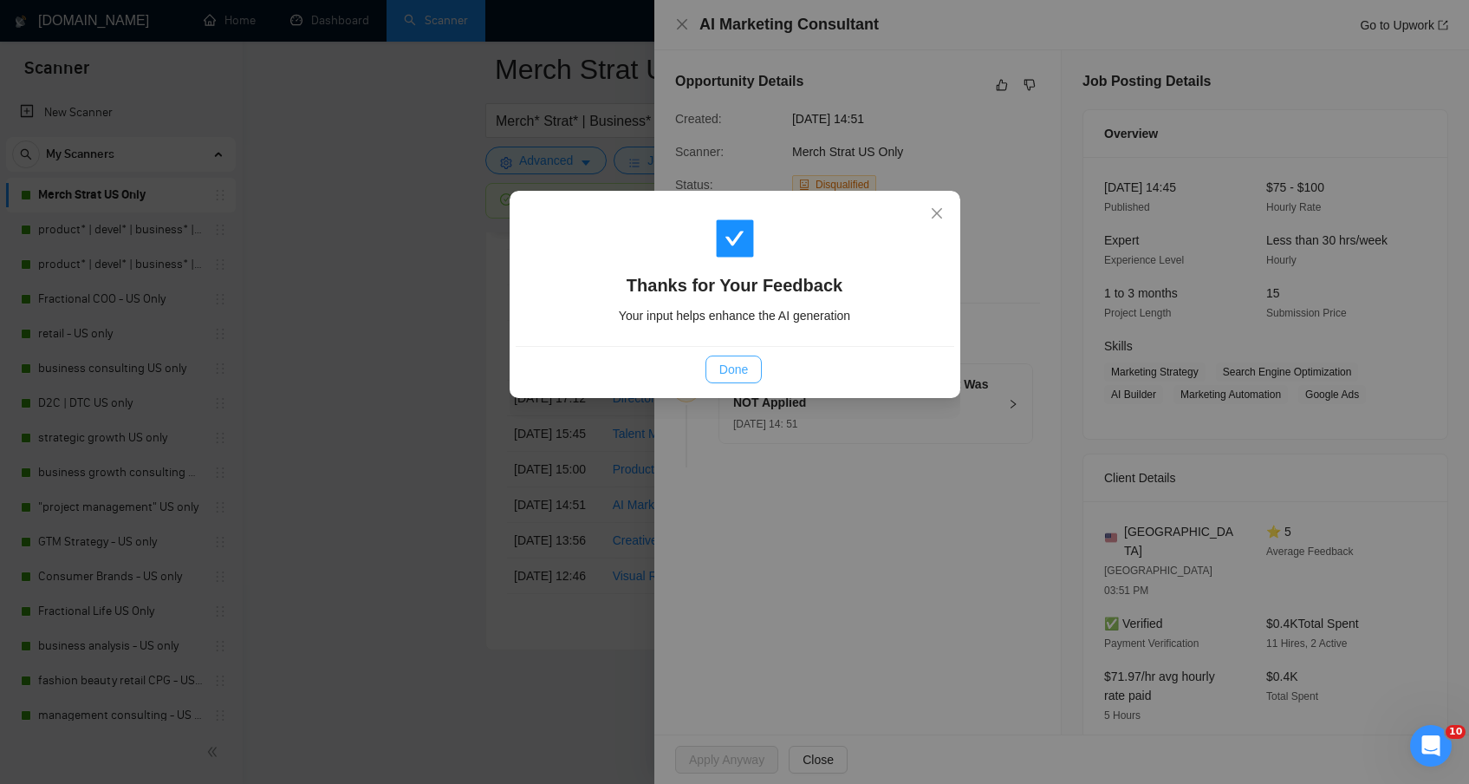
click at [736, 365] on span "Done" at bounding box center [733, 369] width 29 height 19
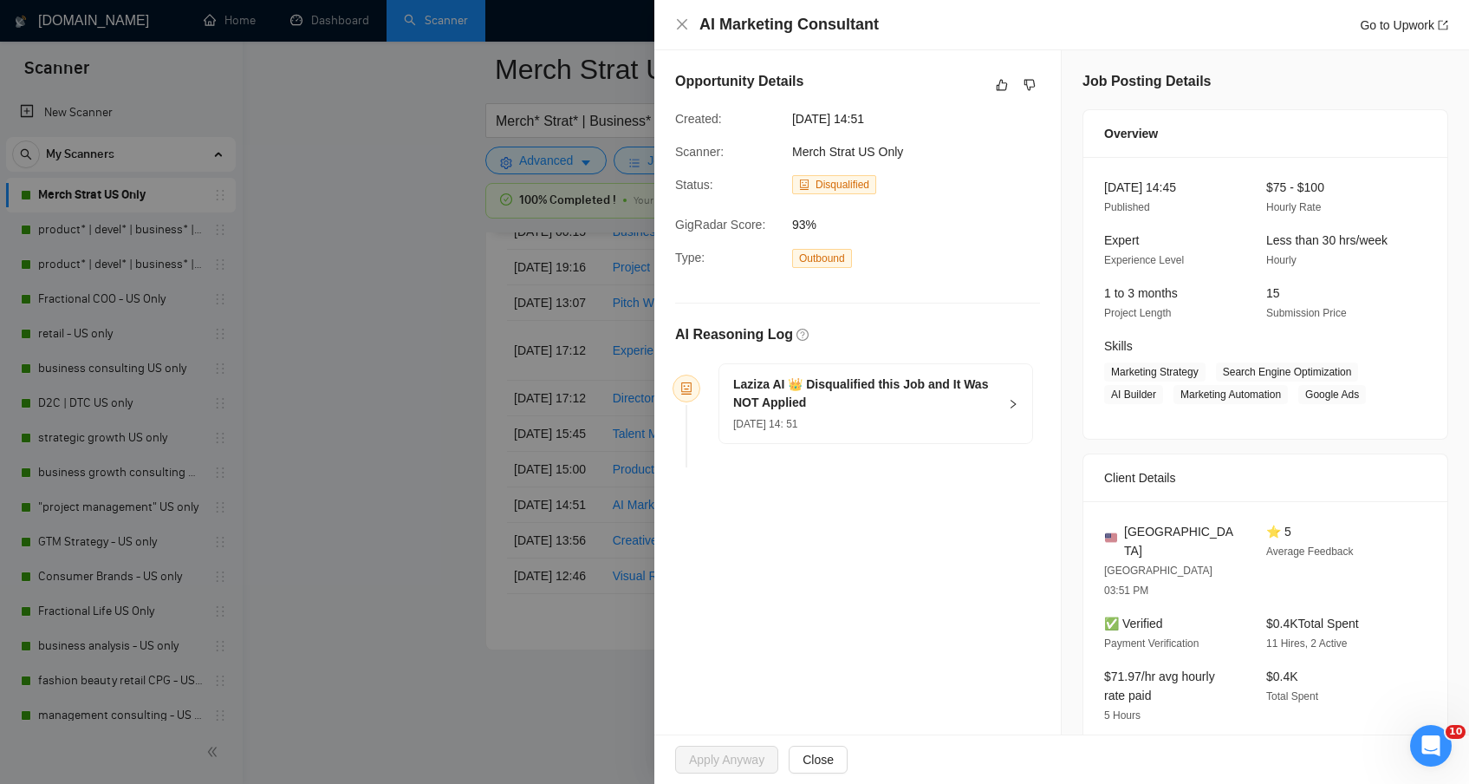
click at [430, 383] on div at bounding box center [734, 392] width 1469 height 784
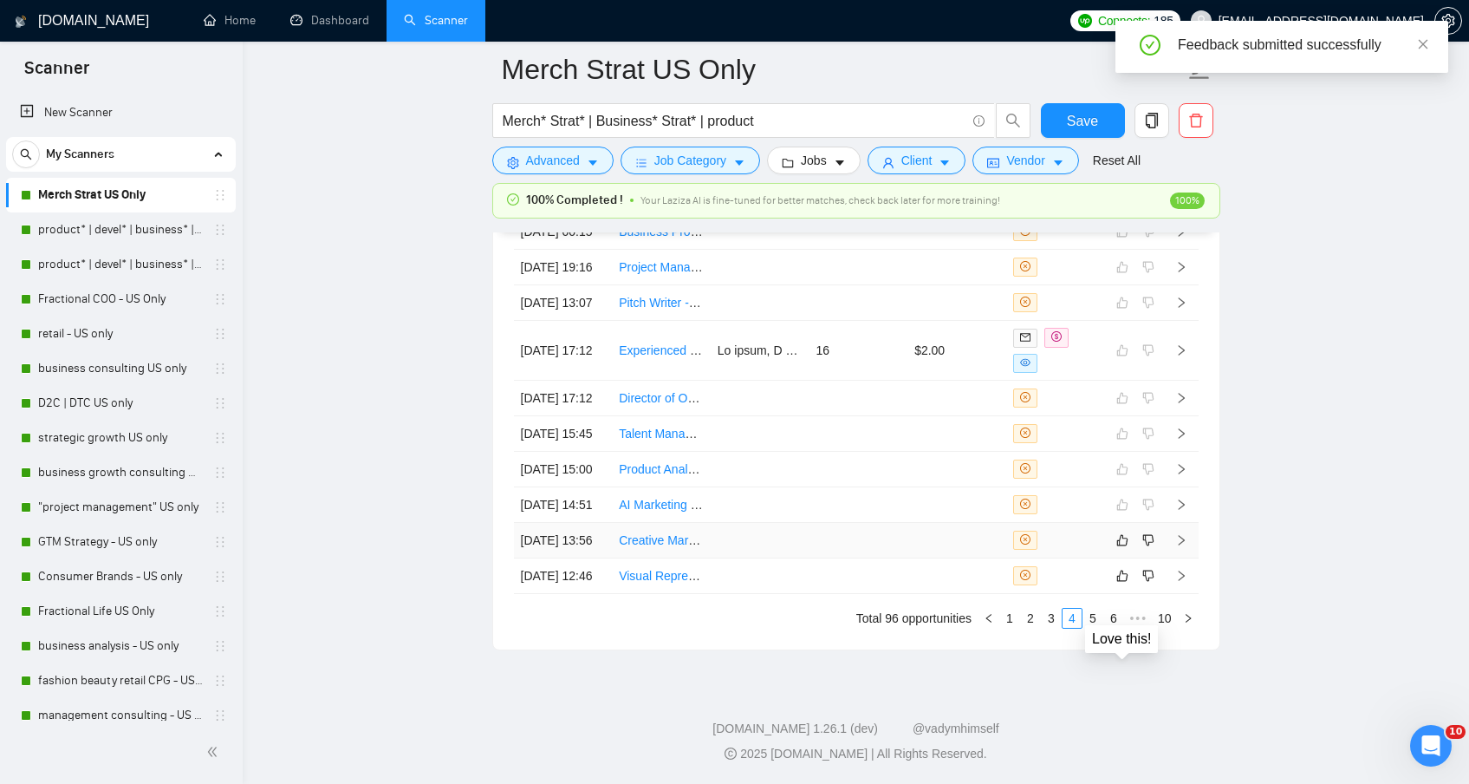
click at [1076, 548] on div at bounding box center [1055, 540] width 85 height 19
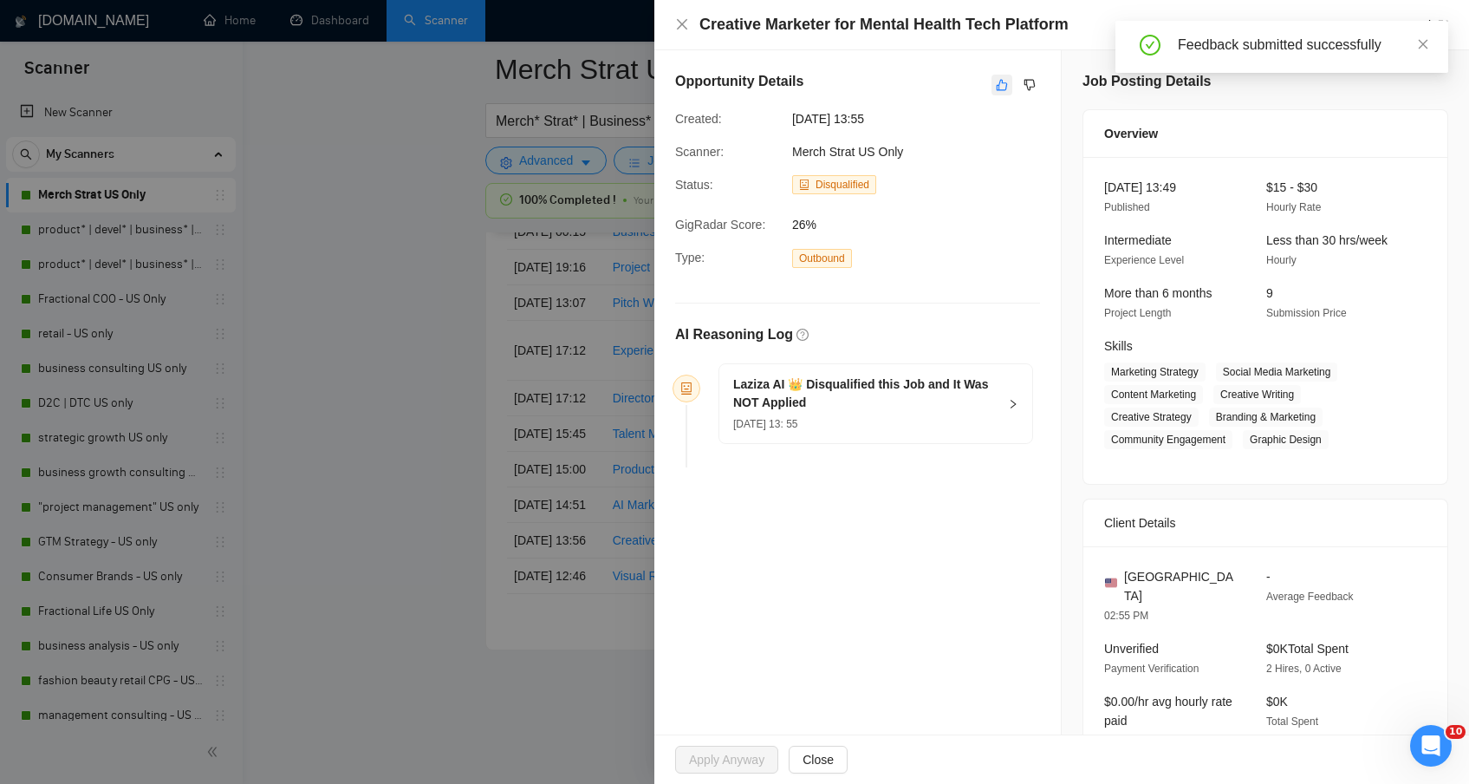
click at [997, 83] on icon "like" at bounding box center [1002, 85] width 11 height 11
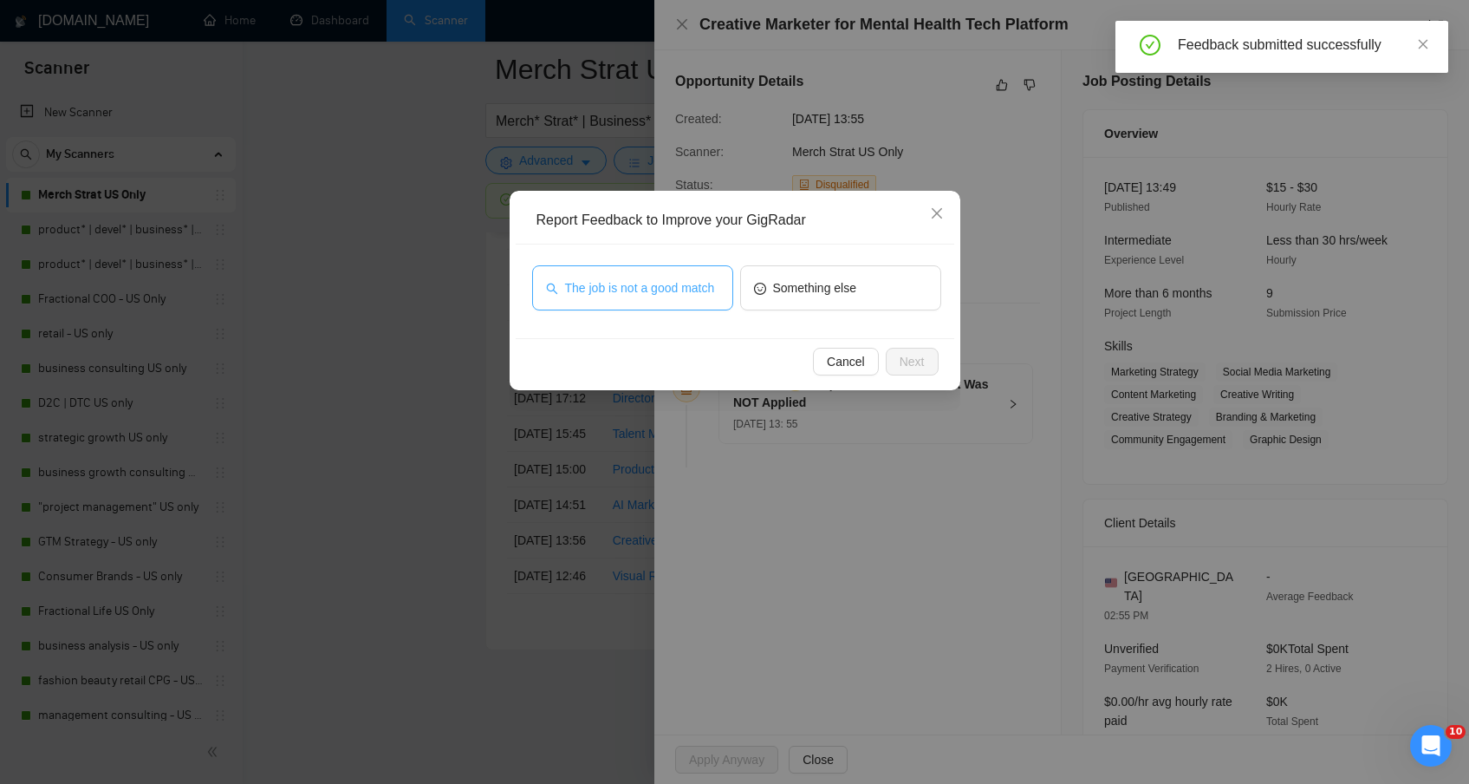
click at [646, 292] on span "The job is not a good match" at bounding box center [640, 287] width 150 height 19
click at [904, 373] on button "Next" at bounding box center [912, 362] width 53 height 28
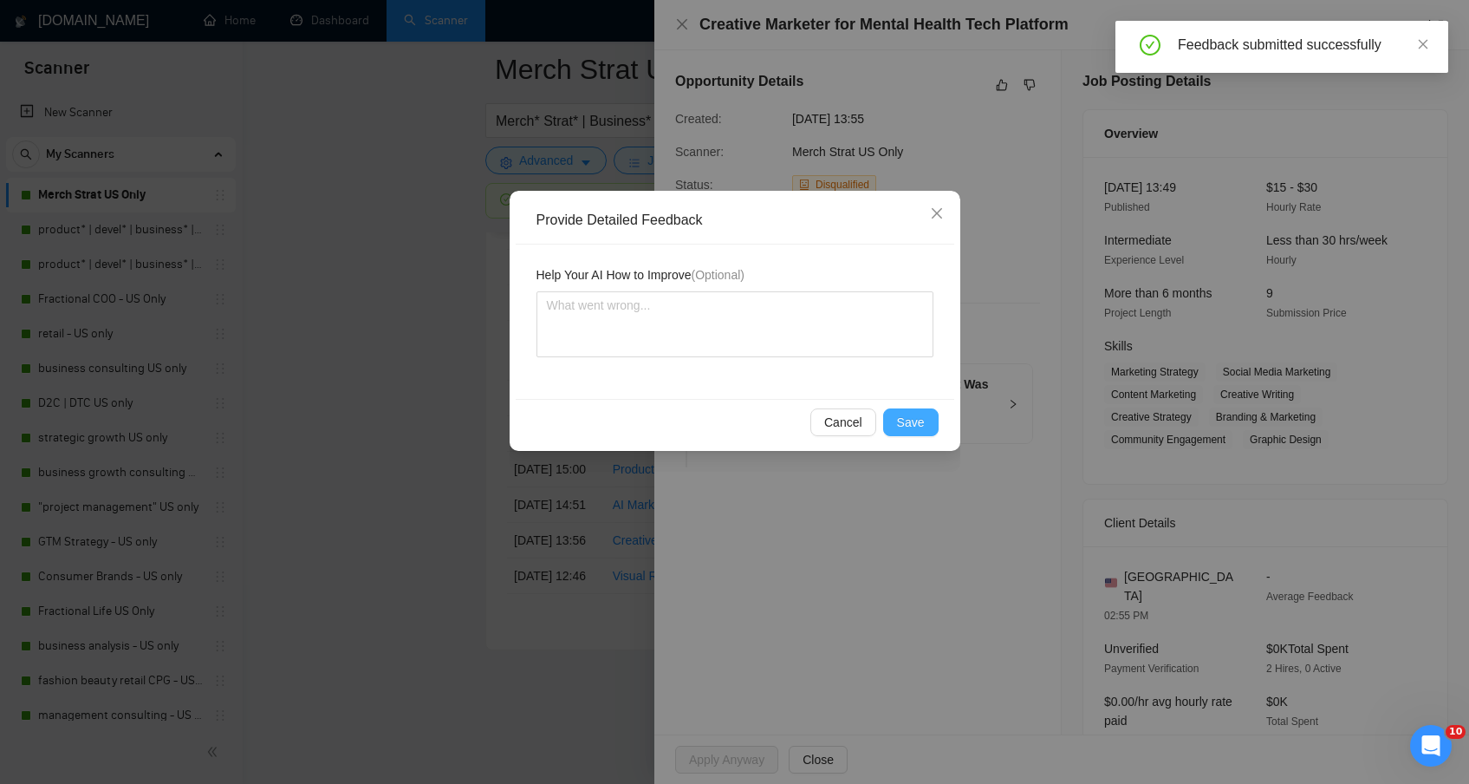
click at [901, 412] on button "Save" at bounding box center [910, 422] width 55 height 28
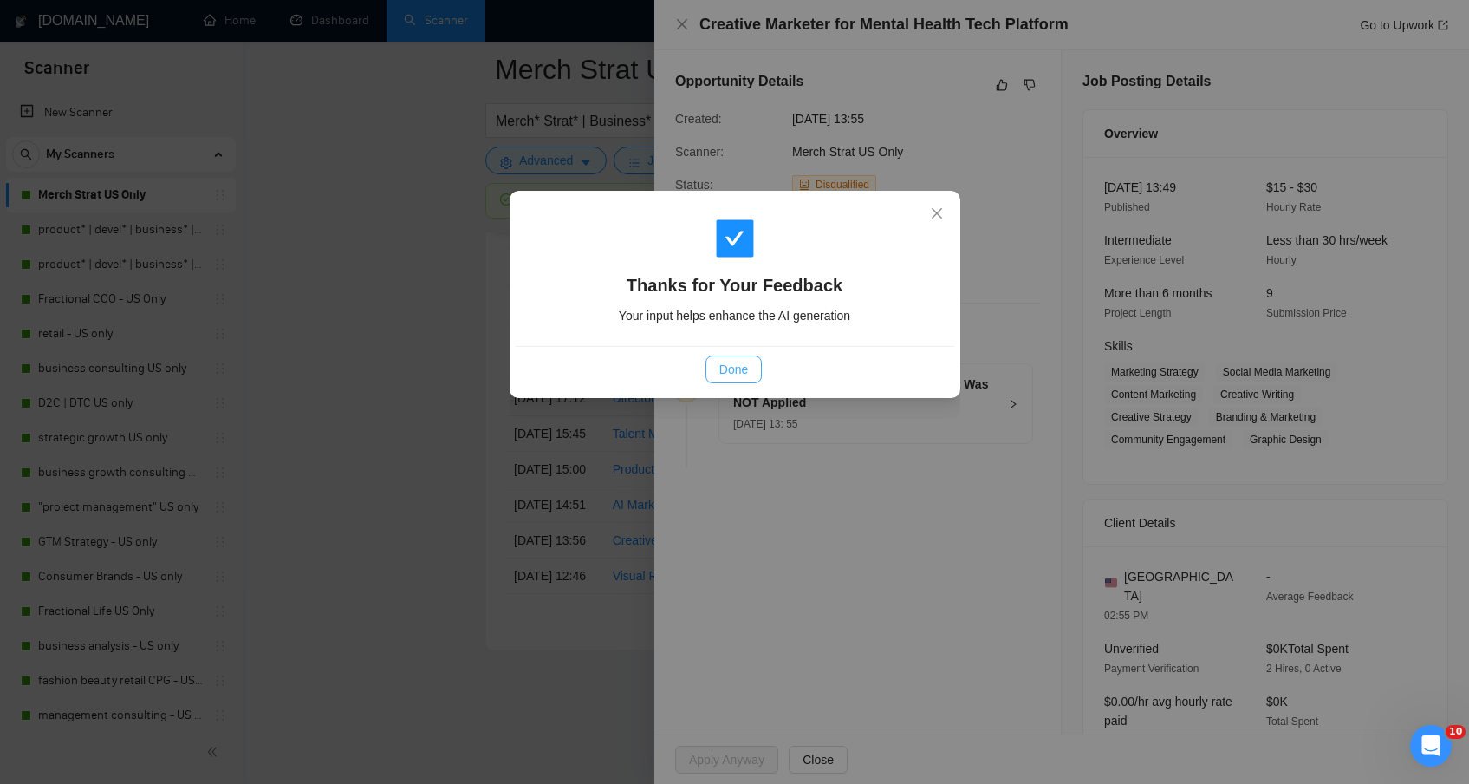
click at [748, 370] on button "Done" at bounding box center [734, 369] width 56 height 28
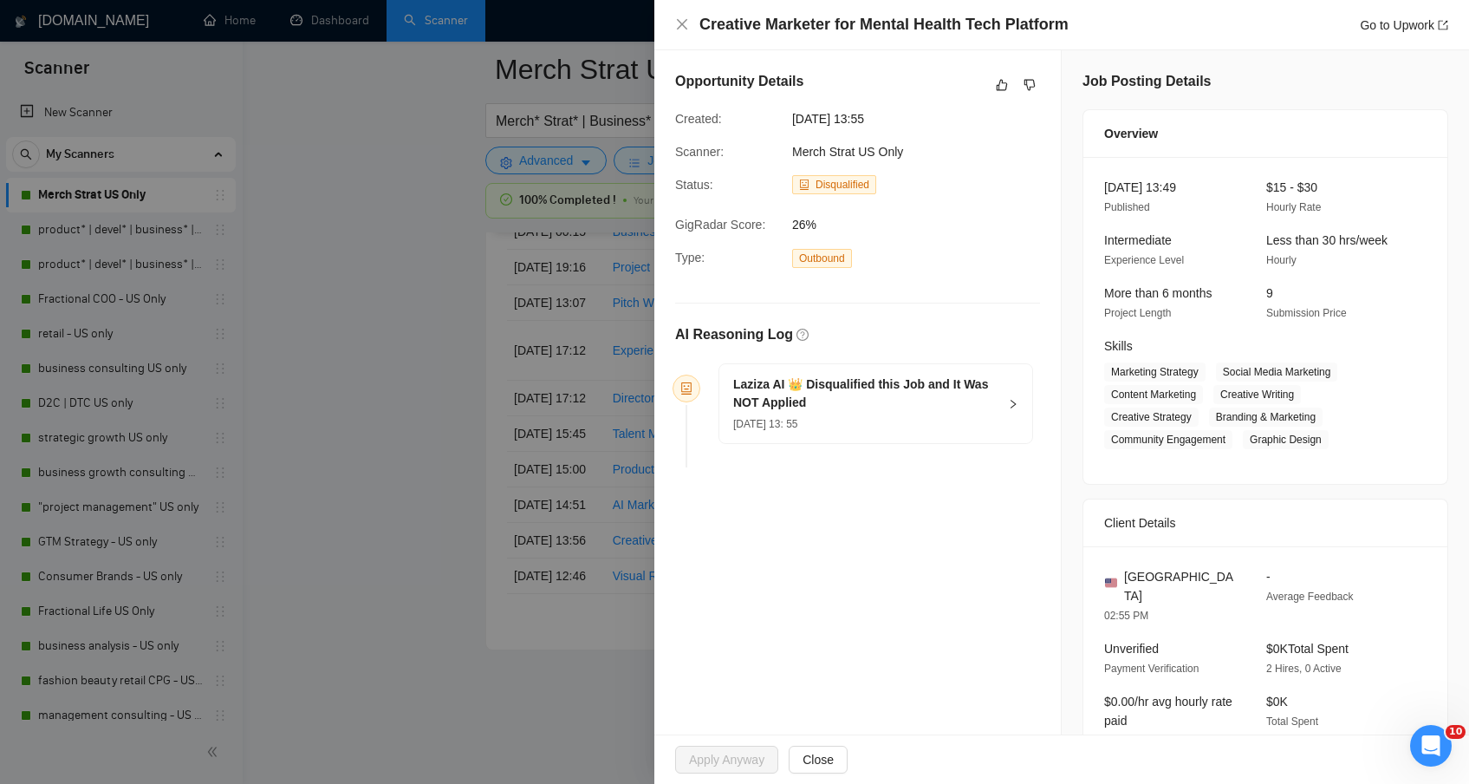
click at [402, 389] on div at bounding box center [734, 392] width 1469 height 784
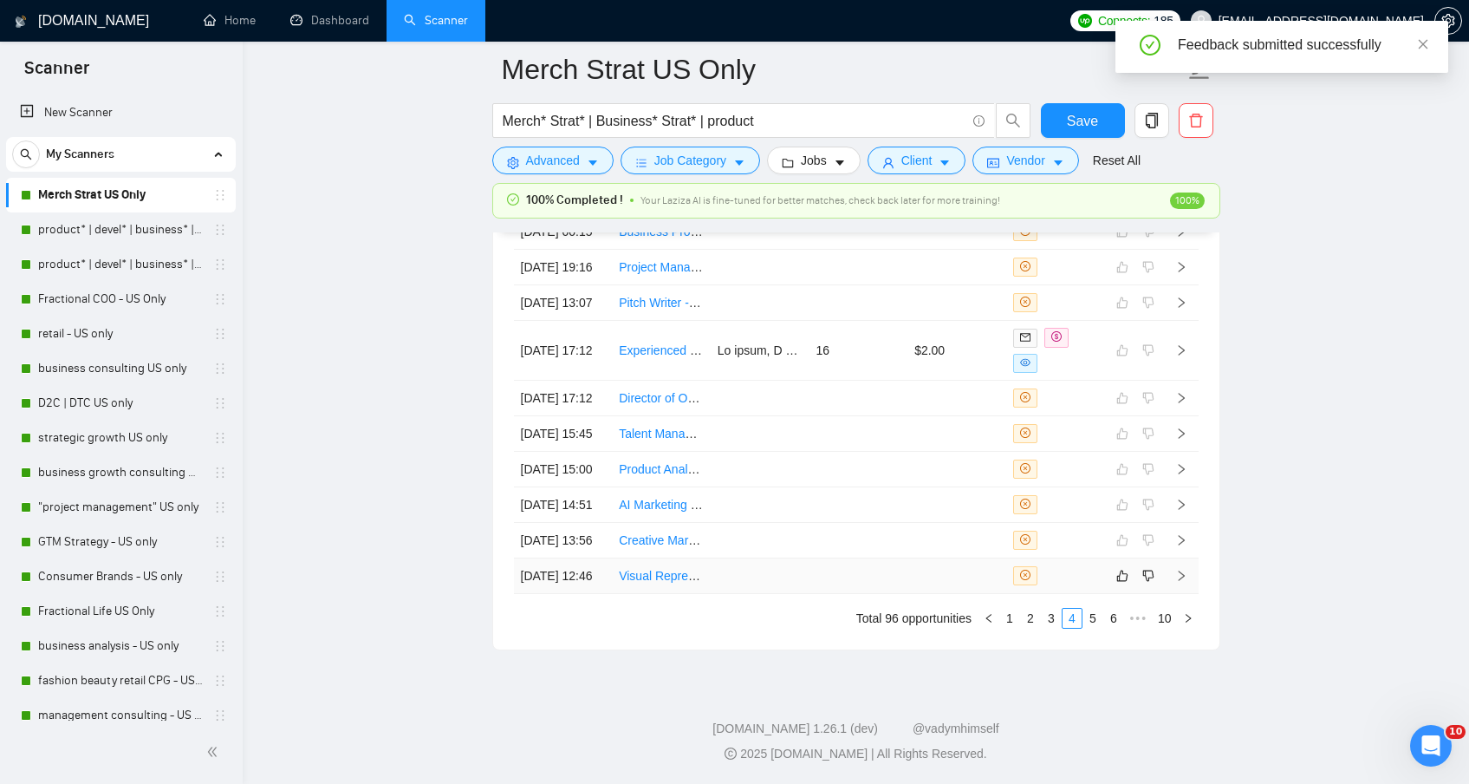
click at [1083, 585] on div at bounding box center [1055, 575] width 85 height 19
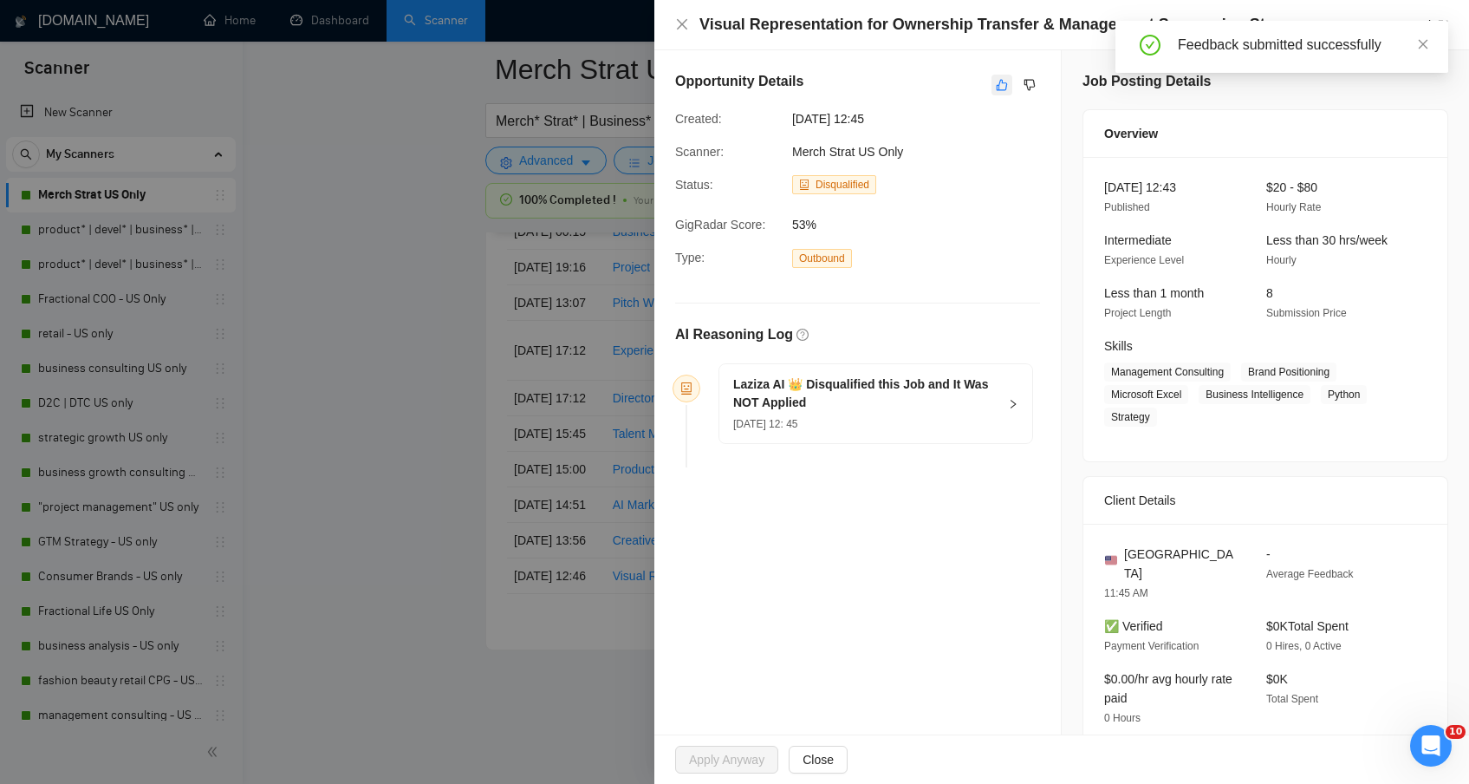
click at [996, 81] on icon "like" at bounding box center [1002, 85] width 12 height 14
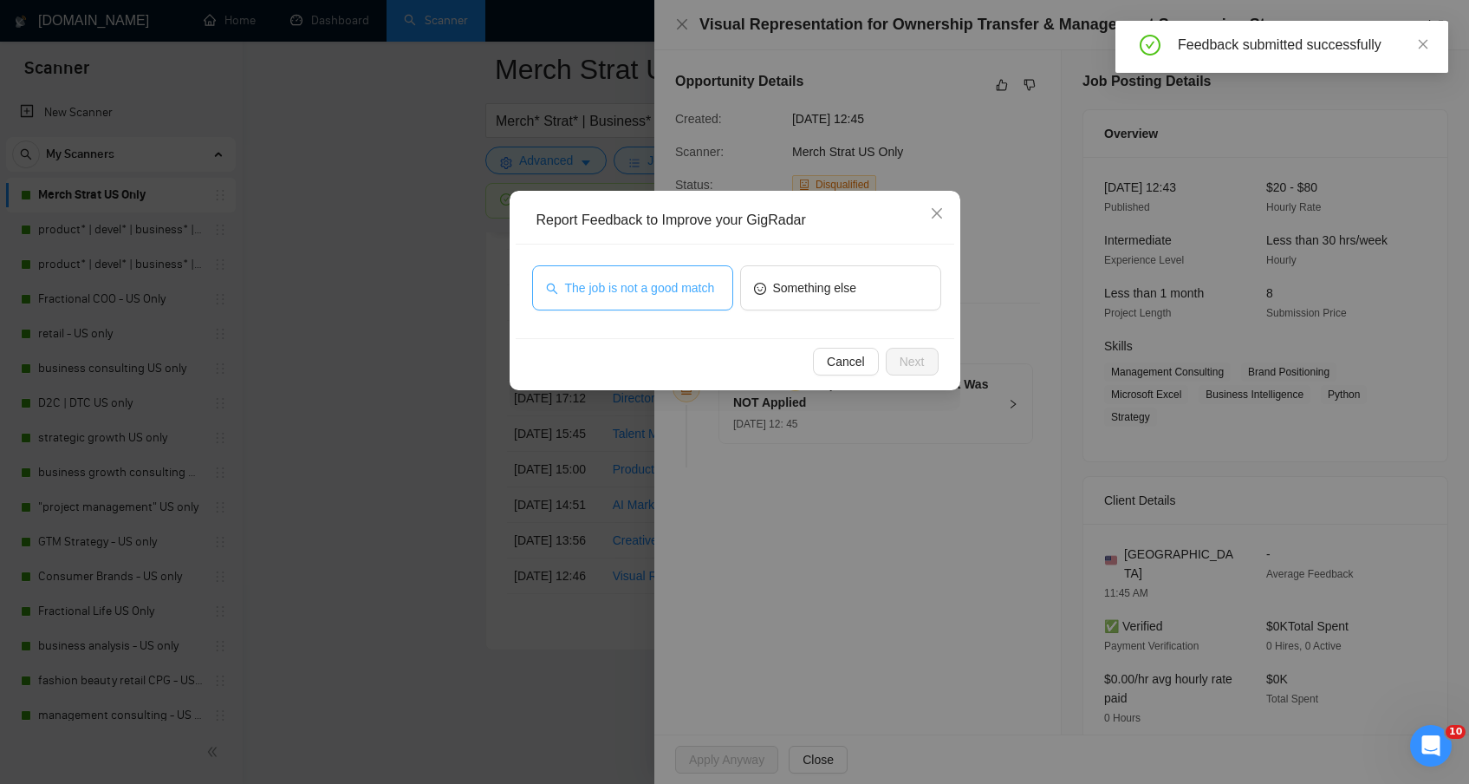
click at [628, 294] on span "The job is not a good match" at bounding box center [640, 287] width 150 height 19
click at [909, 368] on span "Next" at bounding box center [912, 361] width 25 height 19
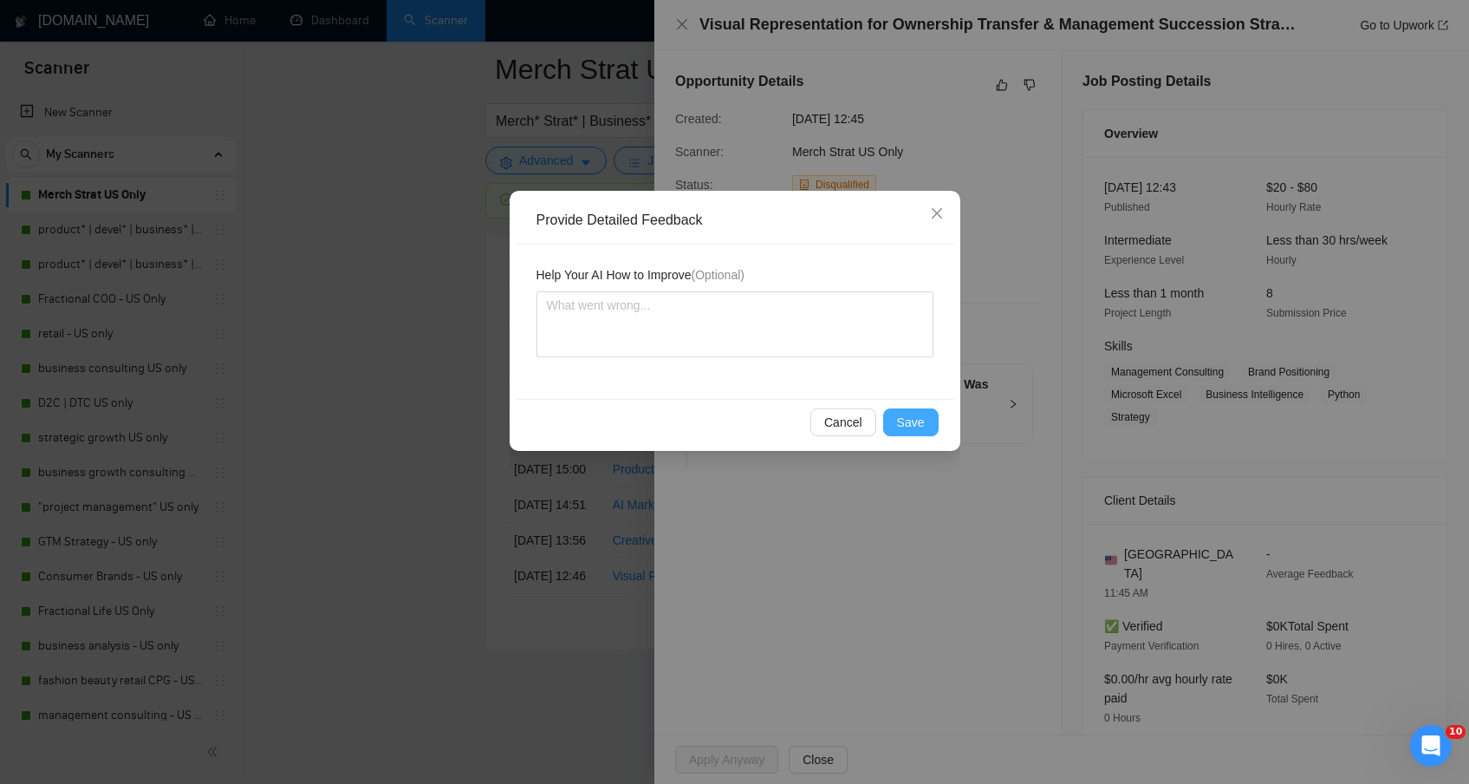
click at [903, 424] on span "Save" at bounding box center [911, 422] width 28 height 19
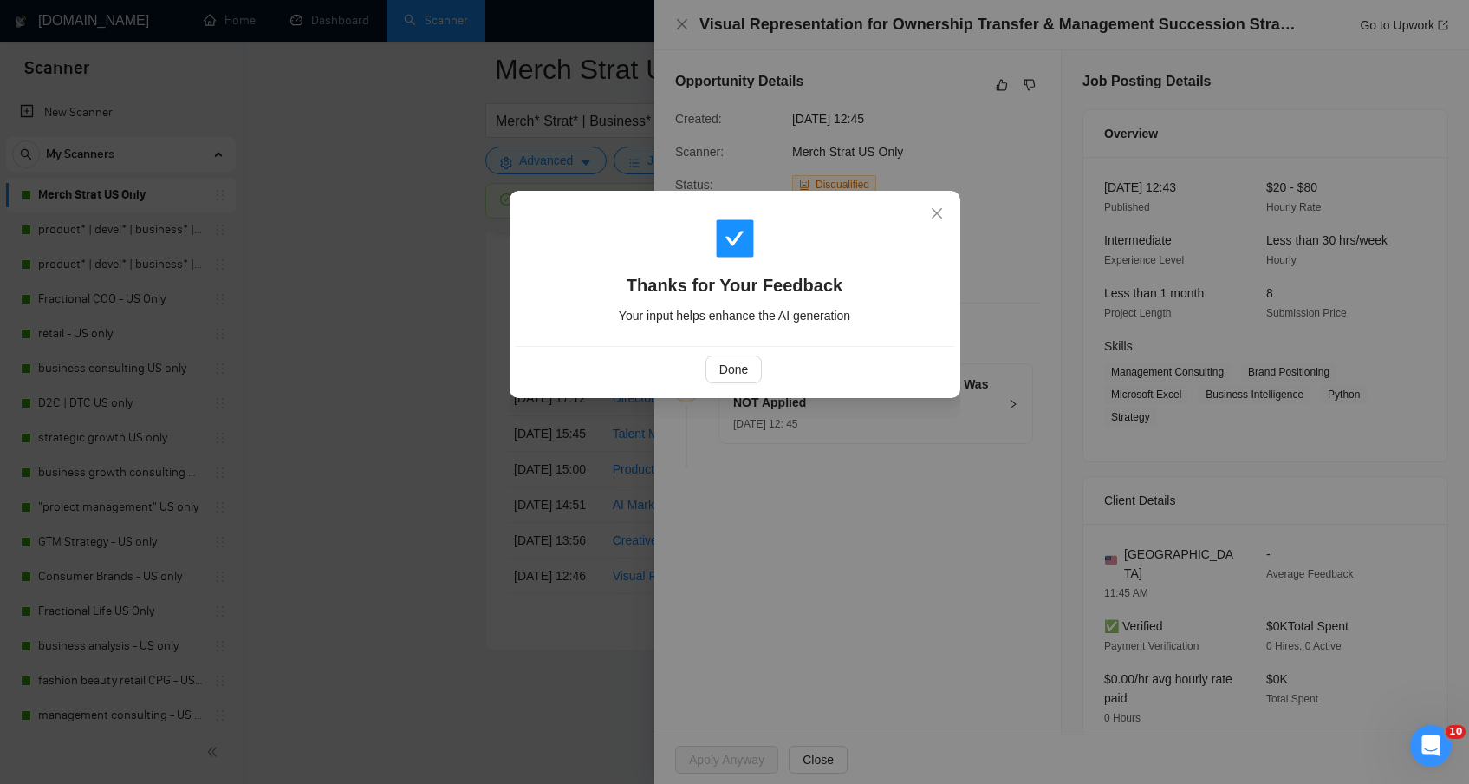
click at [466, 532] on div "Thanks for Your Feedback Your input helps enhance the AI generation Done" at bounding box center [734, 392] width 1469 height 784
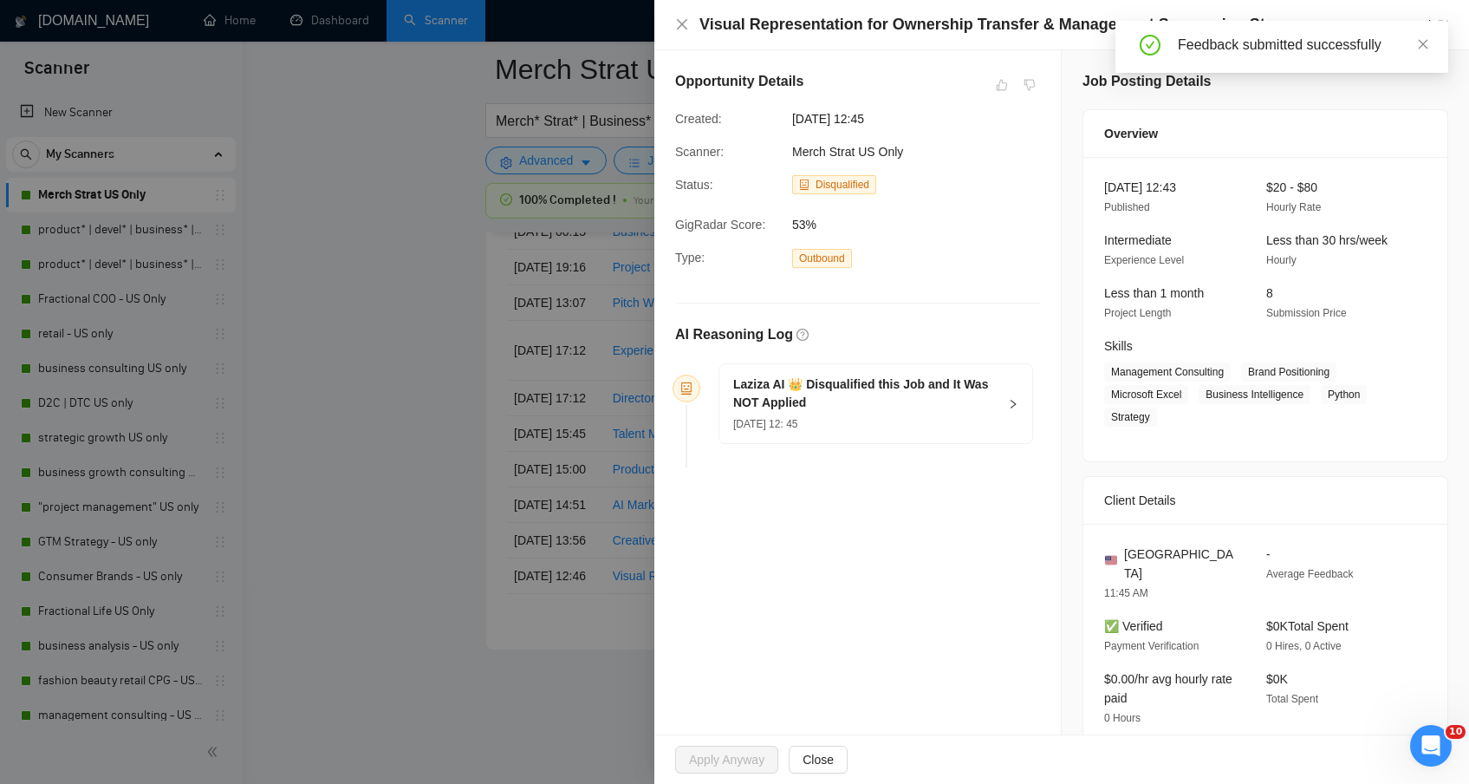
click at [479, 691] on div at bounding box center [734, 392] width 1469 height 784
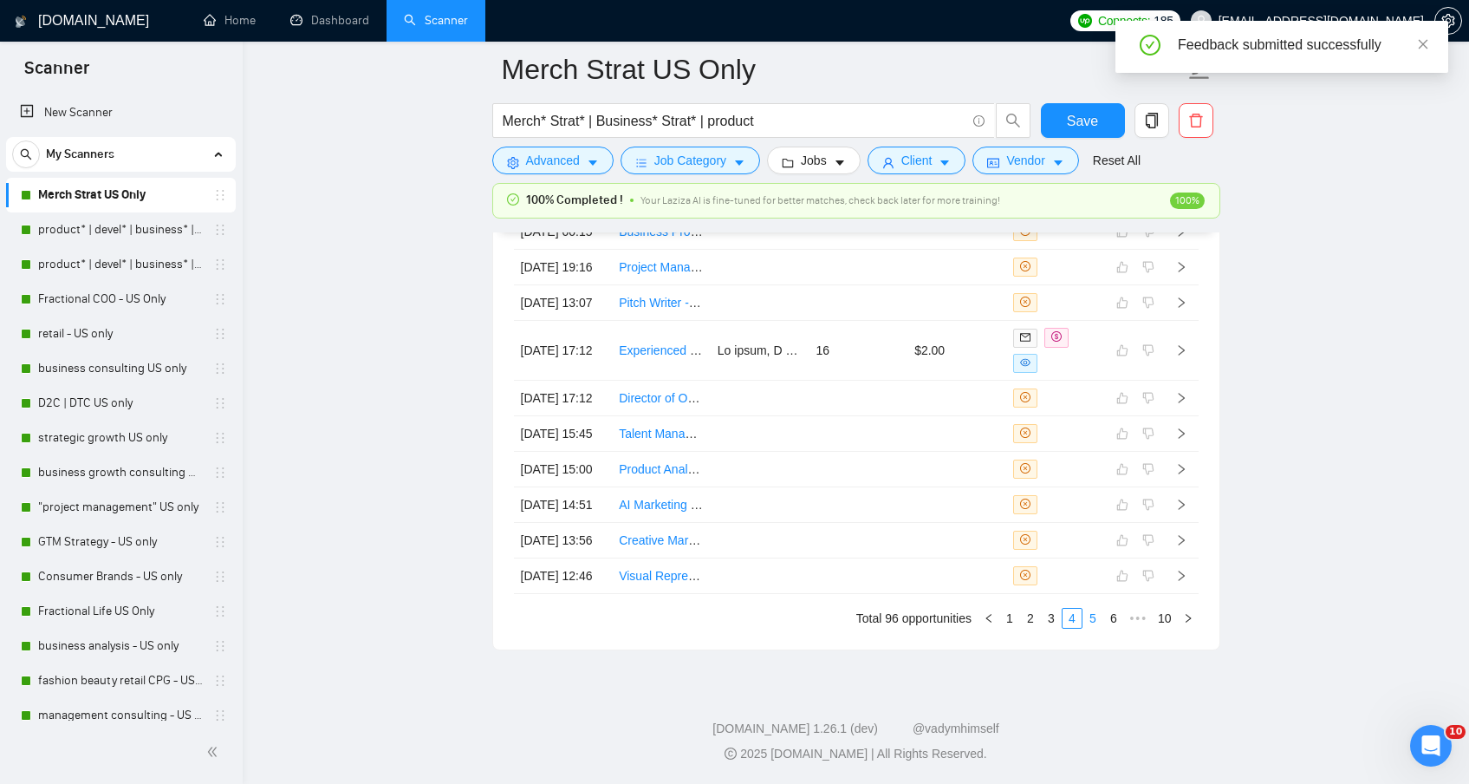
click at [1096, 628] on link "5" at bounding box center [1093, 618] width 19 height 19
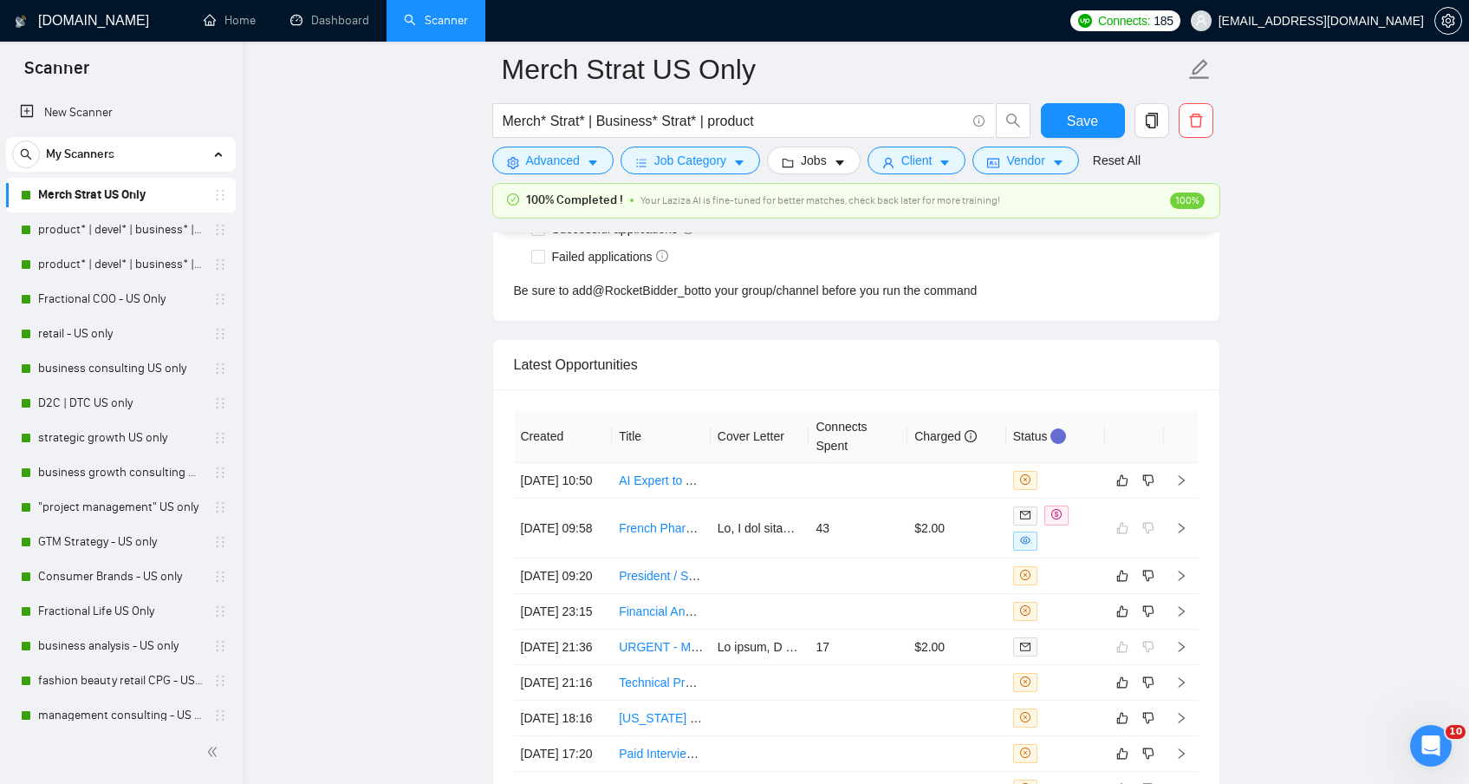
scroll to position [4469, 0]
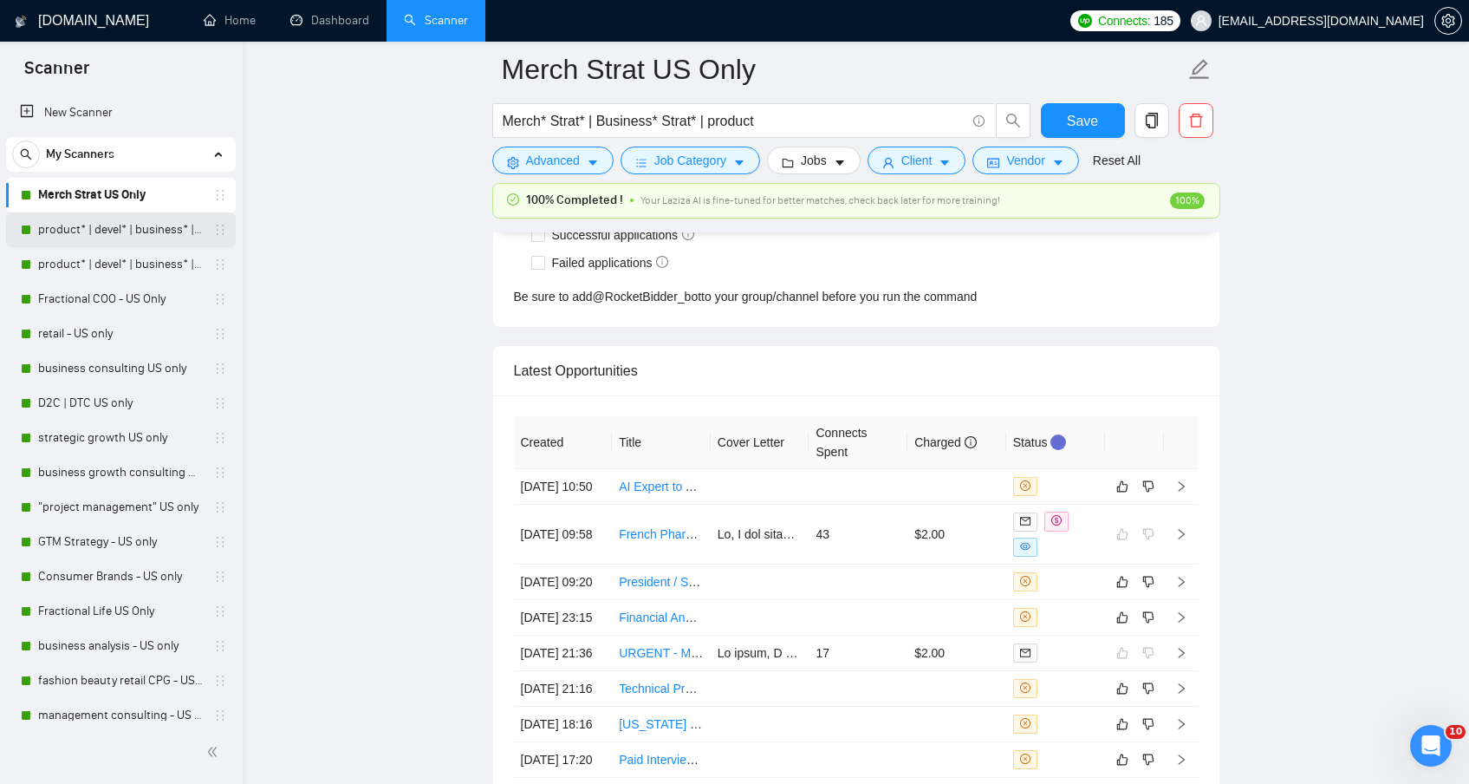
click at [109, 239] on link "product* | devel* | business* | strategy* | retail* - [DEMOGRAPHIC_DATA] ONLY E…" at bounding box center [120, 229] width 165 height 35
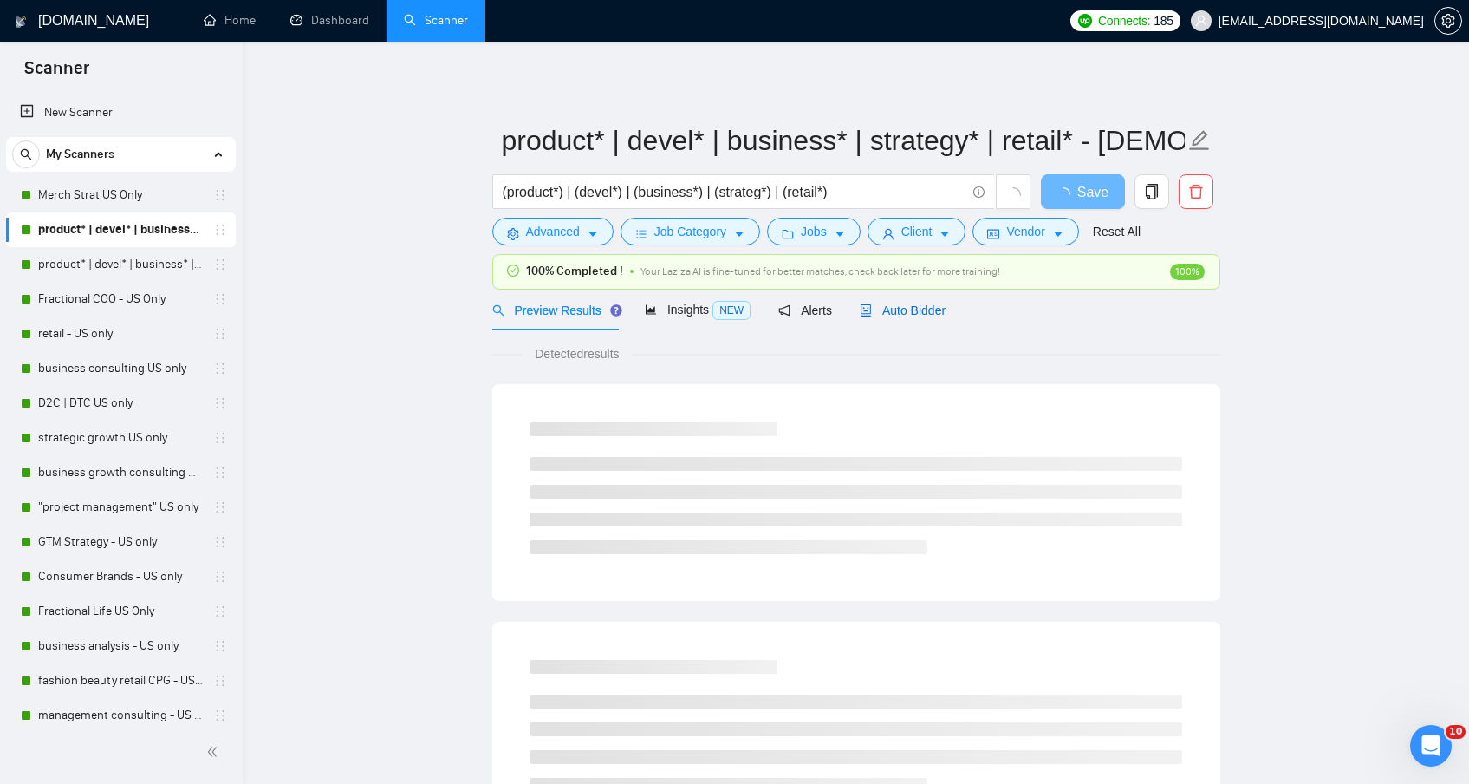
click at [941, 311] on span "Auto Bidder" at bounding box center [903, 310] width 86 height 14
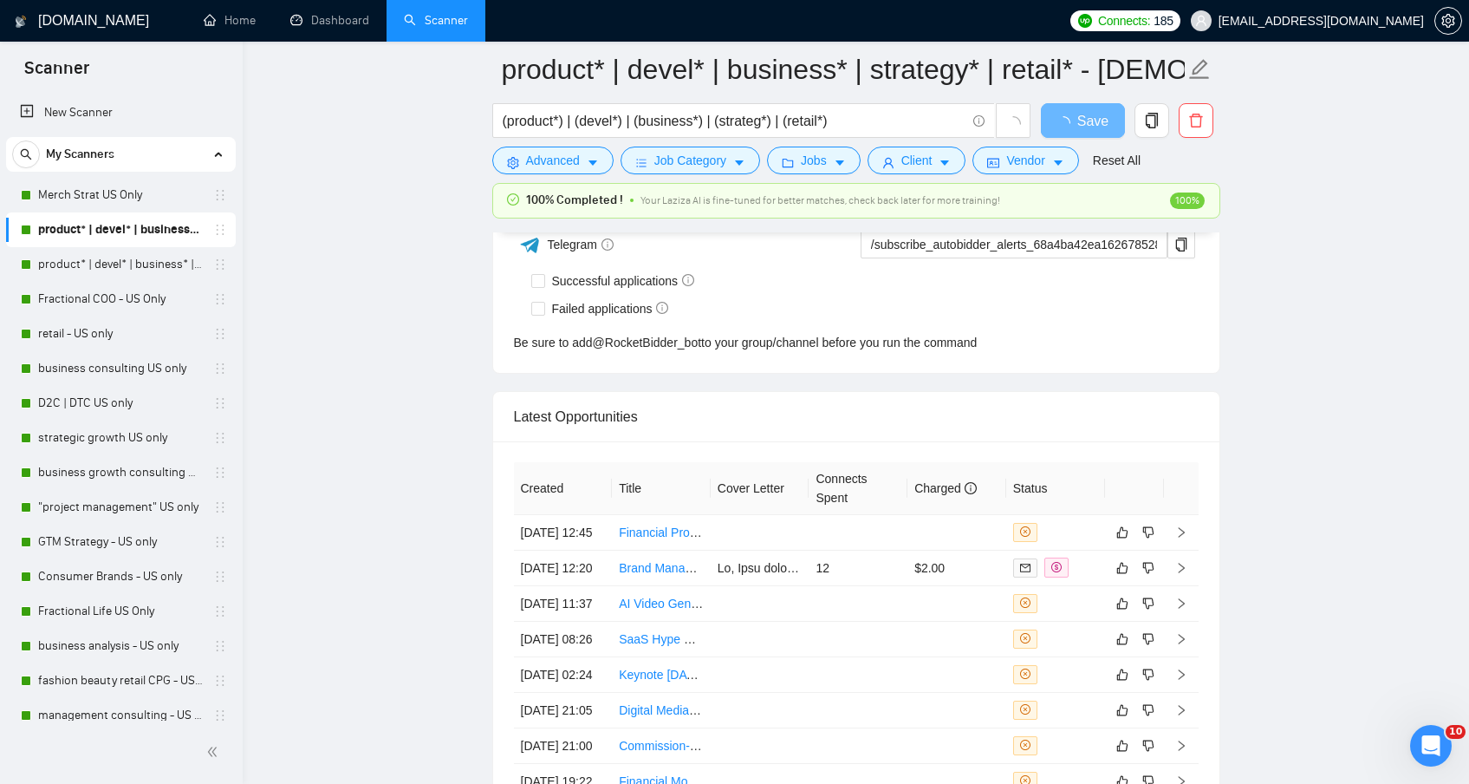
scroll to position [4343, 0]
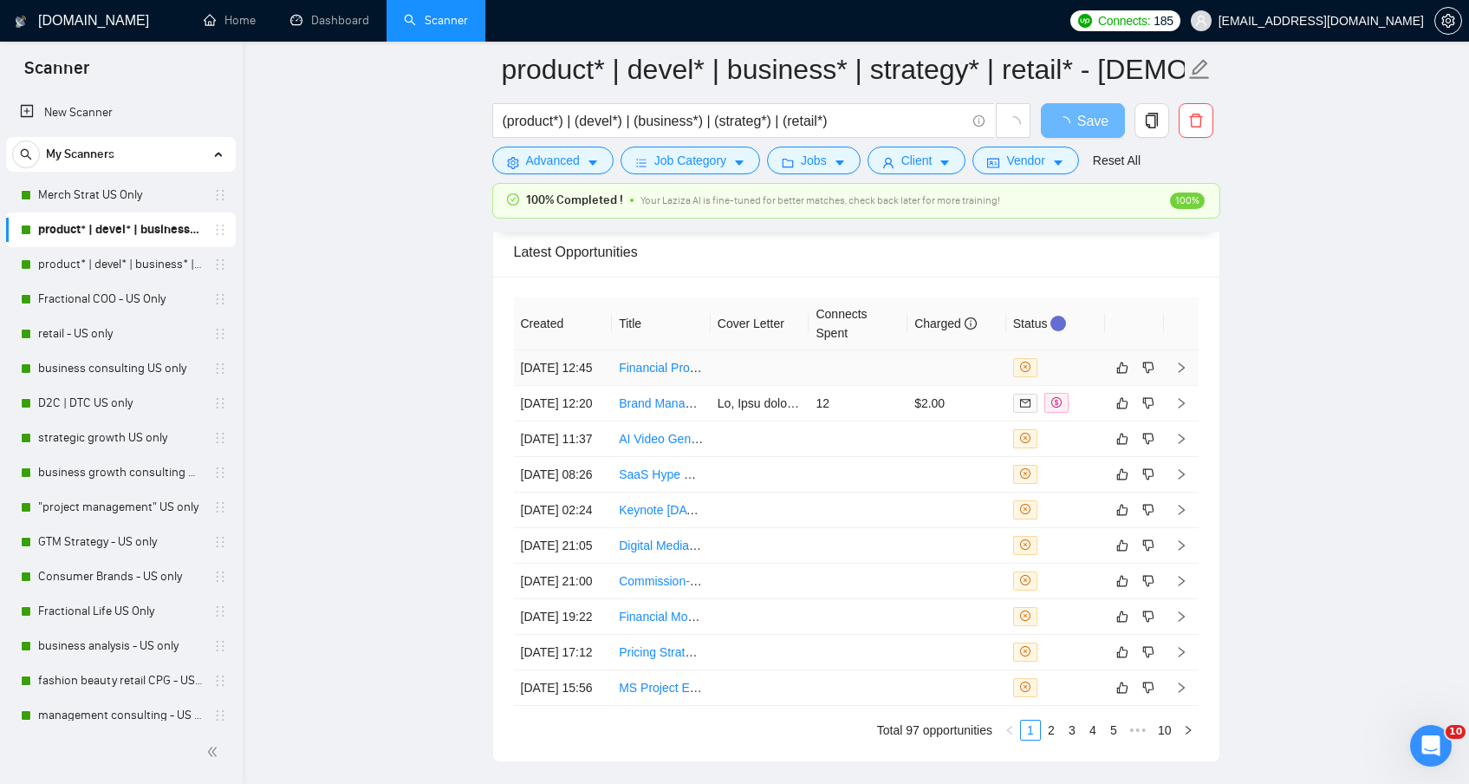
click at [1088, 376] on div at bounding box center [1055, 367] width 85 height 19
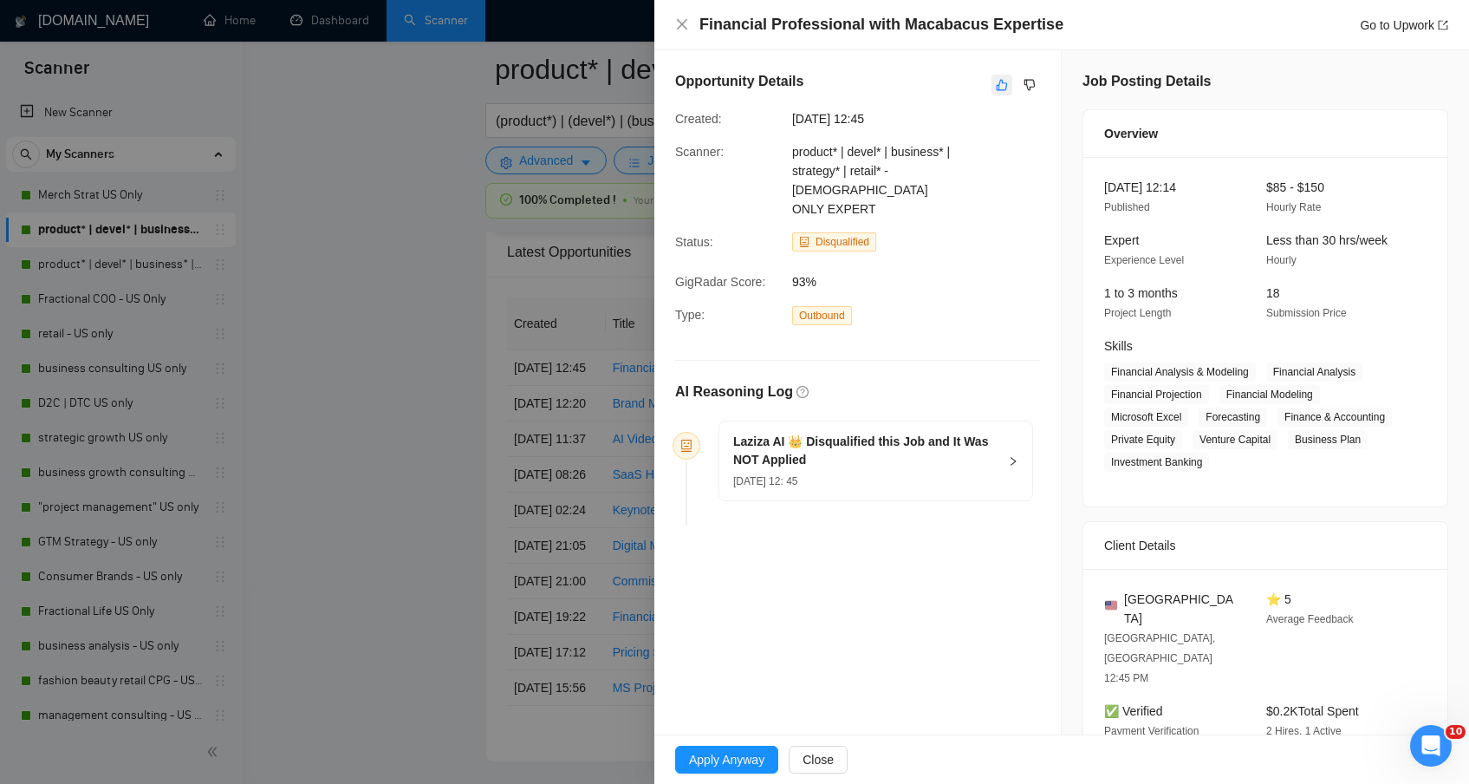
click at [999, 81] on icon "like" at bounding box center [1002, 85] width 12 height 14
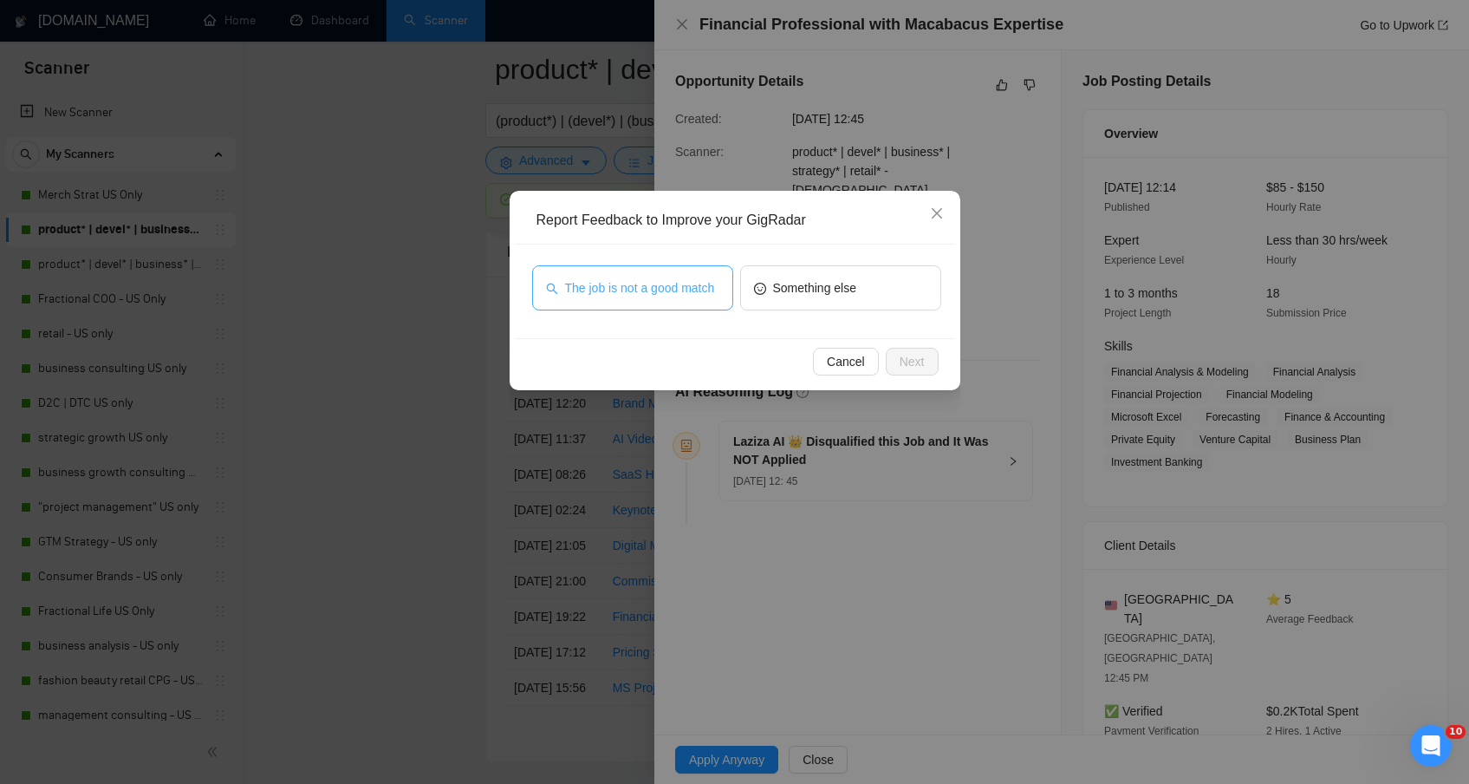
click at [689, 293] on span "The job is not a good match" at bounding box center [640, 287] width 150 height 19
click at [926, 361] on button "Next" at bounding box center [912, 362] width 53 height 28
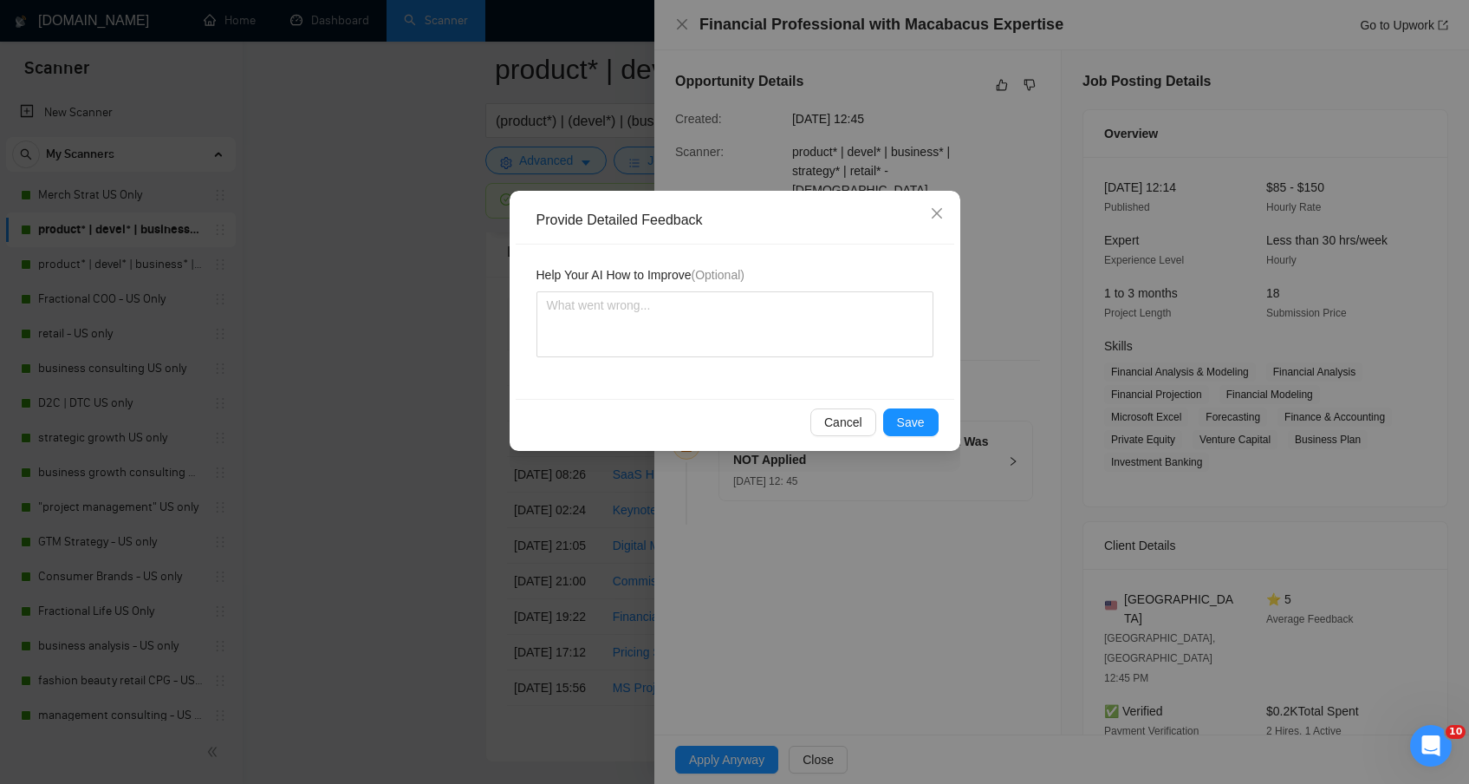
click at [908, 406] on div "Cancel Save" at bounding box center [735, 422] width 439 height 46
click at [910, 416] on span "Save" at bounding box center [911, 422] width 28 height 19
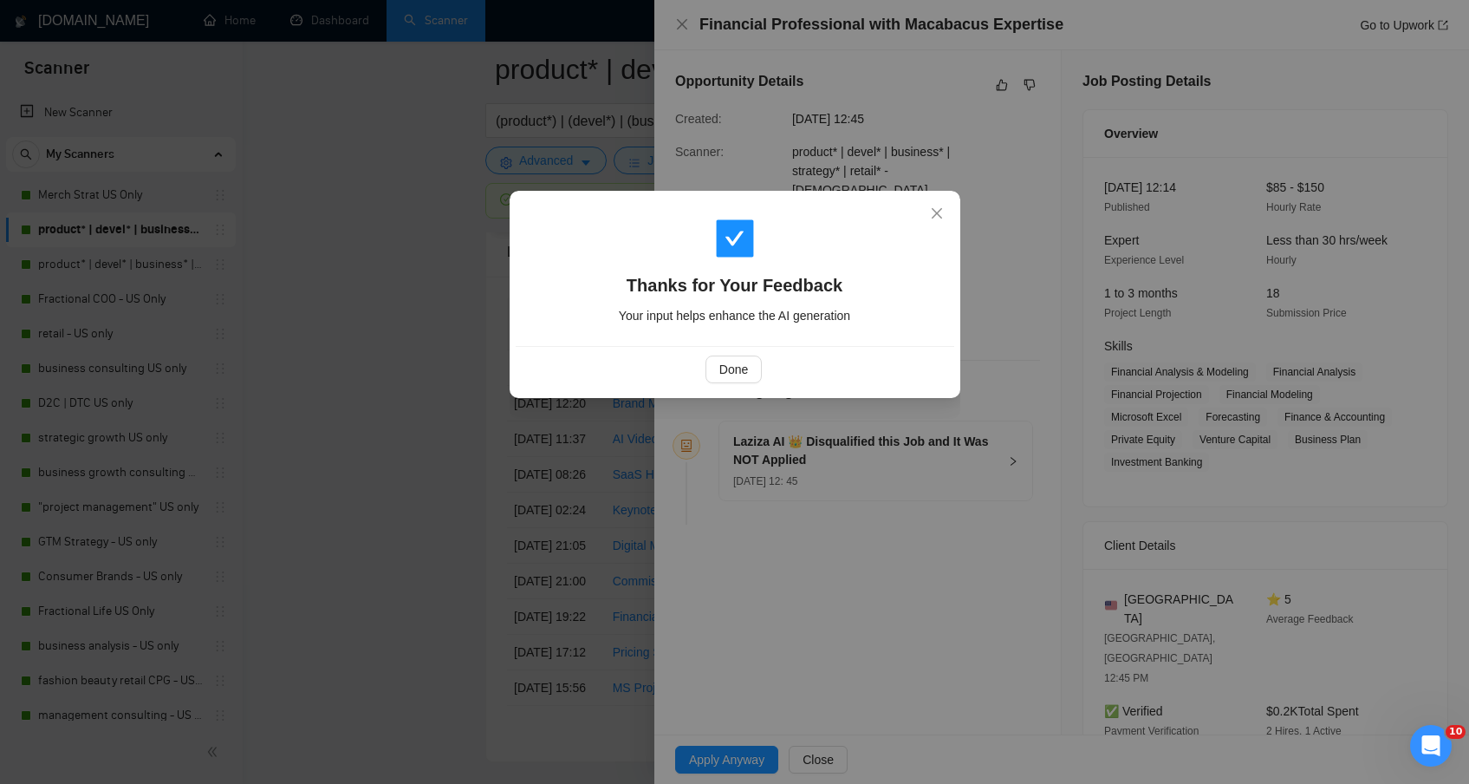
click at [723, 354] on div "Done" at bounding box center [735, 369] width 439 height 46
click at [722, 372] on span "Done" at bounding box center [733, 369] width 29 height 19
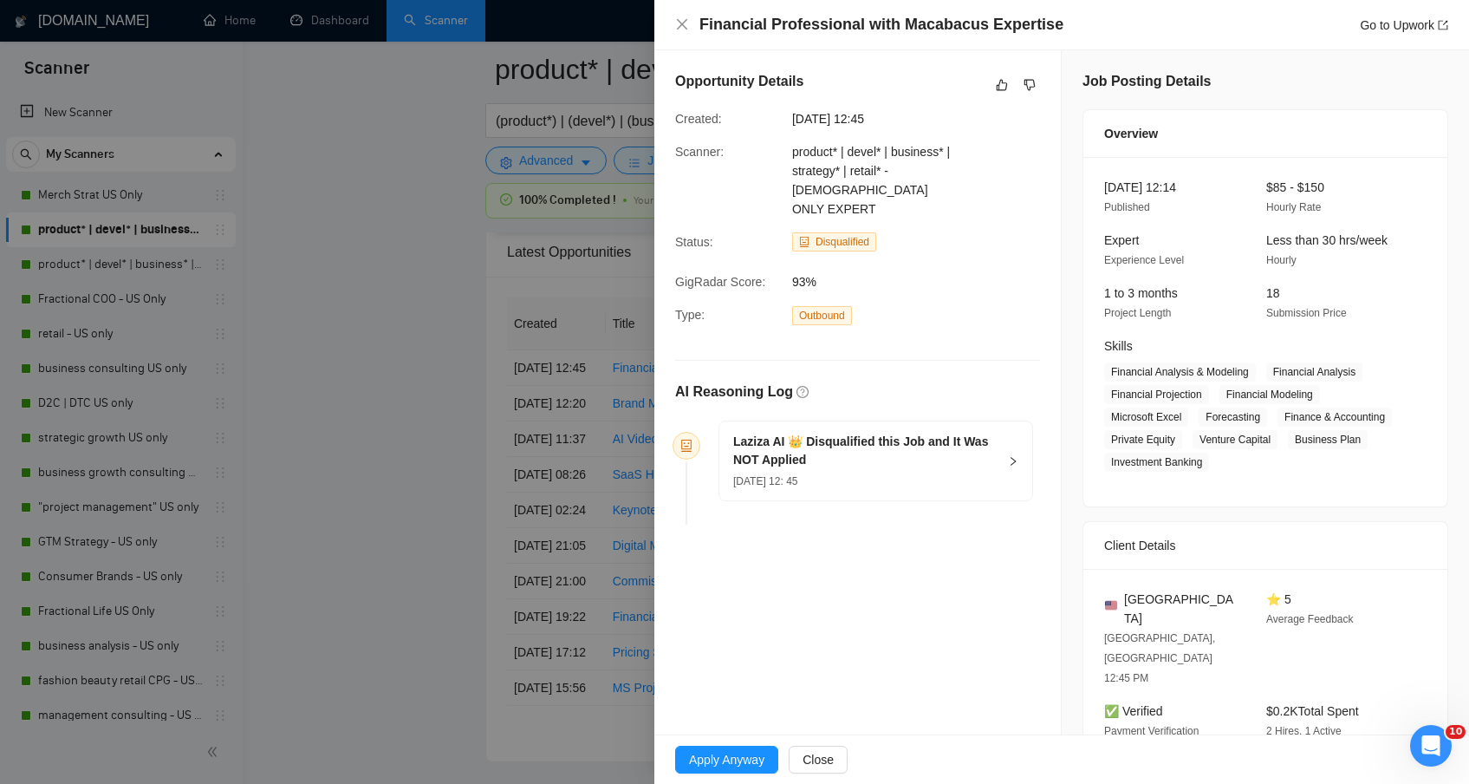
click at [281, 381] on div at bounding box center [734, 392] width 1469 height 784
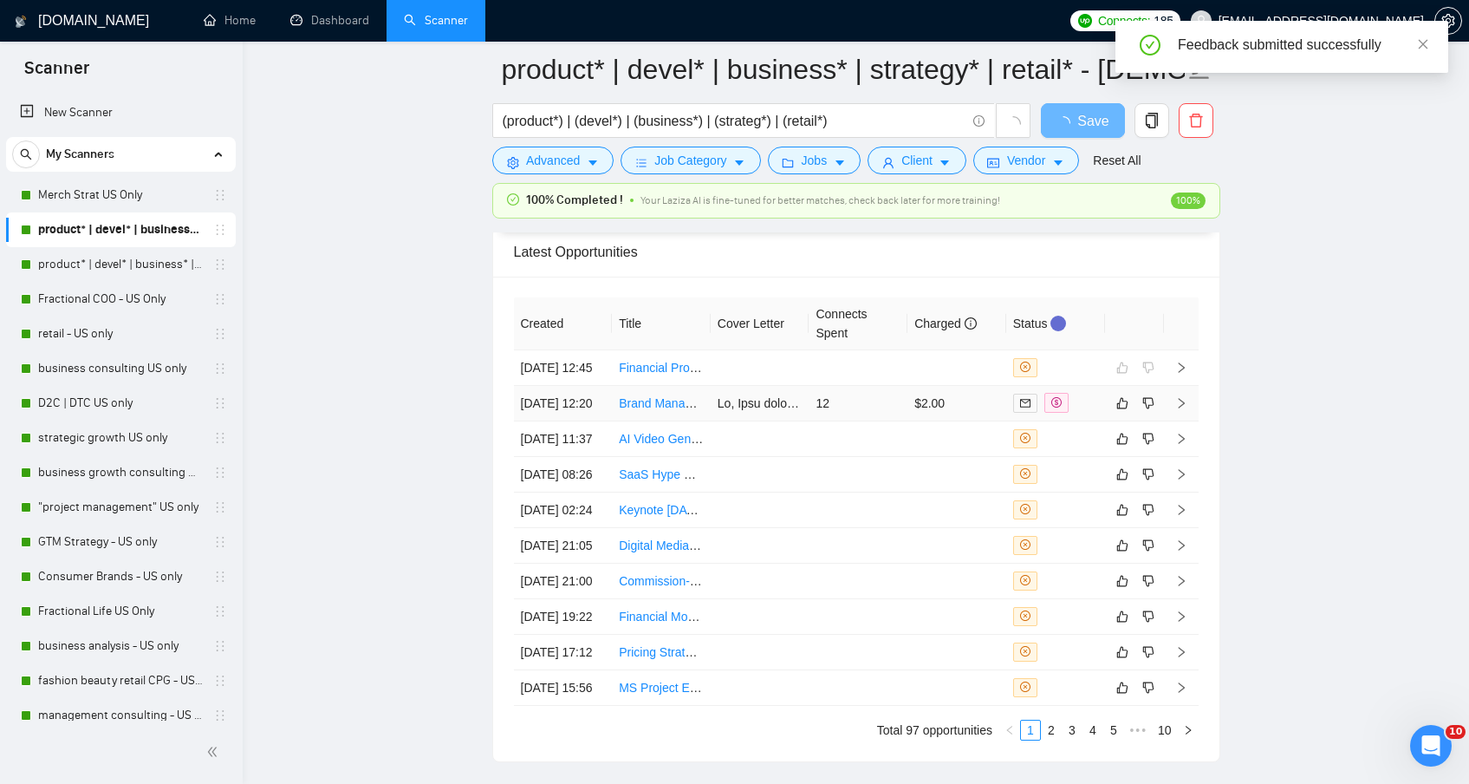
click at [1104, 421] on td at bounding box center [1055, 404] width 99 height 36
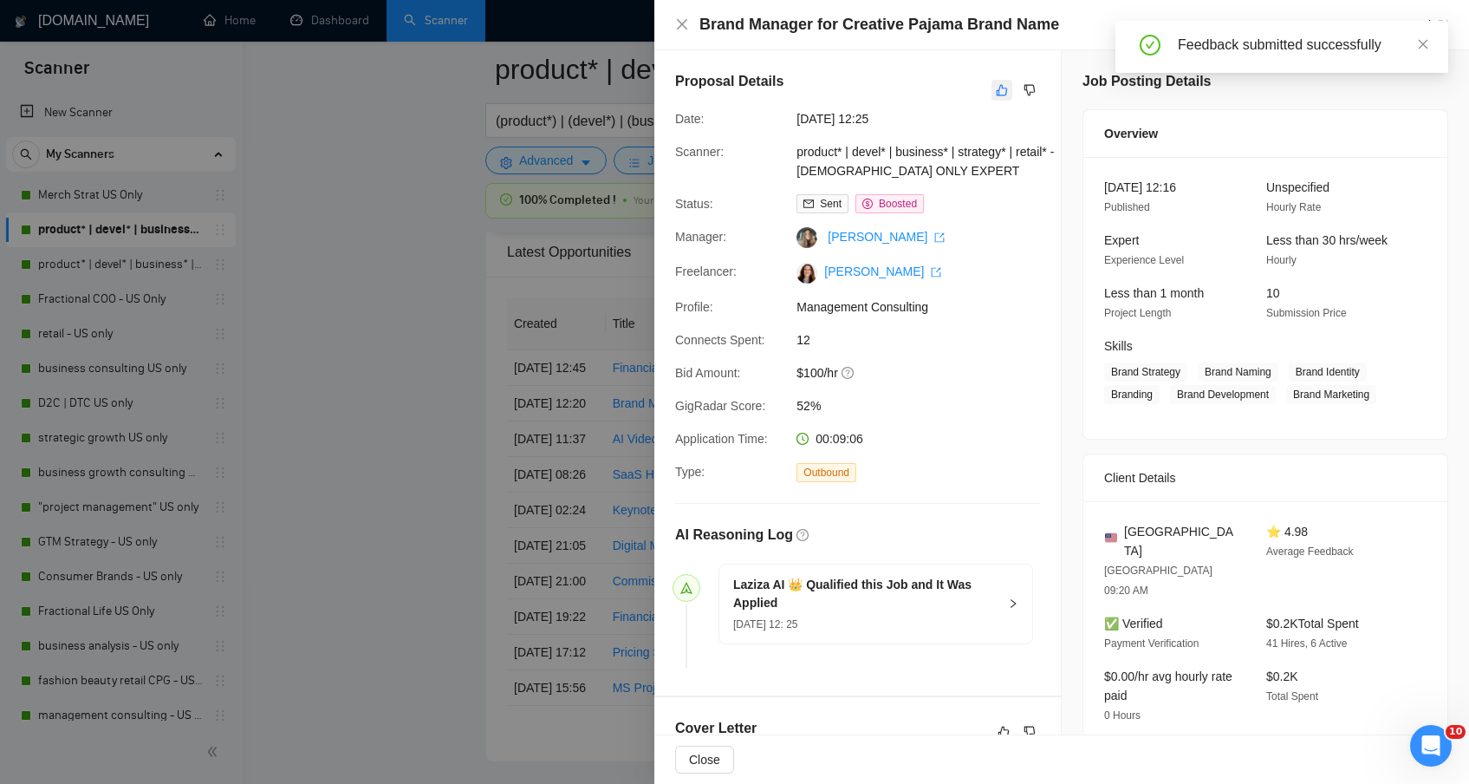
click at [1002, 91] on button "button" at bounding box center [1002, 90] width 21 height 21
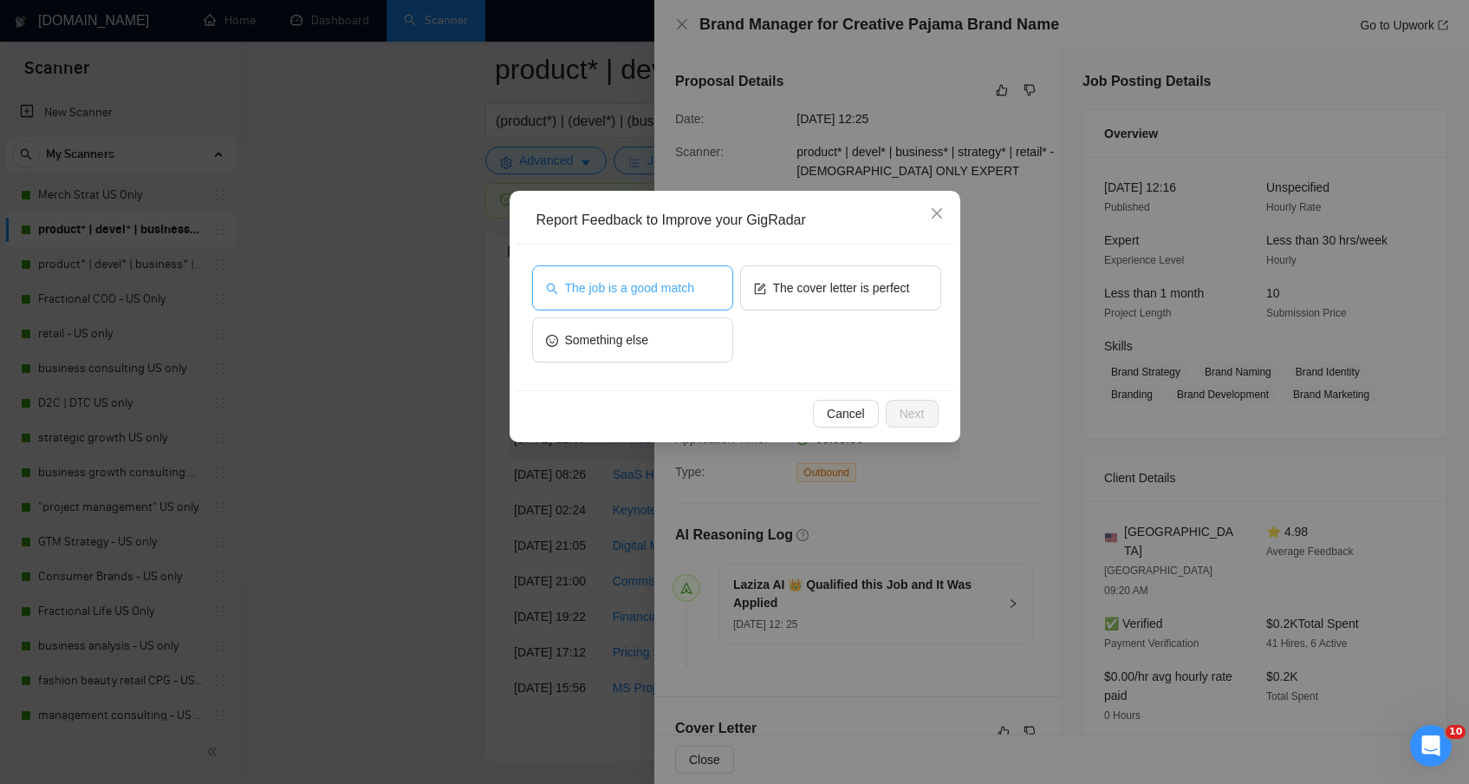
click at [706, 296] on button "The job is a good match" at bounding box center [632, 287] width 201 height 45
click at [927, 419] on button "Next" at bounding box center [912, 414] width 53 height 28
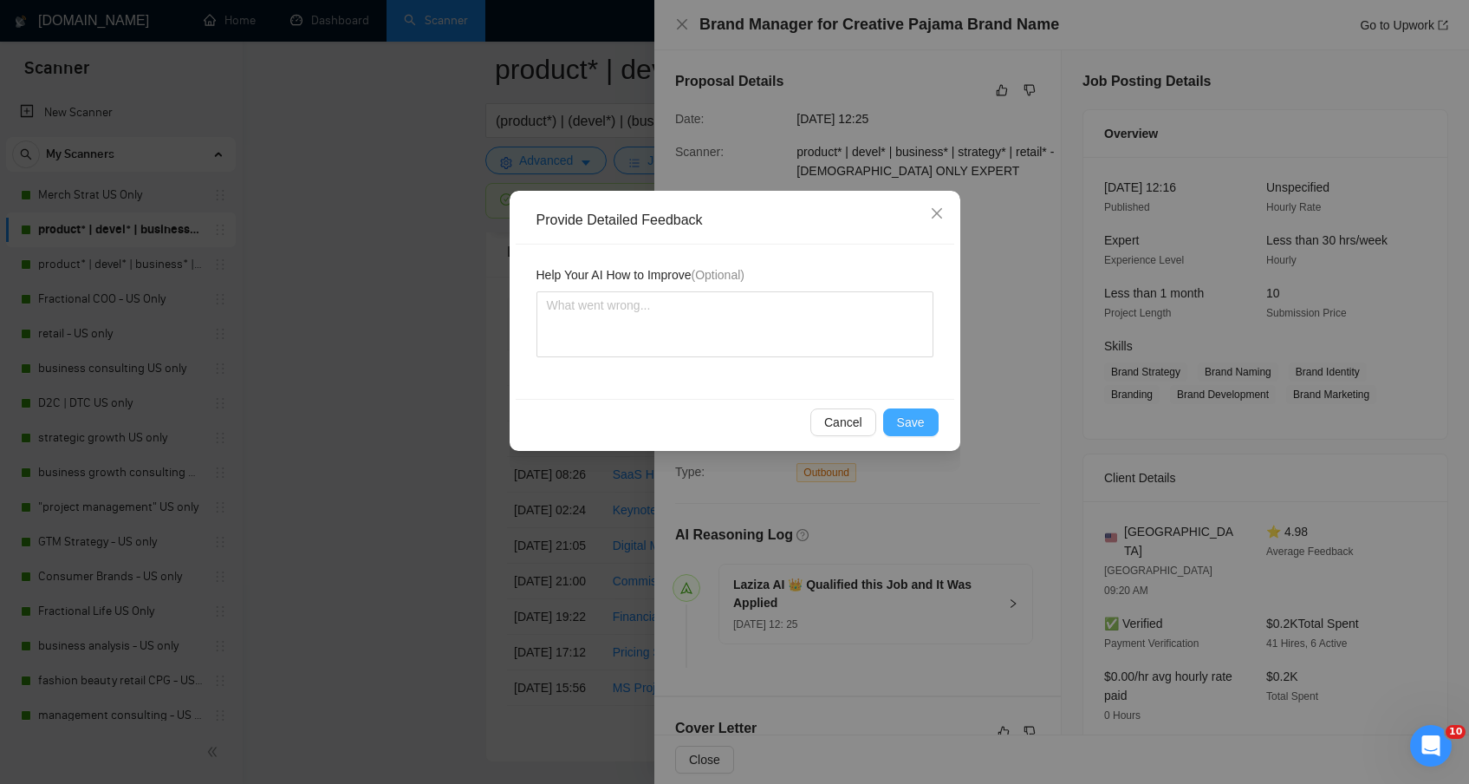
click at [910, 424] on span "Save" at bounding box center [911, 422] width 28 height 19
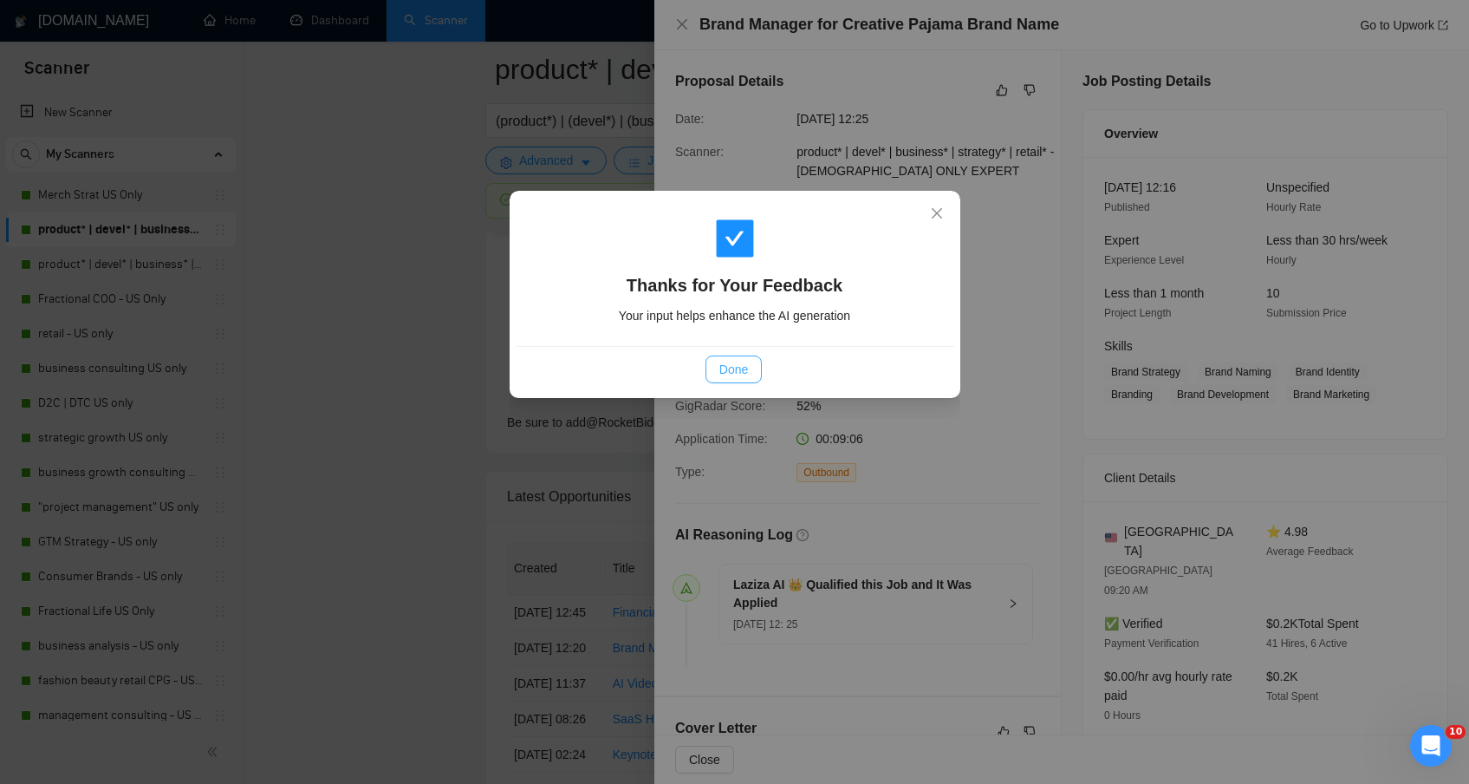
click at [745, 374] on span "Done" at bounding box center [733, 369] width 29 height 19
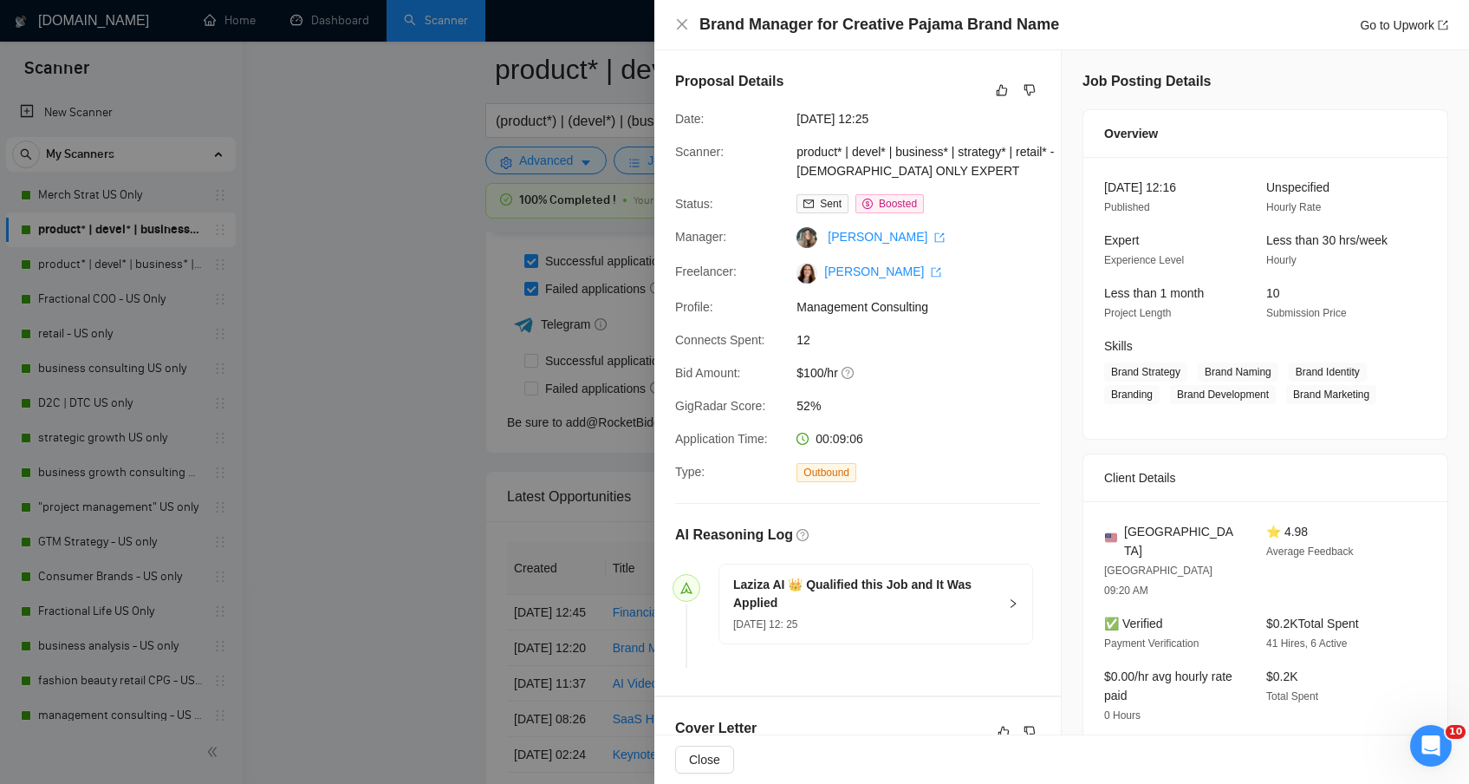
click at [242, 367] on div at bounding box center [734, 392] width 1469 height 784
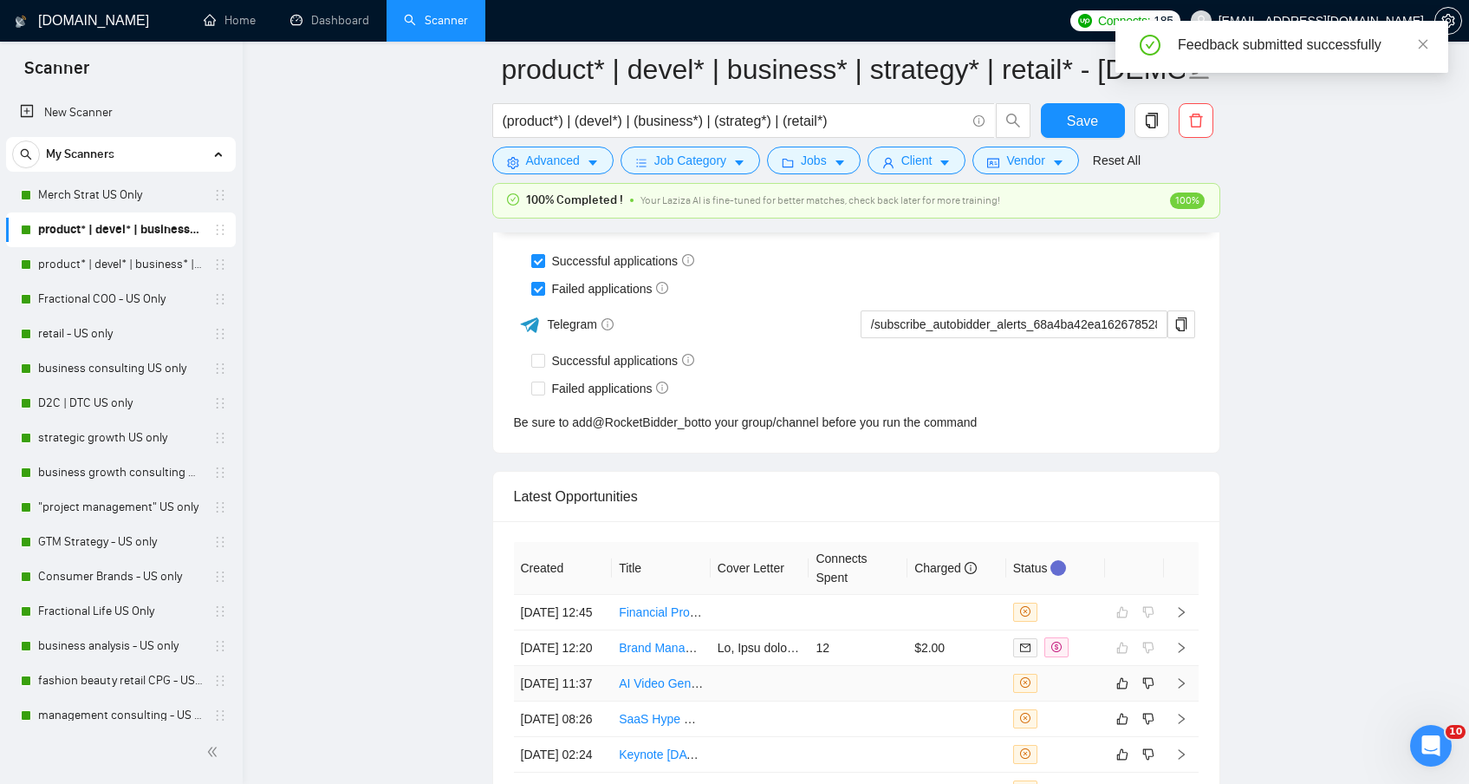
click at [1088, 701] on td at bounding box center [1055, 684] width 99 height 36
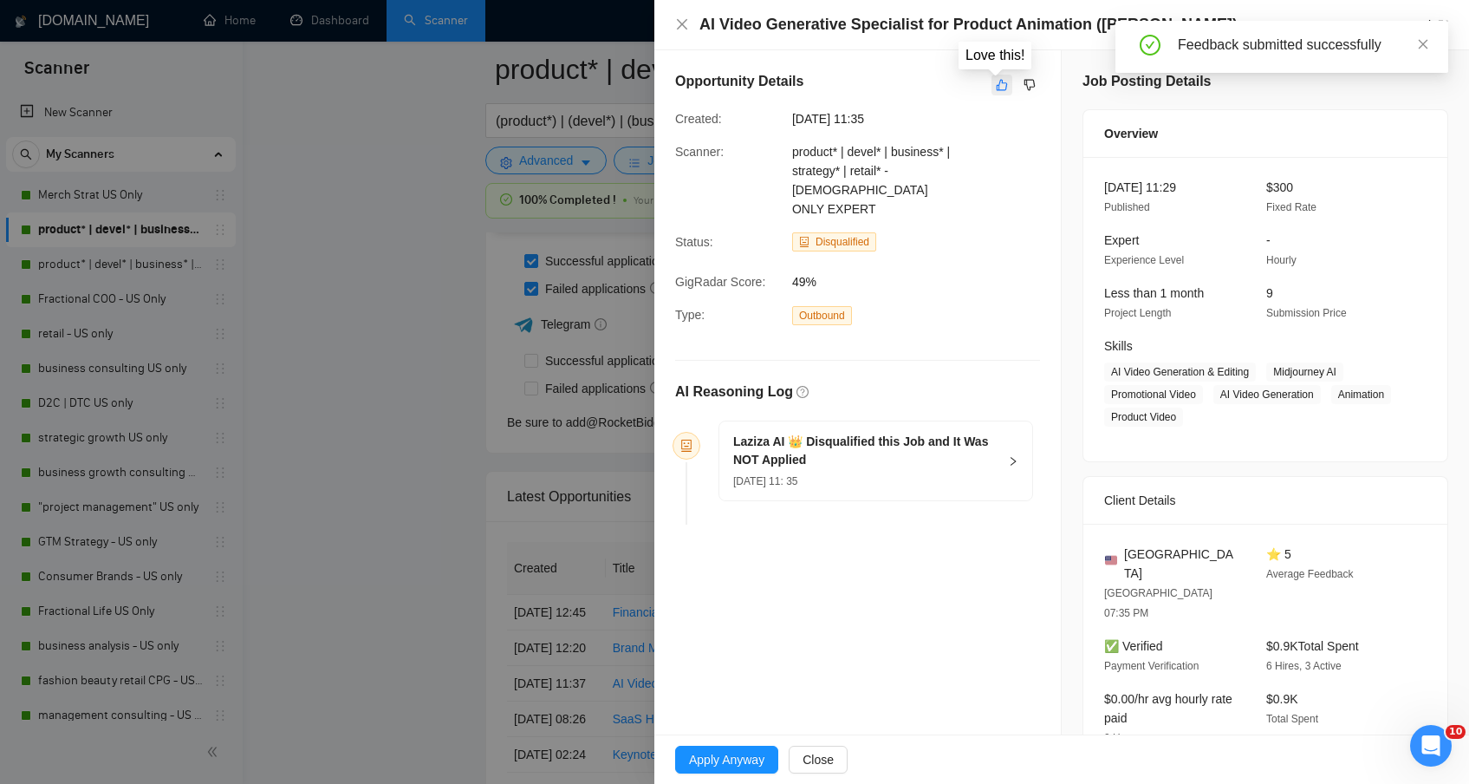
click at [999, 78] on icon "like" at bounding box center [1002, 85] width 12 height 14
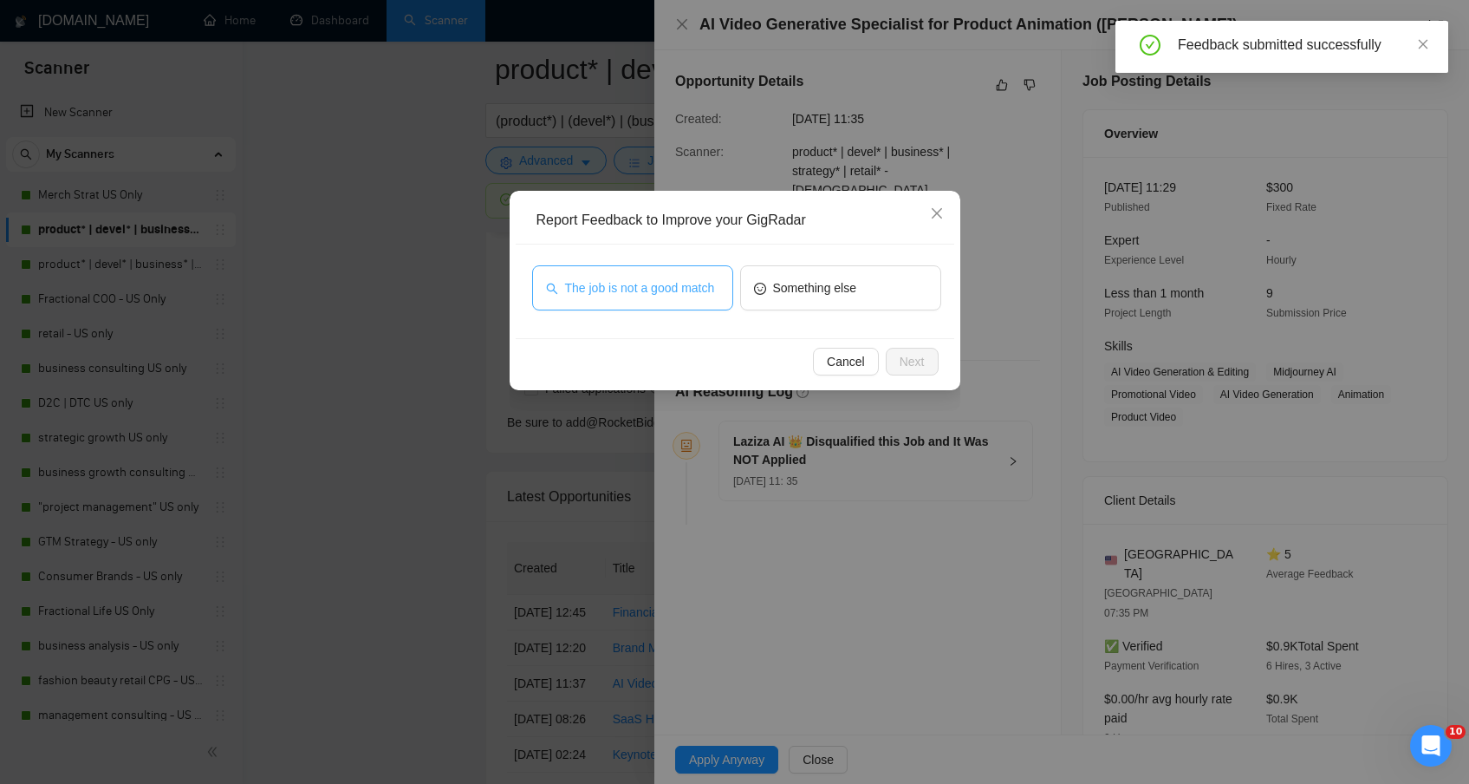
click at [661, 278] on span "The job is not a good match" at bounding box center [640, 287] width 150 height 19
click at [930, 372] on button "Next" at bounding box center [912, 362] width 53 height 28
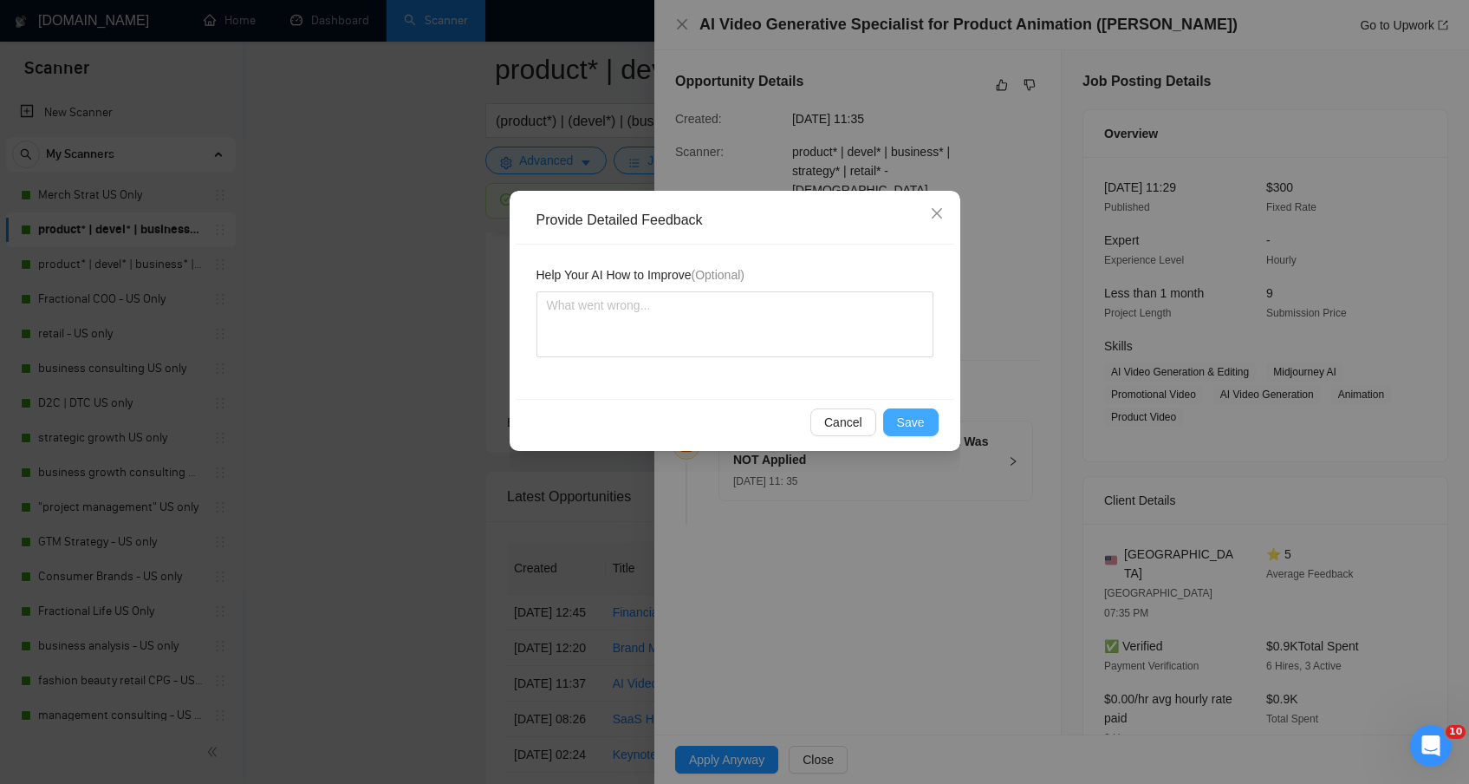
click at [926, 424] on button "Save" at bounding box center [910, 422] width 55 height 28
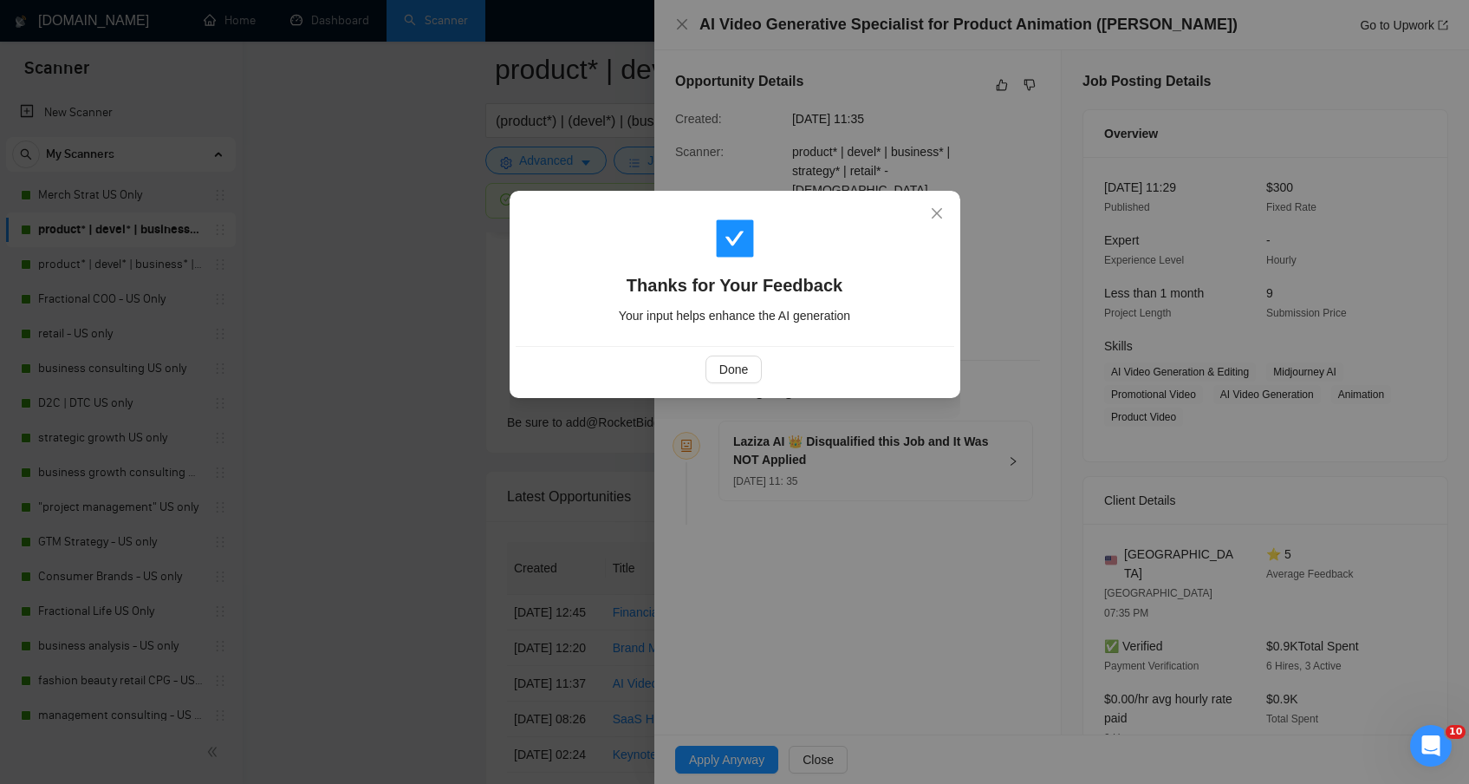
click at [356, 380] on div "Thanks for Your Feedback Your input helps enhance the AI generation Done" at bounding box center [734, 392] width 1469 height 784
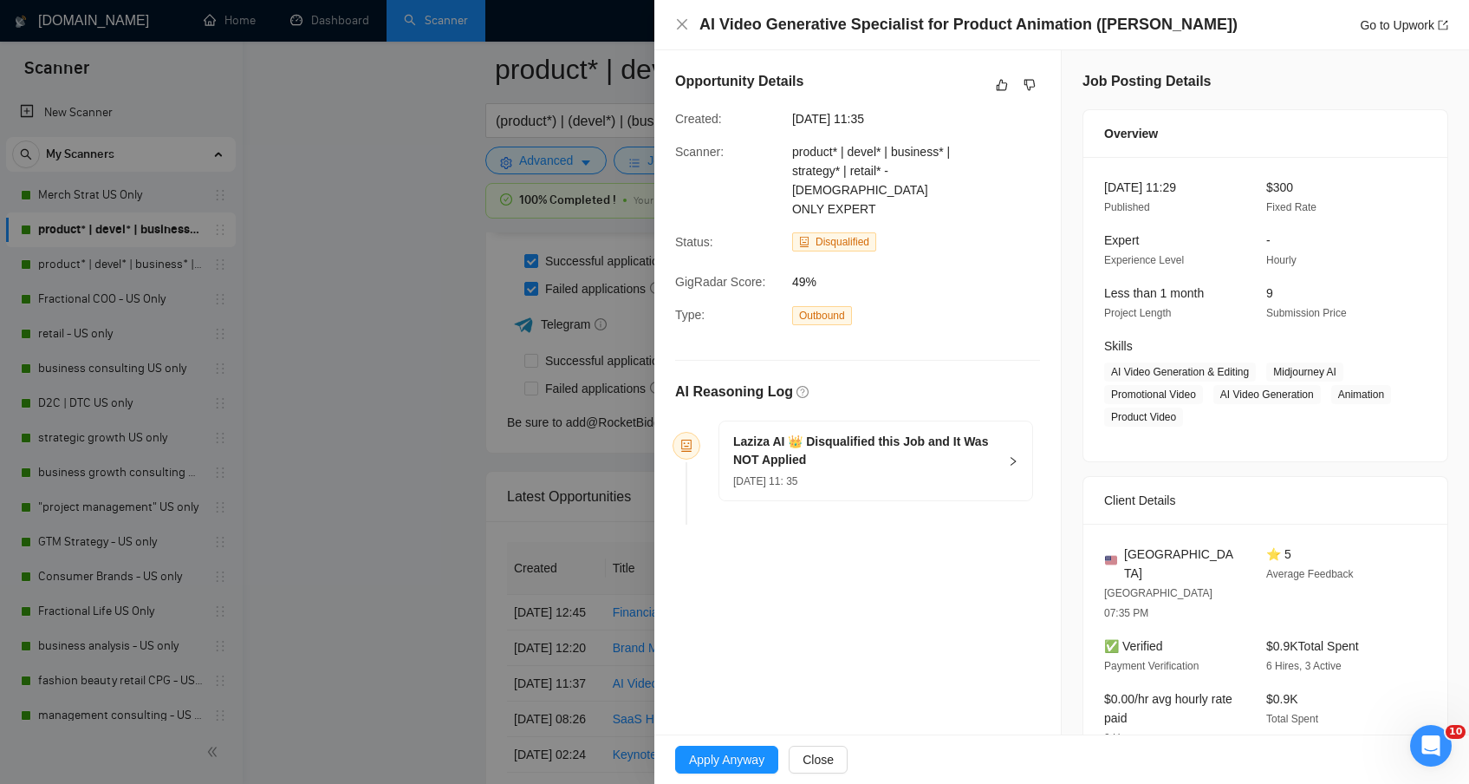
click at [454, 413] on div at bounding box center [734, 392] width 1469 height 784
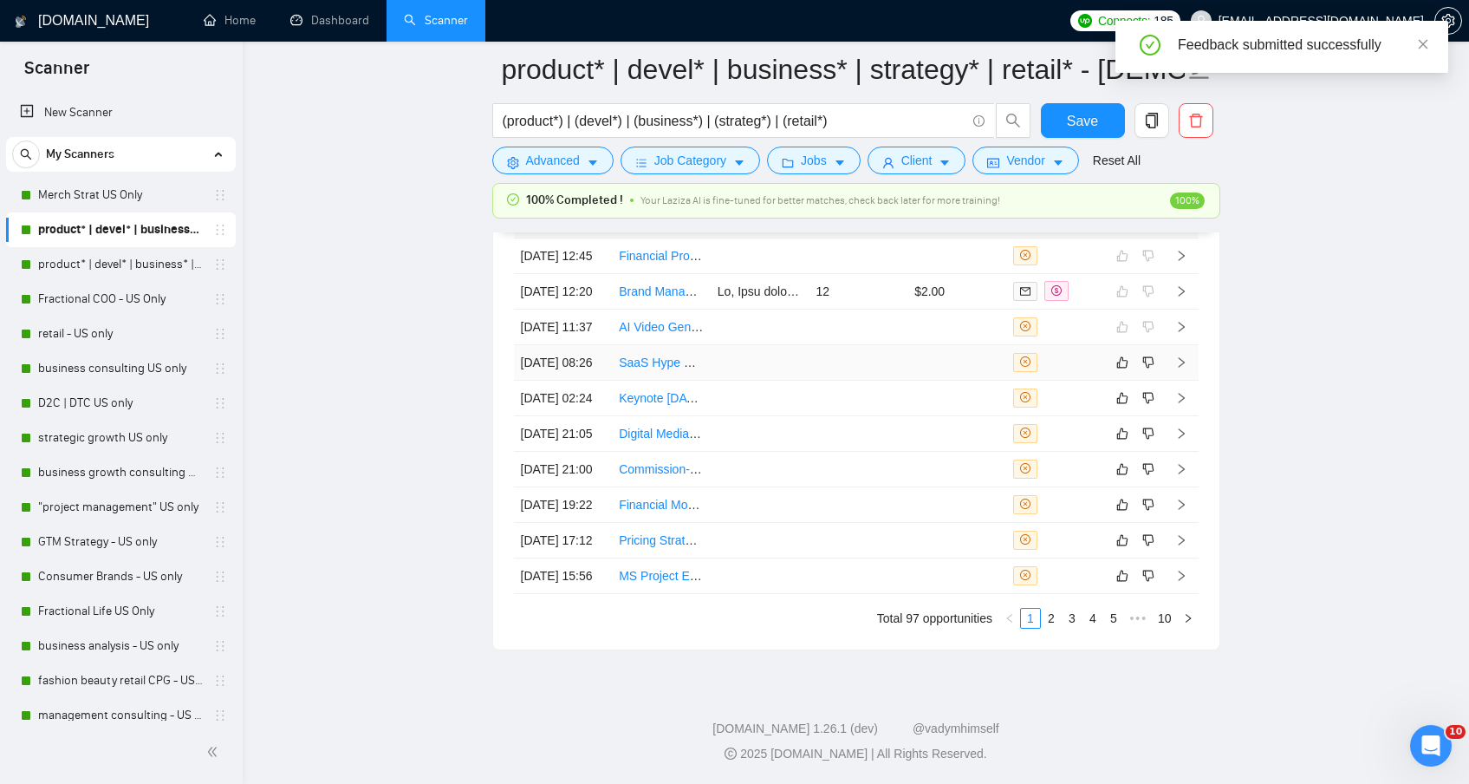
scroll to position [4726, 0]
click at [1119, 381] on td at bounding box center [1134, 363] width 59 height 36
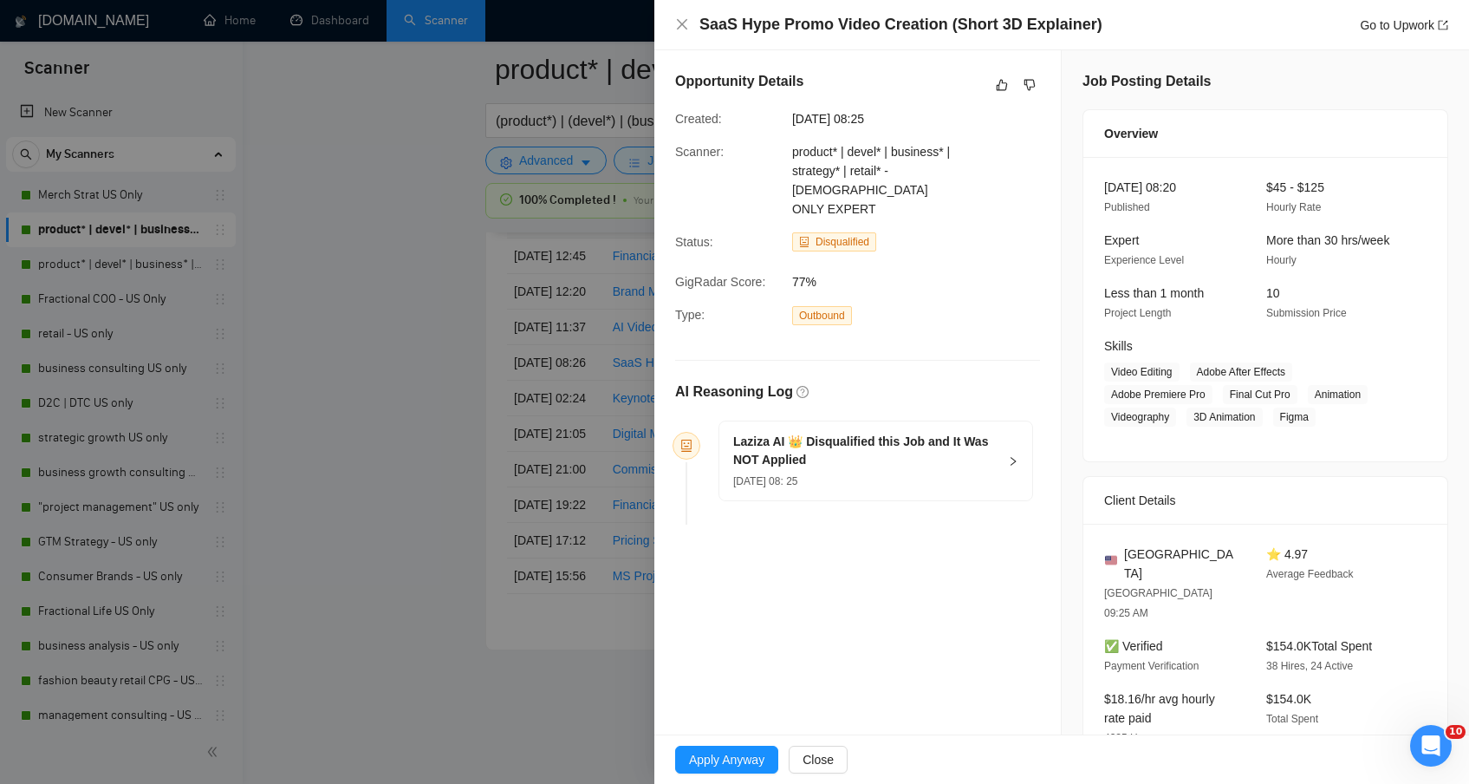
click at [1001, 73] on div "Opportunity Details" at bounding box center [857, 85] width 365 height 28
click at [996, 90] on icon "like" at bounding box center [1002, 85] width 12 height 14
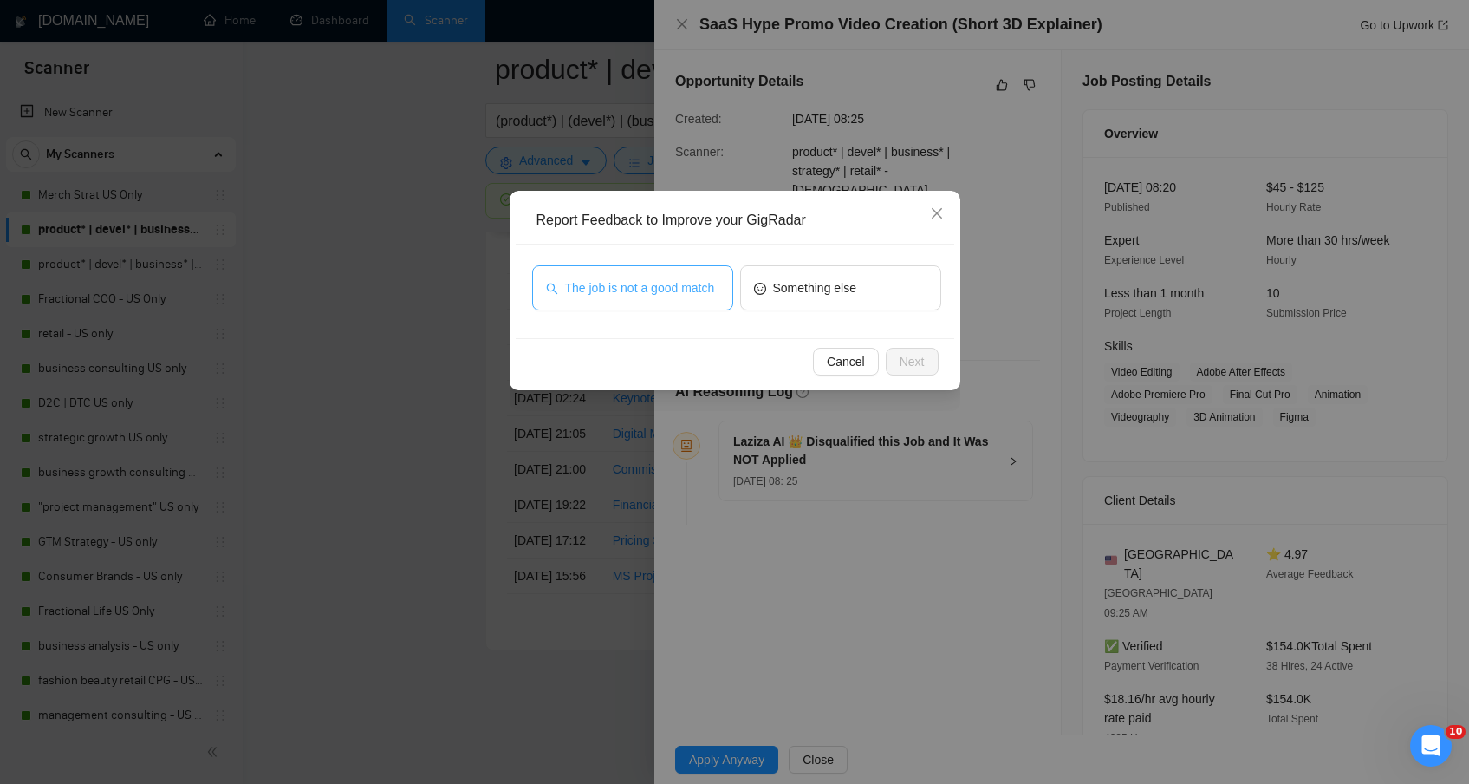
click at [679, 288] on span "The job is not a good match" at bounding box center [640, 287] width 150 height 19
click at [915, 361] on span "Next" at bounding box center [912, 361] width 25 height 19
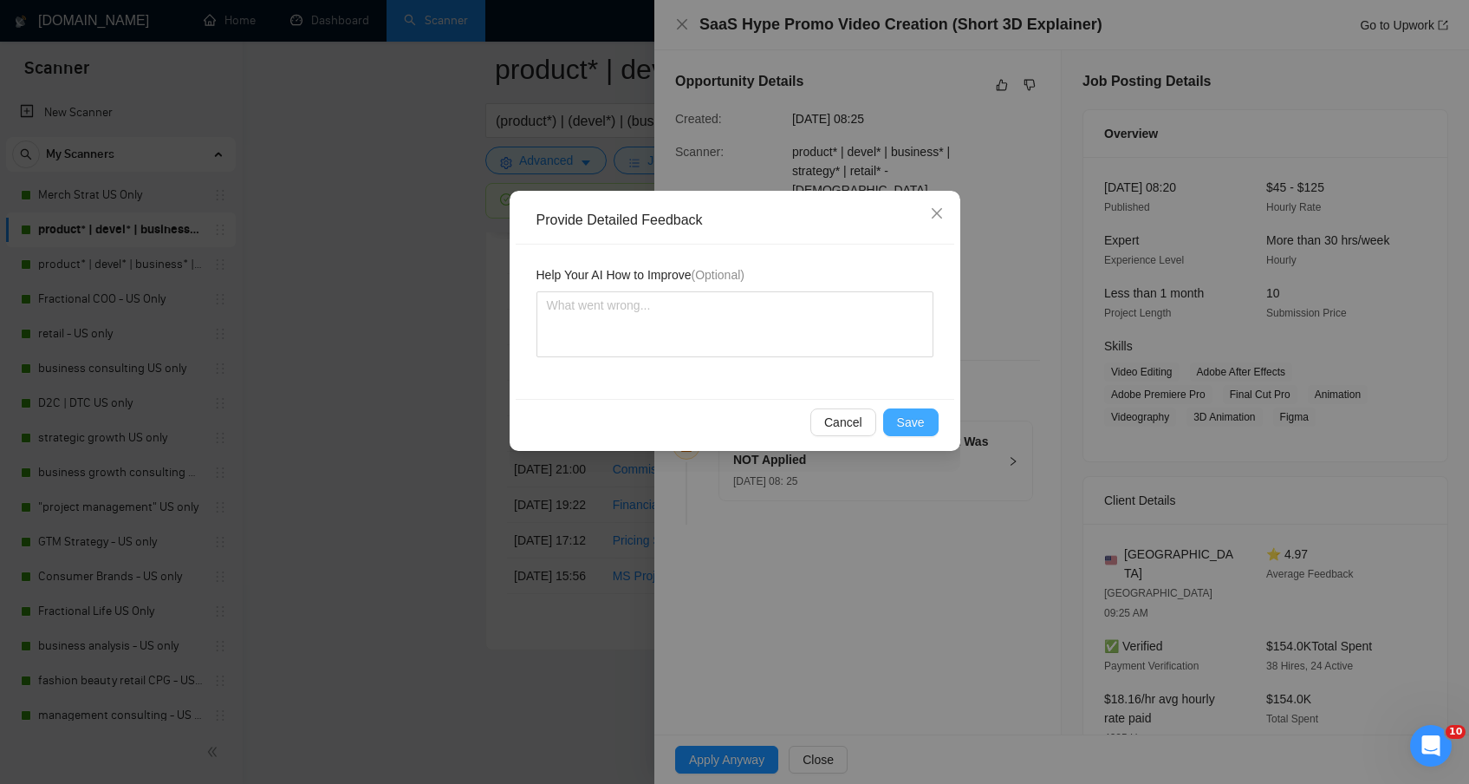
click at [906, 435] on button "Save" at bounding box center [910, 422] width 55 height 28
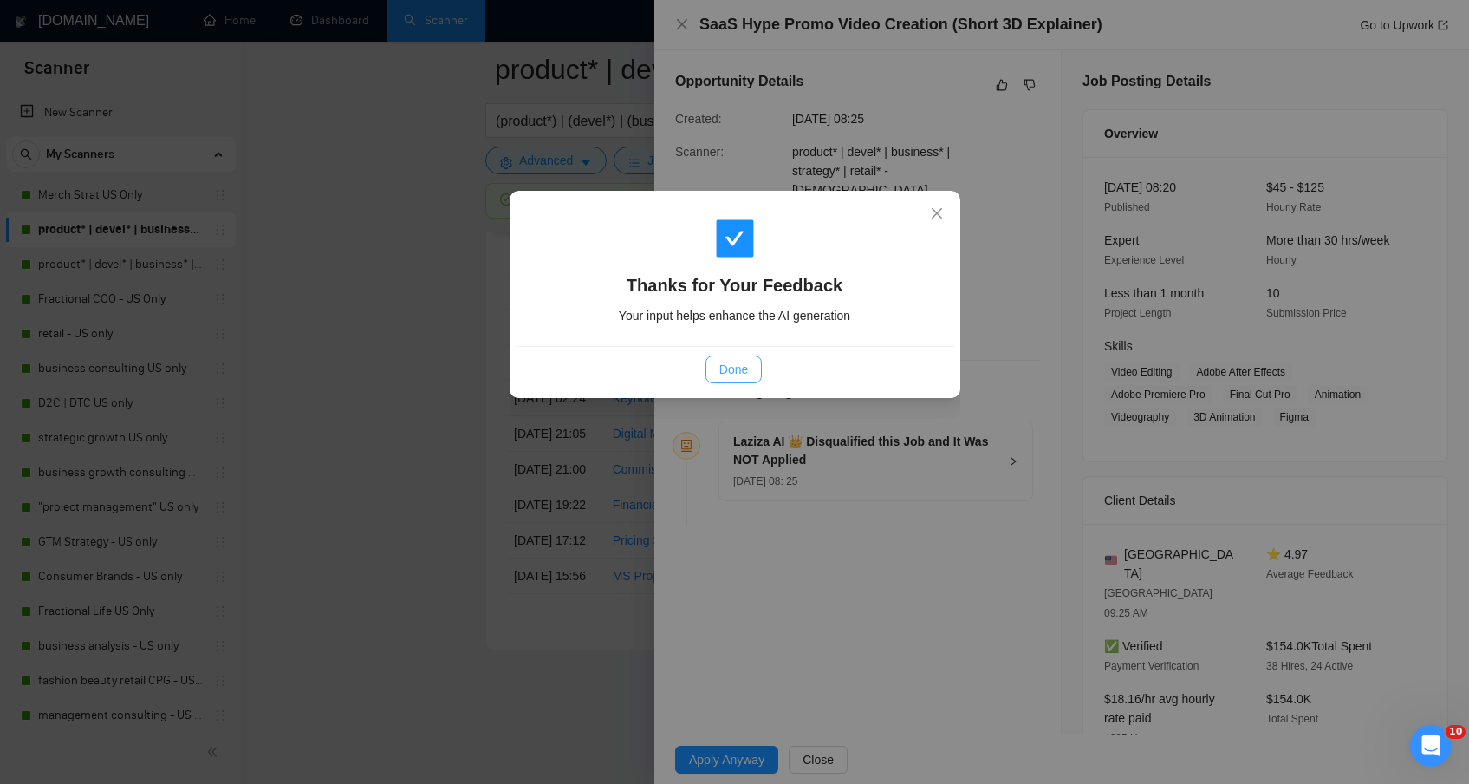
click at [737, 368] on span "Done" at bounding box center [733, 369] width 29 height 19
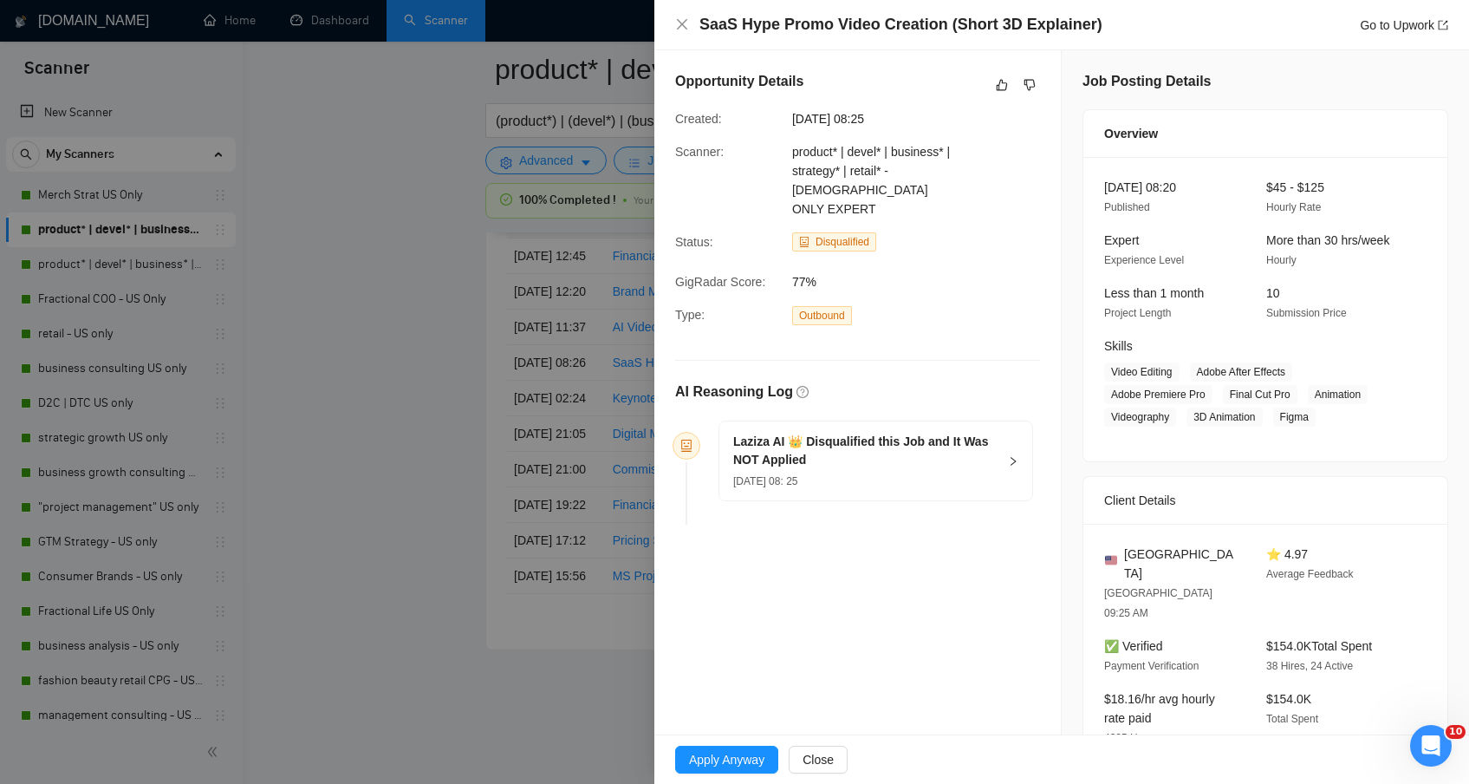
click at [348, 463] on div at bounding box center [734, 392] width 1469 height 784
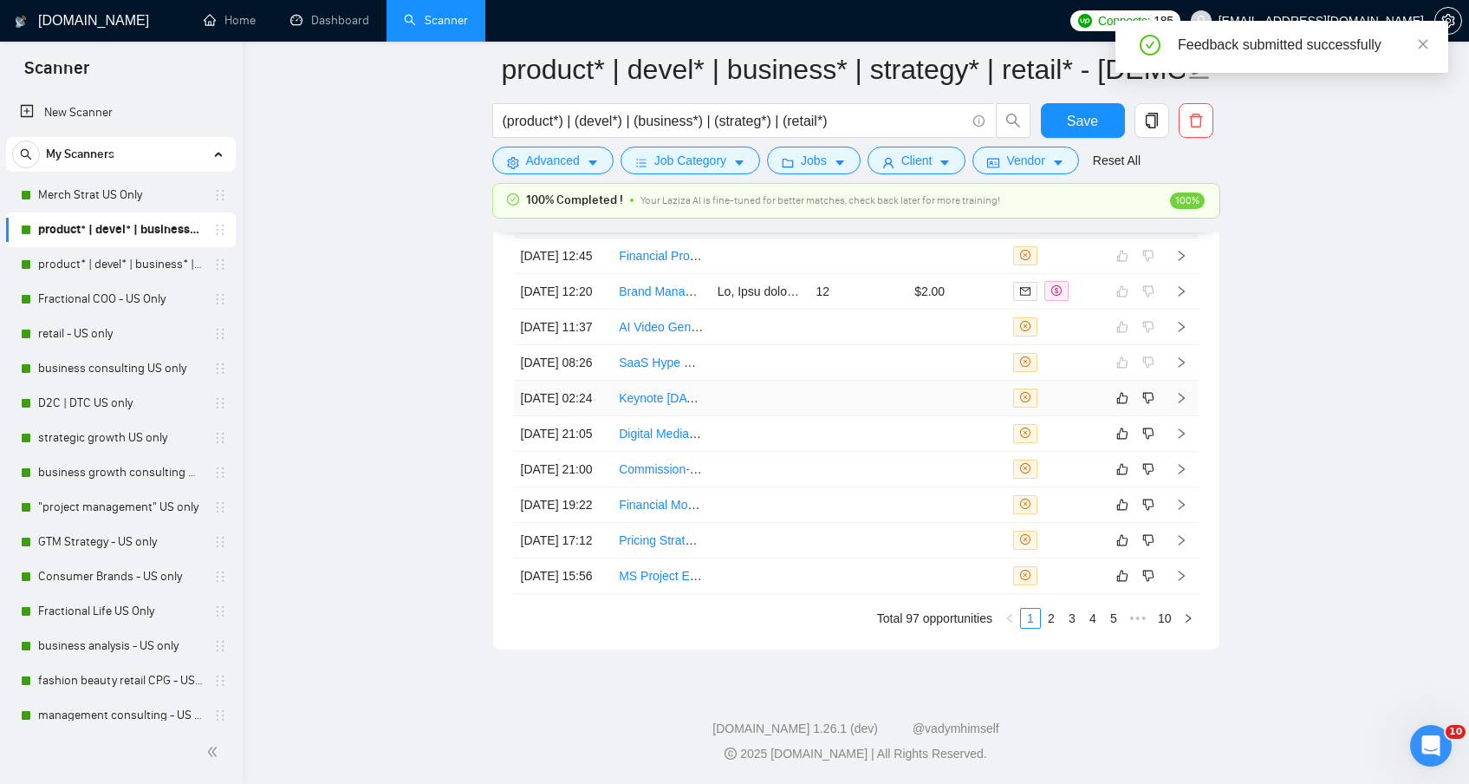
click at [1074, 407] on div at bounding box center [1055, 397] width 85 height 19
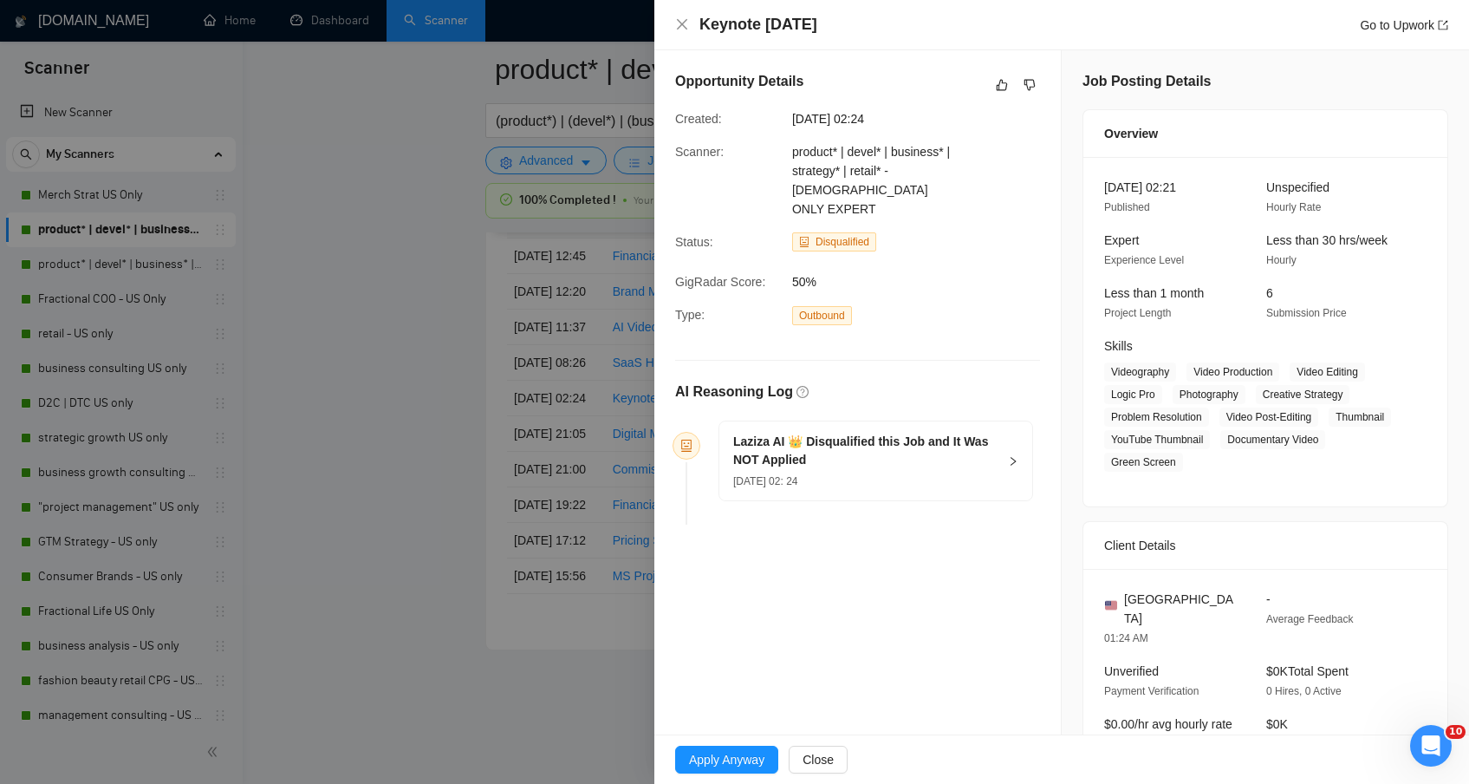
click at [994, 95] on div "Opportunity Details" at bounding box center [857, 85] width 365 height 28
click at [994, 90] on button "button" at bounding box center [1002, 85] width 21 height 21
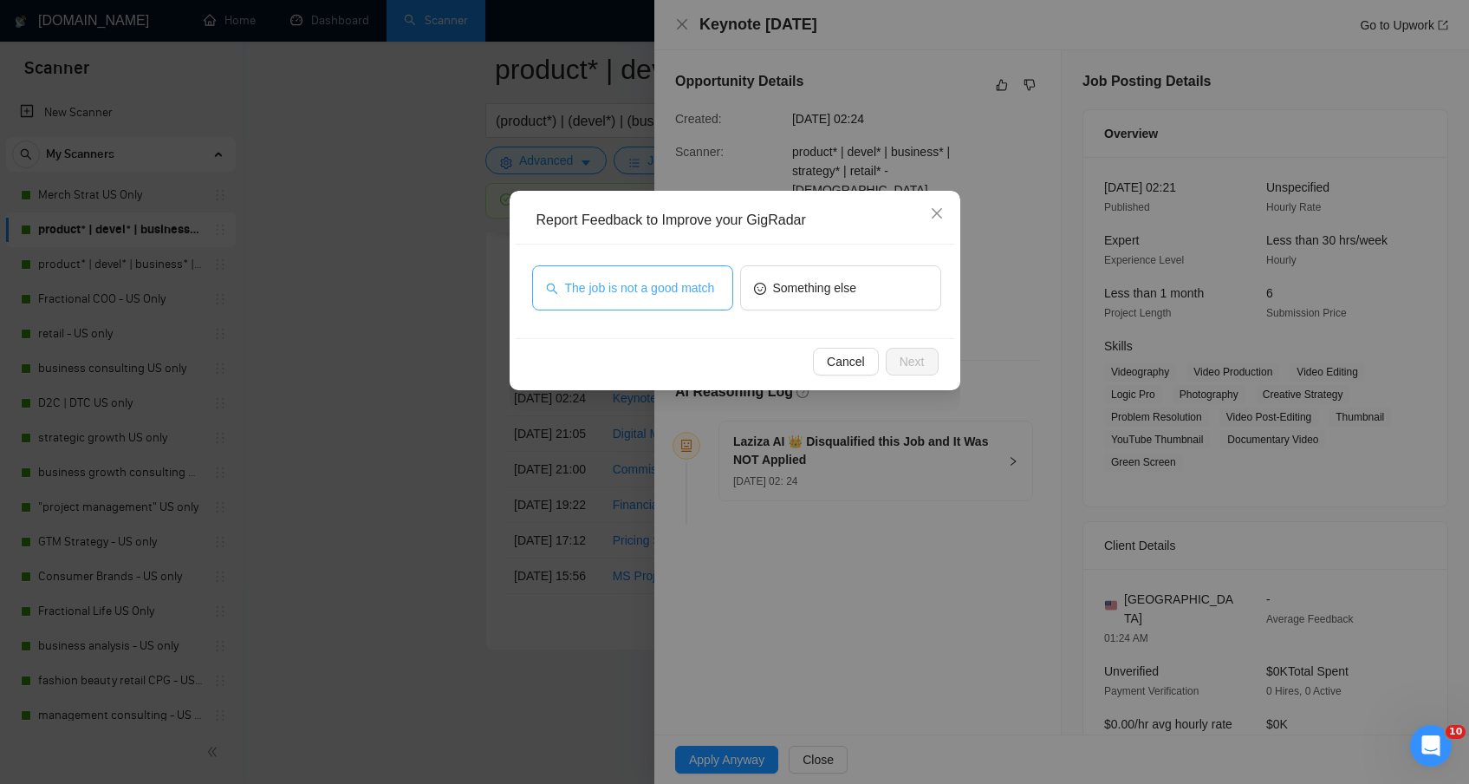
click at [635, 282] on span "The job is not a good match" at bounding box center [640, 287] width 150 height 19
click at [908, 368] on span "Next" at bounding box center [912, 361] width 25 height 19
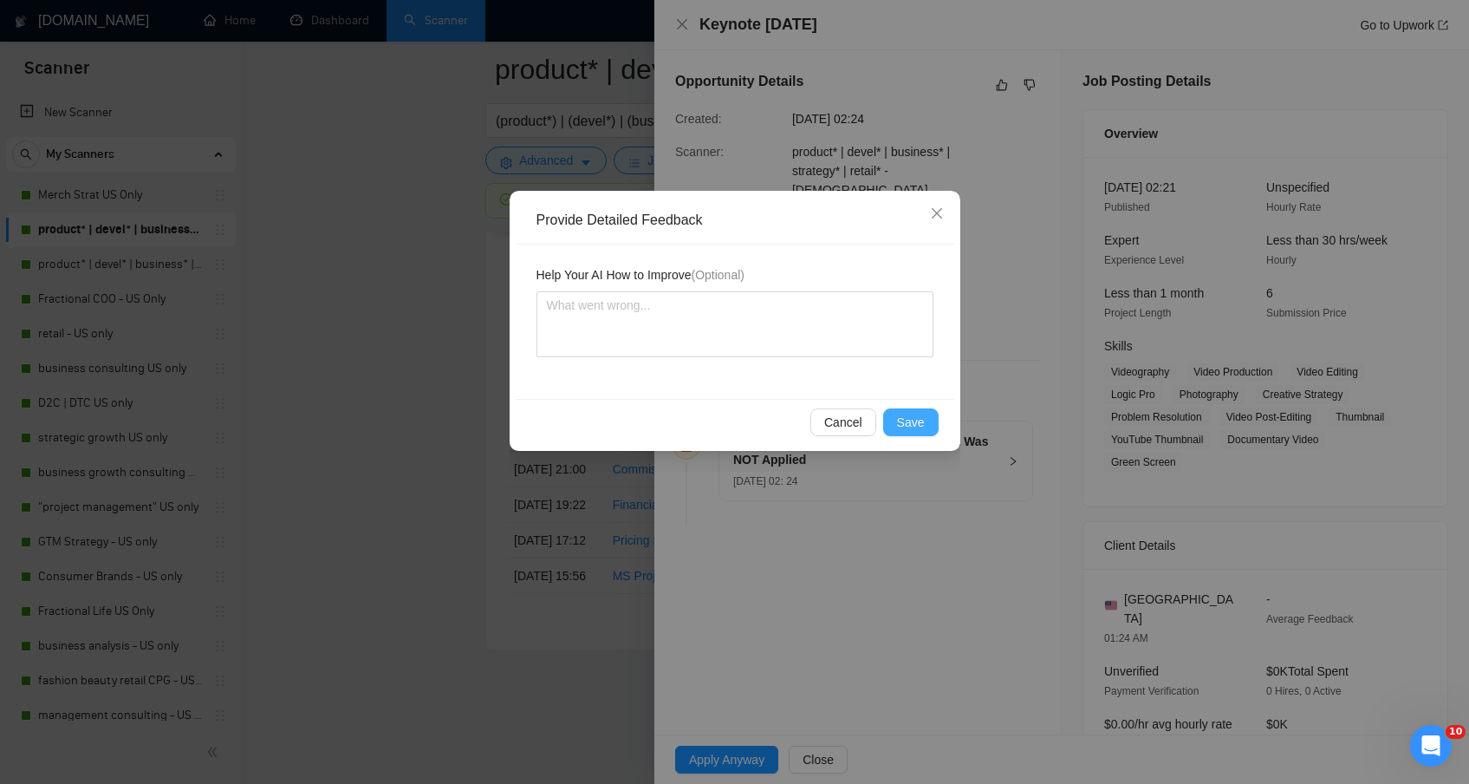
click at [914, 416] on span "Save" at bounding box center [911, 422] width 28 height 19
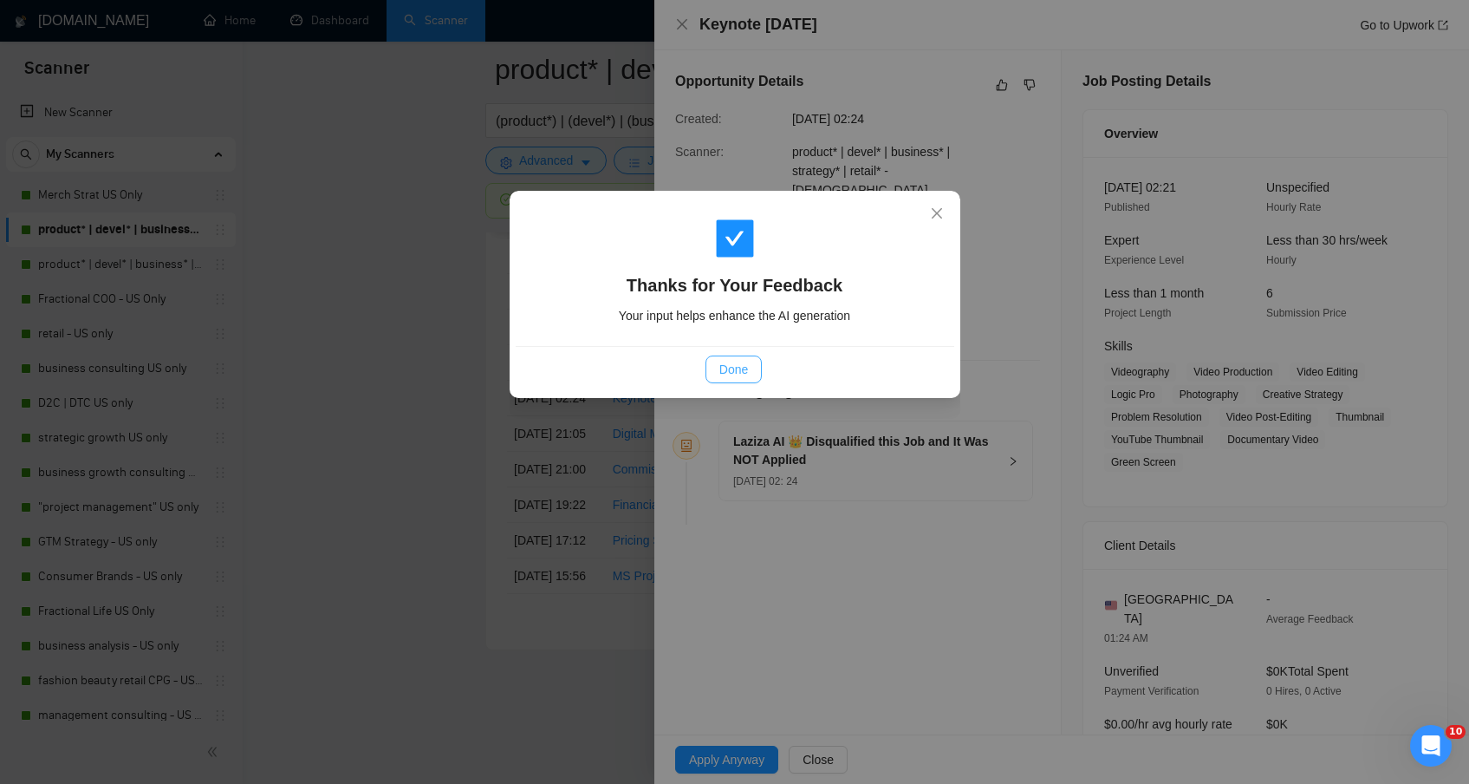
click at [746, 372] on span "Done" at bounding box center [733, 369] width 29 height 19
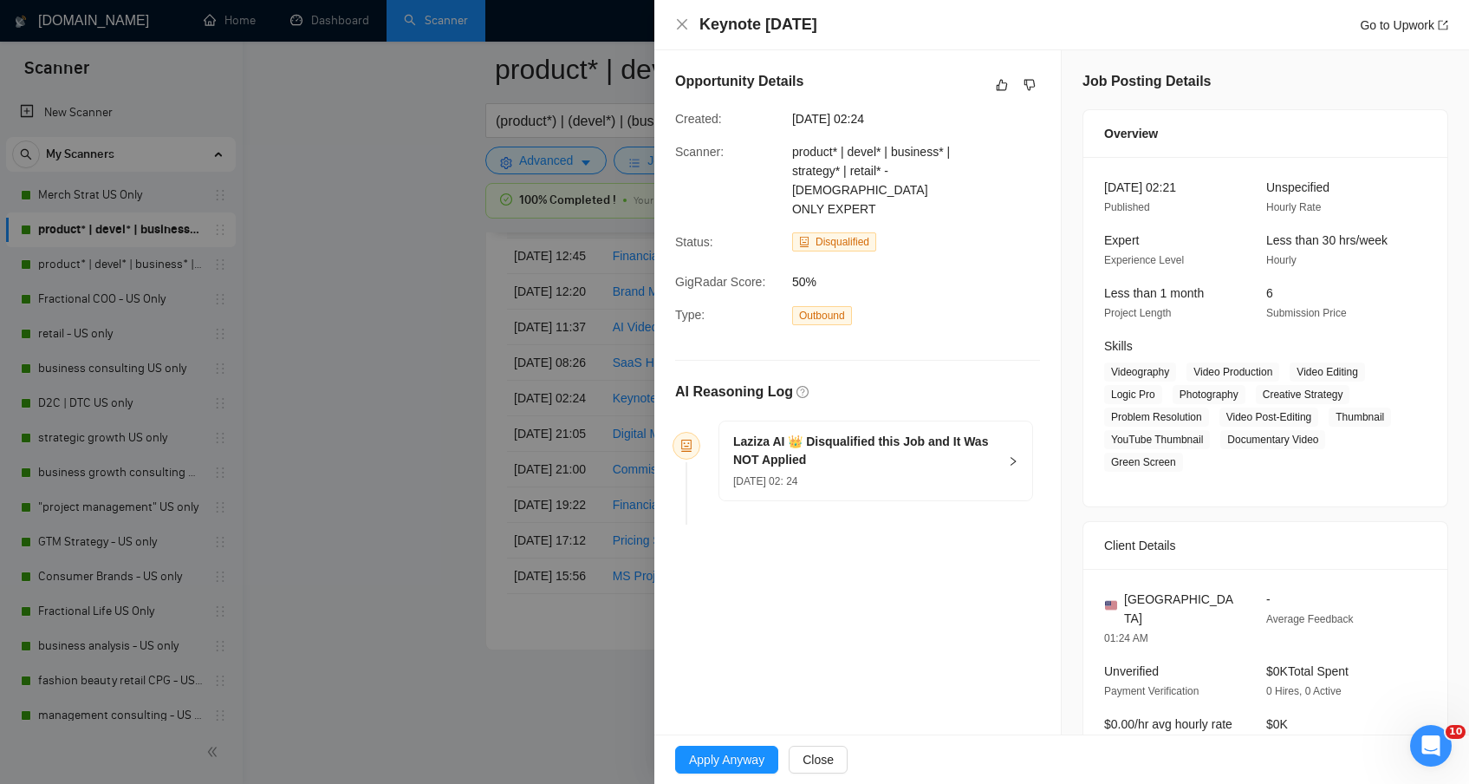
click at [292, 464] on div at bounding box center [734, 392] width 1469 height 784
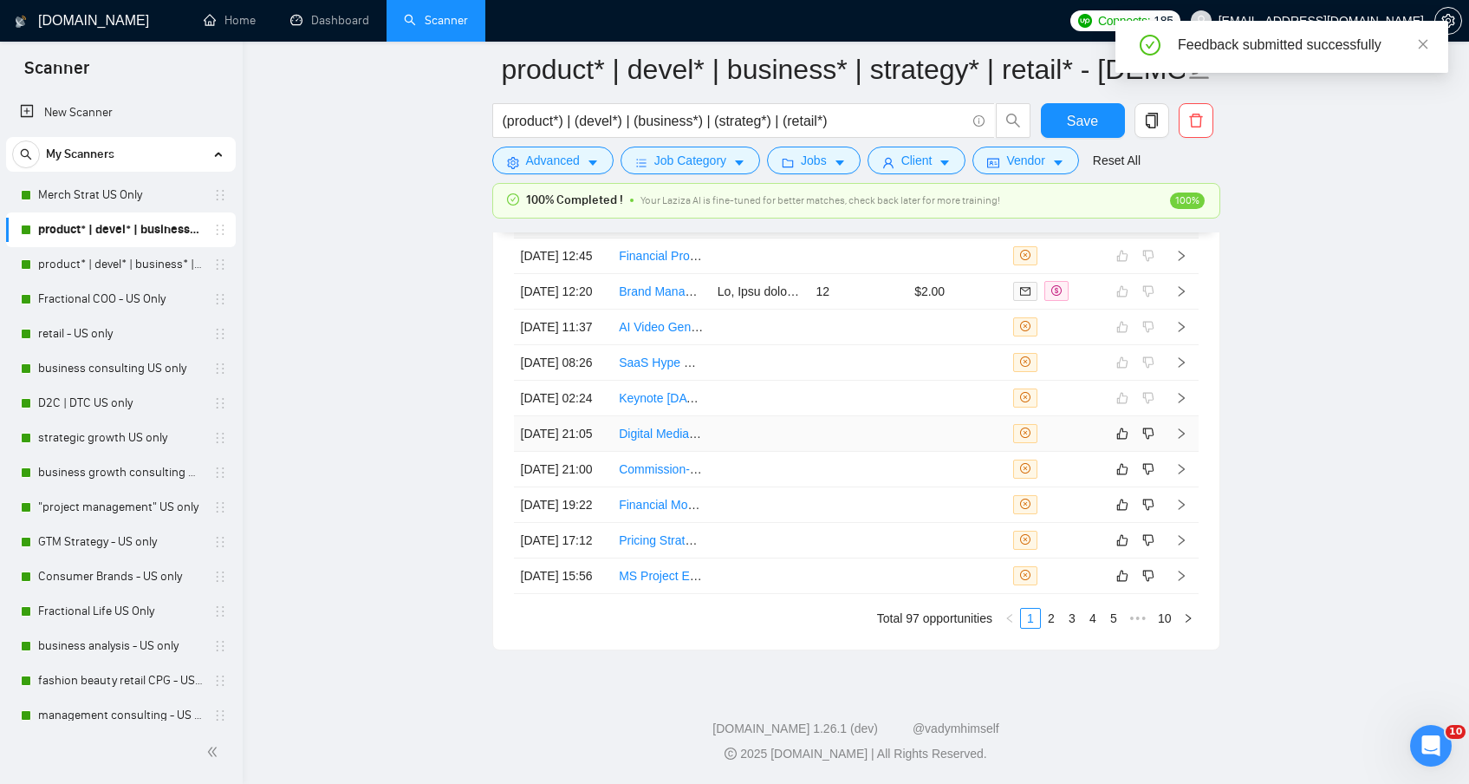
click at [1089, 443] on div at bounding box center [1055, 433] width 85 height 19
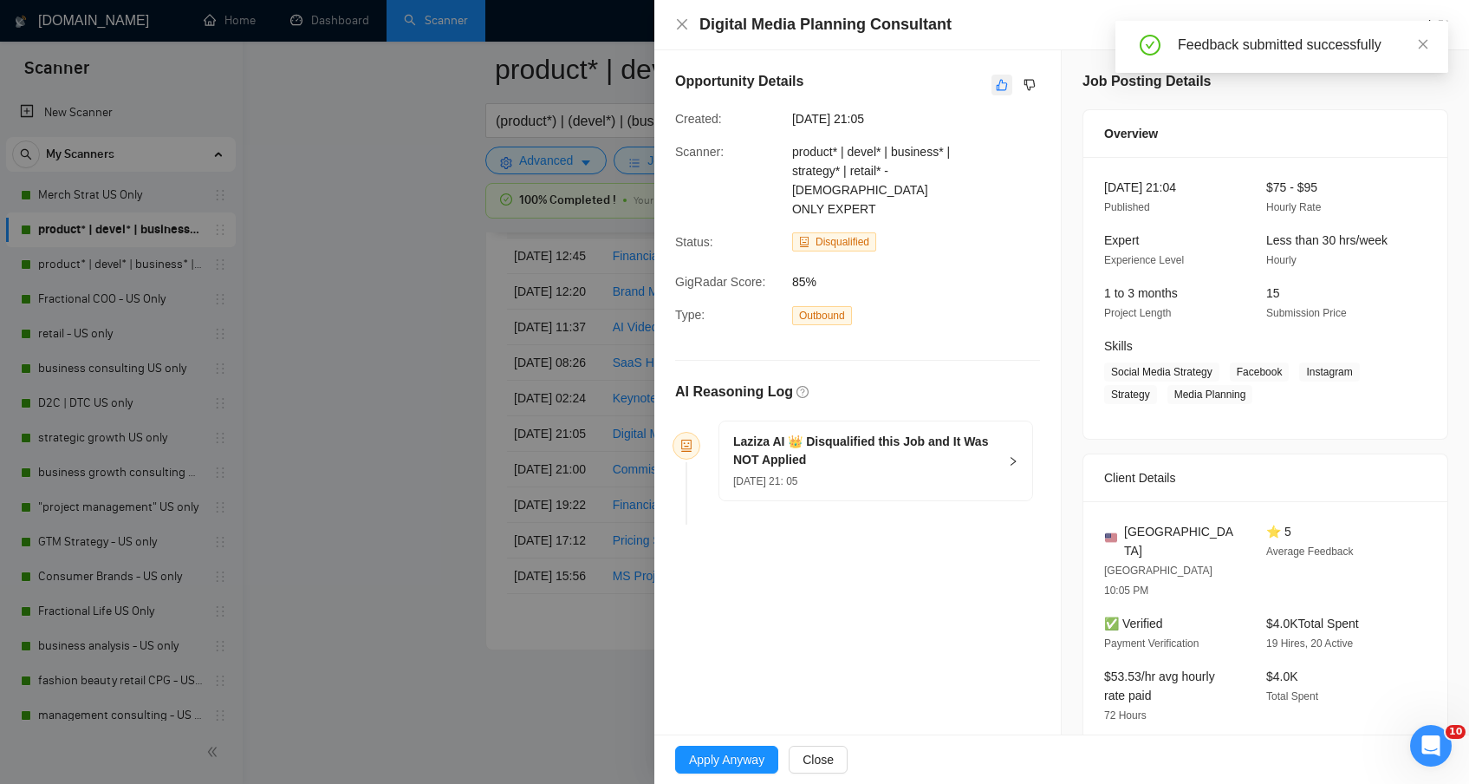
click at [997, 87] on icon "like" at bounding box center [1002, 85] width 11 height 11
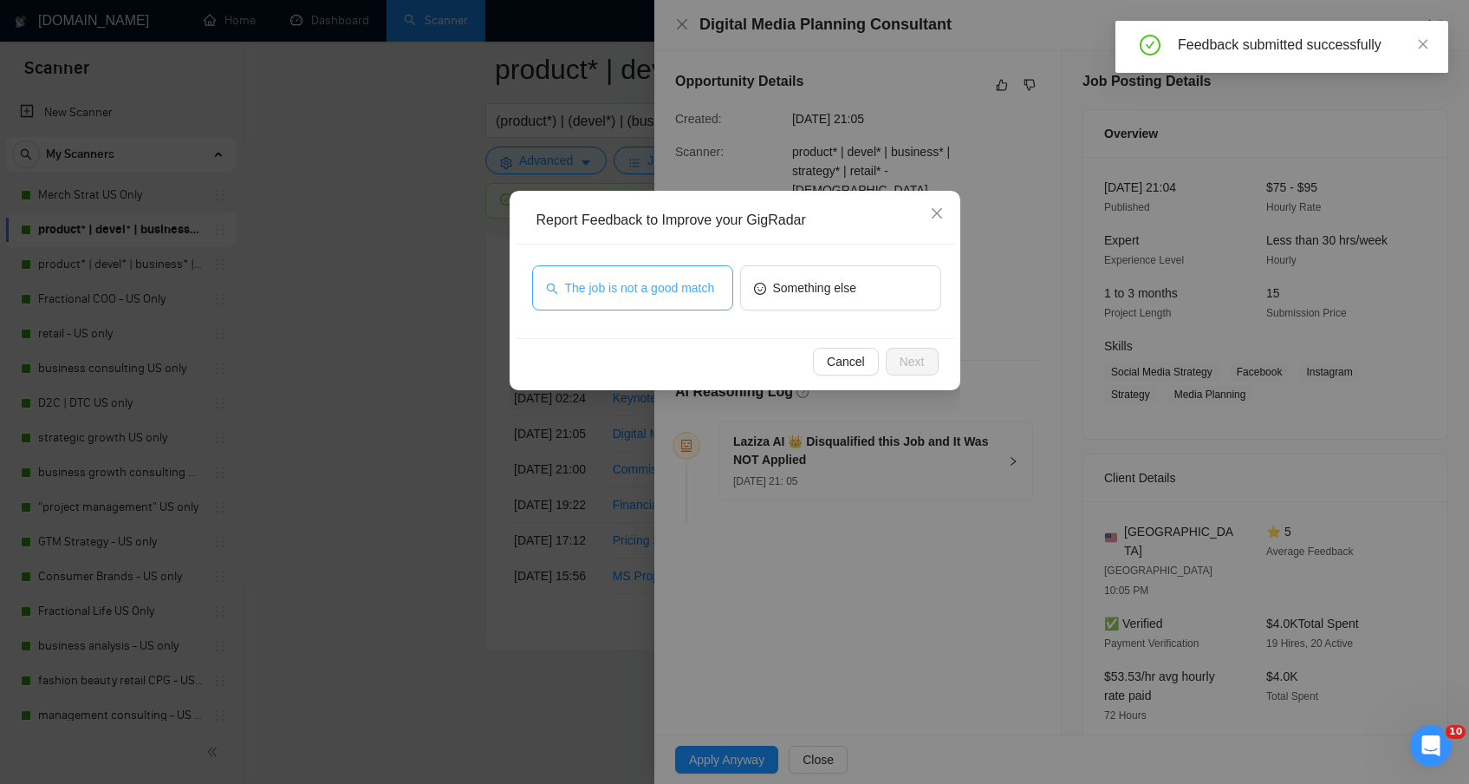
click at [715, 293] on span "The job is not a good match" at bounding box center [640, 287] width 150 height 19
click at [908, 367] on span "Next" at bounding box center [912, 361] width 25 height 19
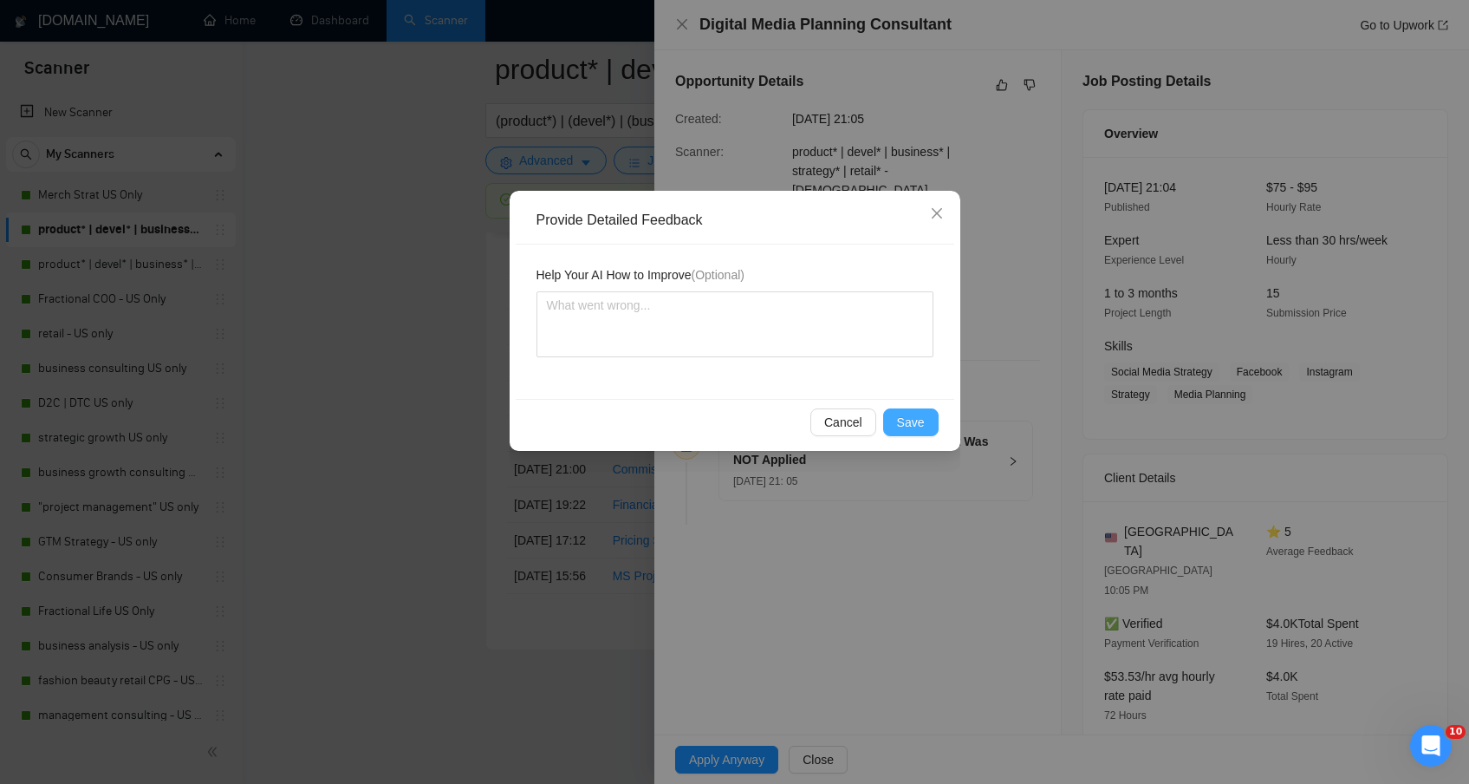
click at [889, 403] on div "Cancel Save" at bounding box center [735, 422] width 439 height 46
click at [894, 413] on button "Save" at bounding box center [910, 422] width 55 height 28
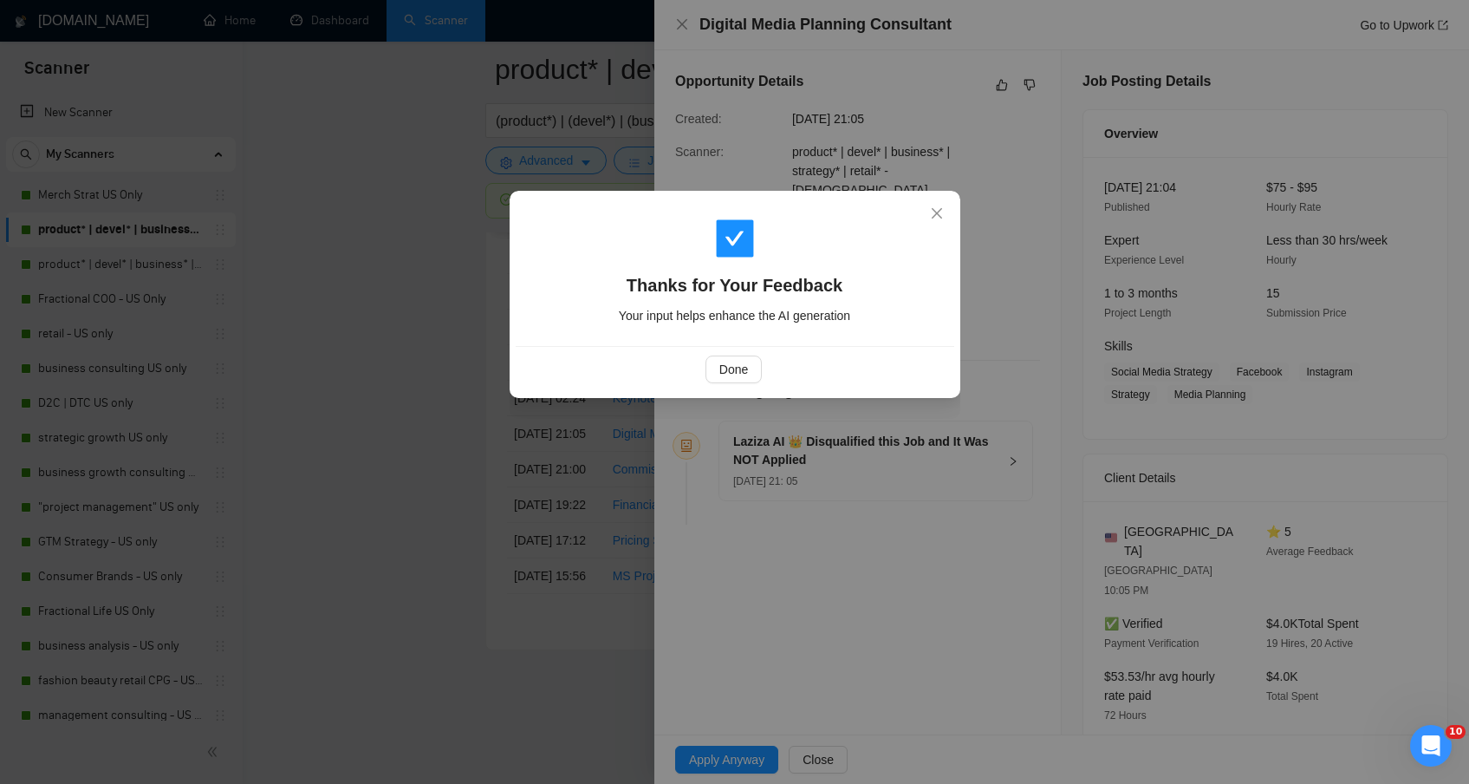
click at [355, 429] on div "Thanks for Your Feedback Your input helps enhance the AI generation Done" at bounding box center [734, 392] width 1469 height 784
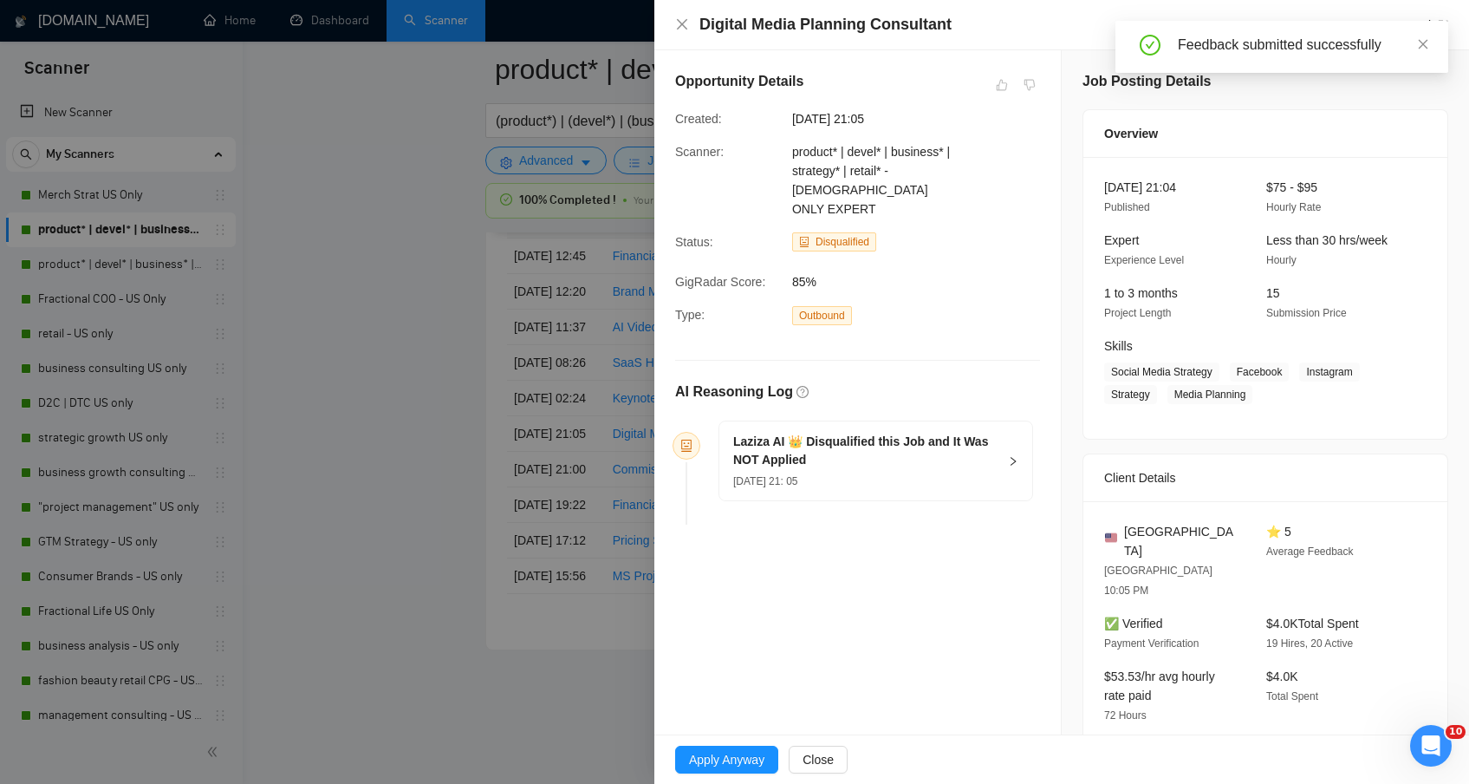
click at [474, 602] on div at bounding box center [734, 392] width 1469 height 784
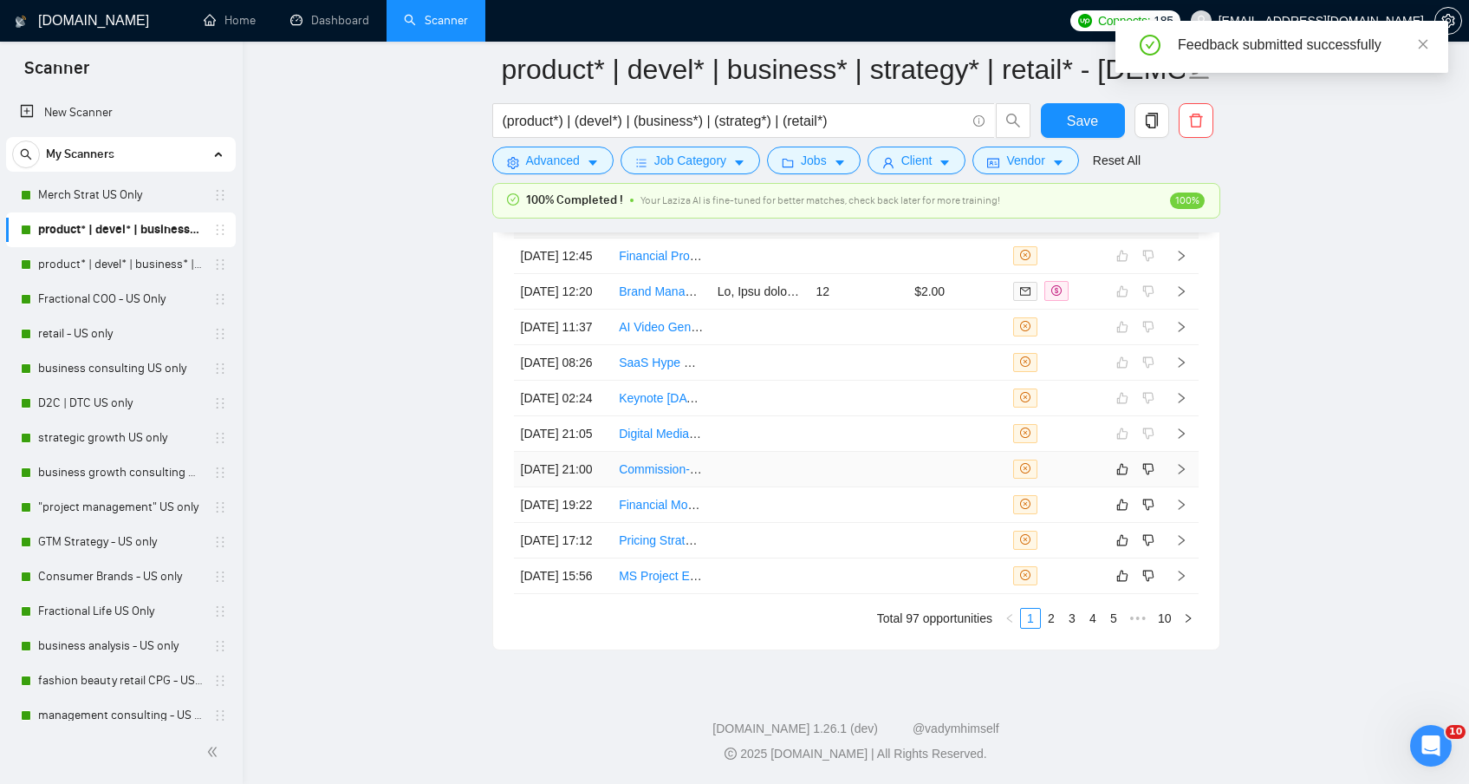
click at [1103, 487] on td at bounding box center [1055, 470] width 99 height 36
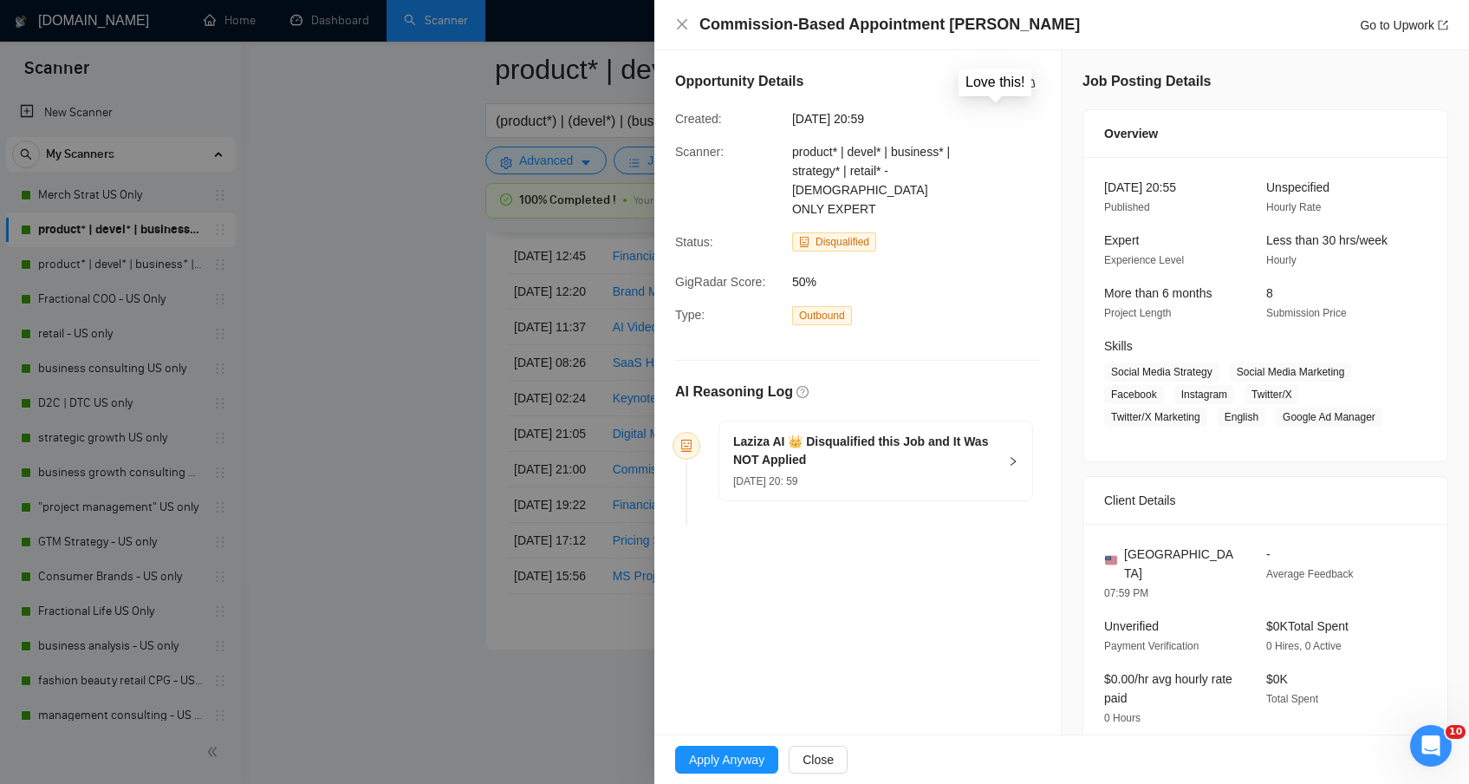
click at [996, 83] on icon "like" at bounding box center [1002, 85] width 12 height 14
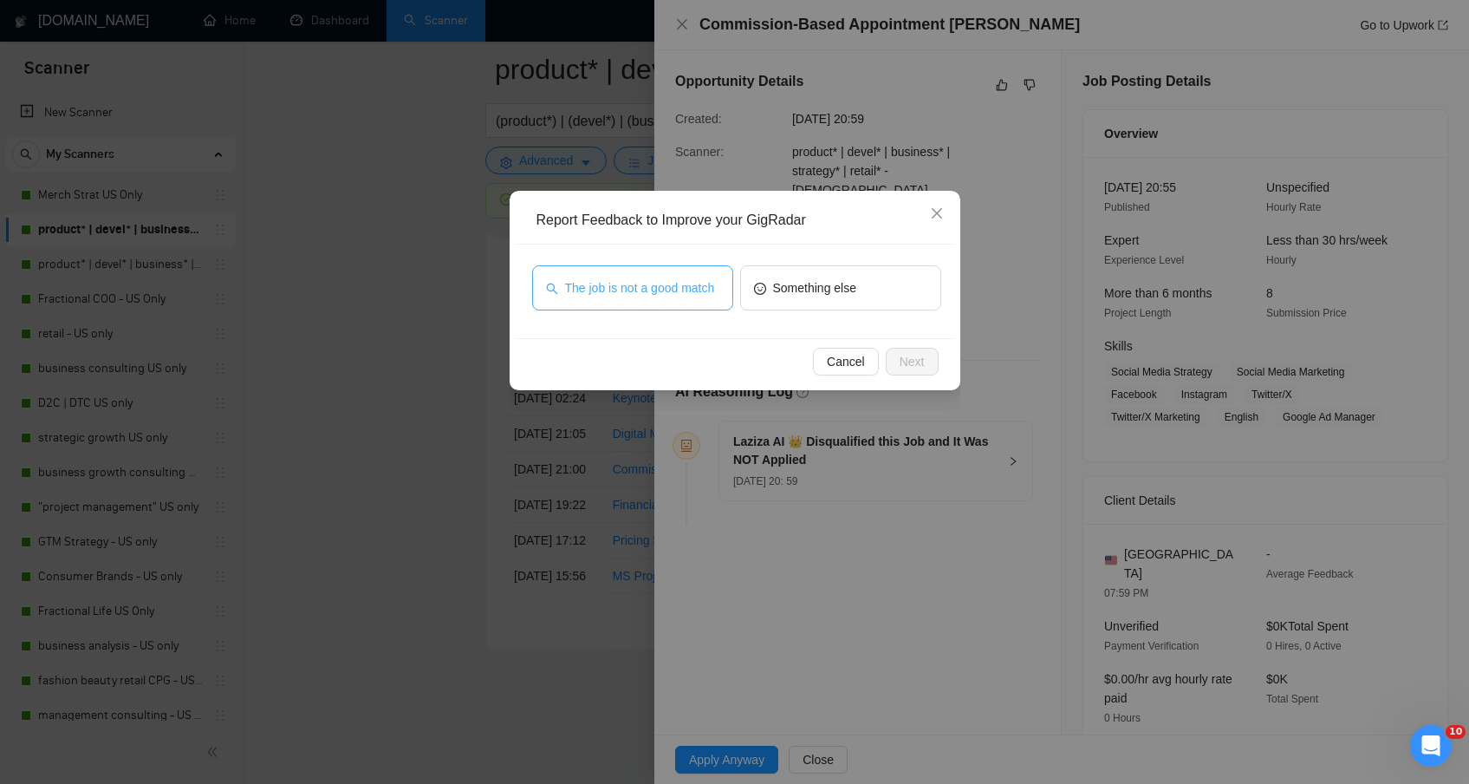
click at [617, 278] on span "The job is not a good match" at bounding box center [640, 287] width 150 height 19
click at [918, 355] on span "Next" at bounding box center [912, 361] width 25 height 19
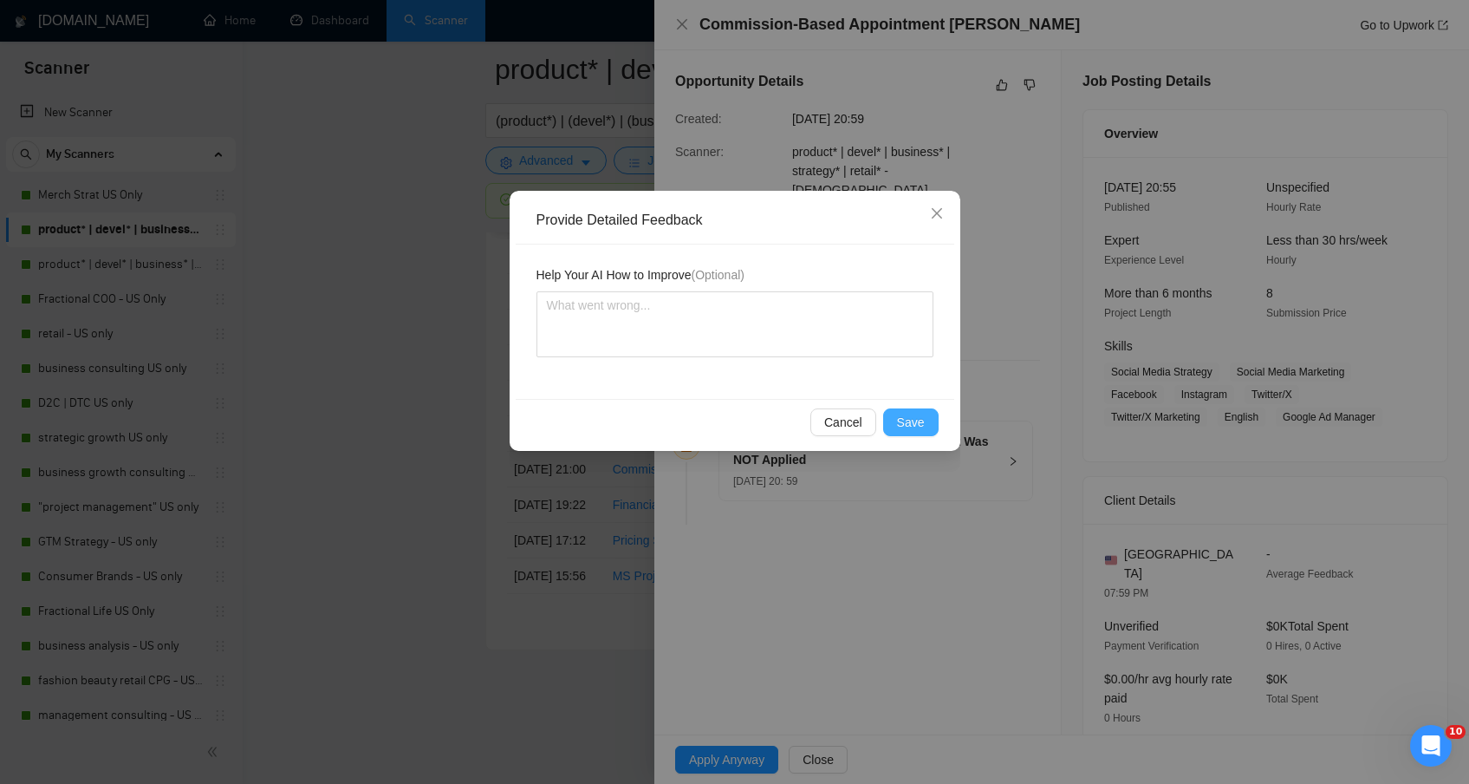
click at [894, 419] on button "Save" at bounding box center [910, 422] width 55 height 28
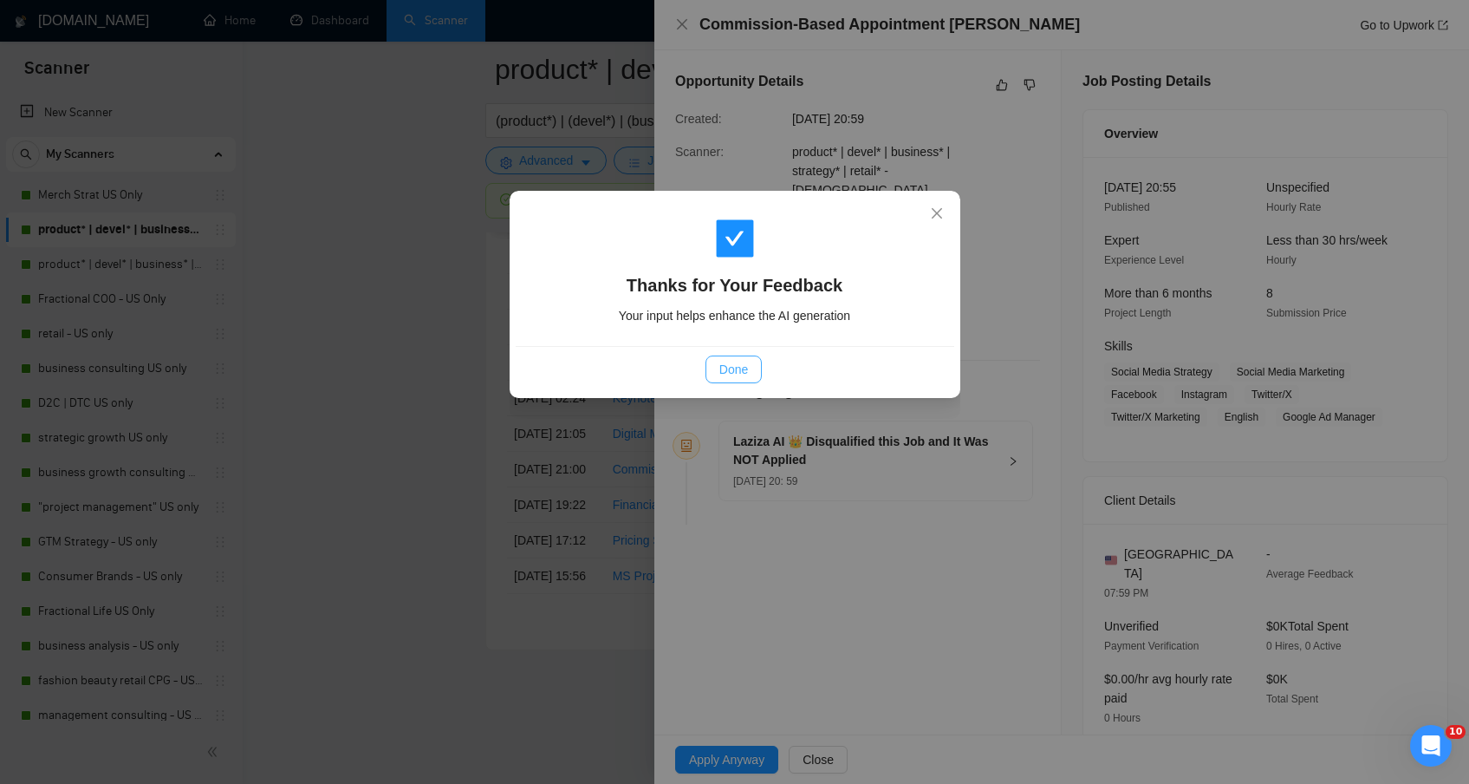
click at [729, 374] on span "Done" at bounding box center [733, 369] width 29 height 19
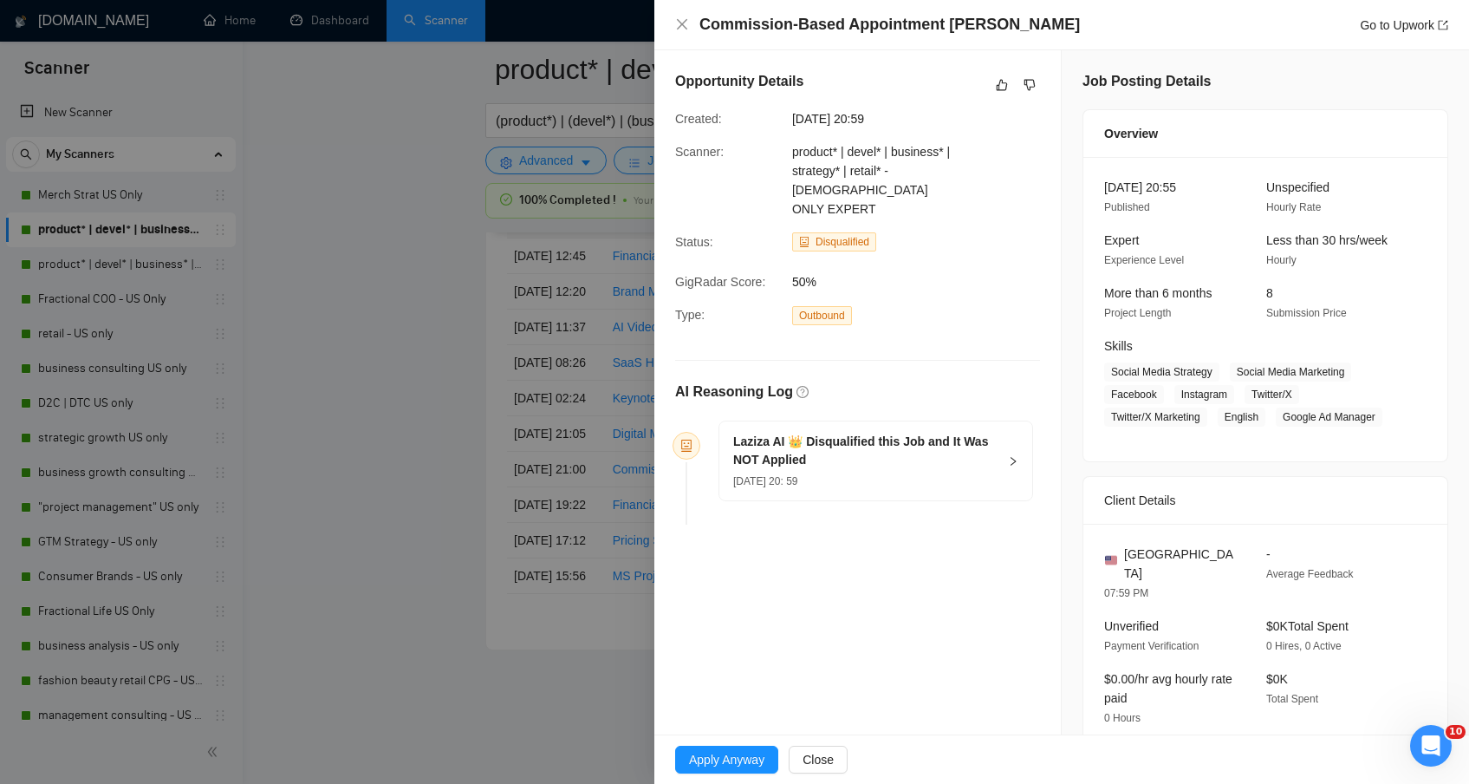
click at [413, 411] on div at bounding box center [734, 392] width 1469 height 784
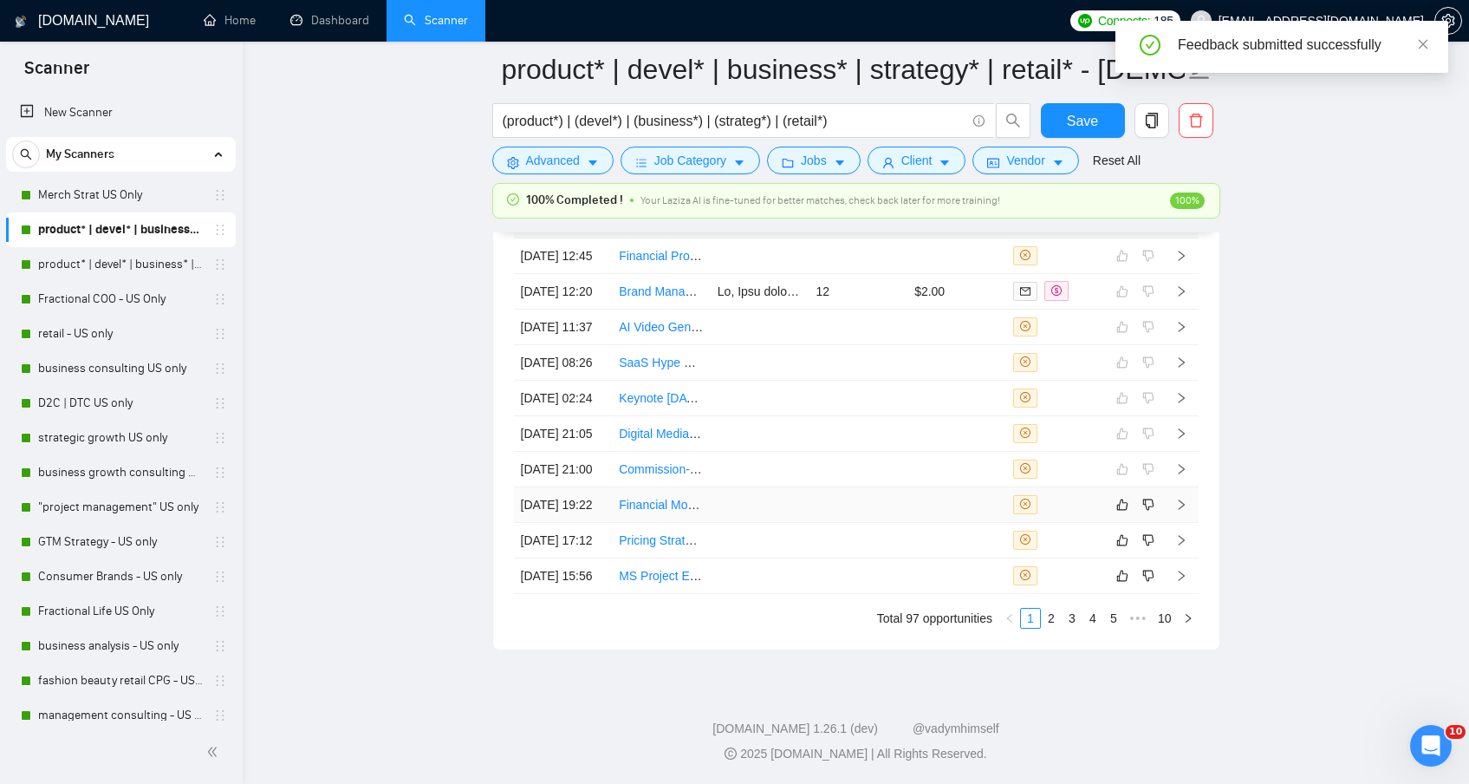
click at [1077, 514] on div at bounding box center [1055, 504] width 85 height 19
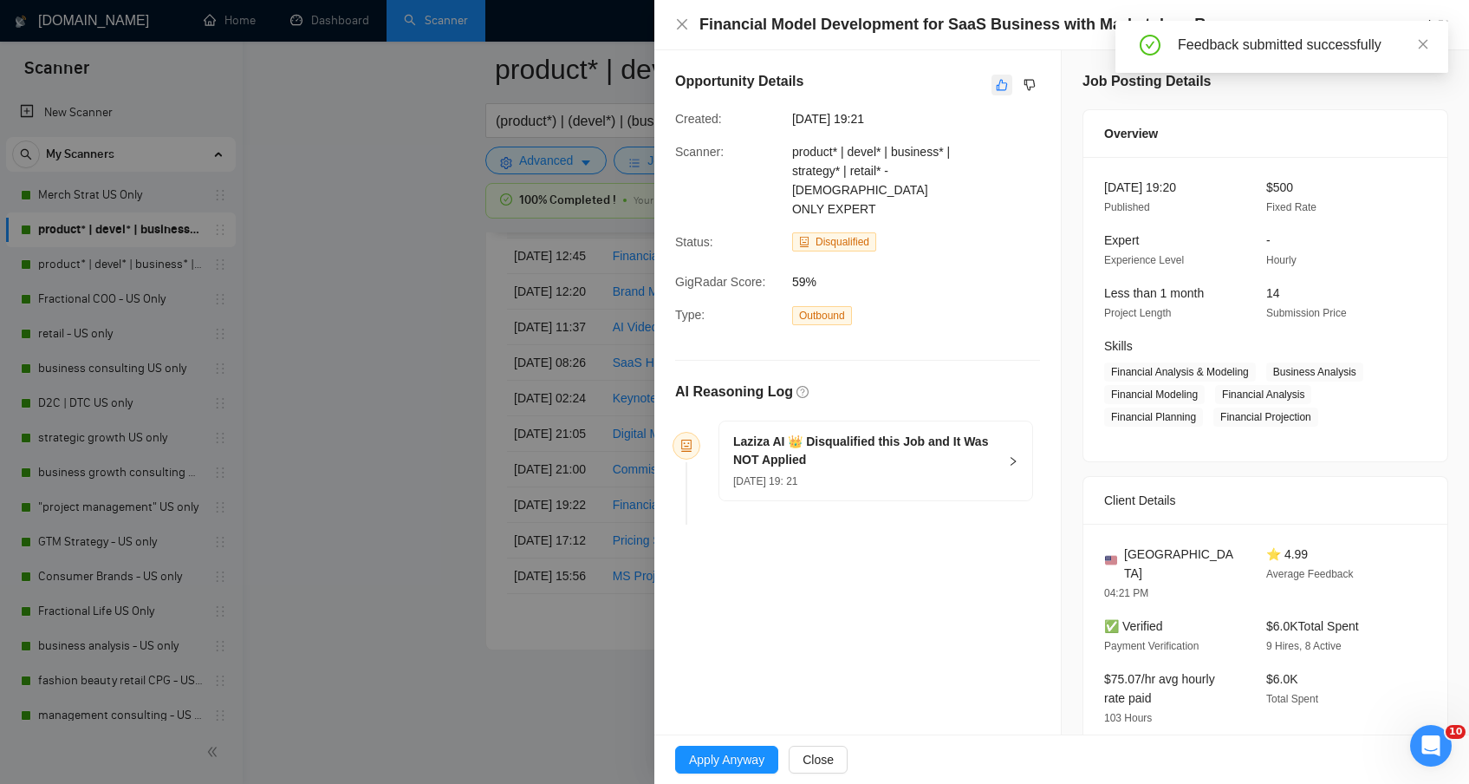
click at [996, 85] on icon "like" at bounding box center [1002, 85] width 12 height 14
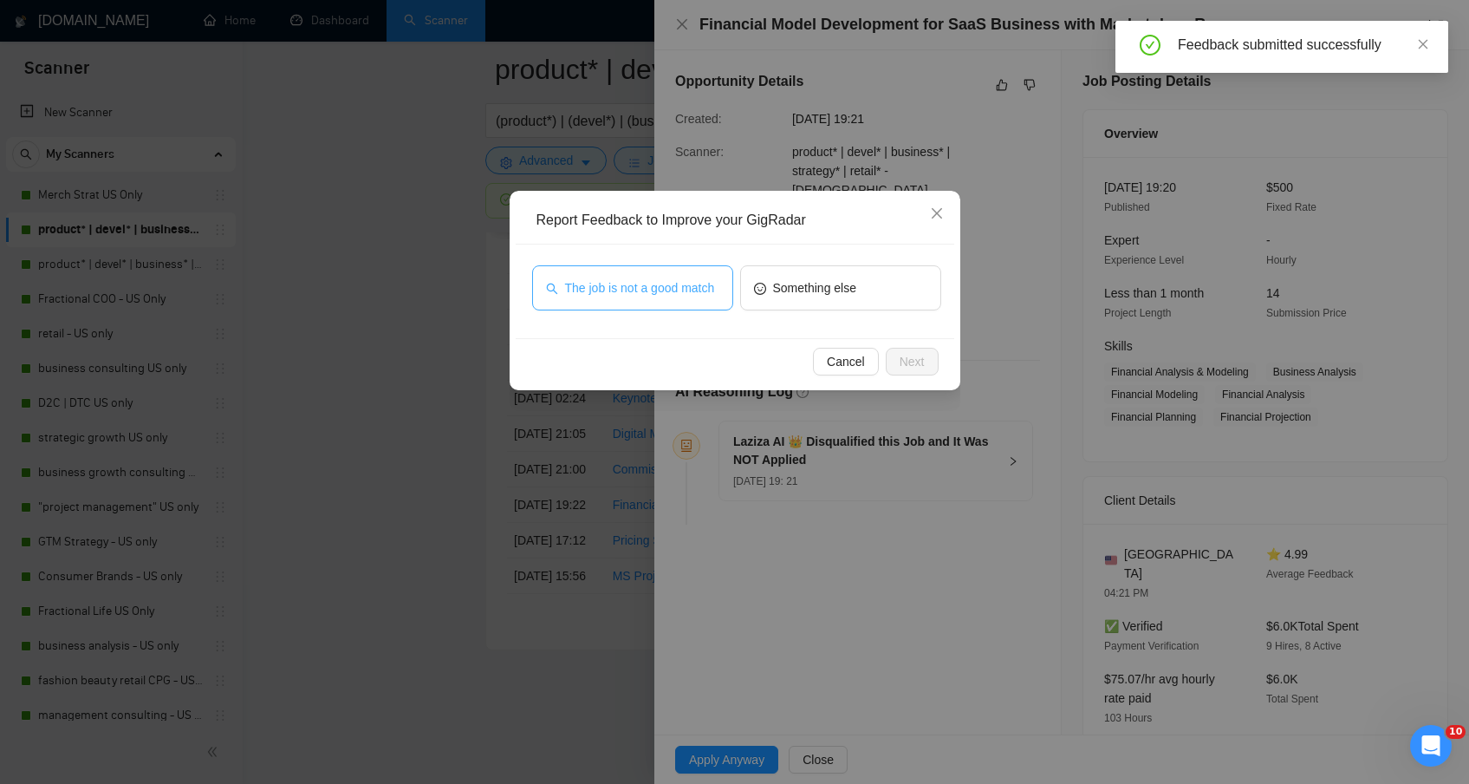
click at [681, 290] on span "The job is not a good match" at bounding box center [640, 287] width 150 height 19
click at [896, 357] on button "Next" at bounding box center [912, 362] width 53 height 28
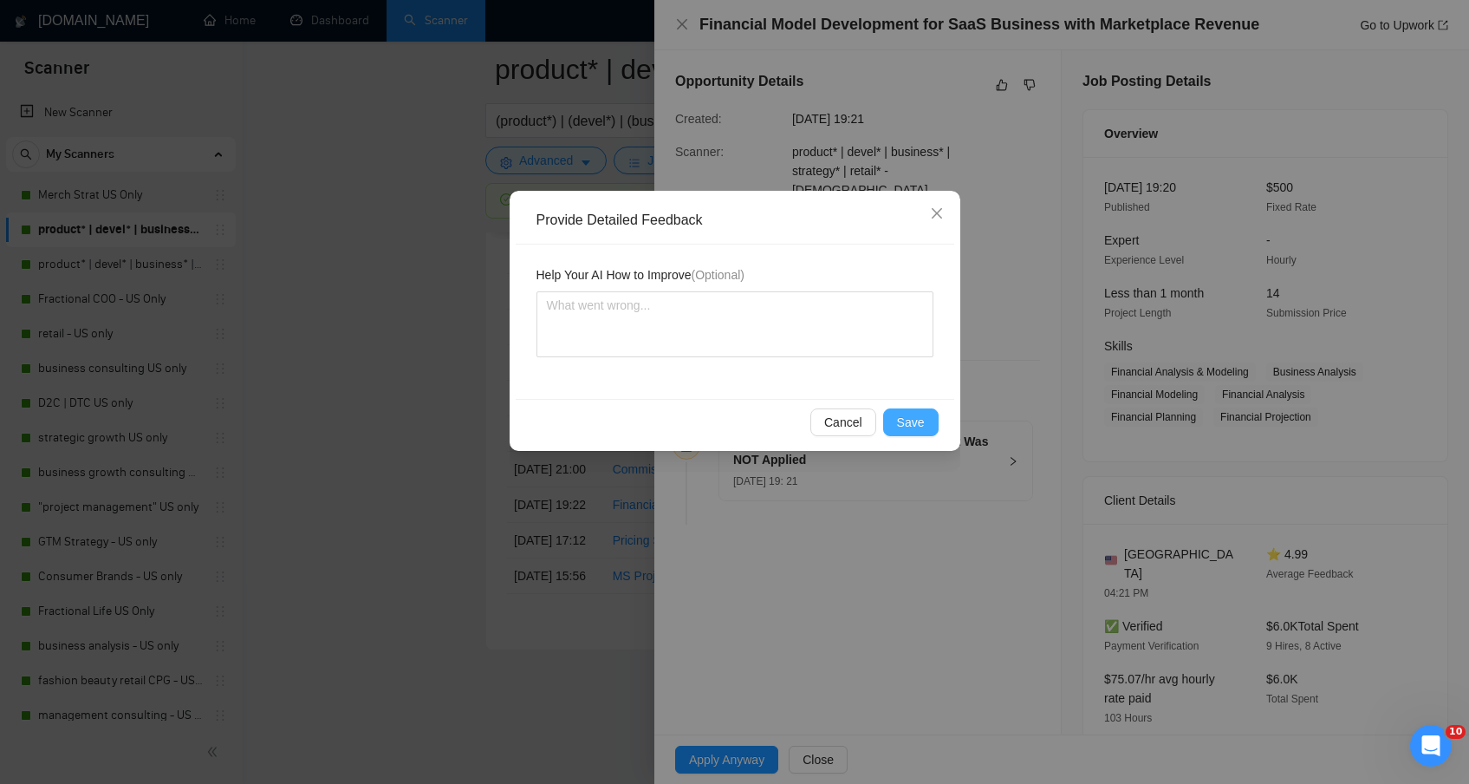
click at [895, 430] on button "Save" at bounding box center [910, 422] width 55 height 28
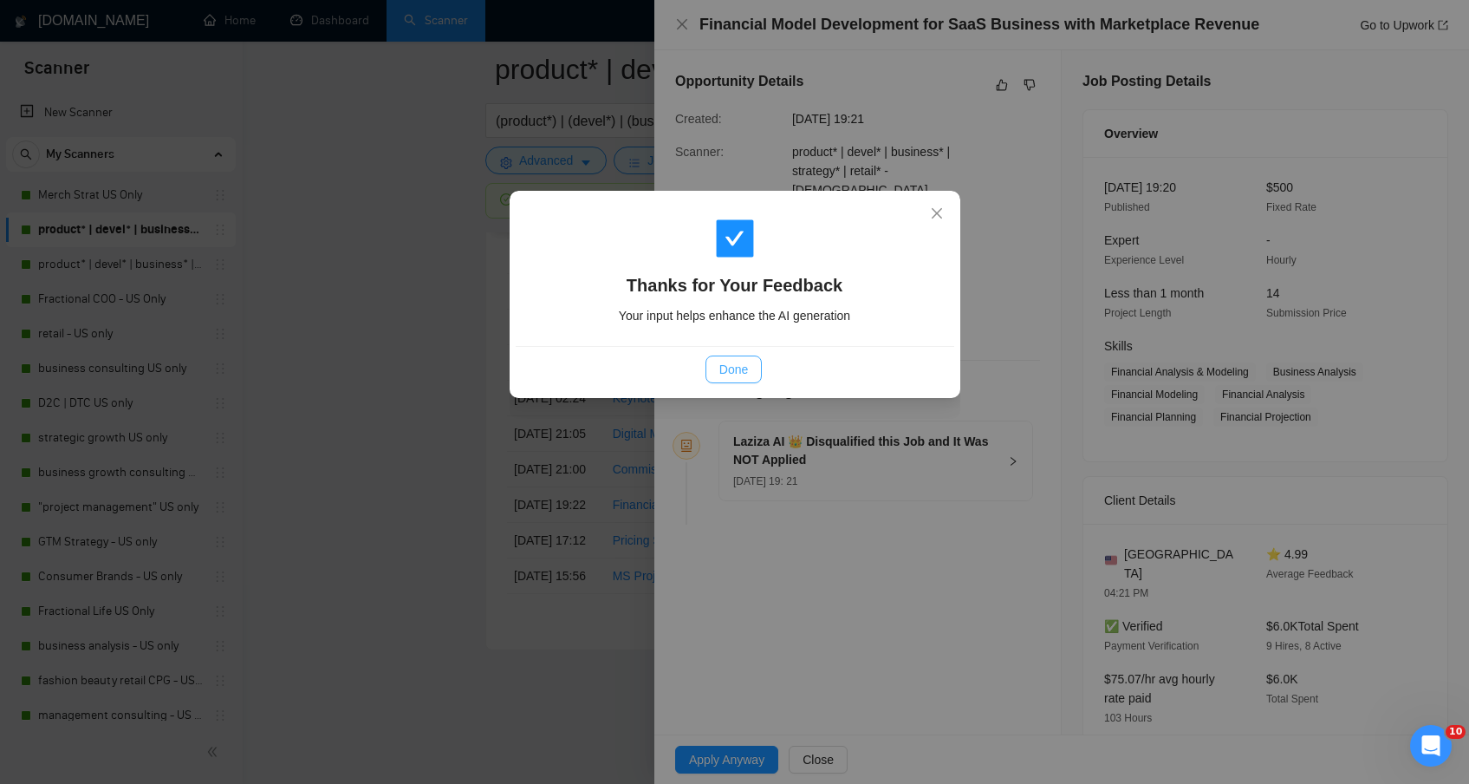
click at [734, 380] on button "Done" at bounding box center [734, 369] width 56 height 28
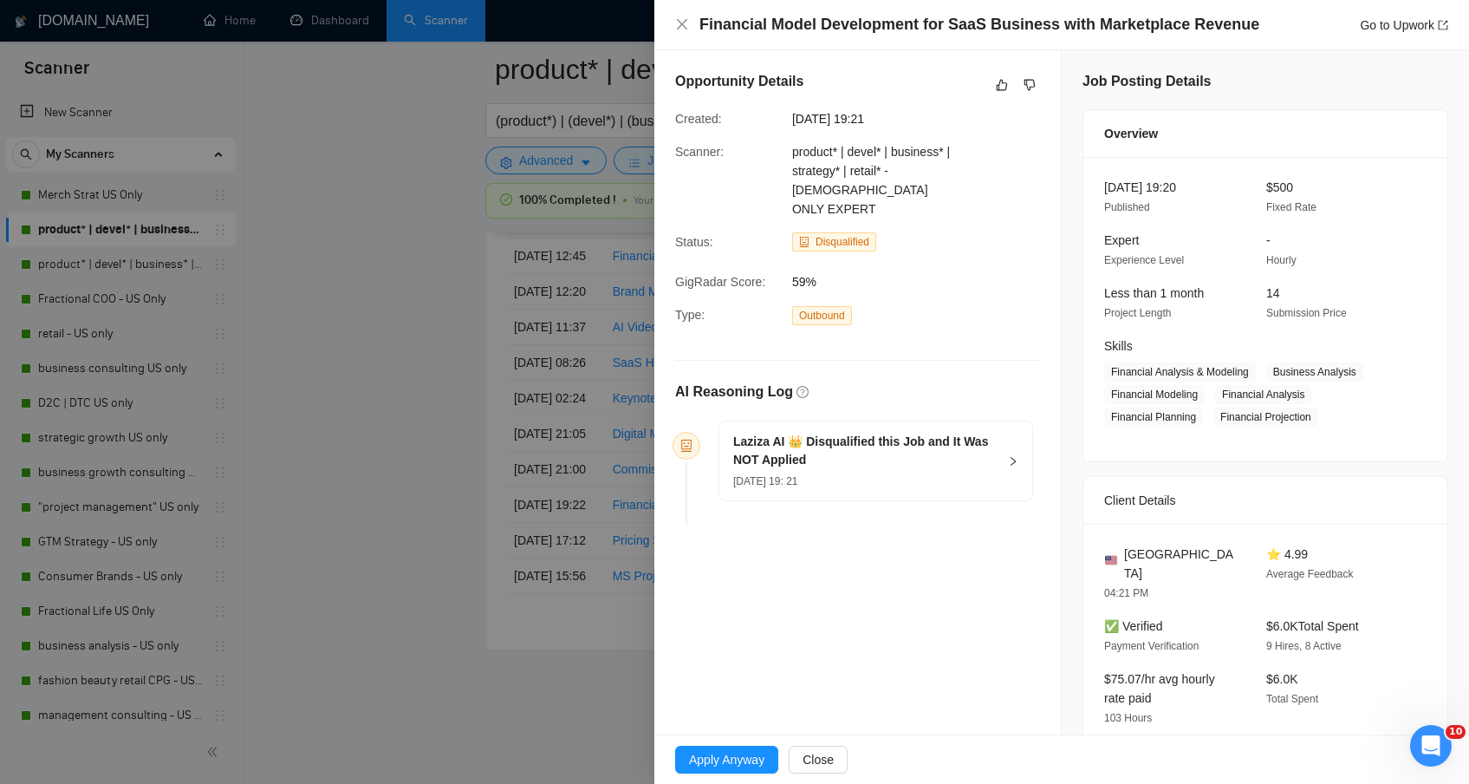
click at [454, 431] on div at bounding box center [734, 392] width 1469 height 784
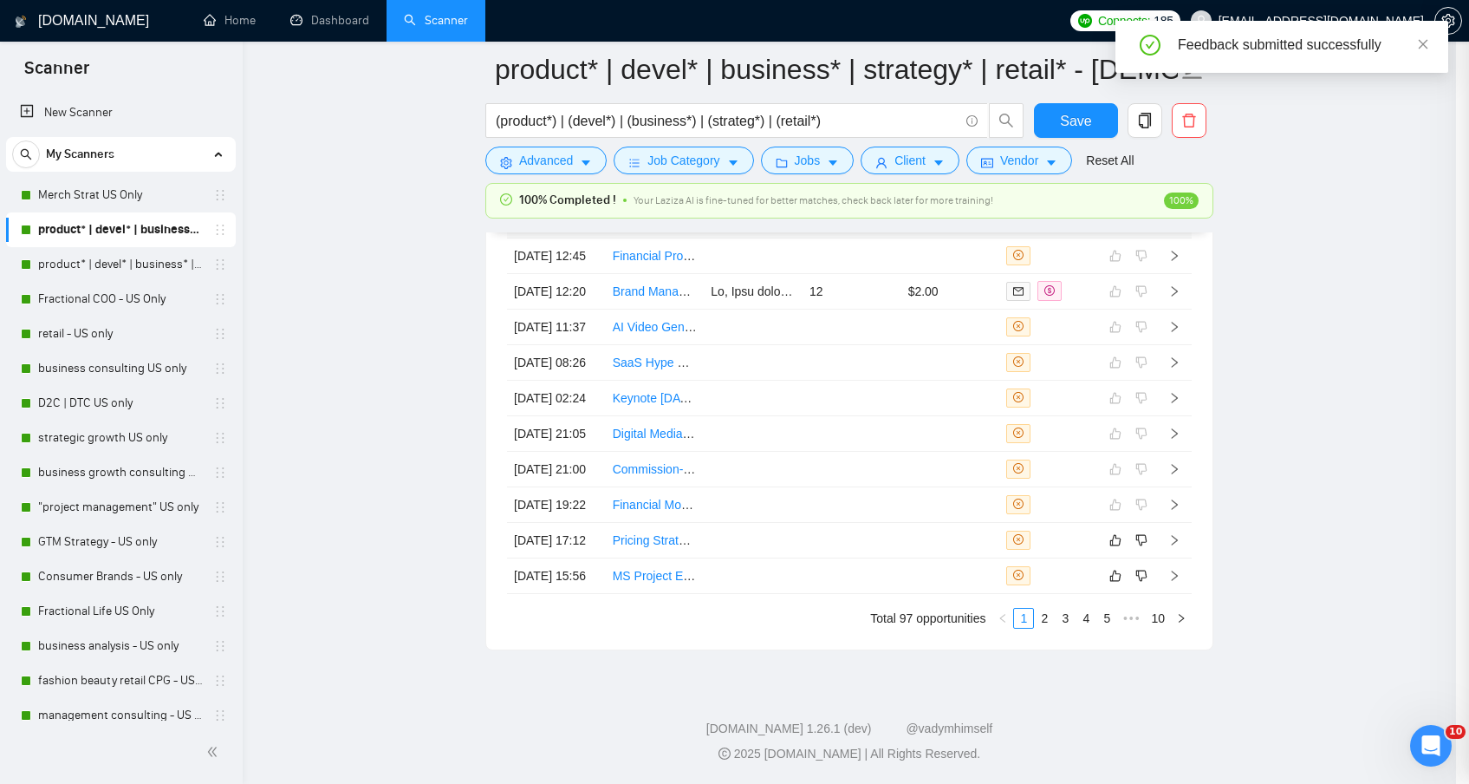
click at [454, 431] on div at bounding box center [734, 392] width 1469 height 784
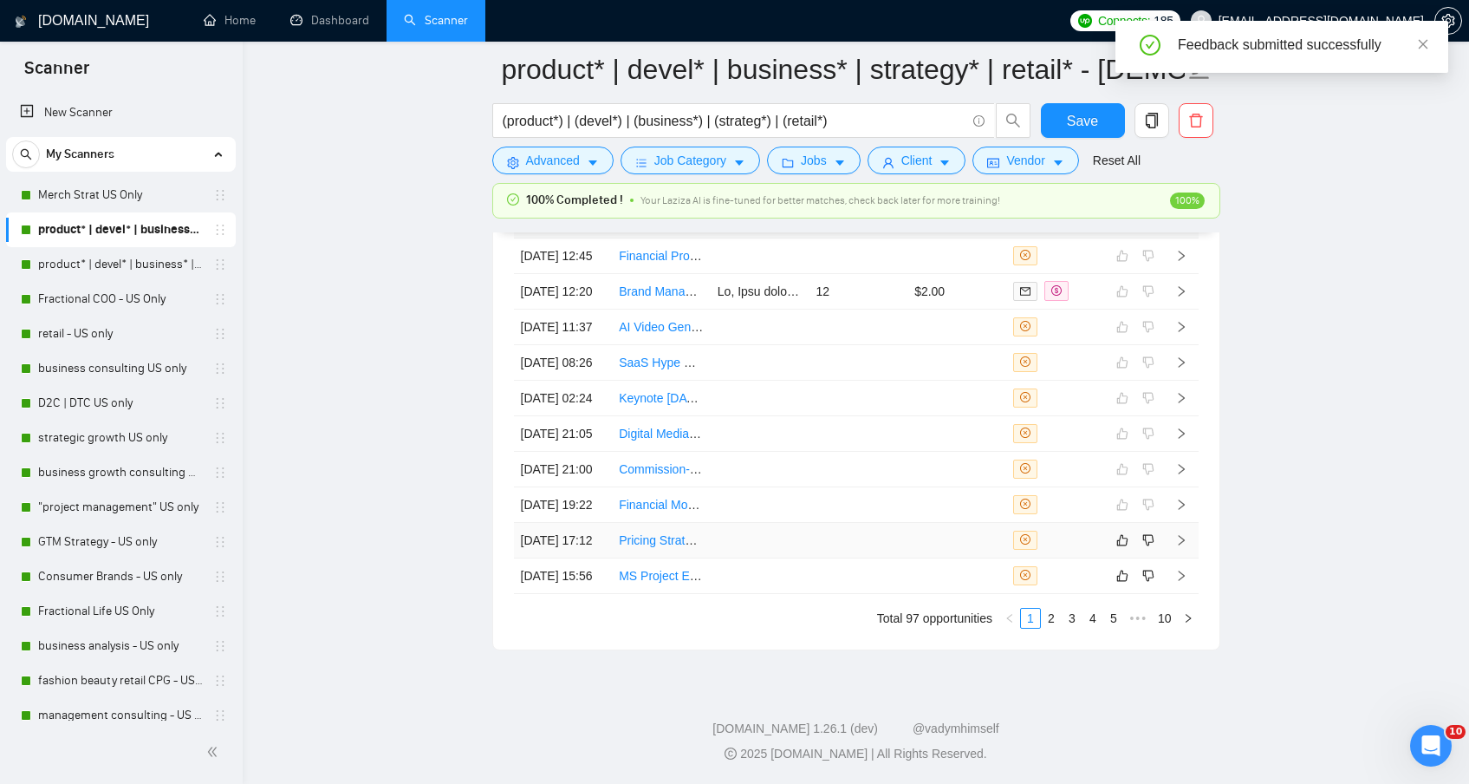
click at [1094, 558] on td at bounding box center [1055, 541] width 99 height 36
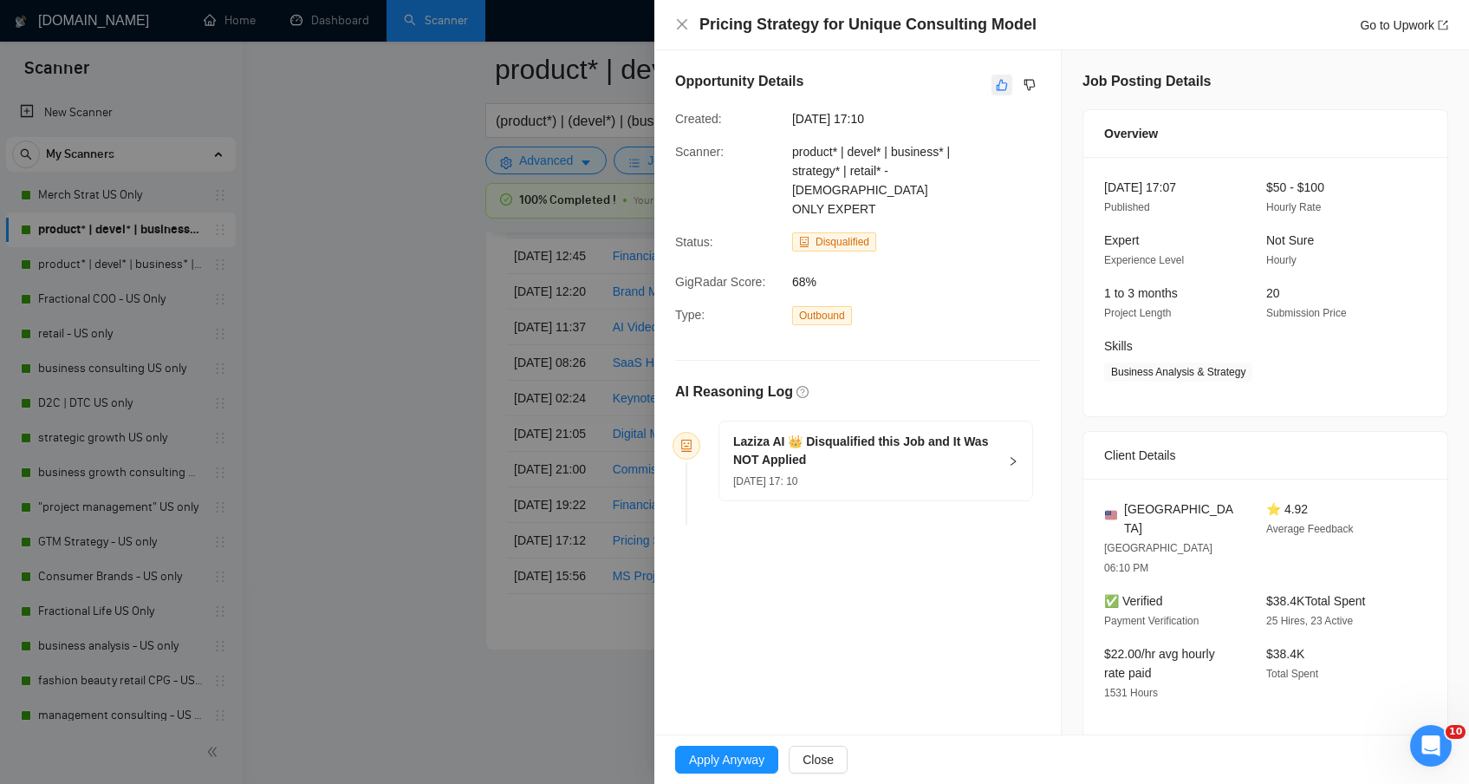
click at [996, 84] on icon "like" at bounding box center [1002, 85] width 12 height 14
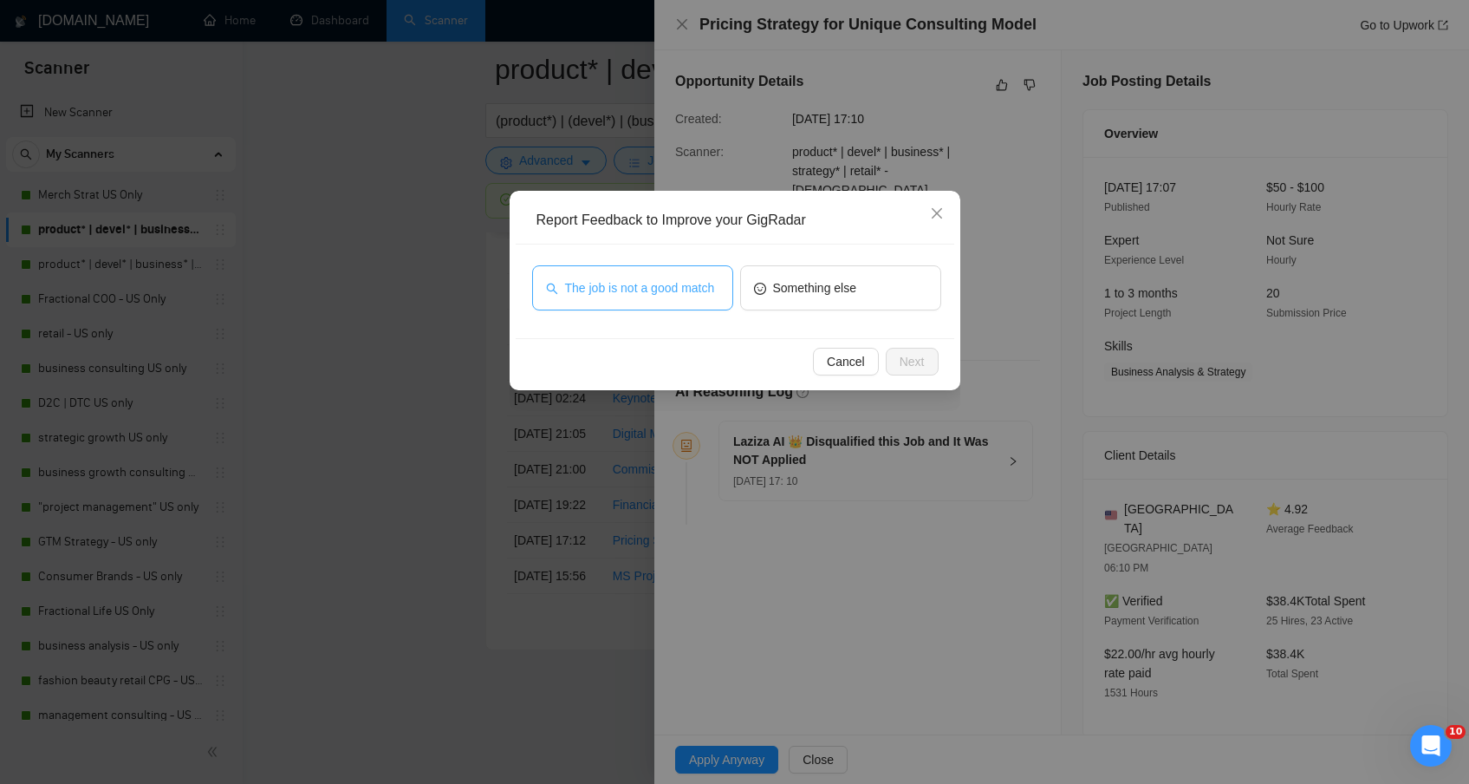
click at [659, 297] on span "The job is not a good match" at bounding box center [640, 287] width 150 height 19
click at [919, 374] on button "Next" at bounding box center [912, 362] width 53 height 28
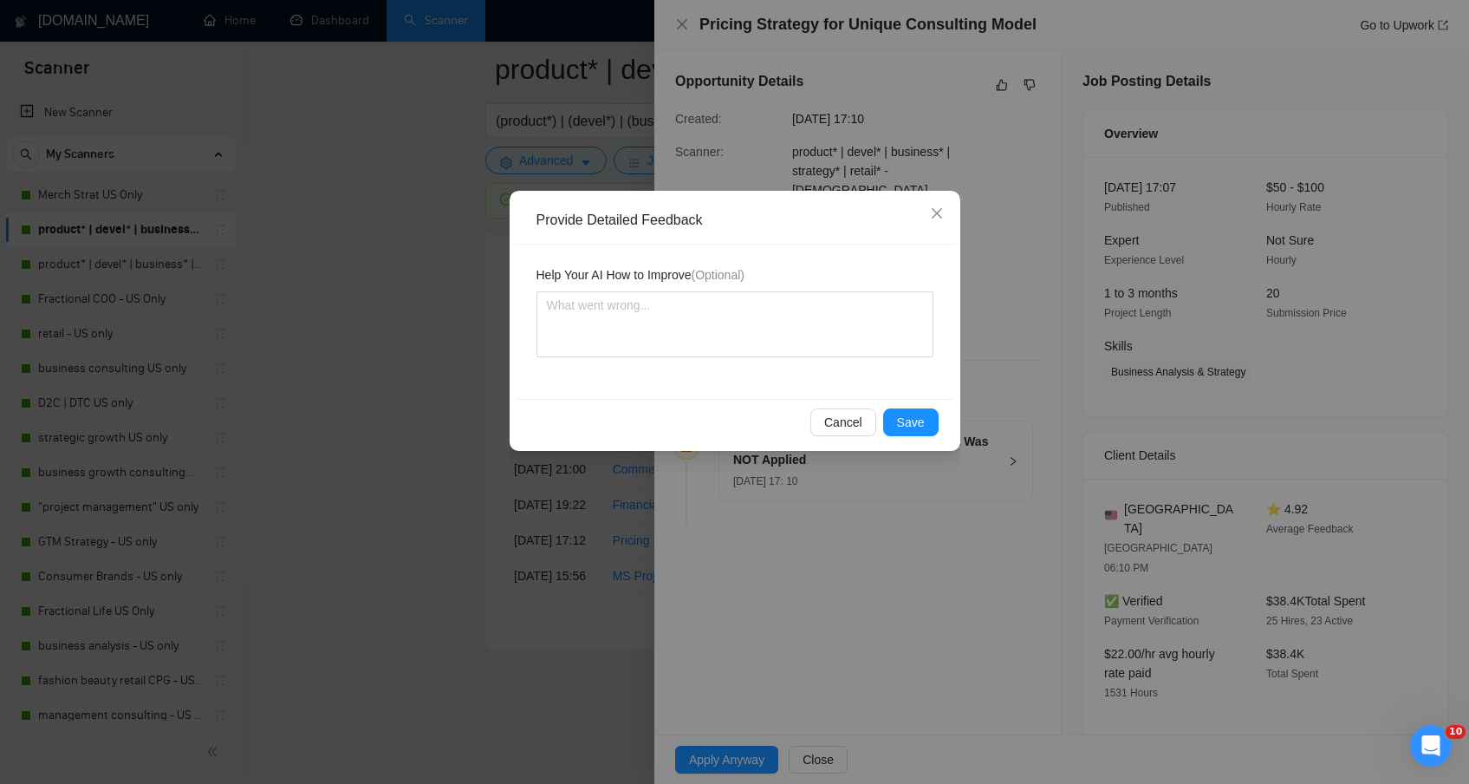
click at [901, 405] on div "Cancel Save" at bounding box center [735, 422] width 439 height 46
click at [902, 424] on span "Save" at bounding box center [911, 422] width 28 height 19
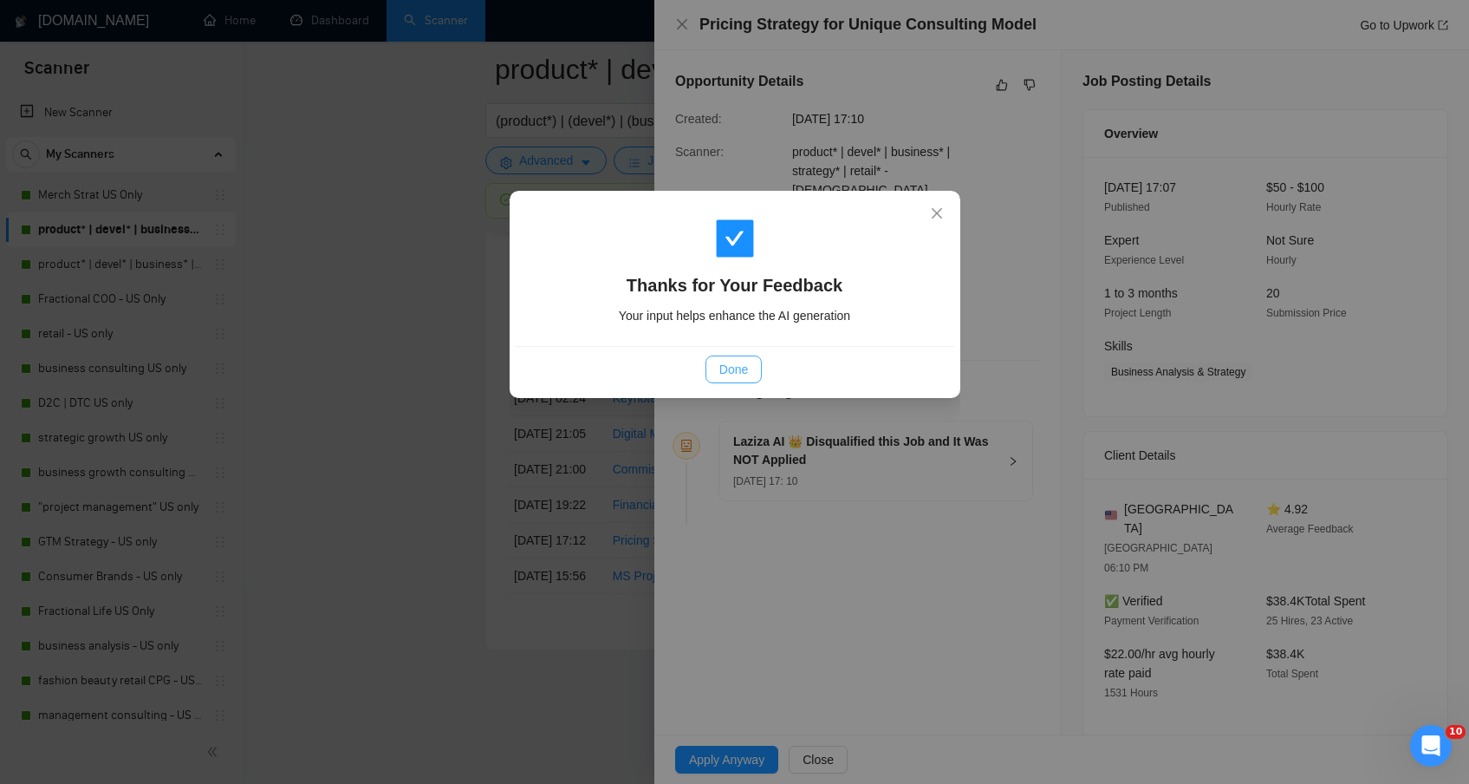
click at [752, 373] on button "Done" at bounding box center [734, 369] width 56 height 28
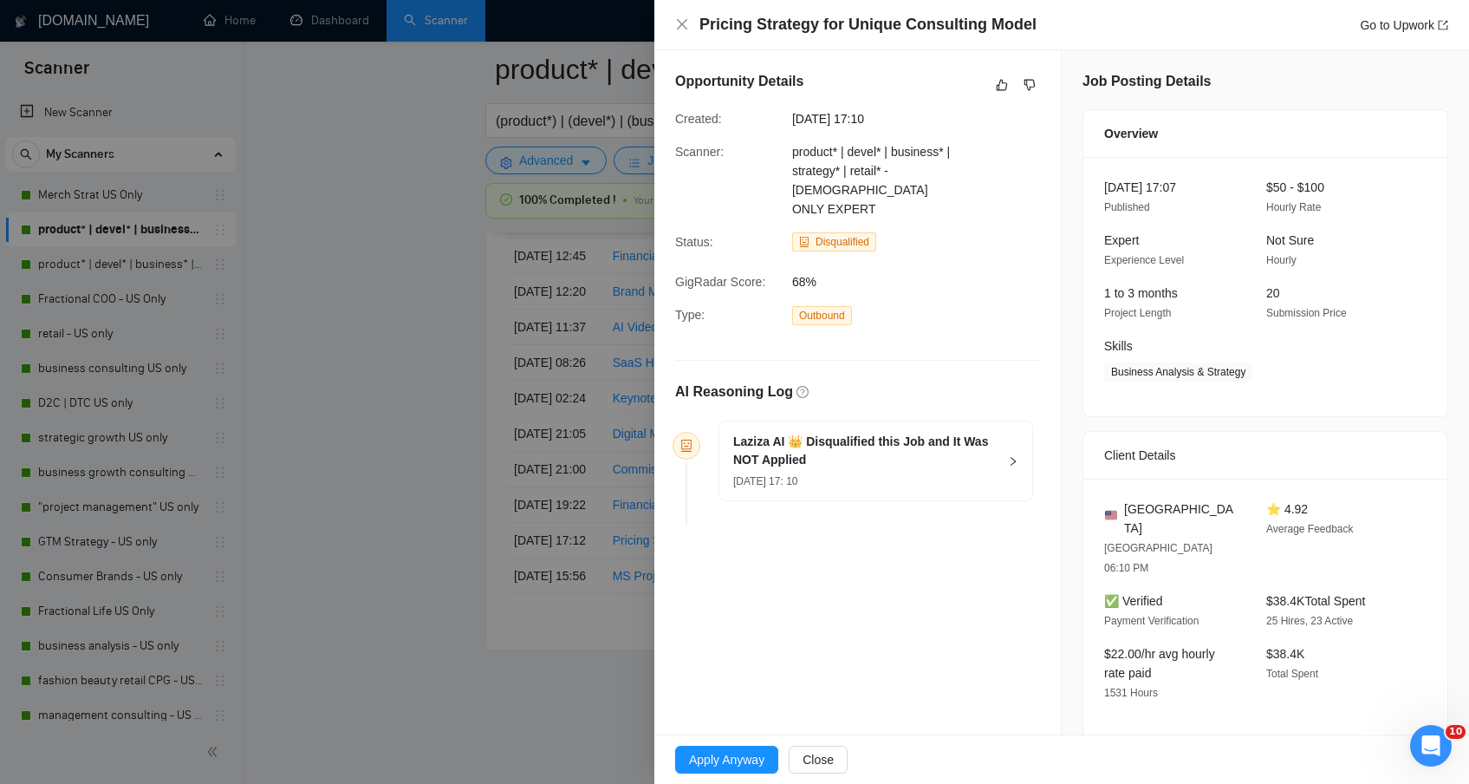
click at [382, 460] on div at bounding box center [734, 392] width 1469 height 784
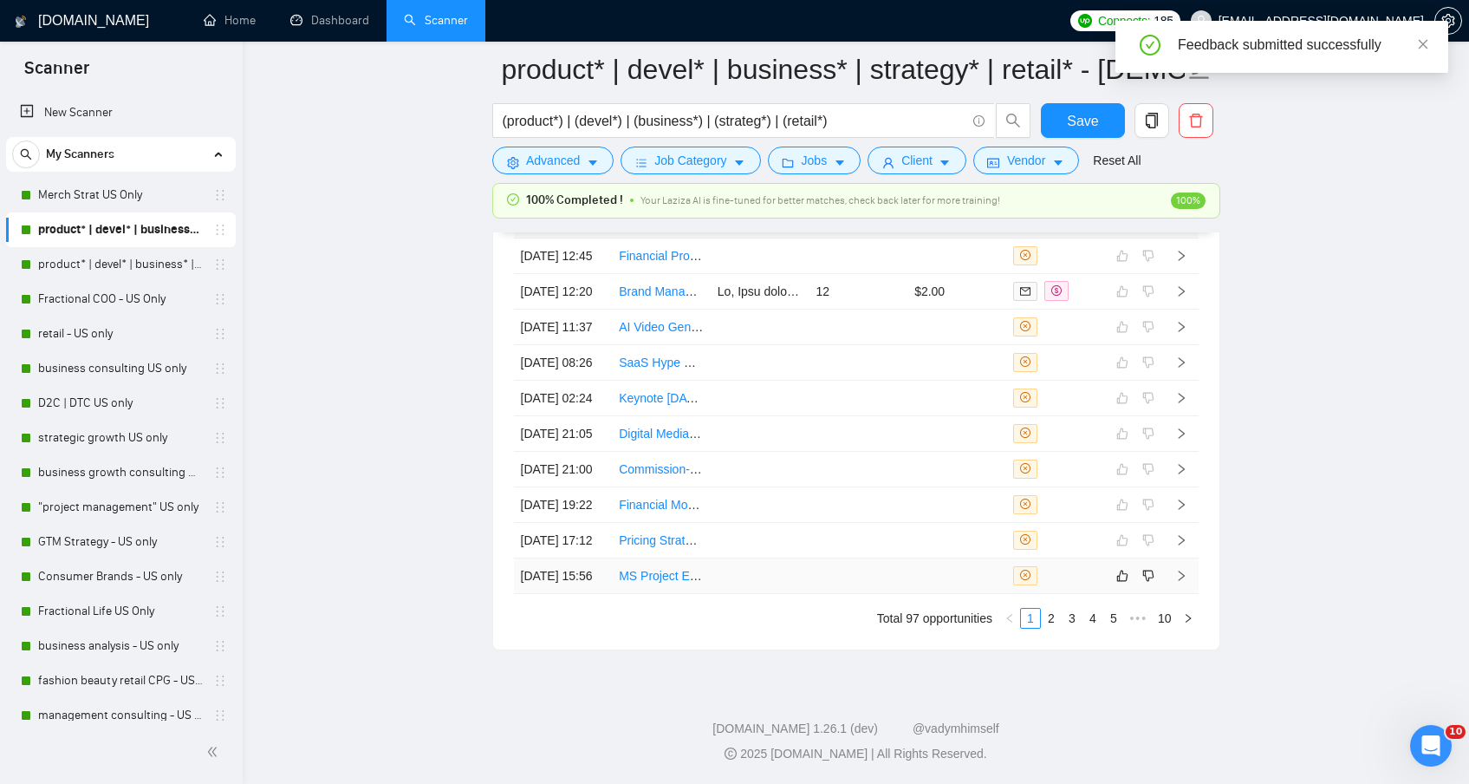
click at [1075, 585] on div at bounding box center [1055, 575] width 85 height 19
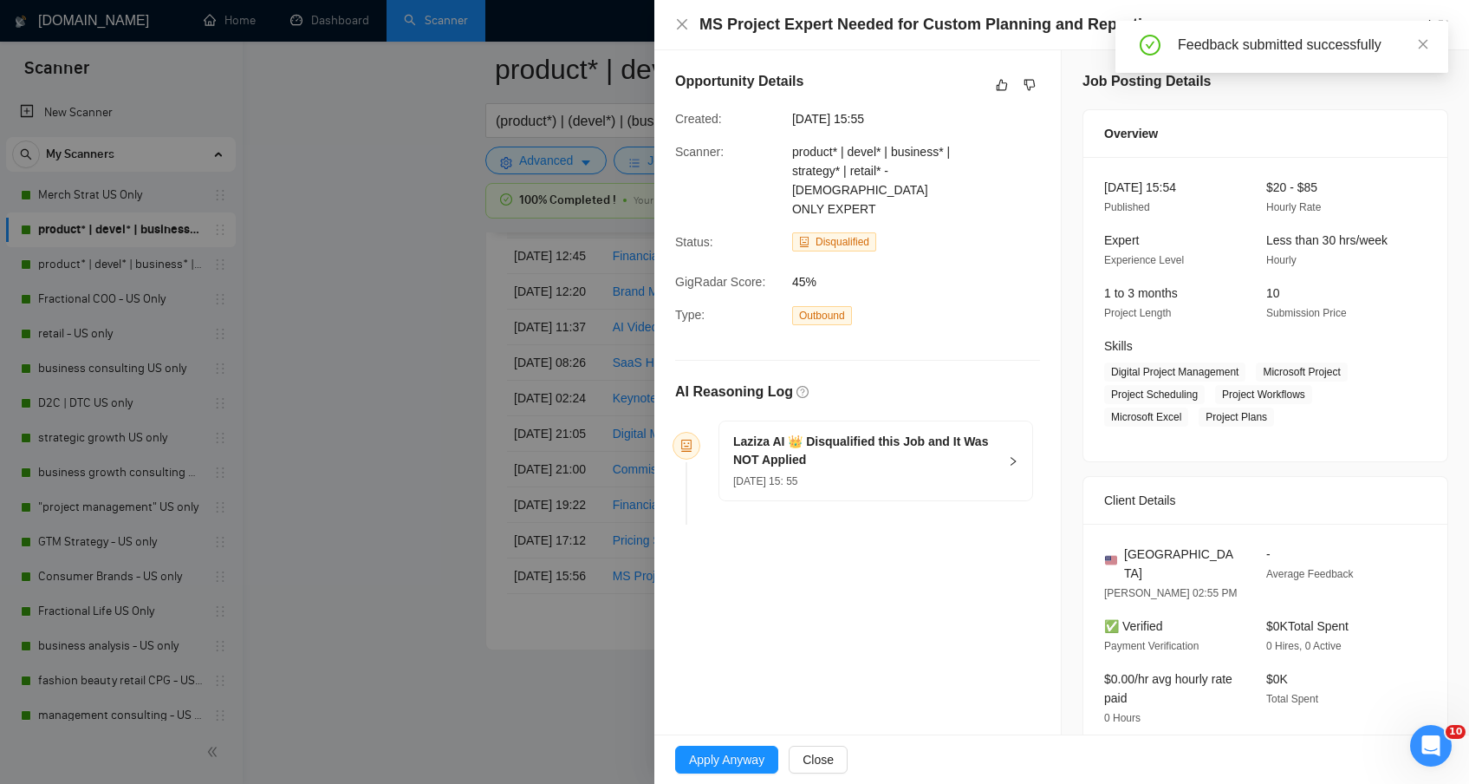
click at [993, 97] on div "Opportunity Details" at bounding box center [857, 85] width 365 height 28
click at [996, 84] on icon "like" at bounding box center [1002, 85] width 12 height 14
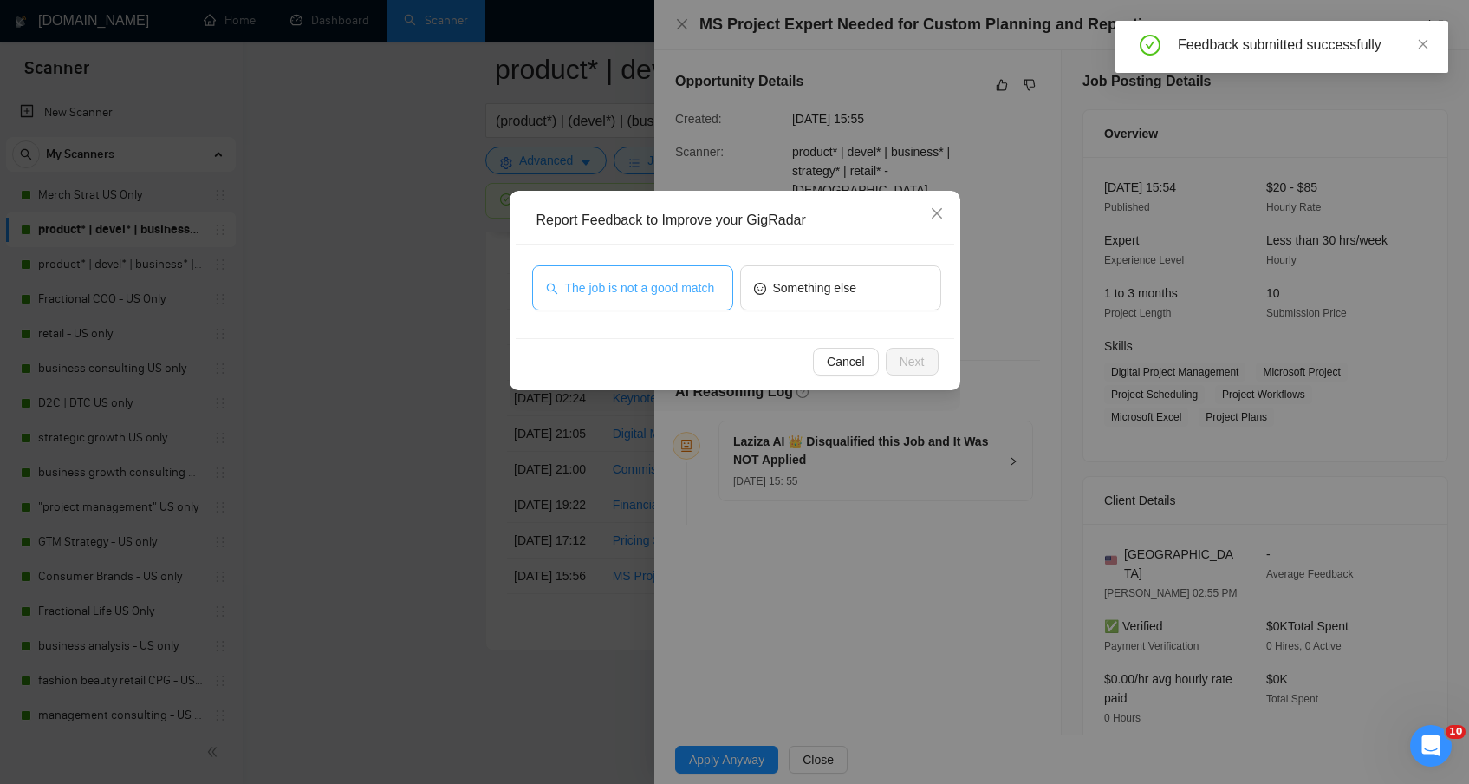
click at [669, 278] on span "The job is not a good match" at bounding box center [640, 287] width 150 height 19
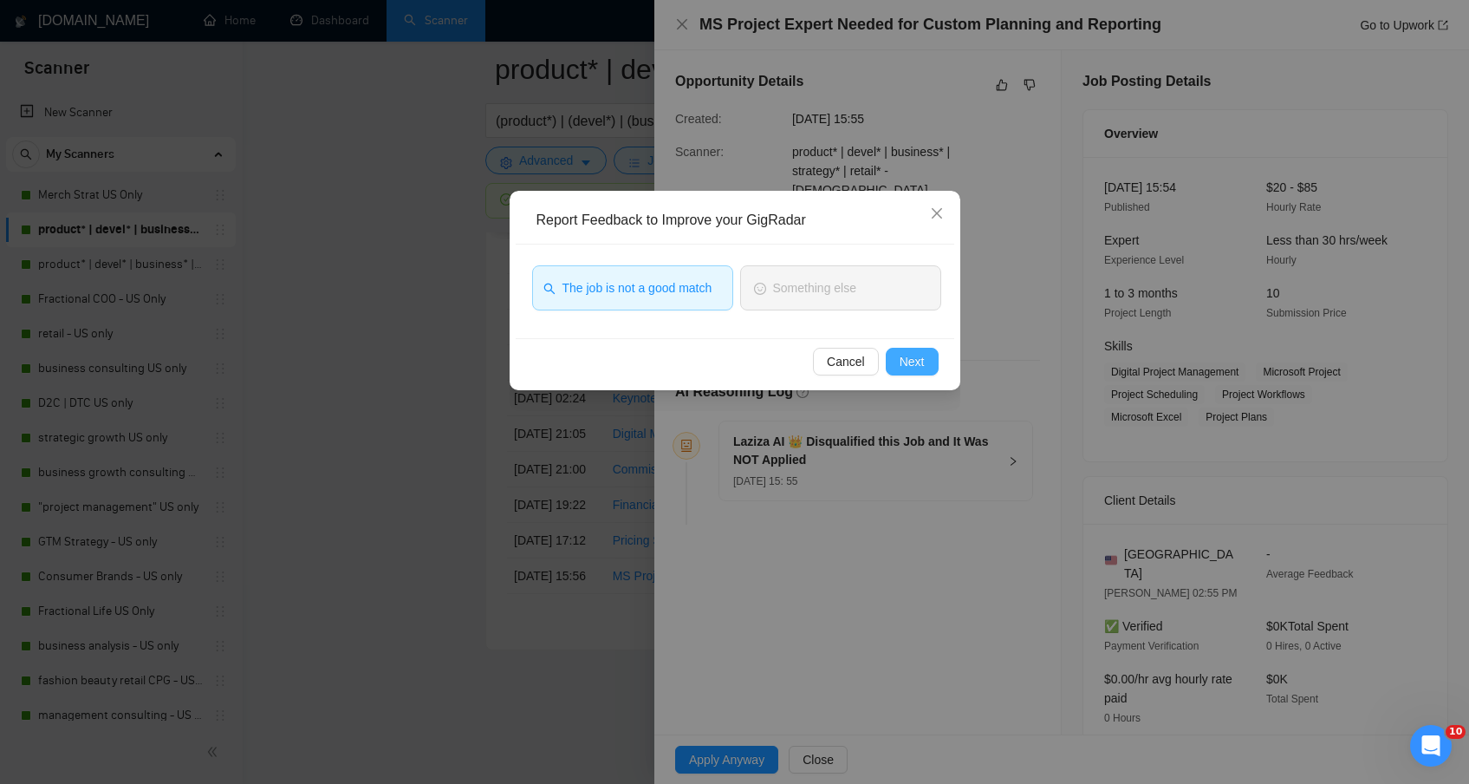
click at [891, 368] on button "Next" at bounding box center [912, 362] width 53 height 28
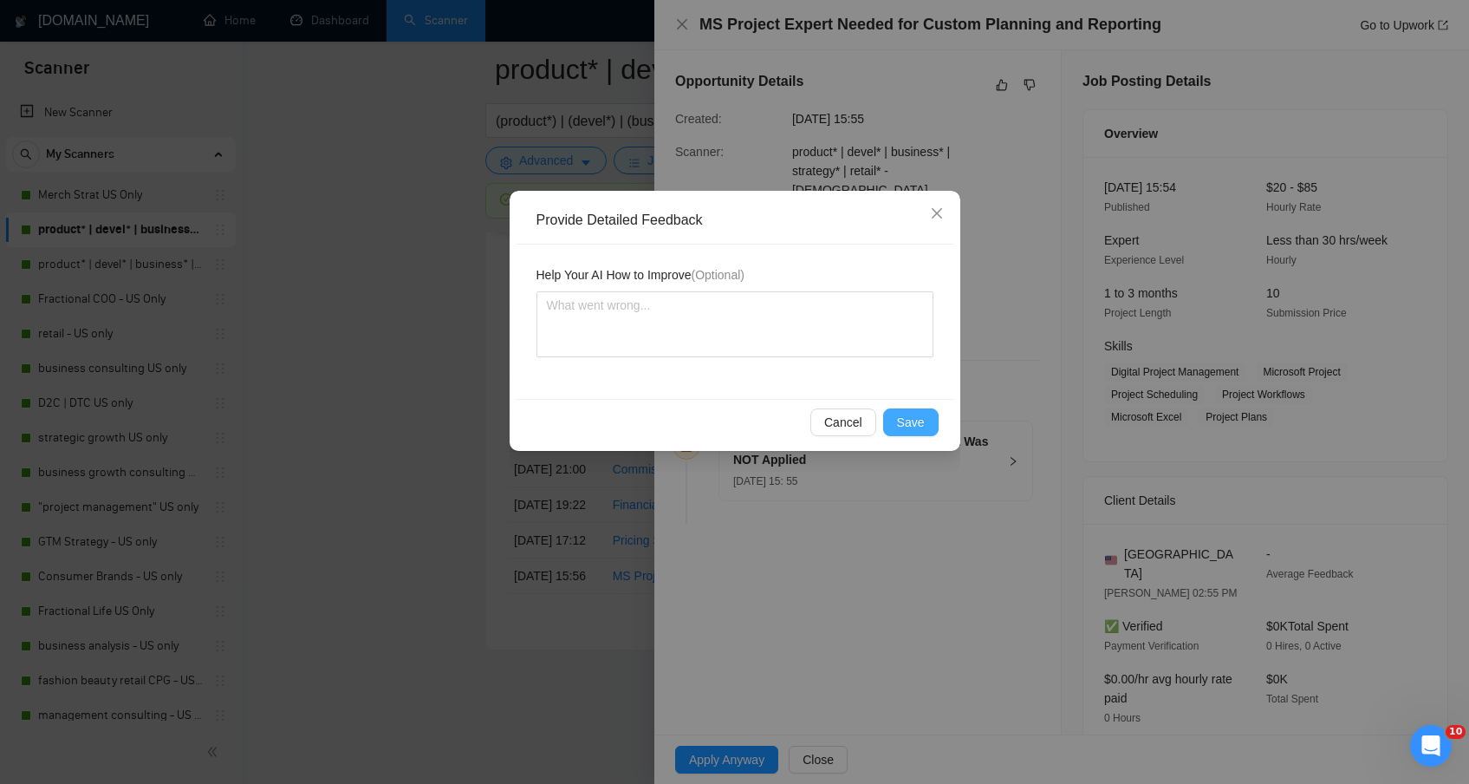
click at [908, 424] on span "Save" at bounding box center [911, 422] width 28 height 19
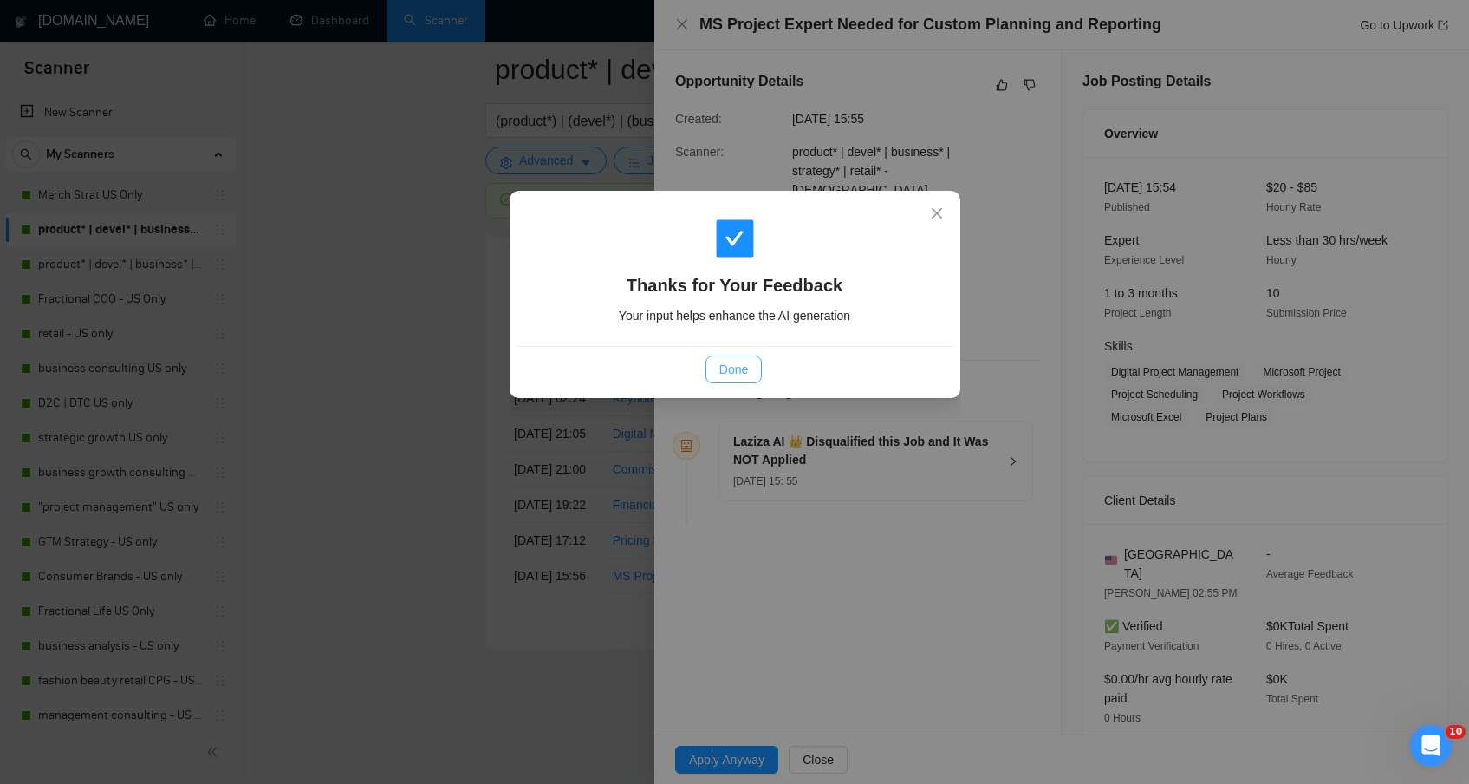
click at [721, 369] on span "Done" at bounding box center [733, 369] width 29 height 19
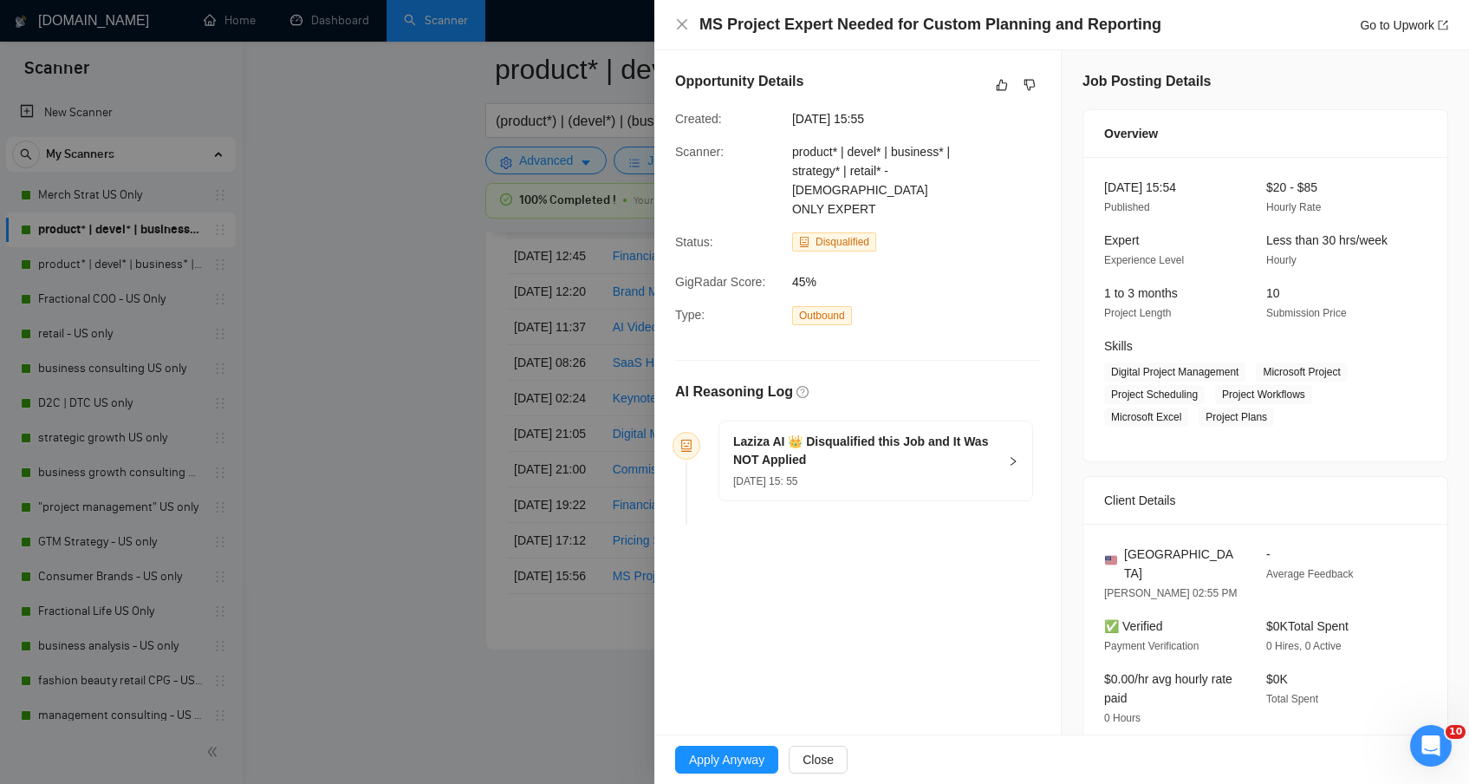
click at [280, 419] on div at bounding box center [734, 392] width 1469 height 784
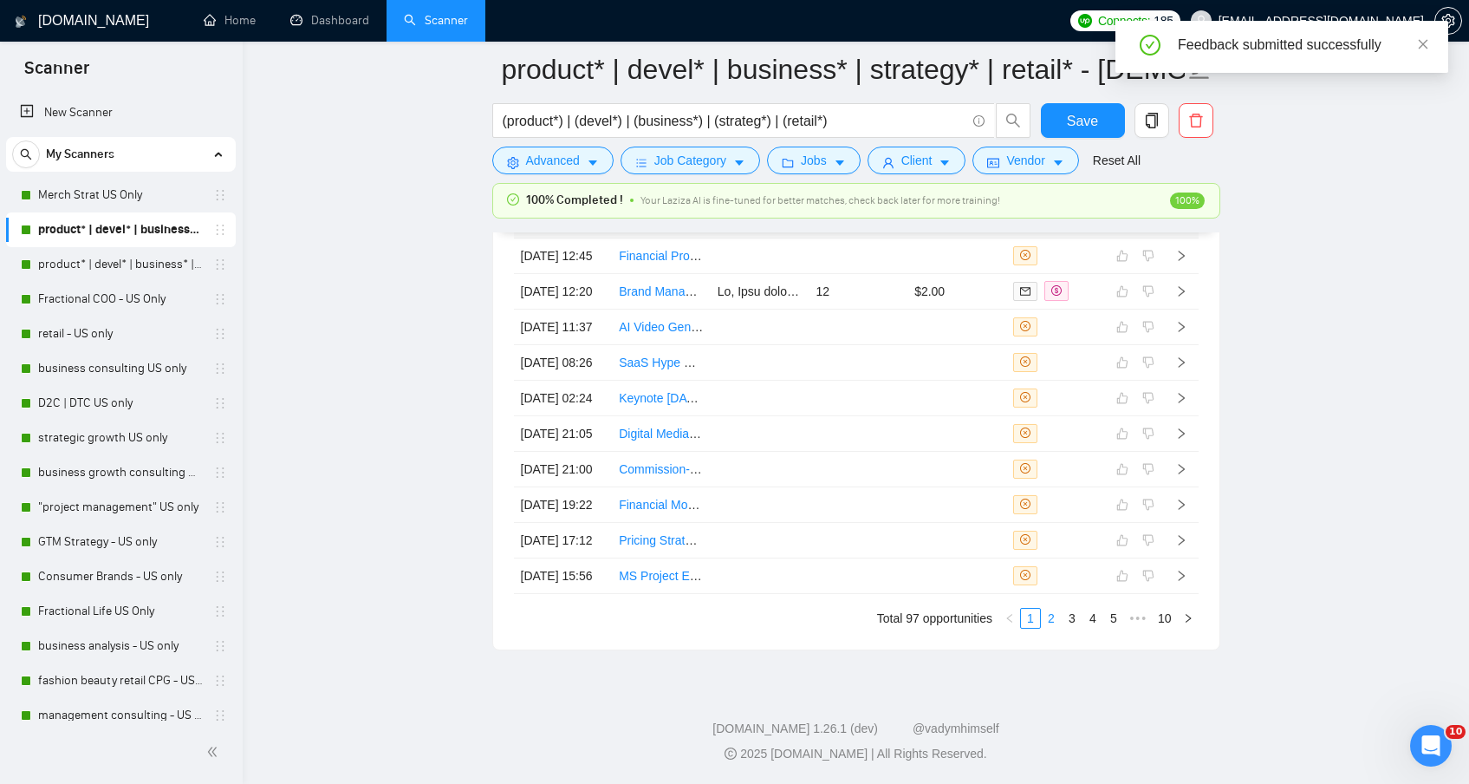
click at [1050, 628] on link "2" at bounding box center [1051, 618] width 19 height 19
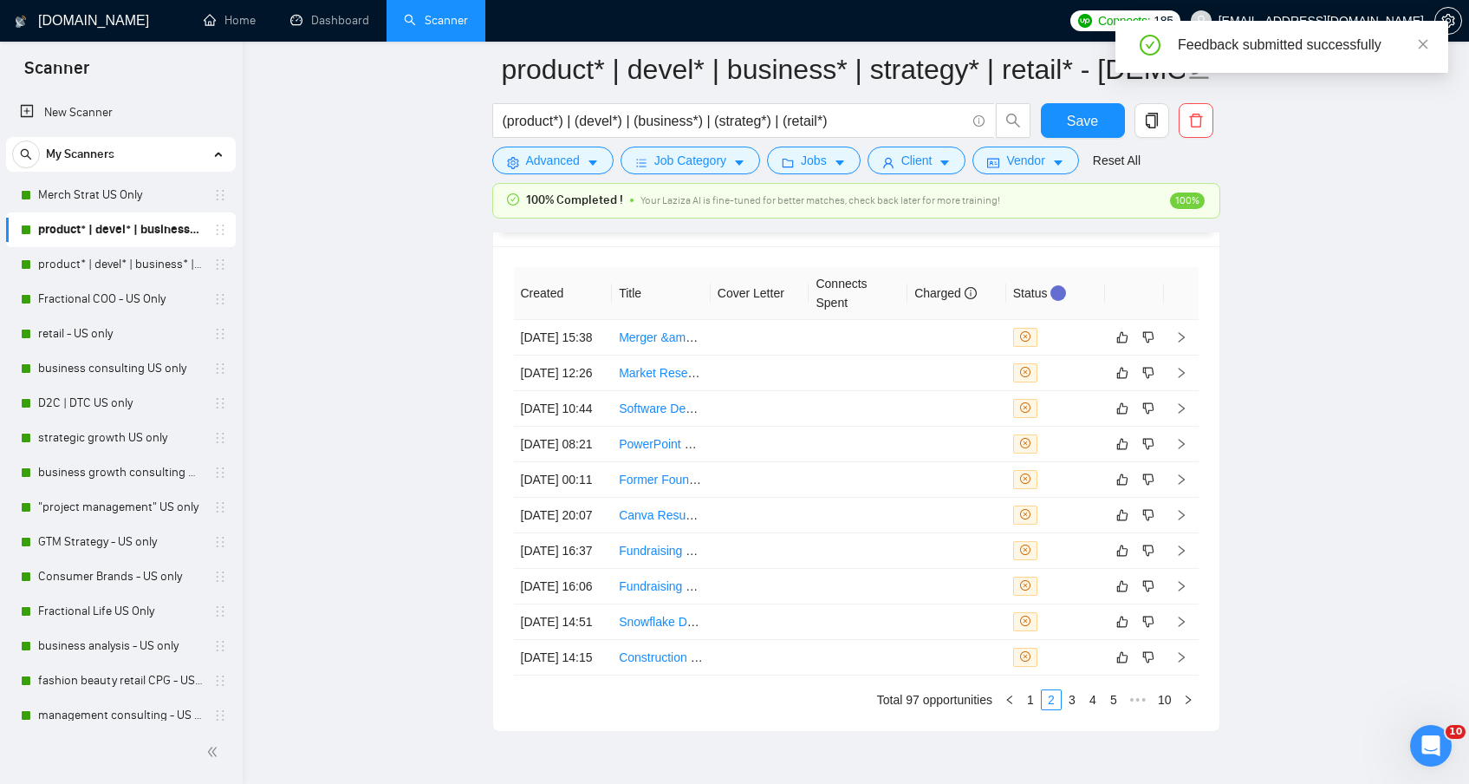
scroll to position [4587, 0]
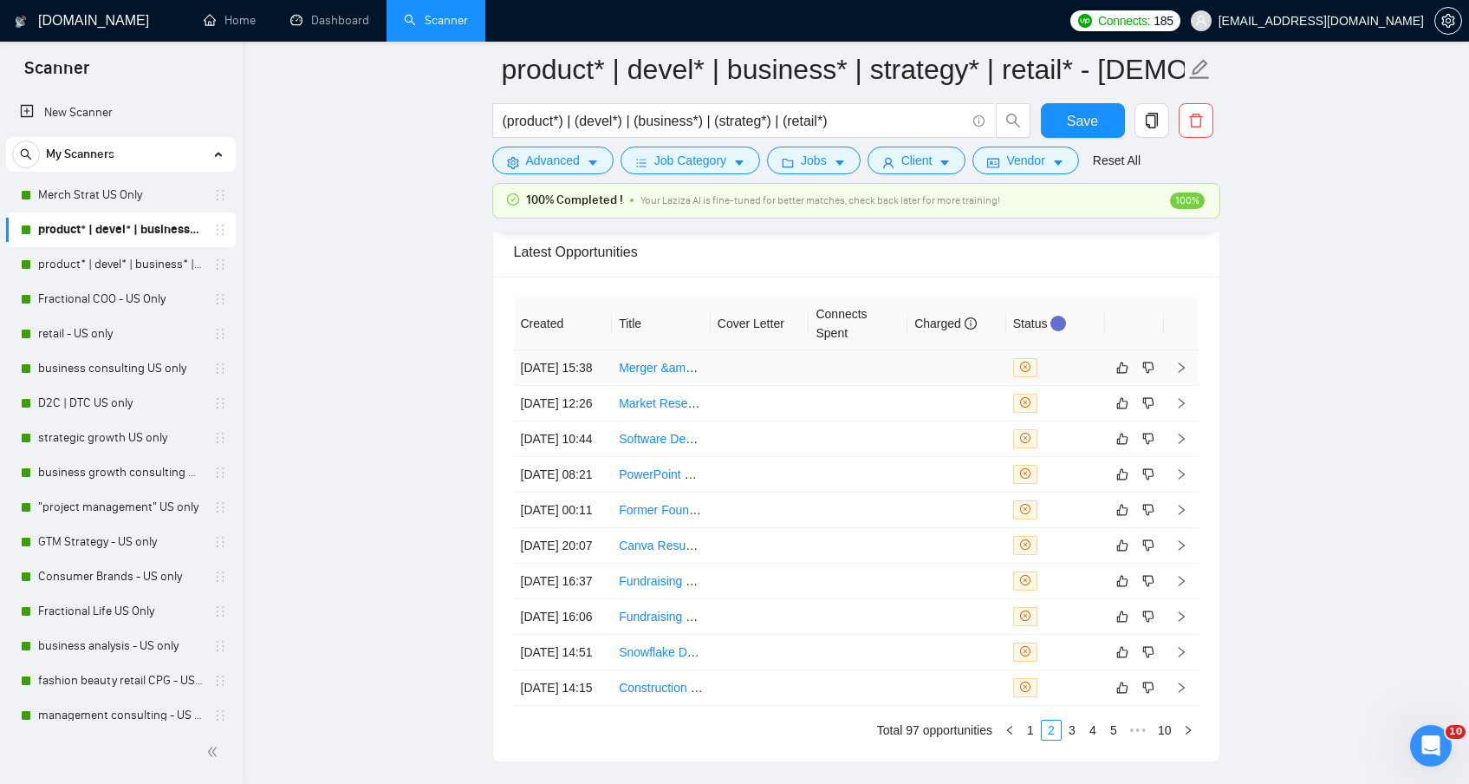
click at [1108, 386] on td at bounding box center [1134, 368] width 59 height 36
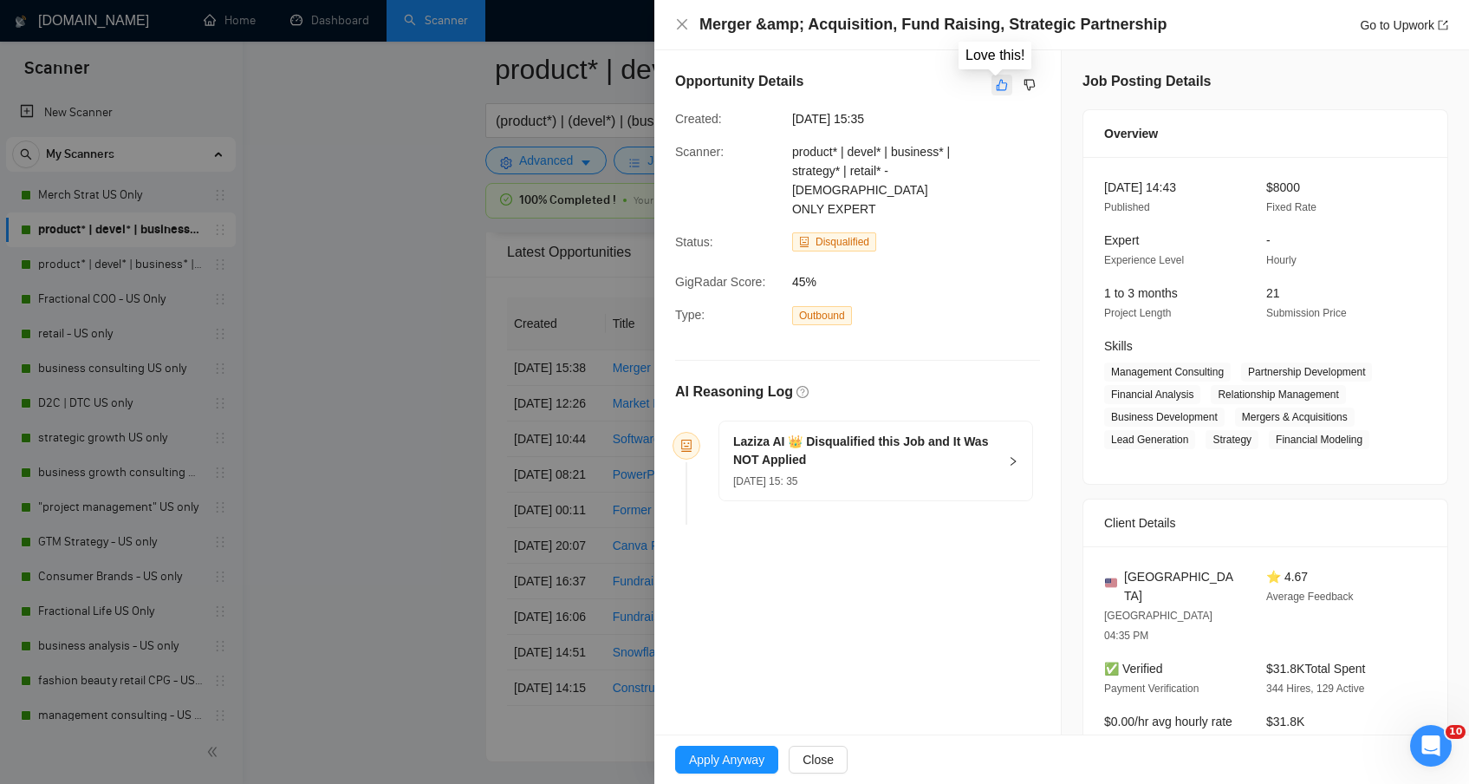
click at [998, 83] on icon "like" at bounding box center [1002, 85] width 11 height 11
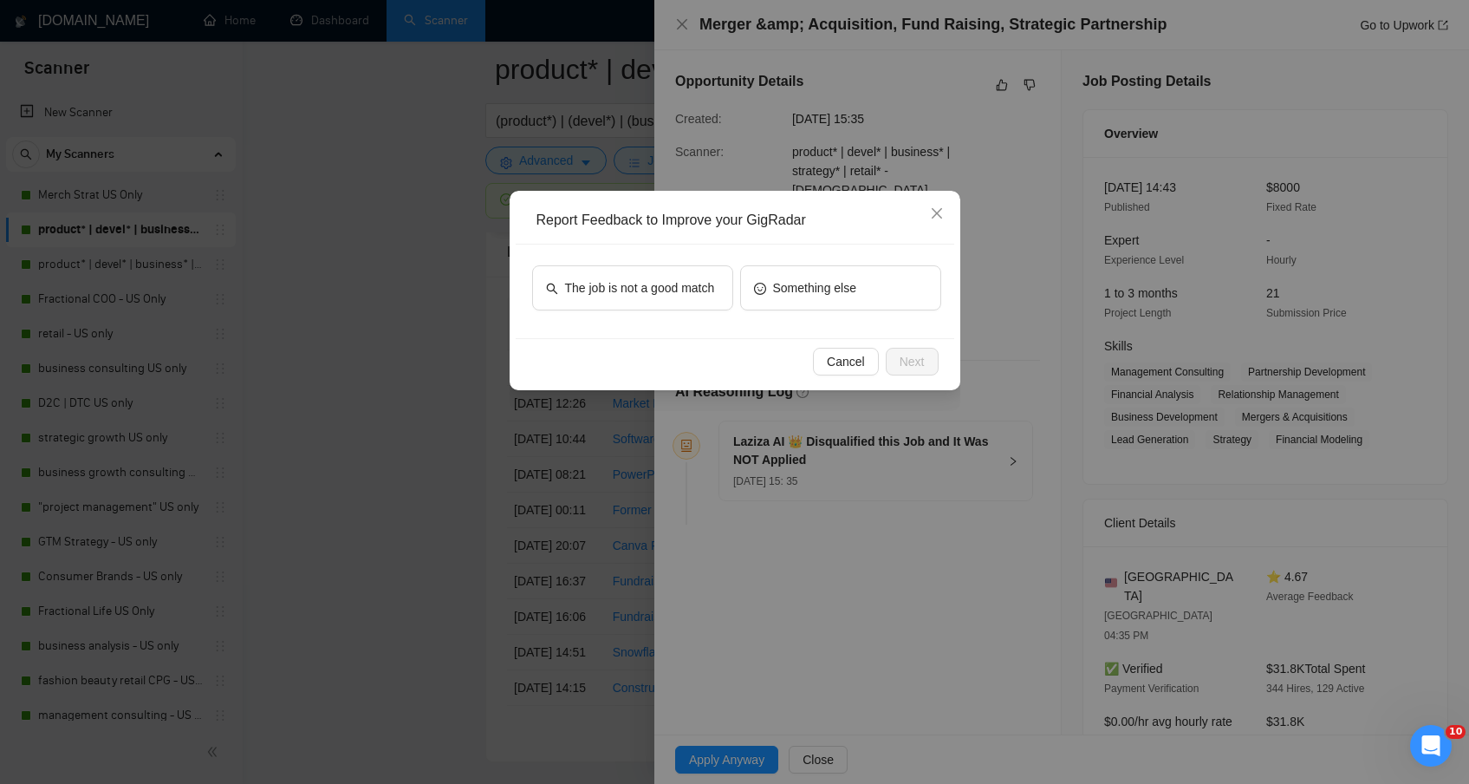
click at [666, 257] on div "The job is not a good match Something else" at bounding box center [735, 291] width 439 height 94
click at [676, 283] on span "The job is not a good match" at bounding box center [640, 287] width 150 height 19
click at [900, 362] on span "Next" at bounding box center [912, 361] width 25 height 19
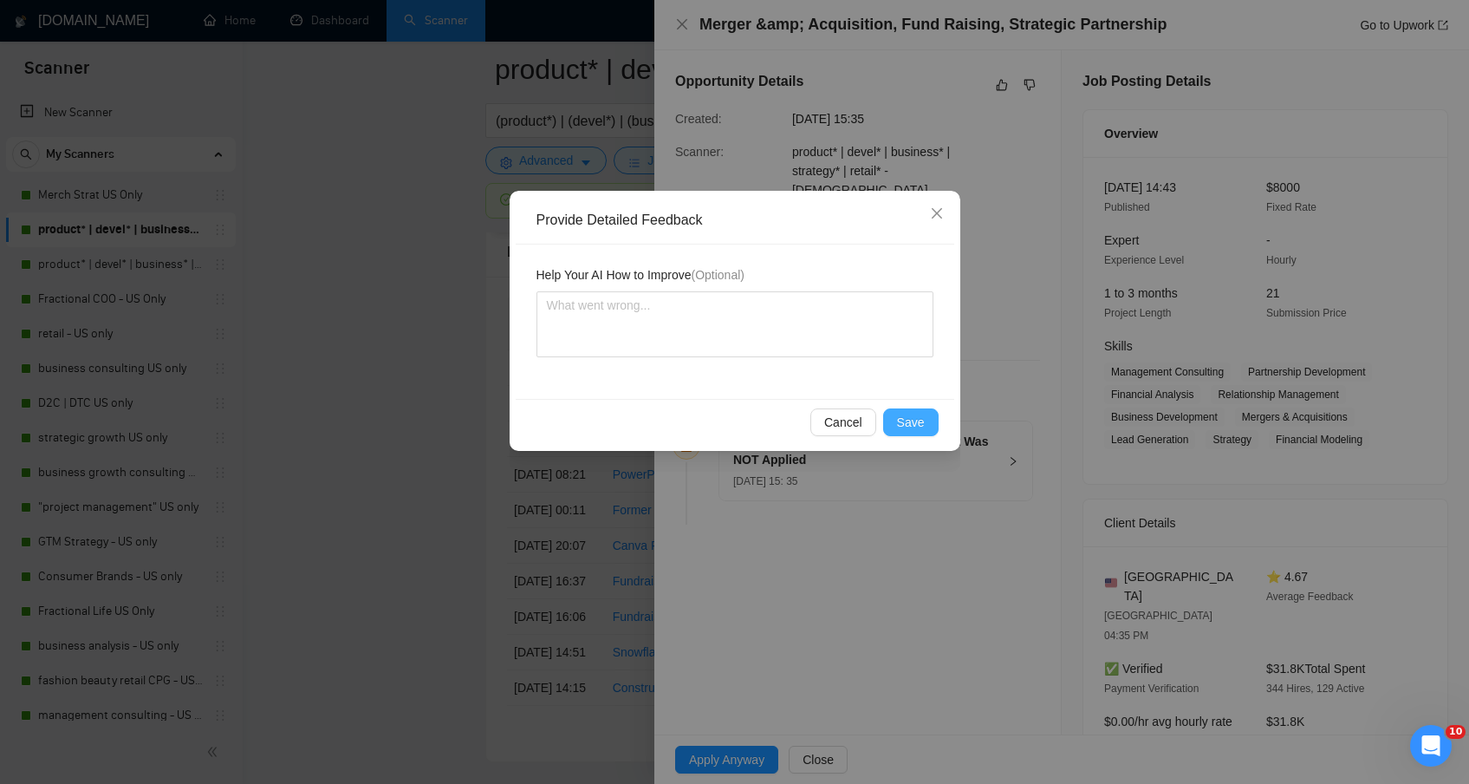
click at [901, 419] on span "Save" at bounding box center [911, 422] width 28 height 19
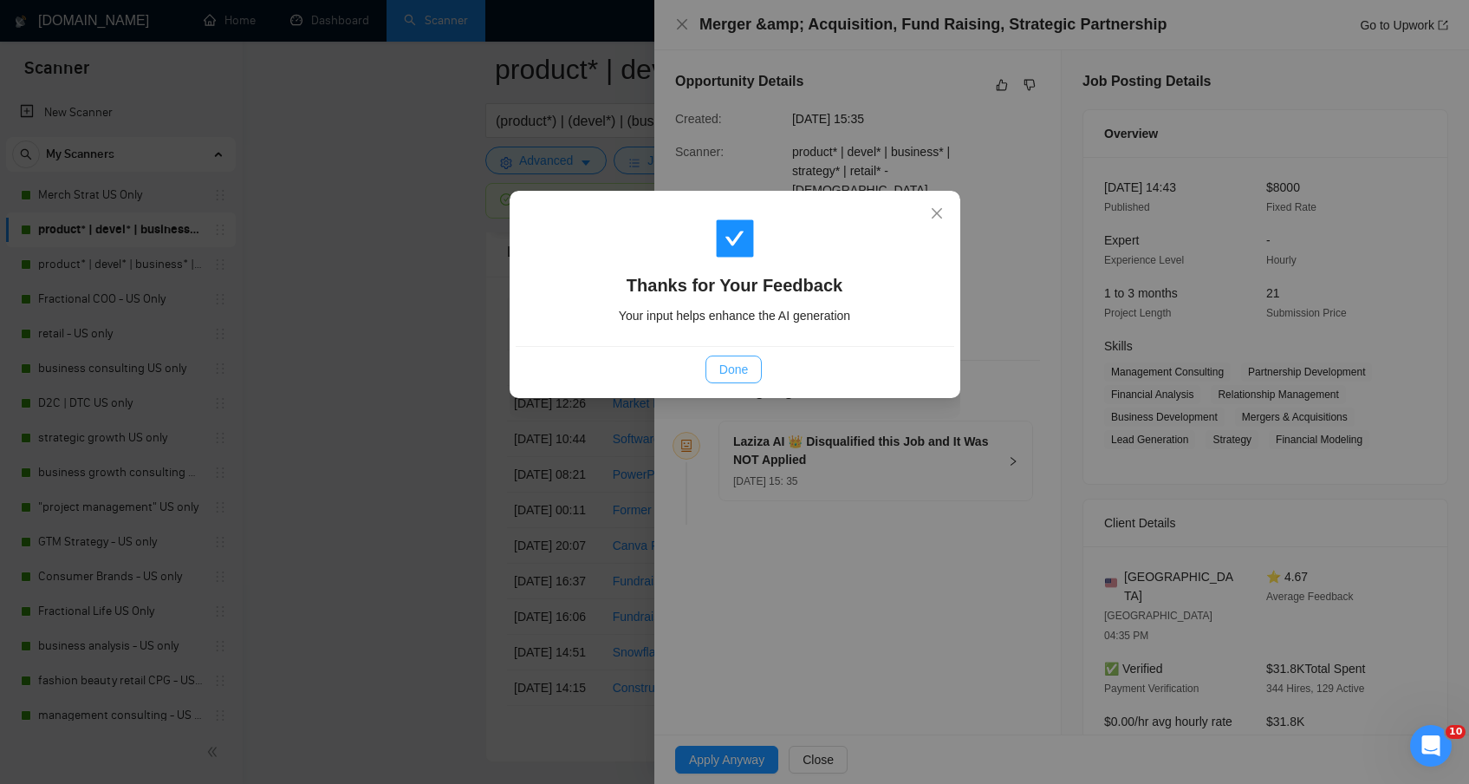
click at [751, 363] on button "Done" at bounding box center [734, 369] width 56 height 28
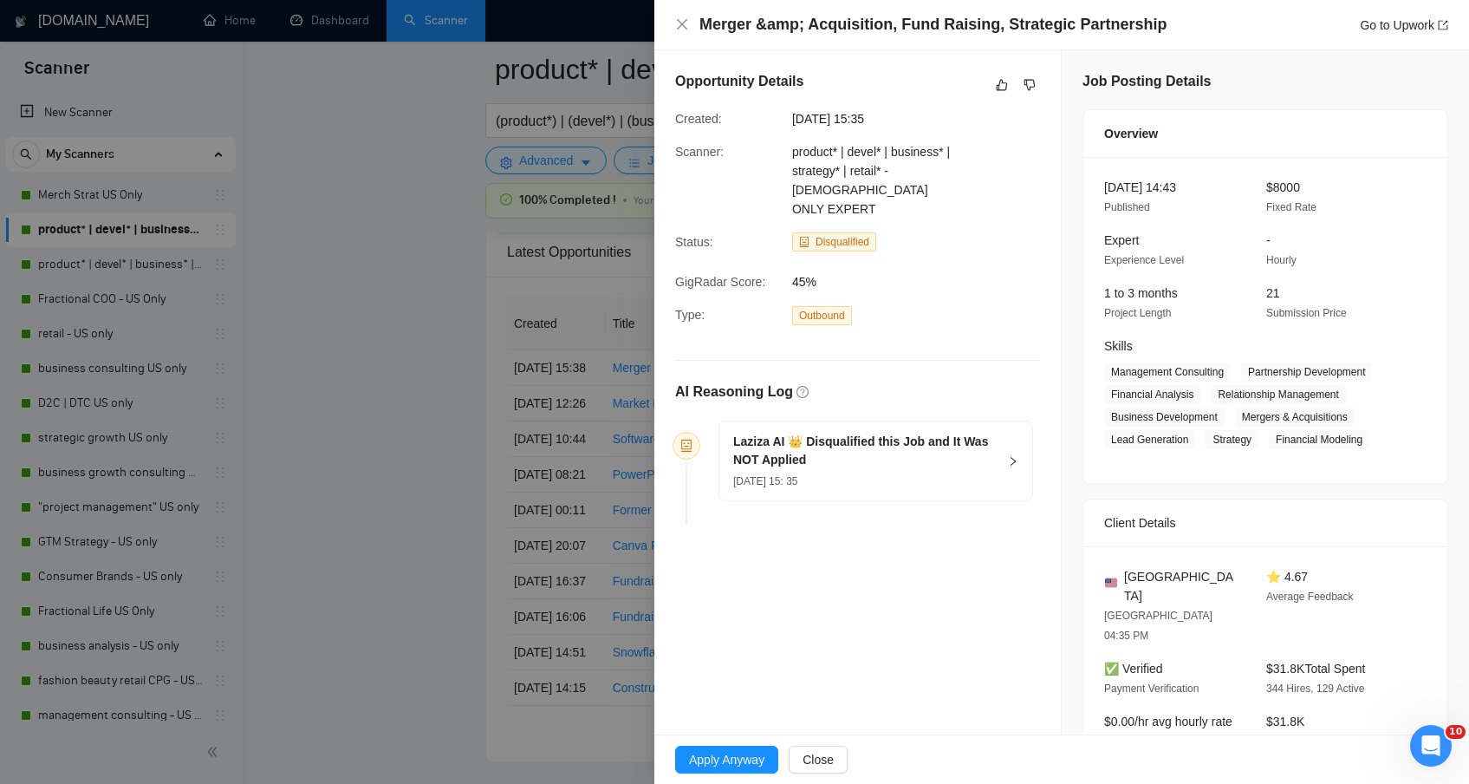
click at [358, 424] on div at bounding box center [734, 392] width 1469 height 784
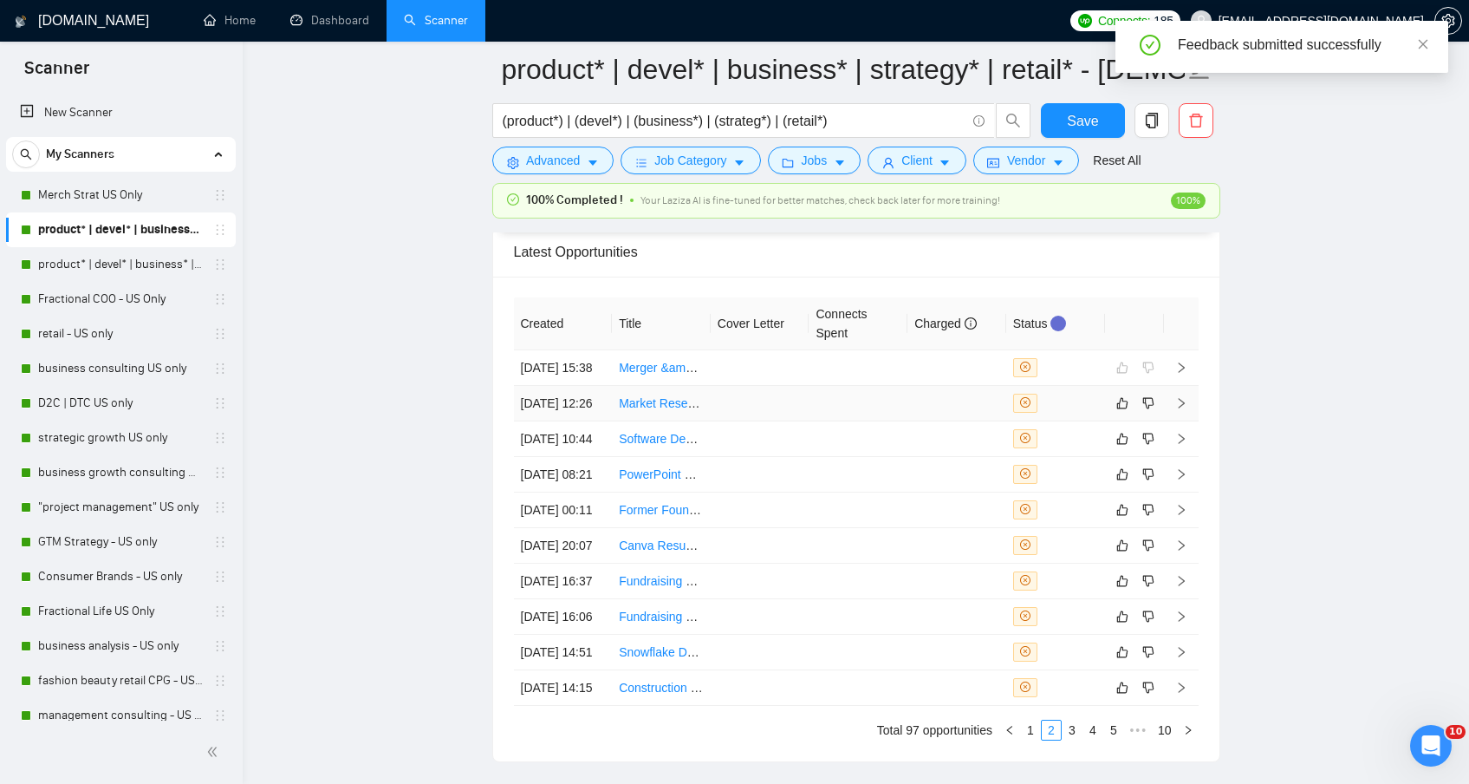
click at [1080, 413] on div at bounding box center [1055, 403] width 85 height 19
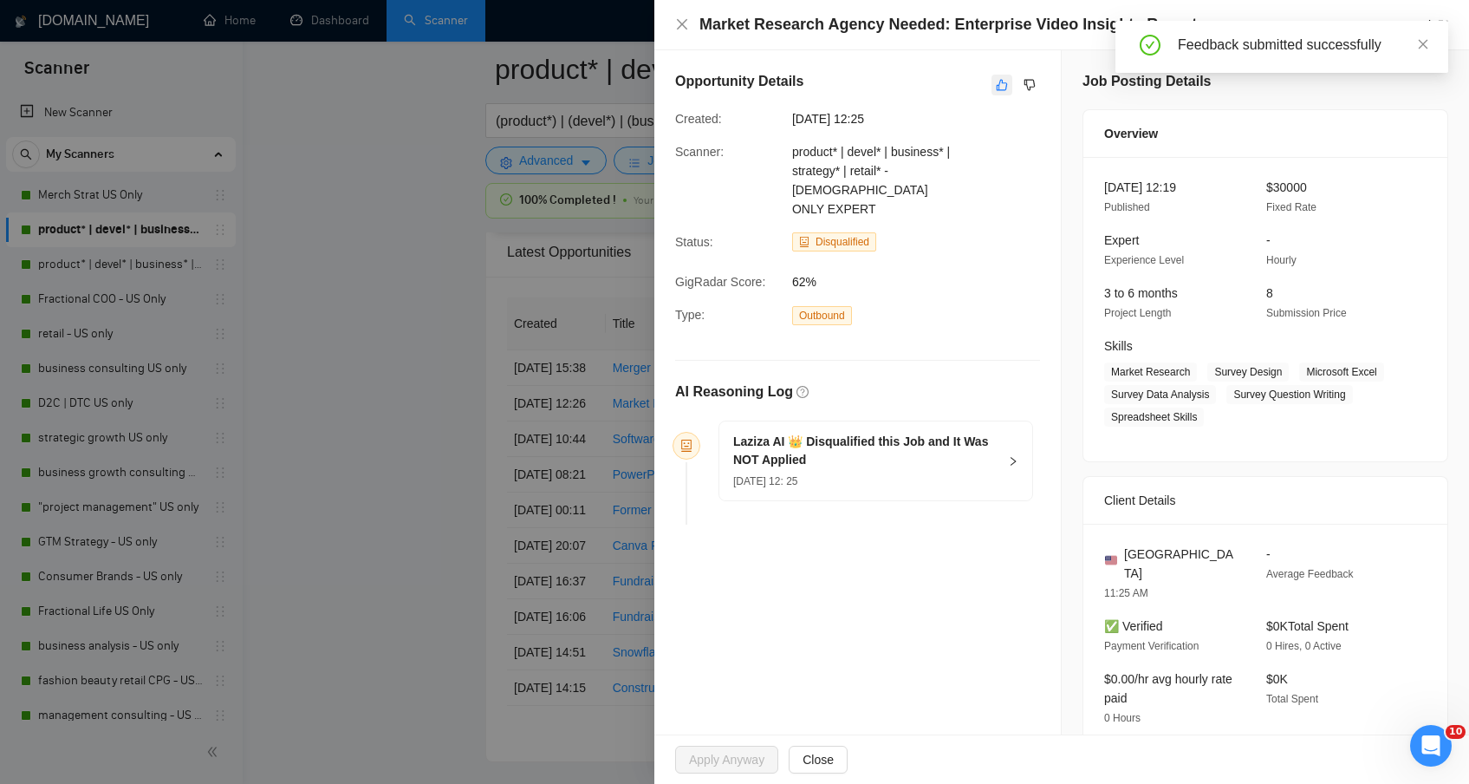
click at [1000, 82] on icon "like" at bounding box center [1002, 85] width 12 height 14
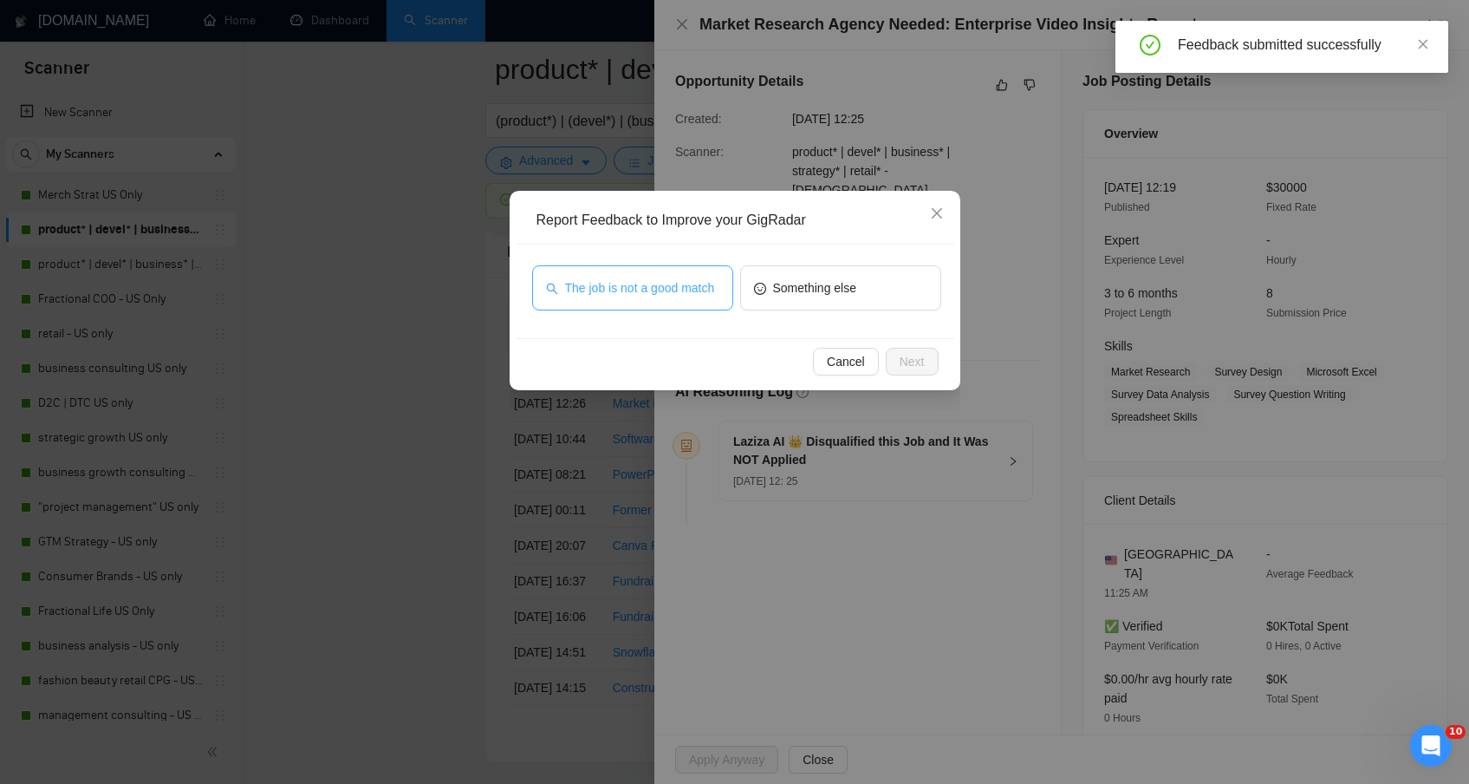
click at [657, 280] on span "The job is not a good match" at bounding box center [640, 287] width 150 height 19
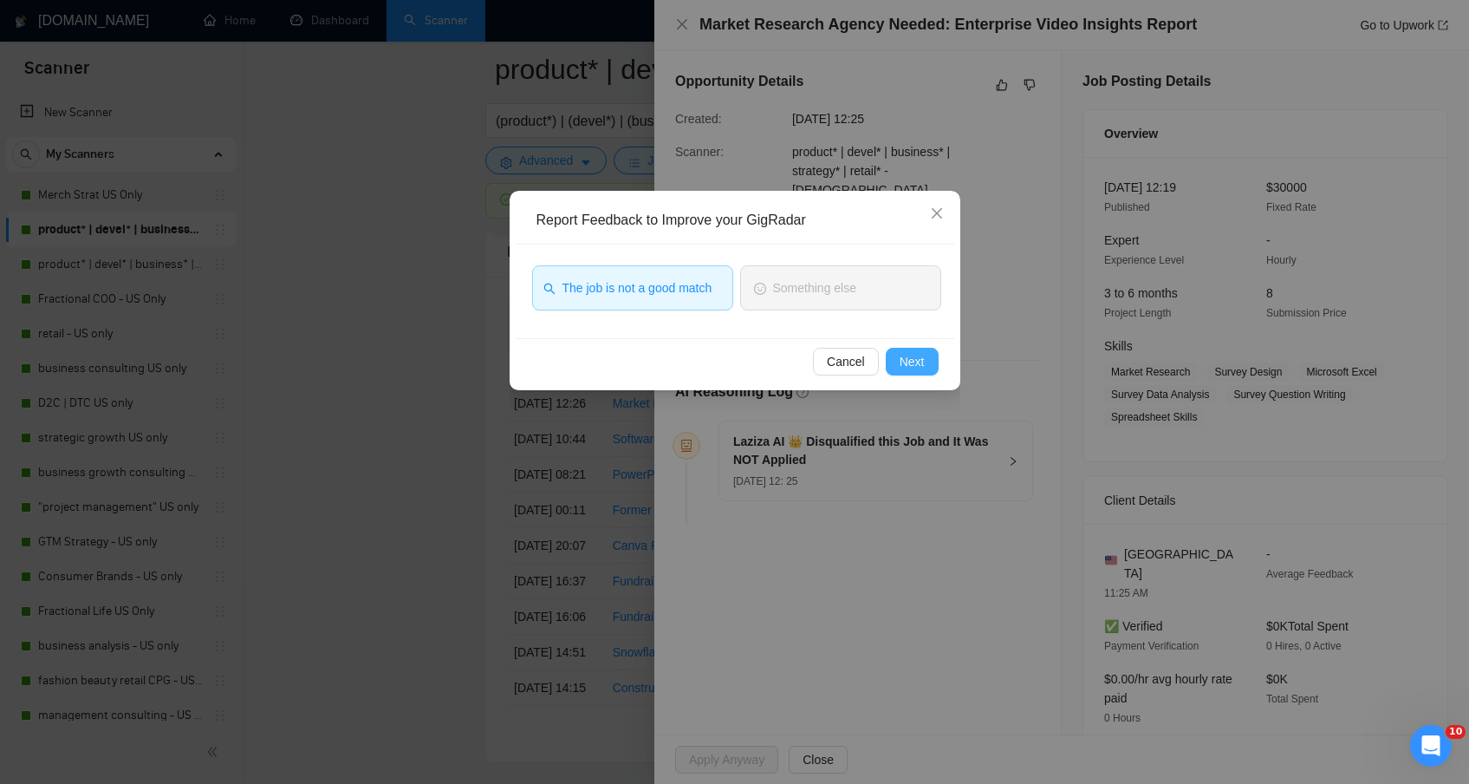
click at [908, 355] on span "Next" at bounding box center [912, 361] width 25 height 19
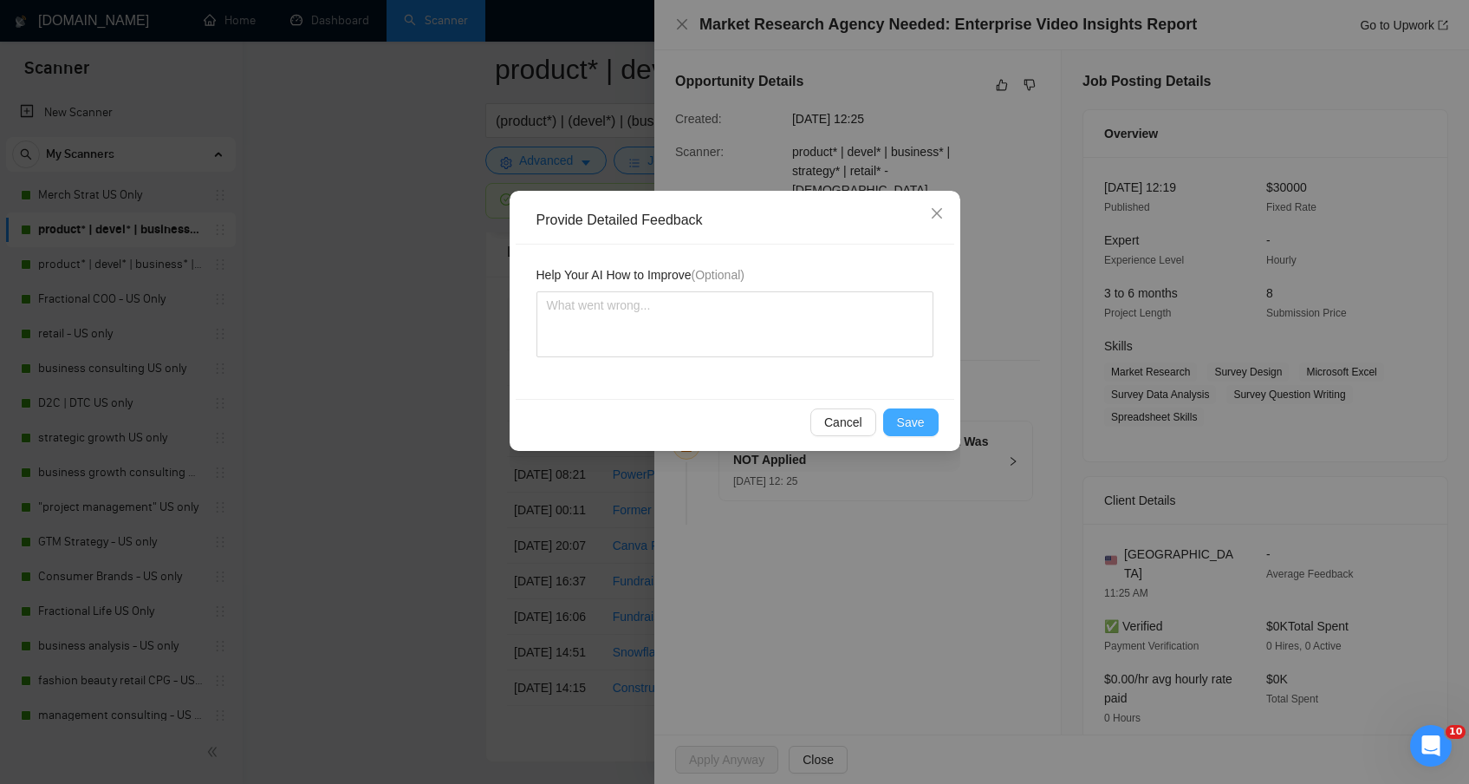
click at [896, 416] on button "Save" at bounding box center [910, 422] width 55 height 28
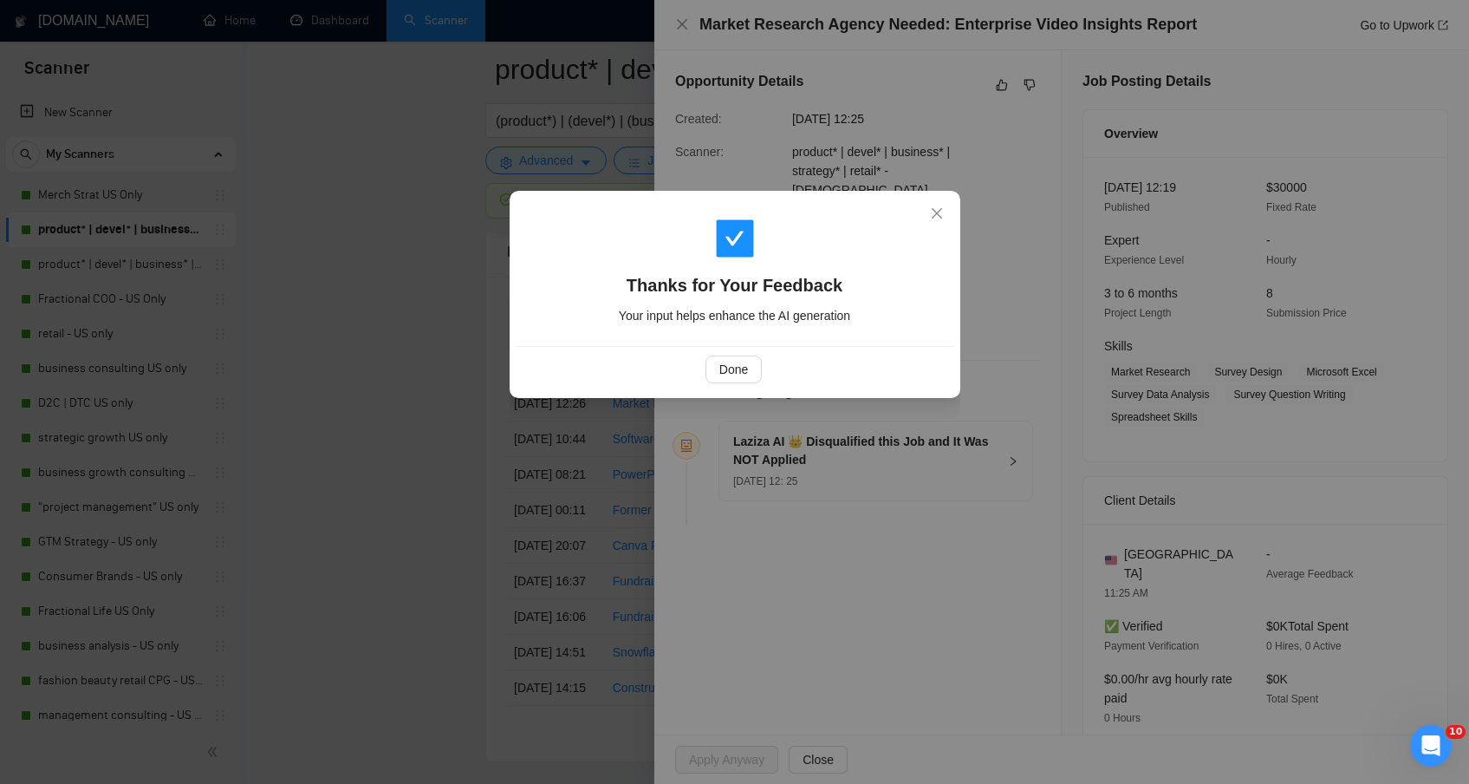
click at [459, 348] on div "Thanks for Your Feedback Your input helps enhance the AI generation Done" at bounding box center [734, 392] width 1469 height 784
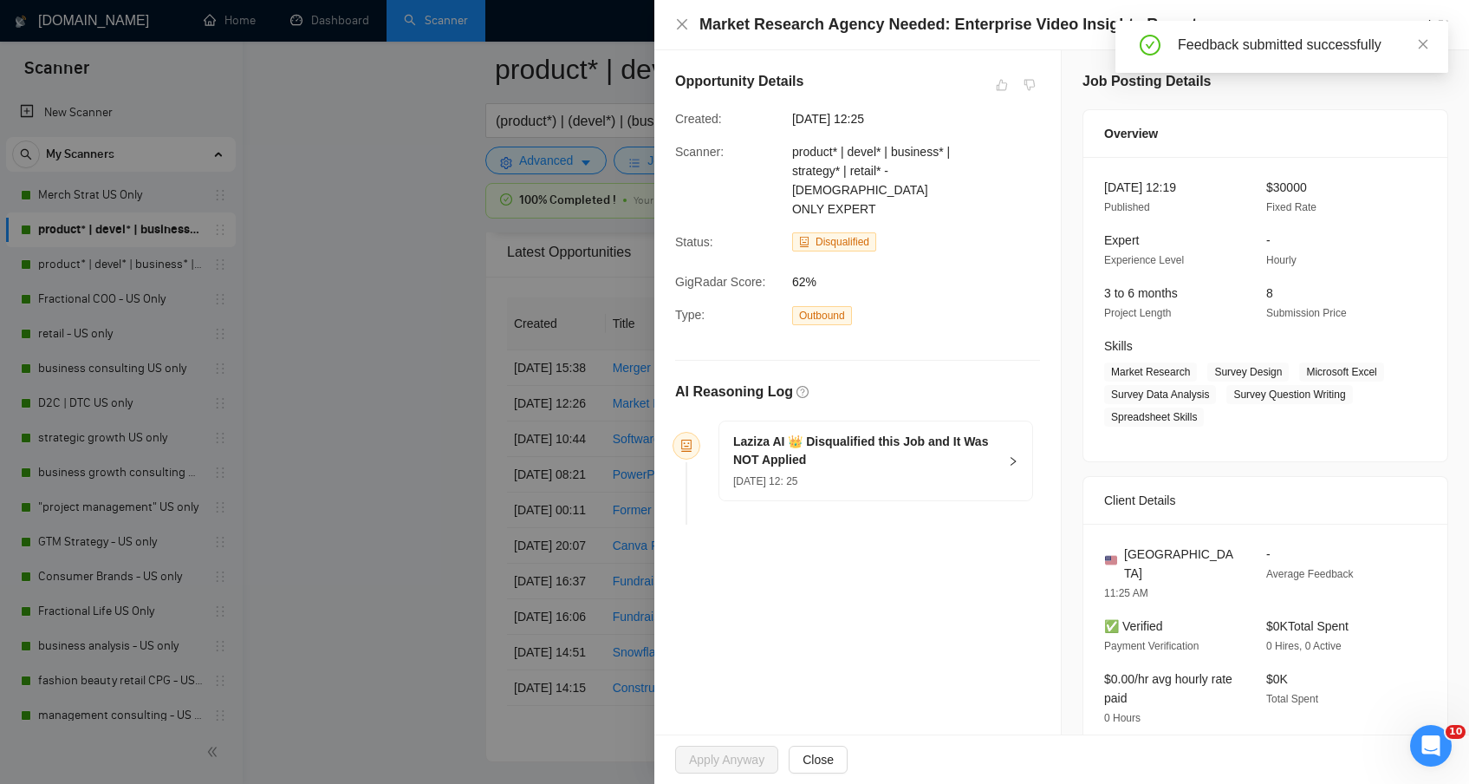
click at [421, 439] on div at bounding box center [734, 392] width 1469 height 784
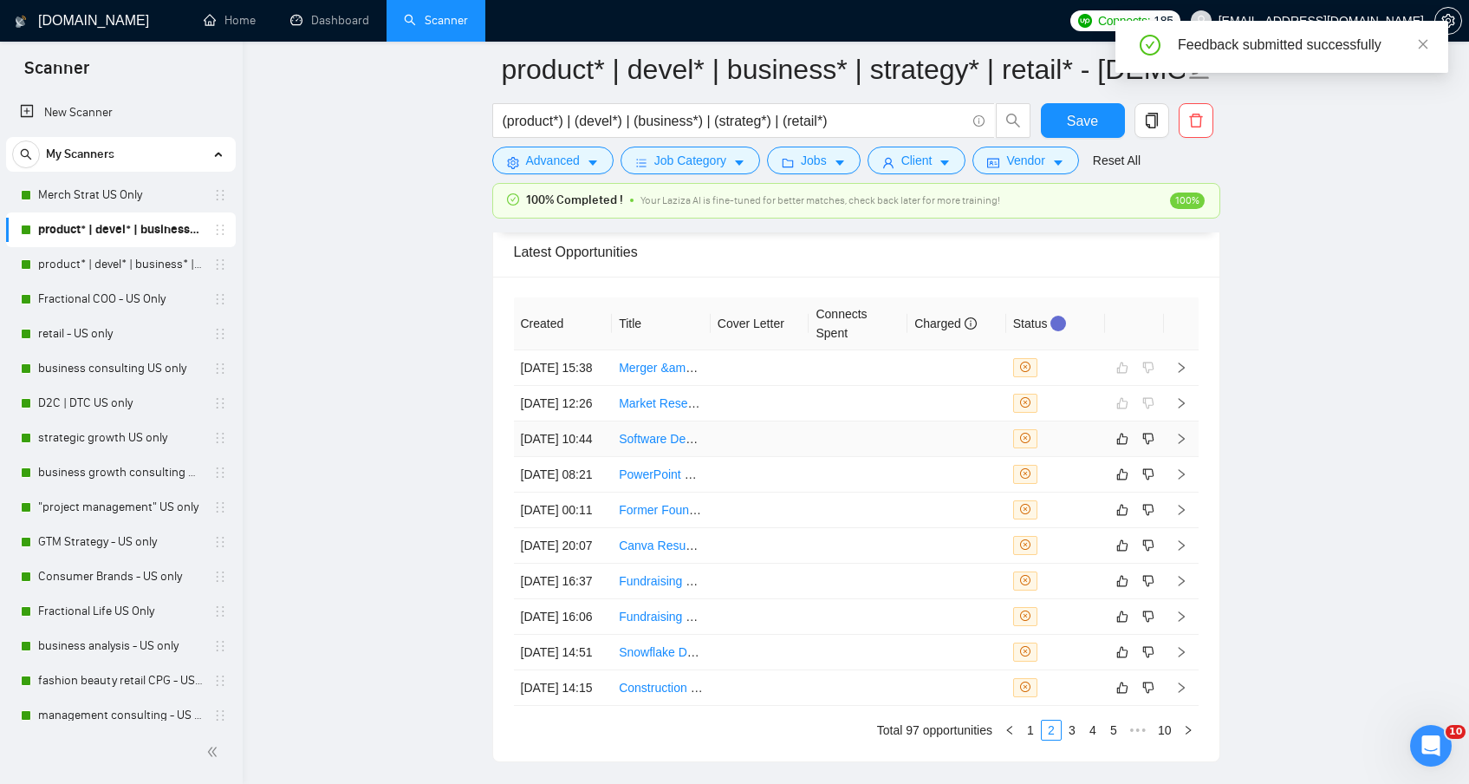
click at [1085, 448] on div at bounding box center [1055, 438] width 85 height 19
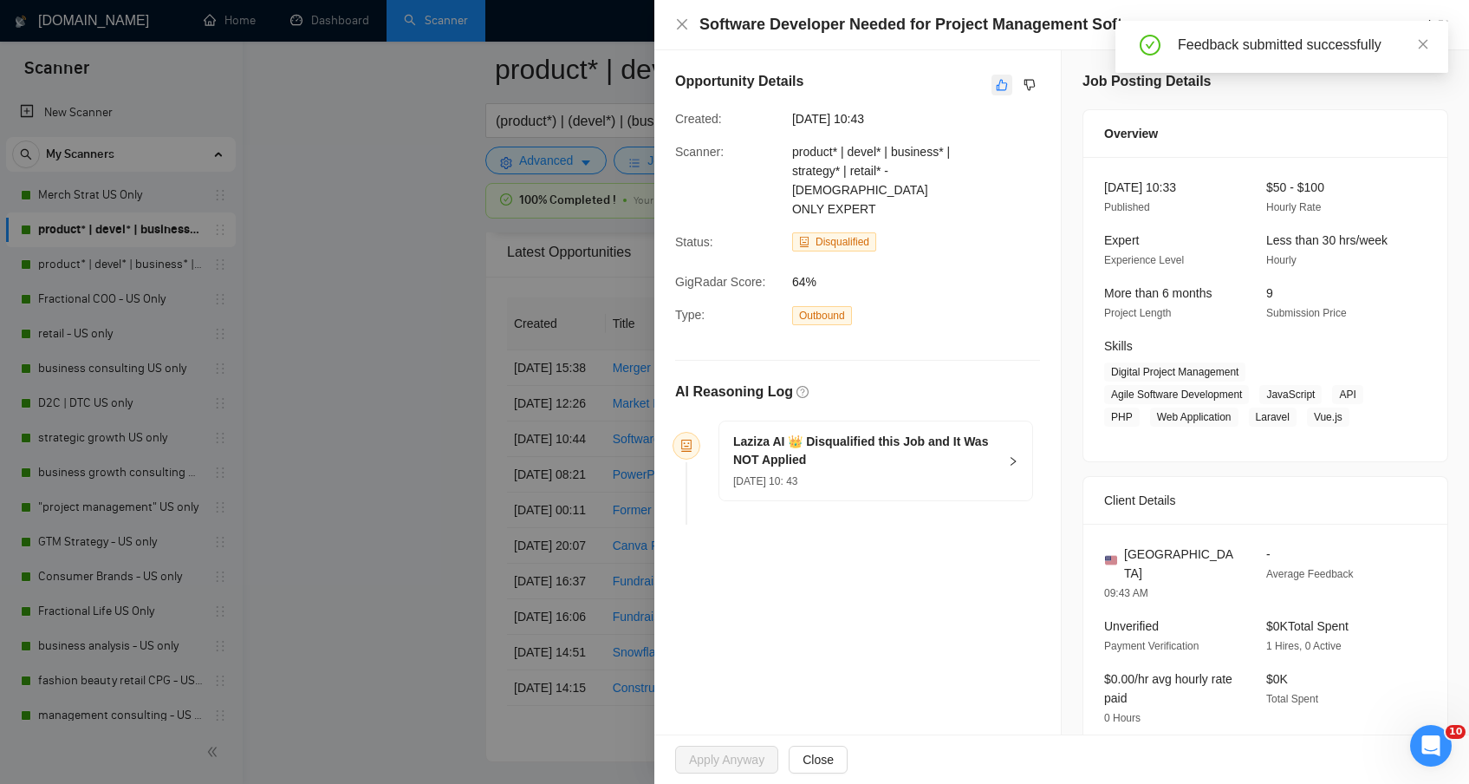
click at [996, 83] on icon "like" at bounding box center [1002, 85] width 12 height 14
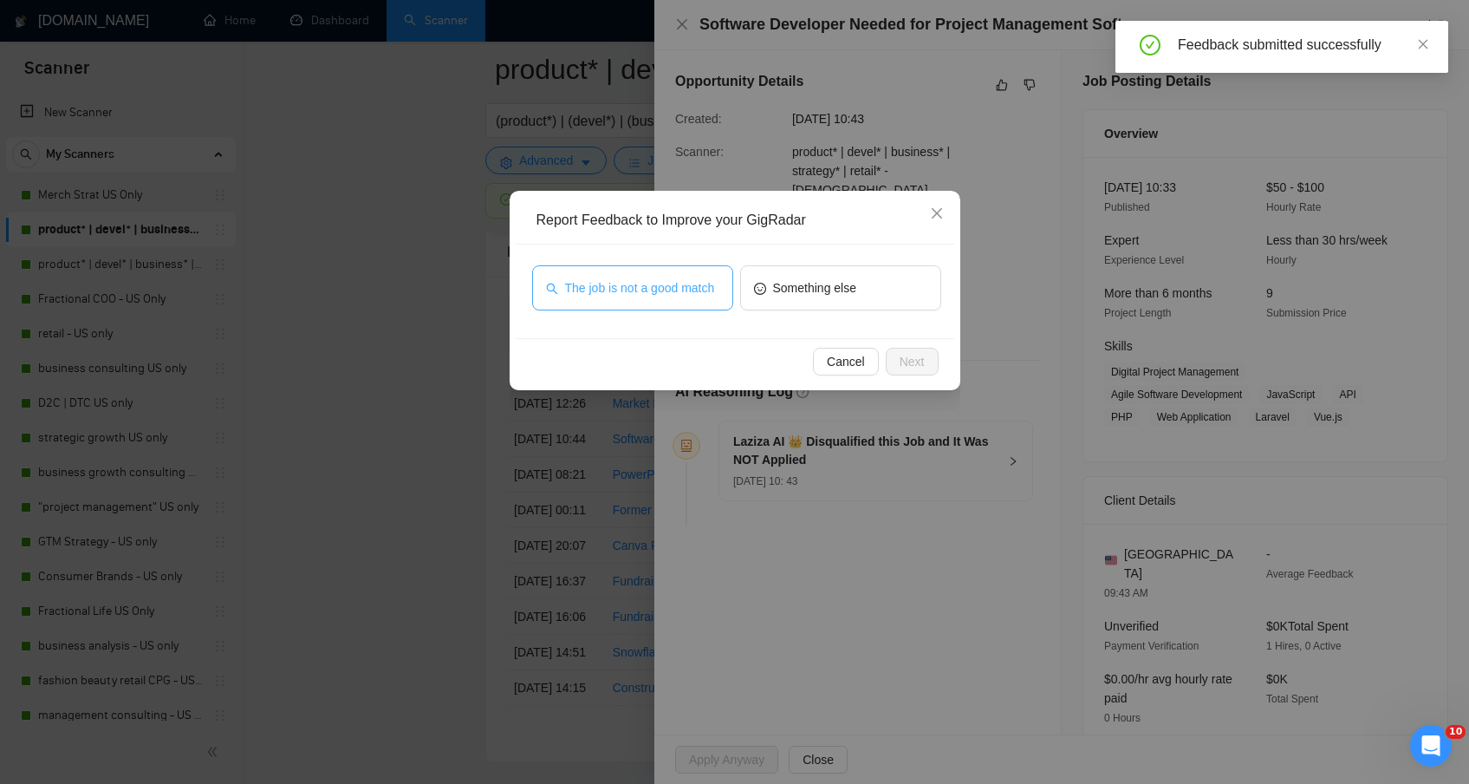
click at [655, 297] on span "The job is not a good match" at bounding box center [640, 287] width 150 height 19
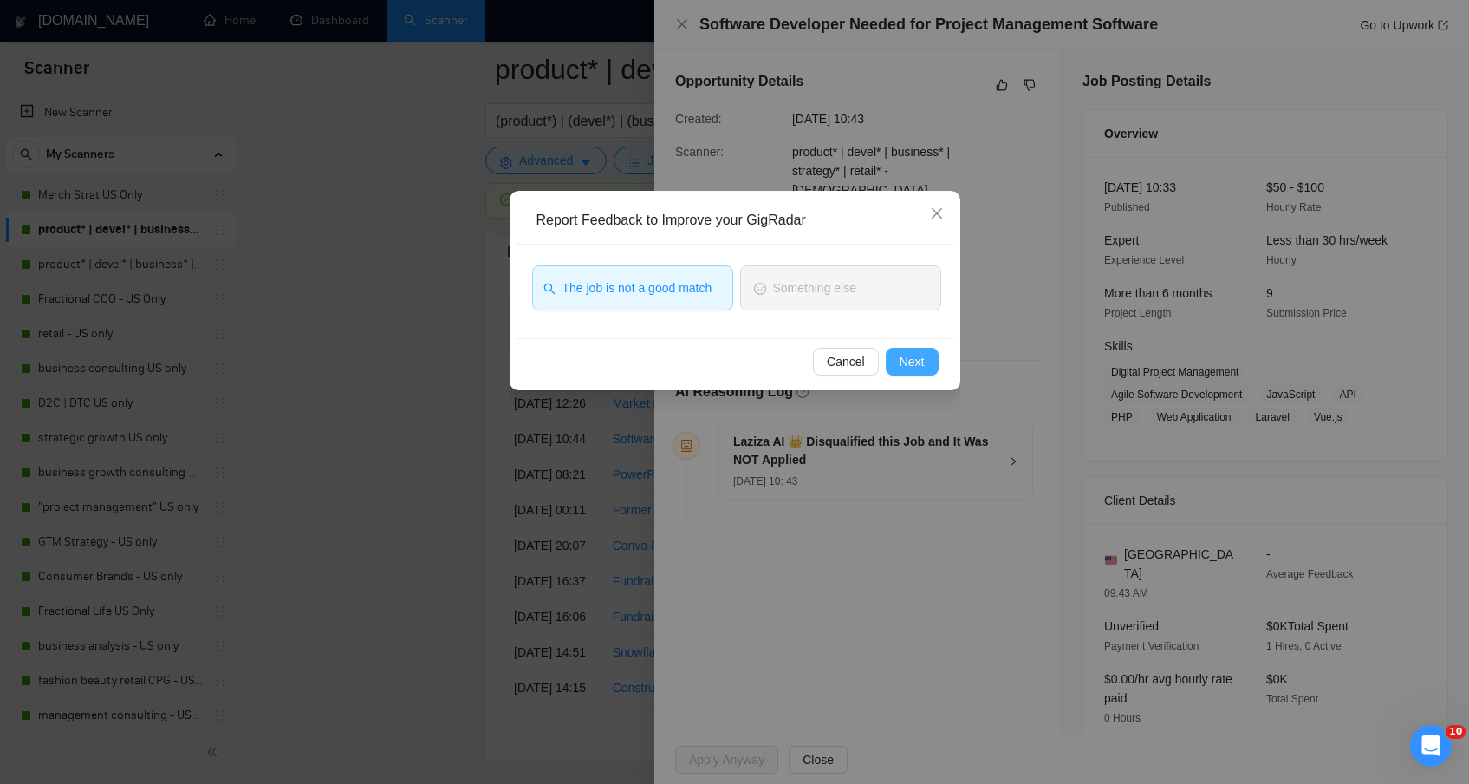
click at [921, 358] on span "Next" at bounding box center [912, 361] width 25 height 19
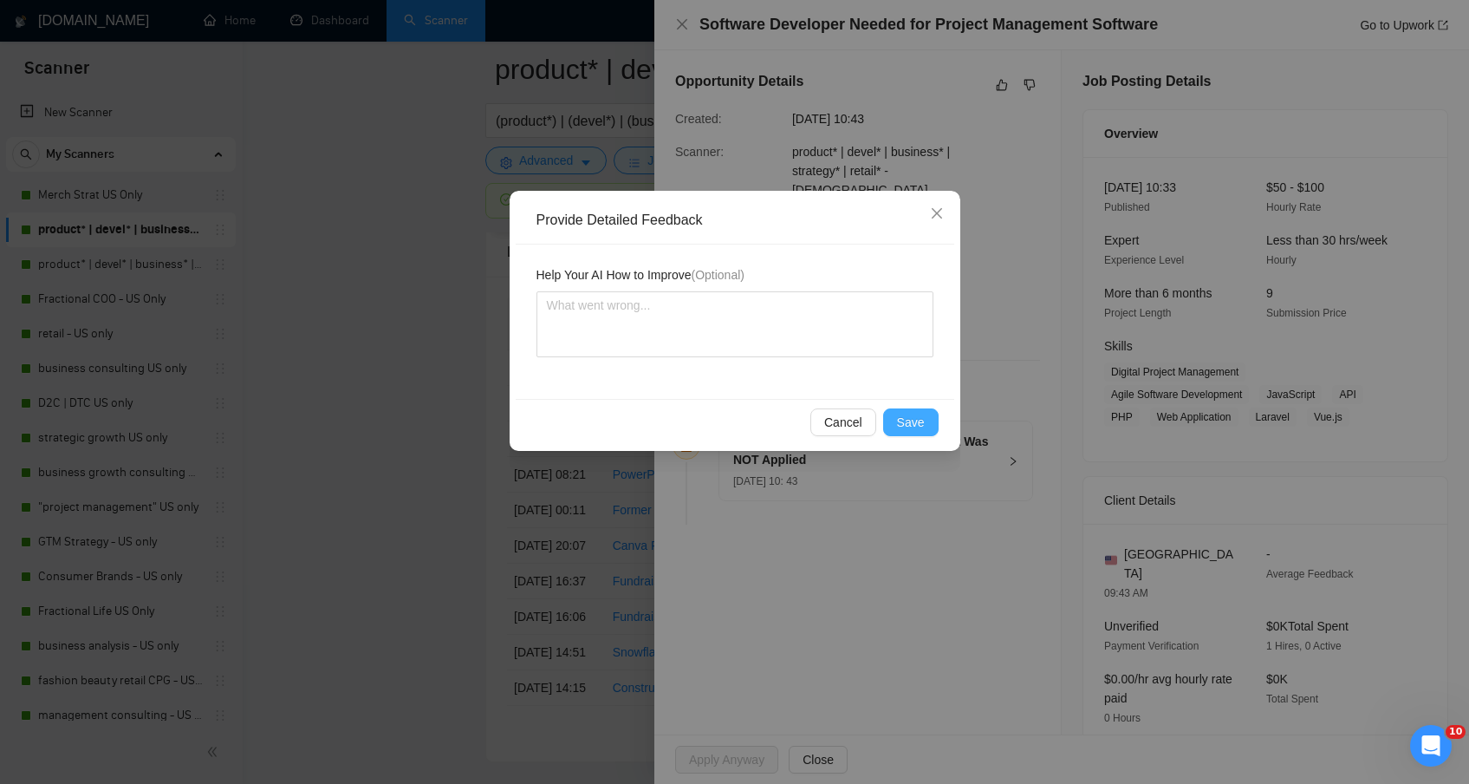
click at [897, 415] on span "Save" at bounding box center [911, 422] width 28 height 19
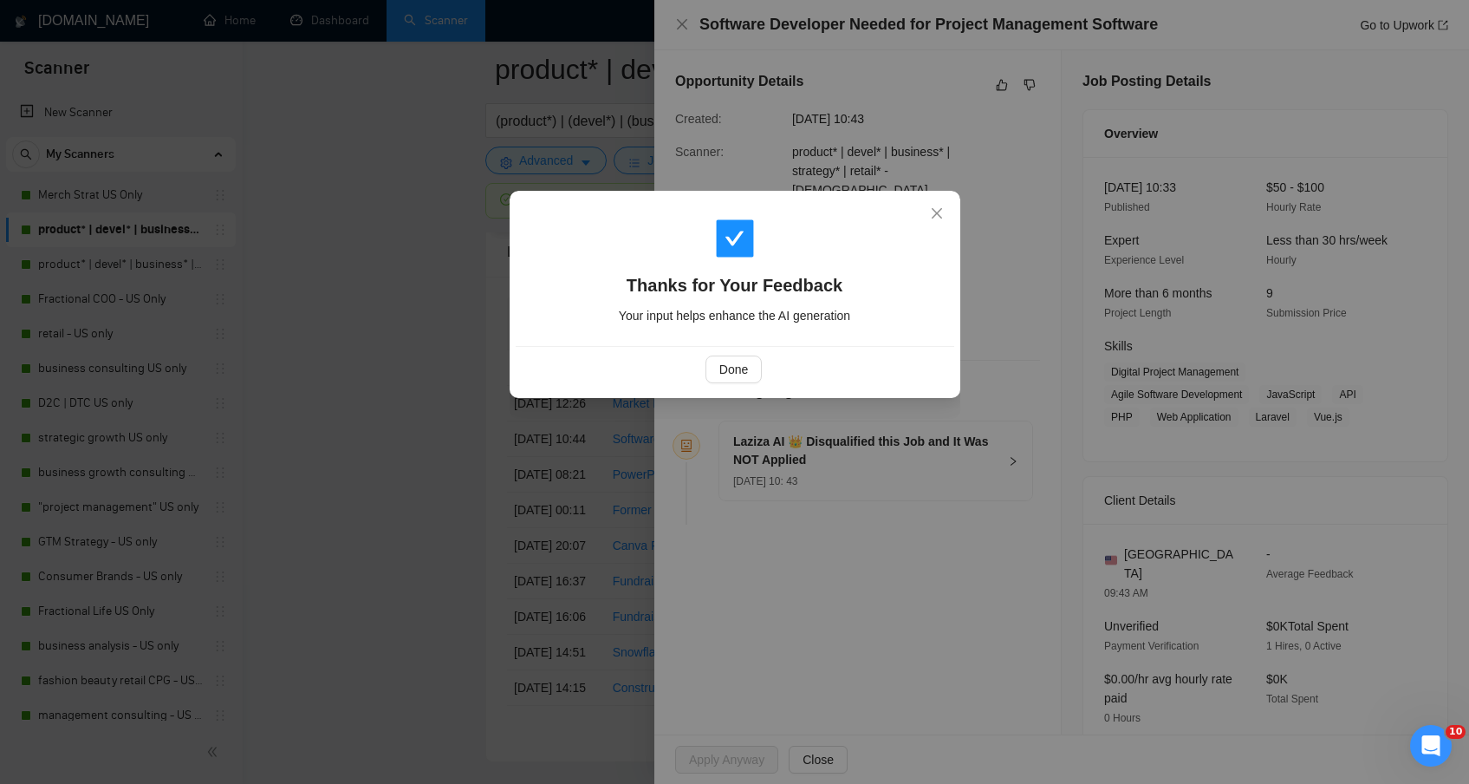
click at [723, 389] on div "Done" at bounding box center [735, 369] width 439 height 46
click at [730, 374] on span "Done" at bounding box center [733, 369] width 29 height 19
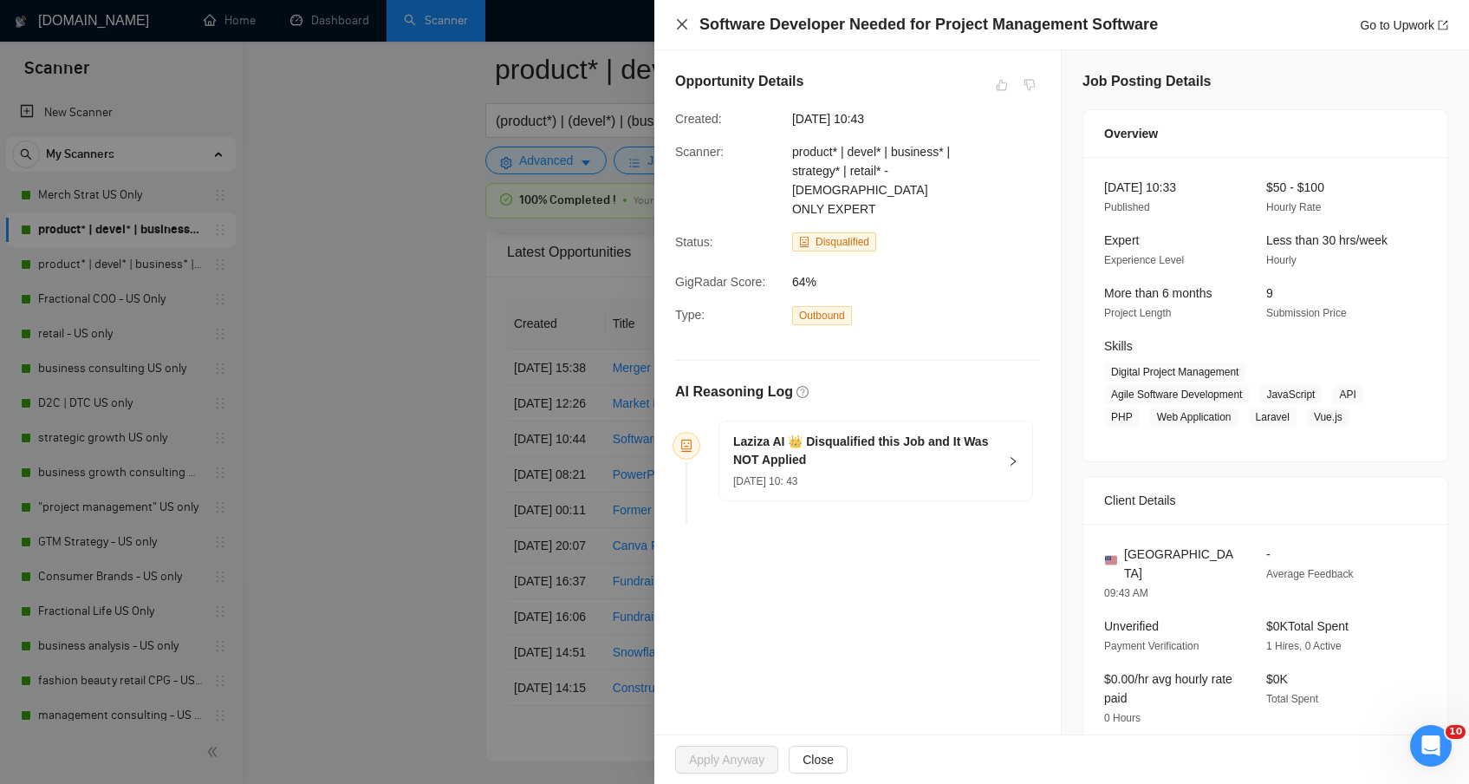
click at [675, 22] on icon "close" at bounding box center [682, 24] width 14 height 14
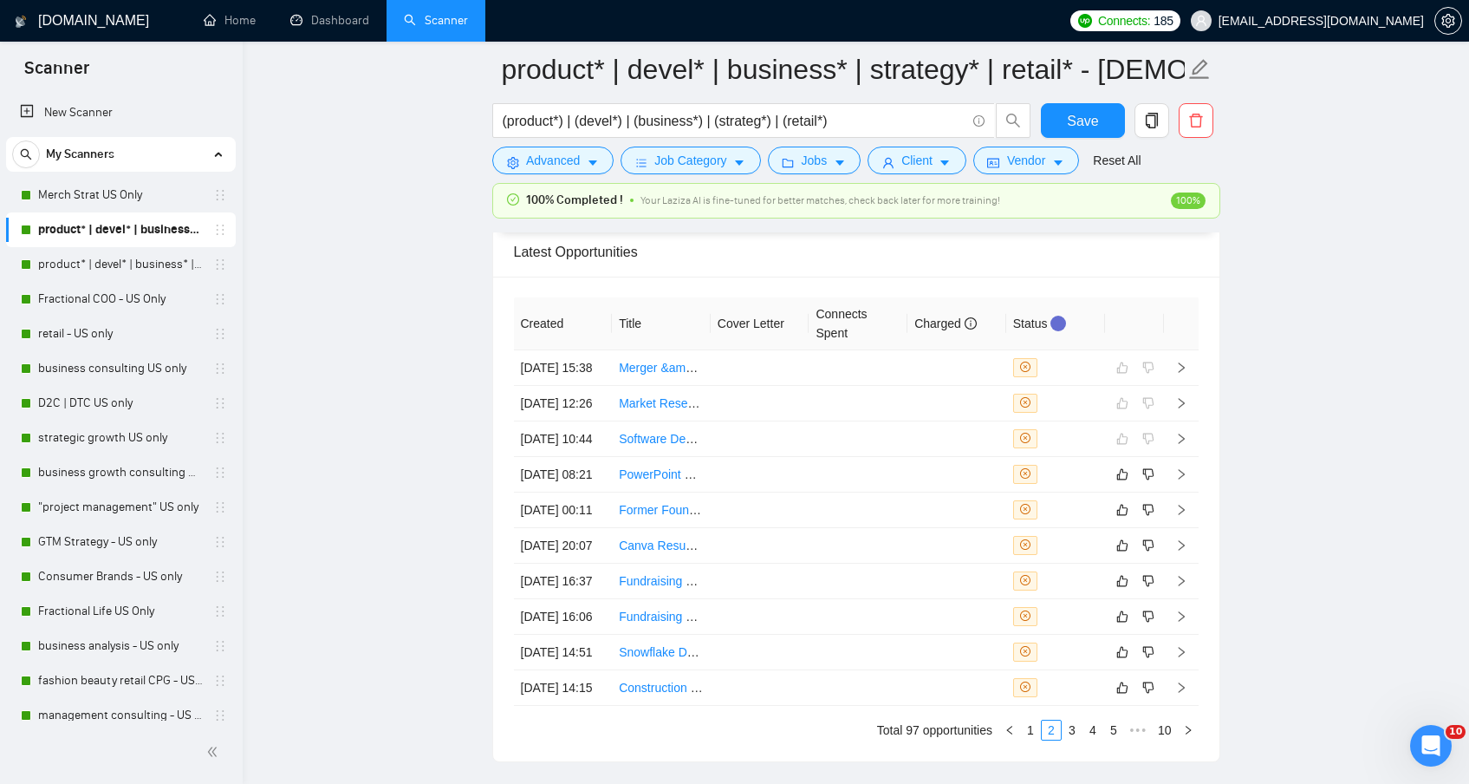
click at [1082, 484] on div at bounding box center [1055, 474] width 85 height 19
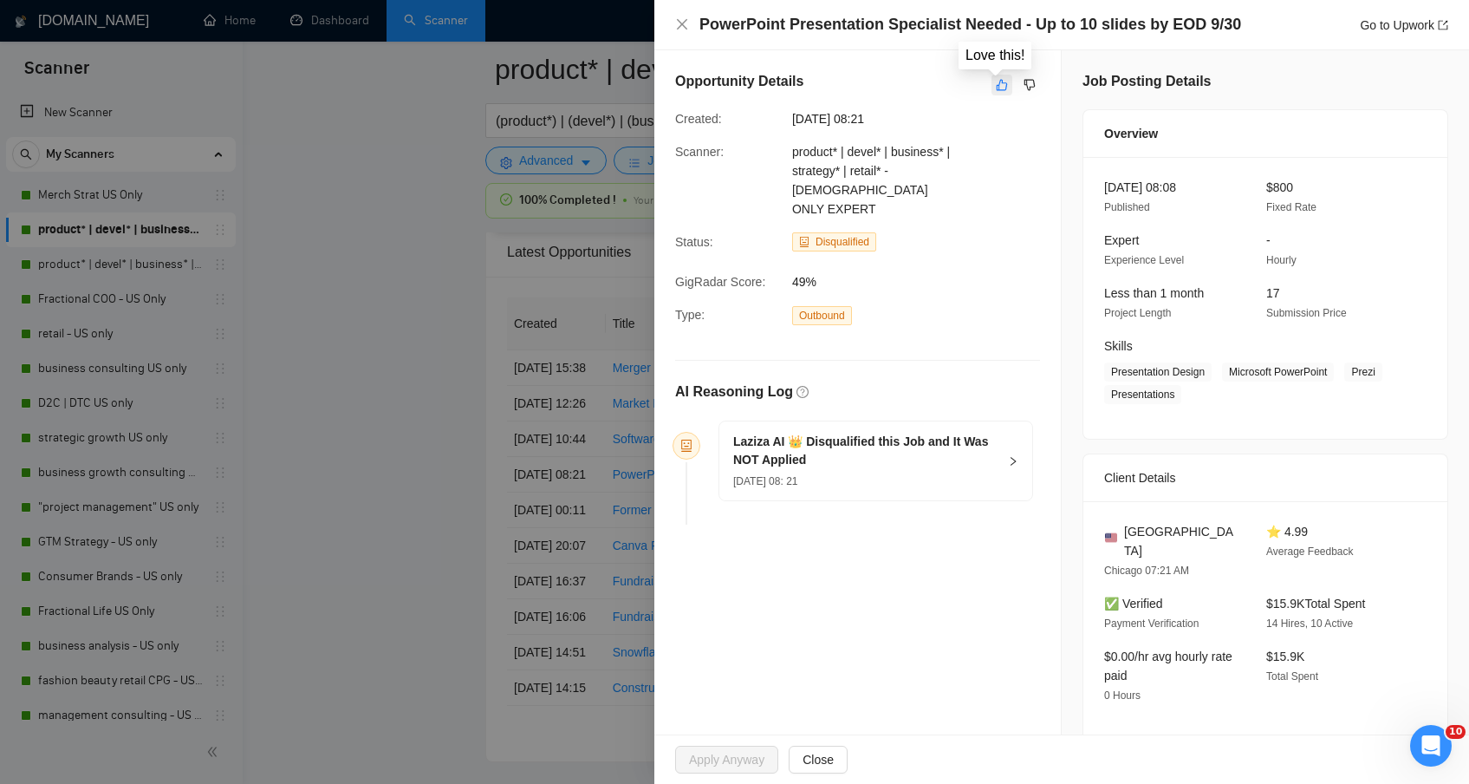
click at [996, 83] on icon "like" at bounding box center [1002, 85] width 12 height 14
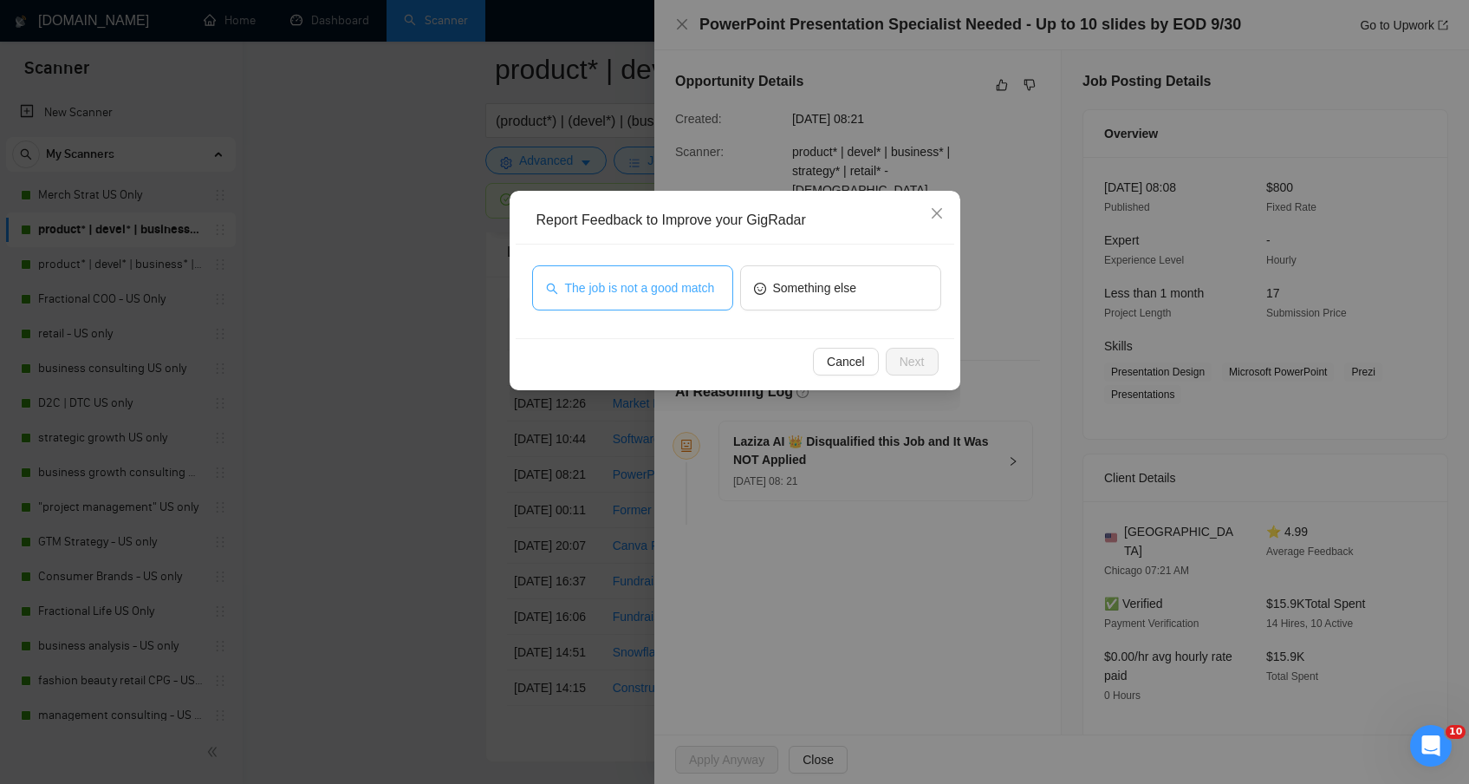
click at [674, 278] on span "The job is not a good match" at bounding box center [640, 287] width 150 height 19
click at [928, 352] on button "Next" at bounding box center [912, 362] width 53 height 28
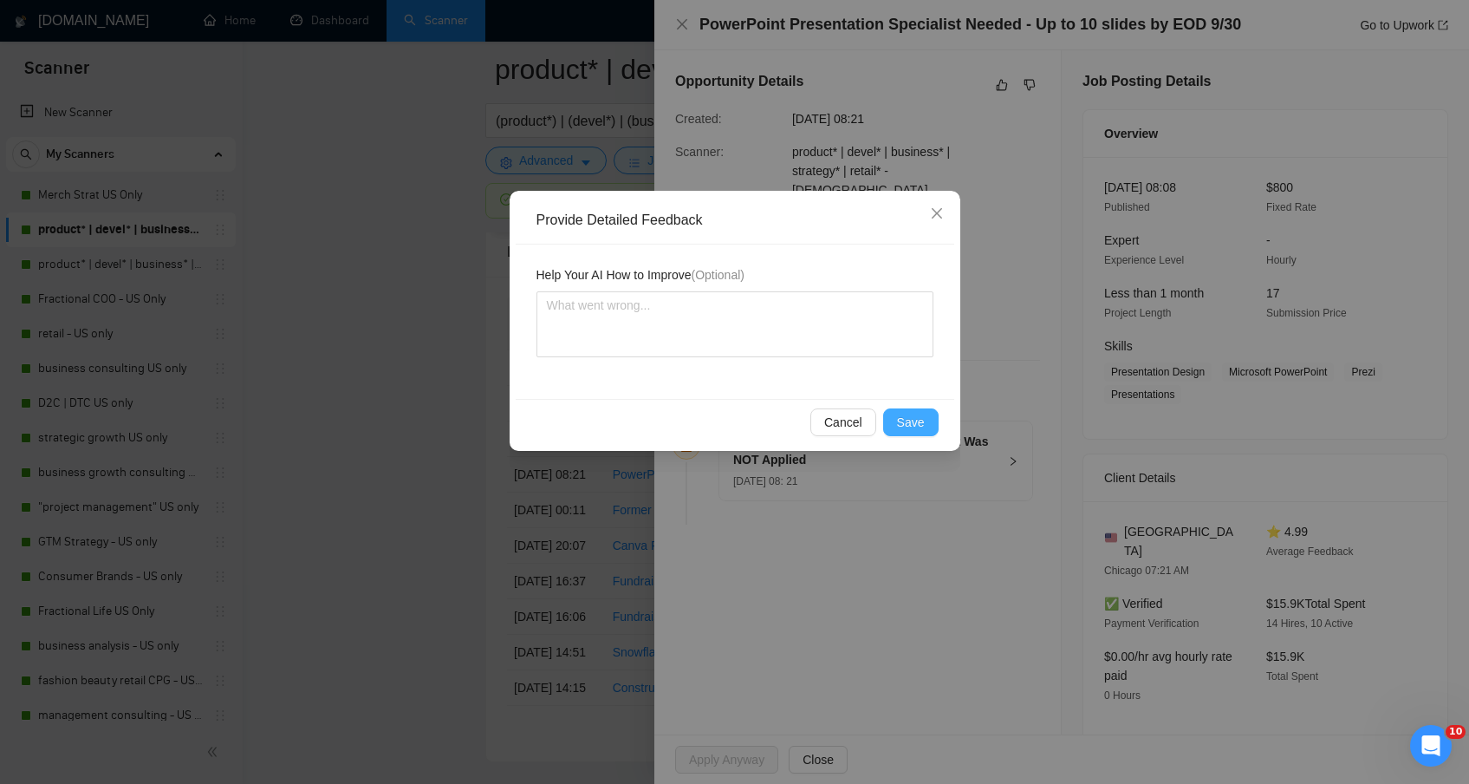
click at [887, 429] on div "Cancel Save" at bounding box center [734, 422] width 409 height 28
click at [892, 423] on button "Save" at bounding box center [910, 422] width 55 height 28
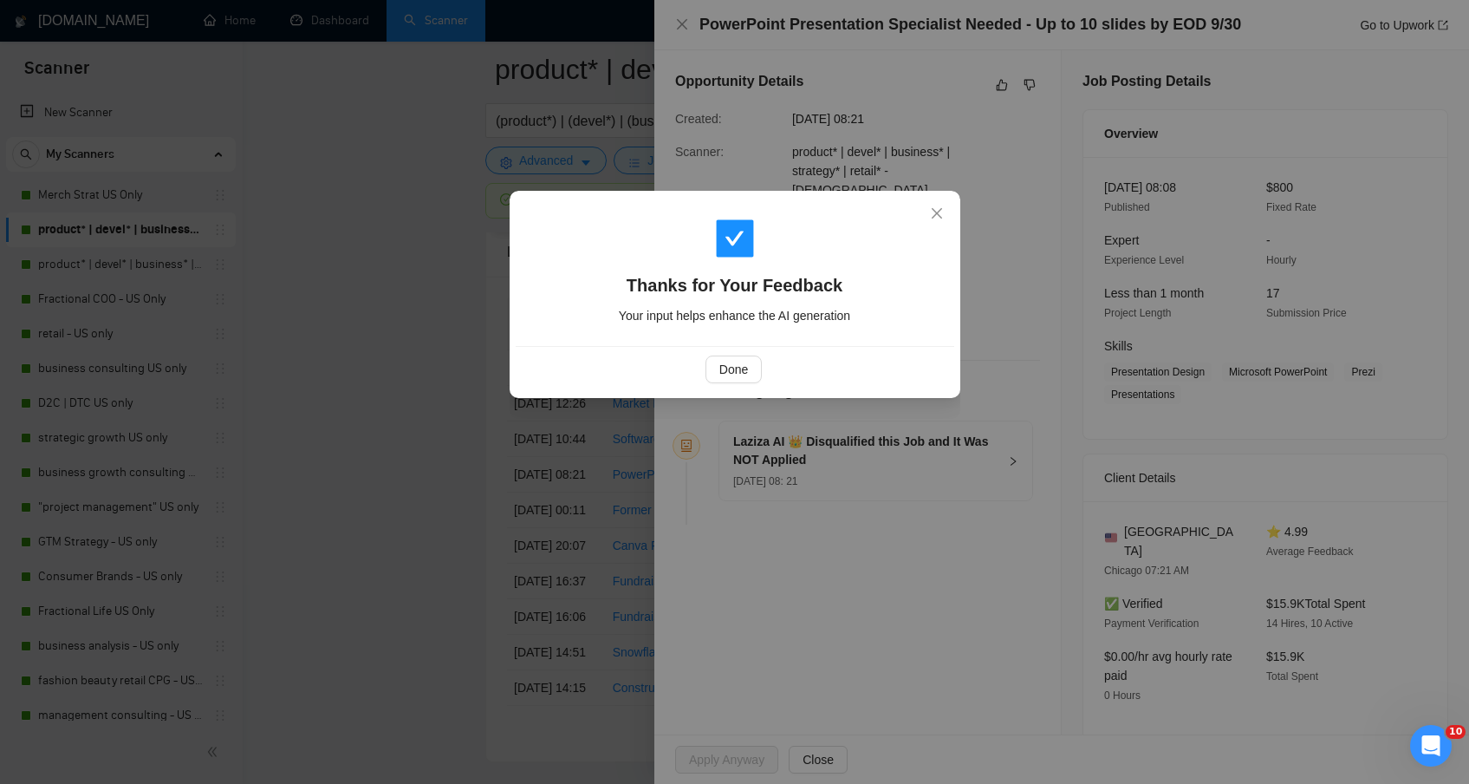
click at [411, 381] on div "Thanks for Your Feedback Your input helps enhance the AI generation Done" at bounding box center [734, 392] width 1469 height 784
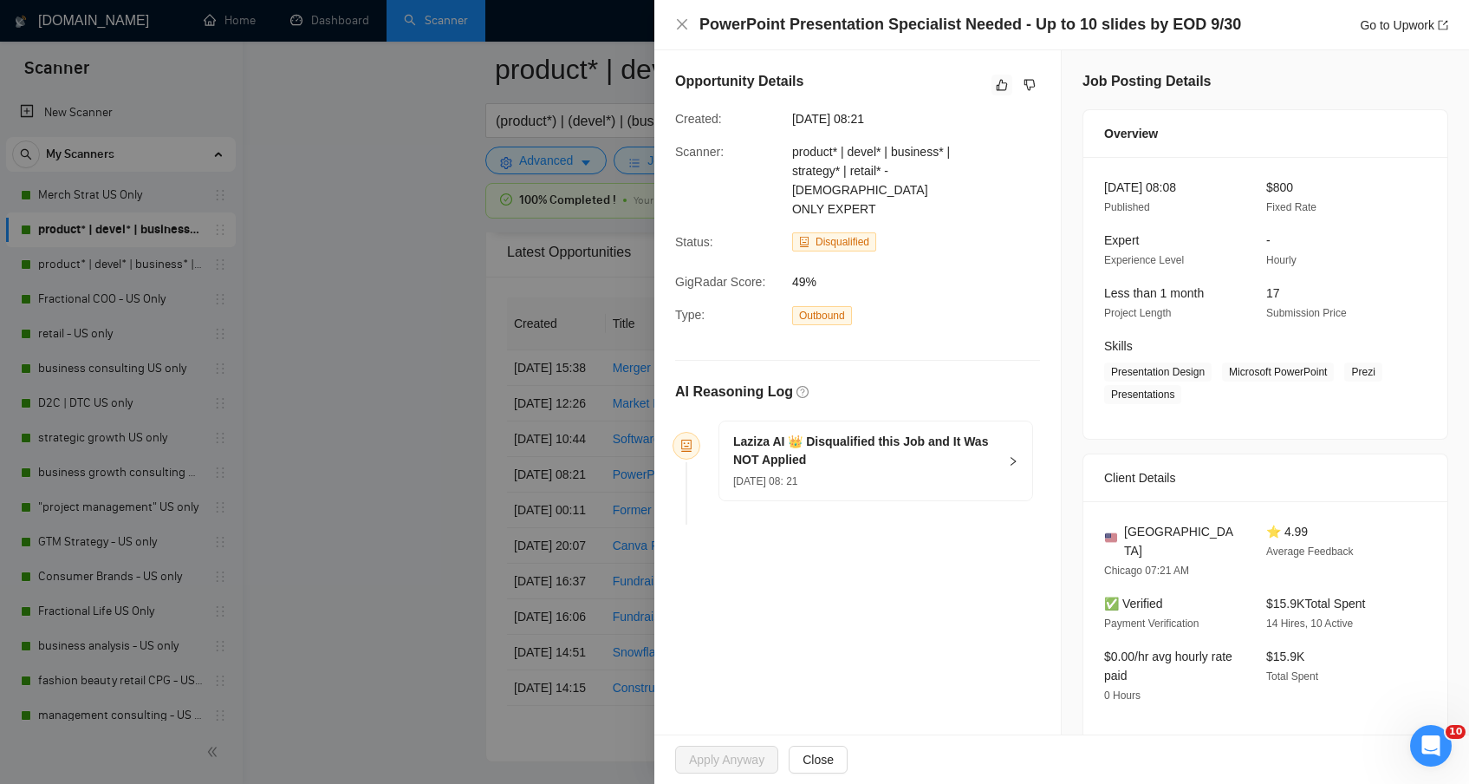
click at [411, 381] on div at bounding box center [734, 392] width 1469 height 784
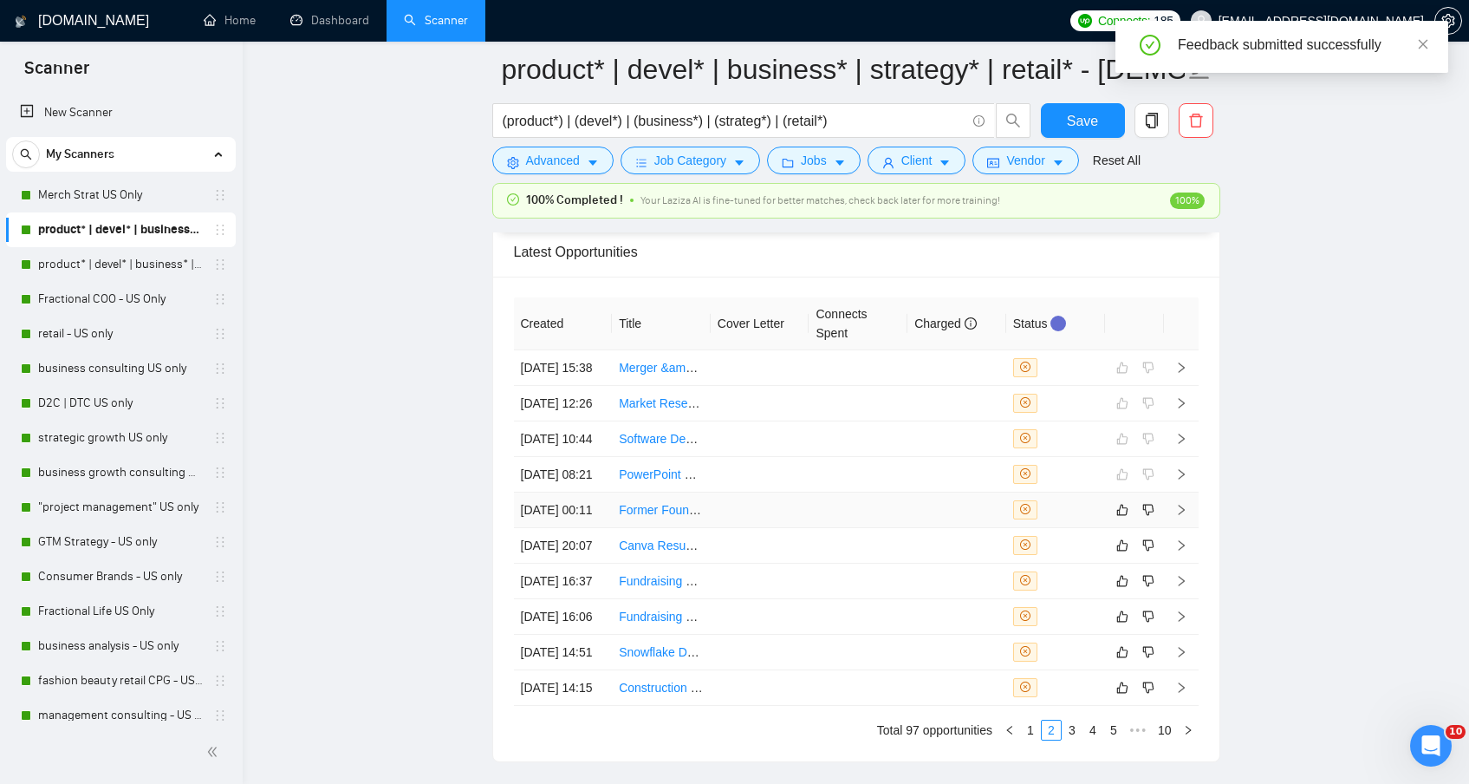
click at [1084, 519] on div at bounding box center [1055, 509] width 85 height 19
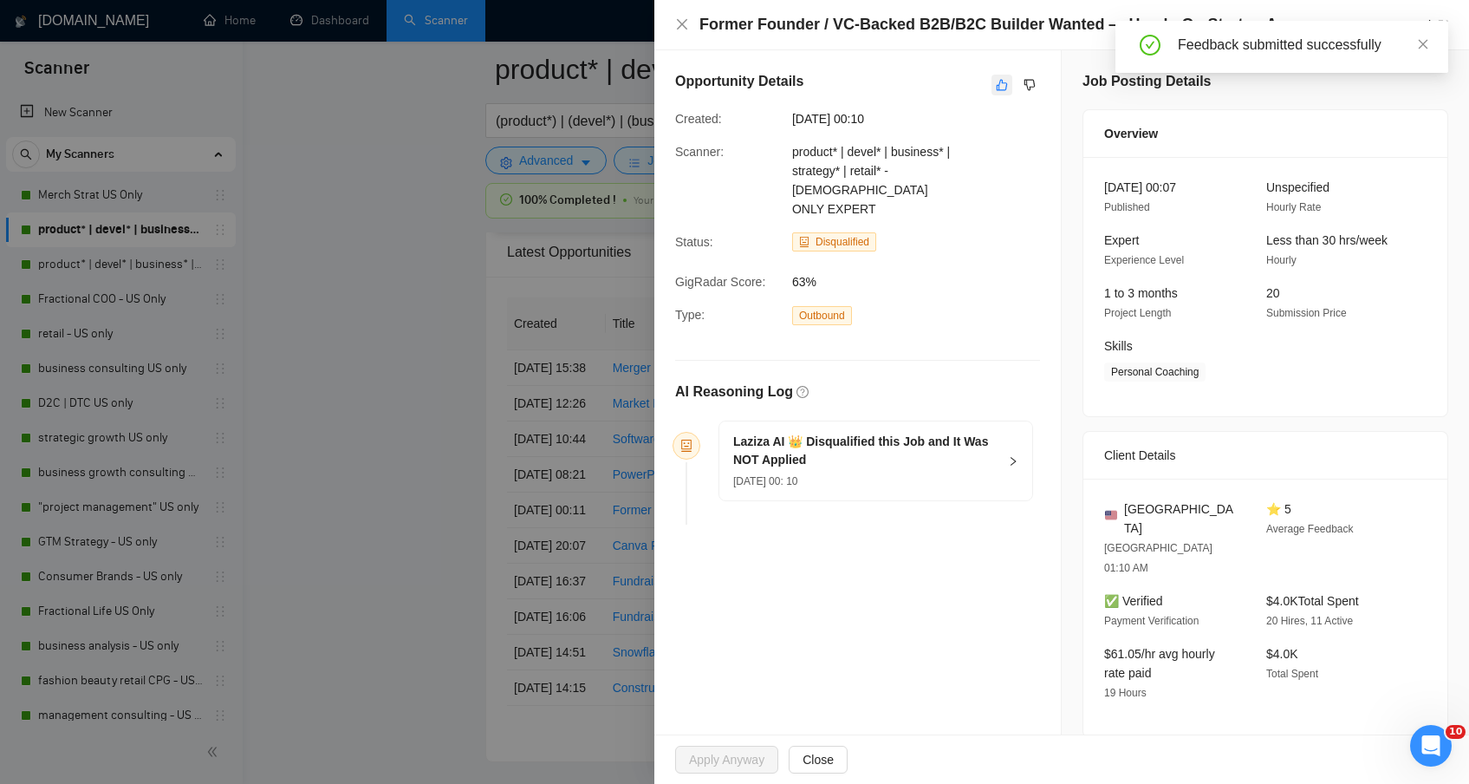
click at [997, 89] on icon "like" at bounding box center [1002, 85] width 11 height 11
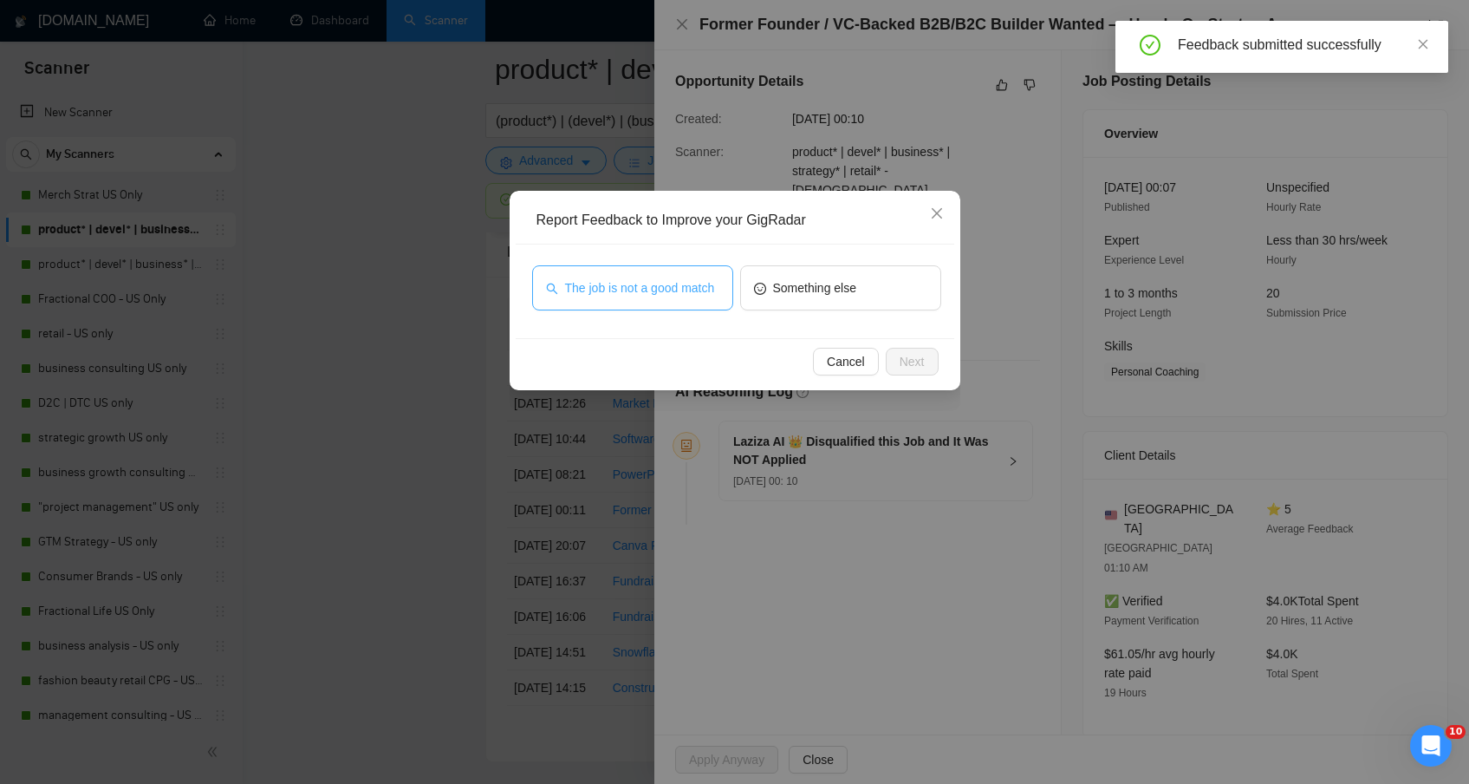
click at [657, 307] on button "The job is not a good match" at bounding box center [632, 287] width 201 height 45
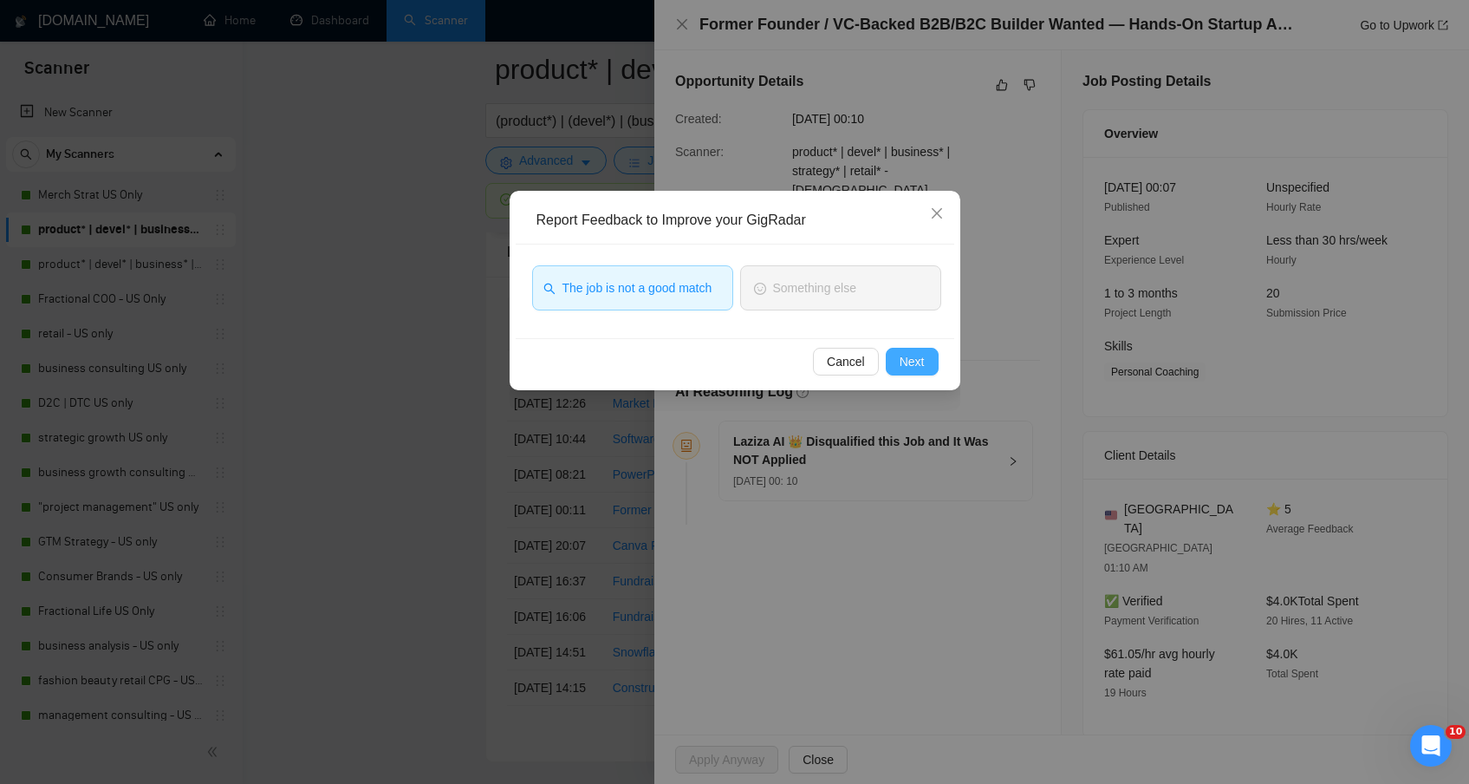
click at [915, 357] on span "Next" at bounding box center [912, 361] width 25 height 19
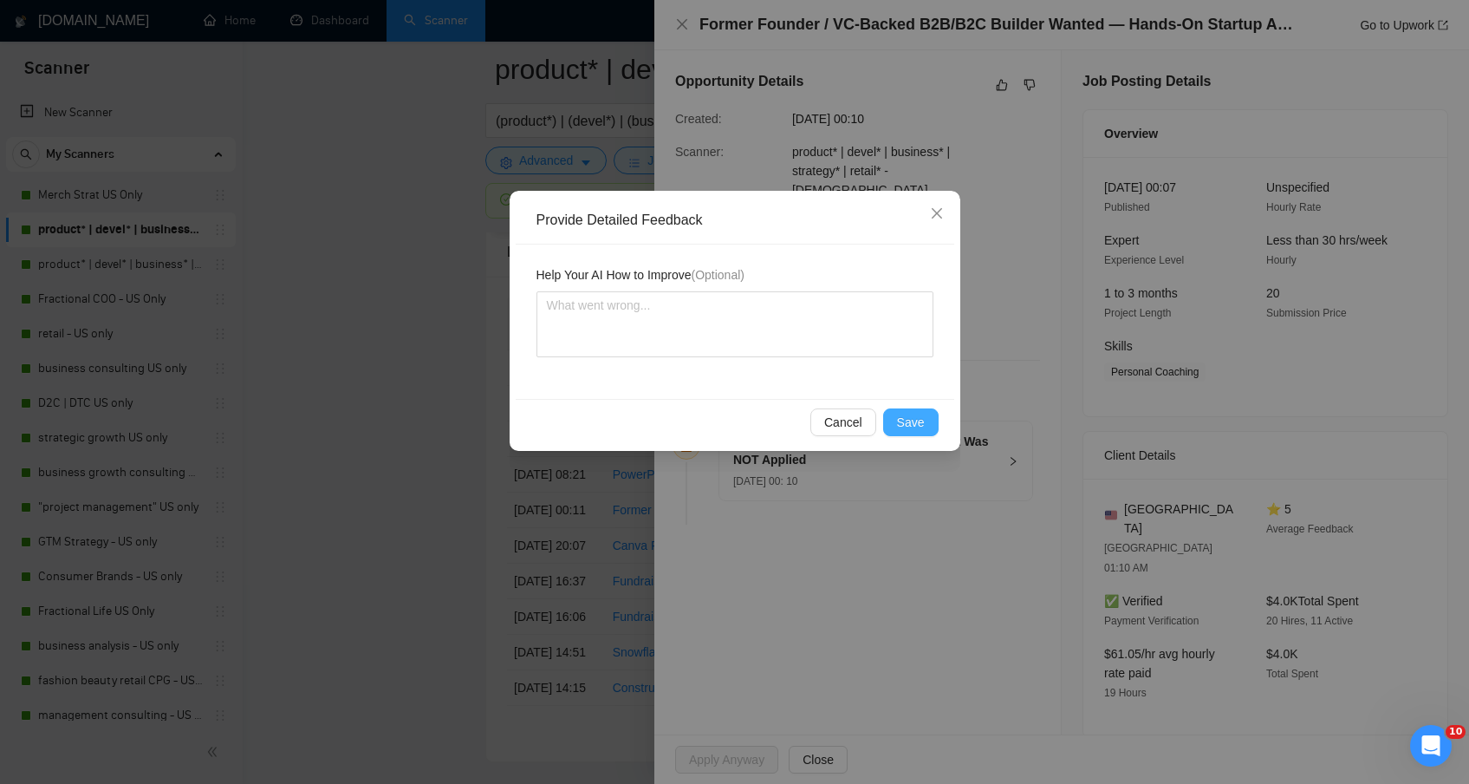
click at [928, 432] on button "Save" at bounding box center [910, 422] width 55 height 28
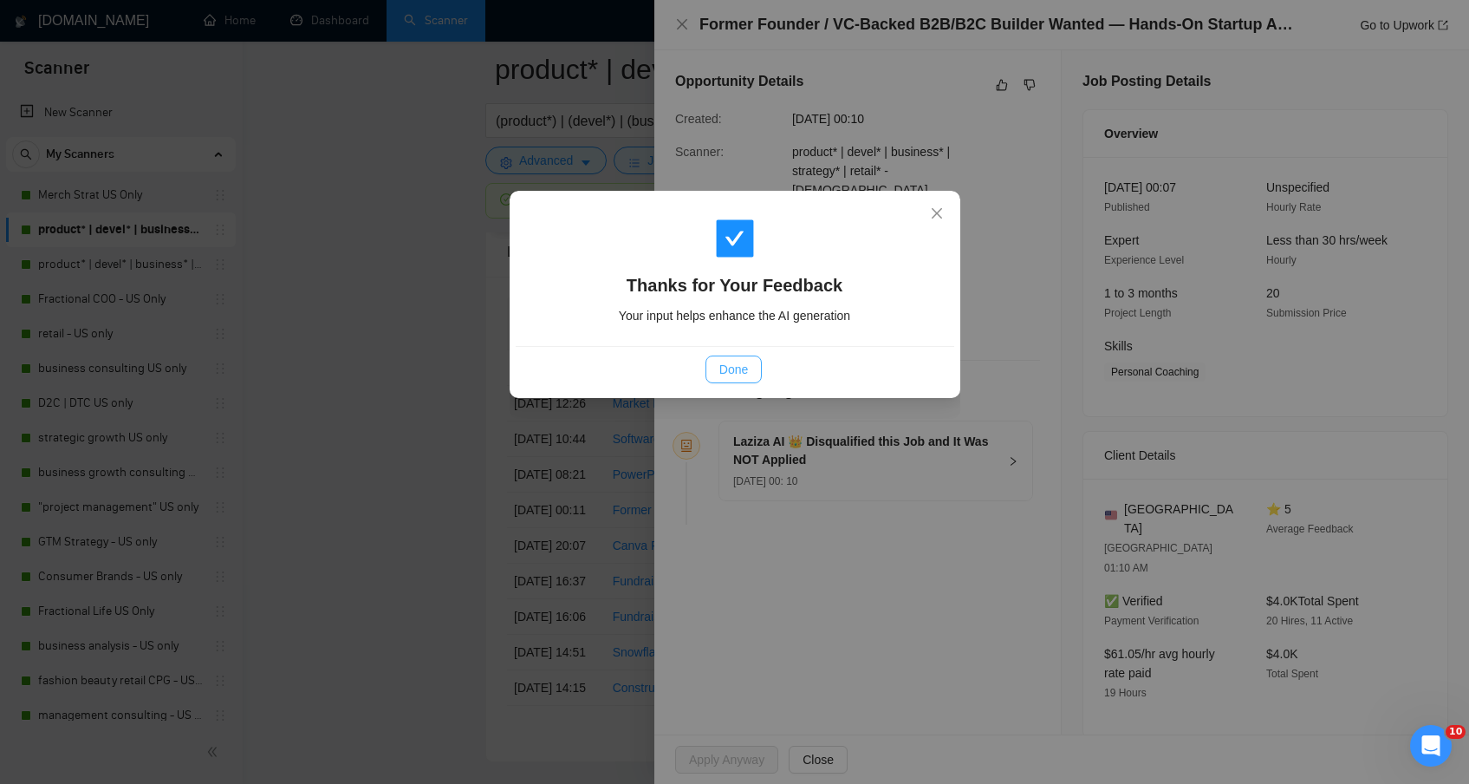
click at [738, 368] on span "Done" at bounding box center [733, 369] width 29 height 19
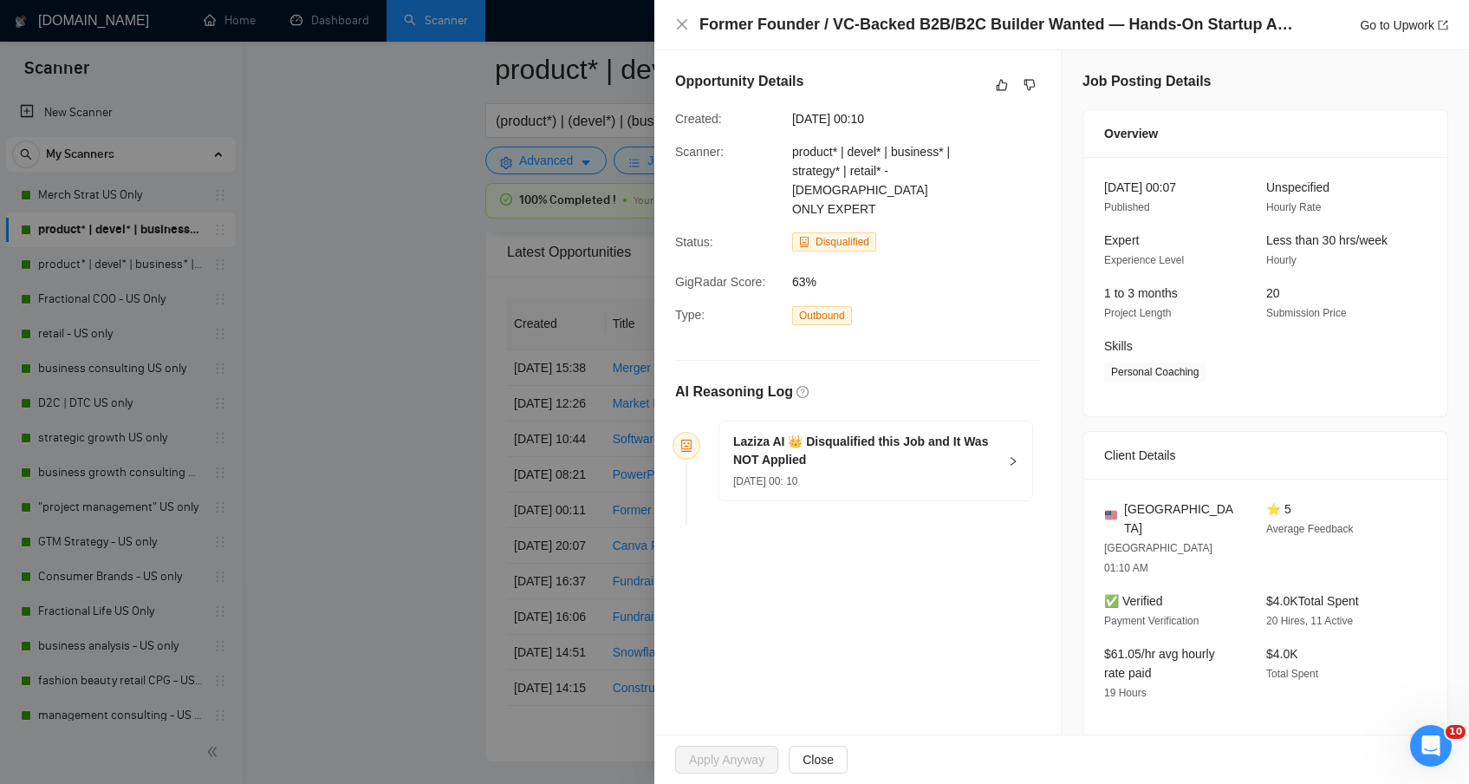
click at [434, 394] on div at bounding box center [734, 392] width 1469 height 784
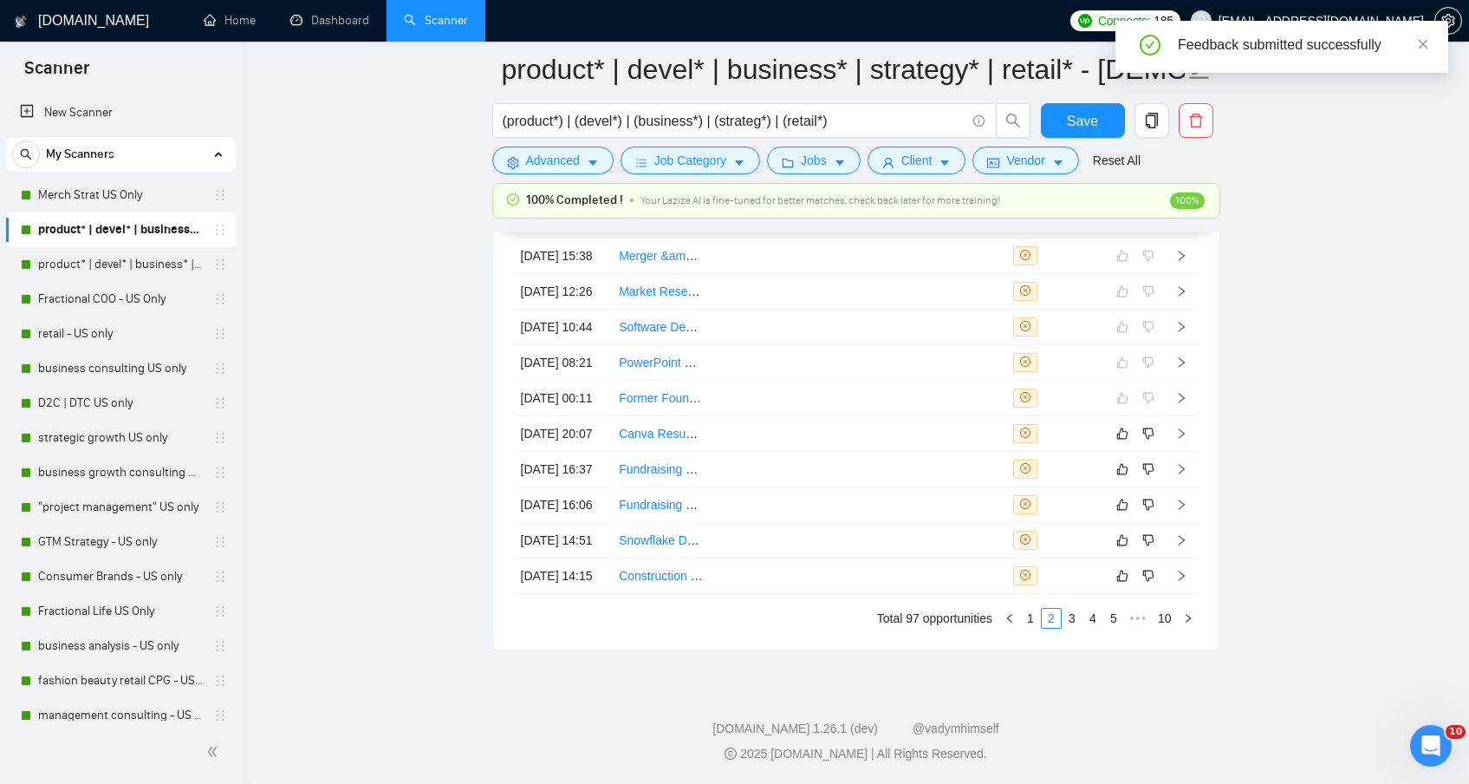
scroll to position [4830, 0]
click at [1084, 424] on div at bounding box center [1055, 433] width 85 height 19
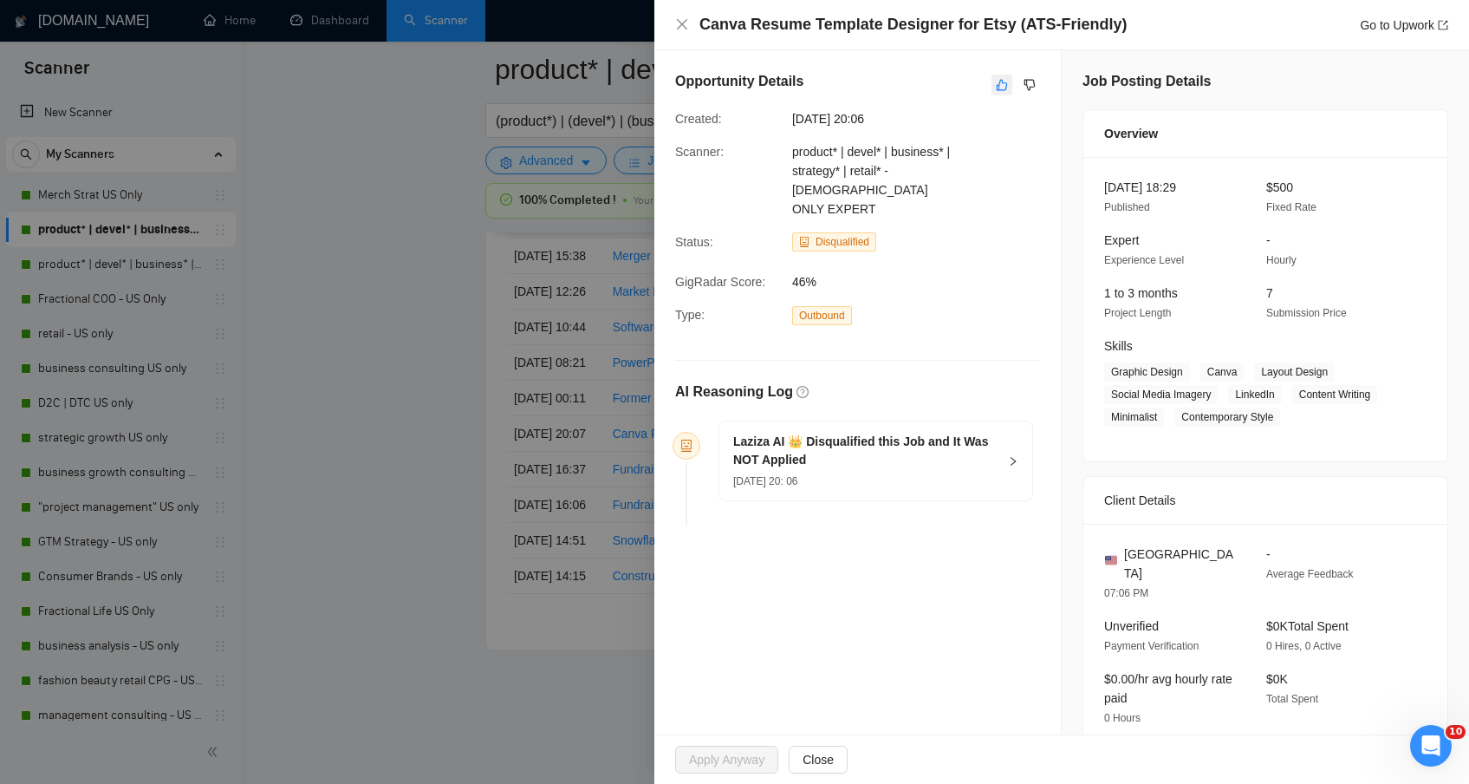
click at [999, 82] on icon "like" at bounding box center [1002, 85] width 12 height 14
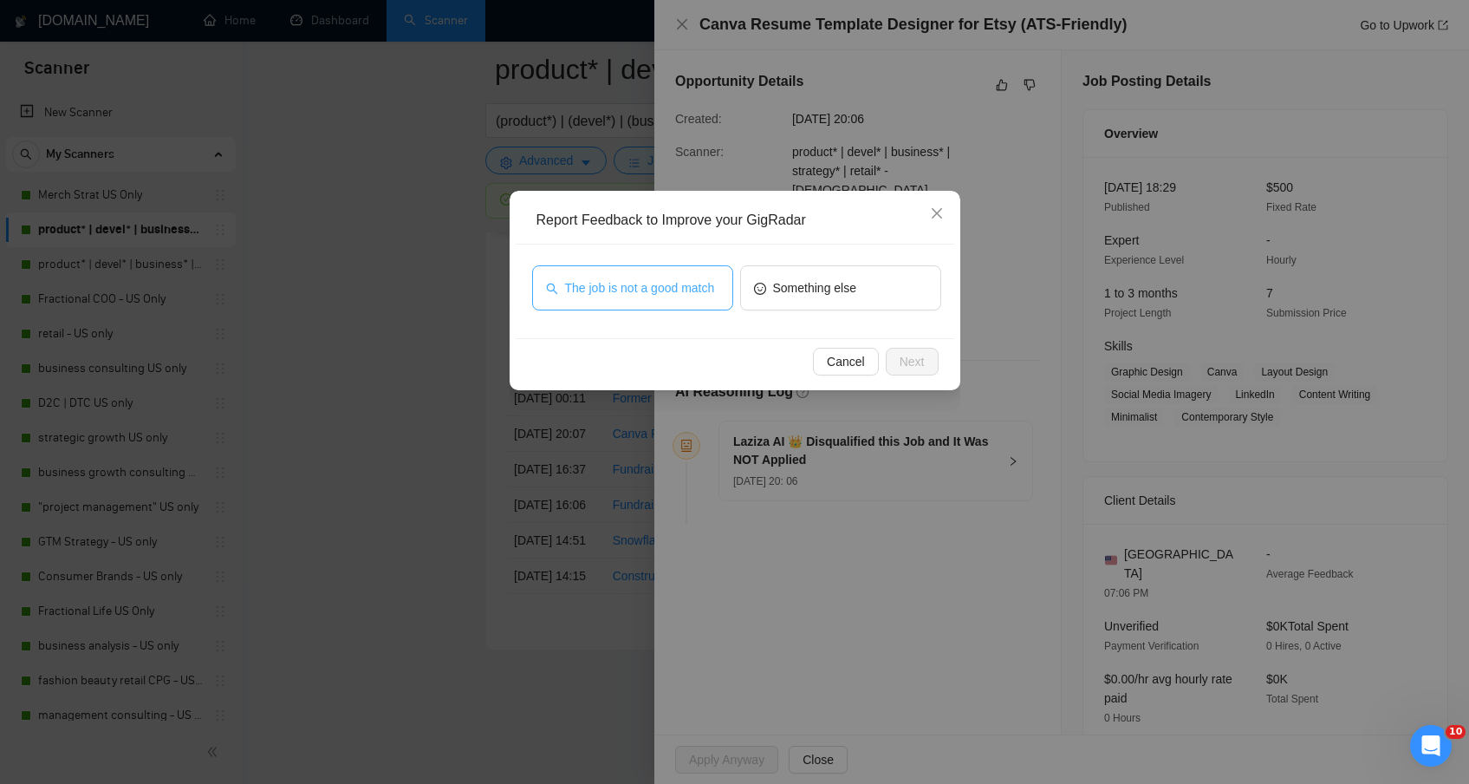
click at [693, 293] on span "The job is not a good match" at bounding box center [640, 287] width 150 height 19
click at [908, 362] on span "Next" at bounding box center [912, 361] width 25 height 19
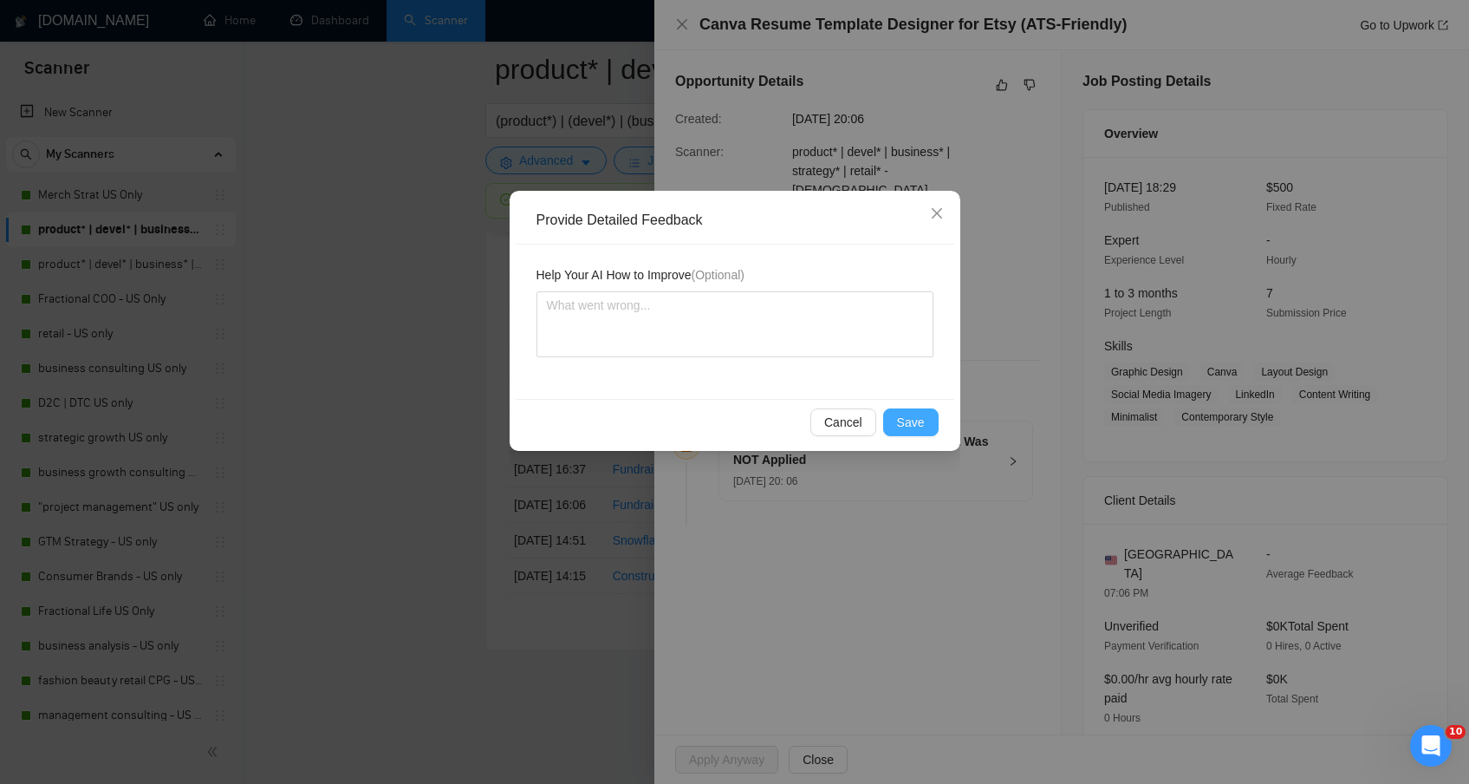
click at [910, 424] on span "Save" at bounding box center [911, 422] width 28 height 19
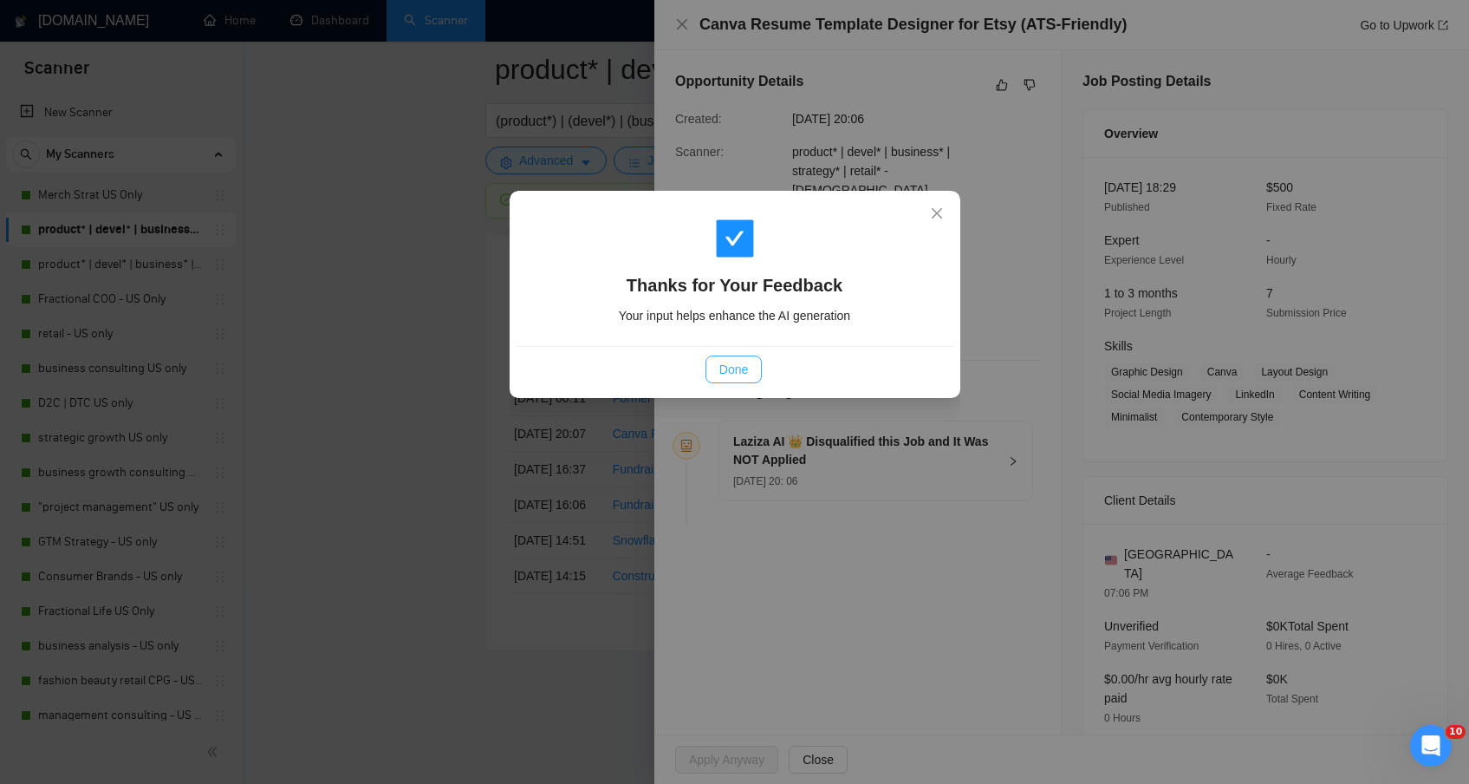
click at [717, 364] on button "Done" at bounding box center [734, 369] width 56 height 28
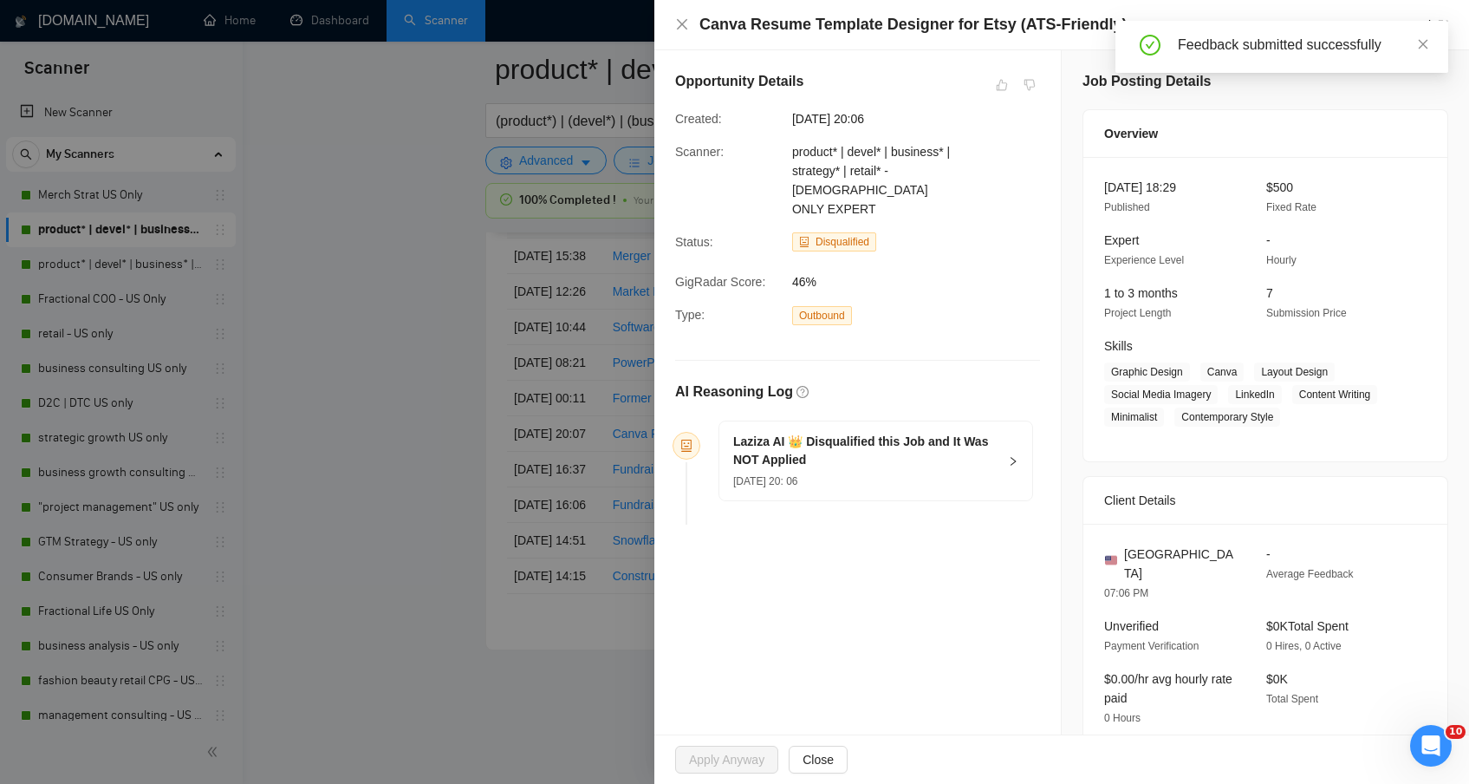
click at [351, 453] on div at bounding box center [734, 392] width 1469 height 784
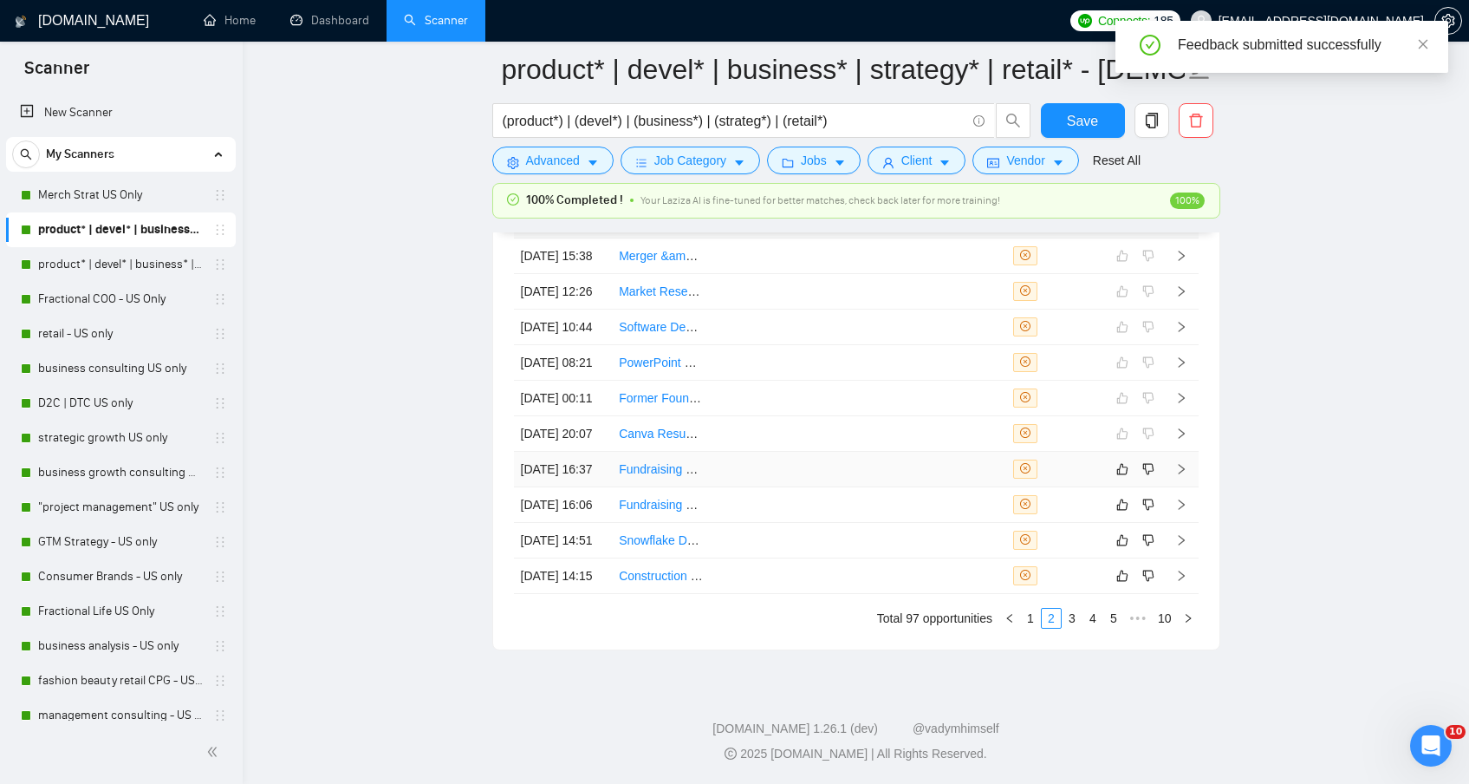
click at [1071, 466] on td at bounding box center [1055, 470] width 99 height 36
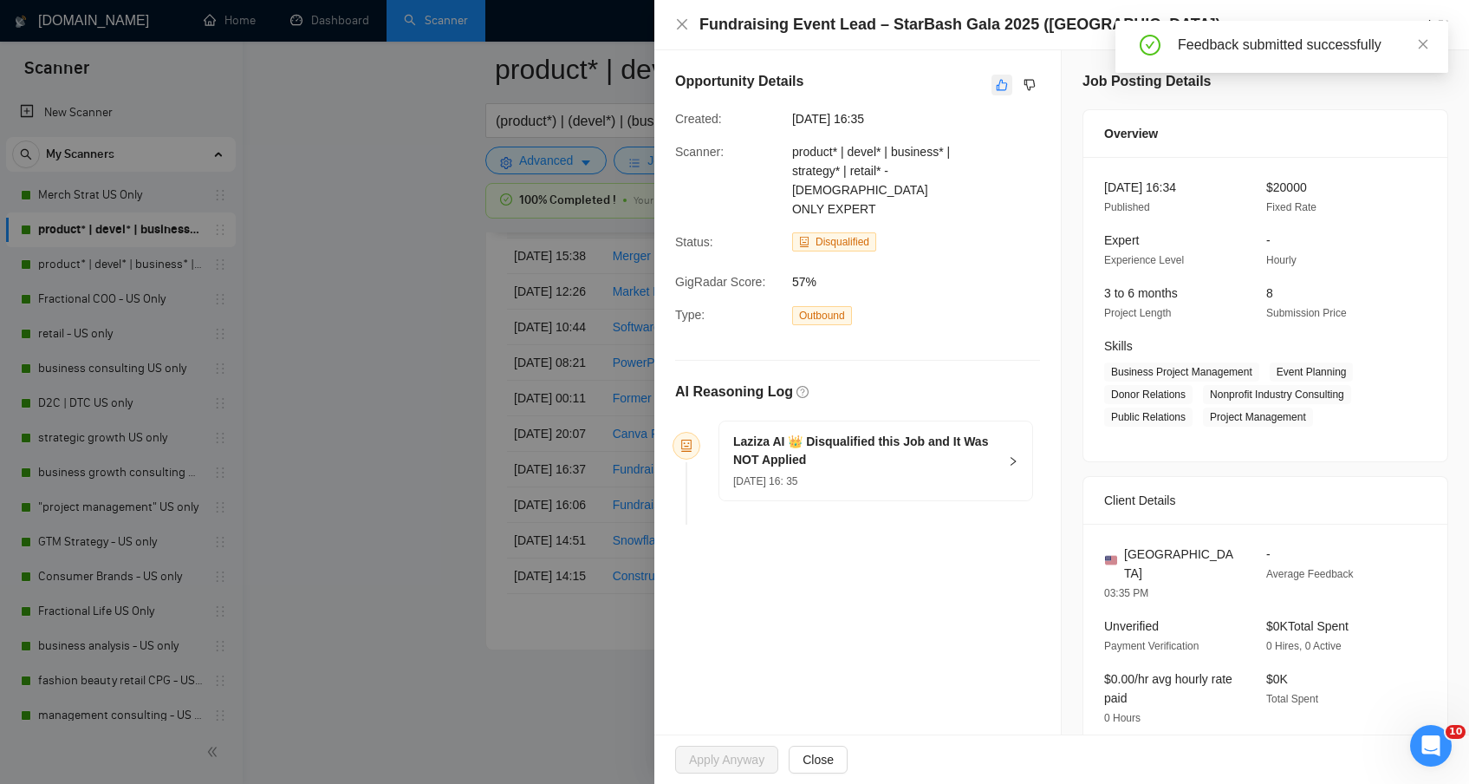
click at [997, 86] on icon "like" at bounding box center [1002, 85] width 11 height 11
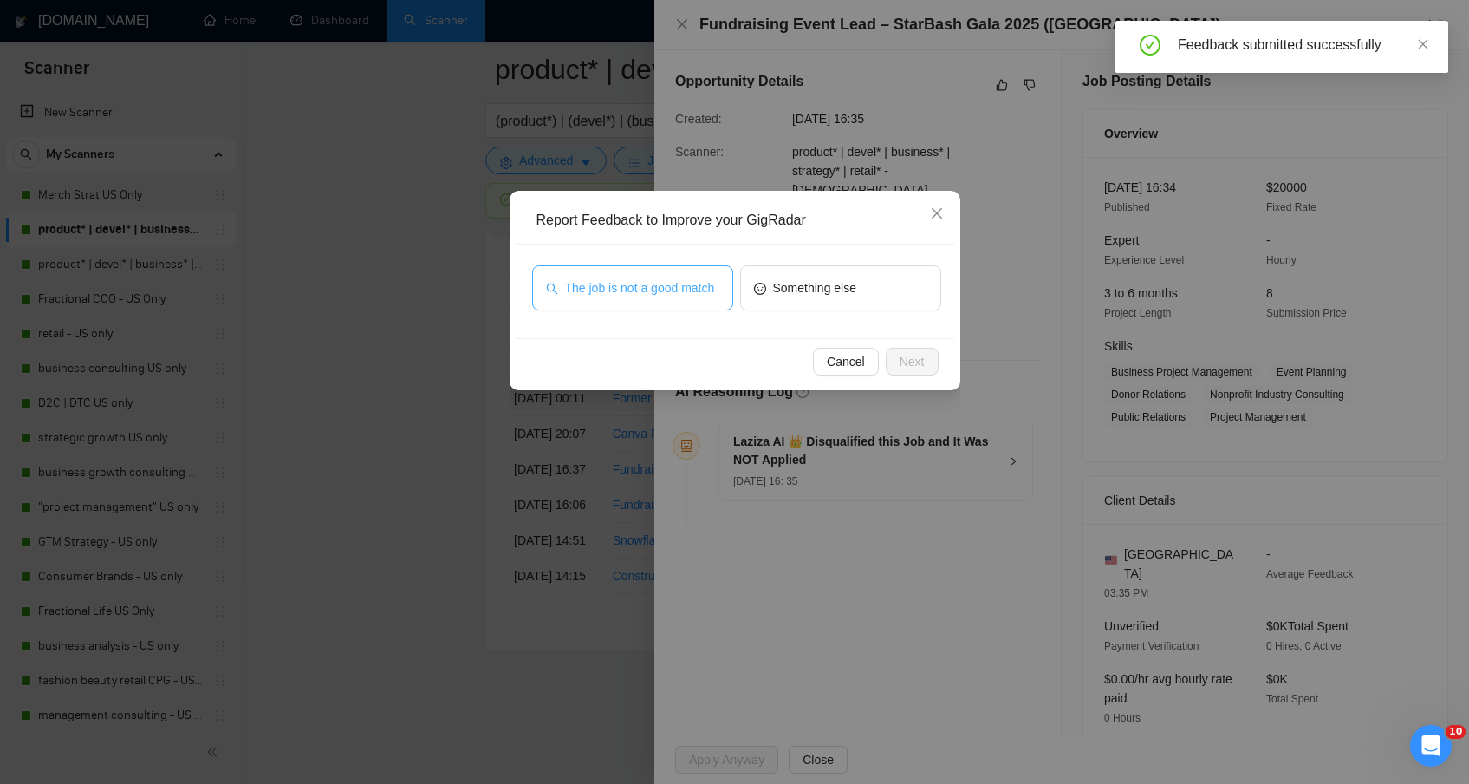
click at [669, 290] on span "The job is not a good match" at bounding box center [640, 287] width 150 height 19
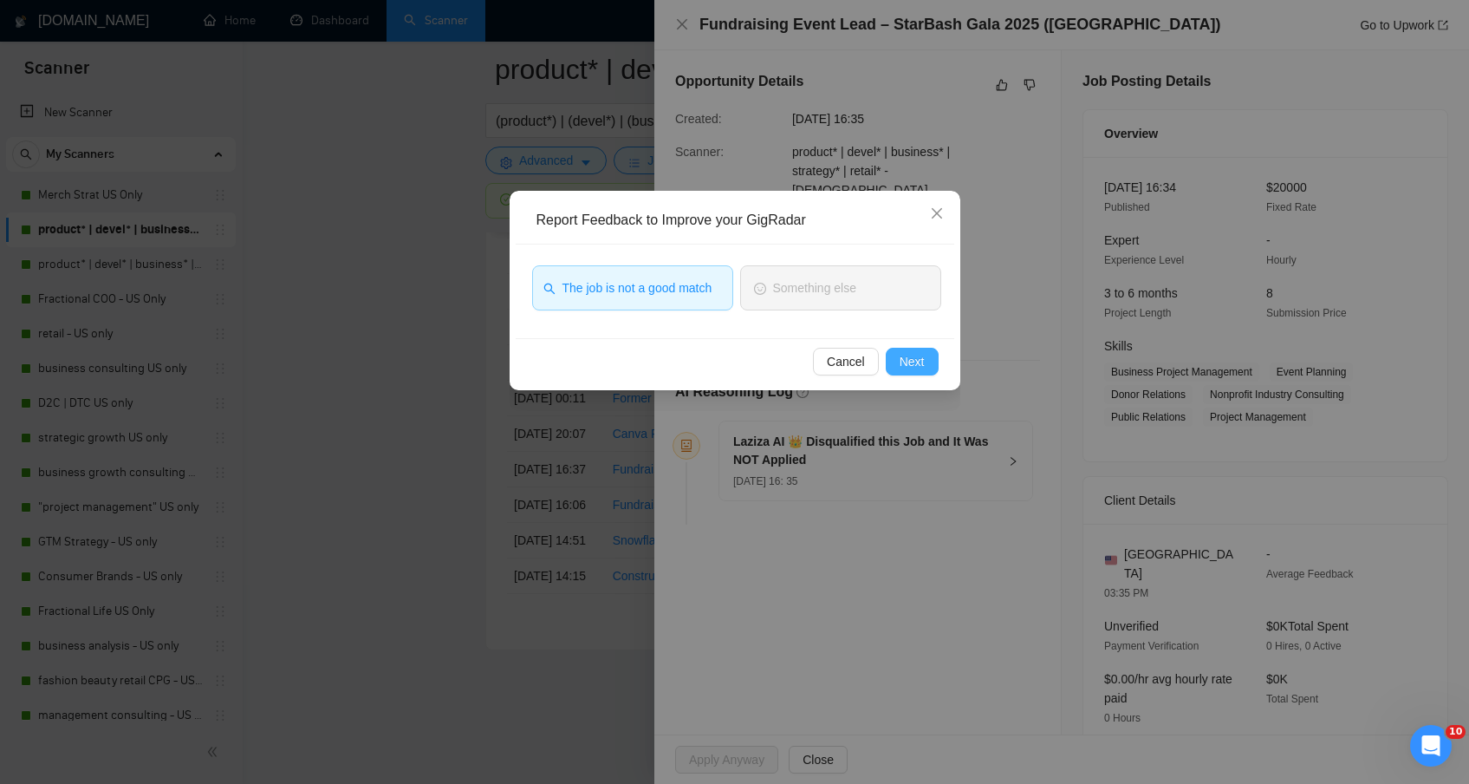
click at [913, 360] on span "Next" at bounding box center [912, 361] width 25 height 19
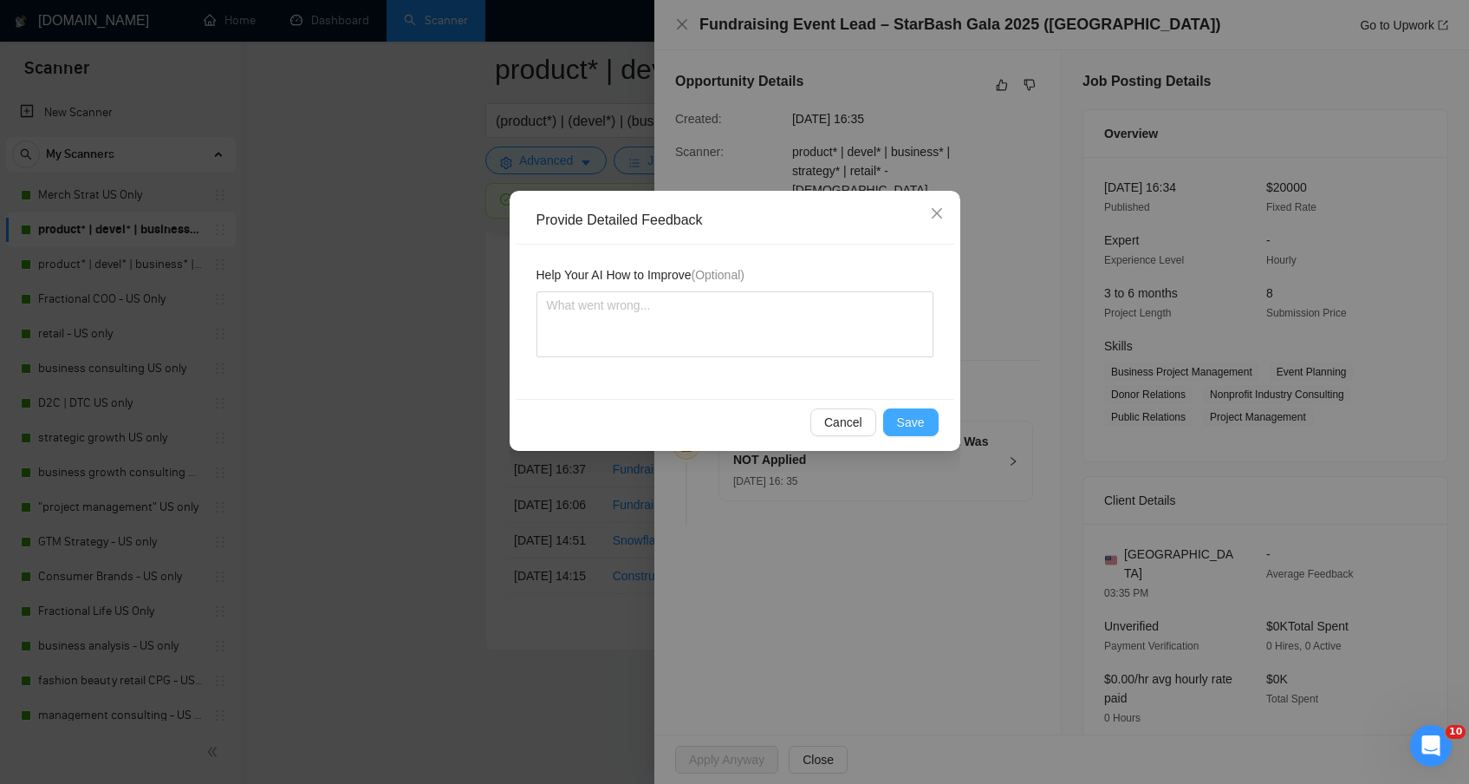
click at [899, 416] on span "Save" at bounding box center [911, 422] width 28 height 19
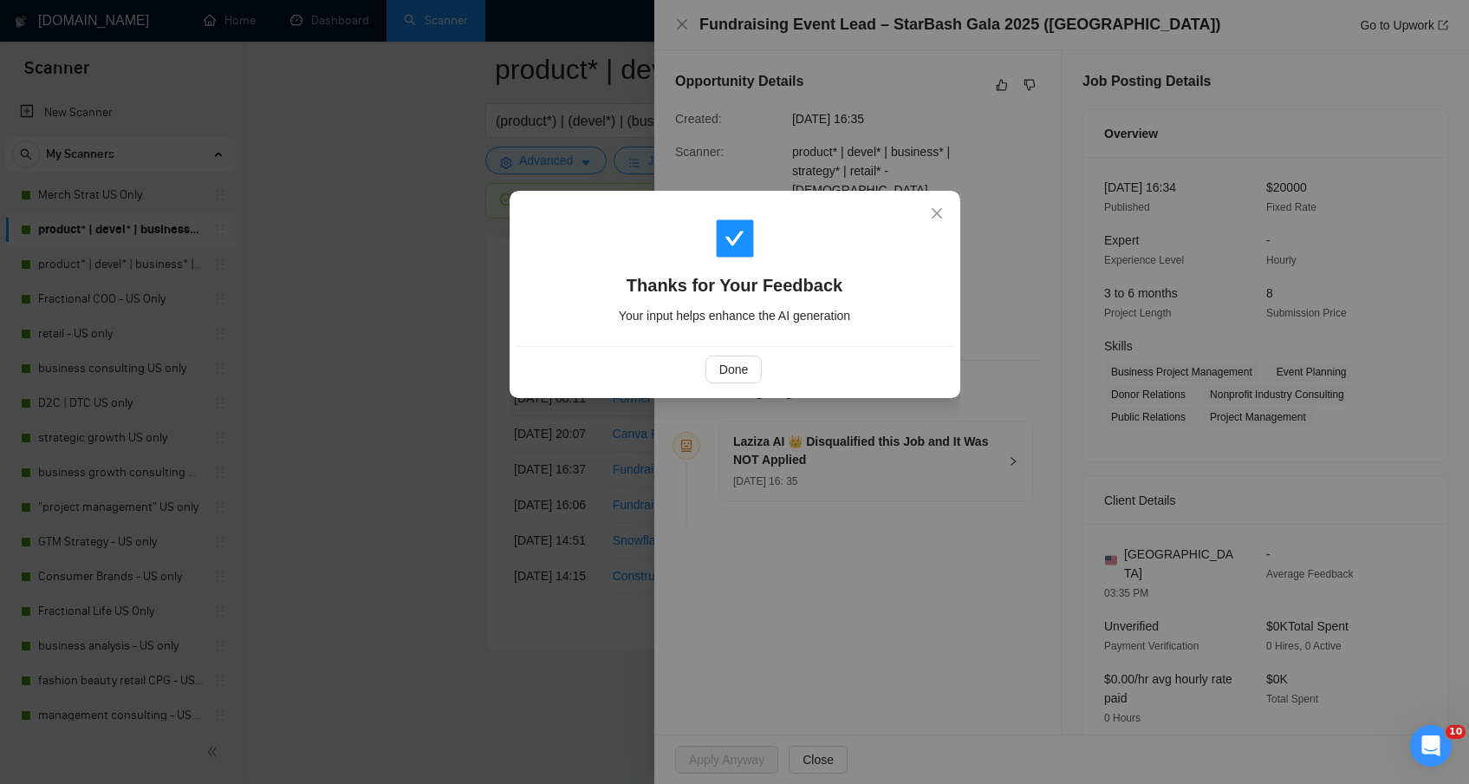
click at [368, 358] on div "Thanks for Your Feedback Your input helps enhance the AI generation Done" at bounding box center [734, 392] width 1469 height 784
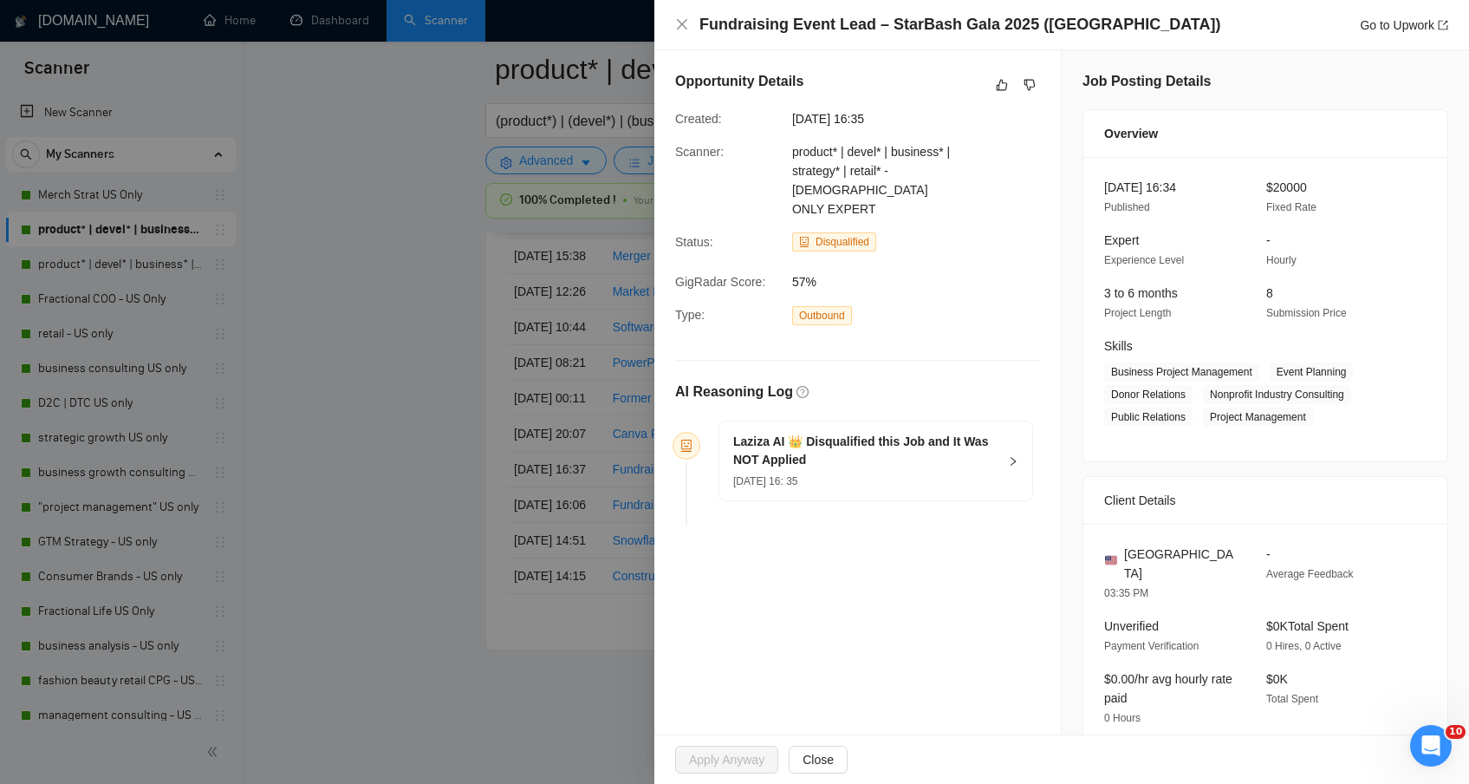
click at [432, 474] on div at bounding box center [734, 392] width 1469 height 784
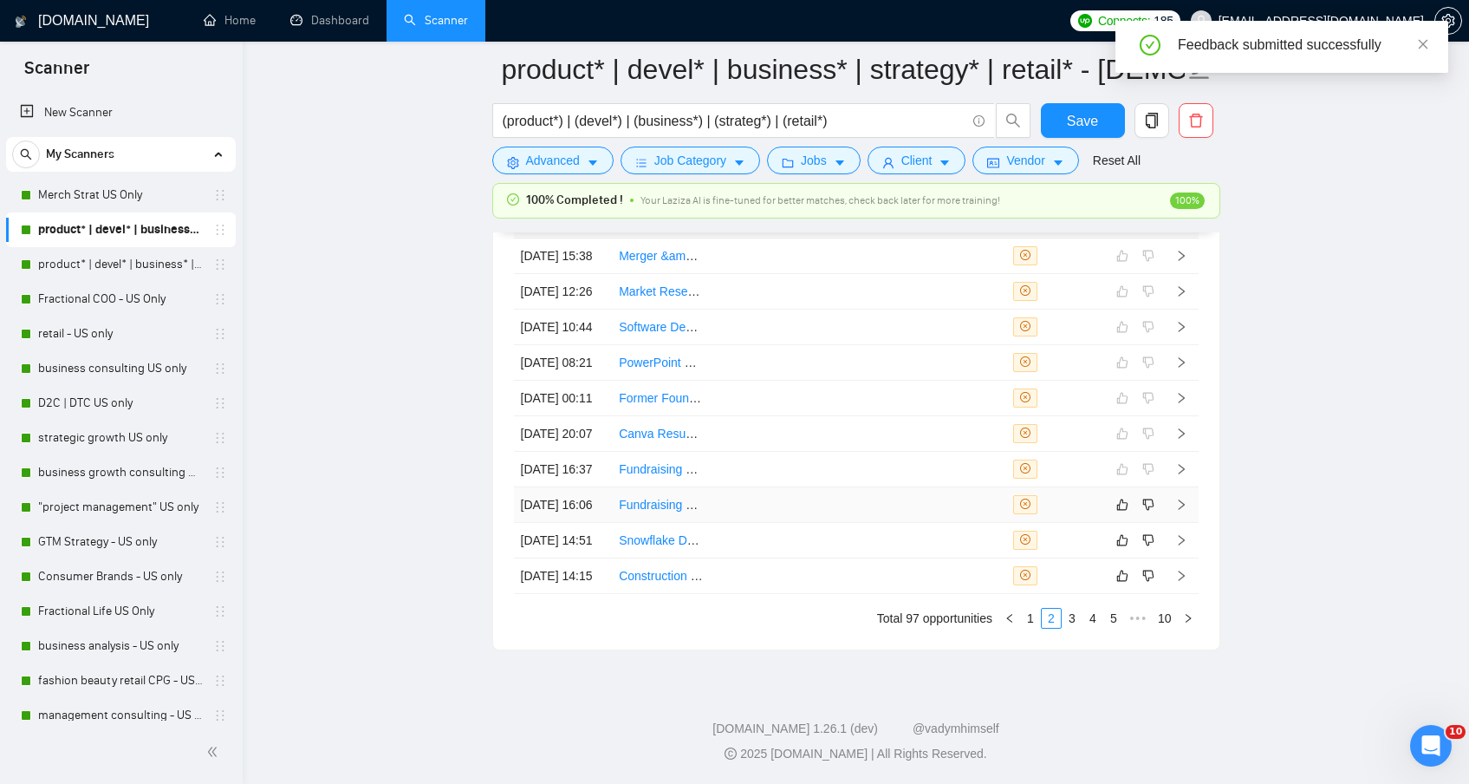
click at [1058, 498] on div at bounding box center [1055, 504] width 85 height 19
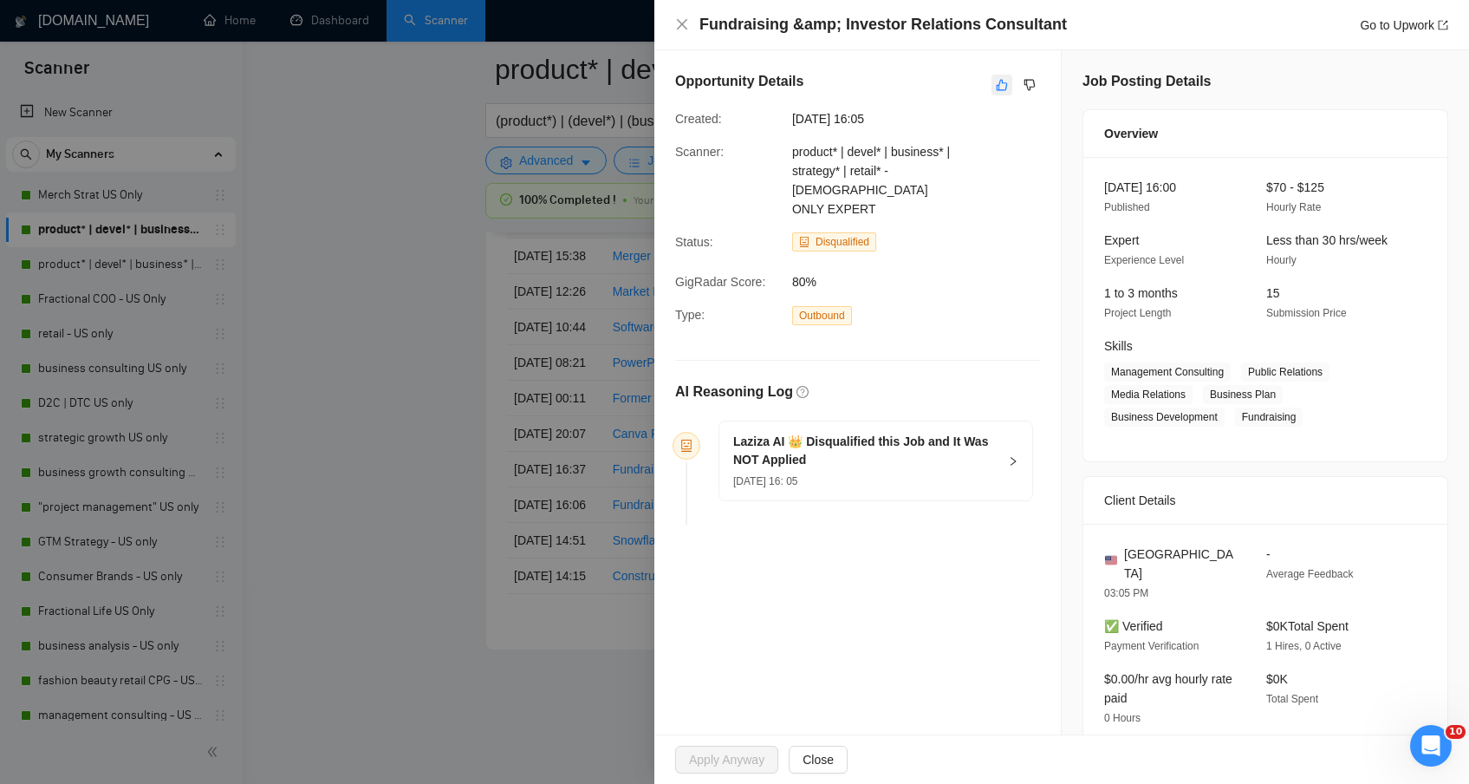
click at [996, 84] on icon "like" at bounding box center [1002, 85] width 12 height 14
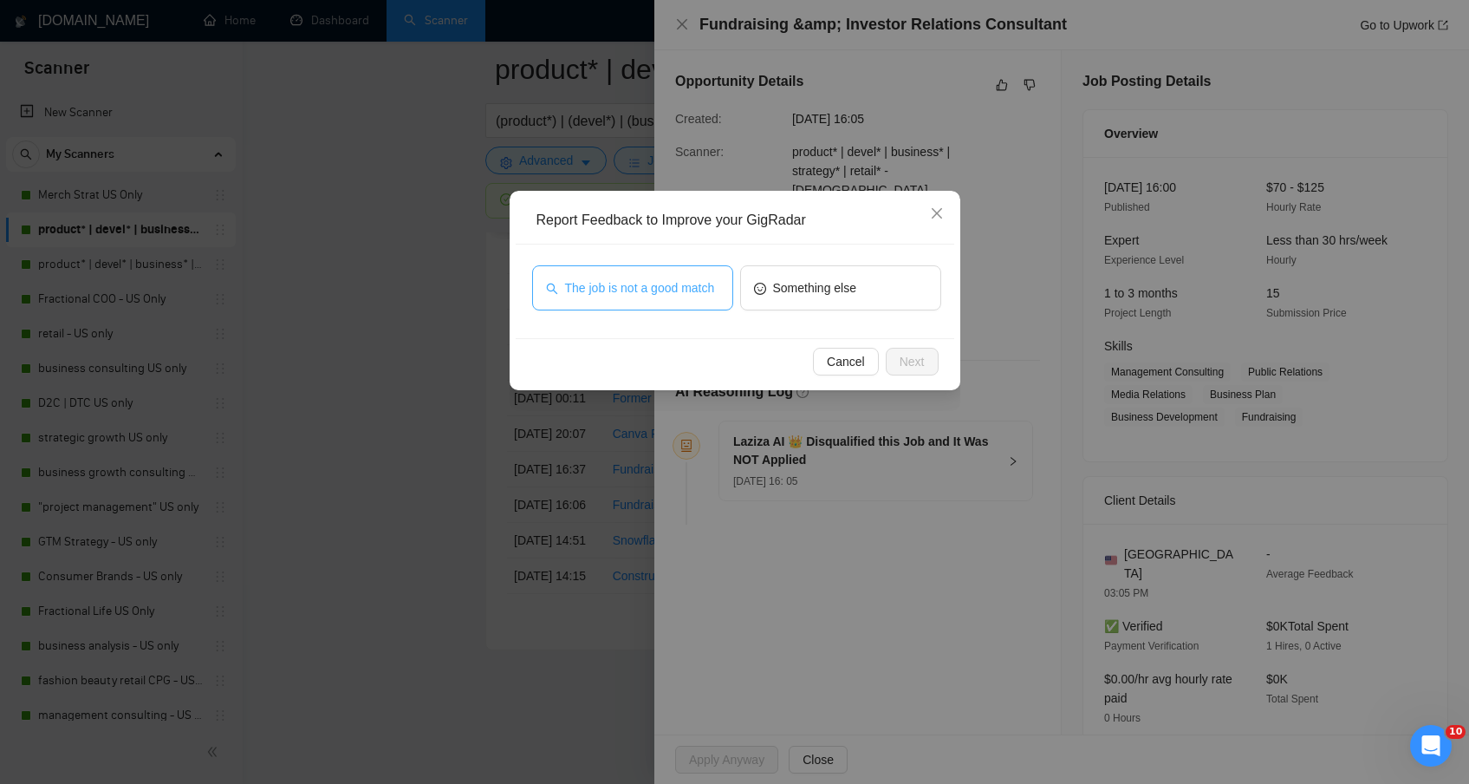
click at [640, 280] on span "The job is not a good match" at bounding box center [640, 287] width 150 height 19
click at [921, 358] on span "Next" at bounding box center [912, 361] width 25 height 19
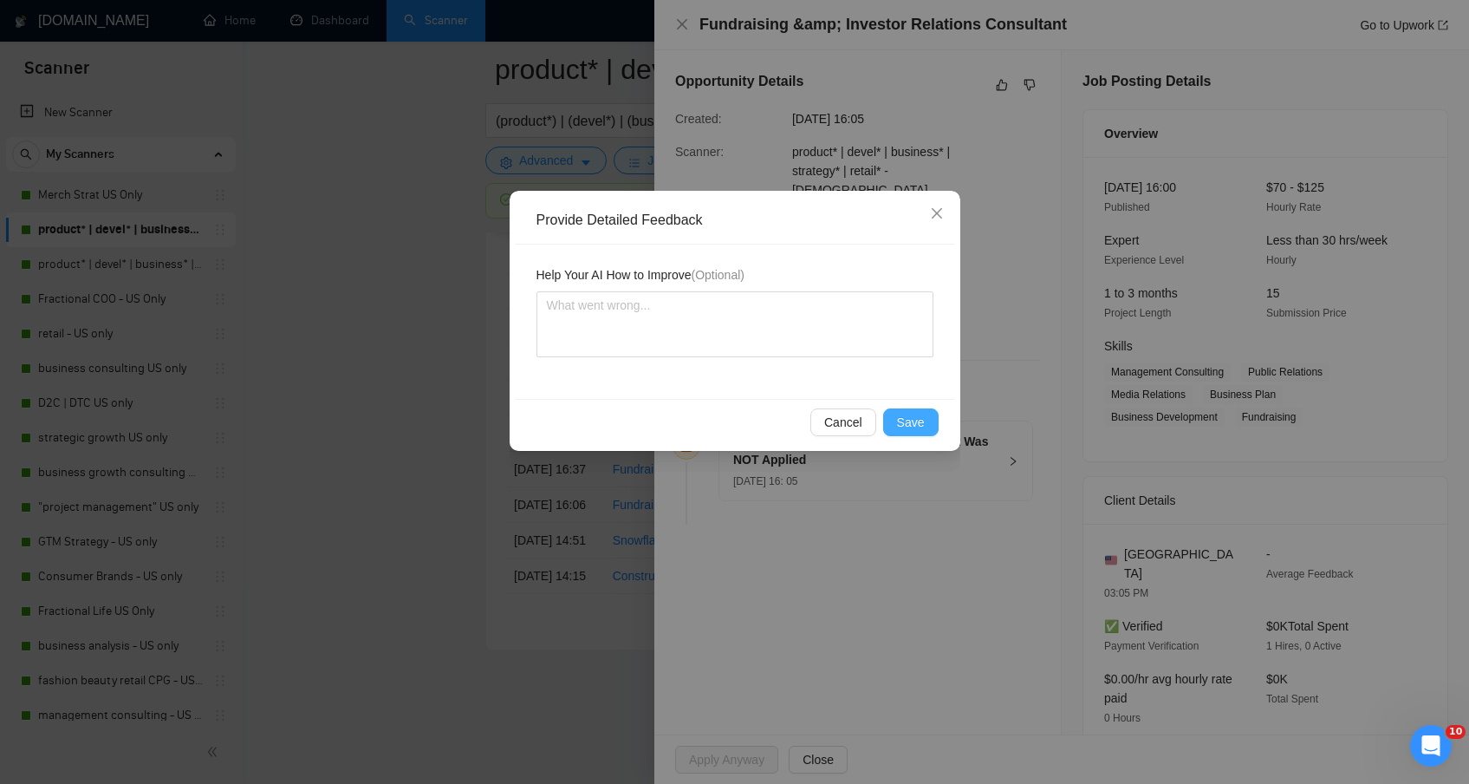
click at [902, 428] on span "Save" at bounding box center [911, 422] width 28 height 19
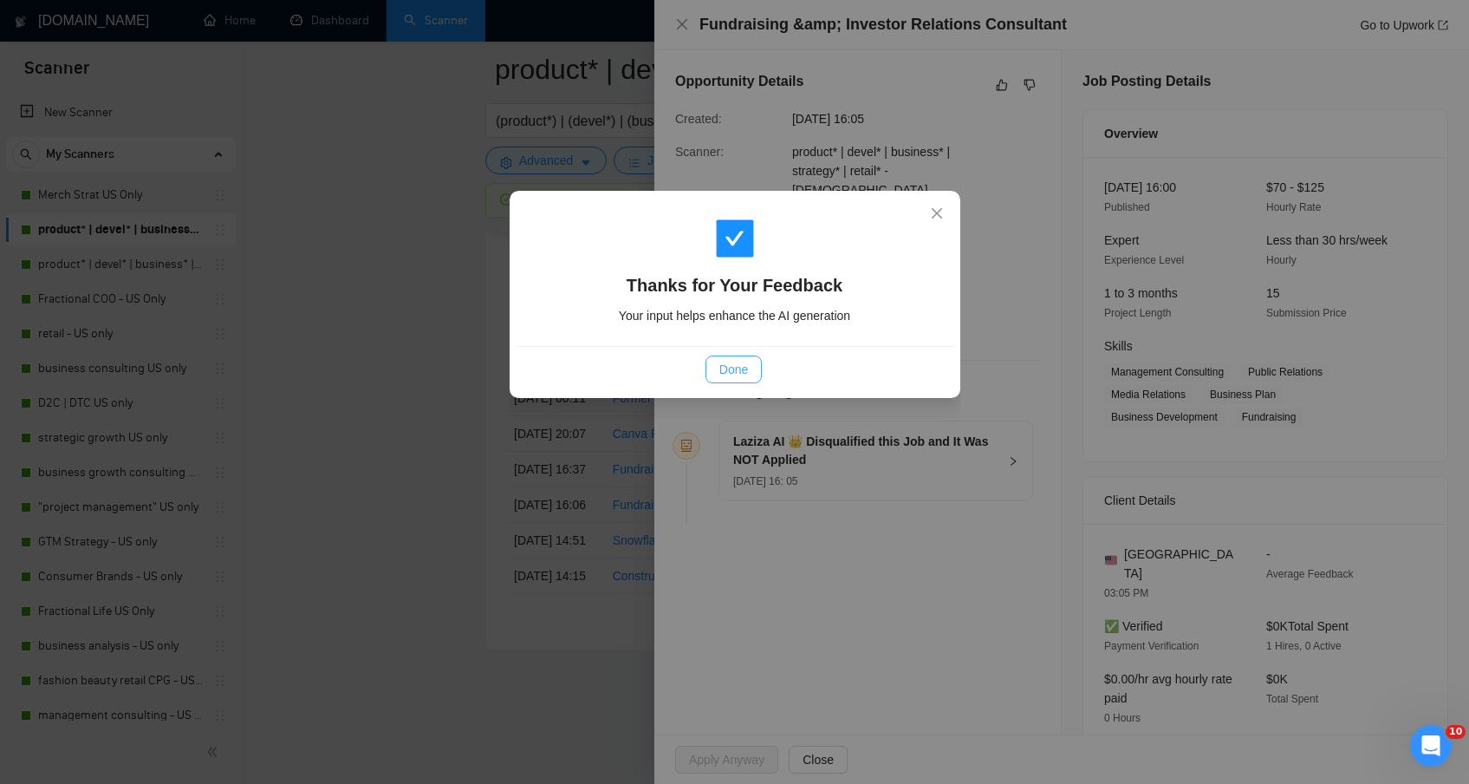
click at [730, 368] on span "Done" at bounding box center [733, 369] width 29 height 19
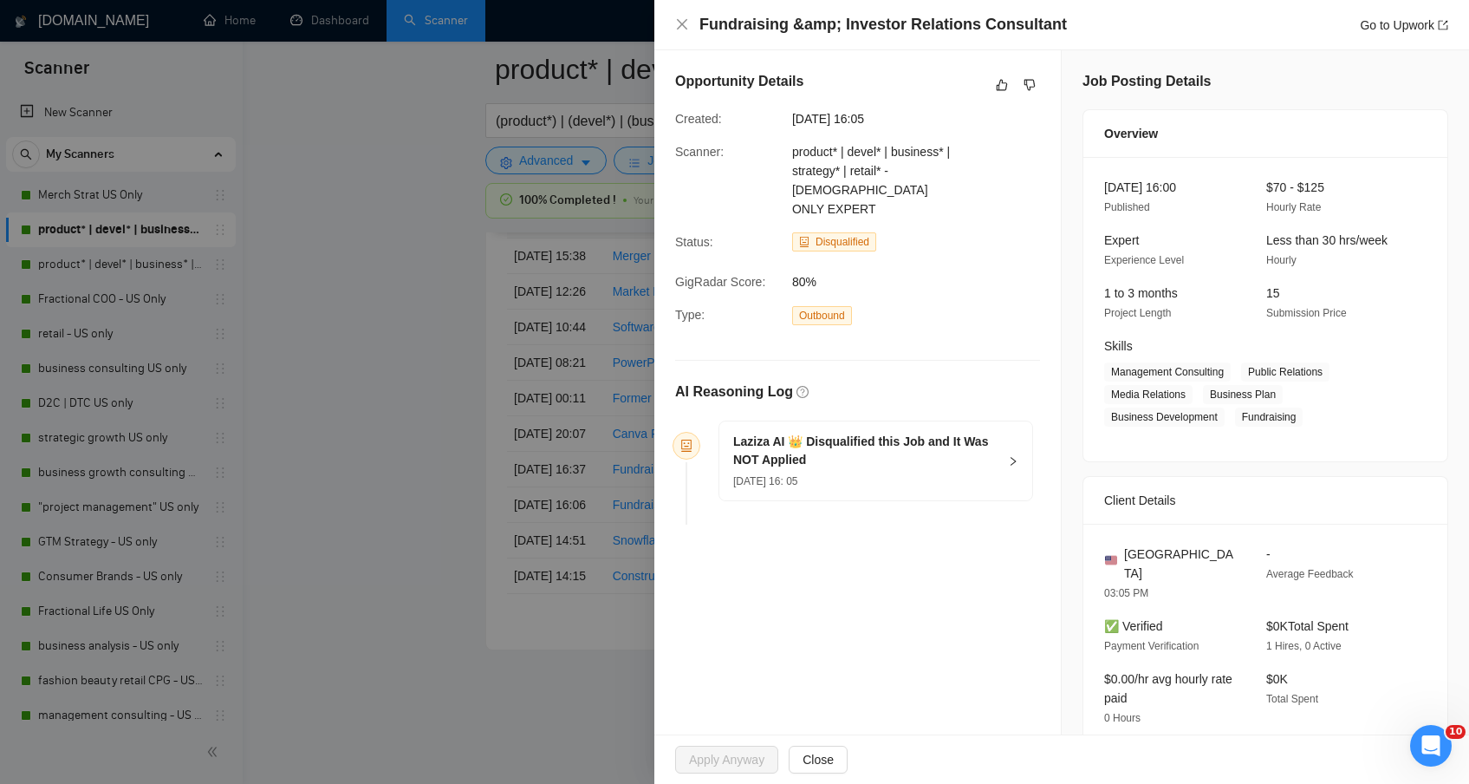
click at [371, 405] on div at bounding box center [734, 392] width 1469 height 784
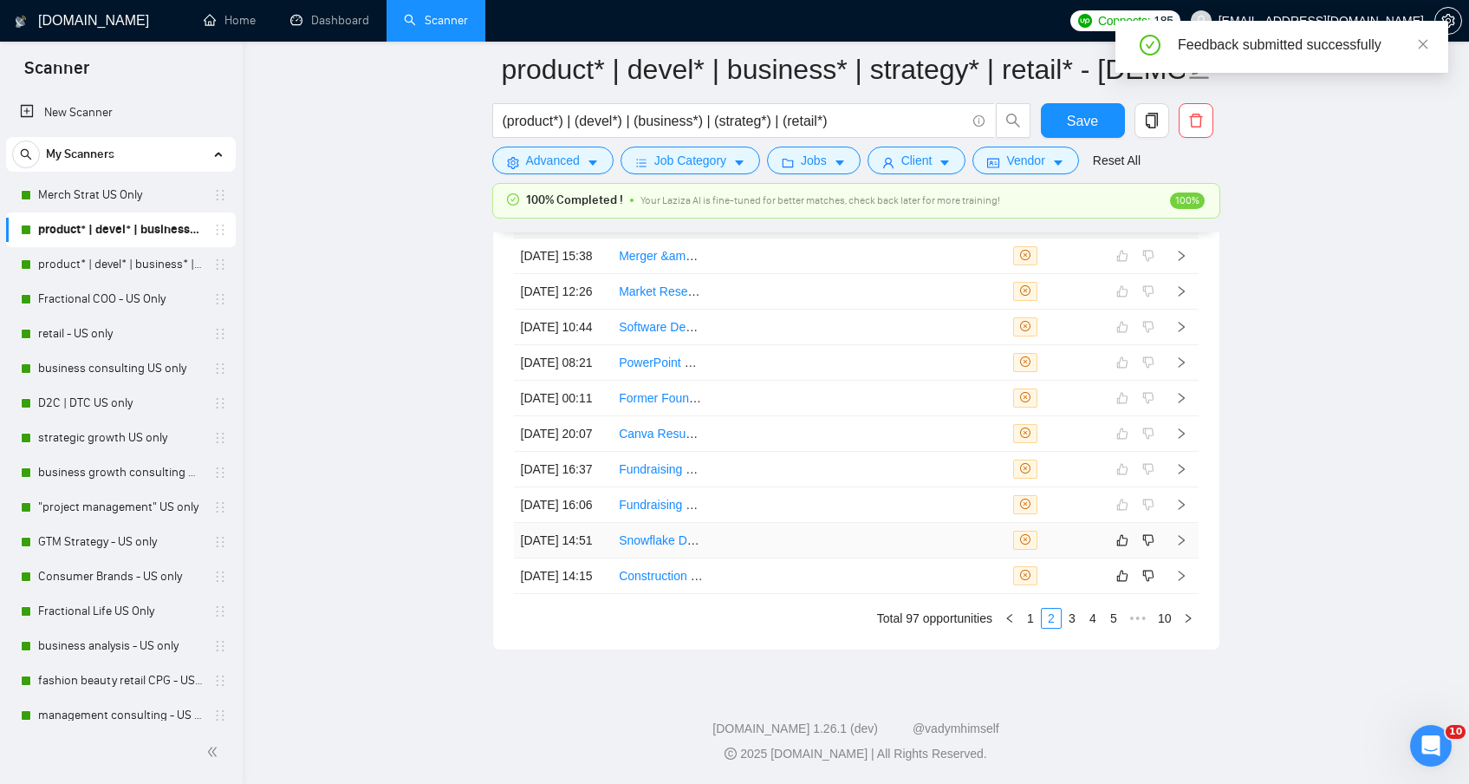
click at [1067, 558] on td at bounding box center [1055, 541] width 99 height 36
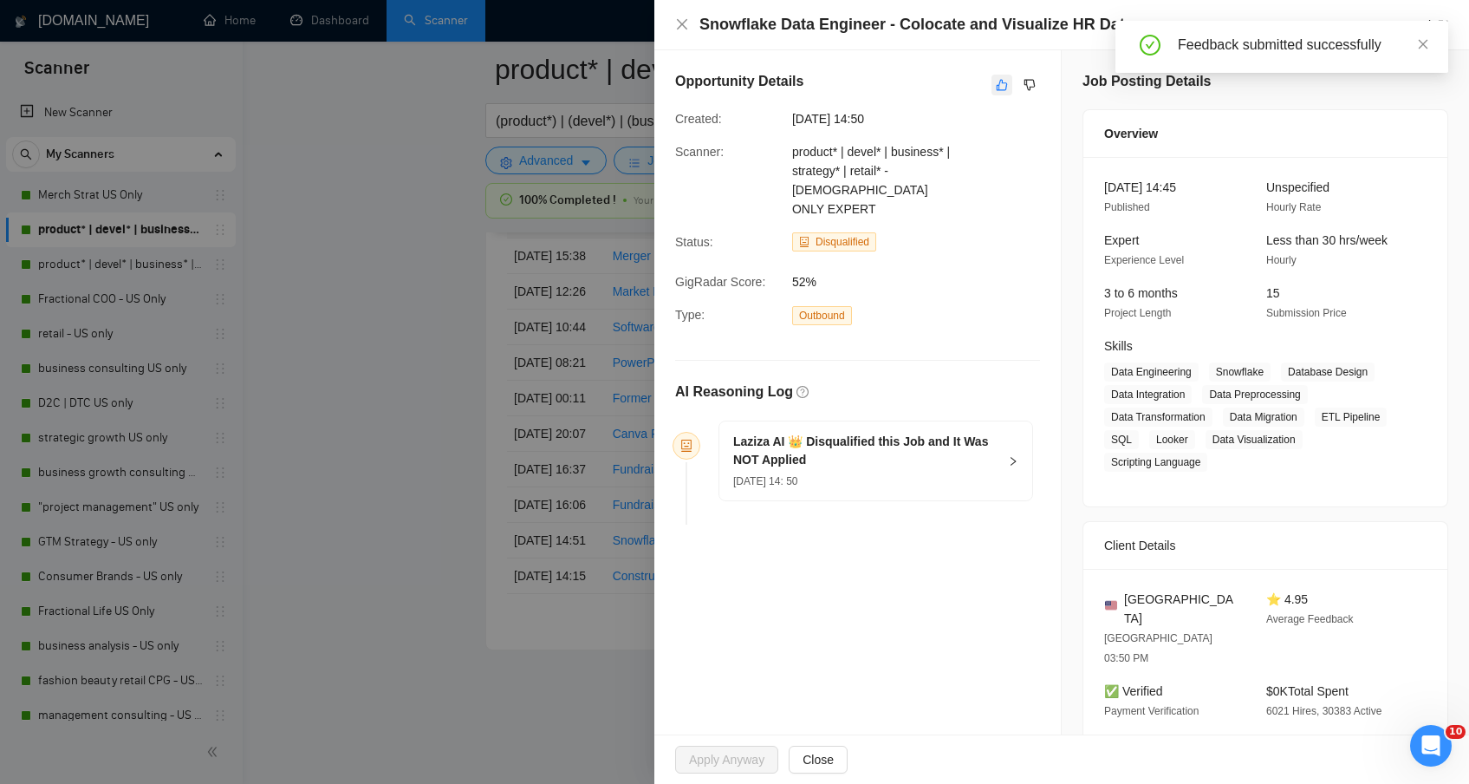
click at [996, 84] on icon "like" at bounding box center [1002, 85] width 12 height 14
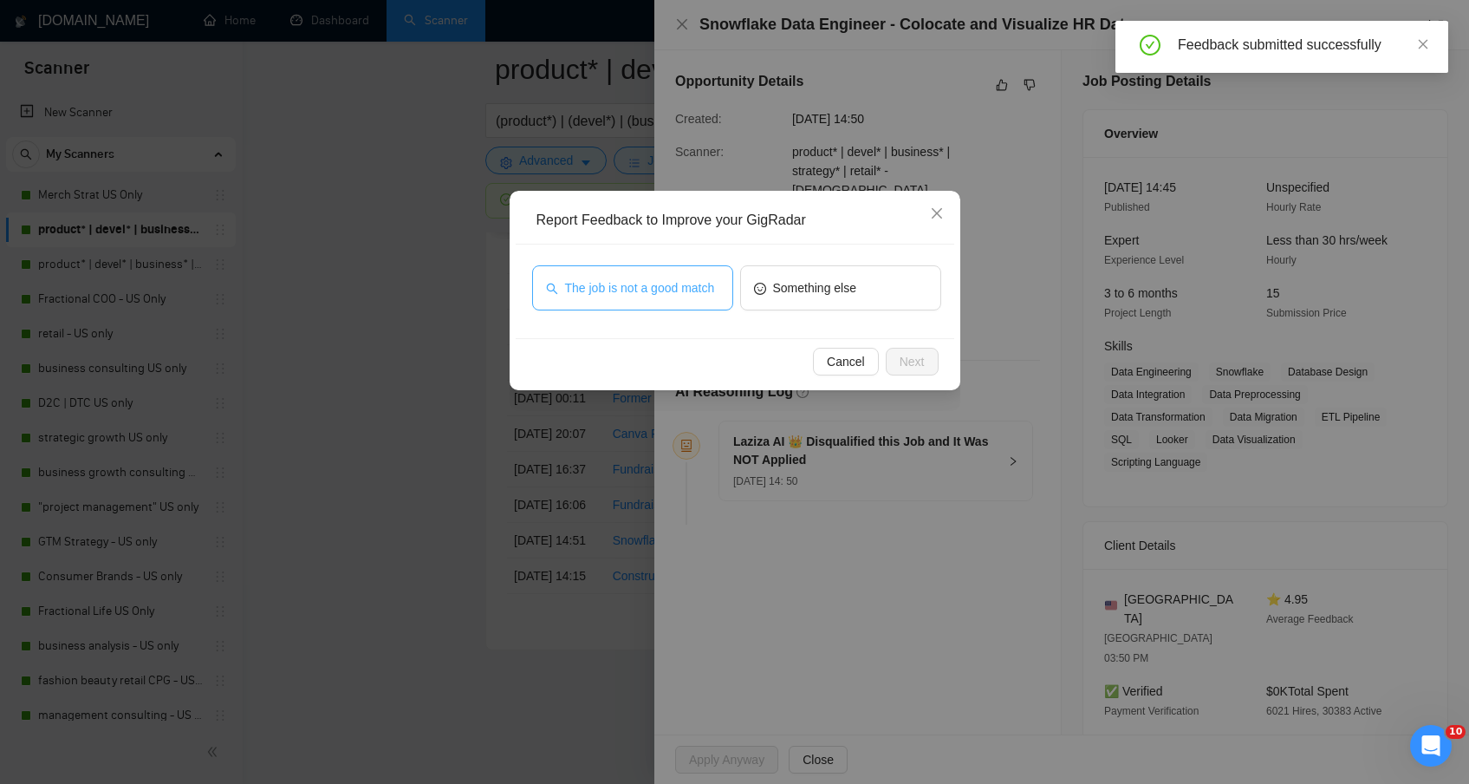
click at [619, 292] on span "The job is not a good match" at bounding box center [640, 287] width 150 height 19
click at [919, 368] on span "Next" at bounding box center [912, 361] width 25 height 19
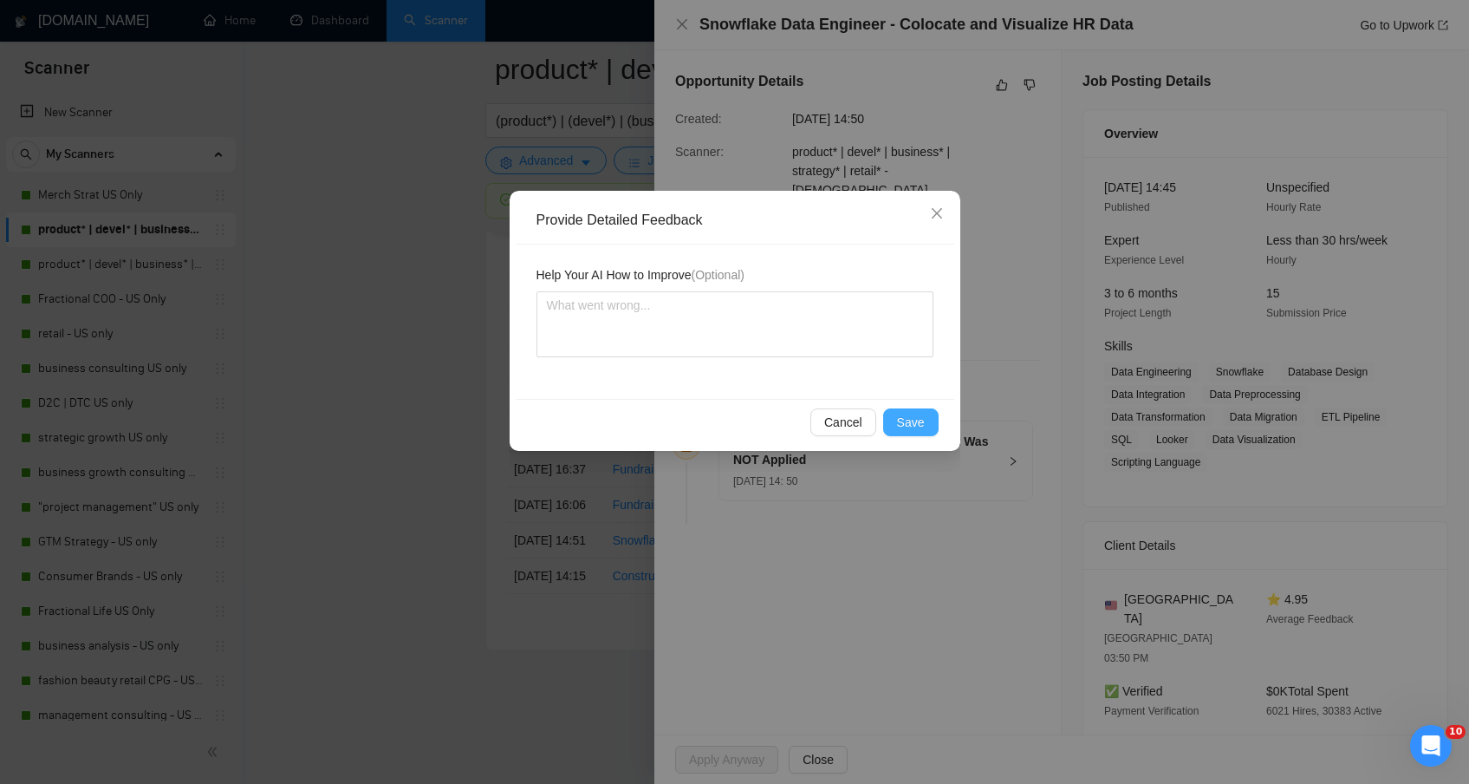
click at [916, 410] on button "Save" at bounding box center [910, 422] width 55 height 28
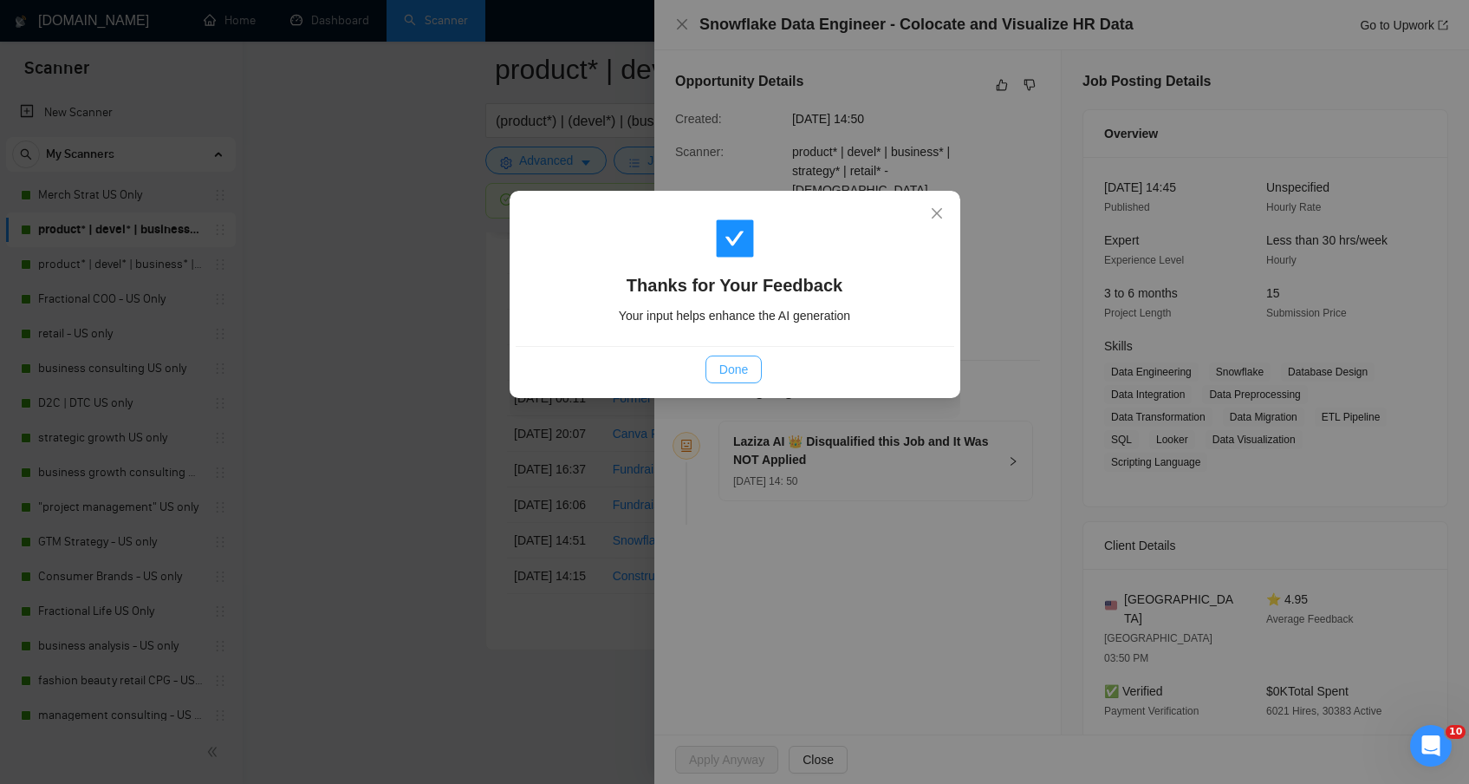
click at [728, 357] on button "Done" at bounding box center [734, 369] width 56 height 28
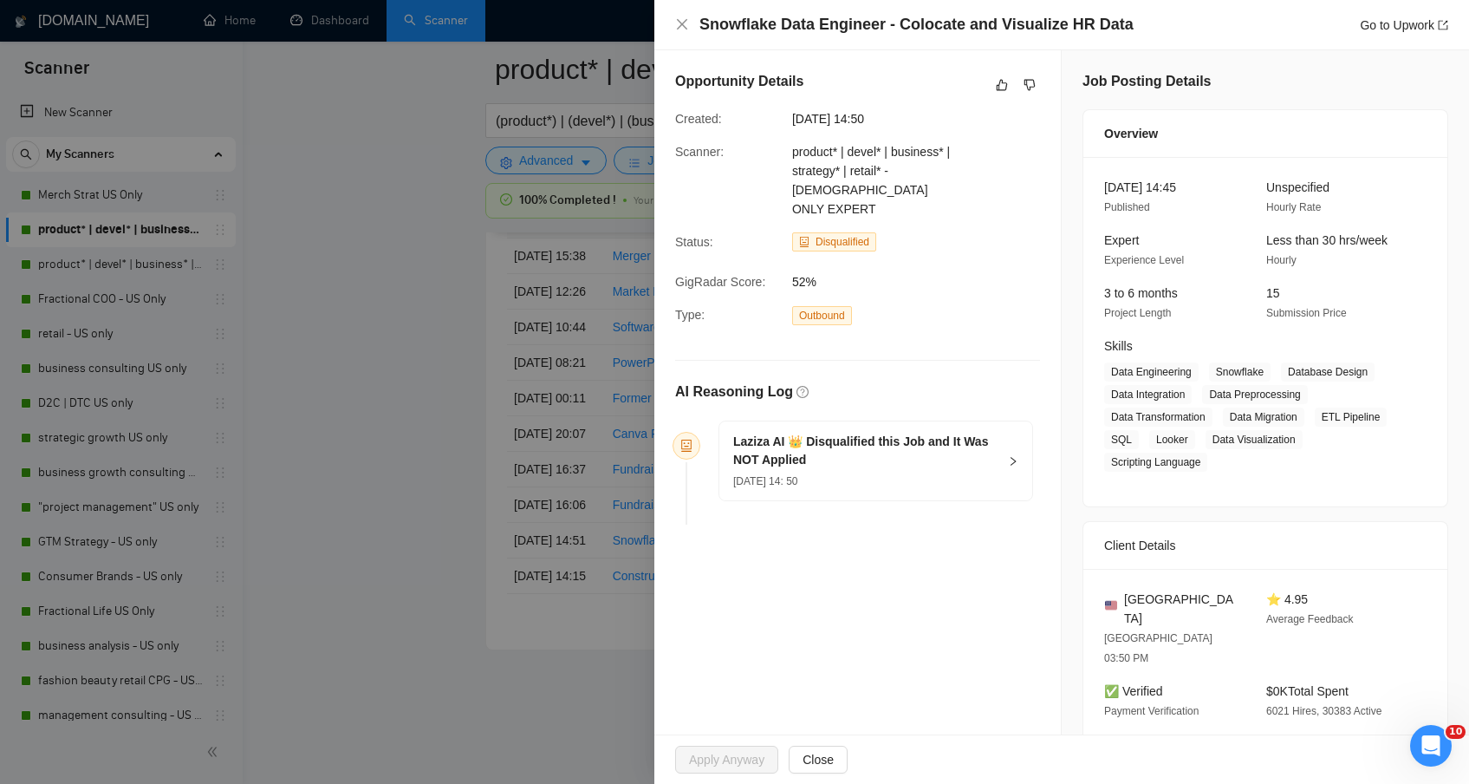
click at [445, 411] on div at bounding box center [734, 392] width 1469 height 784
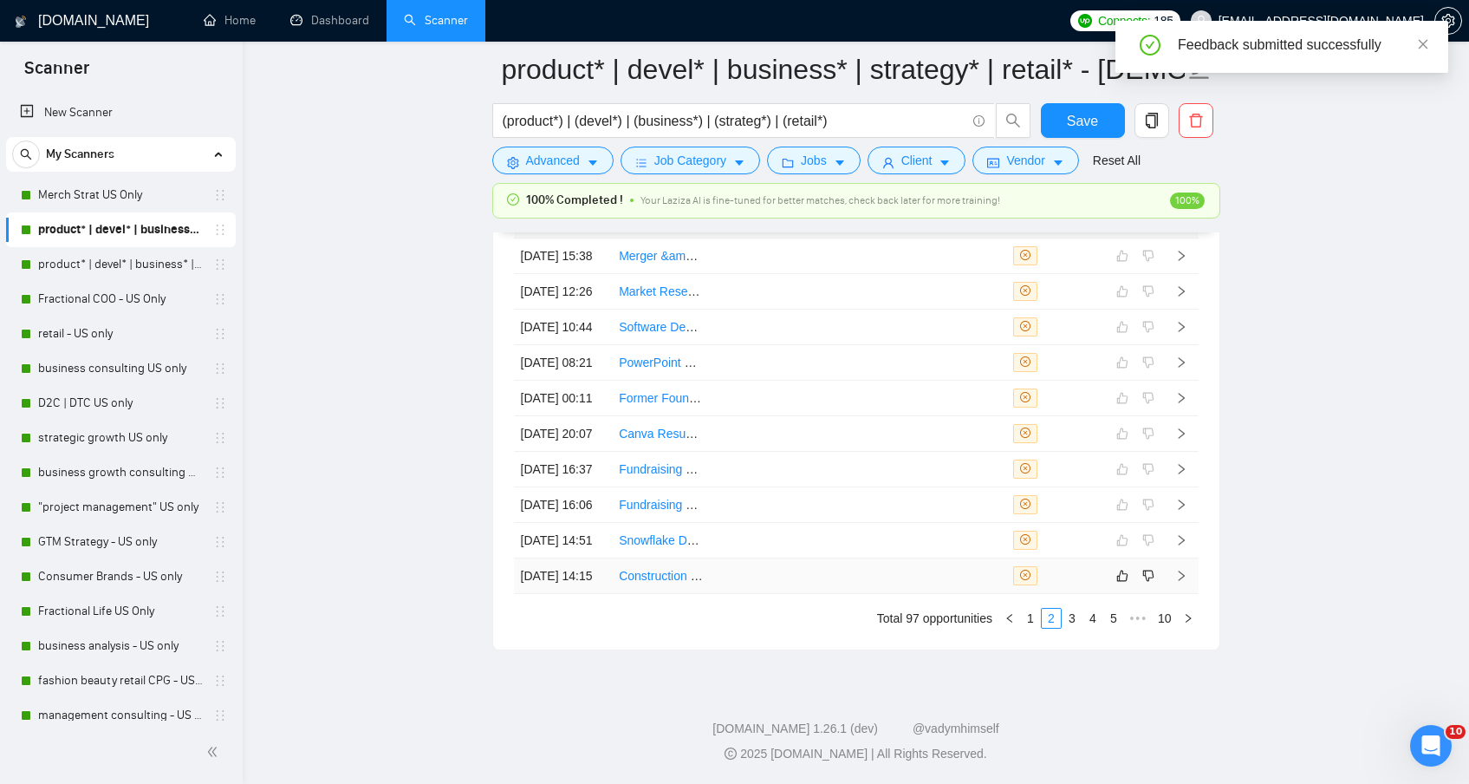
click at [1085, 585] on div at bounding box center [1055, 575] width 85 height 19
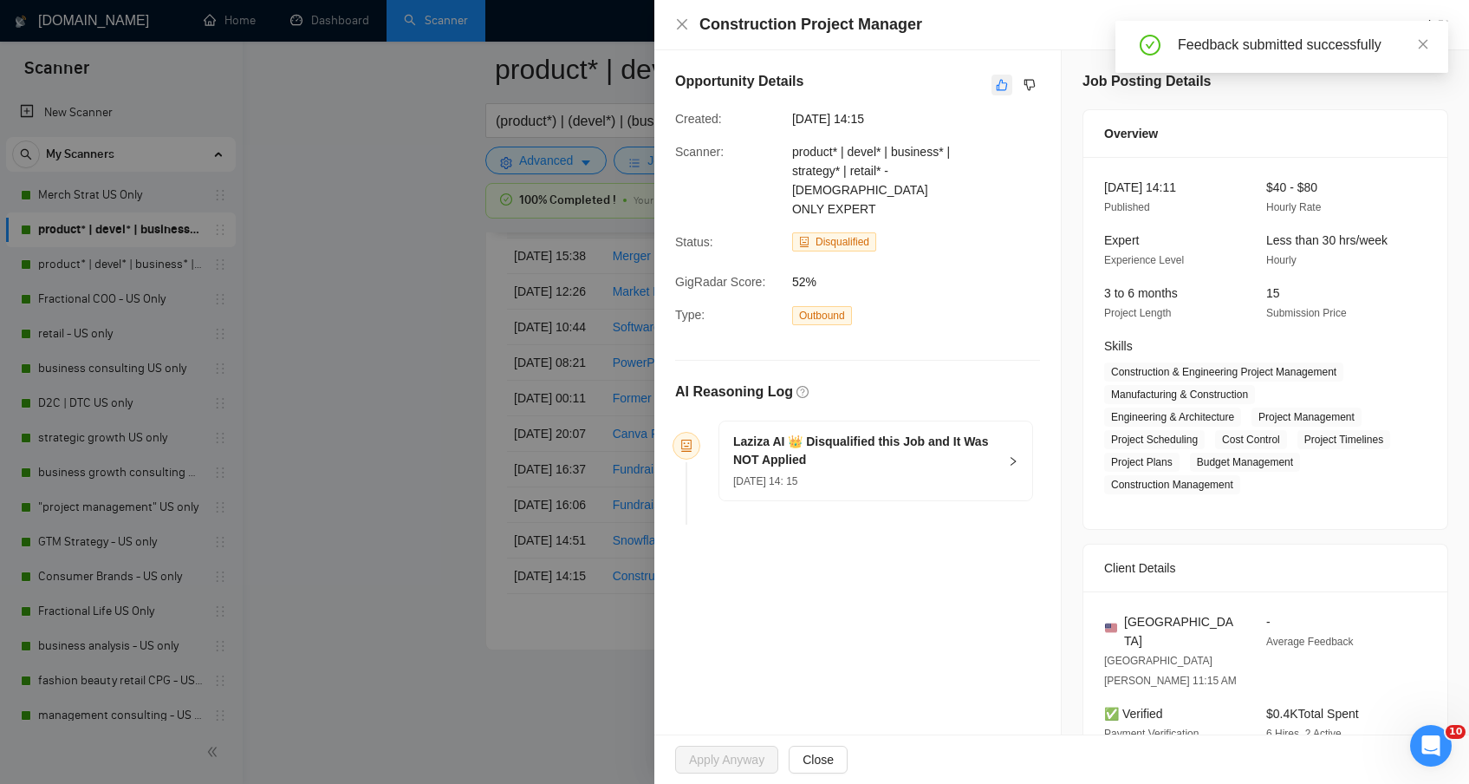
click at [997, 82] on icon "like" at bounding box center [1002, 85] width 11 height 11
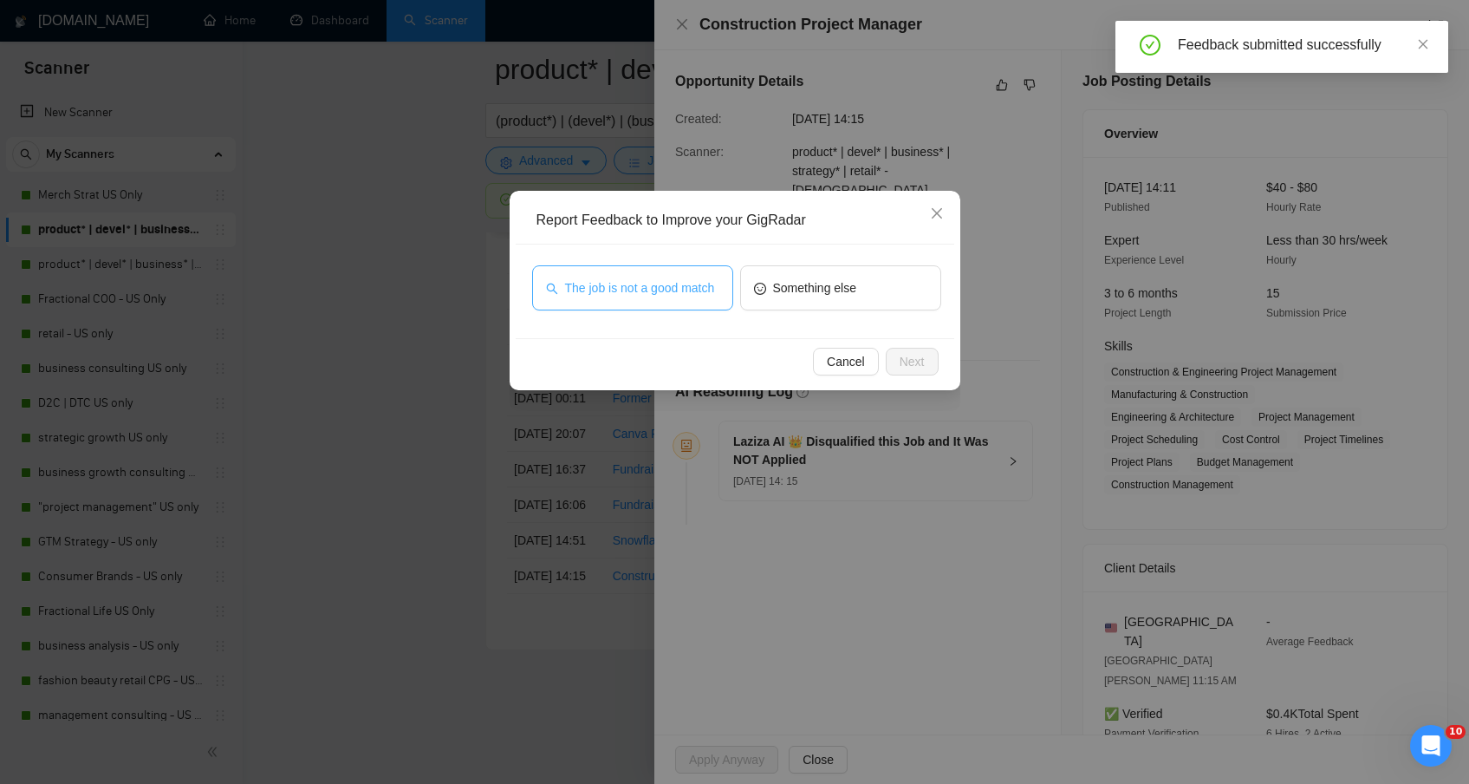
click at [615, 283] on span "The job is not a good match" at bounding box center [640, 287] width 150 height 19
click at [920, 369] on span "Next" at bounding box center [912, 361] width 25 height 19
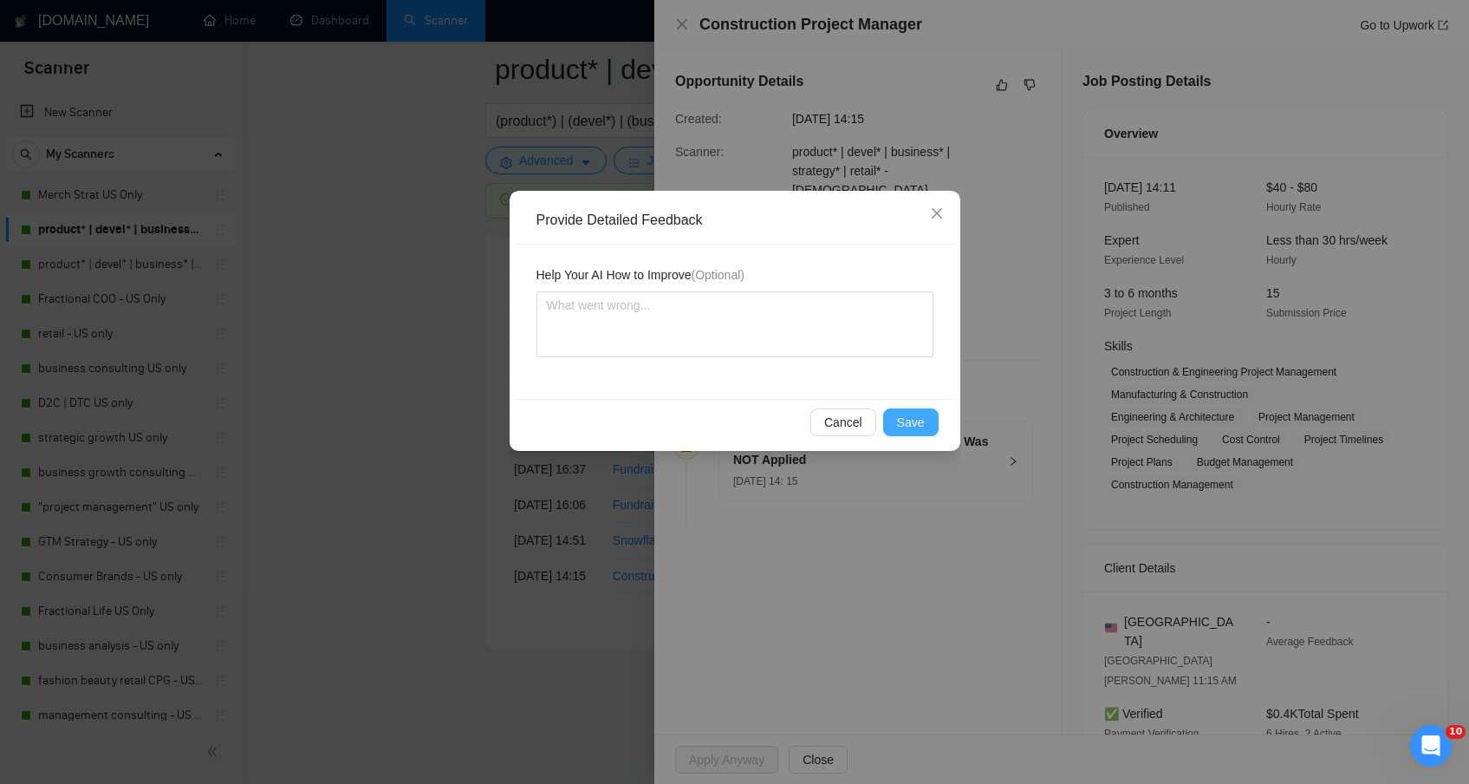
click at [902, 429] on span "Save" at bounding box center [911, 422] width 28 height 19
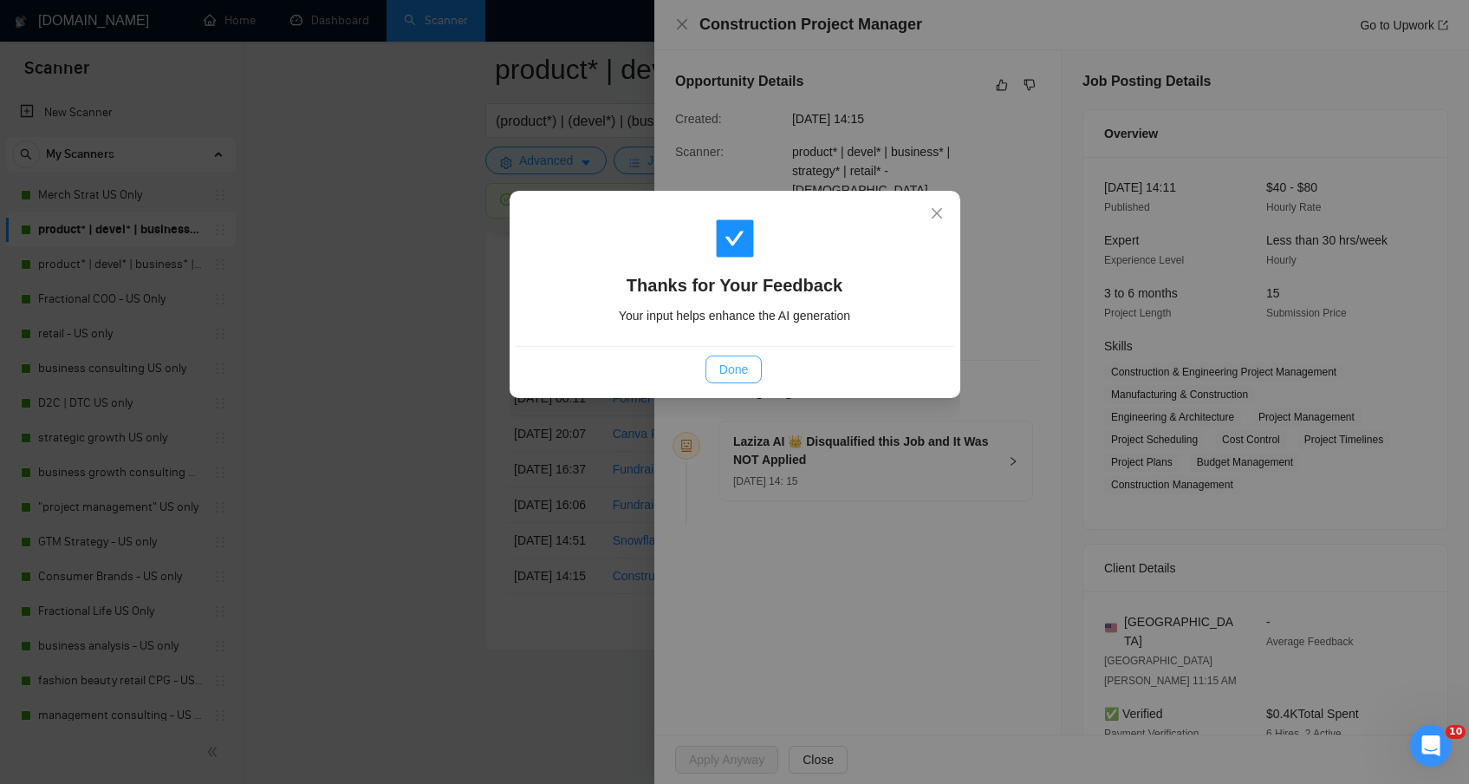
click at [716, 356] on button "Done" at bounding box center [734, 369] width 56 height 28
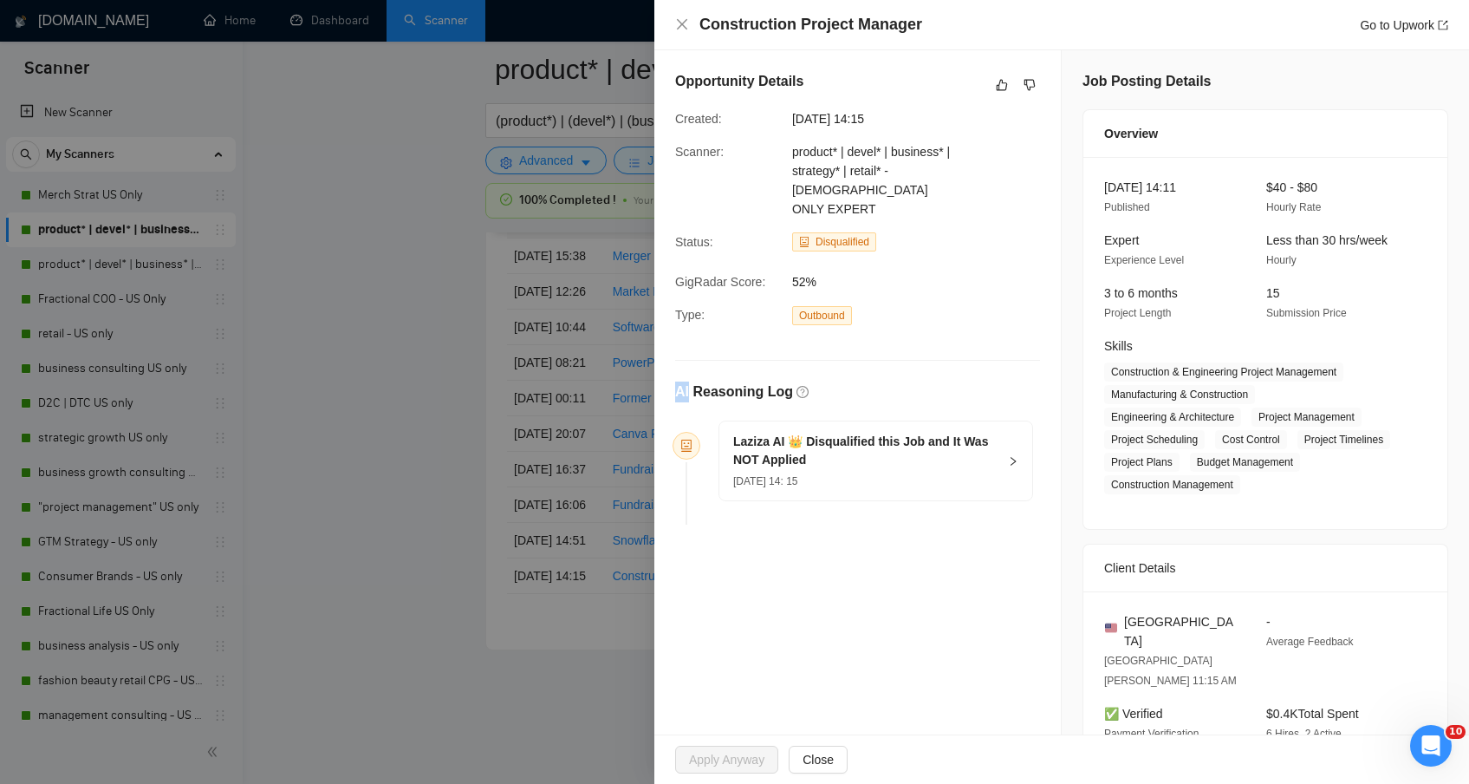
click at [716, 356] on div "AI Reasoning Log Laziza AI 👑 Disqualified this Job and It Was NOT Applied [DATE…" at bounding box center [857, 435] width 379 height 192
click at [446, 238] on div at bounding box center [734, 392] width 1469 height 784
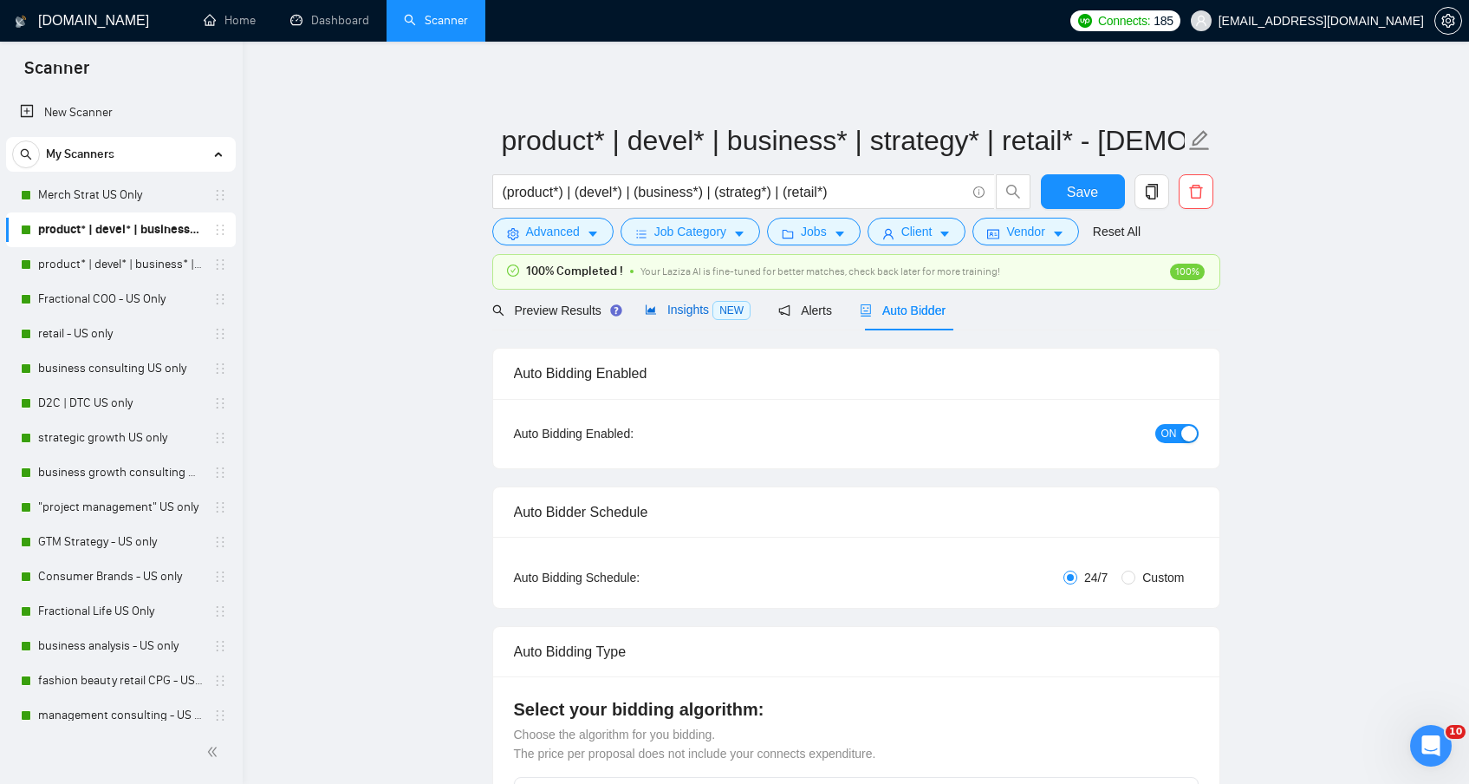
click at [686, 315] on span "Insights NEW" at bounding box center [698, 310] width 106 height 14
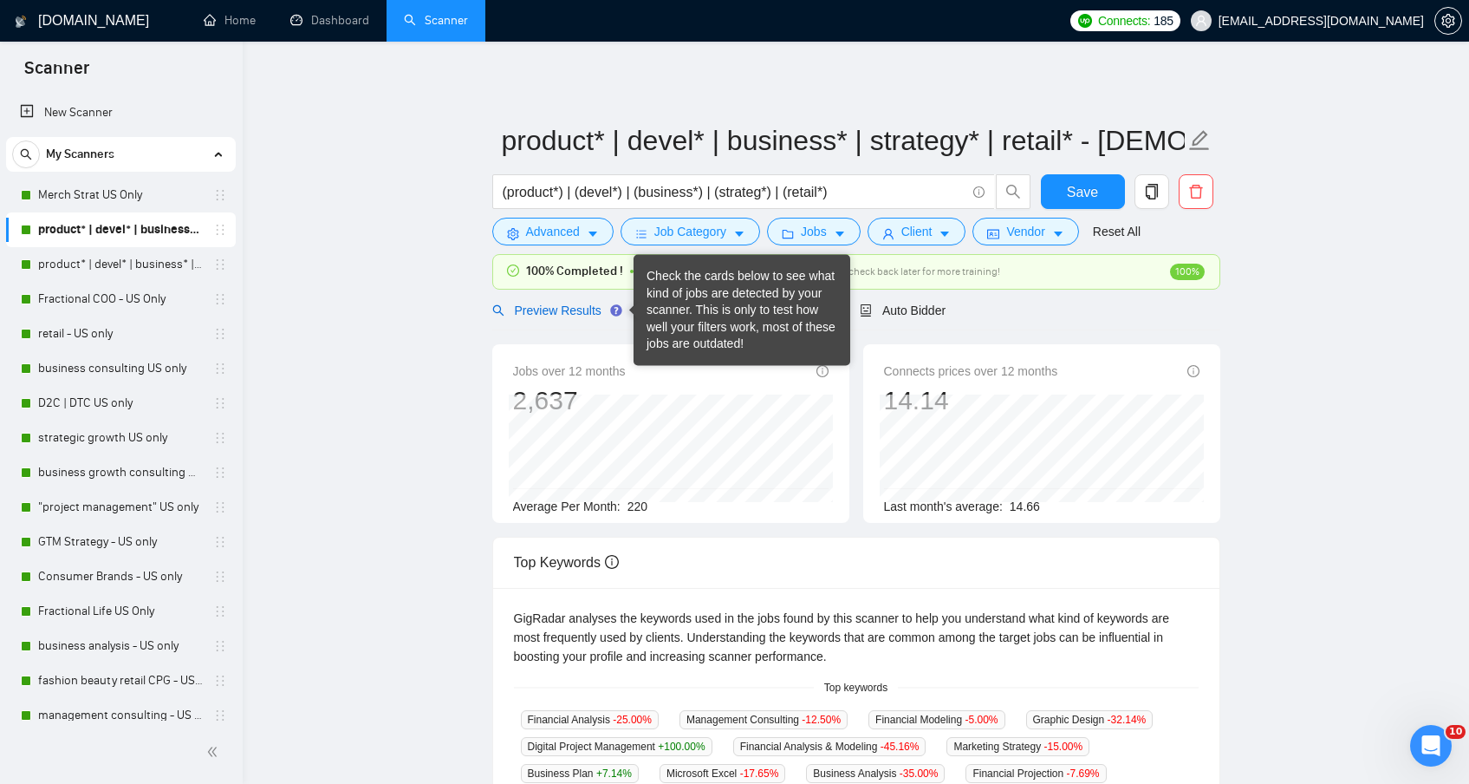
click at [583, 316] on span "Preview Results" at bounding box center [554, 310] width 125 height 14
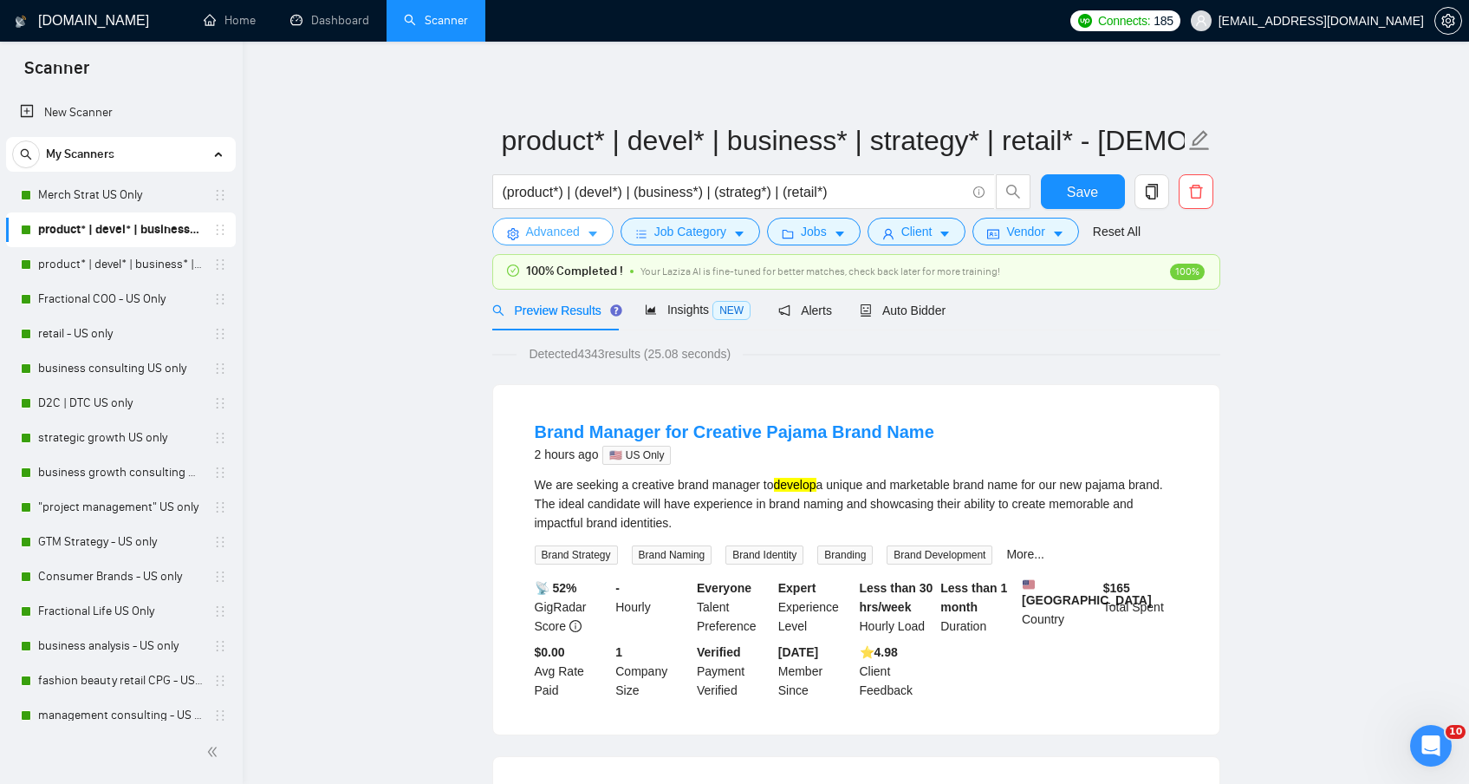
click at [559, 235] on span "Advanced" at bounding box center [553, 231] width 54 height 19
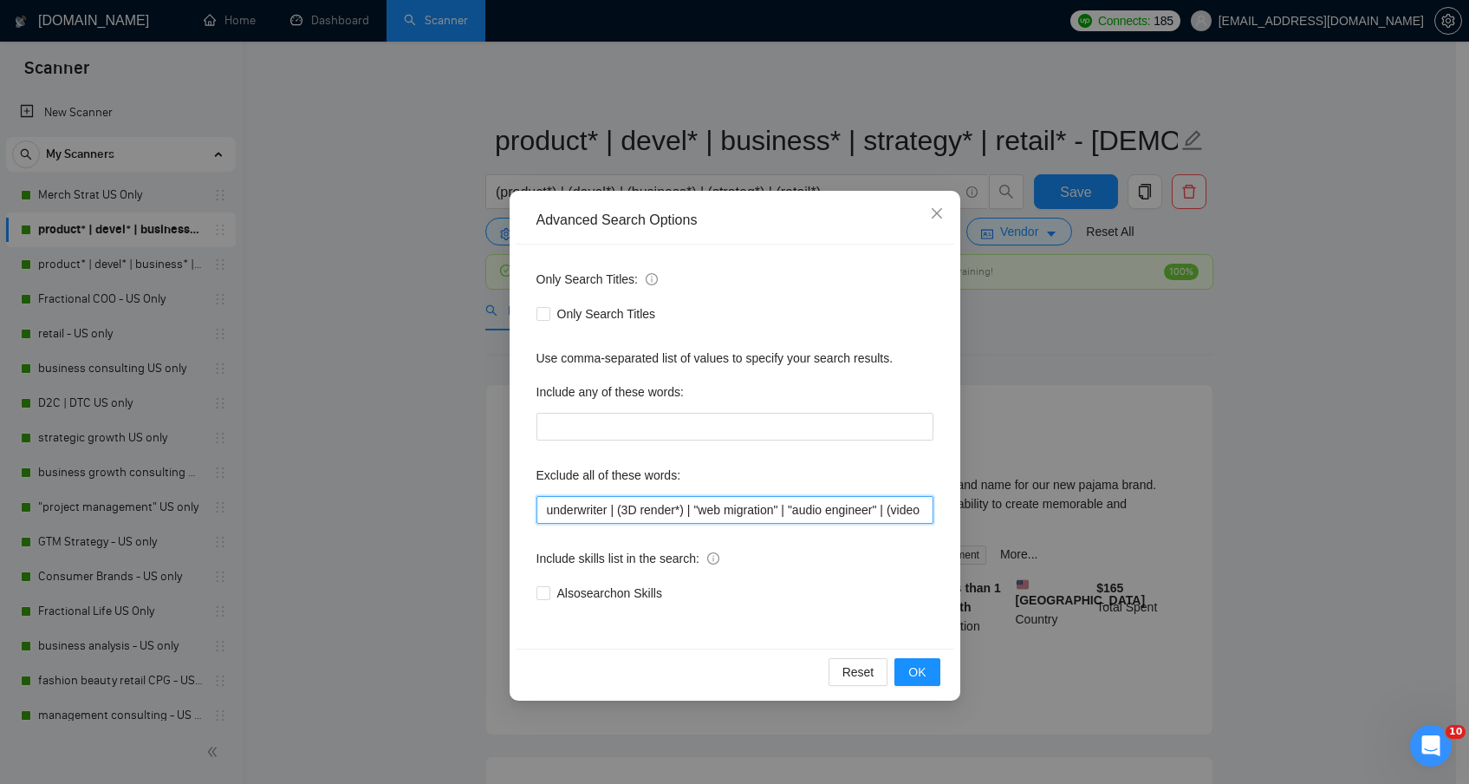
click at [590, 514] on input "underwriter | (3D render*) | "web migration" | "audio engineer" | (video edit*)…" at bounding box center [735, 510] width 397 height 28
click at [934, 667] on button "OK" at bounding box center [917, 672] width 45 height 28
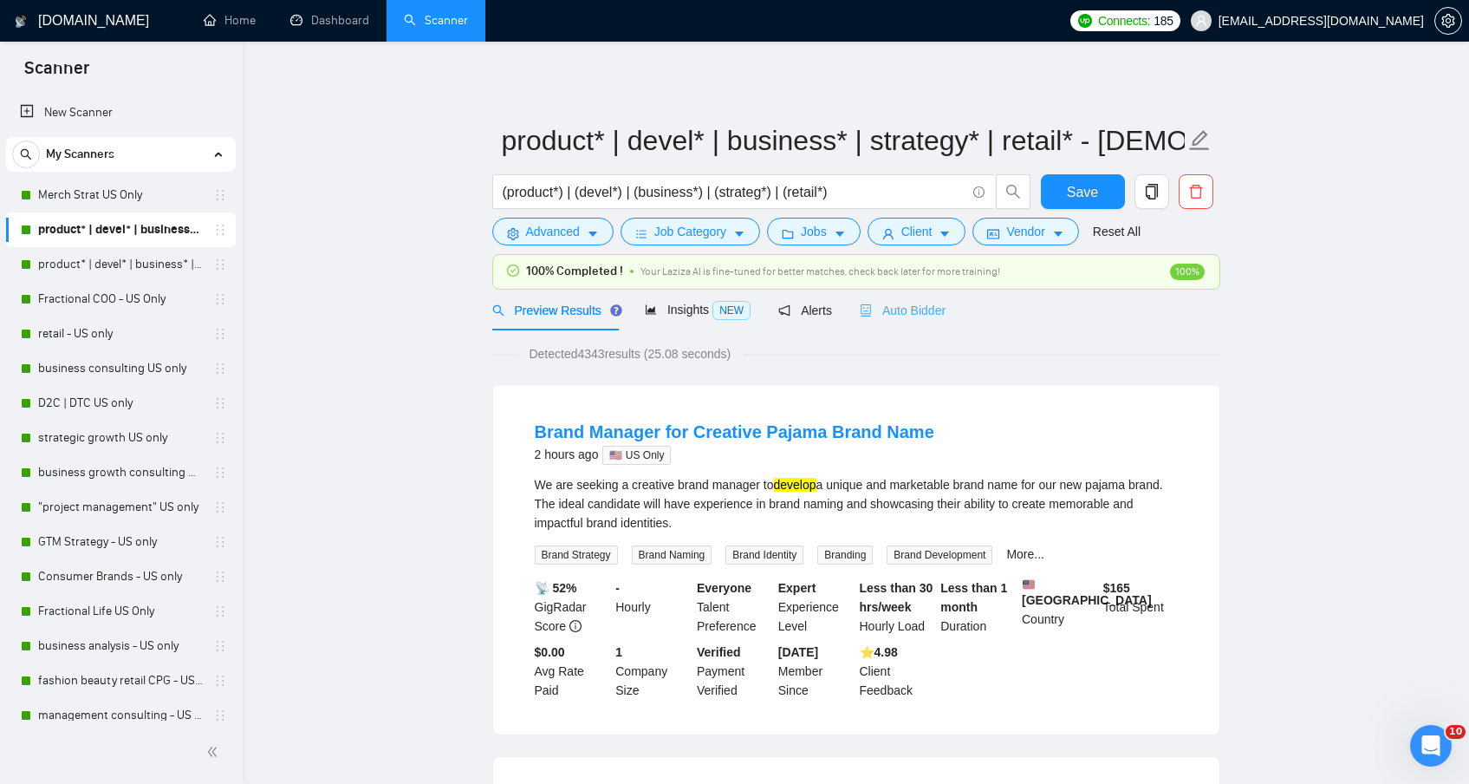
click at [924, 299] on div "Auto Bidder" at bounding box center [903, 310] width 86 height 41
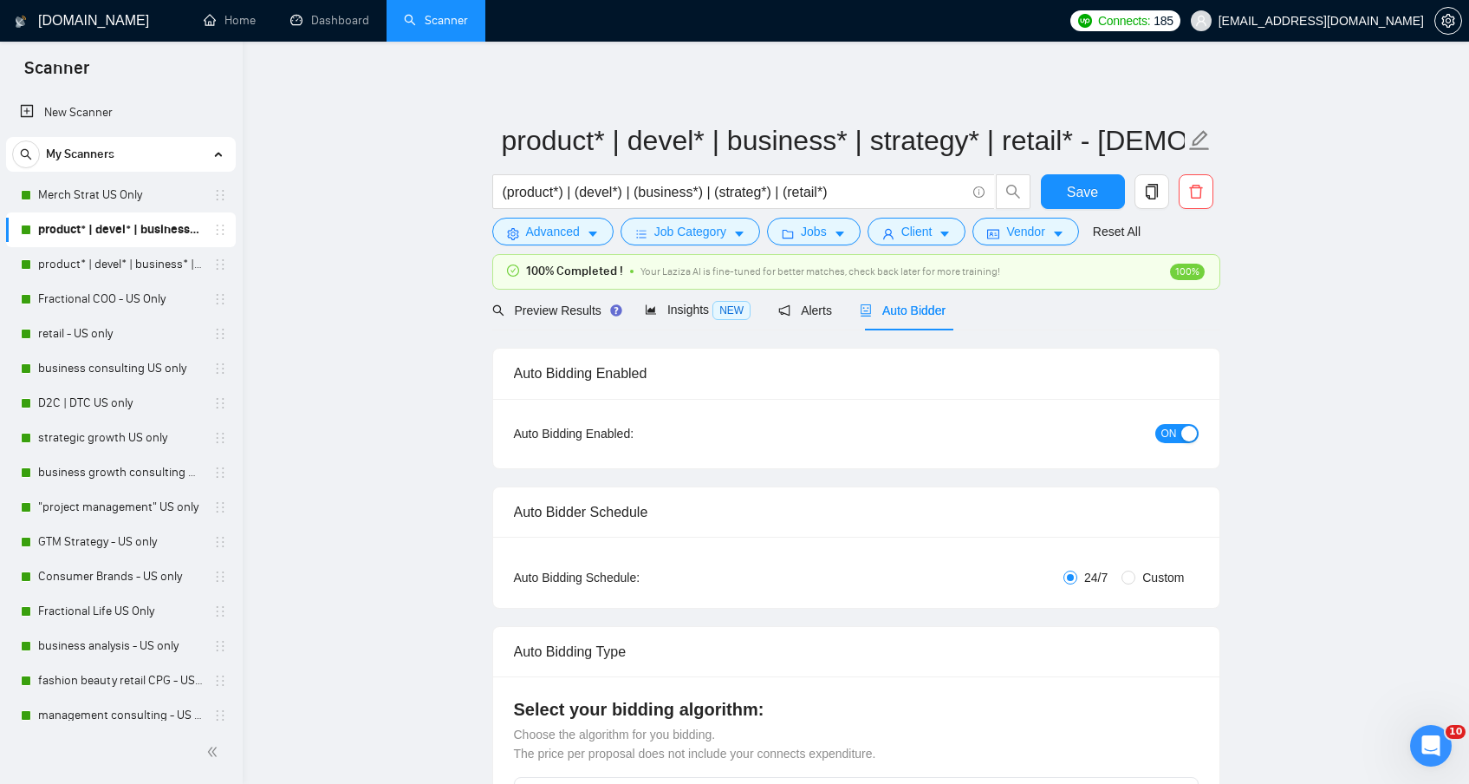
checkbox input "true"
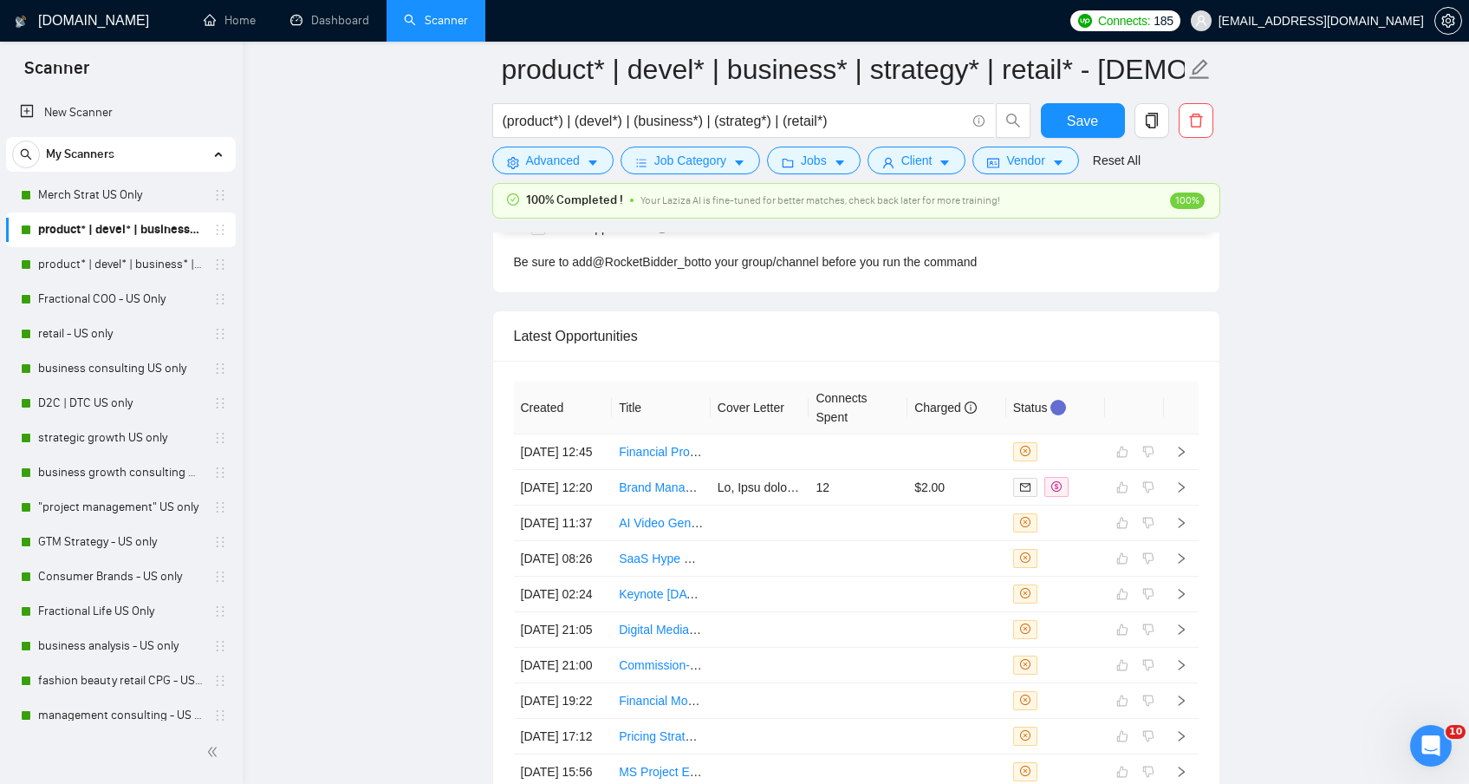
scroll to position [4872, 0]
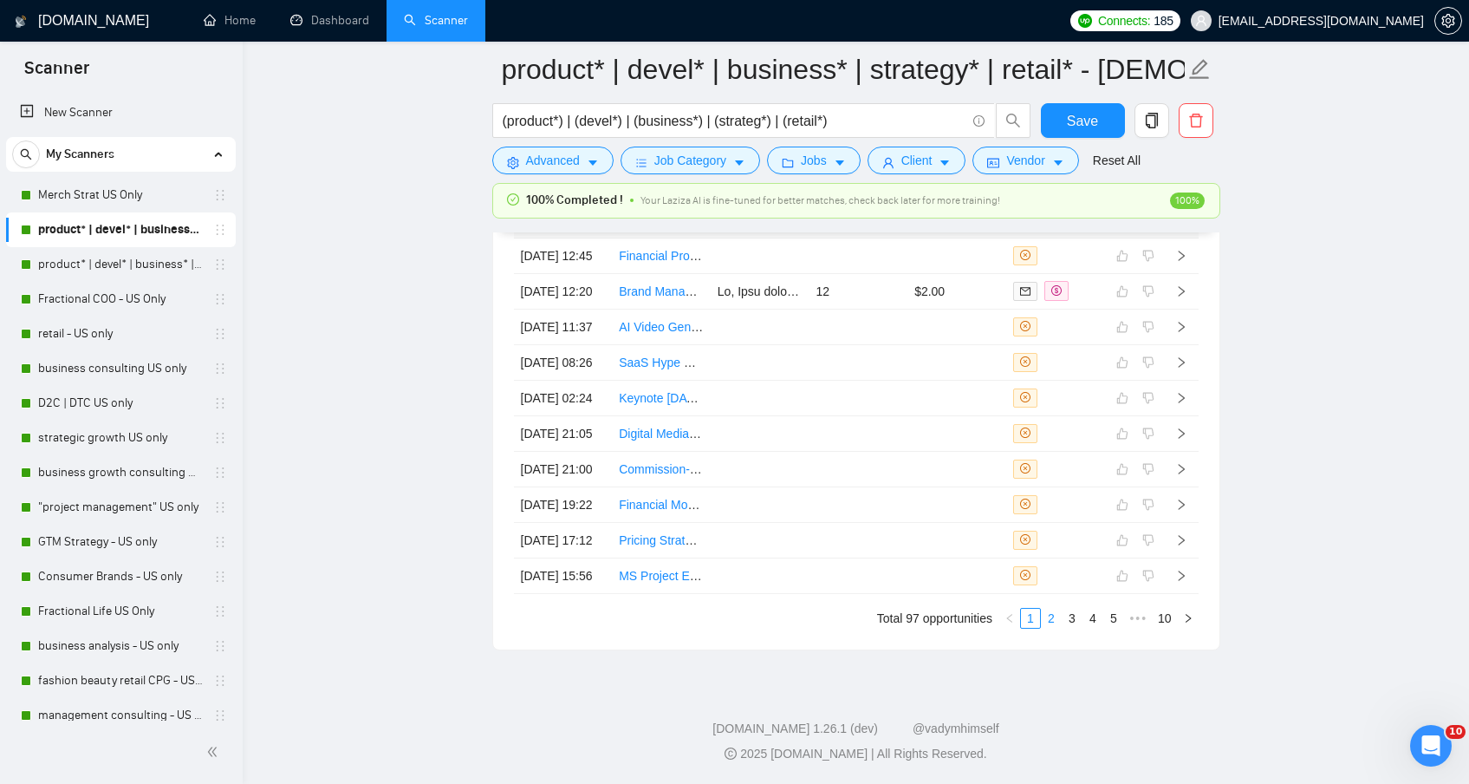
click at [1056, 620] on link "2" at bounding box center [1051, 618] width 19 height 19
click at [1071, 622] on link "3" at bounding box center [1072, 618] width 19 height 19
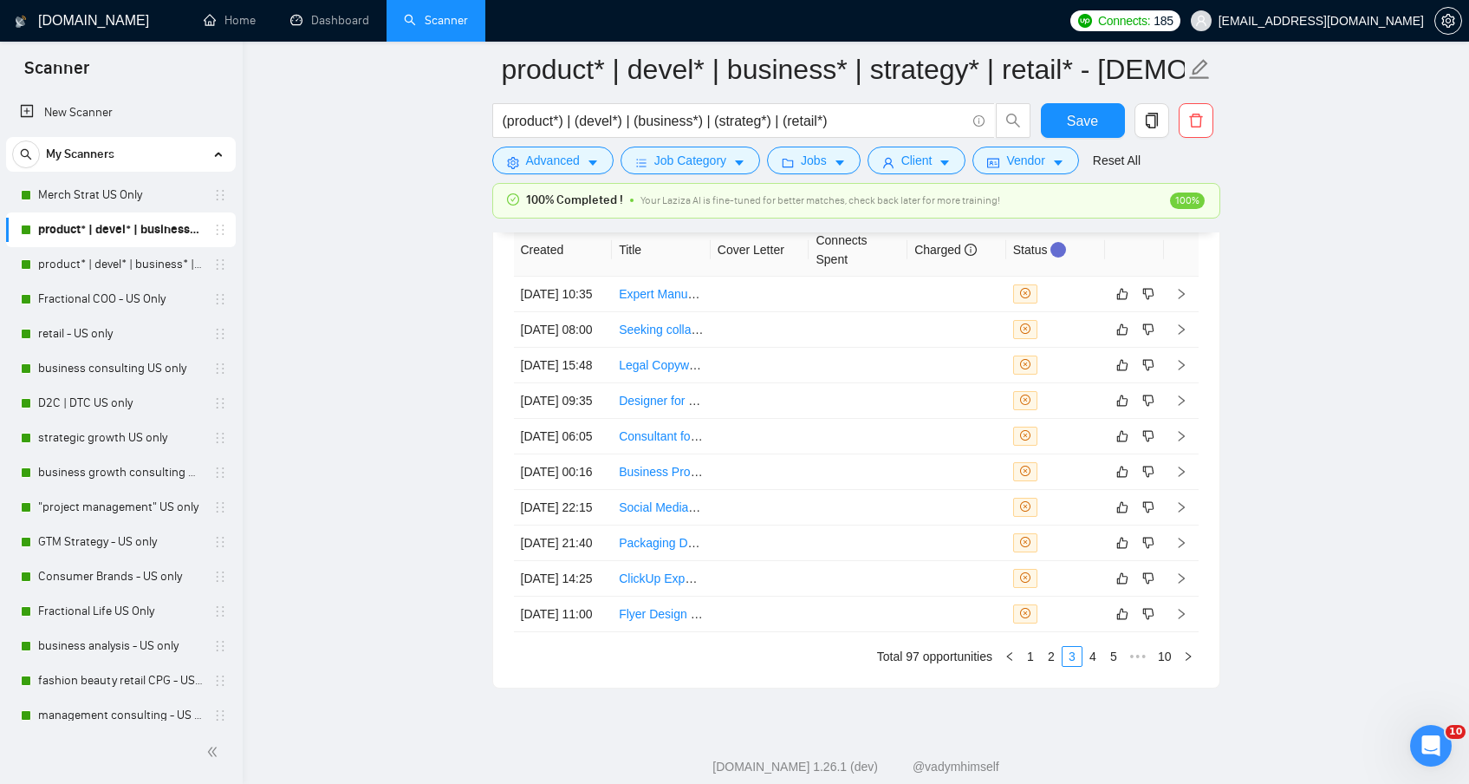
scroll to position [4664, 0]
click at [1098, 305] on td at bounding box center [1055, 292] width 99 height 36
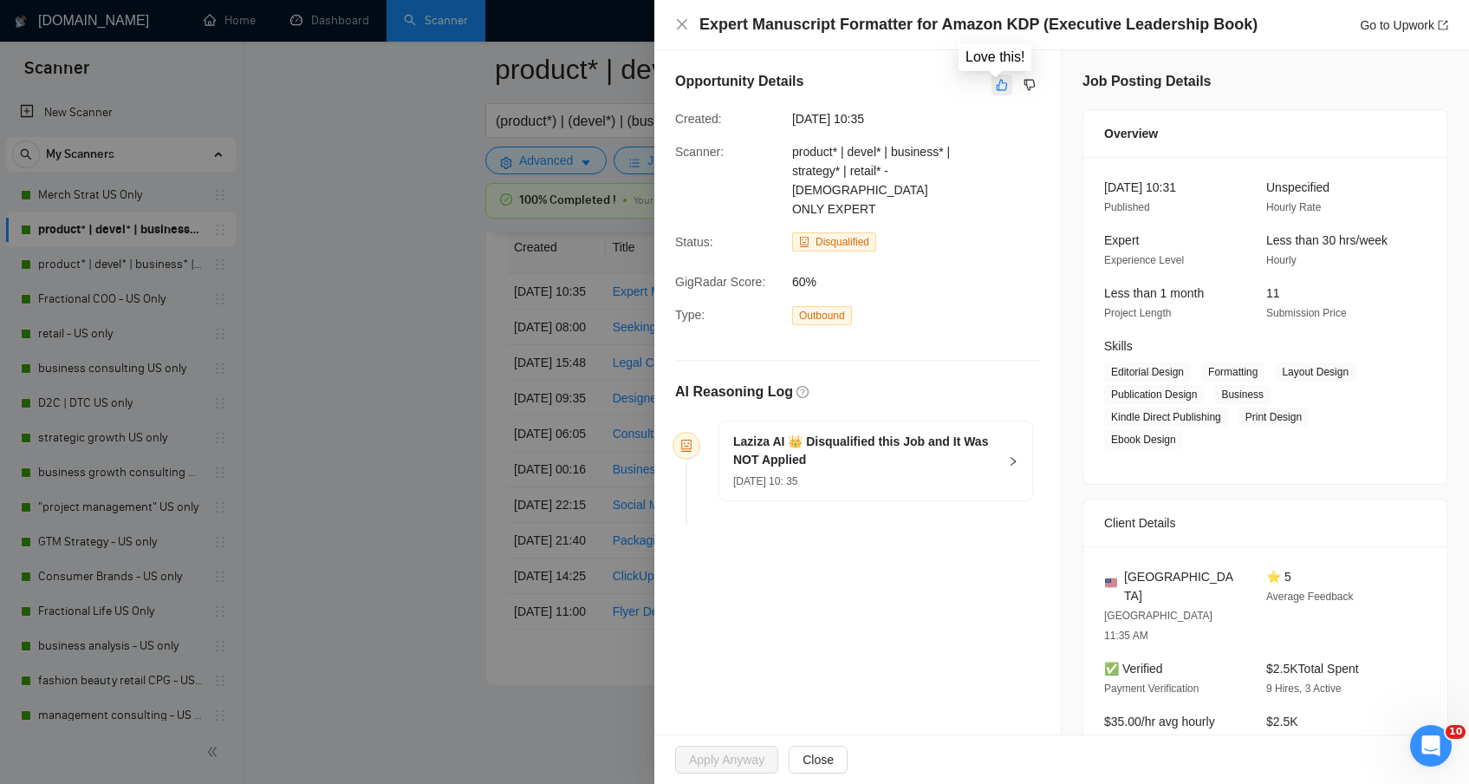
click at [996, 89] on icon "like" at bounding box center [1002, 85] width 12 height 14
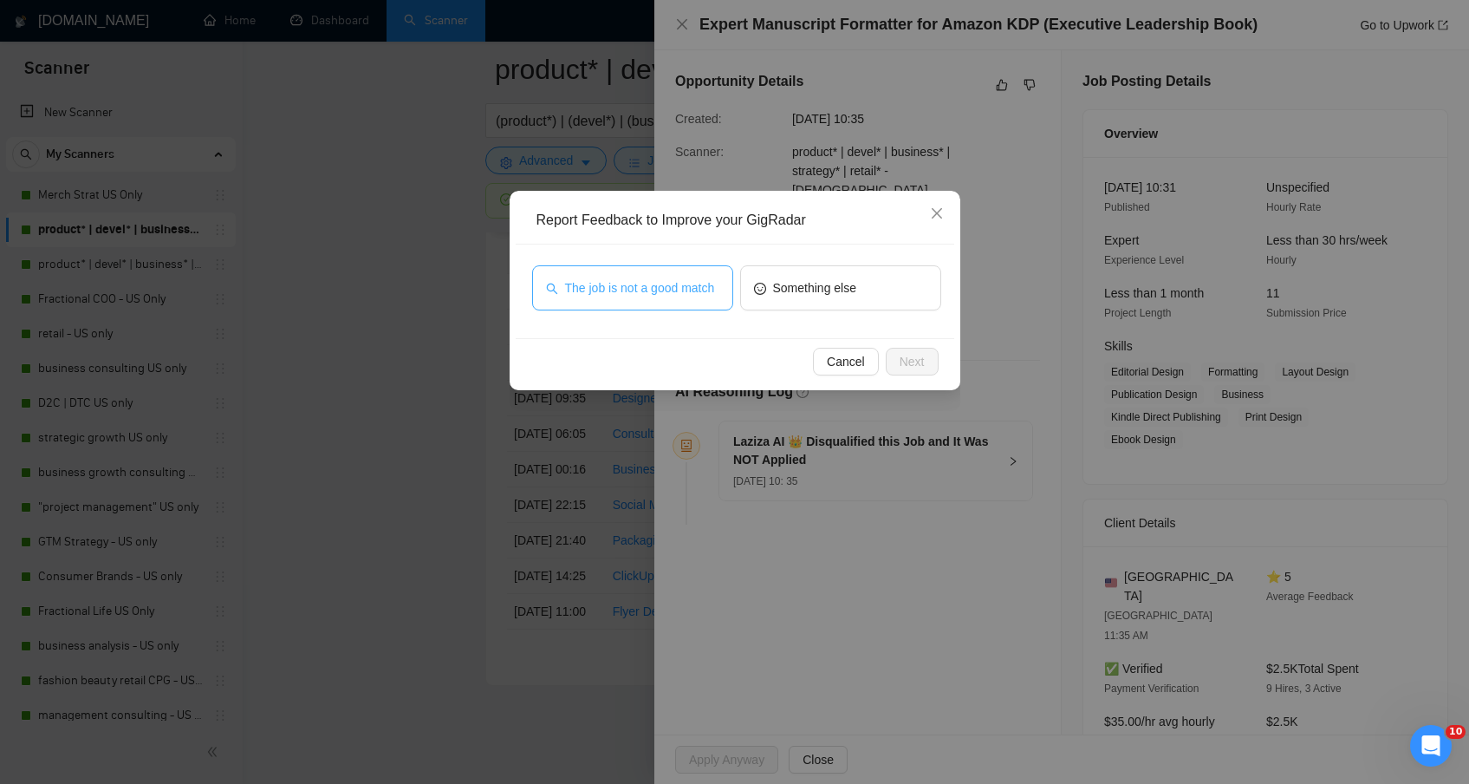
click at [703, 297] on span "The job is not a good match" at bounding box center [640, 287] width 150 height 19
click at [900, 363] on span "Next" at bounding box center [912, 361] width 25 height 19
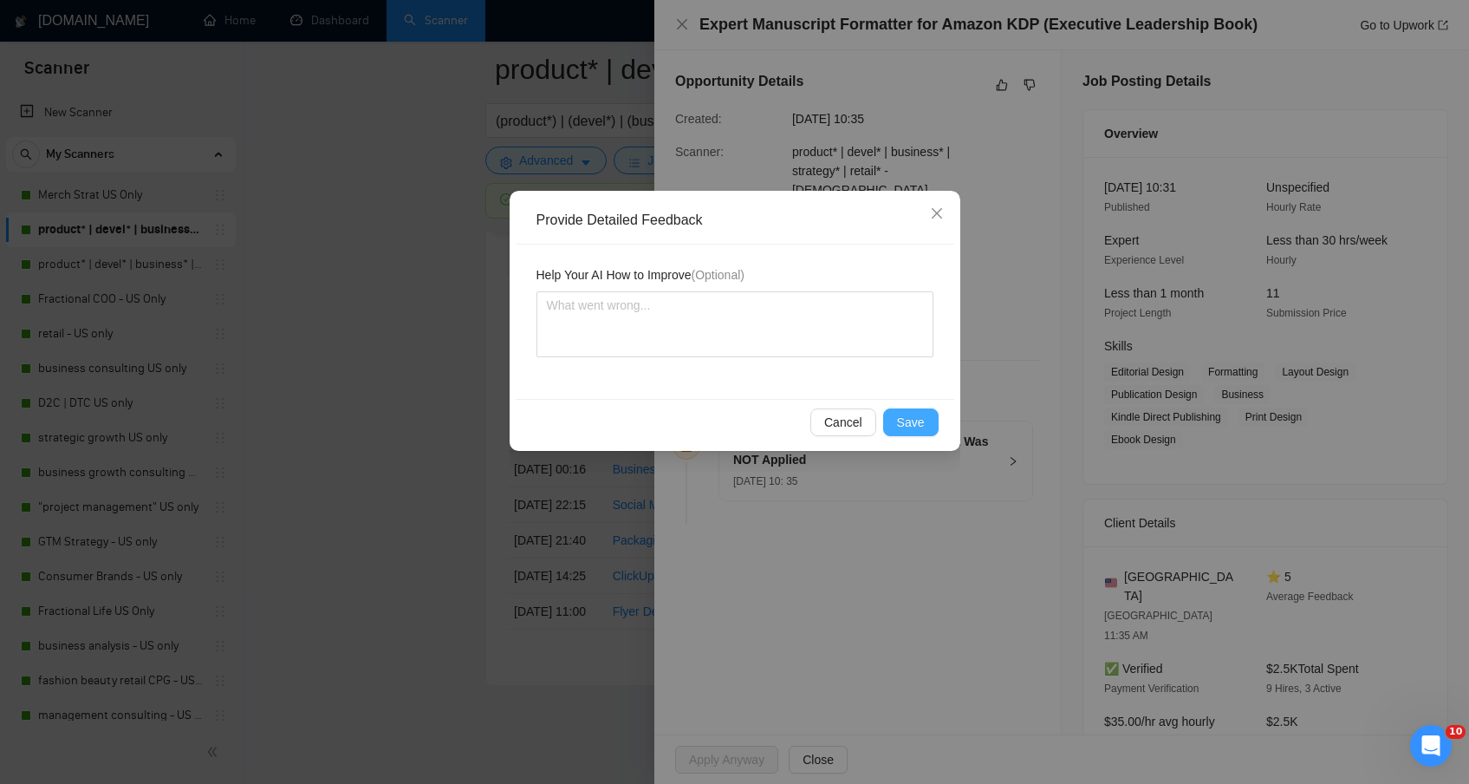
click at [905, 422] on span "Save" at bounding box center [911, 422] width 28 height 19
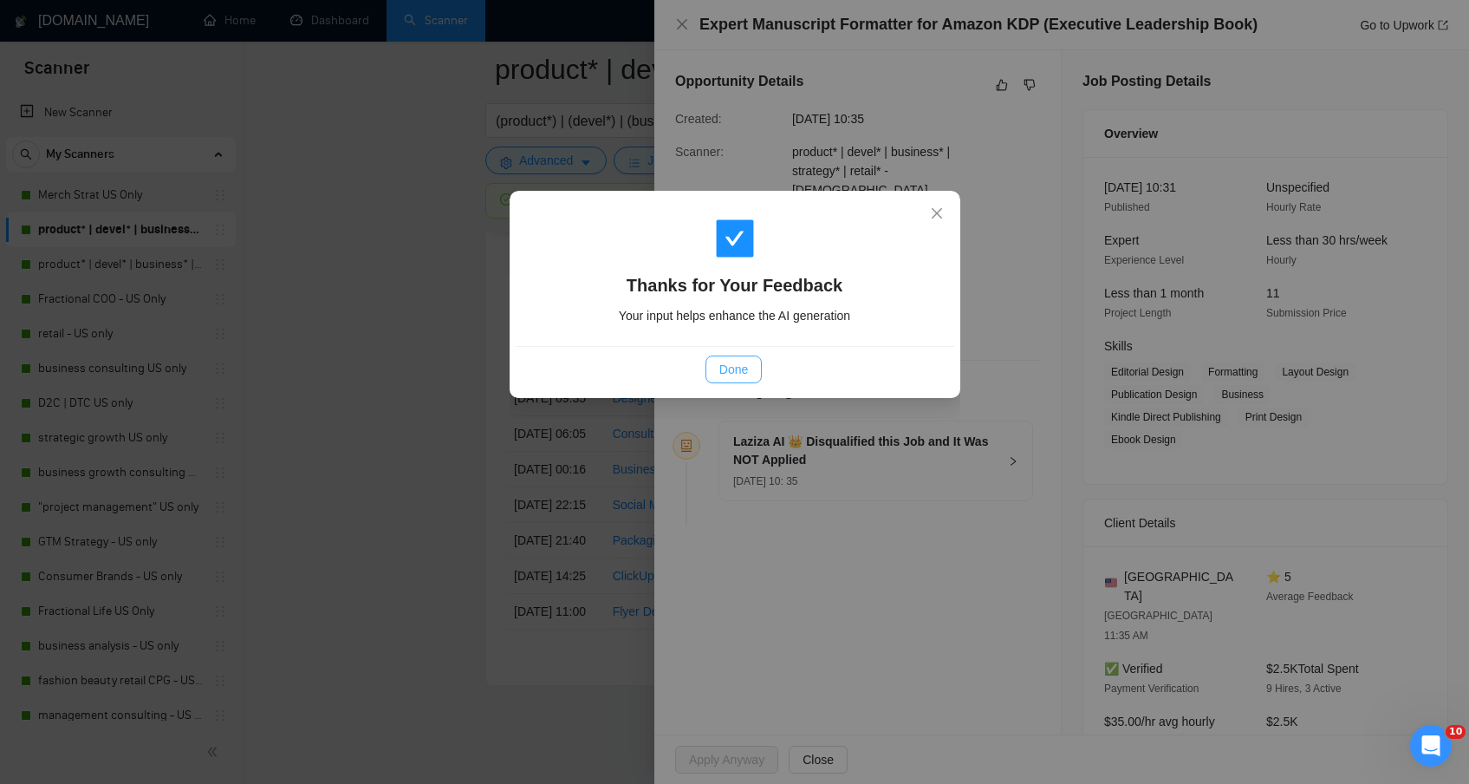
click at [740, 374] on span "Done" at bounding box center [733, 369] width 29 height 19
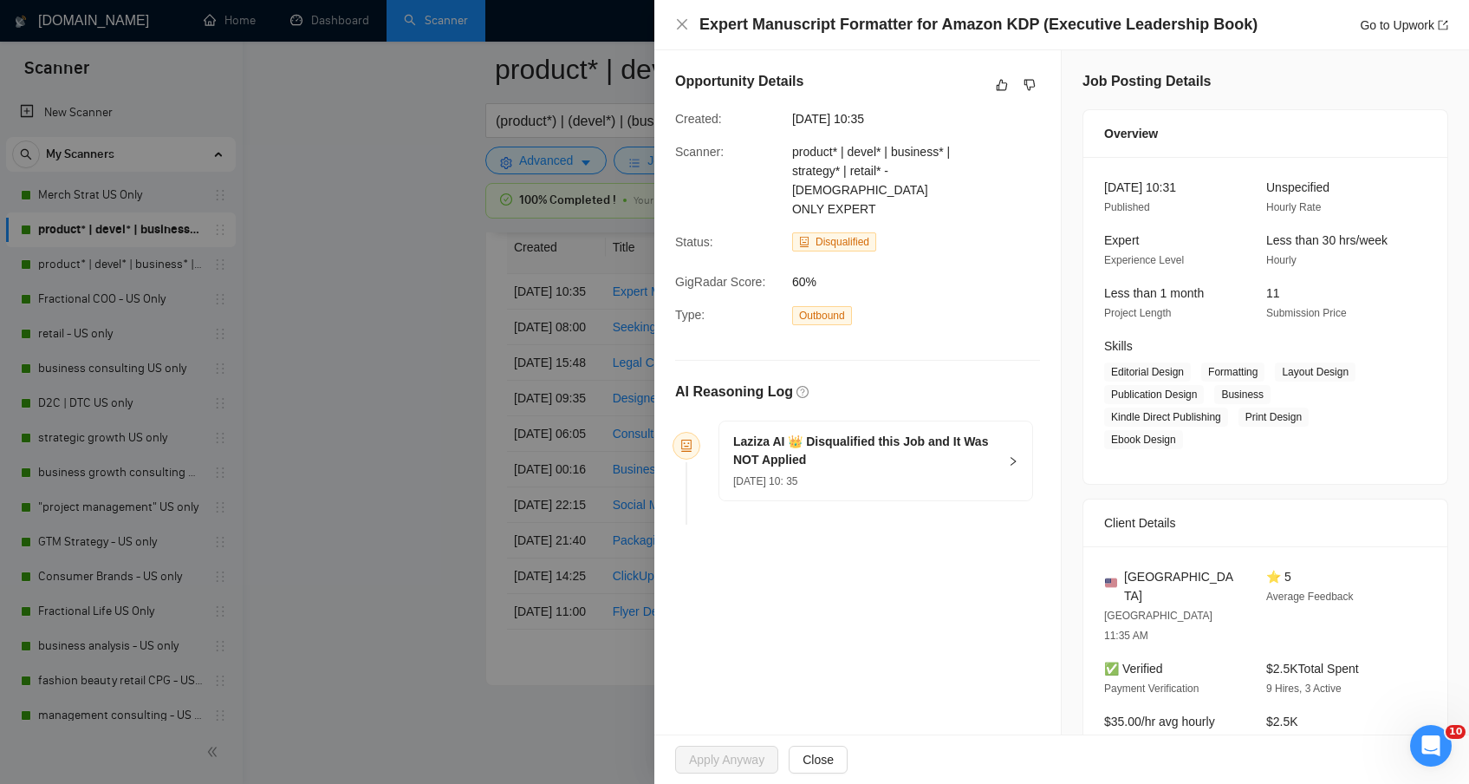
click at [480, 432] on div at bounding box center [734, 392] width 1469 height 784
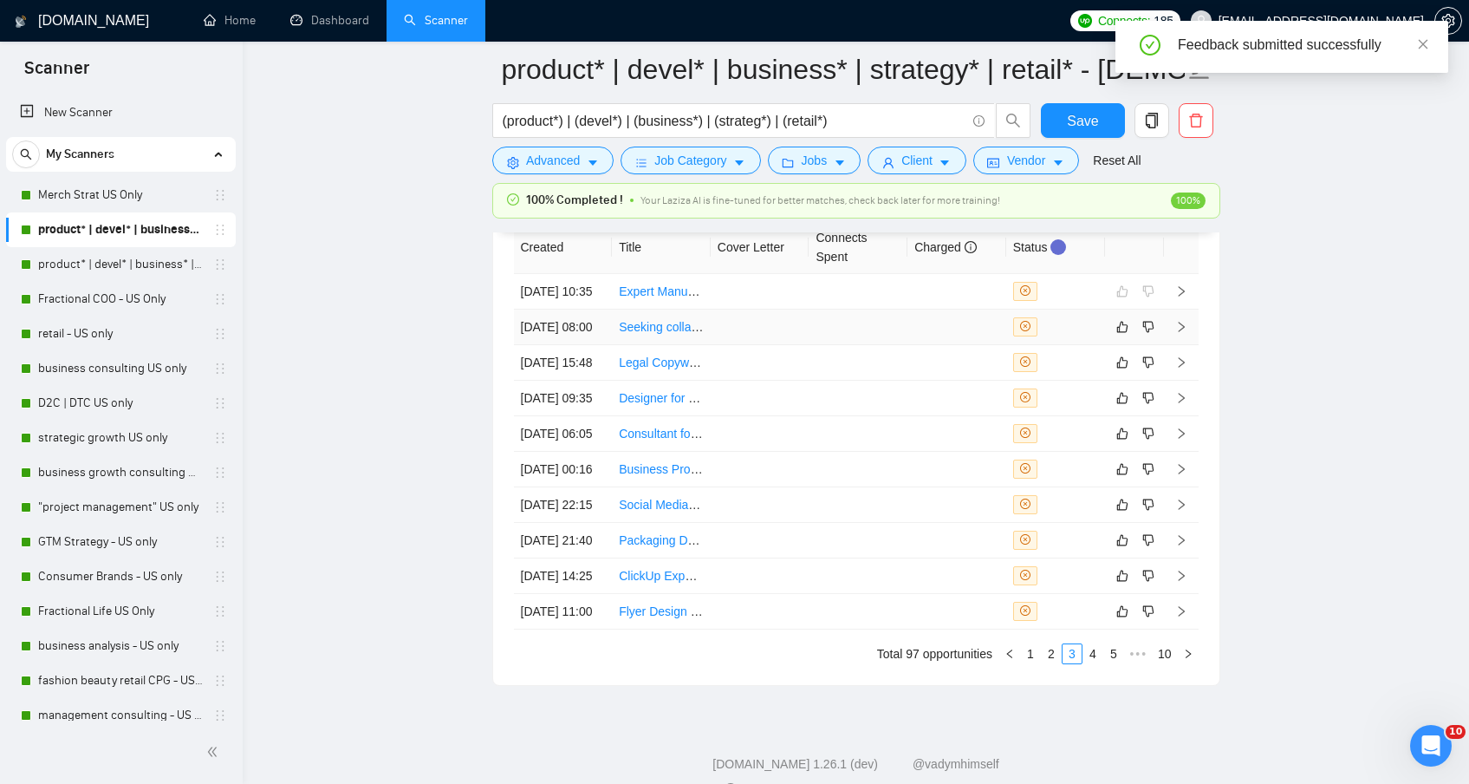
click at [1053, 336] on div at bounding box center [1055, 326] width 85 height 19
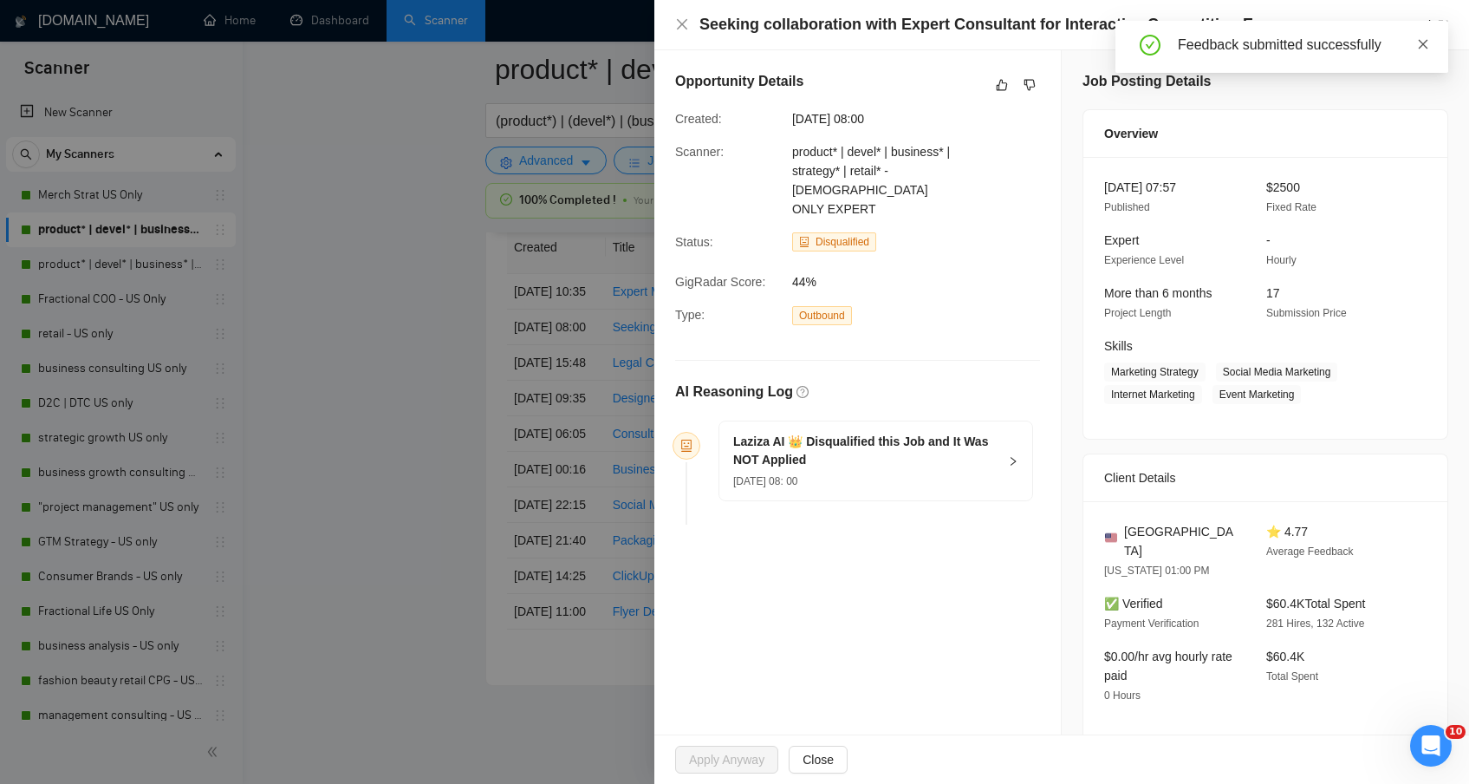
click at [1422, 49] on icon "close" at bounding box center [1423, 44] width 12 height 12
click at [997, 93] on button "button" at bounding box center [1002, 85] width 21 height 21
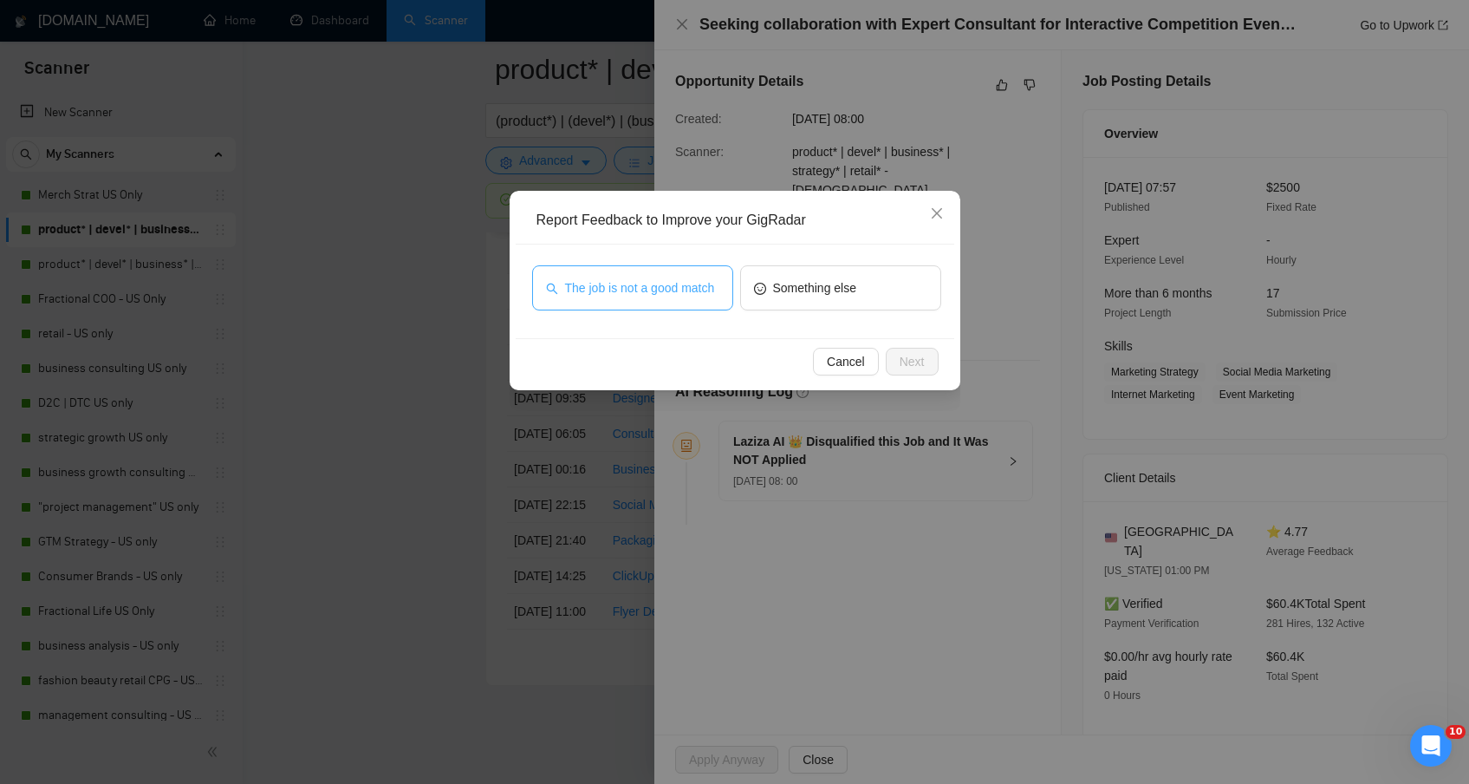
click at [669, 297] on span "The job is not a good match" at bounding box center [640, 287] width 150 height 19
click at [927, 367] on button "Next" at bounding box center [912, 362] width 53 height 28
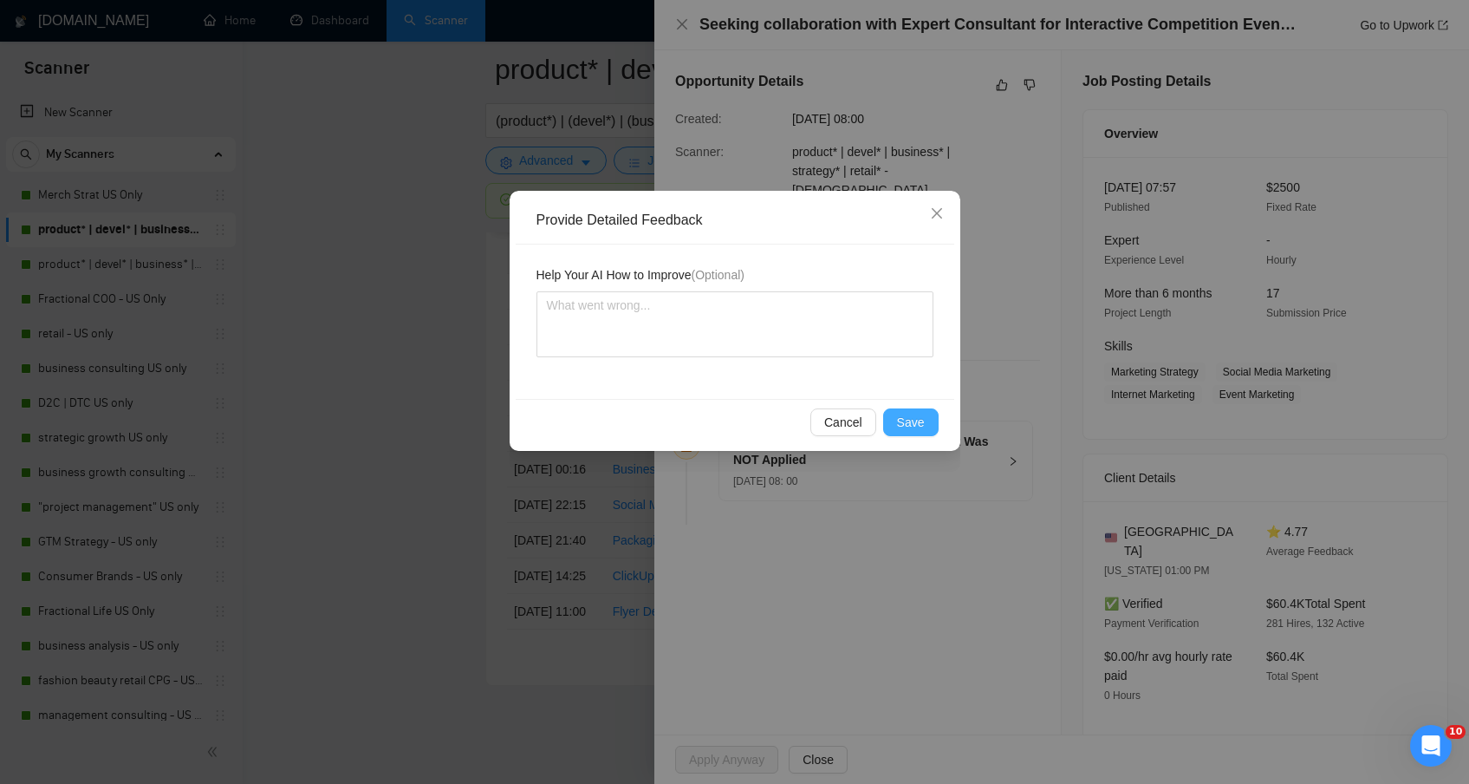
click at [914, 423] on span "Save" at bounding box center [911, 422] width 28 height 19
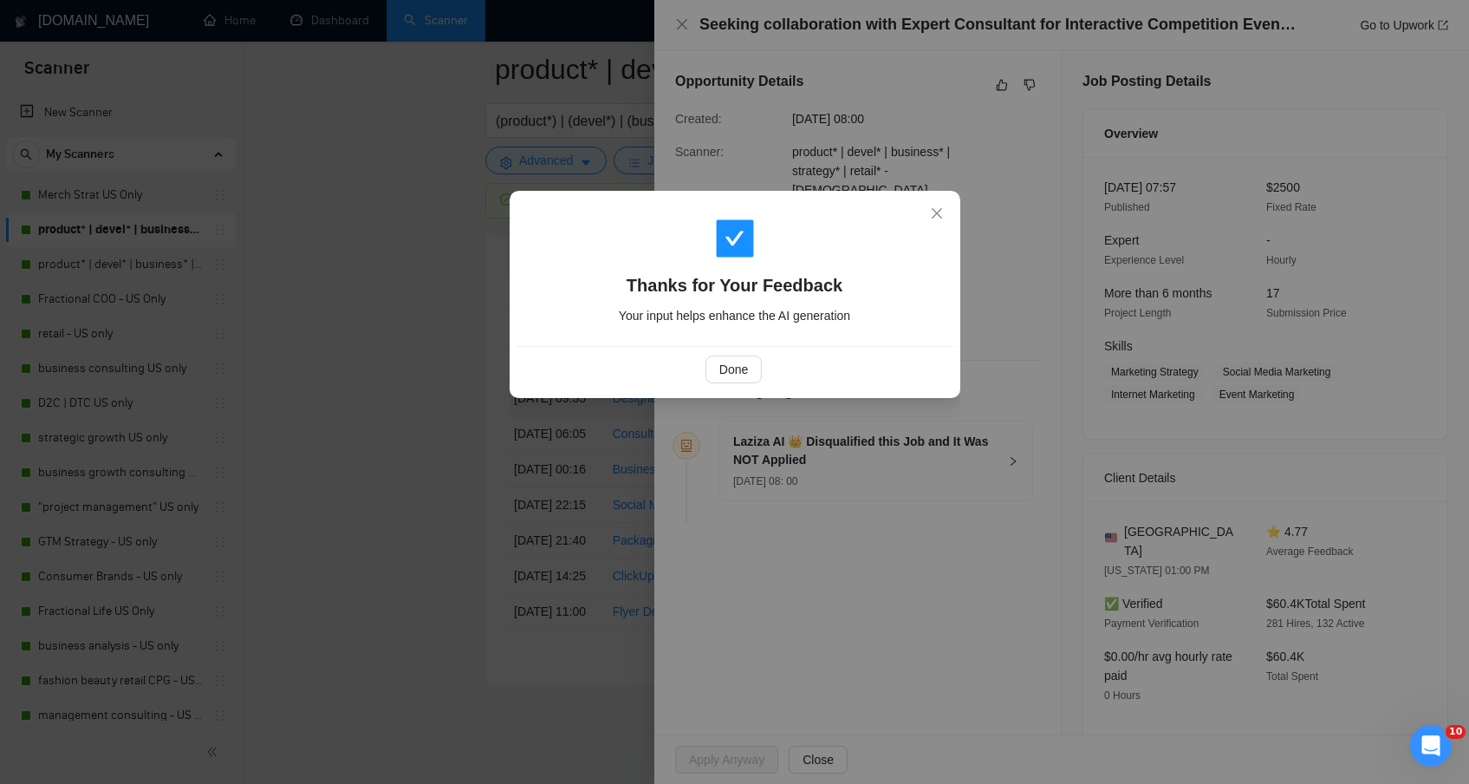
click at [469, 375] on div "Thanks for Your Feedback Your input helps enhance the AI generation Done" at bounding box center [734, 392] width 1469 height 784
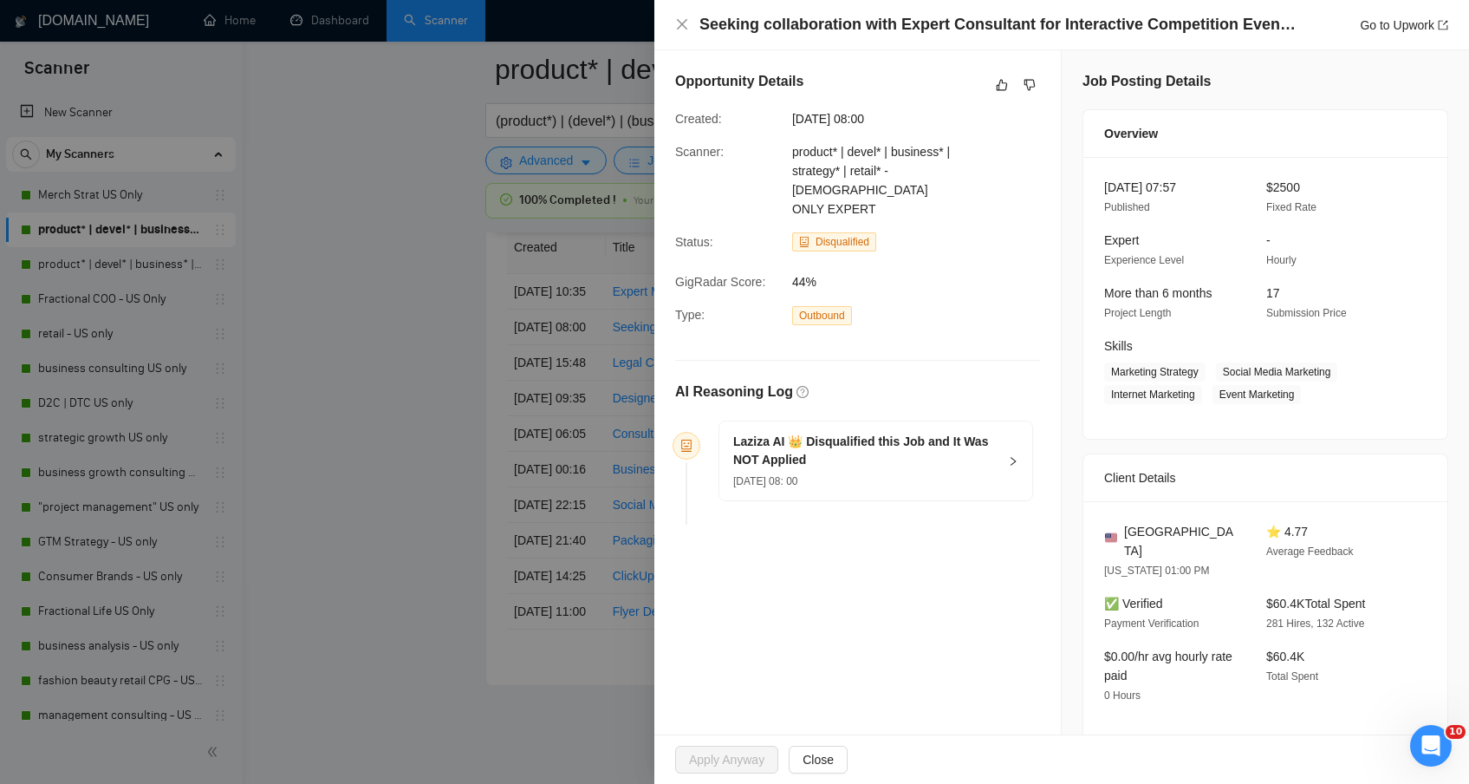
click at [459, 379] on div at bounding box center [734, 392] width 1469 height 784
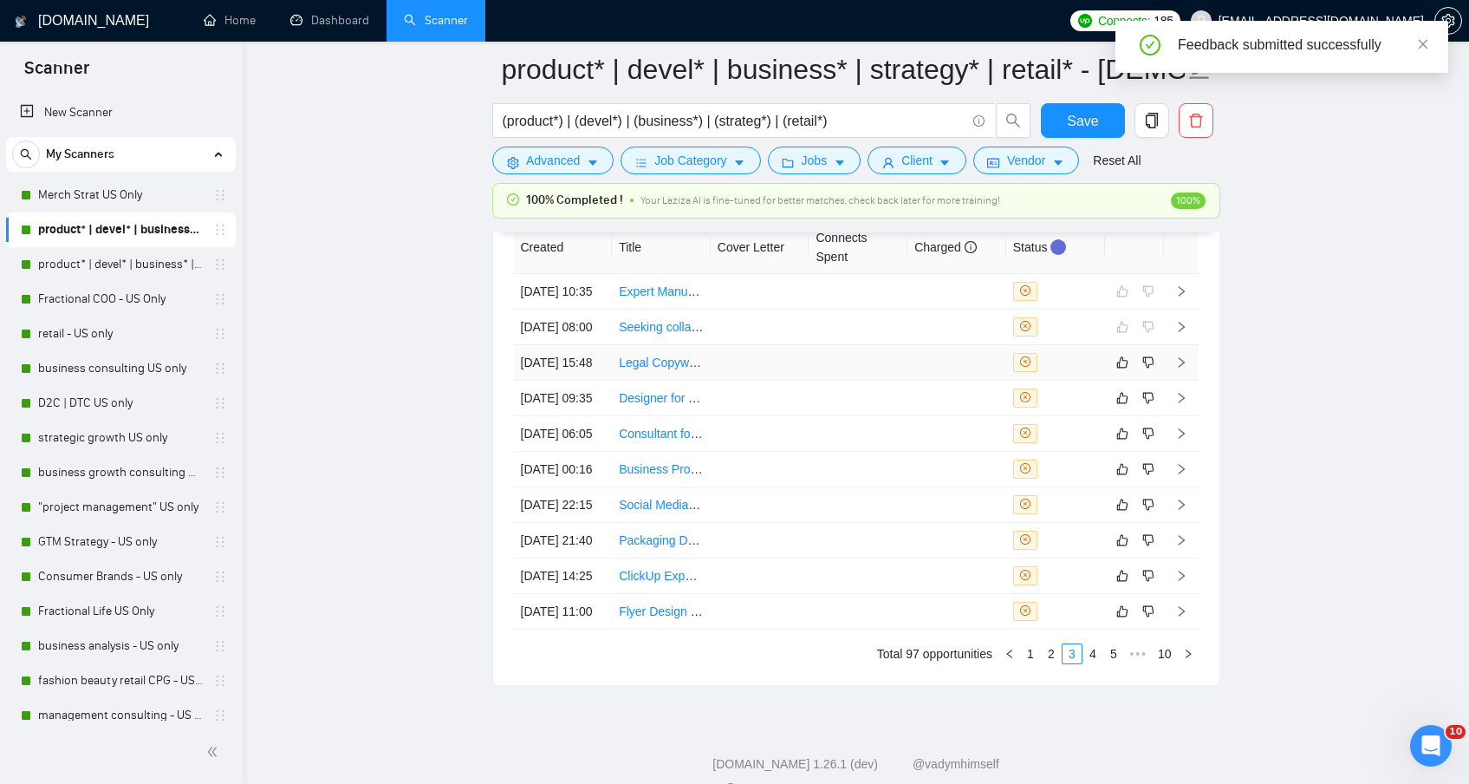
click at [1078, 372] on div at bounding box center [1055, 362] width 85 height 19
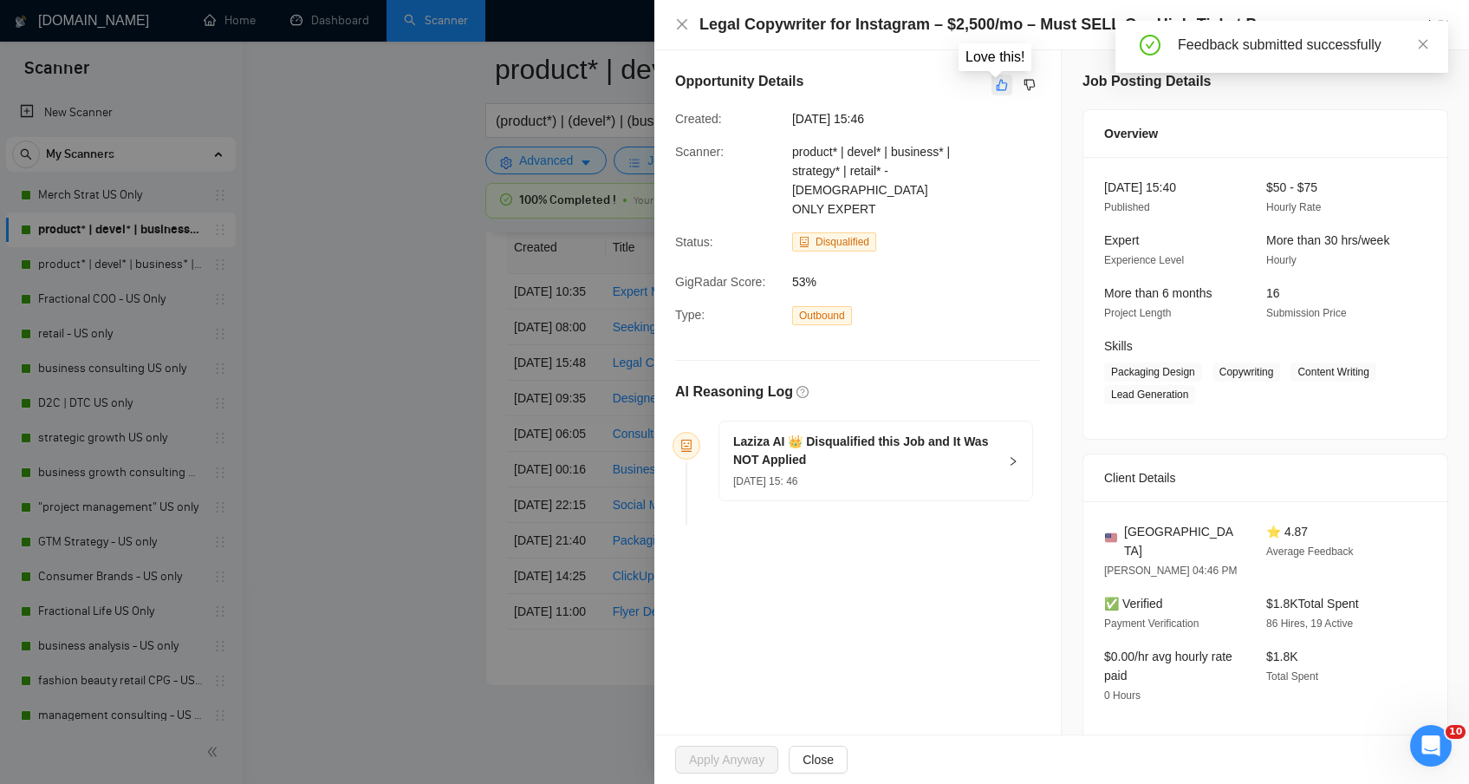
click at [996, 89] on icon "like" at bounding box center [1002, 85] width 12 height 14
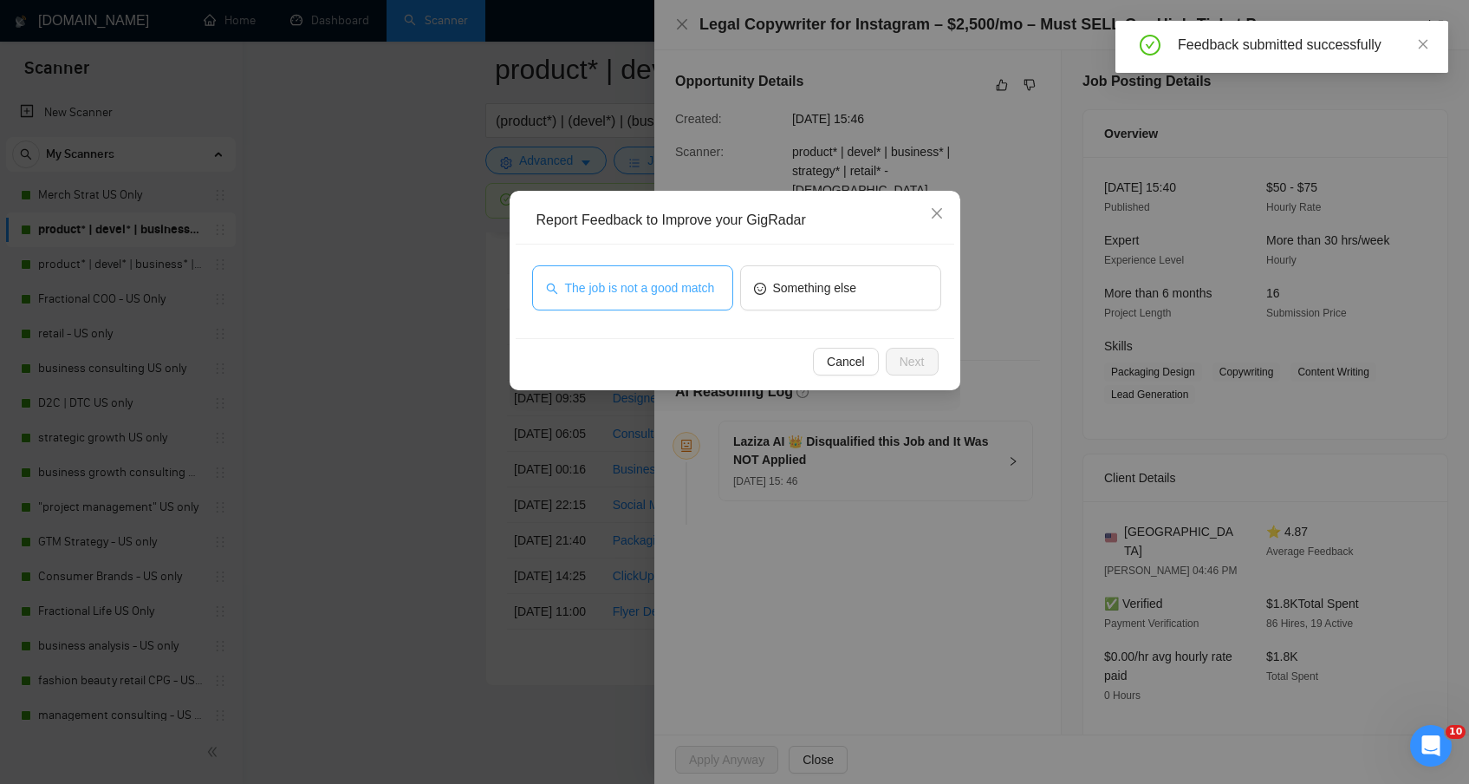
click at [665, 291] on span "The job is not a good match" at bounding box center [640, 287] width 150 height 19
click at [907, 364] on span "Next" at bounding box center [912, 361] width 25 height 19
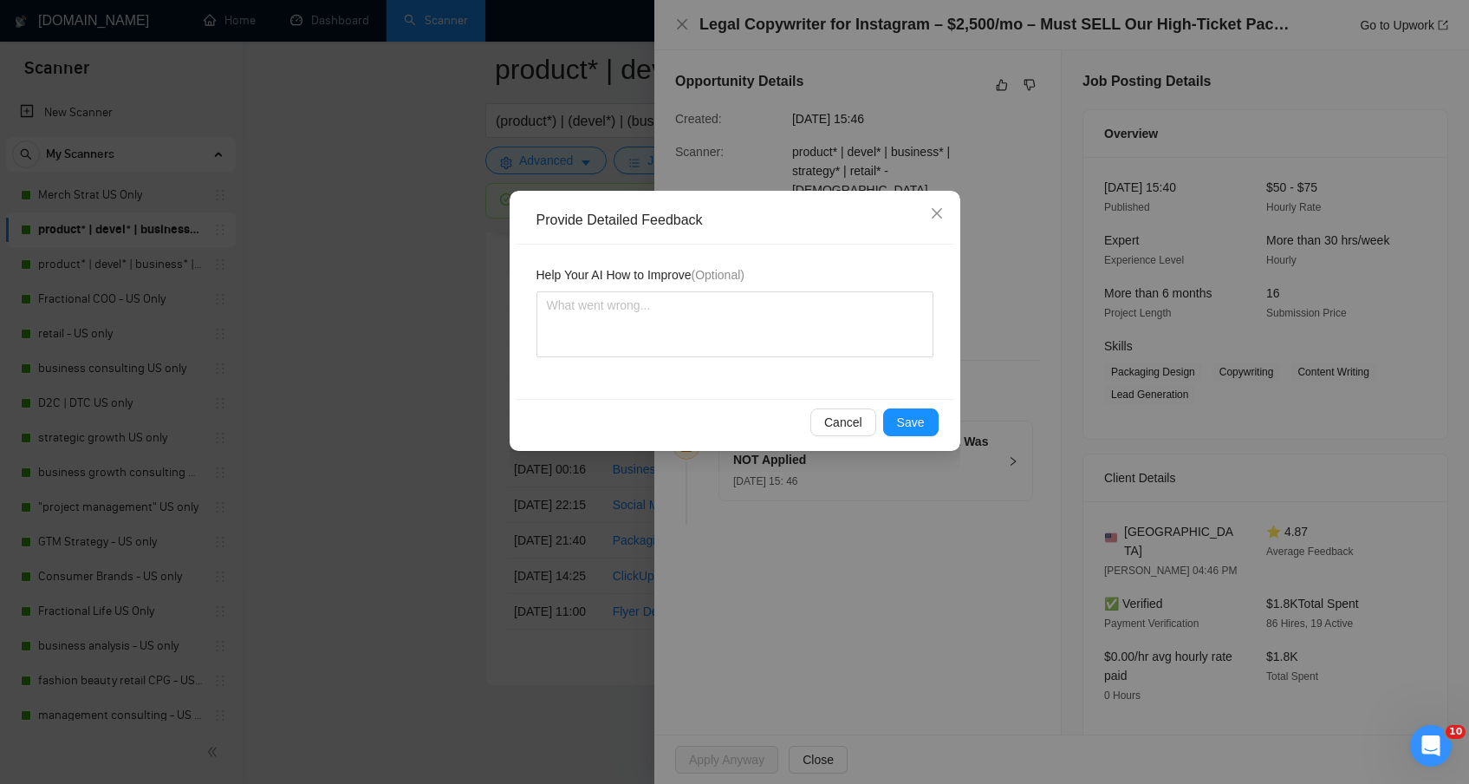
click at [903, 399] on div "Cancel Save" at bounding box center [735, 422] width 439 height 46
click at [921, 433] on button "Save" at bounding box center [910, 422] width 55 height 28
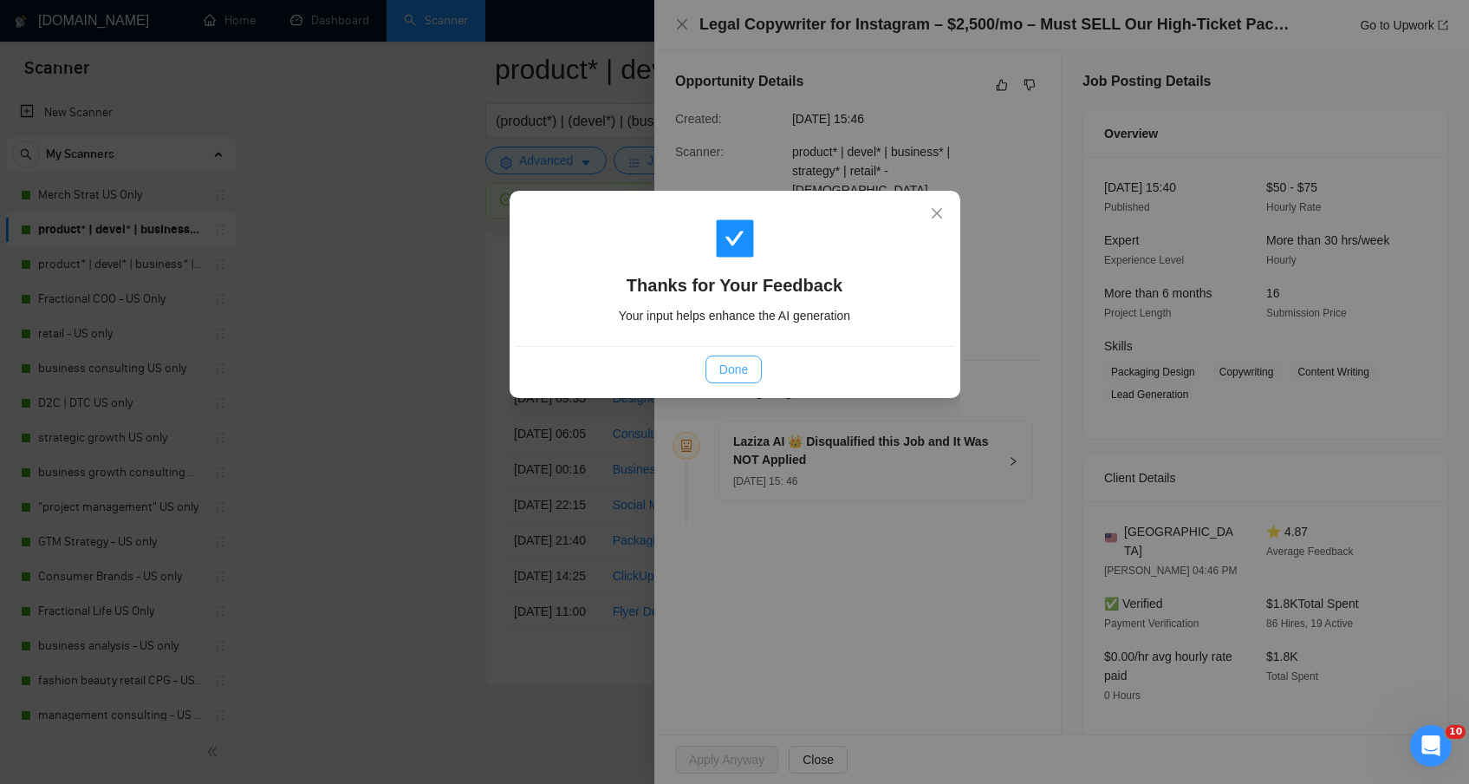
click at [729, 372] on span "Done" at bounding box center [733, 369] width 29 height 19
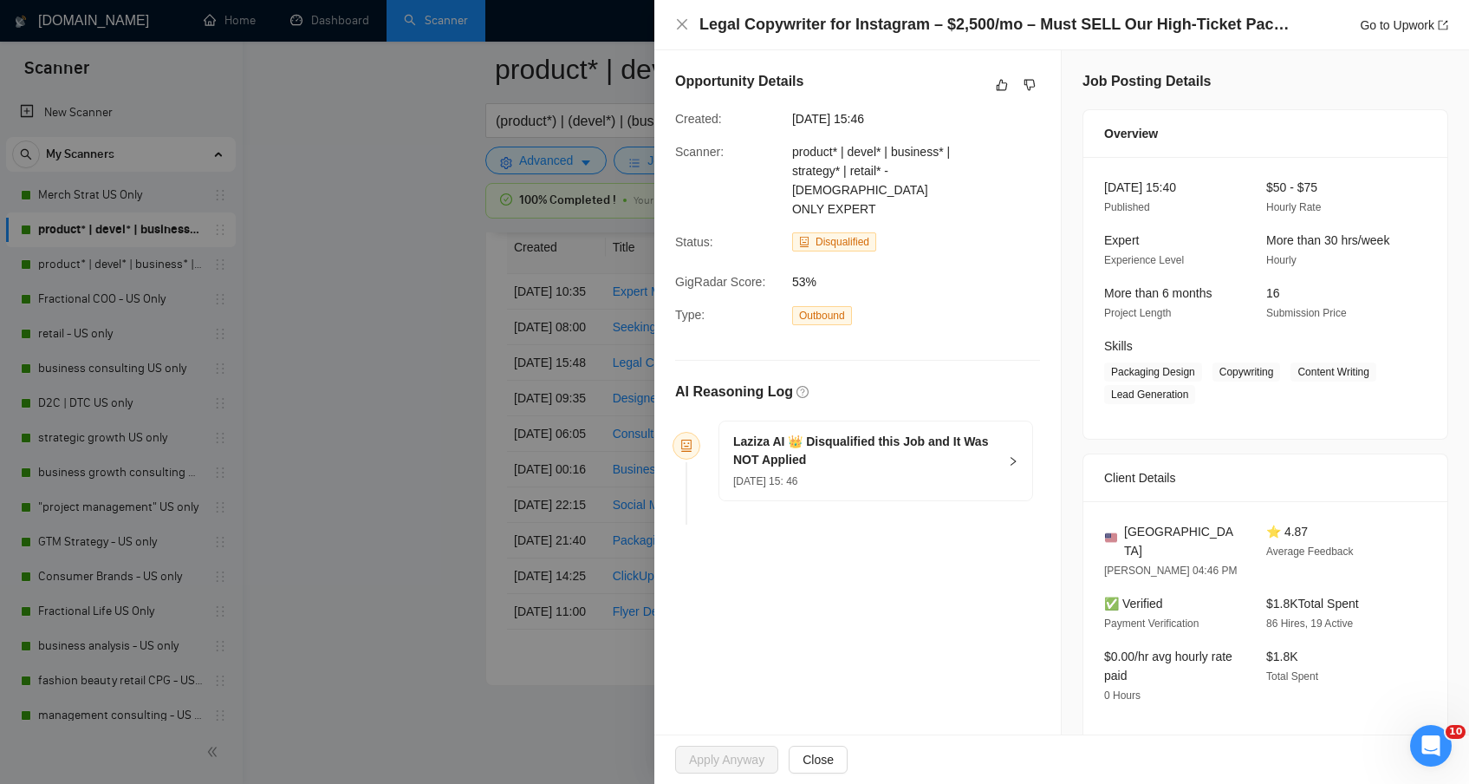
click at [316, 385] on div at bounding box center [734, 392] width 1469 height 784
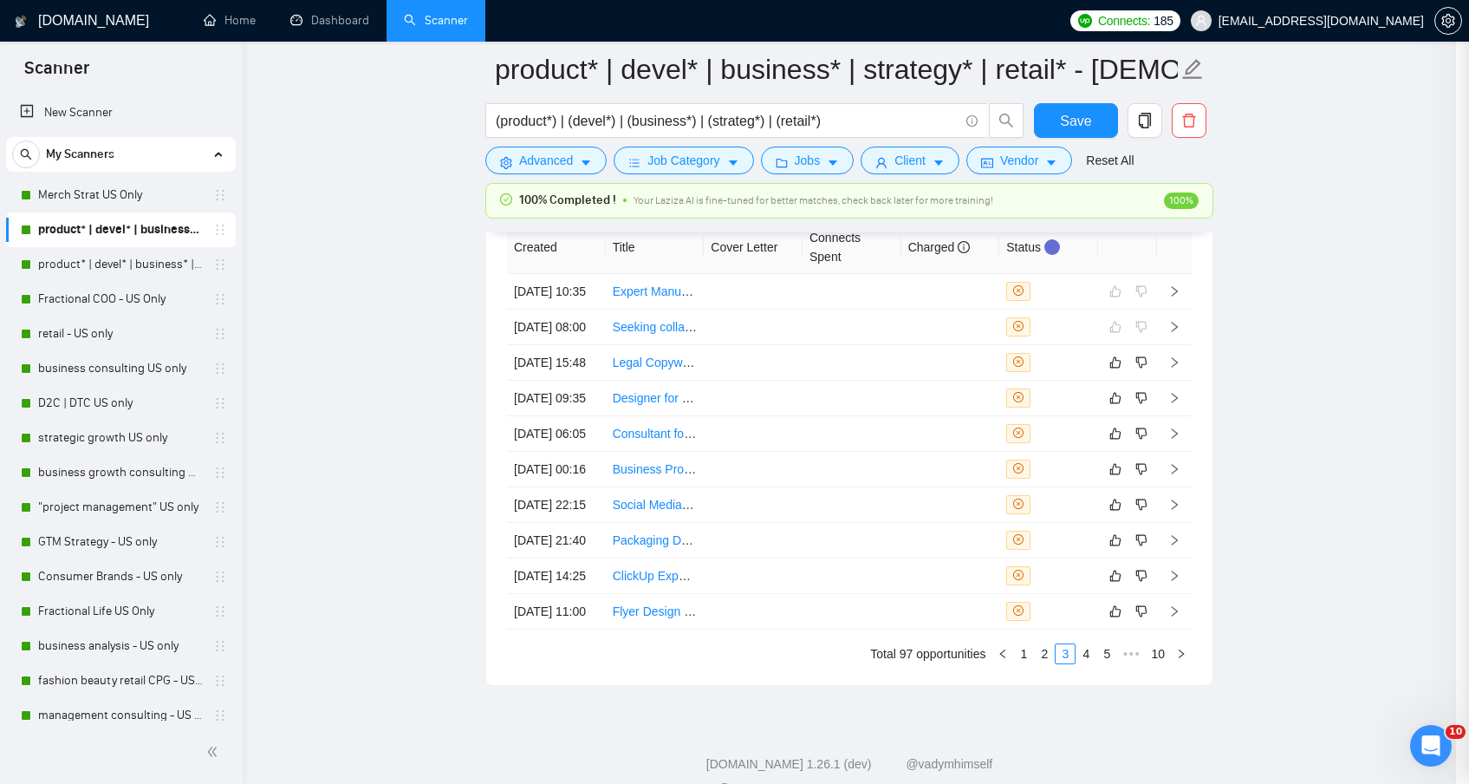
click at [316, 385] on div at bounding box center [734, 392] width 1469 height 784
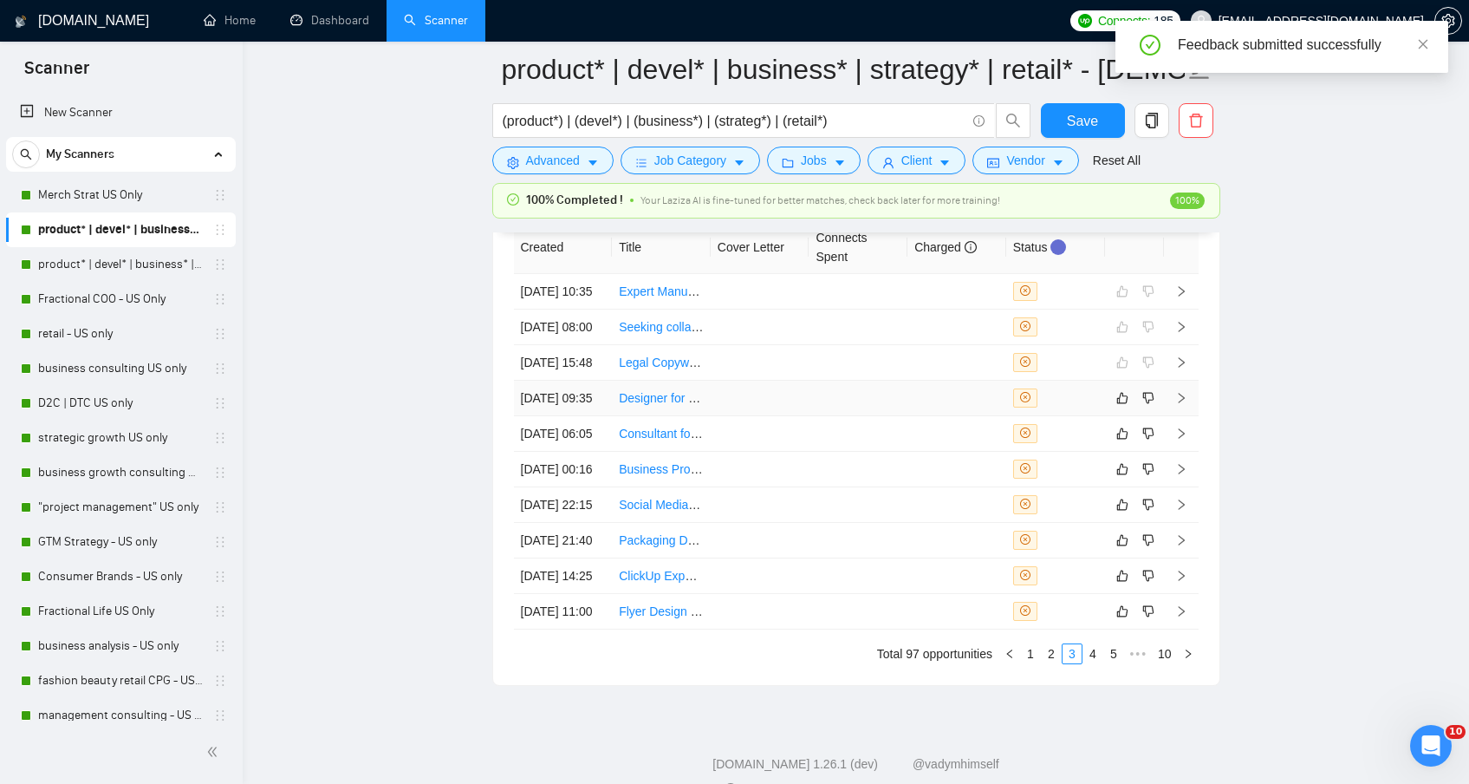
click at [1069, 416] on td at bounding box center [1055, 399] width 99 height 36
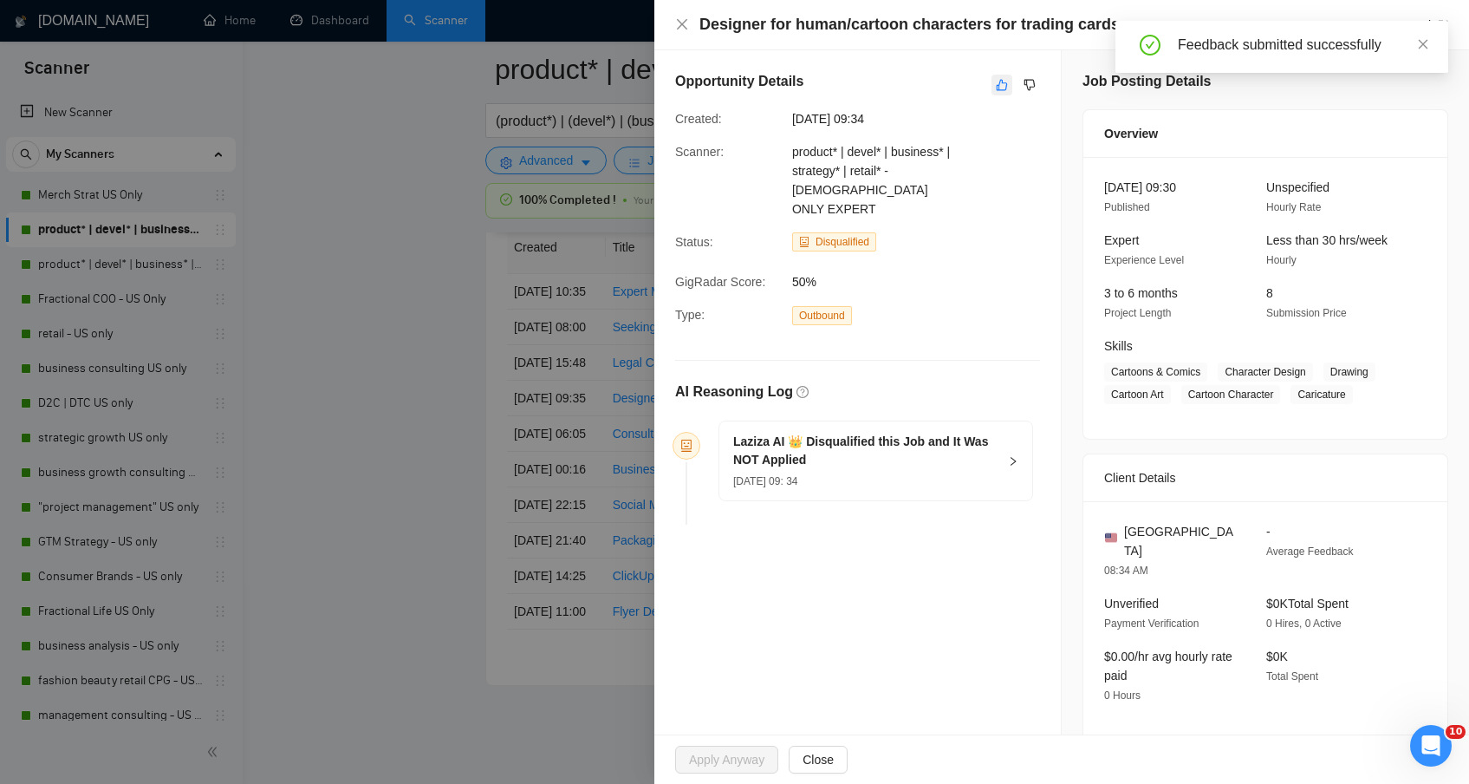
click at [998, 79] on icon "like" at bounding box center [1002, 85] width 12 height 14
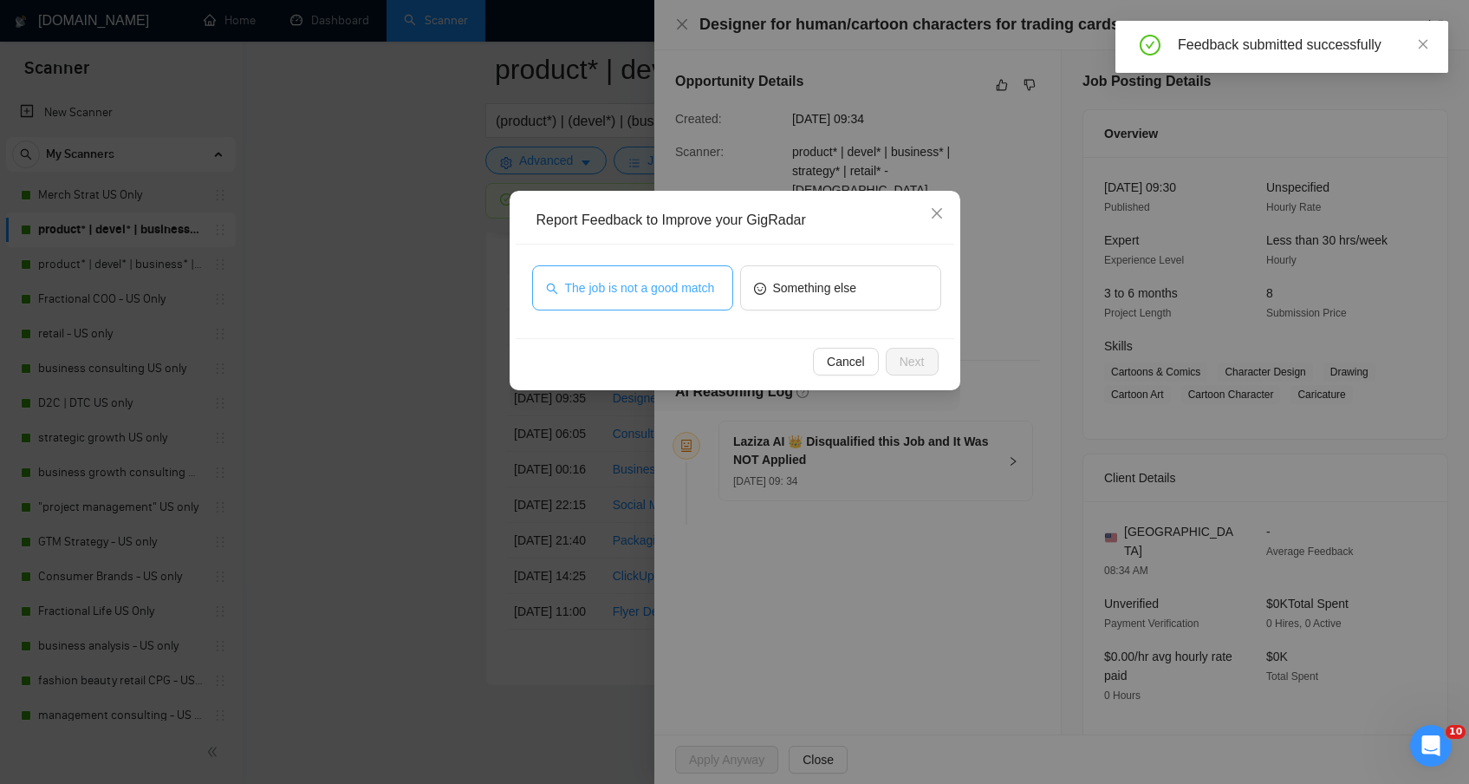
click at [708, 291] on span "The job is not a good match" at bounding box center [640, 287] width 150 height 19
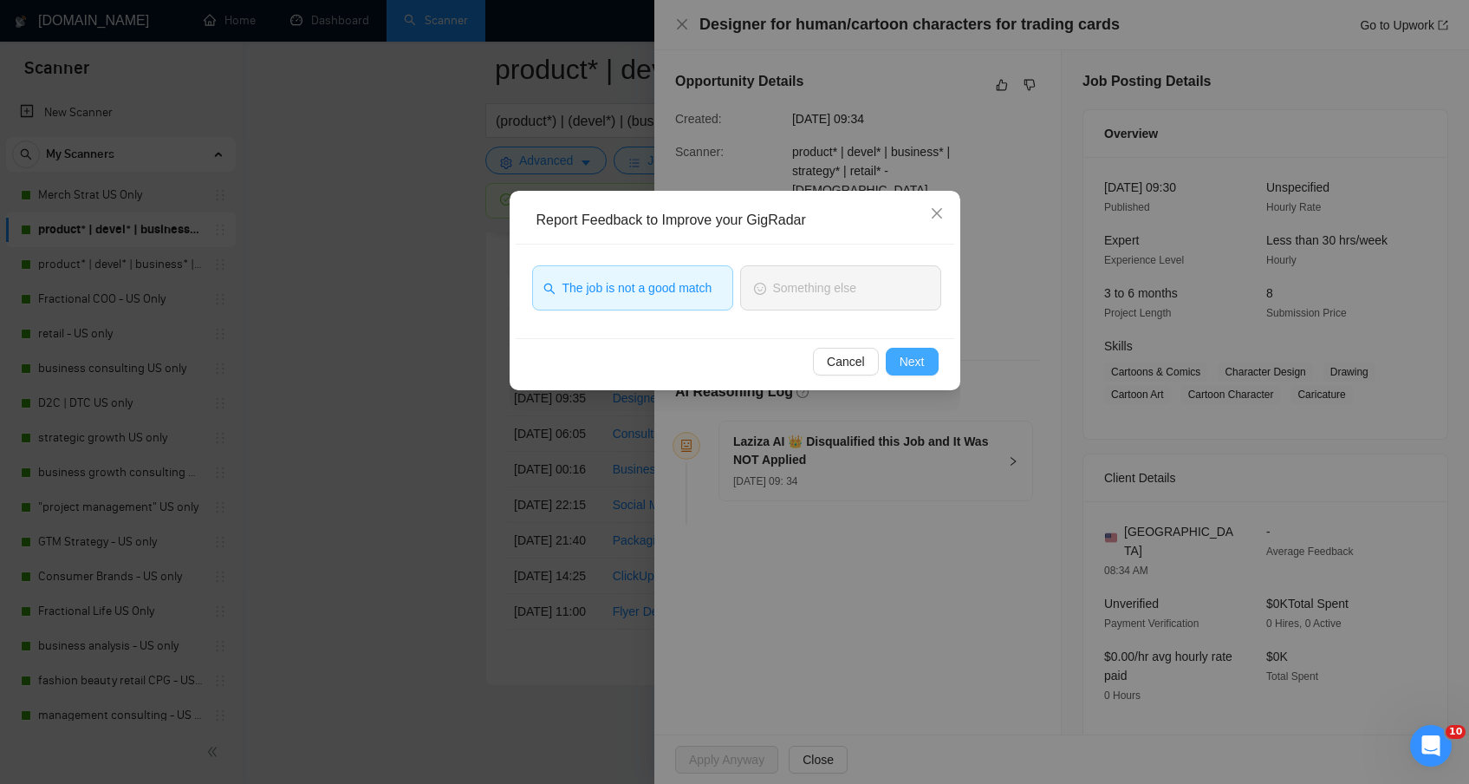
click at [920, 361] on span "Next" at bounding box center [912, 361] width 25 height 19
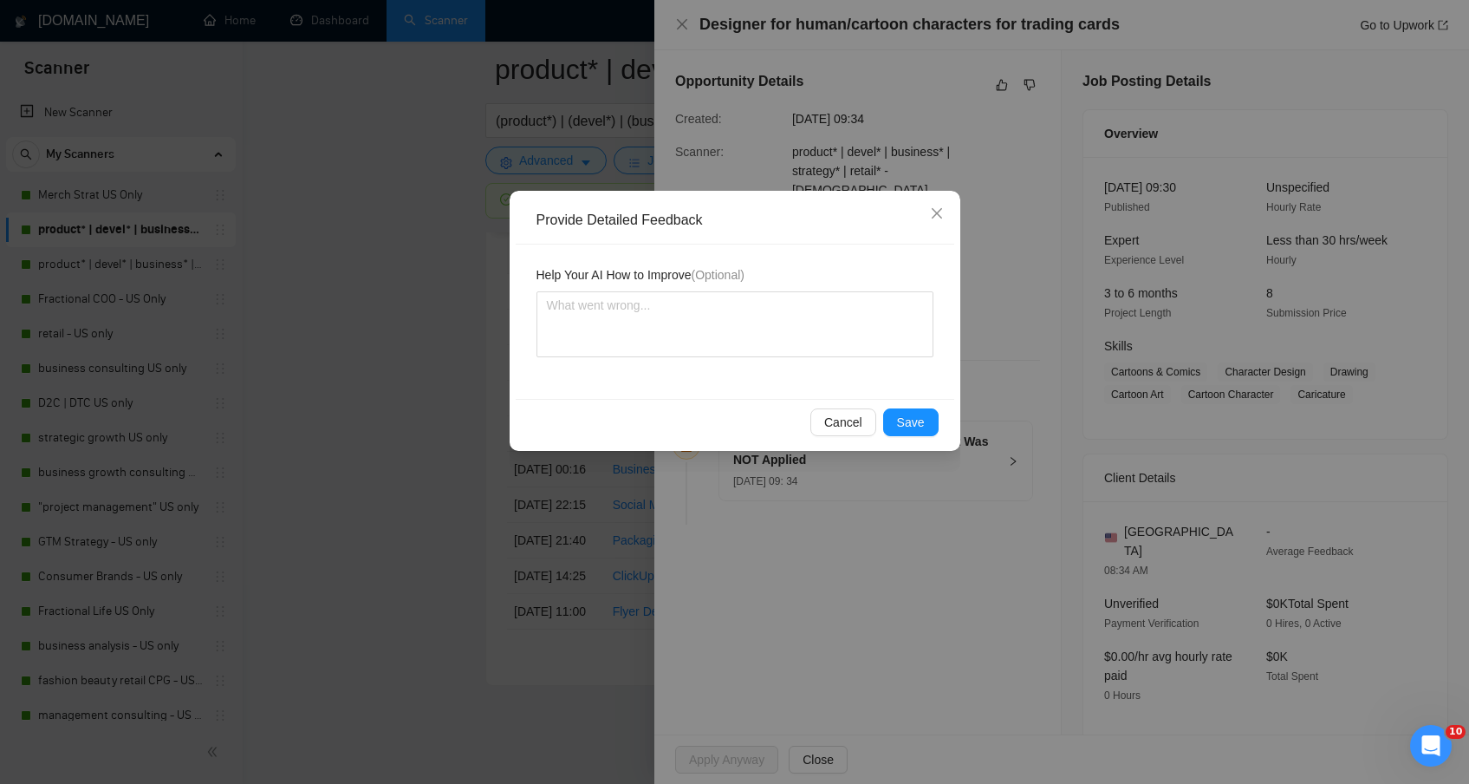
click at [920, 361] on div "Help Your AI How to Improve (Optional)" at bounding box center [735, 321] width 439 height 154
click at [911, 429] on span "Save" at bounding box center [911, 422] width 28 height 19
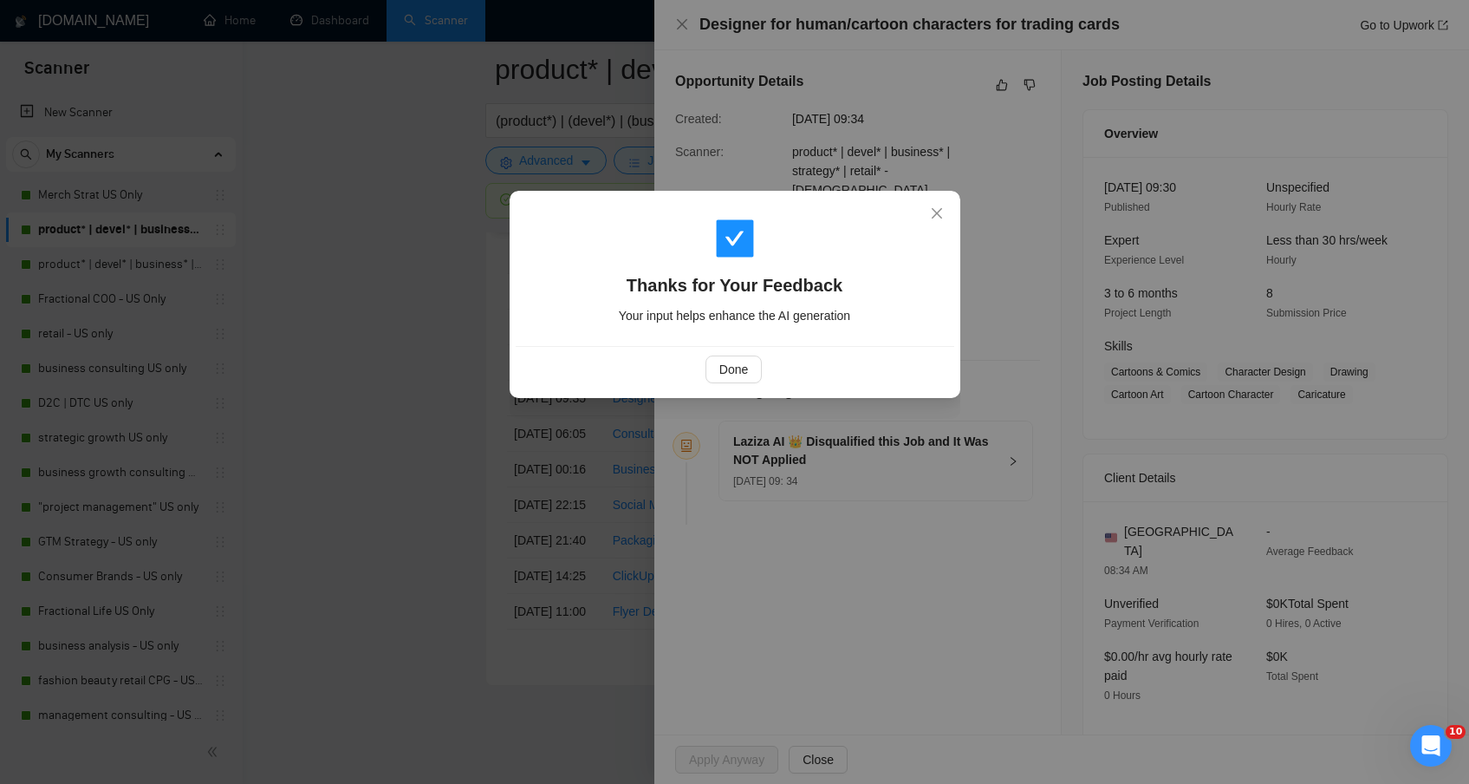
click at [416, 472] on div "Thanks for Your Feedback Your input helps enhance the AI generation Done" at bounding box center [734, 392] width 1469 height 784
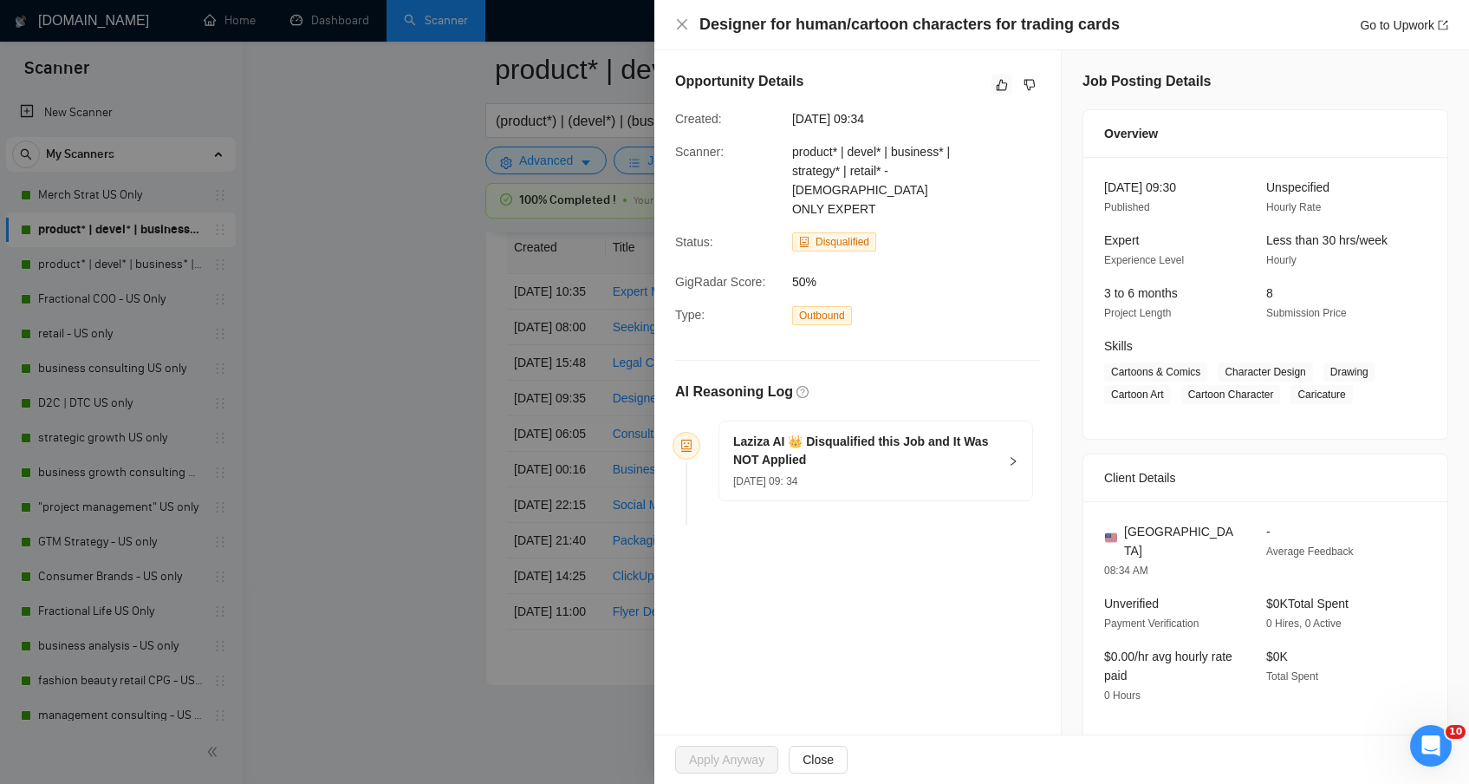
click at [420, 505] on div at bounding box center [734, 392] width 1469 height 784
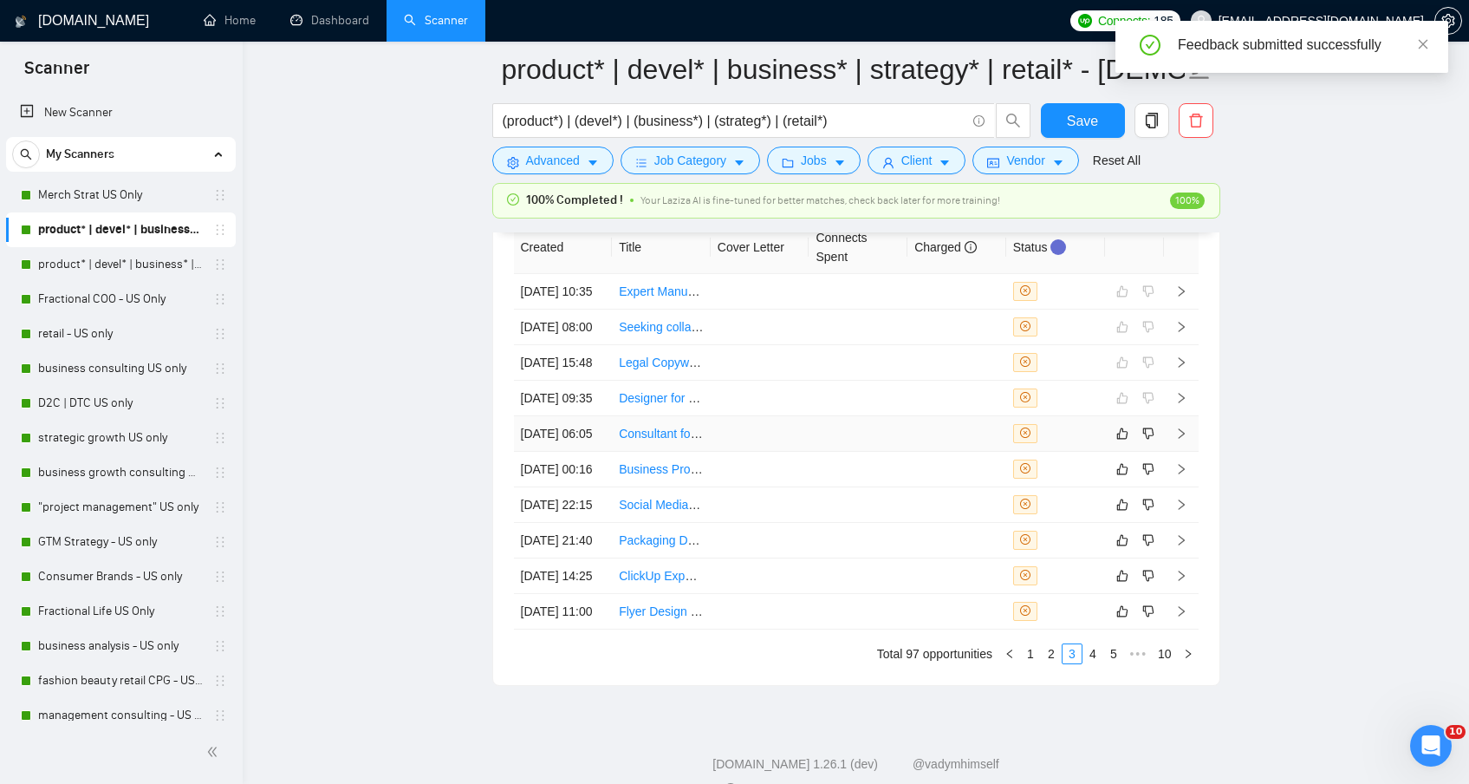
click at [1058, 452] on td at bounding box center [1055, 434] width 99 height 36
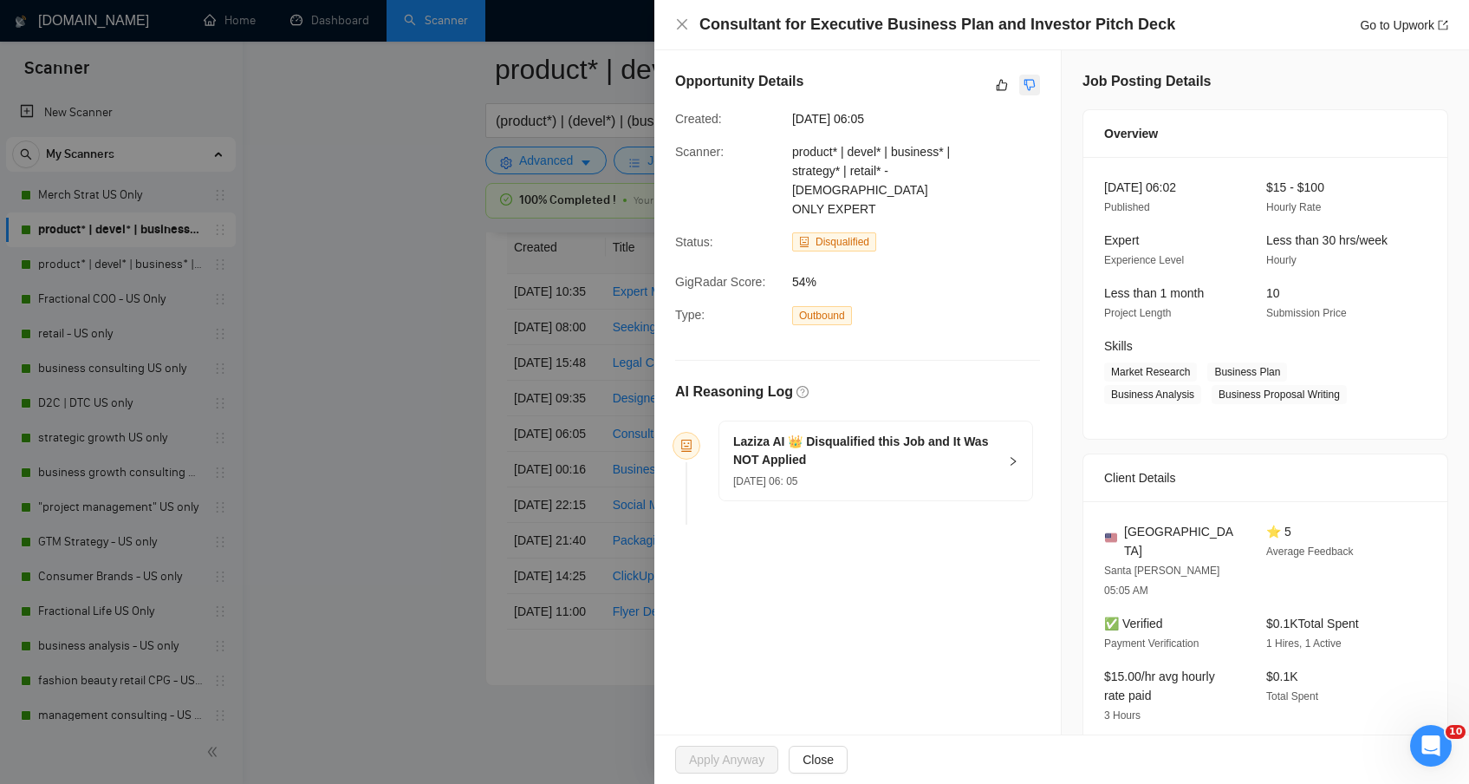
click at [1025, 90] on icon "dislike" at bounding box center [1030, 85] width 11 height 11
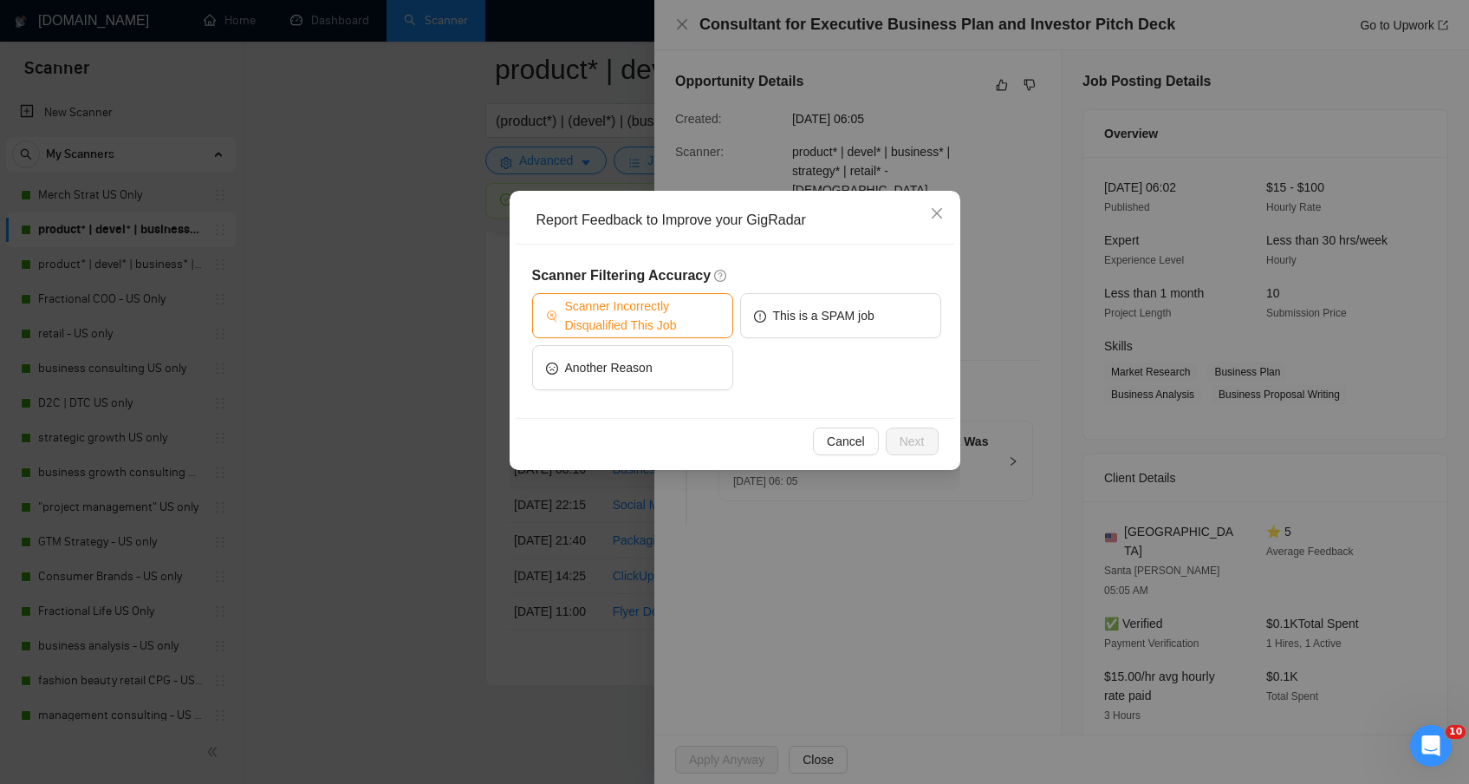
click at [659, 317] on span "Scanner Incorrectly Disqualified This Job" at bounding box center [642, 315] width 154 height 38
click at [911, 441] on span "Next" at bounding box center [912, 441] width 25 height 19
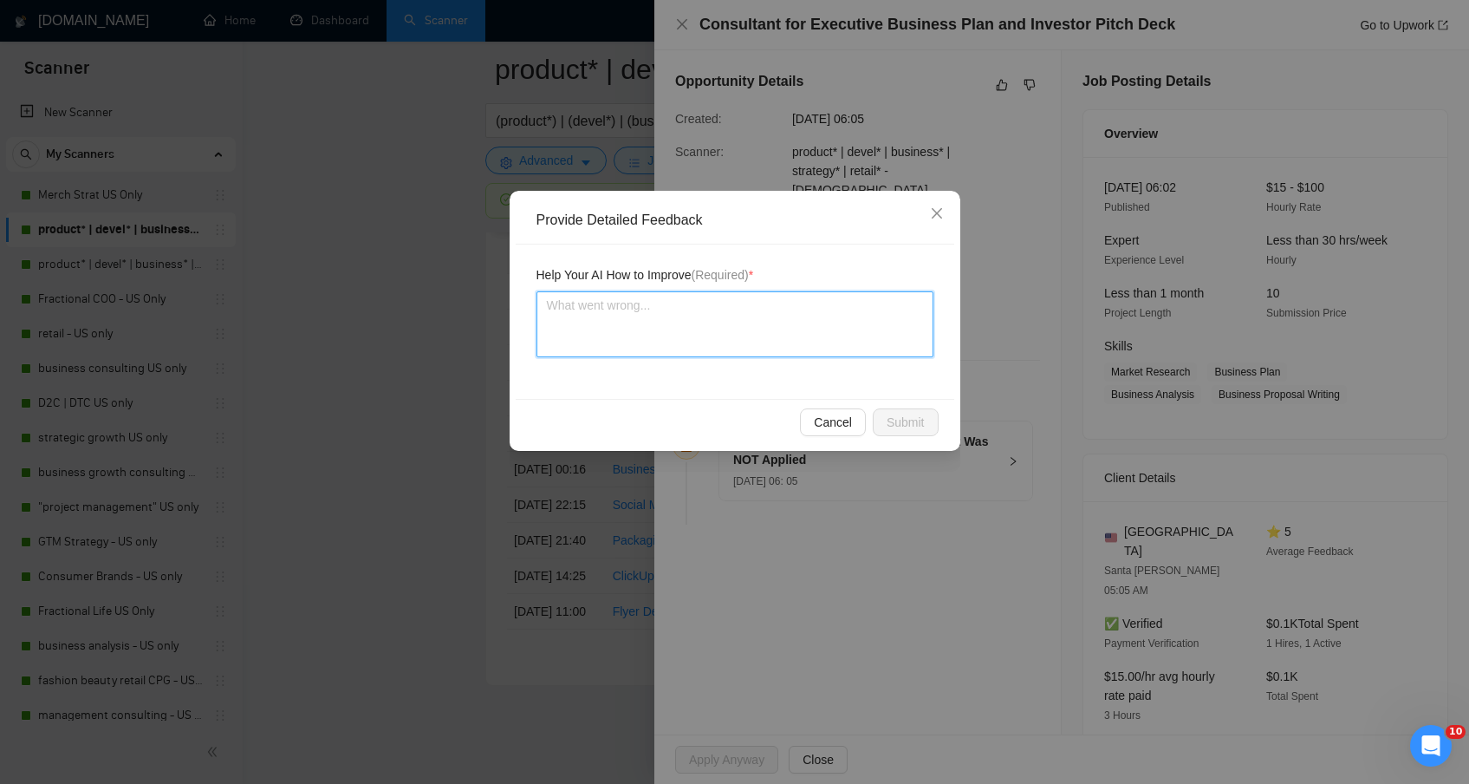
click at [664, 317] on textarea at bounding box center [735, 324] width 397 height 66
type textarea "t"
type textarea "th"
type textarea "thi"
type textarea "this"
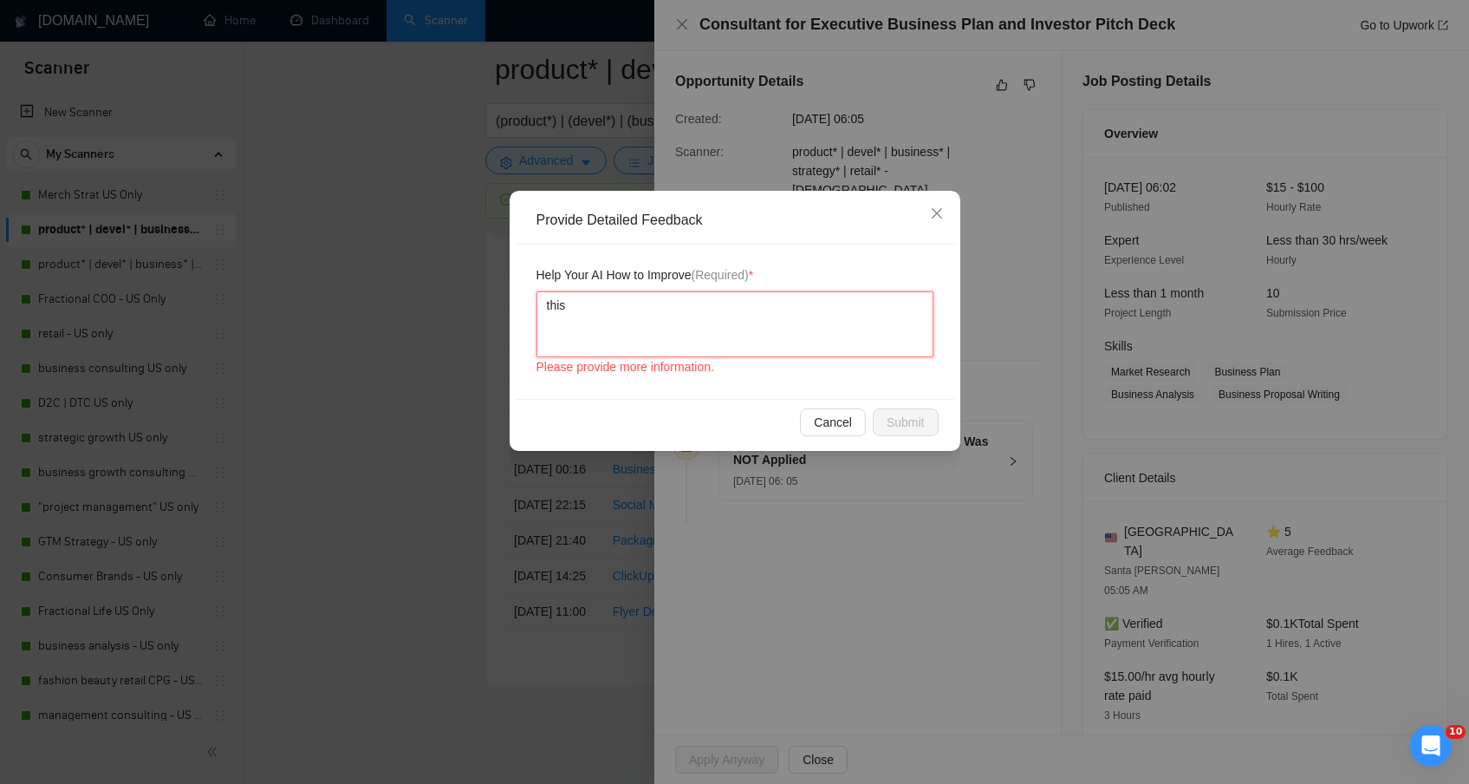
type textarea "this"
type textarea "this i"
type textarea "this is"
type textarea "this is i"
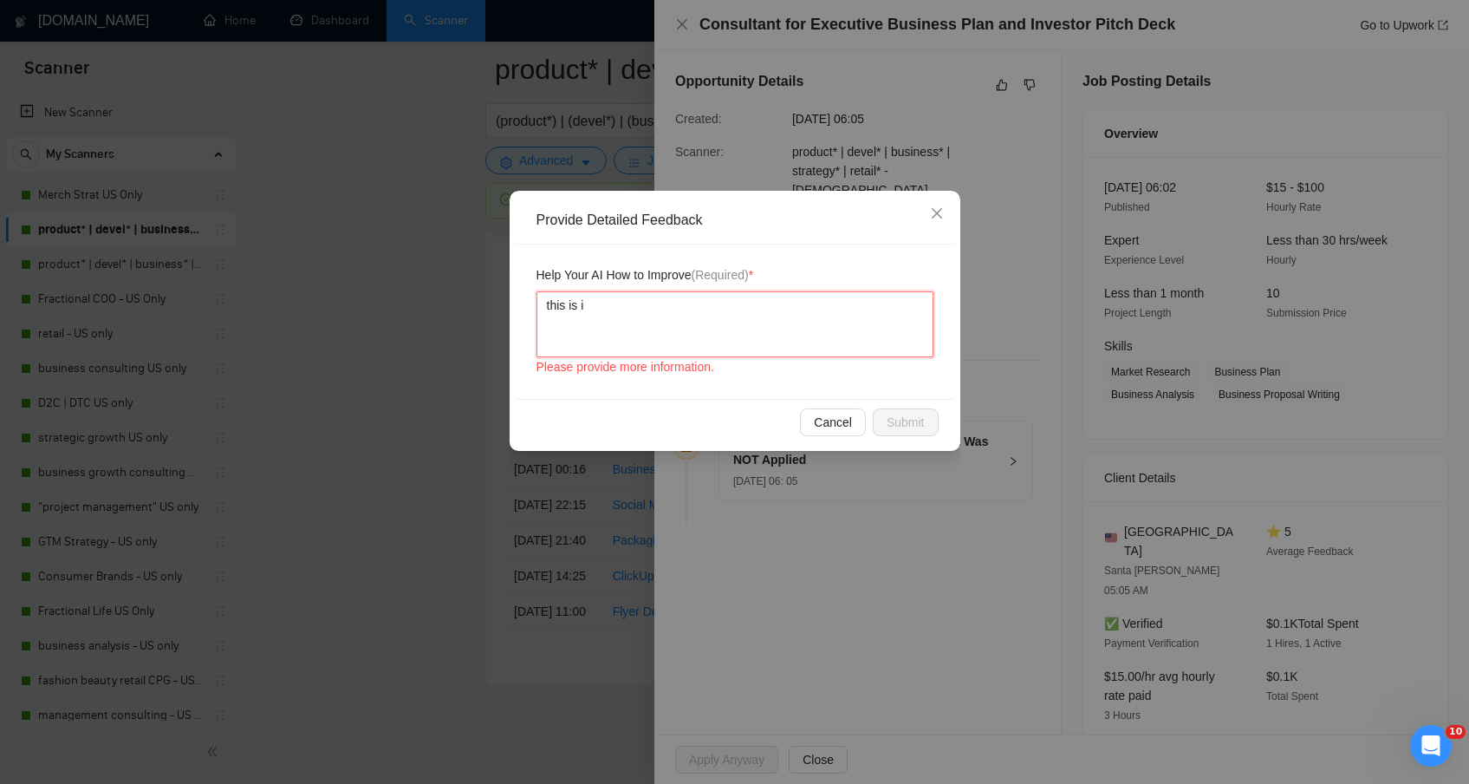
type textarea "this is in"
type textarea "this is in m"
type textarea "this is in my"
type textarea "this is in my w"
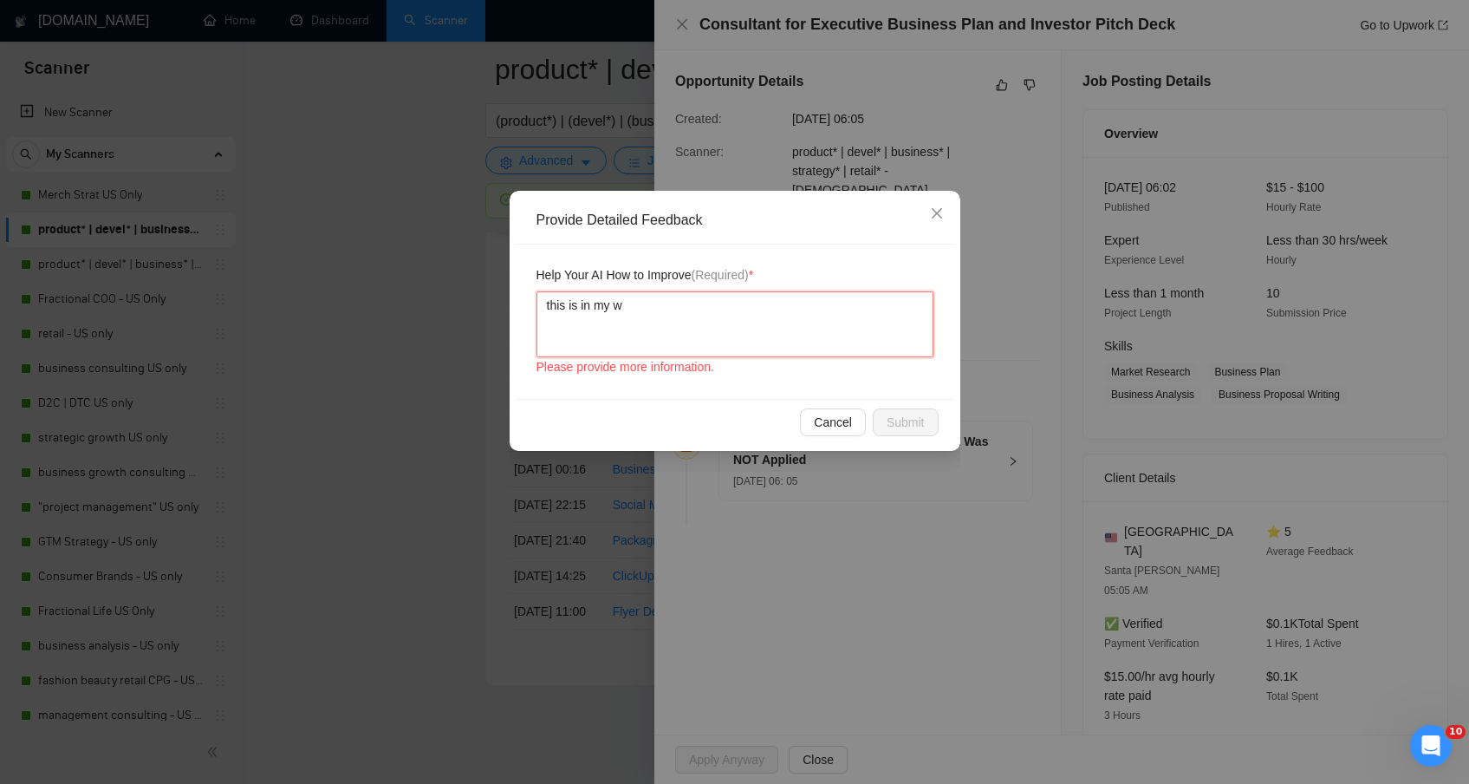
type textarea "this is in my wh"
type textarea "this is in my whe"
type textarea "this is in my whee"
type textarea "this is in my wheel"
type textarea "this is in my wheelh"
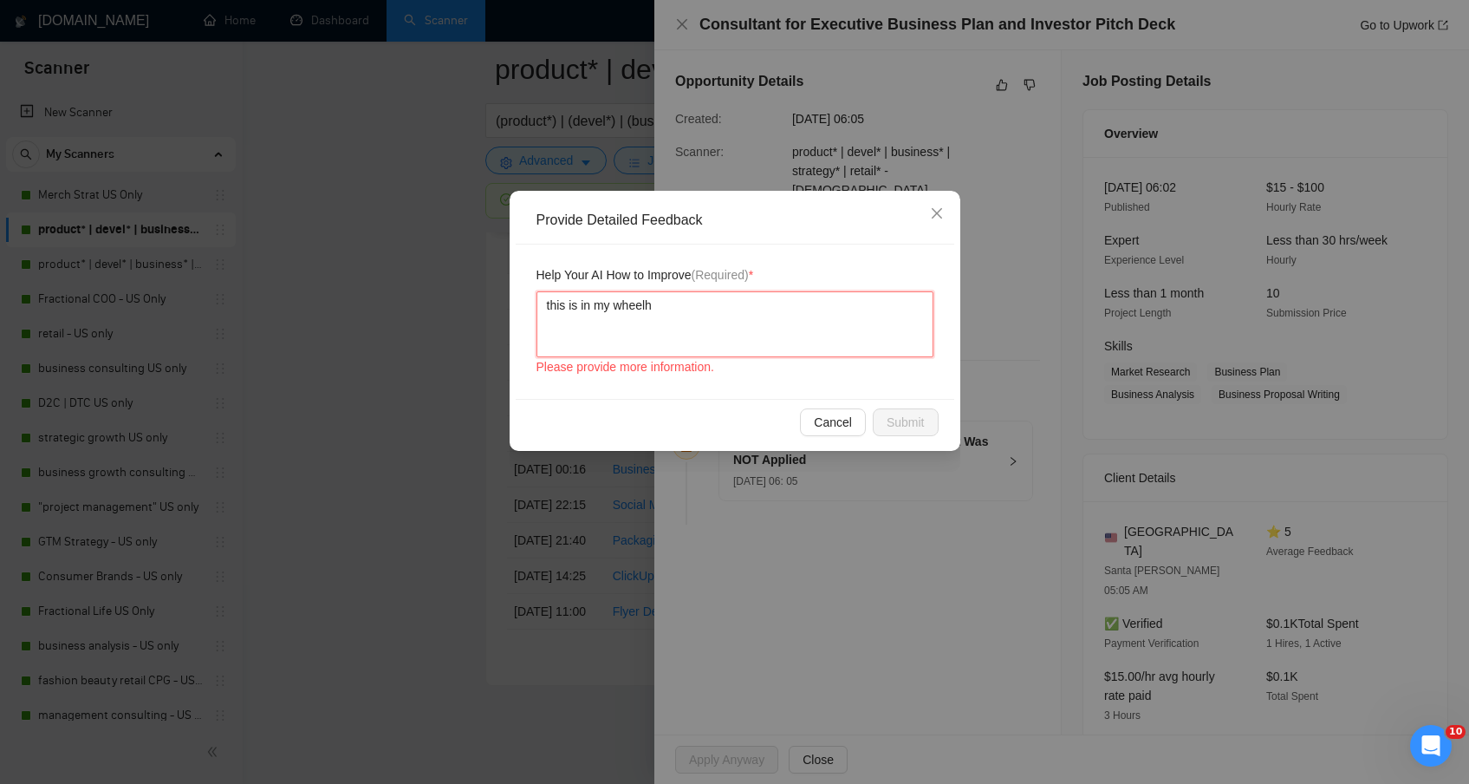
type textarea "this is in my wheelho"
type textarea "this is in my wheelhou"
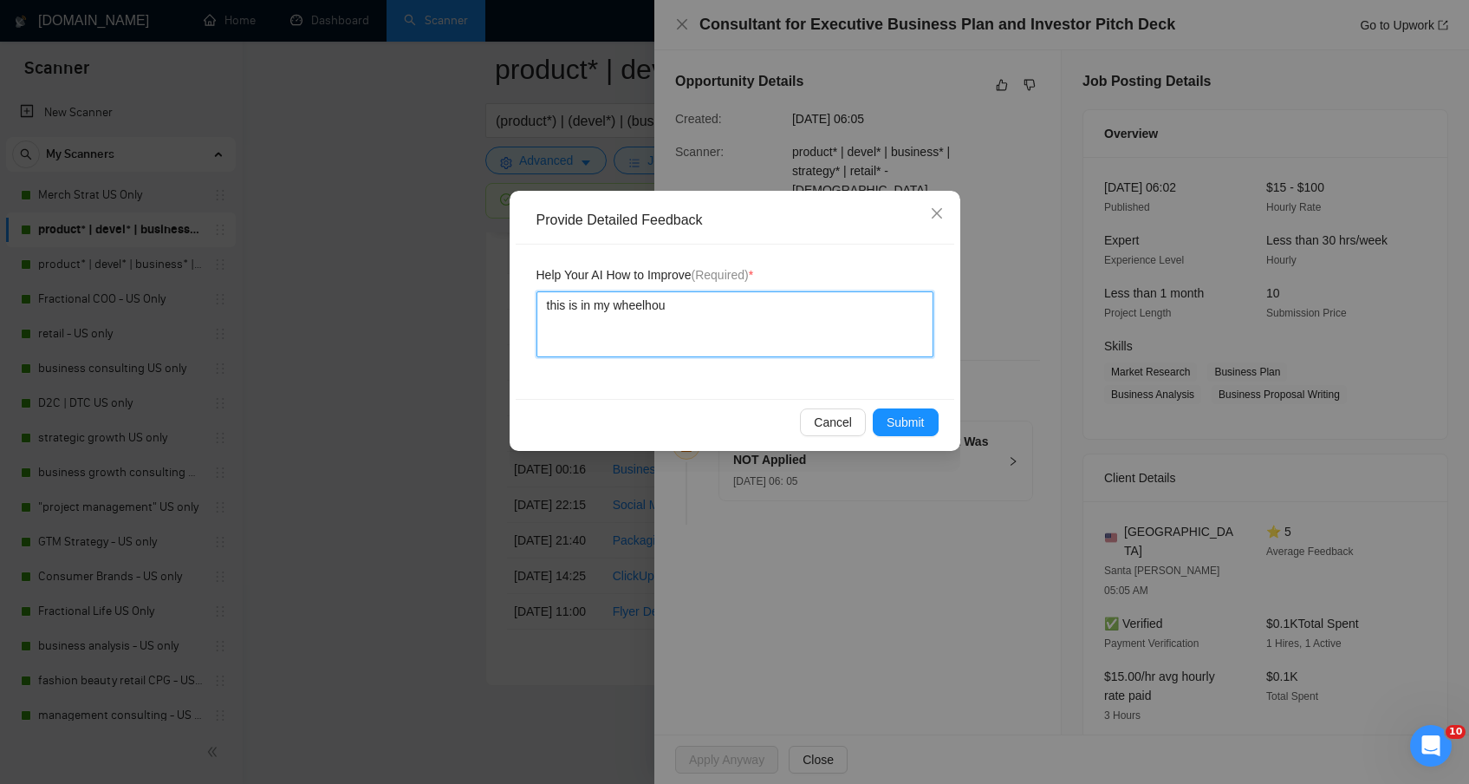
type textarea "this is in my wheelhous"
type textarea "this is in my wheelhouse"
click at [895, 418] on span "Submit" at bounding box center [906, 422] width 38 height 19
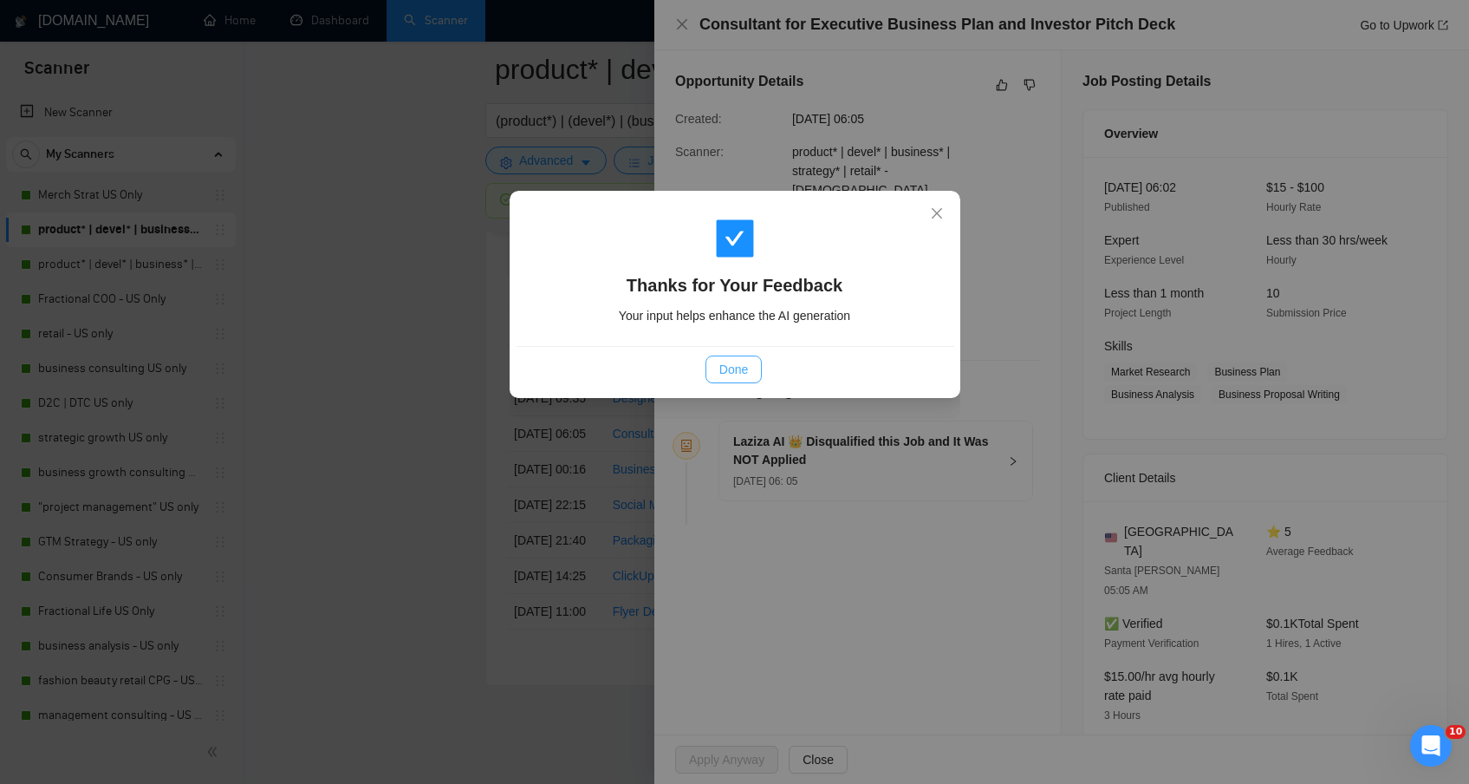
click at [712, 365] on button "Done" at bounding box center [734, 369] width 56 height 28
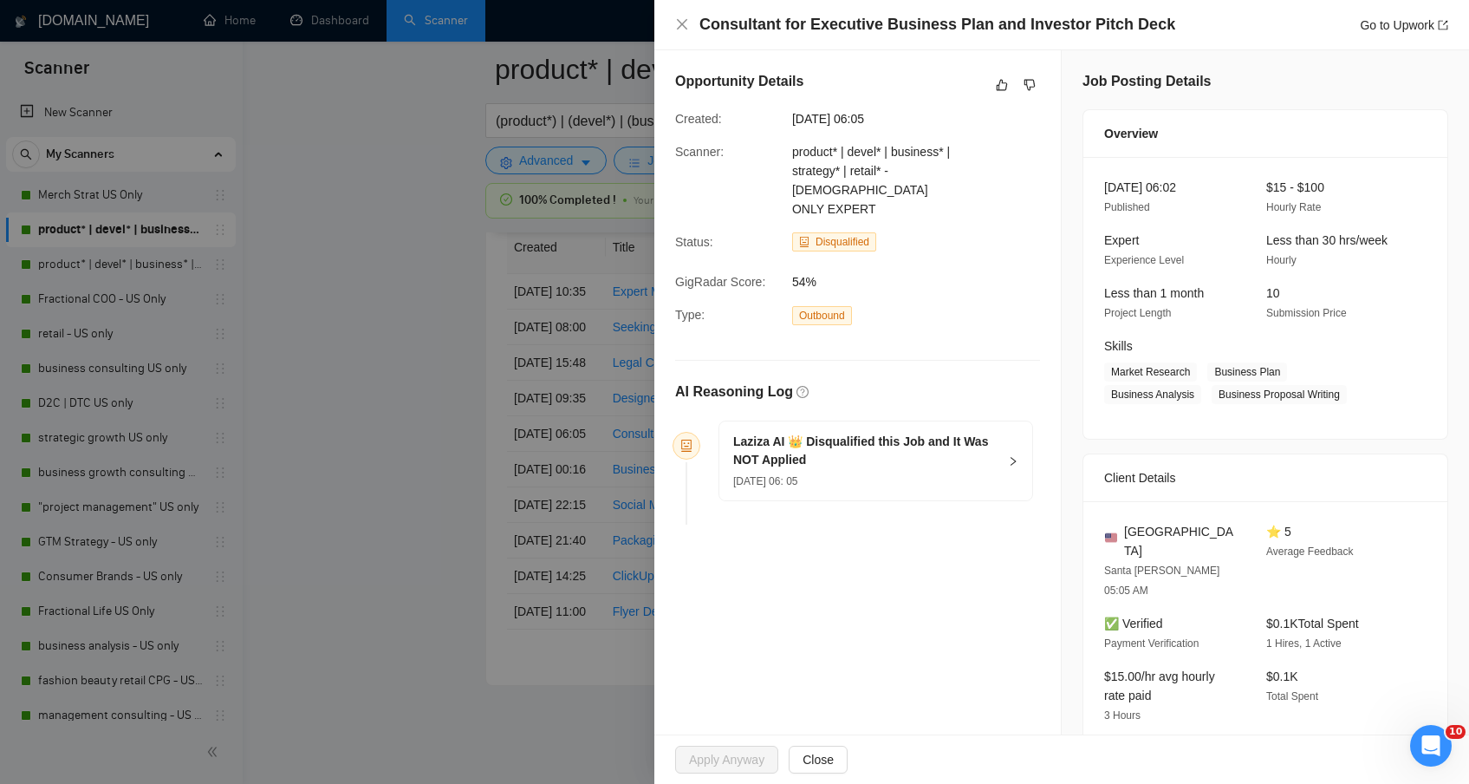
click at [361, 426] on div at bounding box center [734, 392] width 1469 height 784
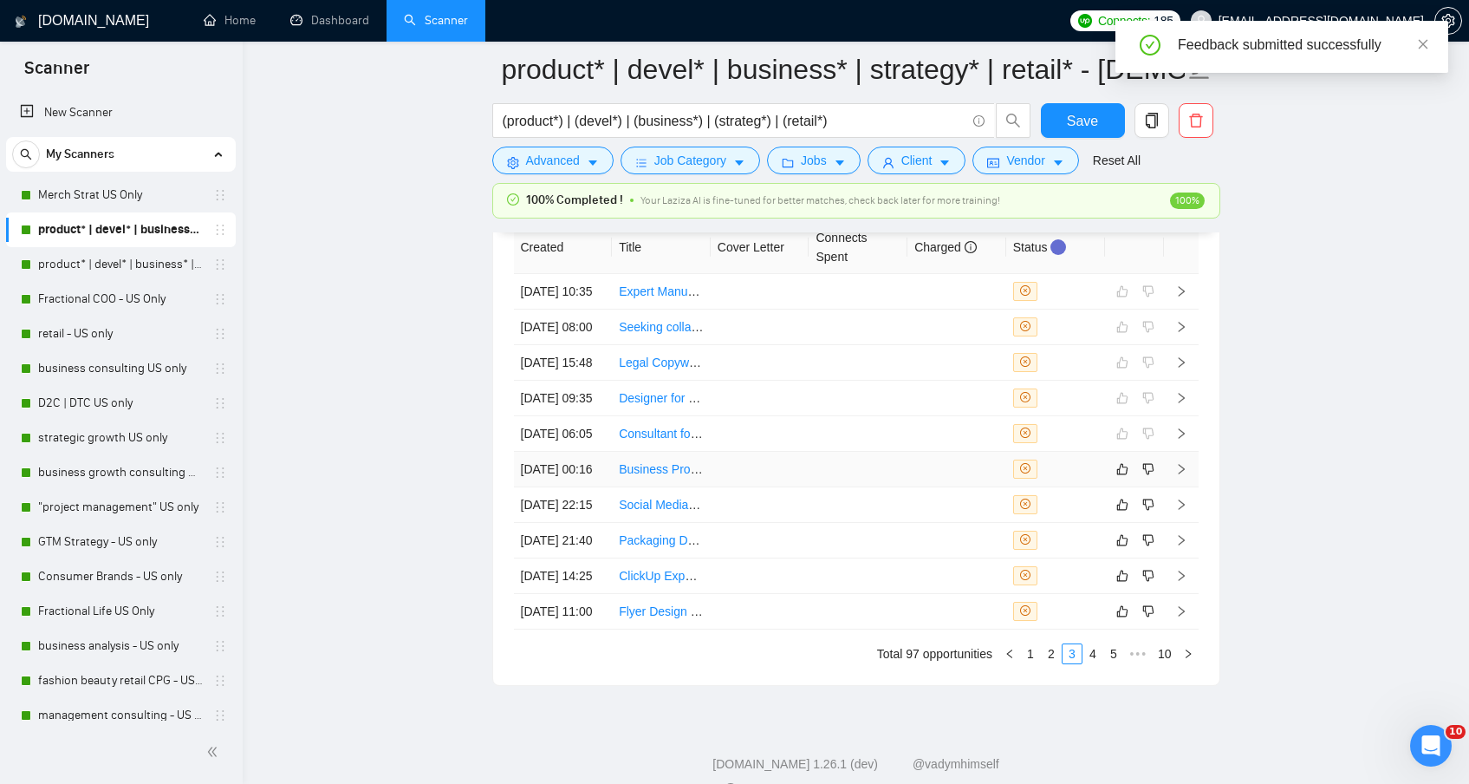
click at [1082, 487] on td at bounding box center [1055, 470] width 99 height 36
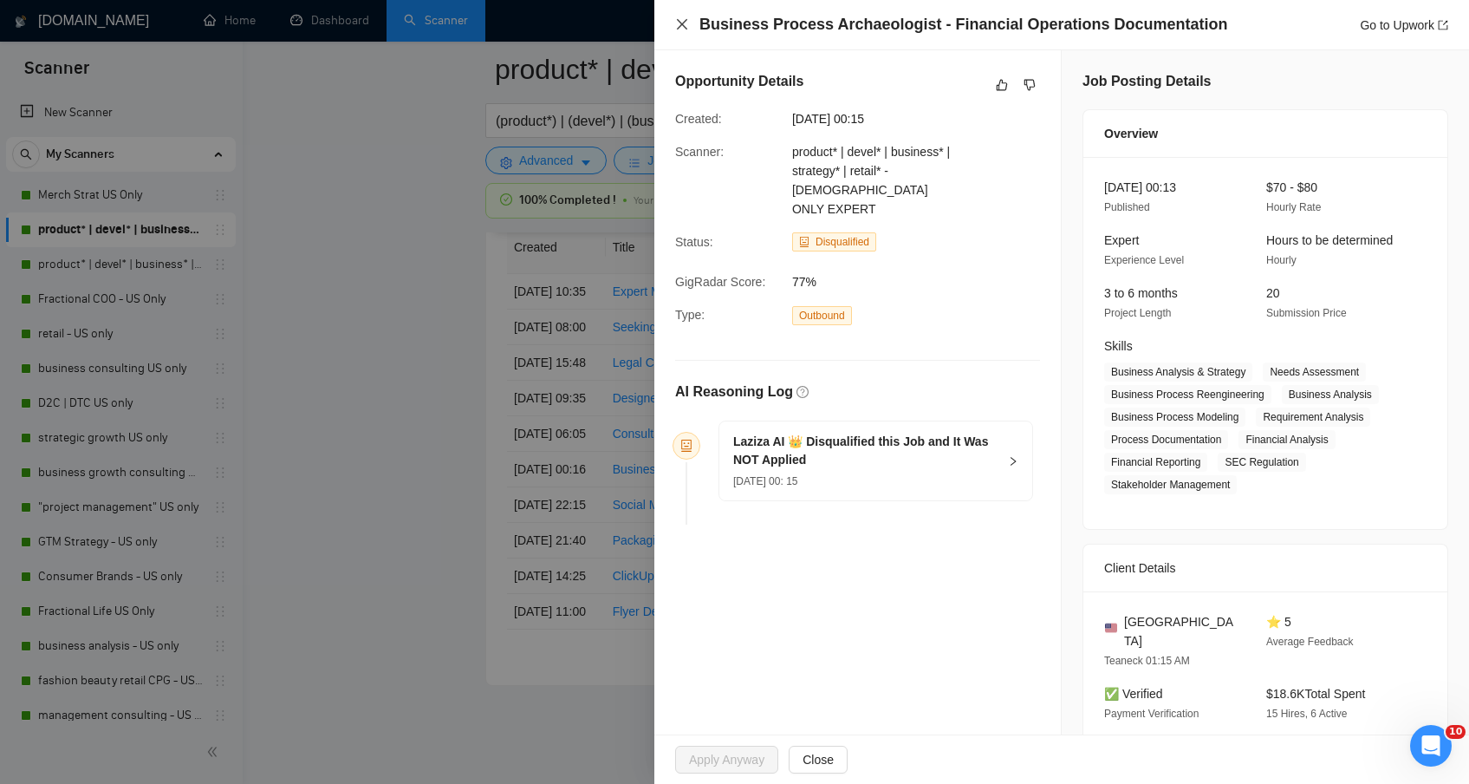
click at [683, 24] on icon "close" at bounding box center [682, 24] width 14 height 14
